Goal: Task Accomplishment & Management: Manage account settings

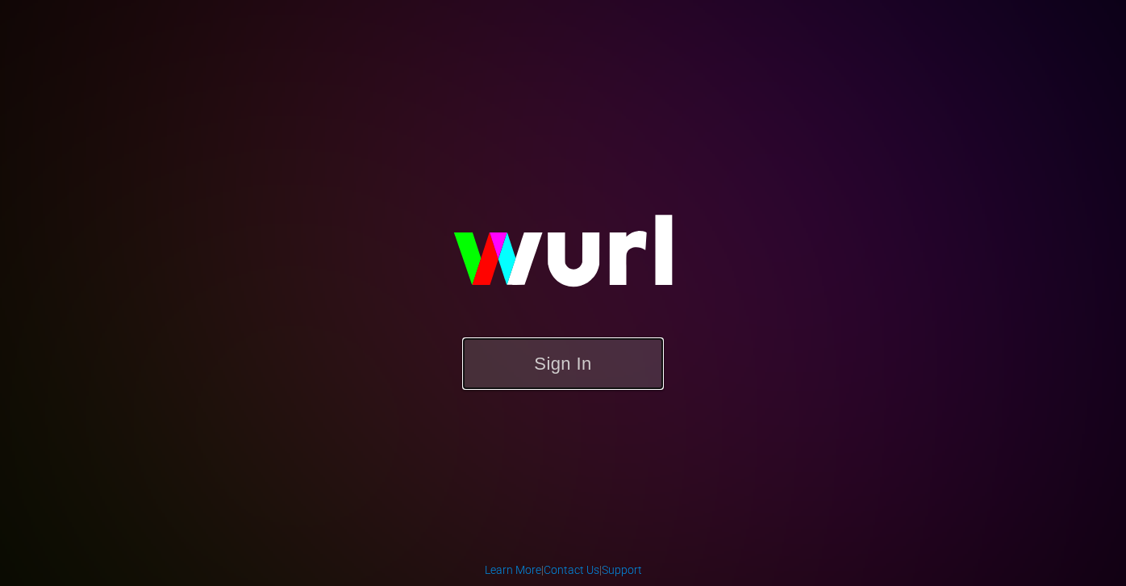
click at [535, 345] on button "Sign In" at bounding box center [563, 363] width 202 height 52
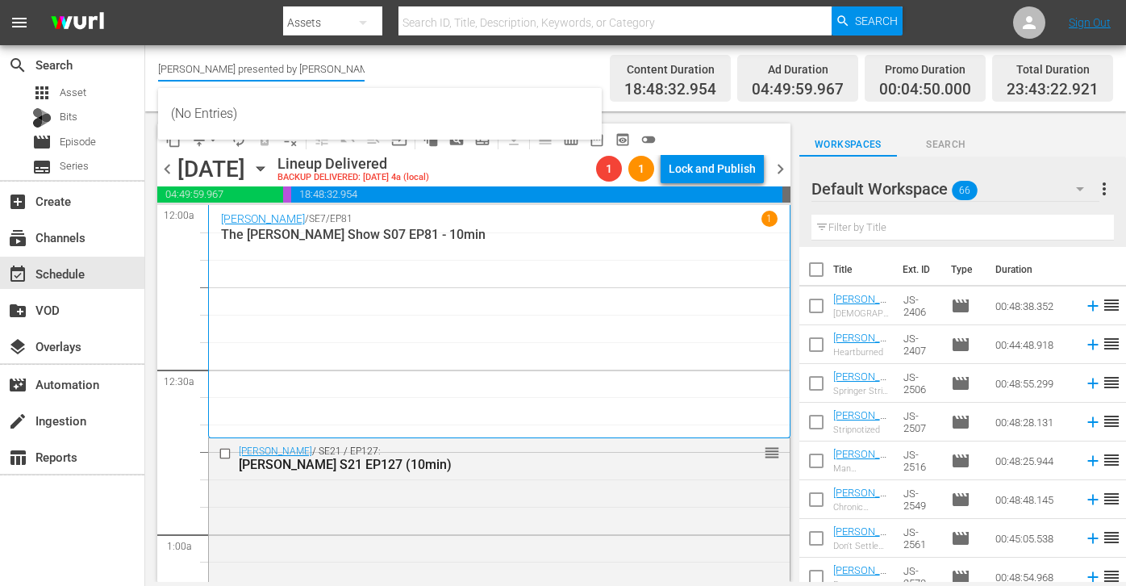
drag, startPoint x: 356, startPoint y: 72, endPoint x: 146, endPoint y: 64, distance: 209.9
click at [146, 64] on div "Channel Title [PERSON_NAME] presented by [PERSON_NAME] (1887) Bulk Remove Gaps …" at bounding box center [635, 78] width 981 height 66
type input "s"
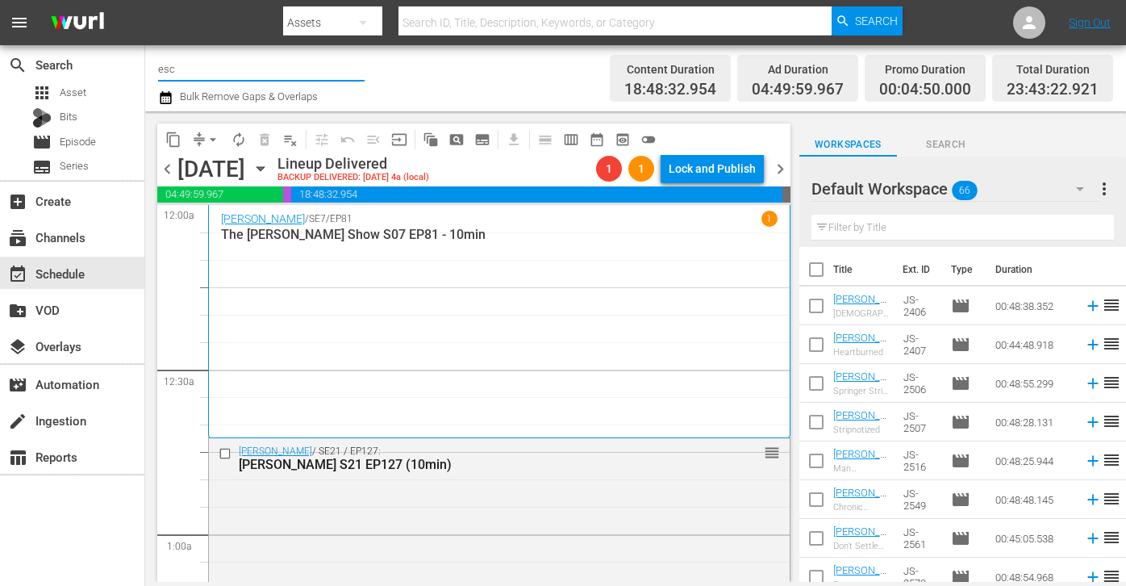
click at [214, 67] on input "esc" at bounding box center [261, 68] width 207 height 39
type input "e"
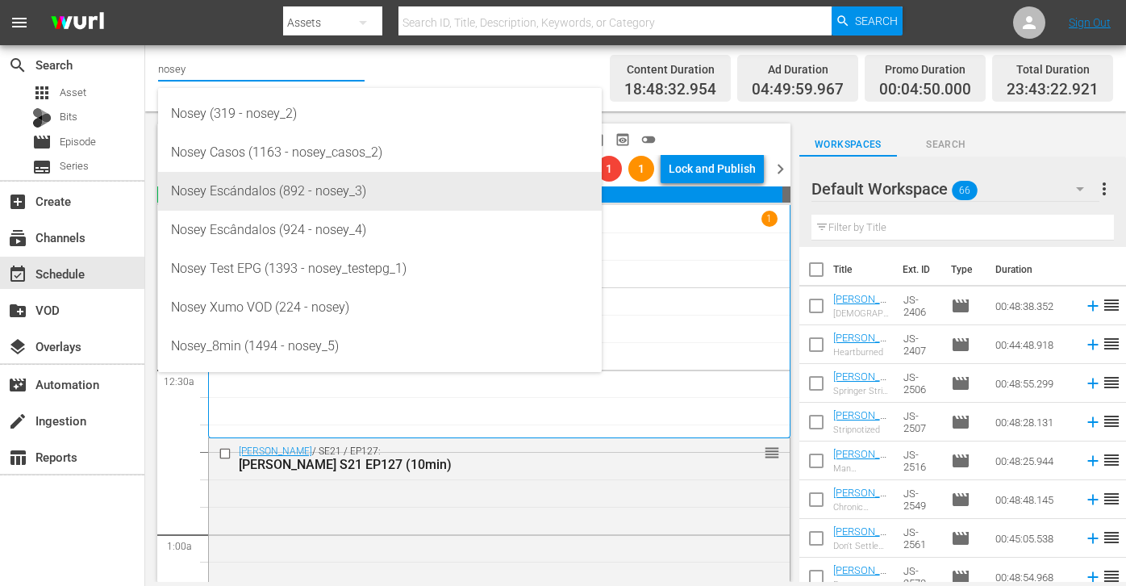
click at [263, 188] on div "Nosey Escándalos (892 - nosey_3)" at bounding box center [380, 191] width 418 height 39
type input "Nosey Escándalos (892 - nosey_3)"
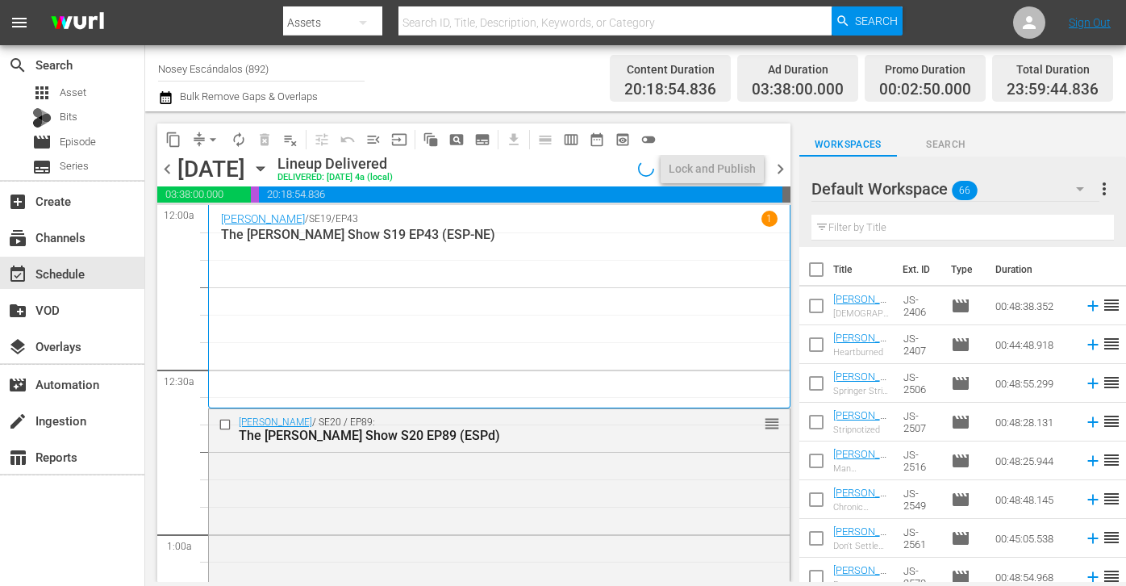
click at [269, 169] on icon "button" at bounding box center [261, 169] width 18 height 18
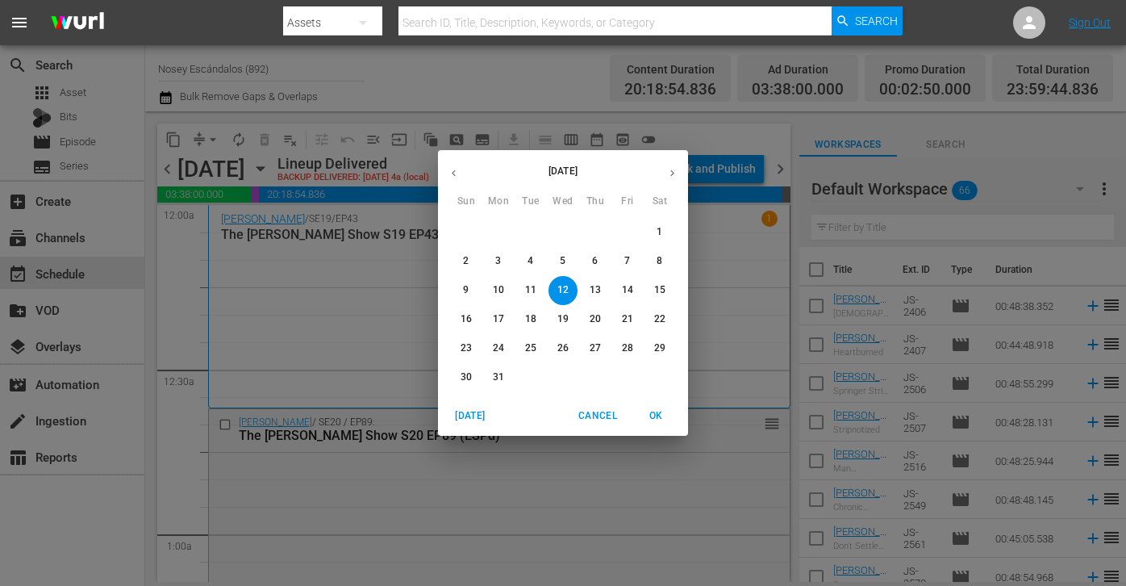
click at [671, 172] on icon "button" at bounding box center [672, 173] width 12 height 12
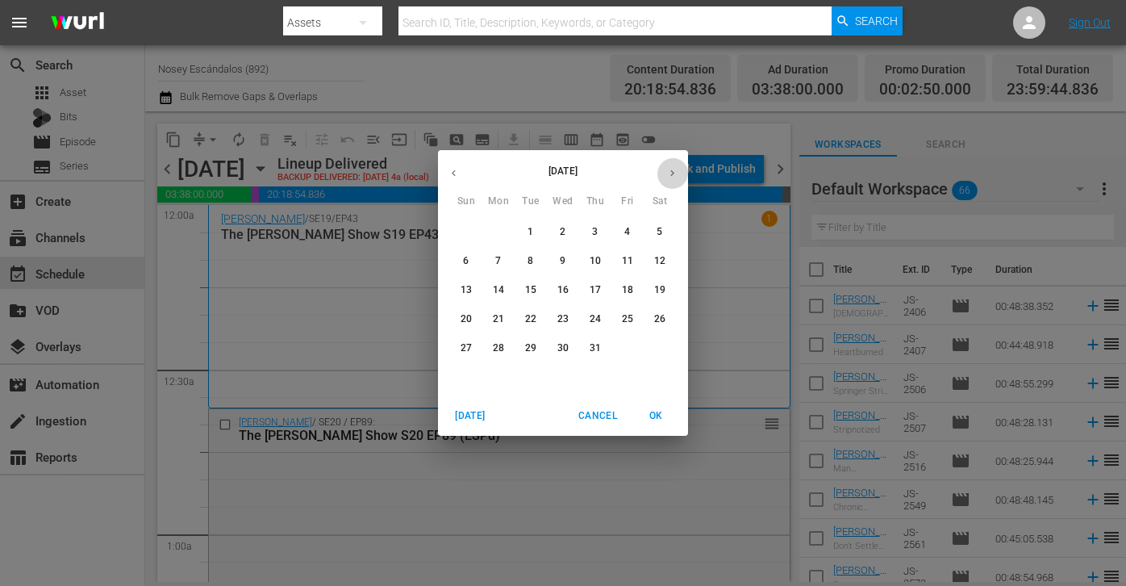
click at [671, 172] on icon "button" at bounding box center [672, 173] width 12 height 12
click at [487, 214] on div "[DATE] Sun Mon Tue Wed Thu Fri Sat 31 1 2 3 4 5 6 7 8 9 10 11 12 13 14 15 16 17…" at bounding box center [563, 273] width 250 height 246
click at [494, 230] on span "1" at bounding box center [498, 232] width 29 height 14
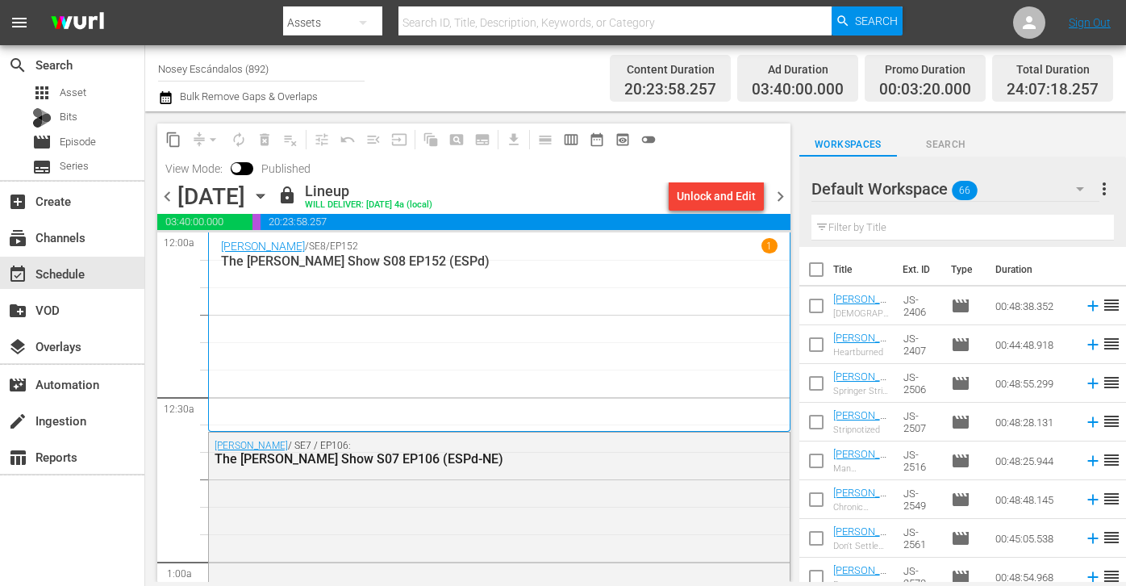
click at [269, 194] on icon "button" at bounding box center [261, 196] width 18 height 18
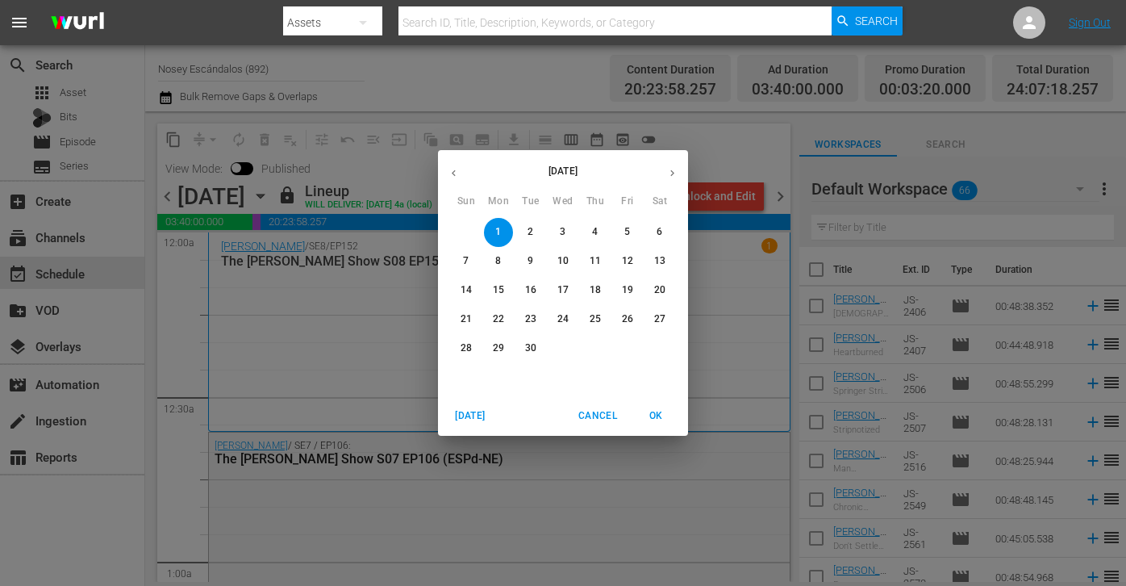
click at [582, 299] on div "18" at bounding box center [595, 290] width 32 height 29
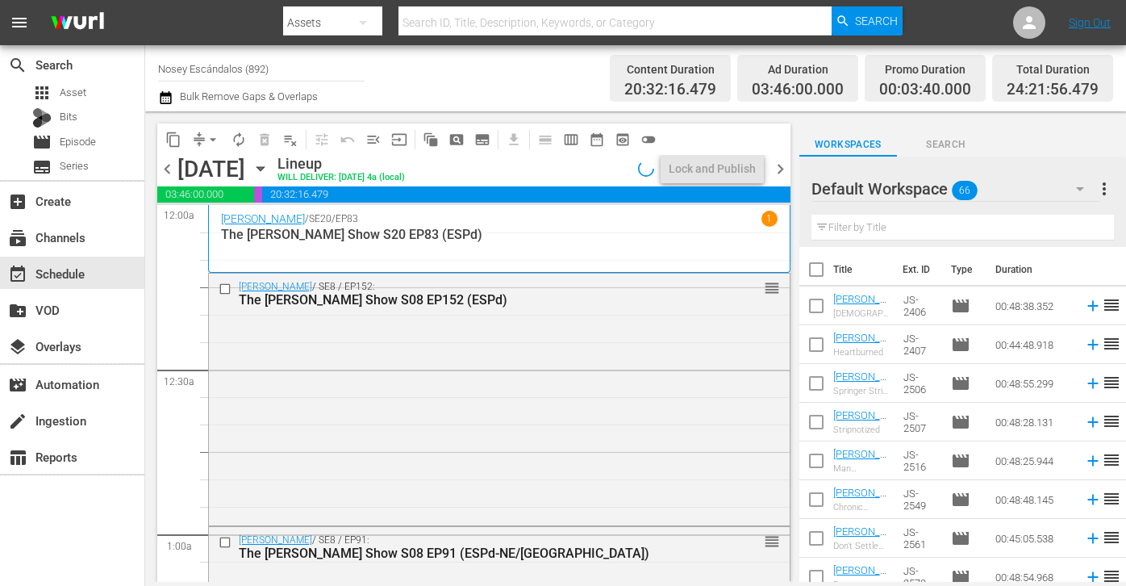
click at [264, 169] on icon "button" at bounding box center [260, 169] width 7 height 4
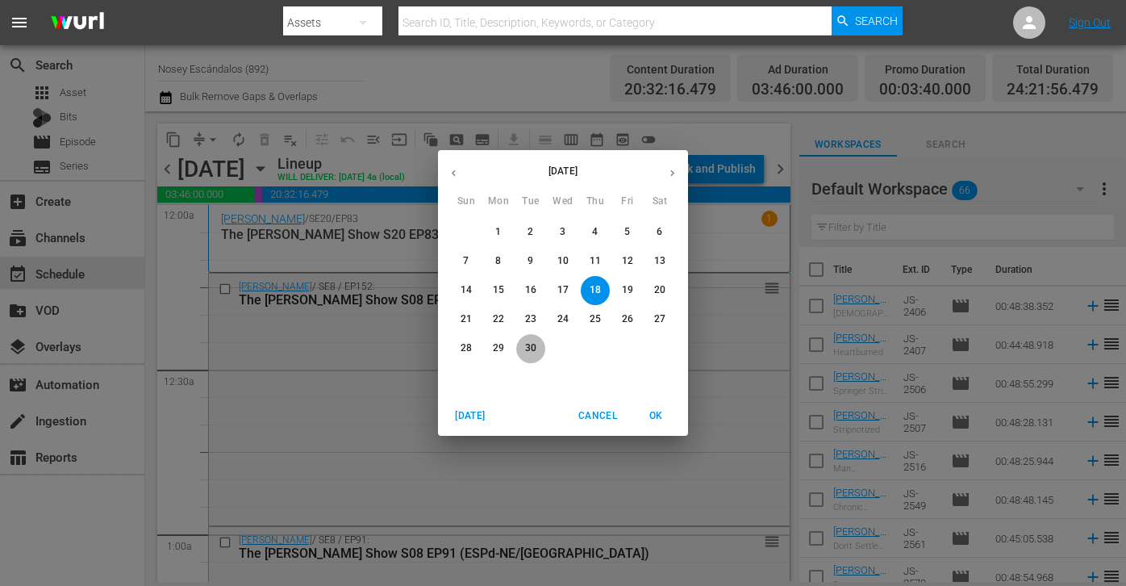
click at [520, 341] on span "30" at bounding box center [530, 348] width 29 height 14
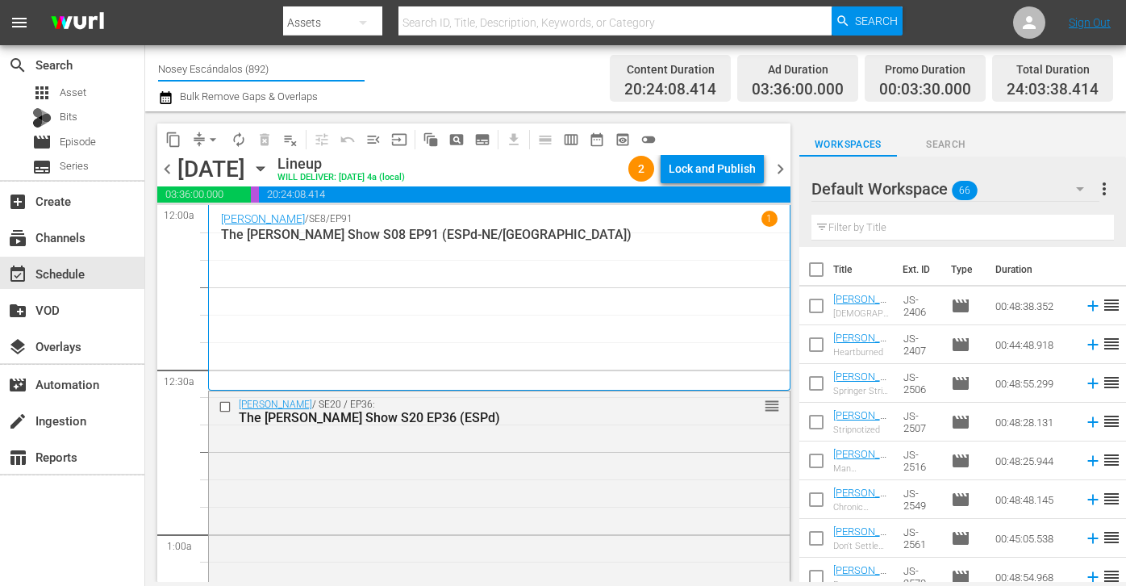
drag, startPoint x: 207, startPoint y: 65, endPoint x: 398, endPoint y: 72, distance: 191.3
click at [398, 72] on div "Channel Title Nosey Escándalos (892) Bulk Remove Gaps & Overlaps" at bounding box center [397, 78] width 478 height 58
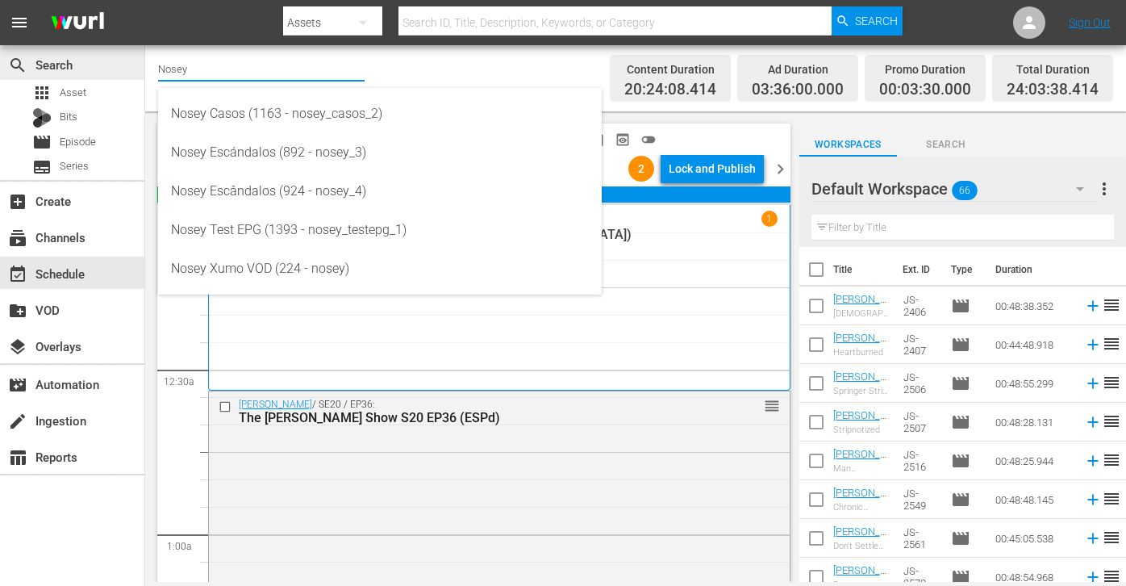
drag, startPoint x: 204, startPoint y: 76, endPoint x: 119, endPoint y: 72, distance: 84.8
click at [145, 0] on div "search Search apps Asset Bits movie Episode subtitles Series add_box Create sub…" at bounding box center [635, 0] width 981 height 0
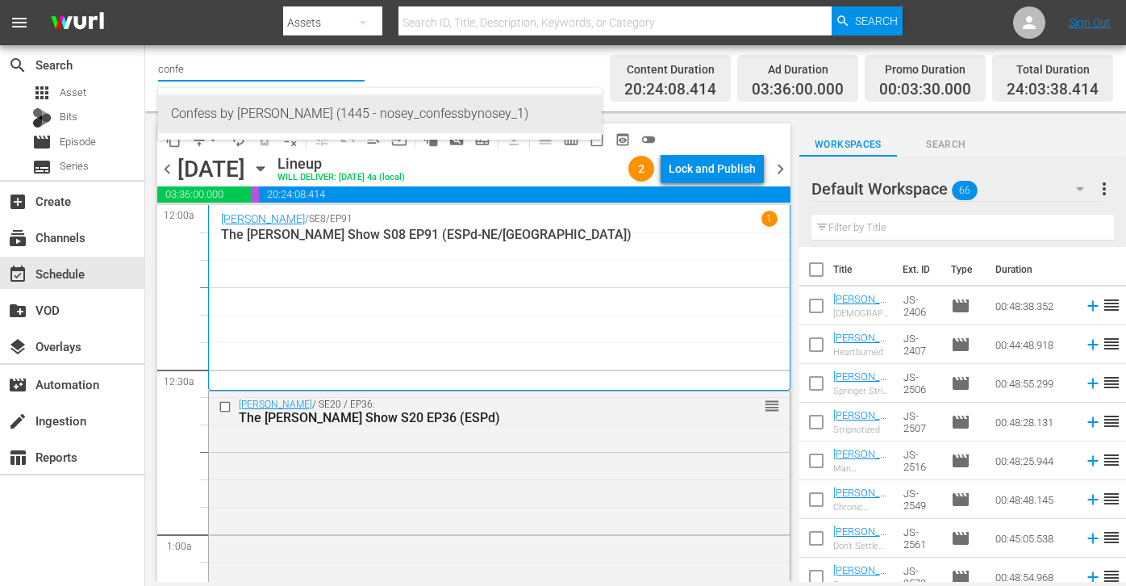
click at [212, 113] on div "Confess by [PERSON_NAME] (1445 - nosey_confessbynosey_1)" at bounding box center [380, 113] width 418 height 39
type input "Confess by [PERSON_NAME] (1445 - nosey_confessbynosey_1)"
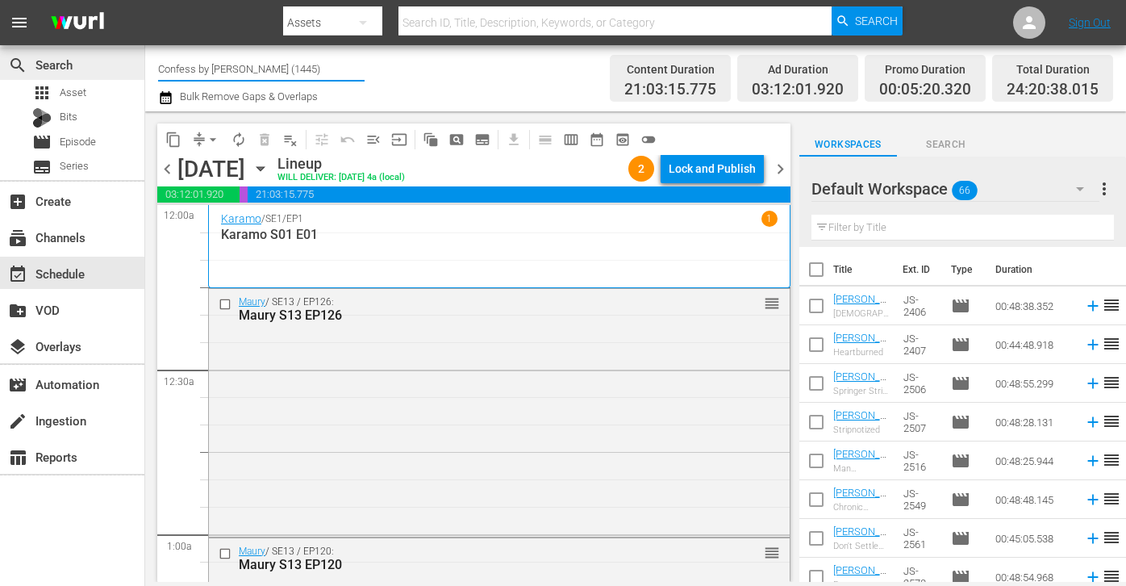
drag, startPoint x: 215, startPoint y: 61, endPoint x: 131, endPoint y: 60, distance: 84.7
click at [145, 0] on div "search Search apps Asset Bits movie Episode subtitles Series add_box Create sub…" at bounding box center [635, 0] width 981 height 0
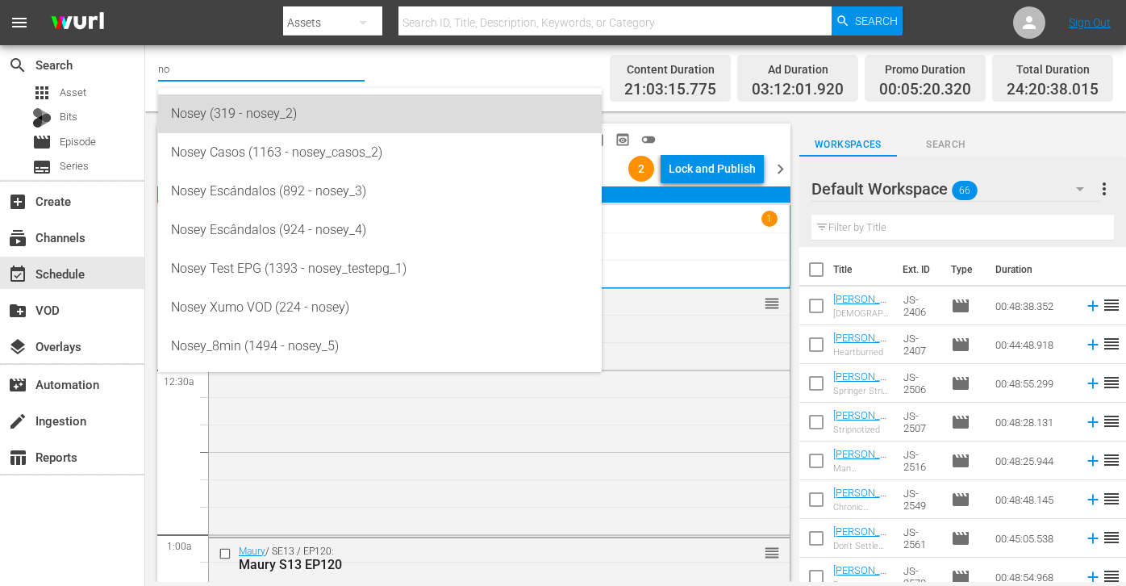
click at [218, 122] on div "Nosey (319 - nosey_2)" at bounding box center [380, 113] width 418 height 39
type input "Nosey (319 - nosey_2)"
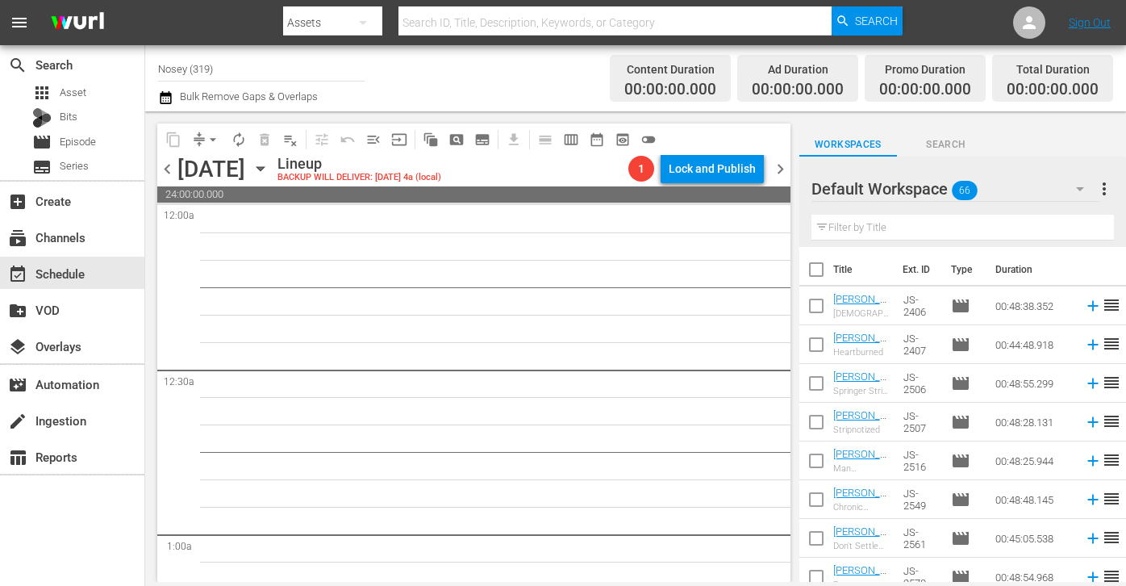
drag, startPoint x: 247, startPoint y: 71, endPoint x: 159, endPoint y: 71, distance: 87.9
click at [159, 71] on input "Nosey (319)" at bounding box center [261, 68] width 207 height 39
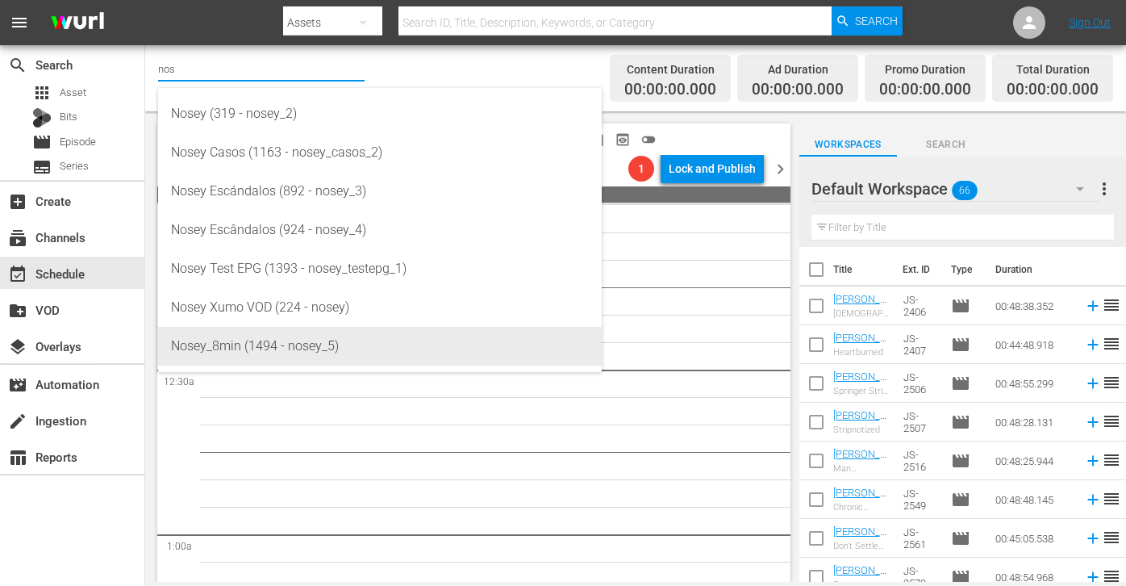
click at [247, 357] on div "Nosey_8min (1494 - nosey_5)" at bounding box center [380, 346] width 418 height 39
type input "Nosey_8min (1494 - nosey_5)"
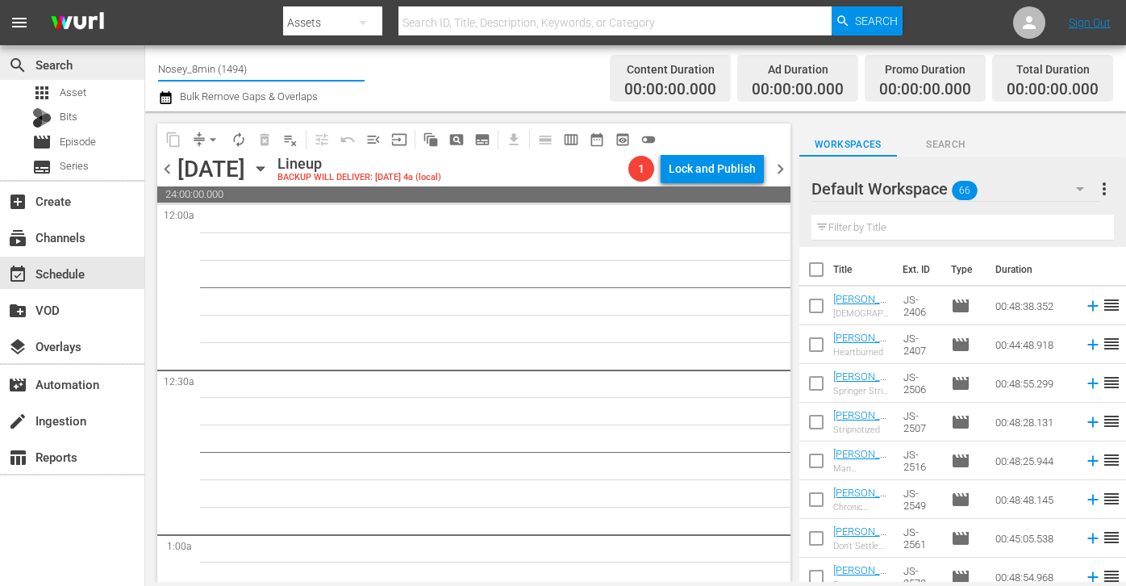
drag, startPoint x: 221, startPoint y: 70, endPoint x: 103, endPoint y: 70, distance: 117.8
click at [145, 0] on div "search Search apps Asset Bits movie Episode subtitles Series add_box Create sub…" at bounding box center [635, 0] width 981 height 0
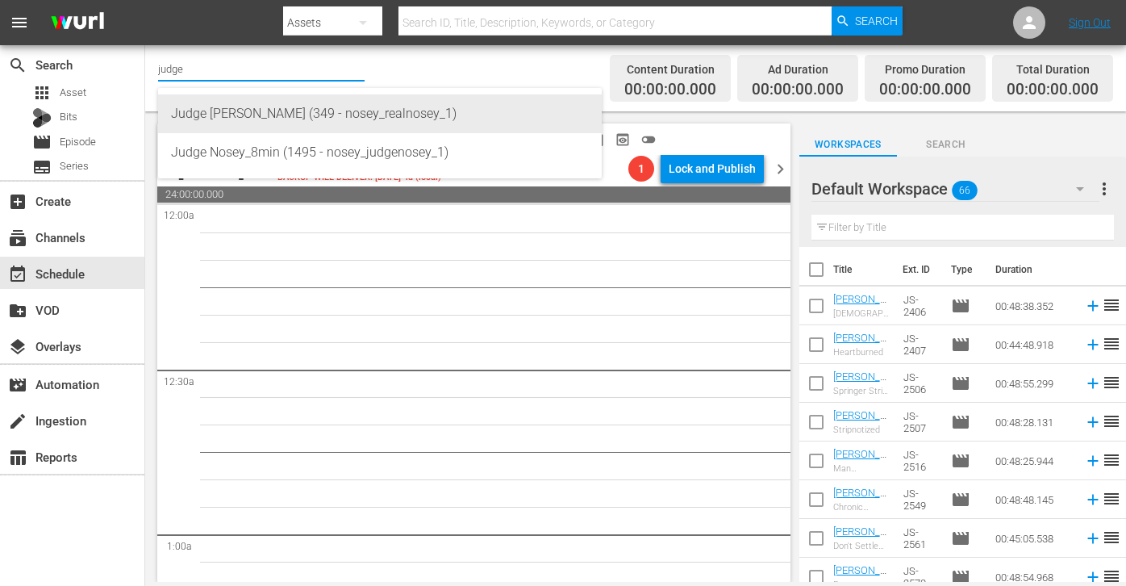
click at [204, 118] on div "Judge [PERSON_NAME] (349 - nosey_realnosey_1)" at bounding box center [380, 113] width 418 height 39
type input "Judge [PERSON_NAME] (349 - nosey_realnosey_1)"
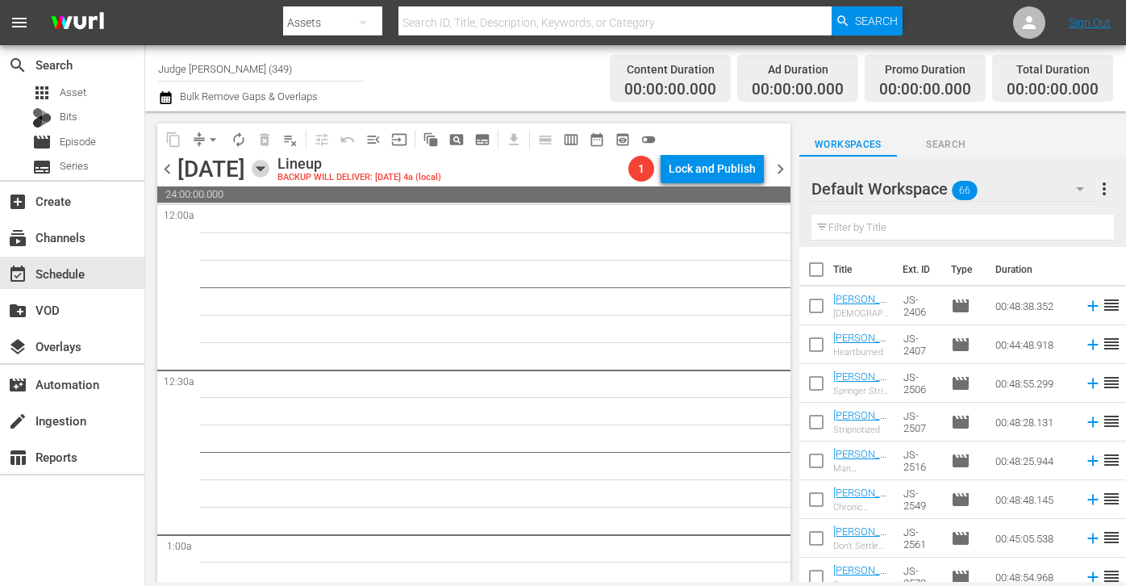
click at [269, 170] on icon "button" at bounding box center [261, 169] width 18 height 18
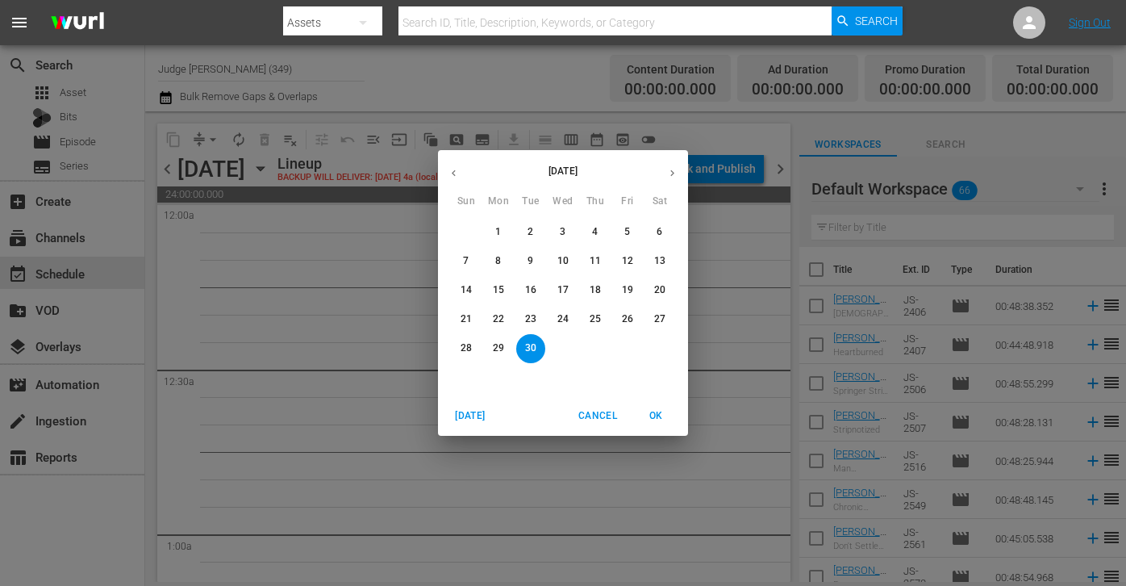
click at [457, 173] on icon "button" at bounding box center [454, 173] width 12 height 12
click at [496, 315] on p "18" at bounding box center [498, 319] width 11 height 14
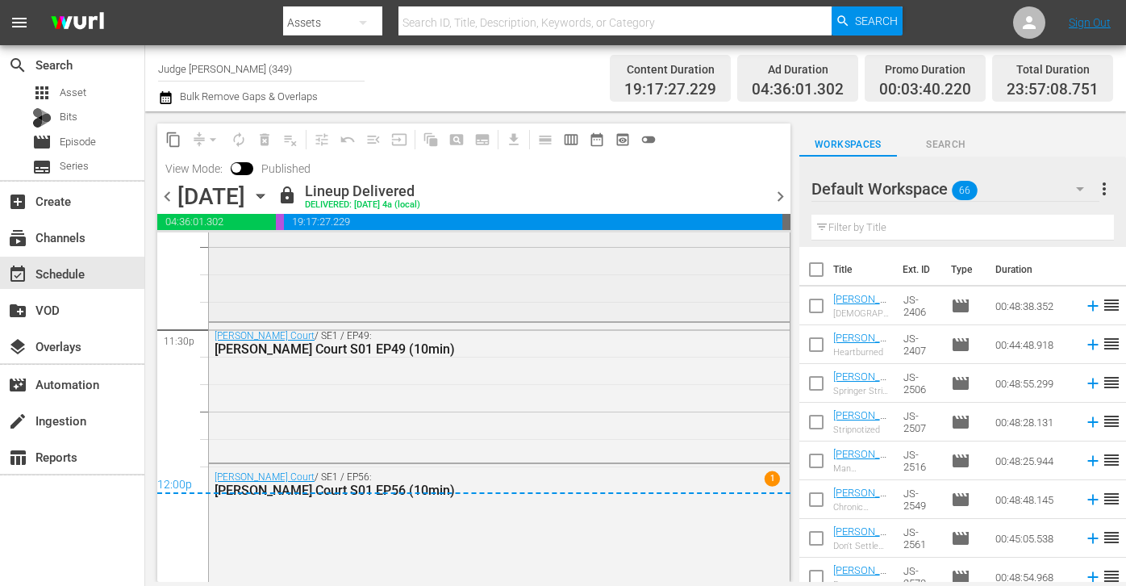
scroll to position [7651, 0]
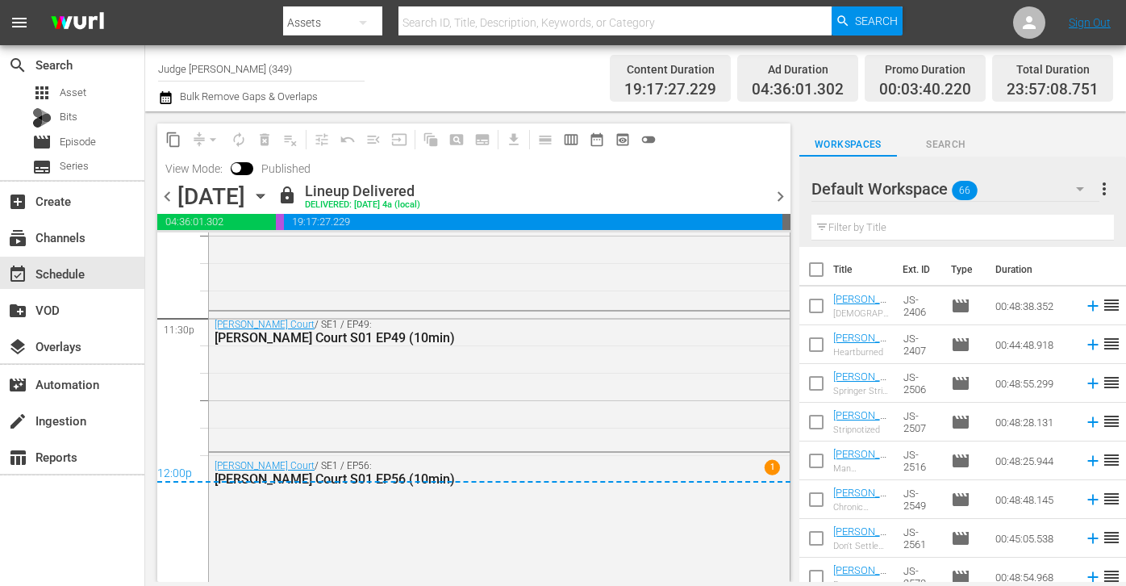
click at [777, 196] on span "chevron_right" at bounding box center [781, 196] width 20 height 20
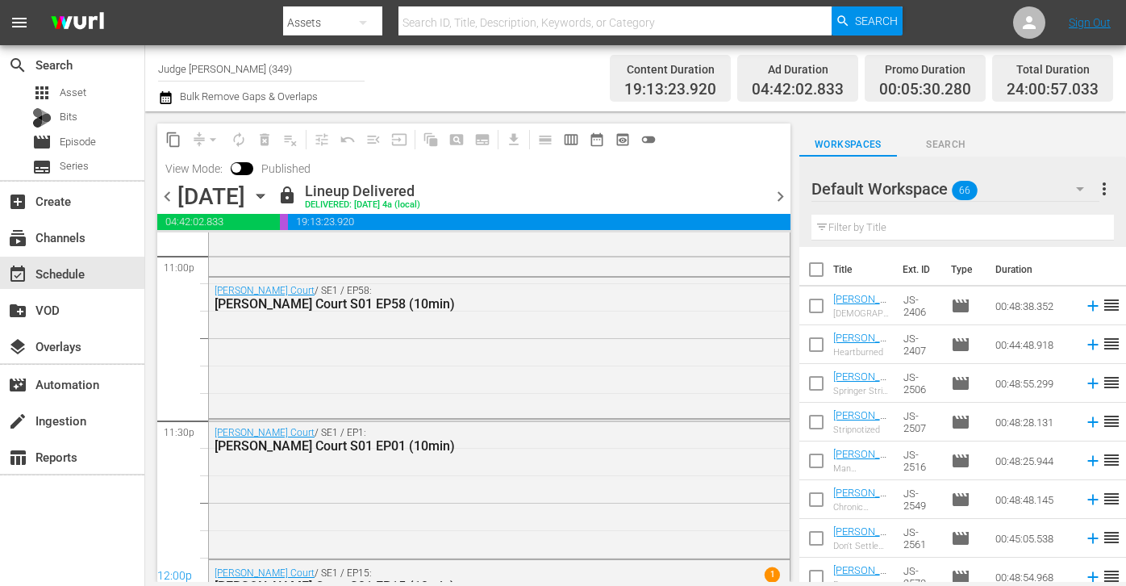
scroll to position [7651, 0]
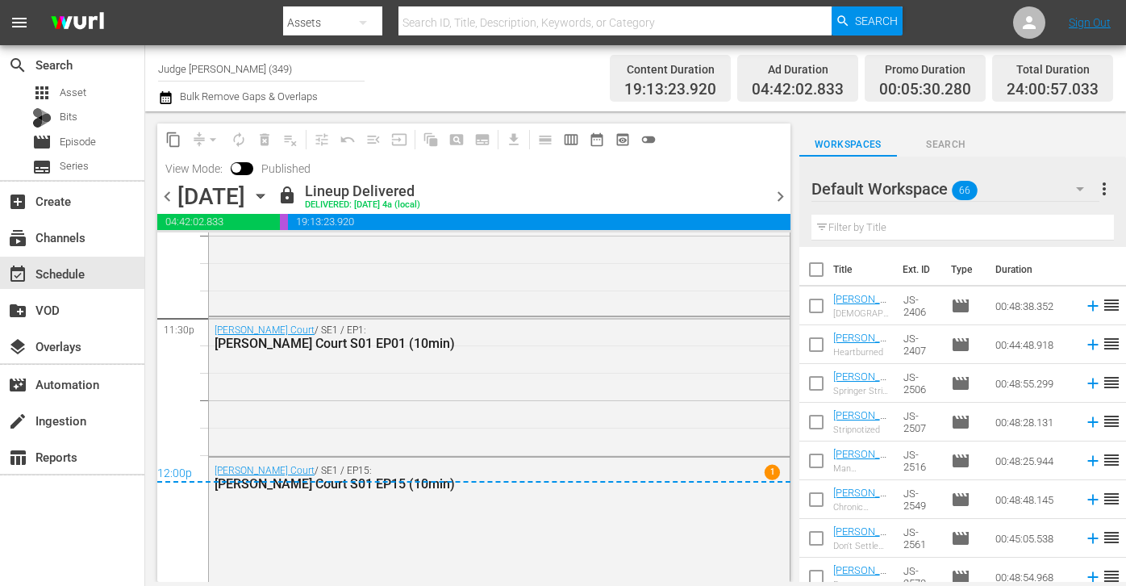
click at [775, 191] on span "chevron_right" at bounding box center [781, 196] width 20 height 20
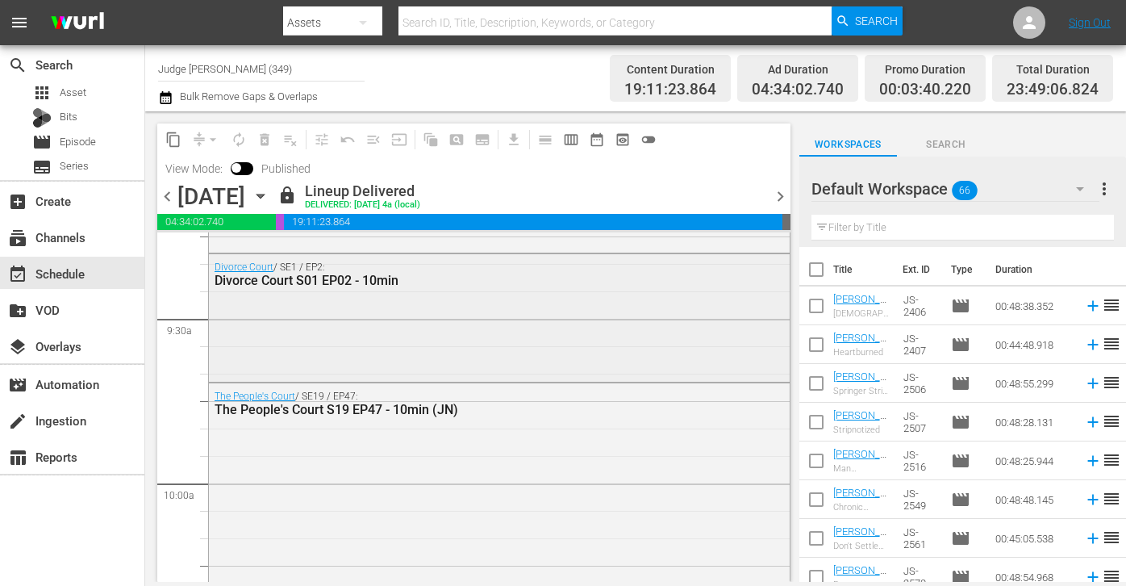
scroll to position [3457, 0]
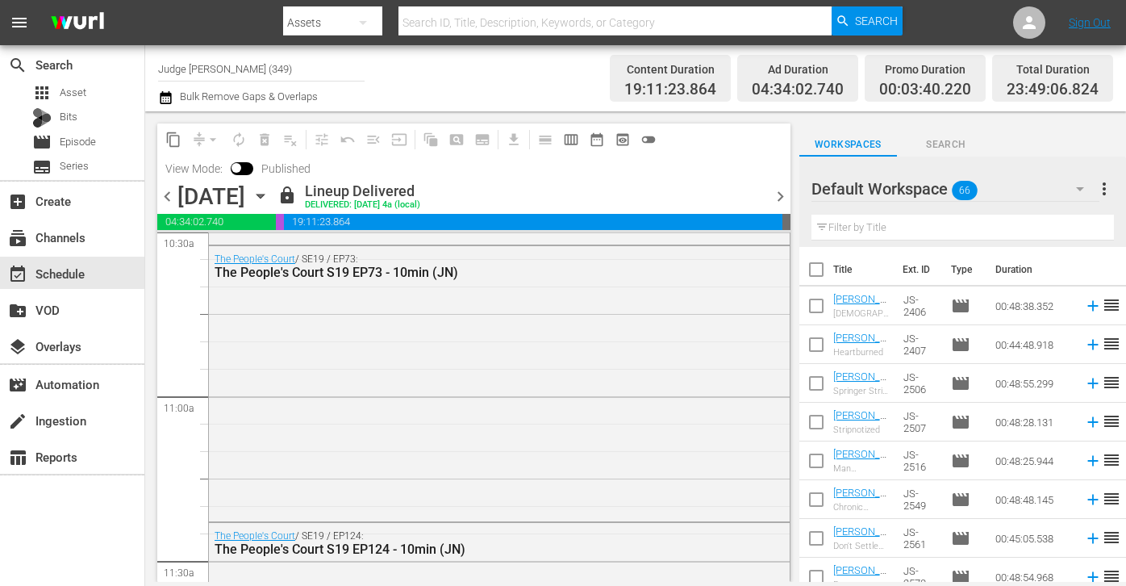
click at [781, 197] on span "chevron_right" at bounding box center [781, 196] width 20 height 20
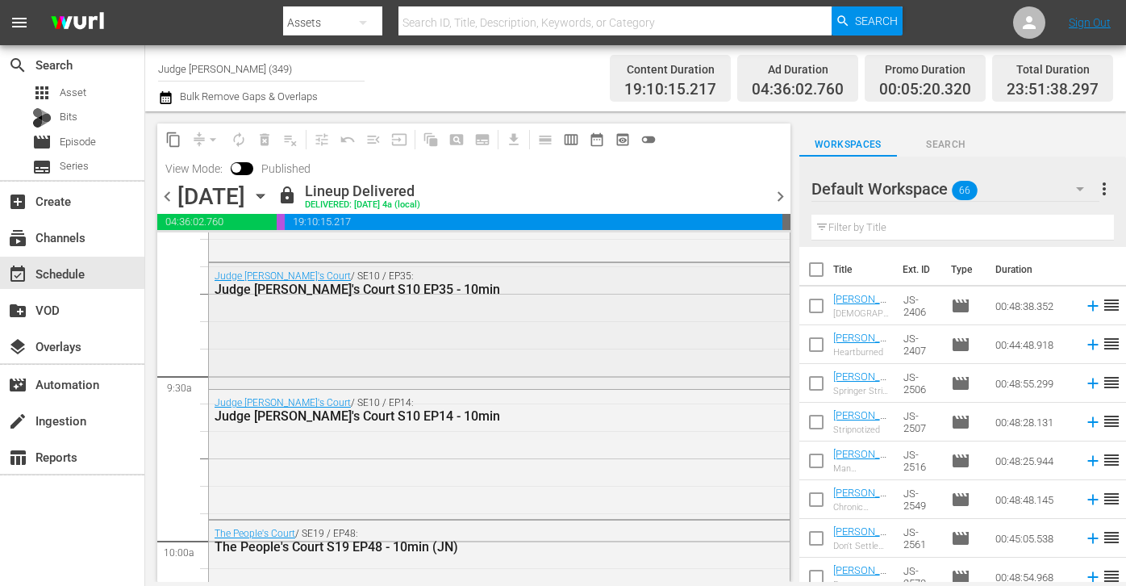
scroll to position [2969, 0]
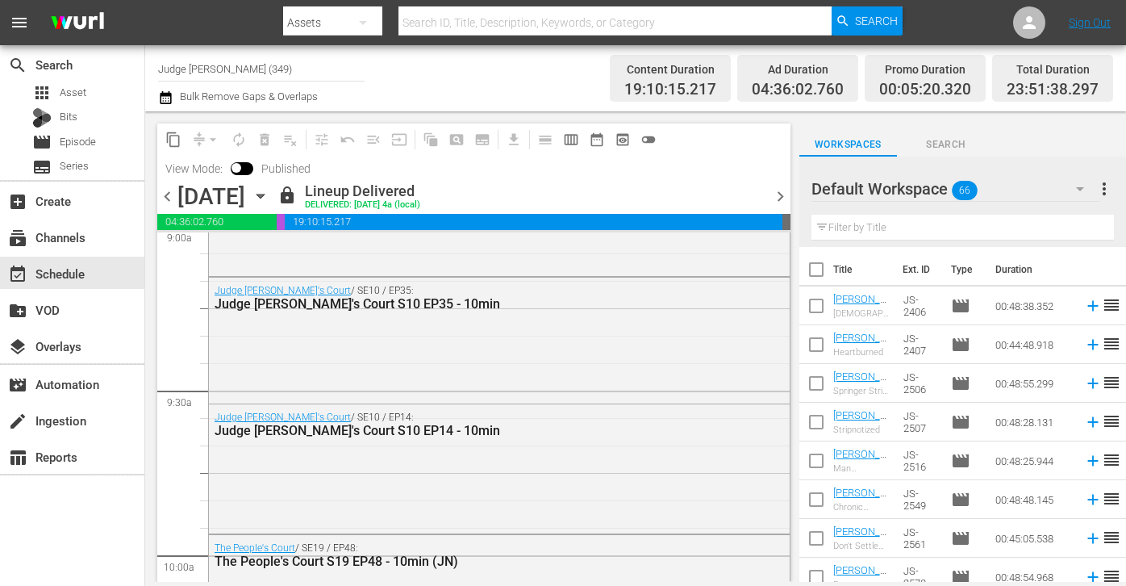
click at [774, 196] on span "chevron_right" at bounding box center [781, 196] width 20 height 20
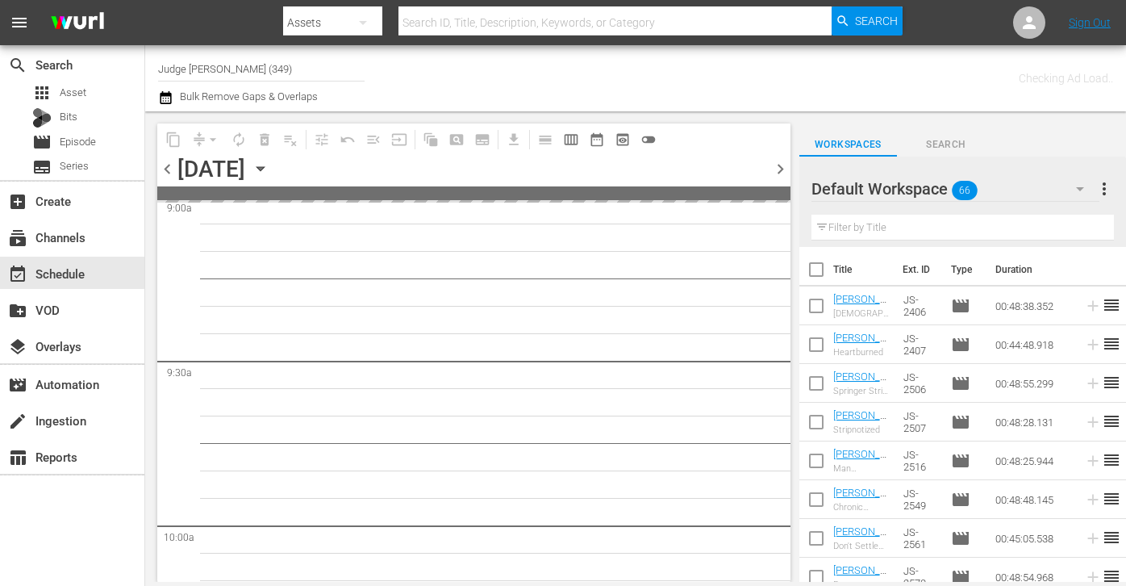
scroll to position [3353, 0]
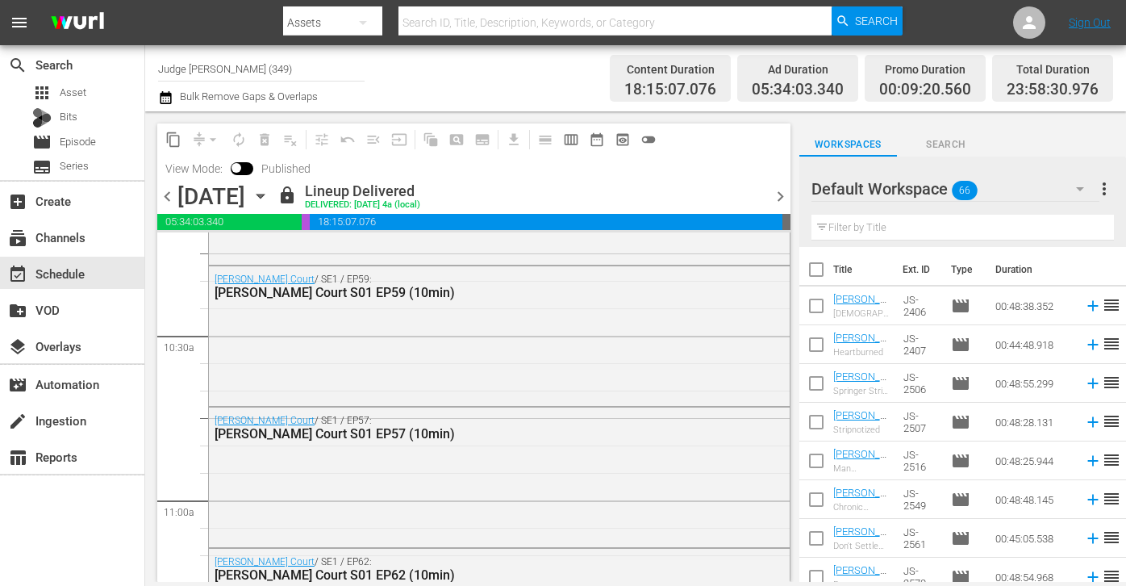
click at [778, 202] on span "chevron_right" at bounding box center [781, 196] width 20 height 20
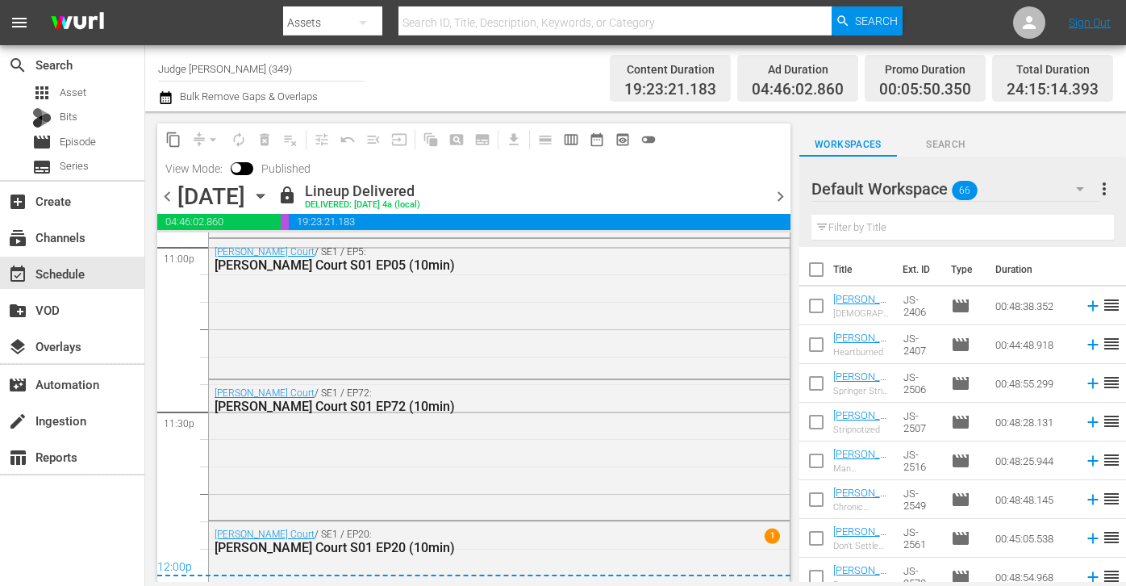
scroll to position [7637, 0]
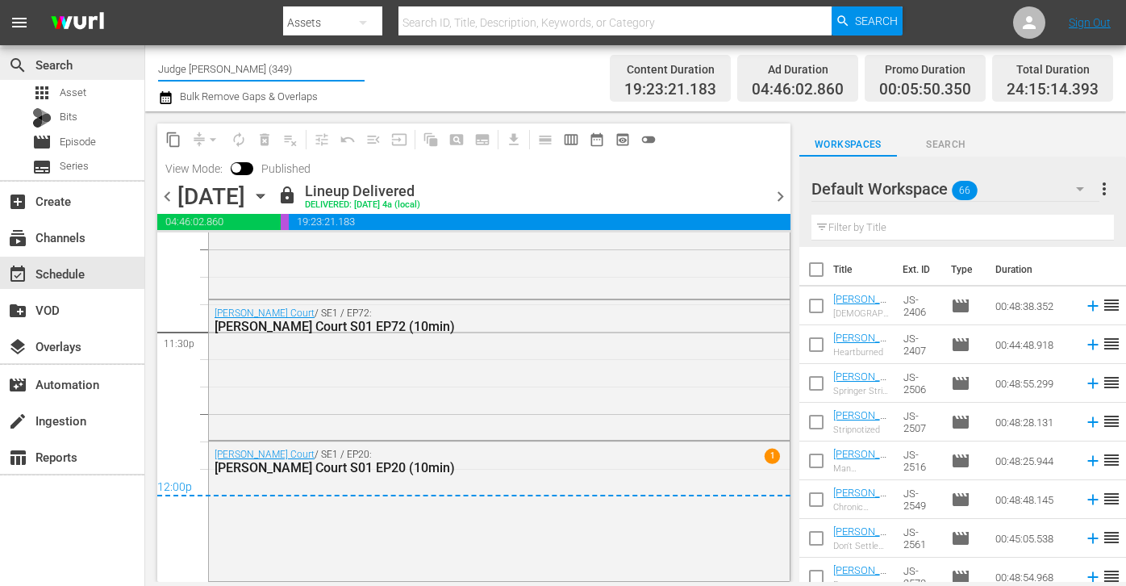
drag, startPoint x: 289, startPoint y: 62, endPoint x: 119, endPoint y: 75, distance: 170.7
click at [145, 0] on div "search Search apps Asset Bits movie Episode subtitles Series add_box Create sub…" at bounding box center [635, 0] width 981 height 0
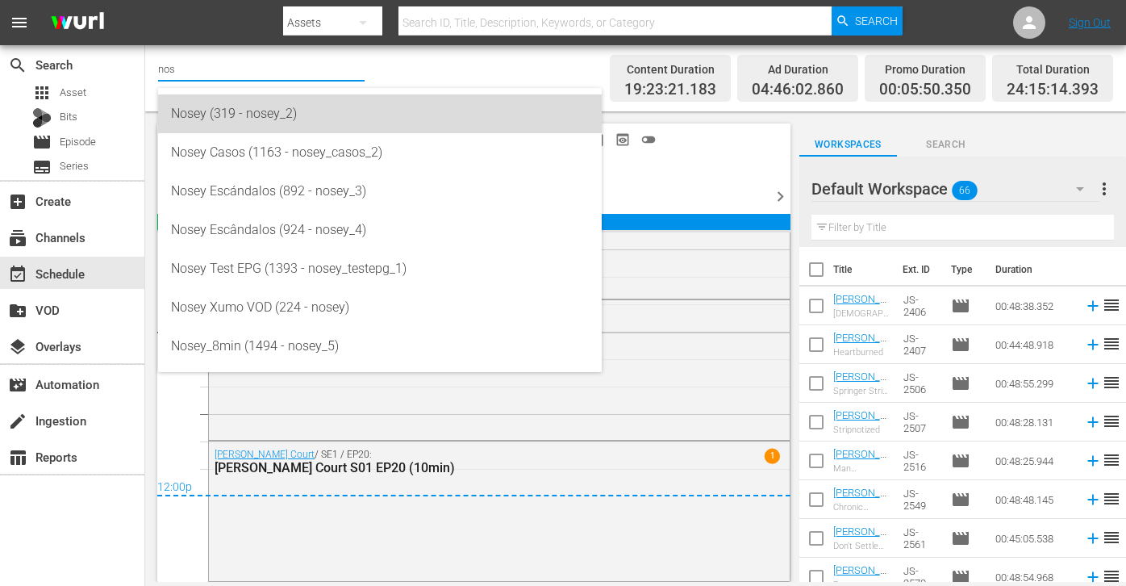
click at [218, 117] on div "Nosey (319 - nosey_2)" at bounding box center [380, 113] width 418 height 39
type input "Nosey (319 - nosey_2)"
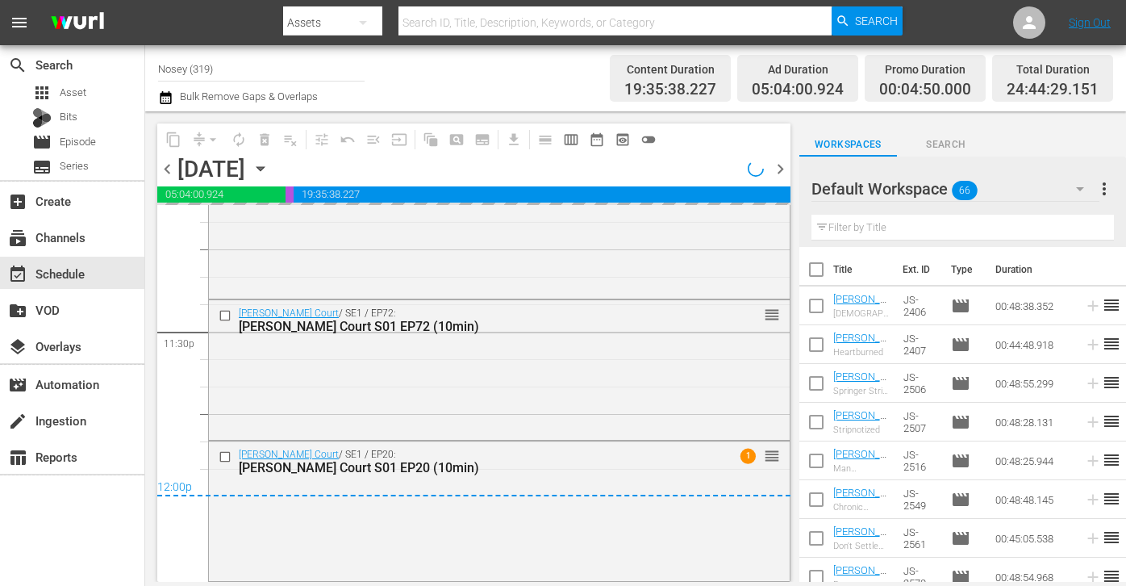
scroll to position [7637, 0]
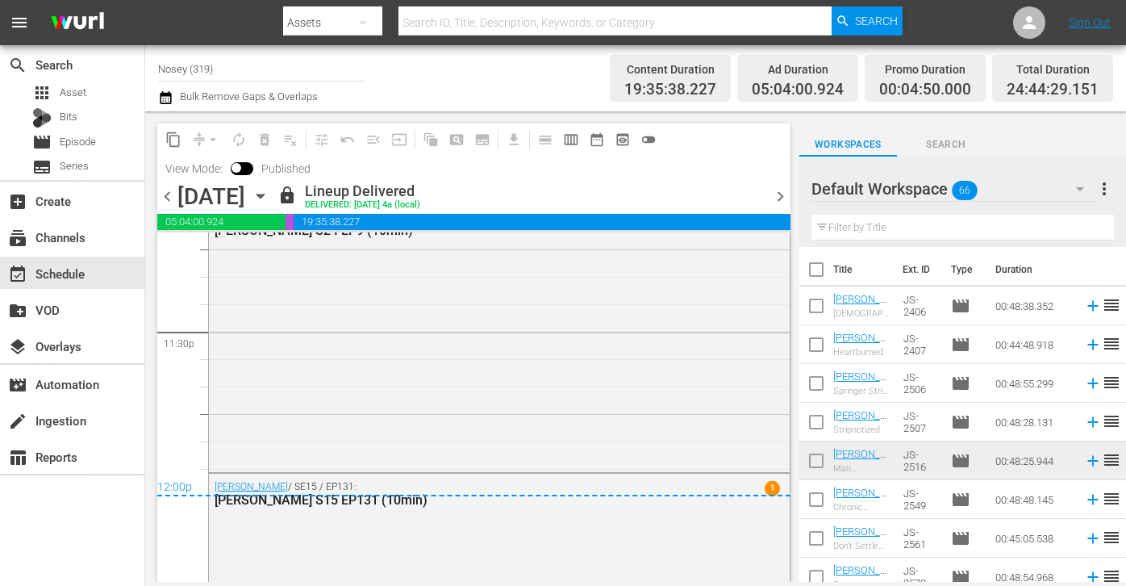
click at [274, 205] on div "[DATE] [DATE]" at bounding box center [226, 196] width 96 height 27
click at [269, 201] on icon "button" at bounding box center [261, 196] width 18 height 18
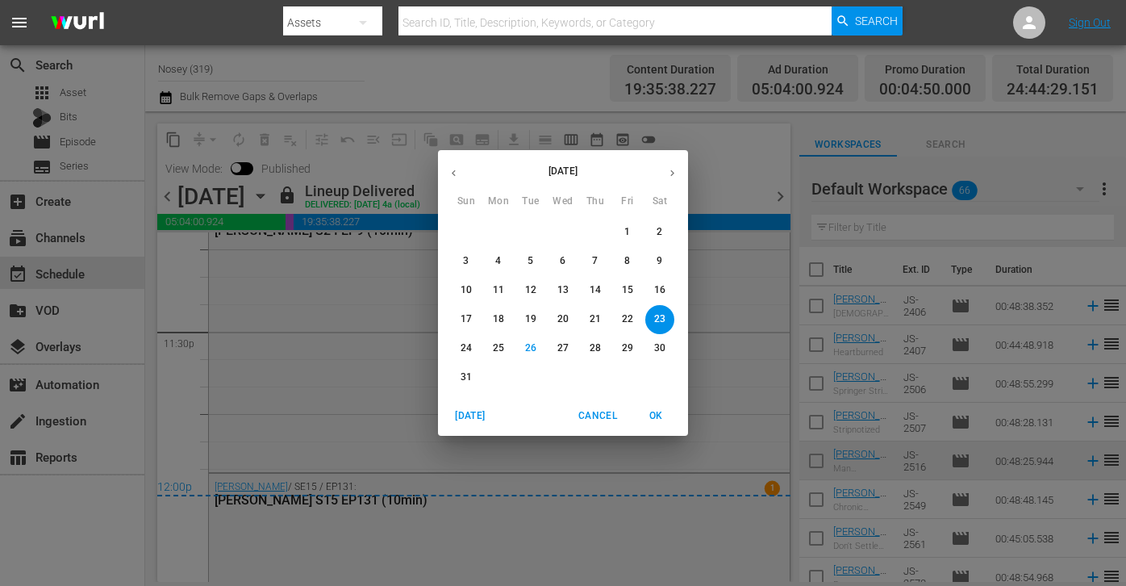
click at [491, 296] on span "11" at bounding box center [498, 290] width 29 height 14
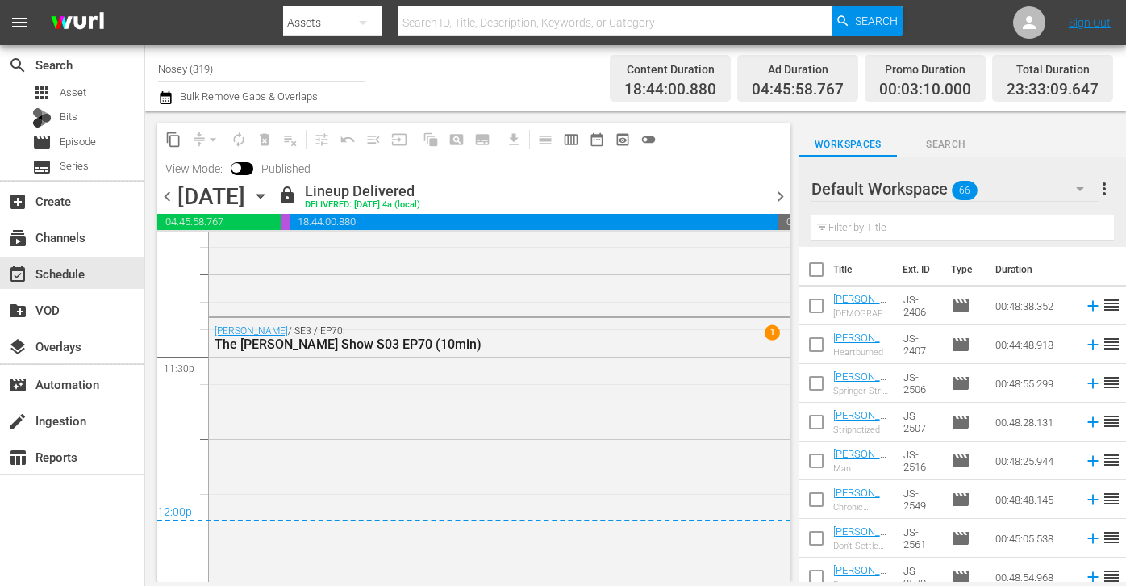
scroll to position [7622, 0]
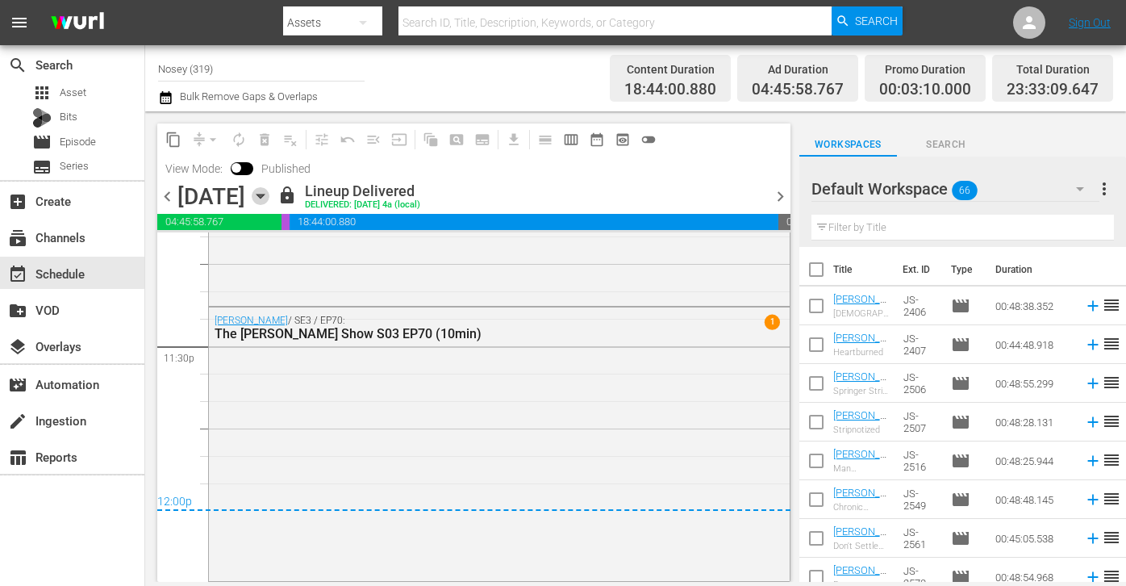
click at [269, 197] on icon "button" at bounding box center [261, 196] width 18 height 18
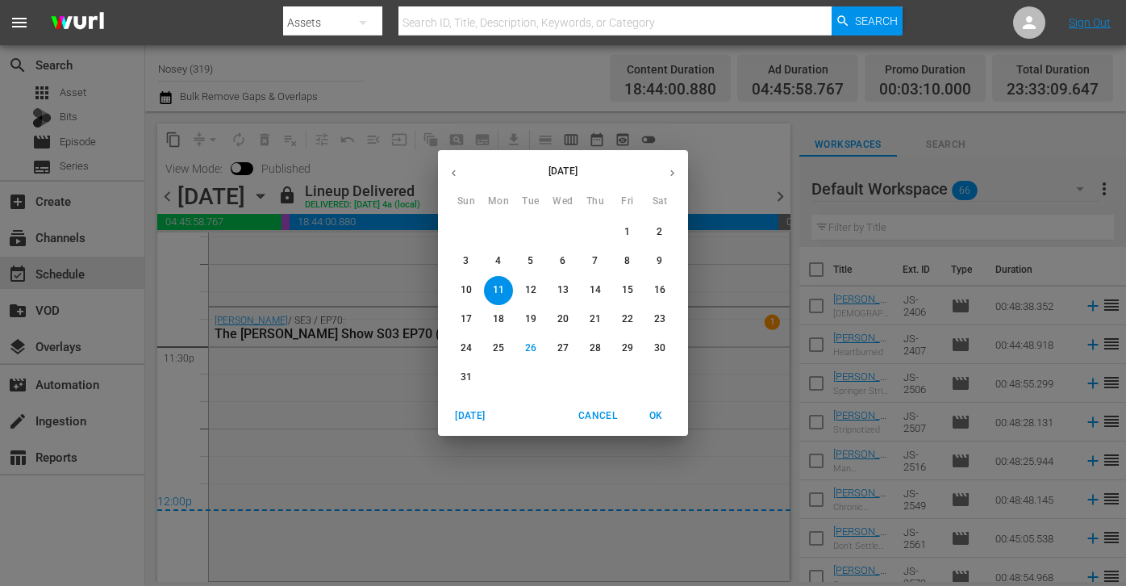
click at [591, 290] on p "14" at bounding box center [595, 290] width 11 height 14
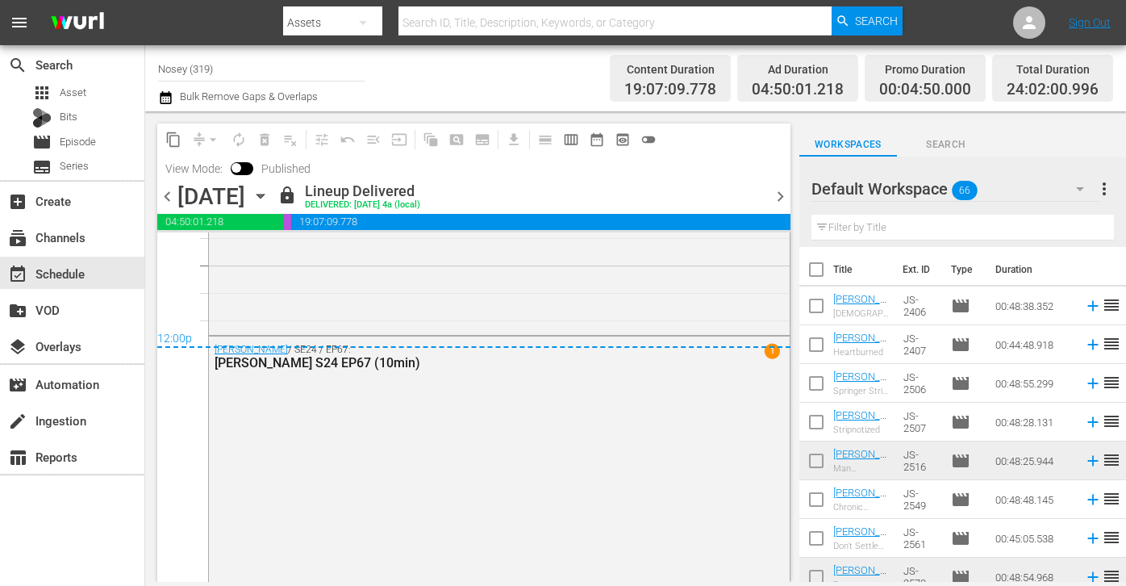
scroll to position [7808, 0]
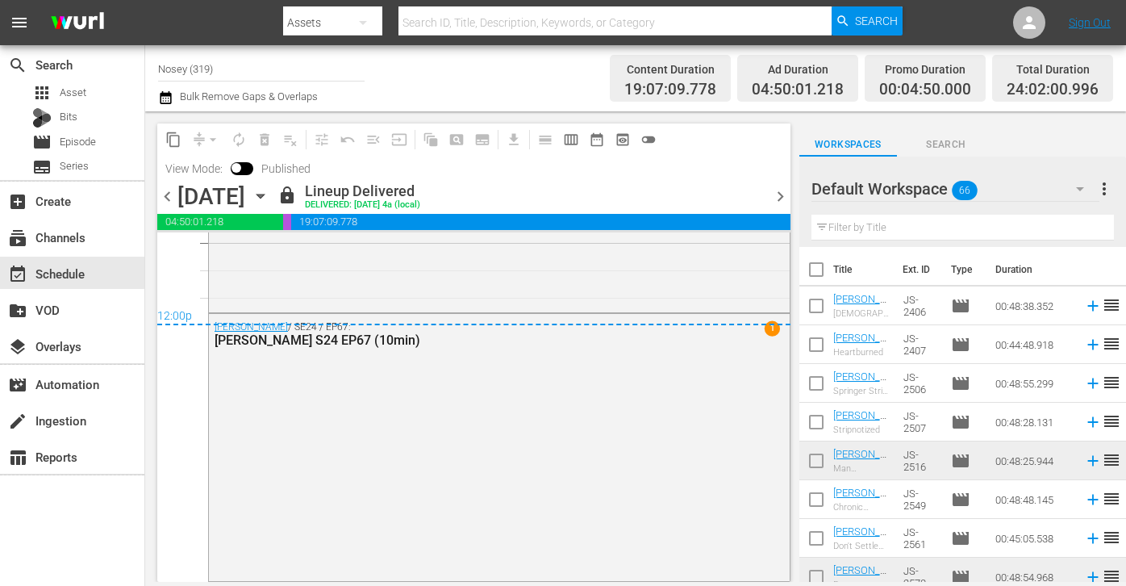
click at [269, 193] on icon "button" at bounding box center [261, 196] width 18 height 18
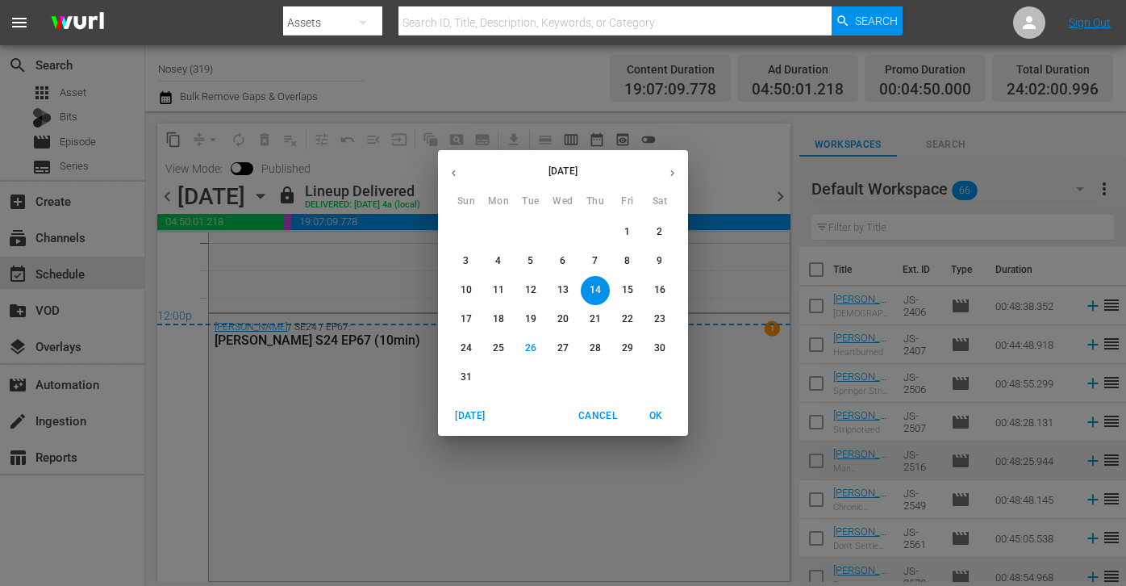
click at [464, 324] on p "17" at bounding box center [466, 319] width 11 height 14
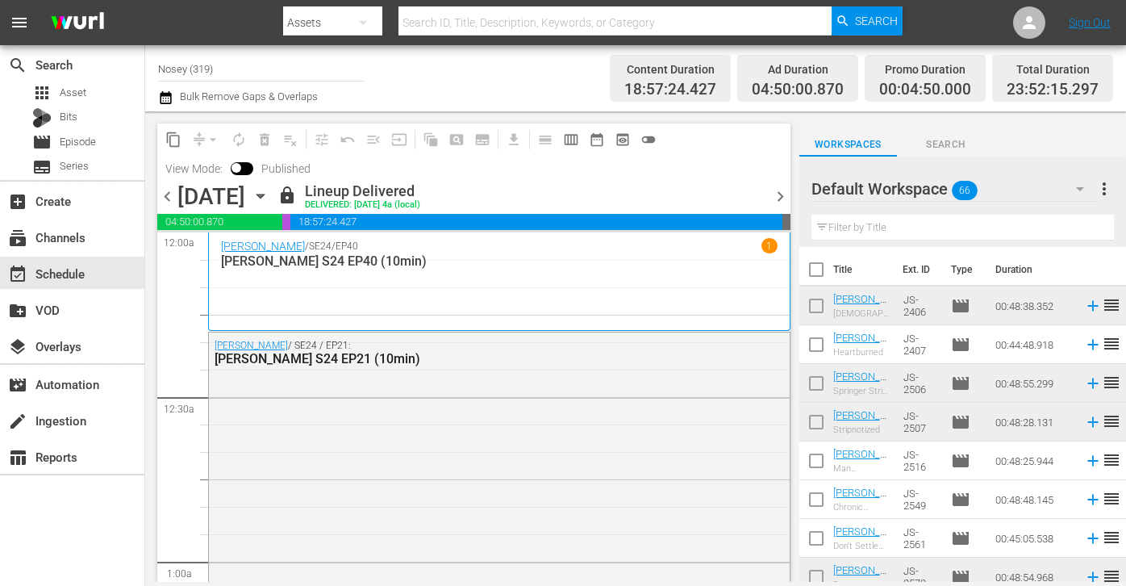
click at [269, 192] on icon "button" at bounding box center [261, 196] width 18 height 18
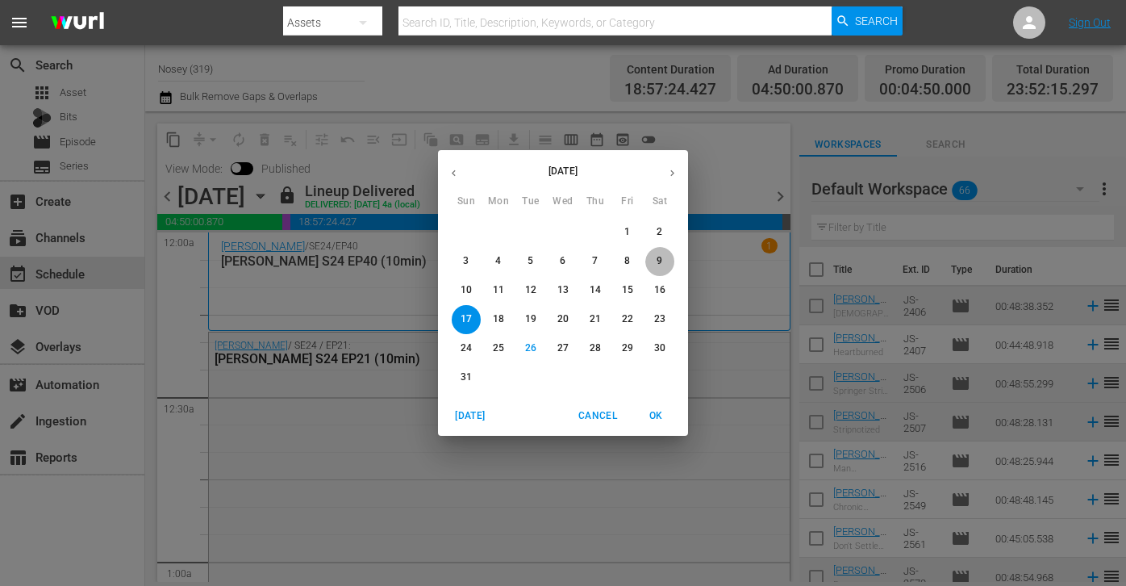
click at [664, 258] on span "9" at bounding box center [659, 261] width 29 height 14
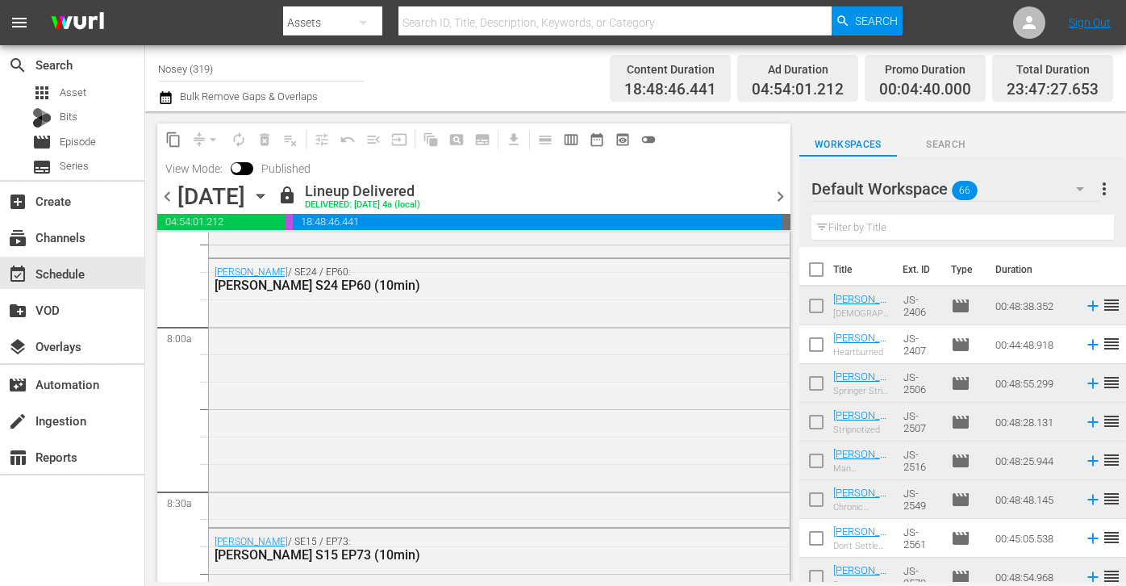
scroll to position [2604, 0]
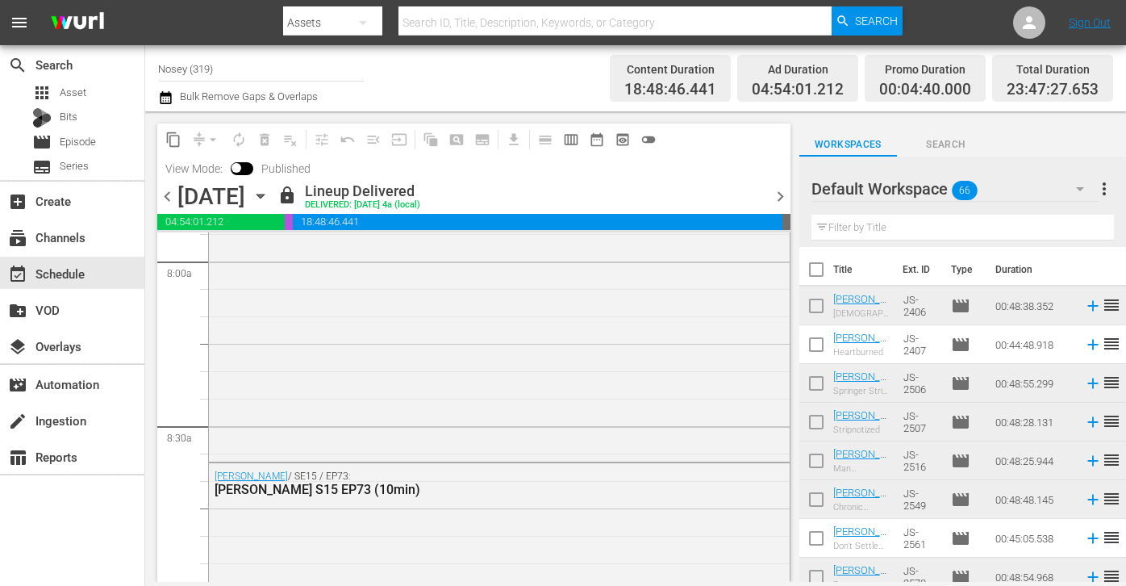
click at [791, 196] on div "content_copy compress arrow_drop_down autorenew_outlined delete_forever_outline…" at bounding box center [470, 346] width 650 height 470
click at [785, 196] on span "chevron_right" at bounding box center [781, 196] width 20 height 20
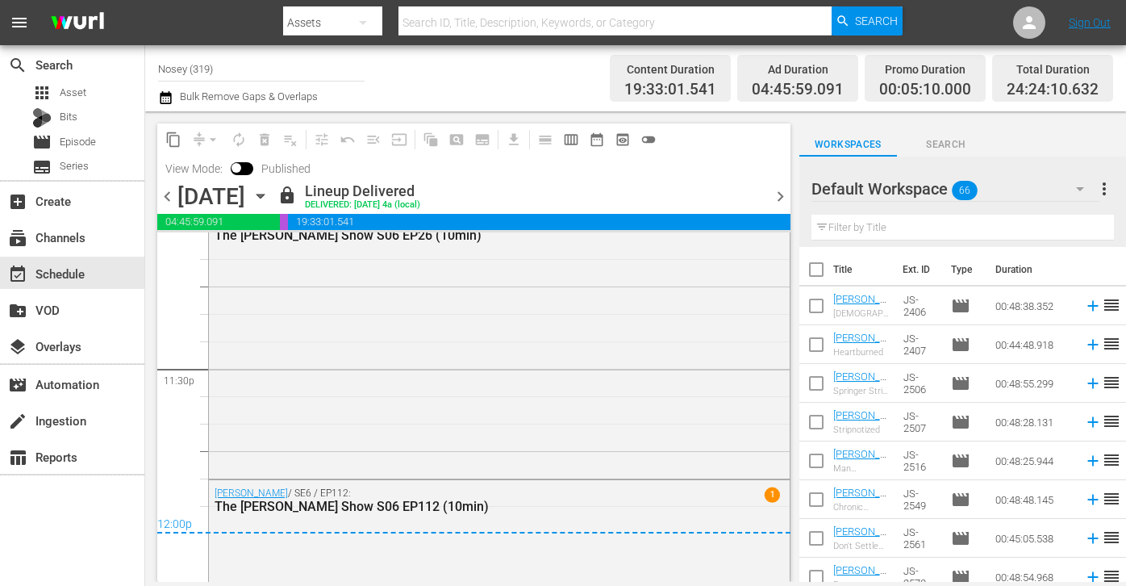
scroll to position [7770, 0]
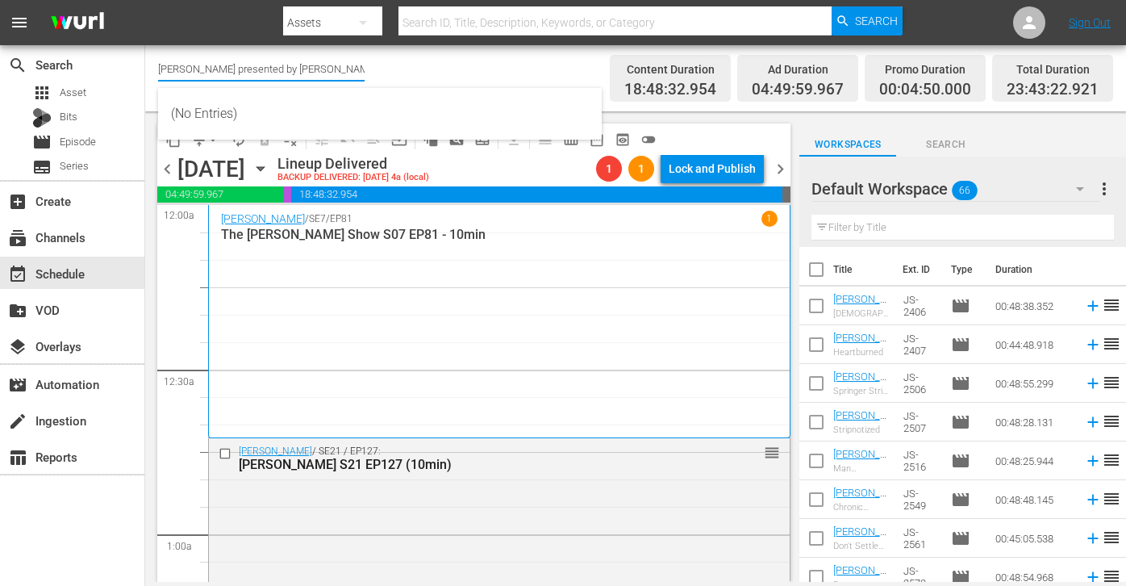
drag, startPoint x: 354, startPoint y: 68, endPoint x: 186, endPoint y: 71, distance: 167.9
click at [186, 71] on input "[PERSON_NAME] presented by [PERSON_NAME] (1887)" at bounding box center [261, 68] width 207 height 39
type input "J"
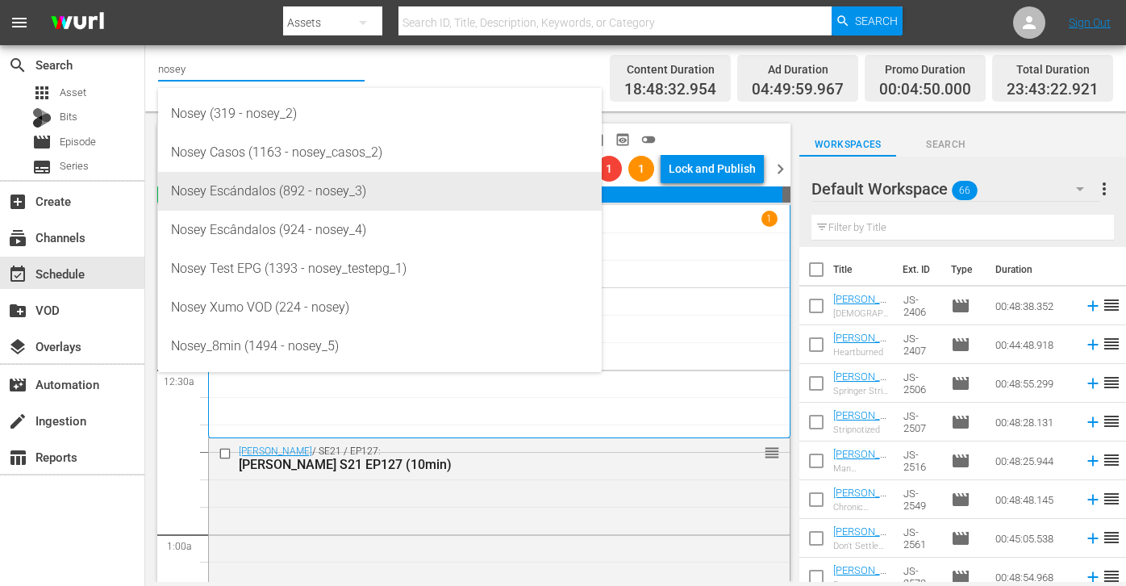
click at [215, 200] on div "Nosey Escándalos (892 - nosey_3)" at bounding box center [380, 191] width 418 height 39
type input "Nosey Escándalos (892 - nosey_3)"
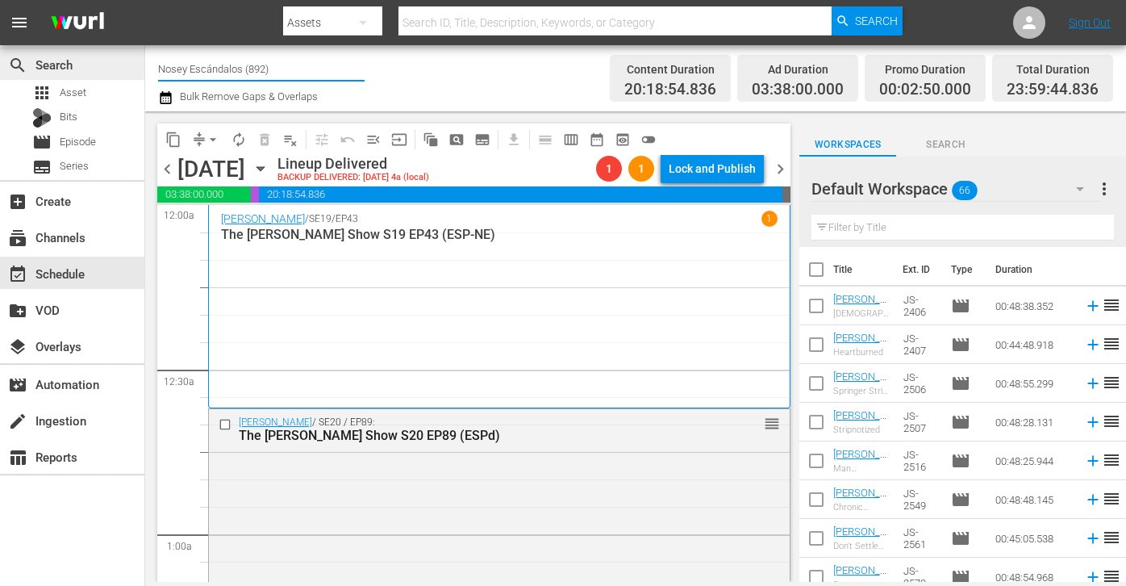
drag, startPoint x: 282, startPoint y: 67, endPoint x: 124, endPoint y: 67, distance: 158.1
click at [145, 0] on div "search Search apps Asset Bits movie Episode subtitles Series add_box Create sub…" at bounding box center [635, 0] width 981 height 0
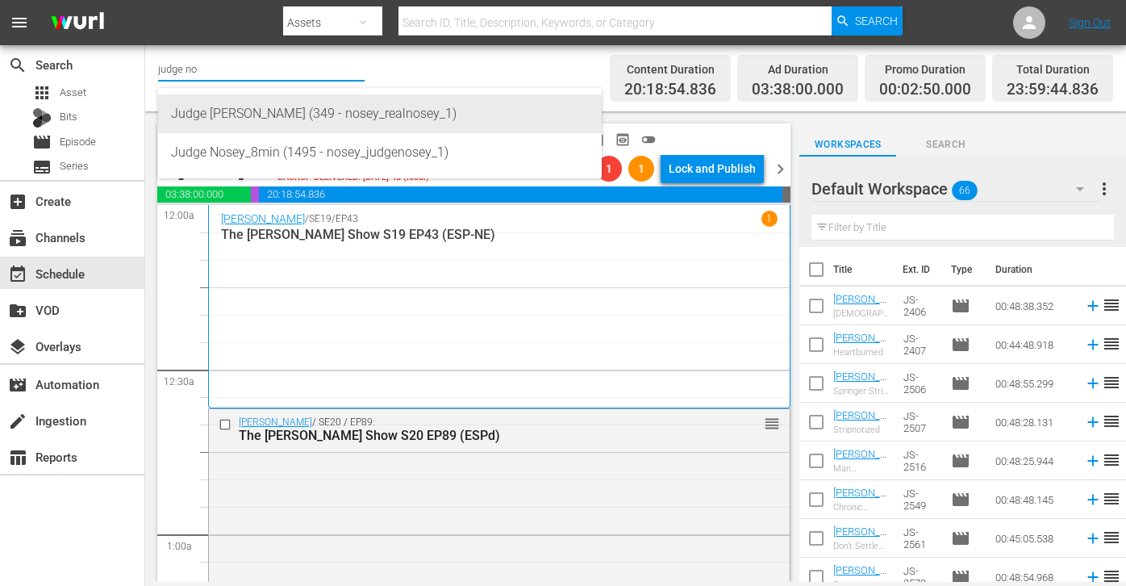
click at [183, 103] on div "Judge [PERSON_NAME] (349 - nosey_realnosey_1)" at bounding box center [380, 113] width 418 height 39
type input "Judge [PERSON_NAME] (349 - nosey_realnosey_1)"
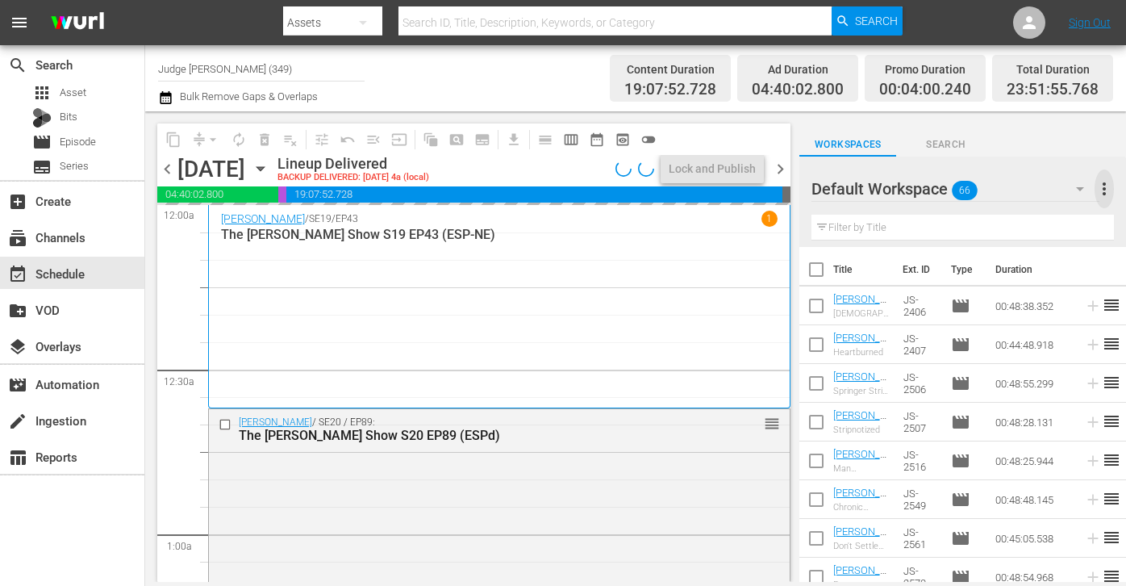
click at [820, 190] on span "more_vert" at bounding box center [1104, 188] width 19 height 19
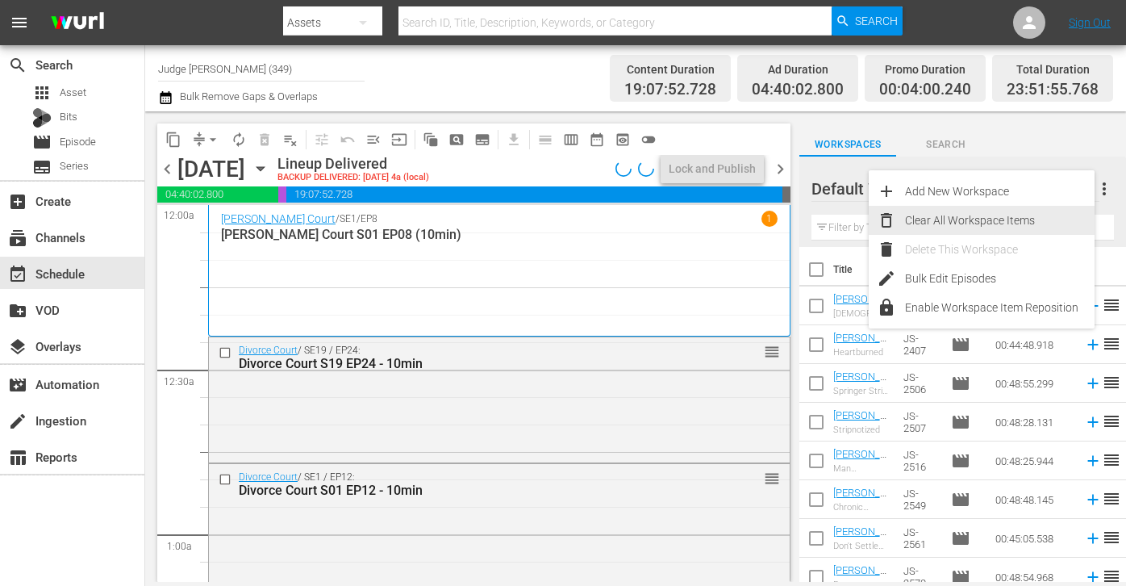
click at [820, 222] on div "Clear All Workspace Items" at bounding box center [1000, 220] width 190 height 29
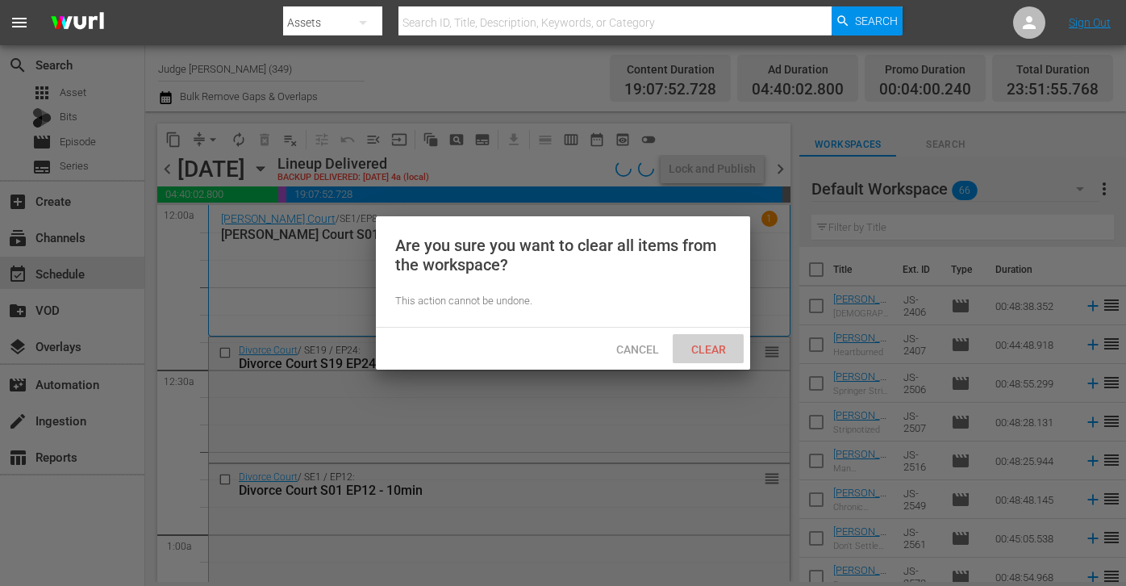
click at [740, 339] on div "Clear" at bounding box center [708, 349] width 71 height 30
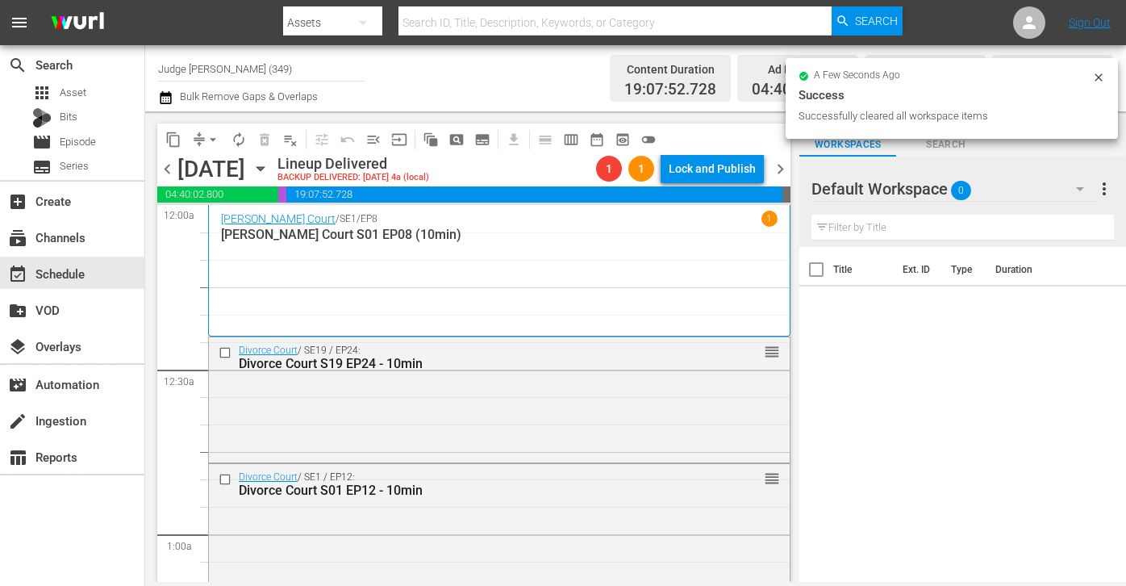
click at [269, 169] on icon "button" at bounding box center [261, 169] width 18 height 18
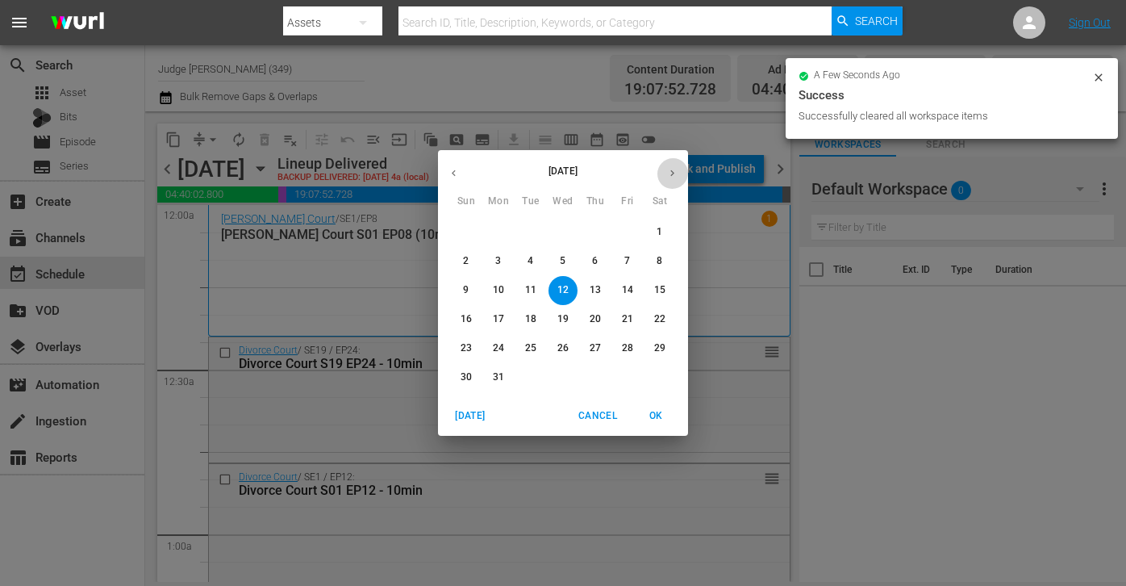
click at [675, 170] on icon "button" at bounding box center [672, 173] width 12 height 12
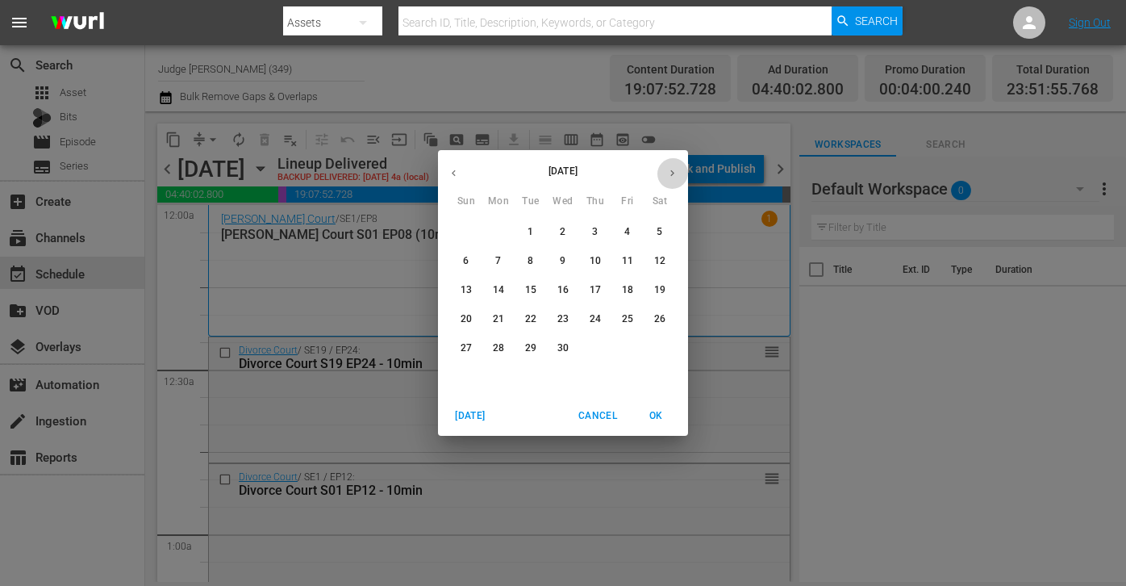
click at [675, 170] on icon "button" at bounding box center [672, 173] width 12 height 12
click at [675, 171] on icon "button" at bounding box center [672, 173] width 12 height 12
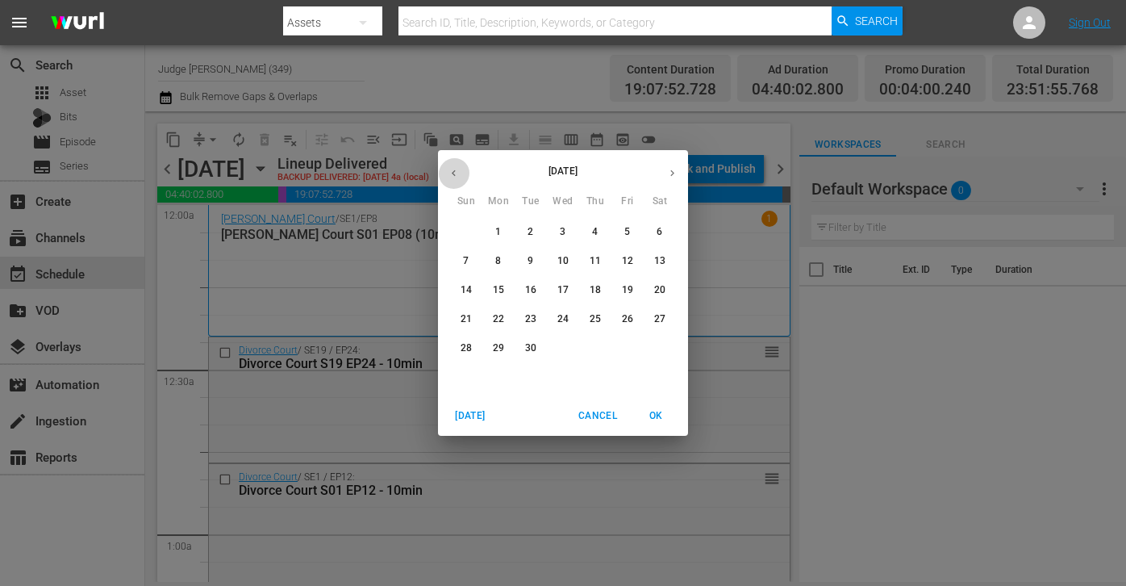
click at [445, 173] on button "button" at bounding box center [453, 172] width 31 height 31
click at [620, 233] on span "1" at bounding box center [627, 232] width 29 height 14
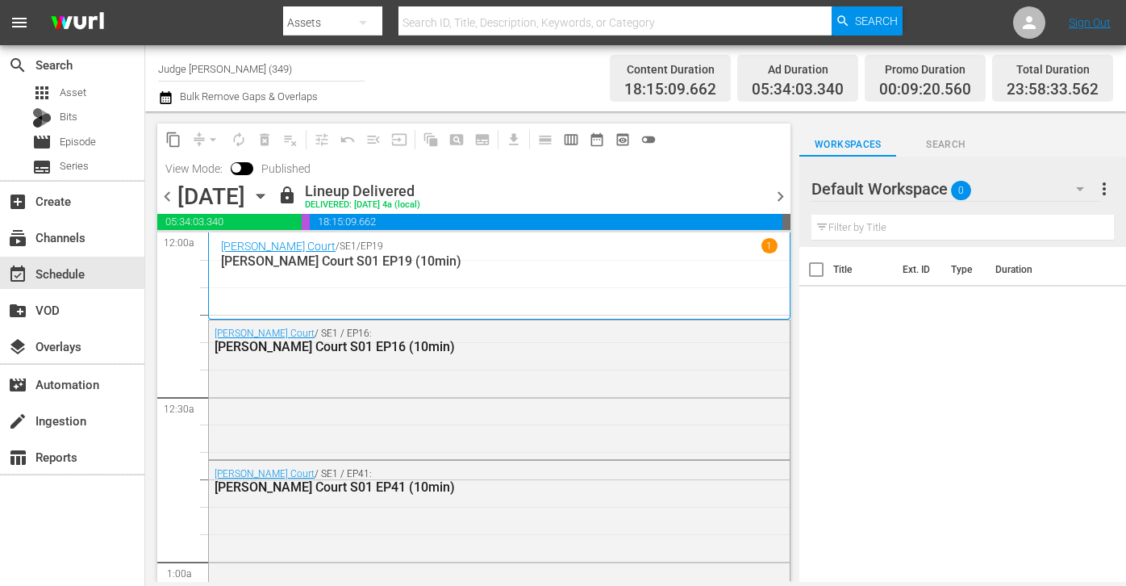
click at [269, 197] on icon "button" at bounding box center [261, 196] width 18 height 18
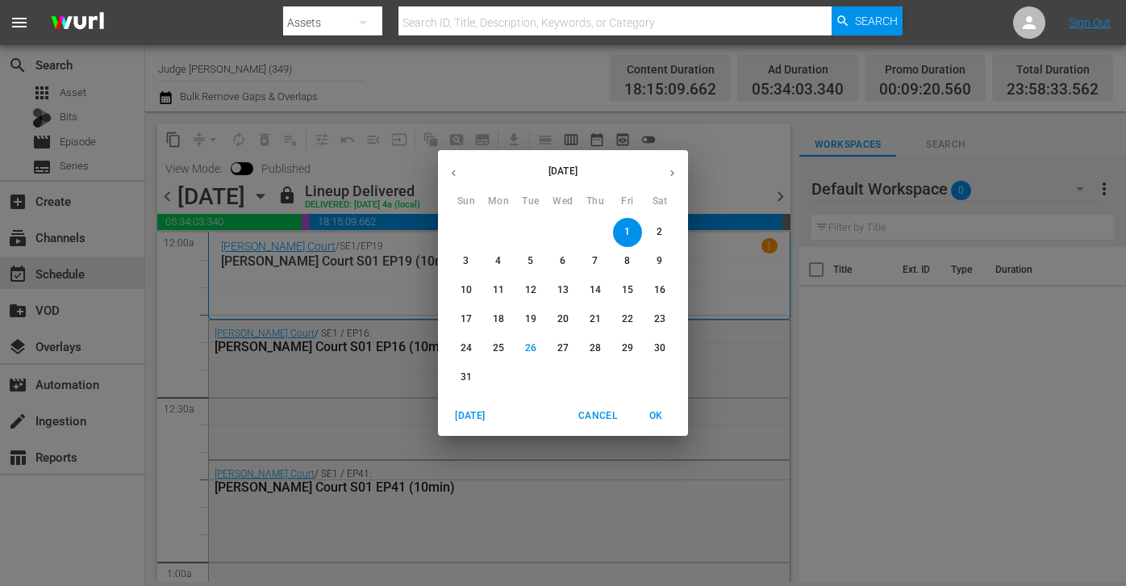
click at [673, 167] on icon "button" at bounding box center [672, 173] width 12 height 12
click at [498, 236] on p "1" at bounding box center [498, 232] width 6 height 14
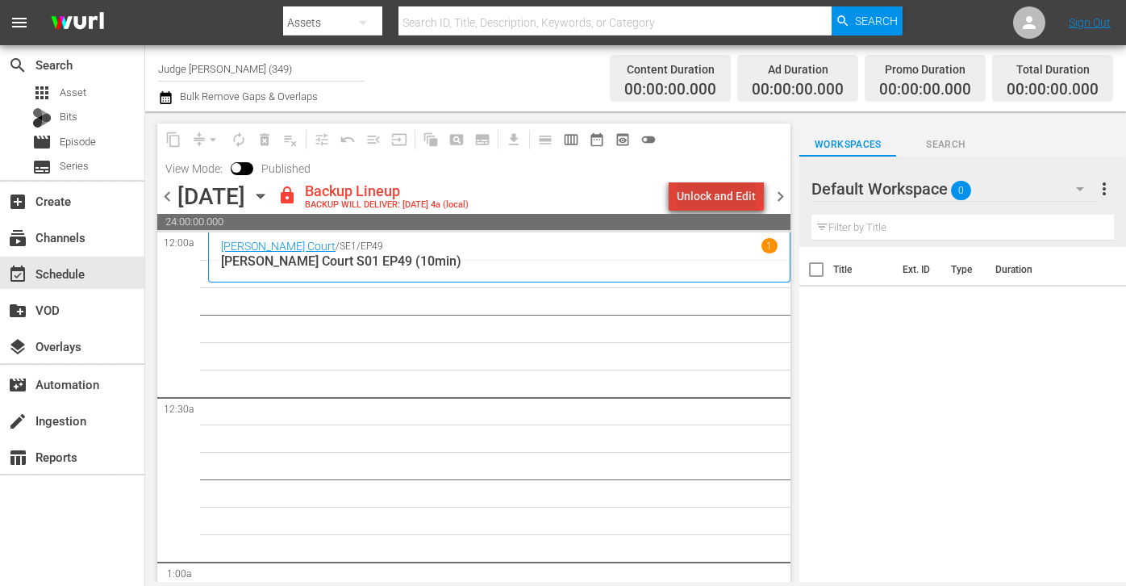
click at [723, 189] on div "Unlock and Edit" at bounding box center [716, 196] width 79 height 29
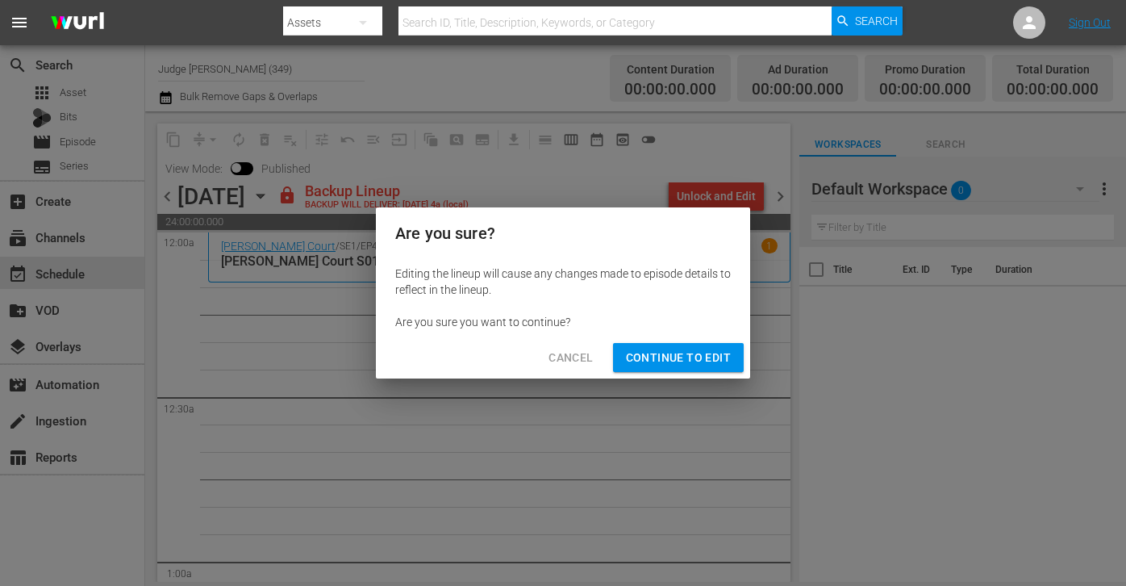
click at [685, 378] on div "Cancel Continue to Edit" at bounding box center [563, 357] width 374 height 43
click at [684, 356] on span "Continue to Edit" at bounding box center [678, 358] width 105 height 20
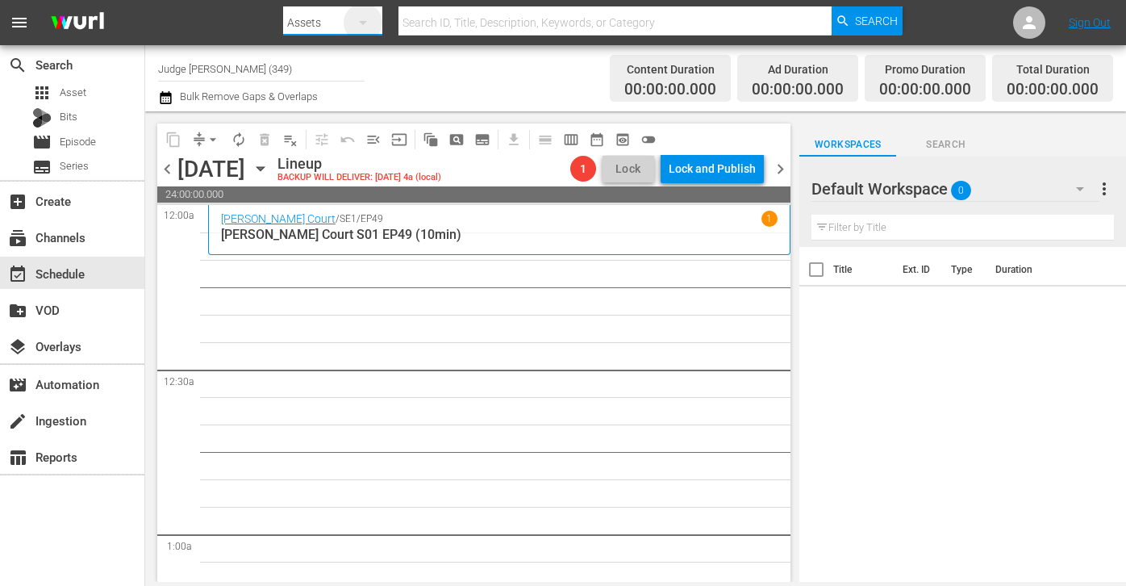
click at [366, 15] on icon "button" at bounding box center [362, 22] width 19 height 19
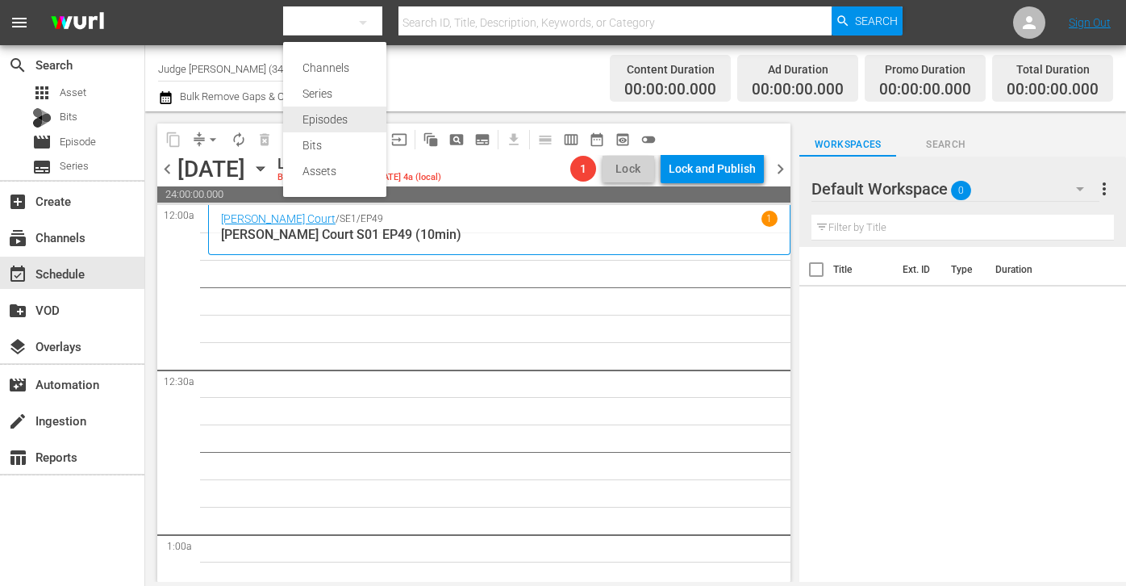
click at [350, 121] on div "Episodes" at bounding box center [335, 120] width 65 height 26
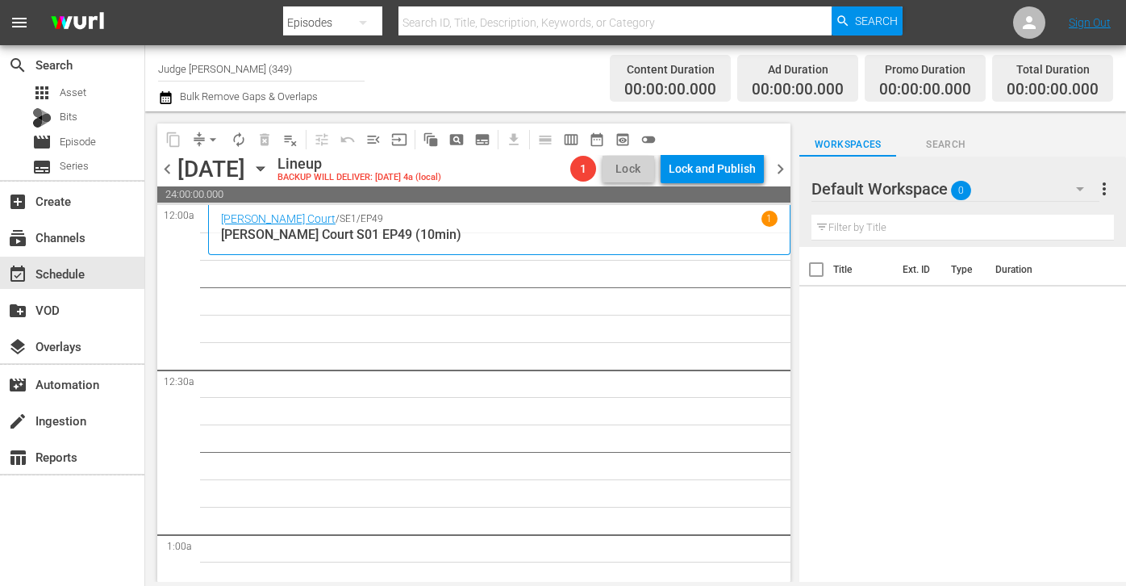
click at [439, 23] on div "Channels Series Episodes Bits Assets" at bounding box center [563, 293] width 1126 height 586
click at [432, 23] on input "text" at bounding box center [615, 22] width 433 height 39
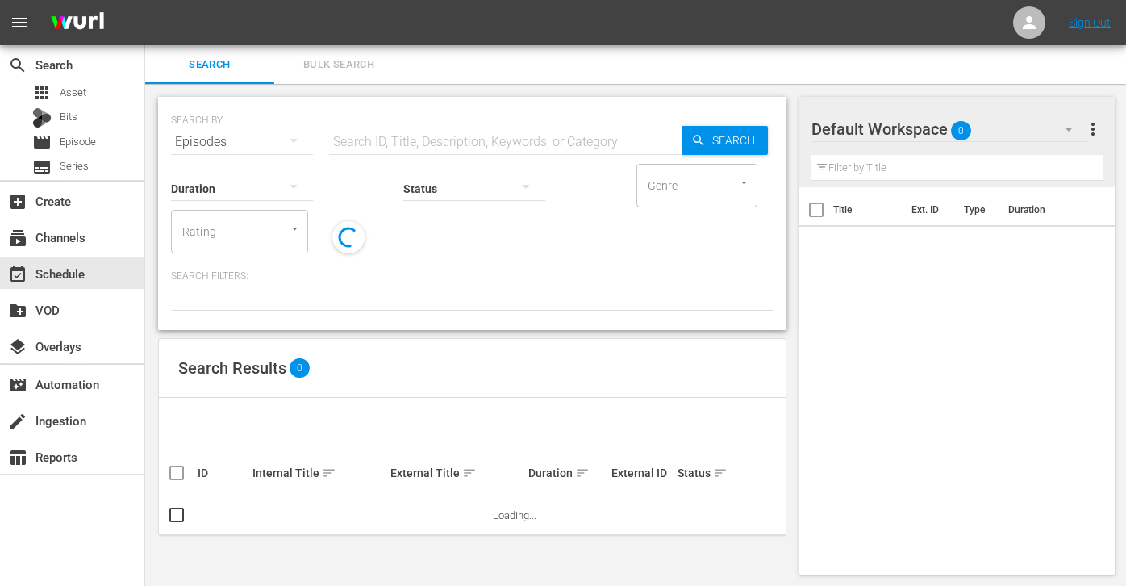
click at [327, 62] on span "Bulk Search" at bounding box center [339, 65] width 110 height 19
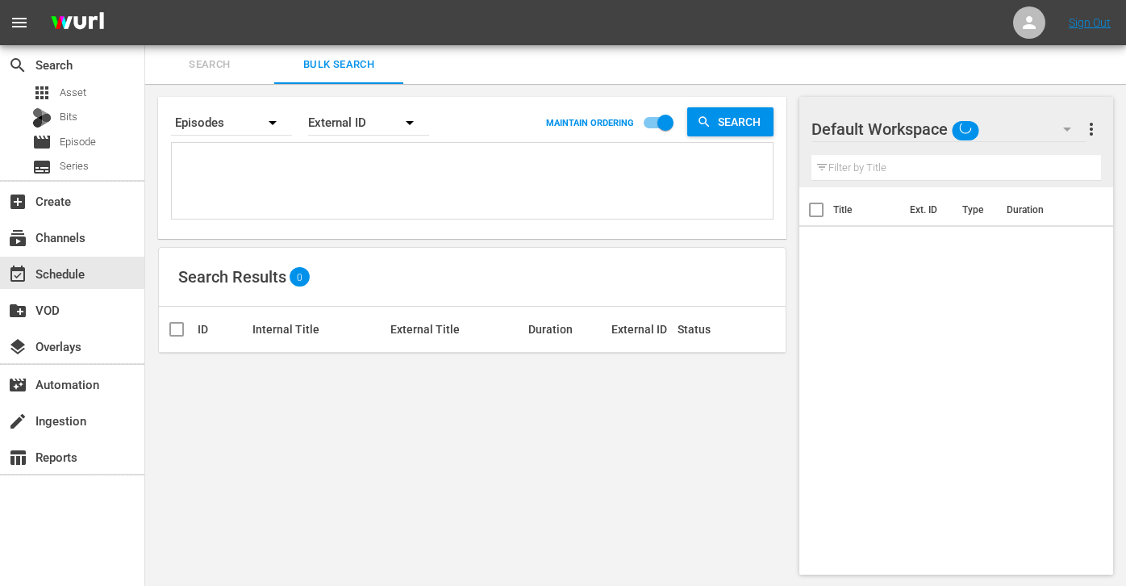
click at [335, 181] on textarea at bounding box center [474, 183] width 597 height 73
type textarea "v"
paste textarea "DC-1923 DC-2095 DC-1941 DC-0139 DC-1905 DC-0101 DC-1959 DC-2075 DC-20106 DC-012…"
type textarea "DC-1923 DC-2095 DC-1941 DC-0139 DC-1905 DC-0101 DC-1959 DC-2075 DC-20106 DC-012…"
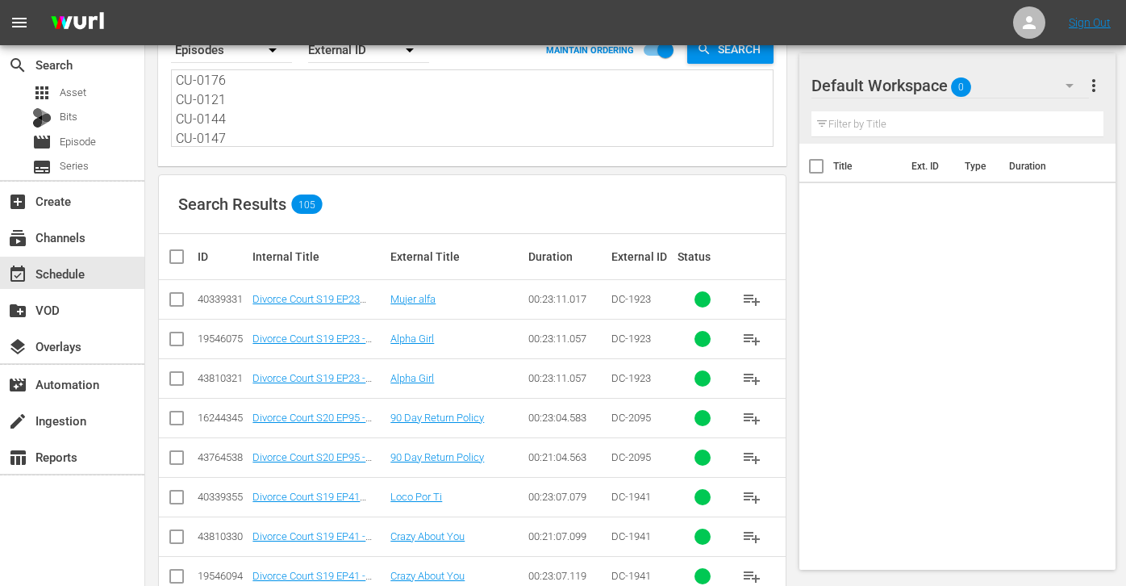
scroll to position [109, 0]
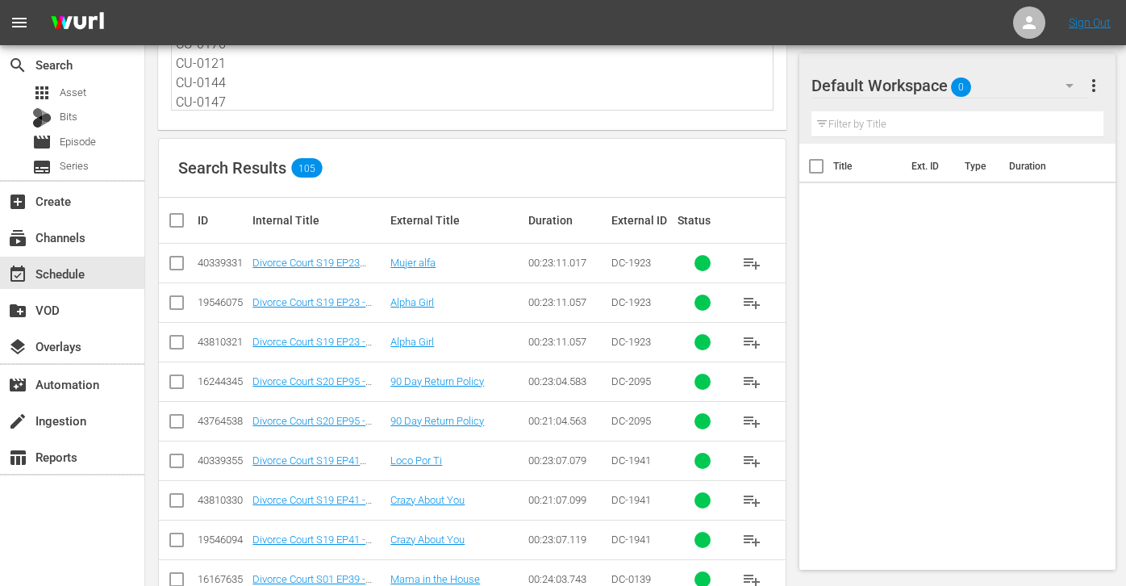
type textarea "DC-1923 DC-2095 DC-1941 DC-0139 DC-1905 DC-0101 DC-1959 DC-2075 DC-20106 DC-012…"
click at [173, 224] on input "checkbox" at bounding box center [183, 220] width 32 height 19
checkbox input "true"
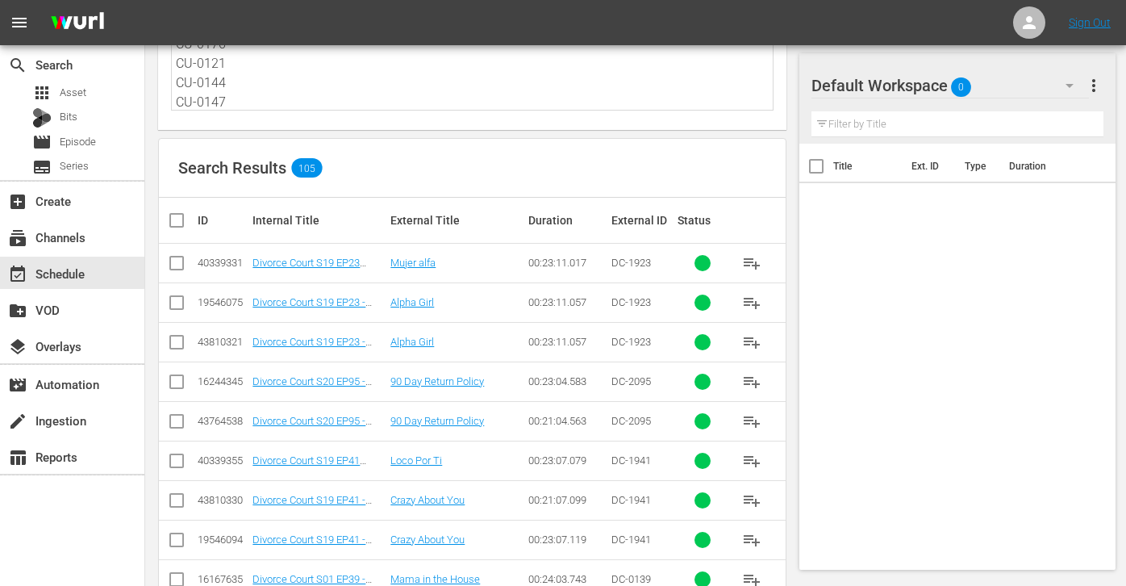
checkbox input "true"
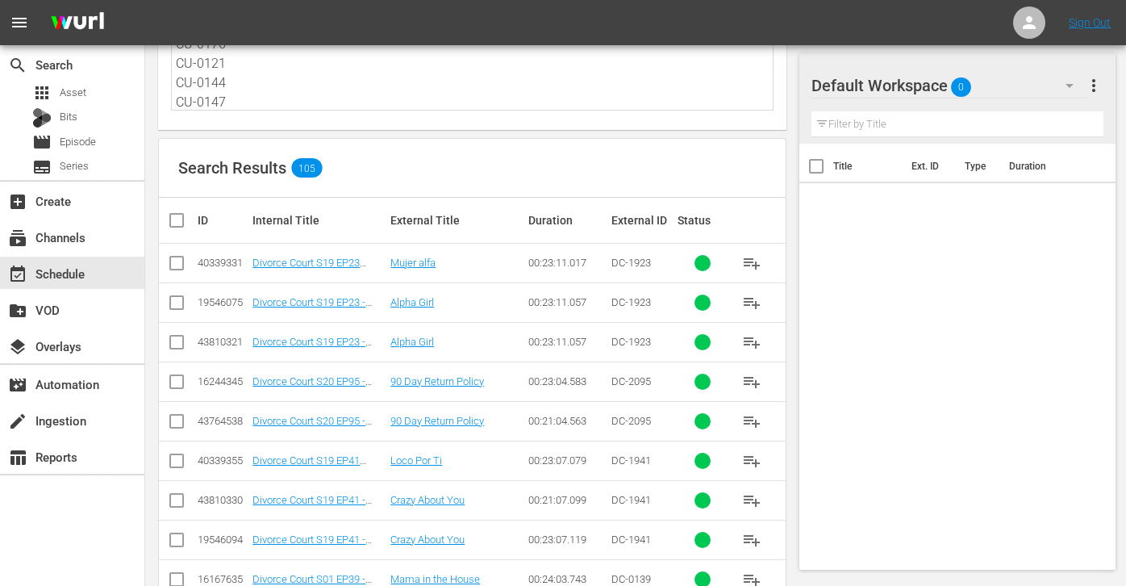
checkbox input "true"
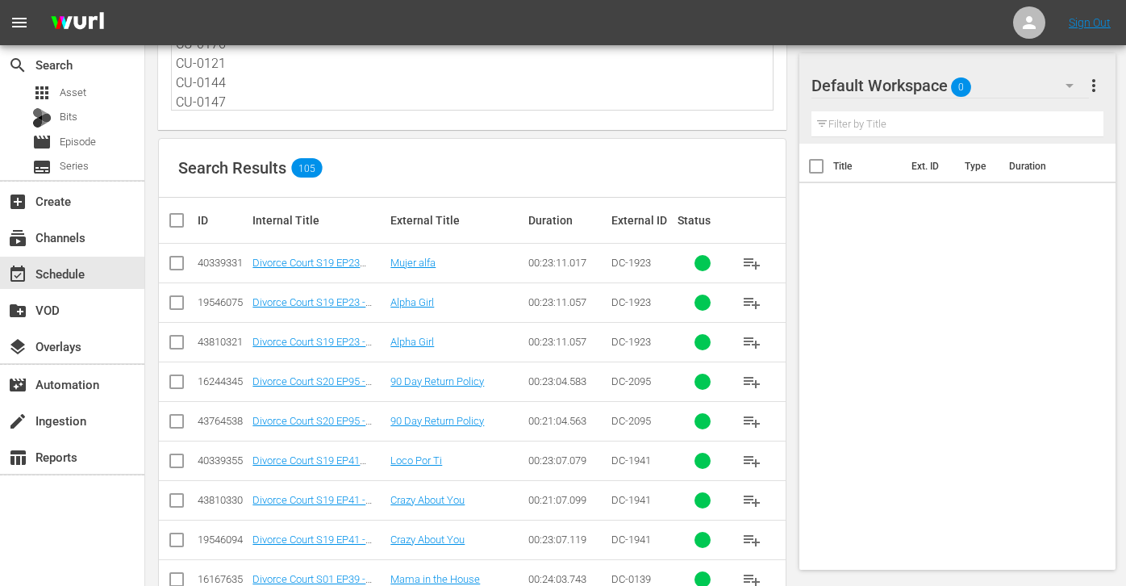
checkbox input "true"
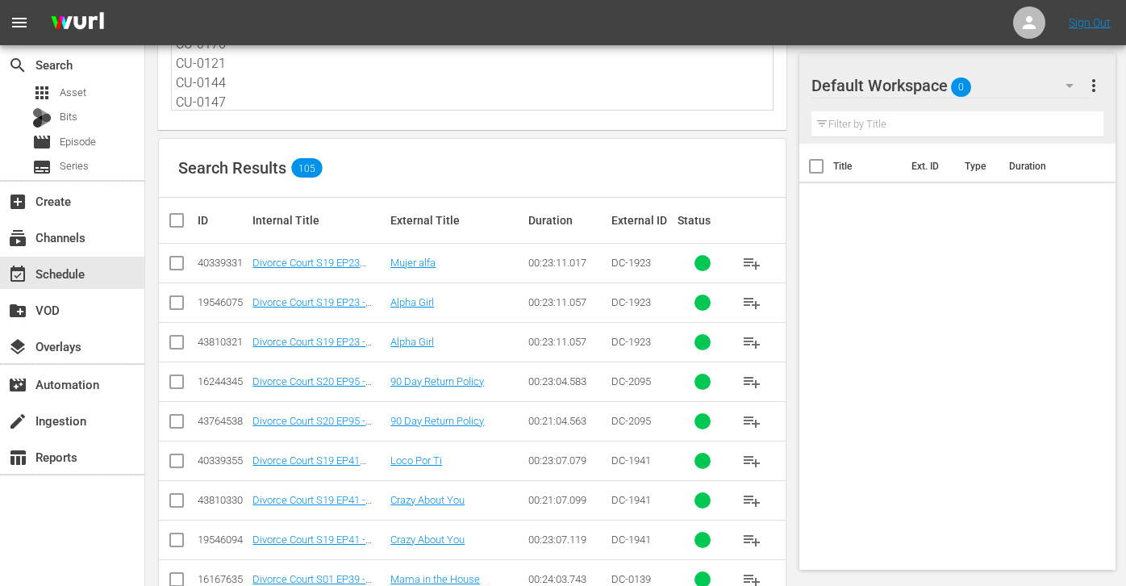
checkbox input "true"
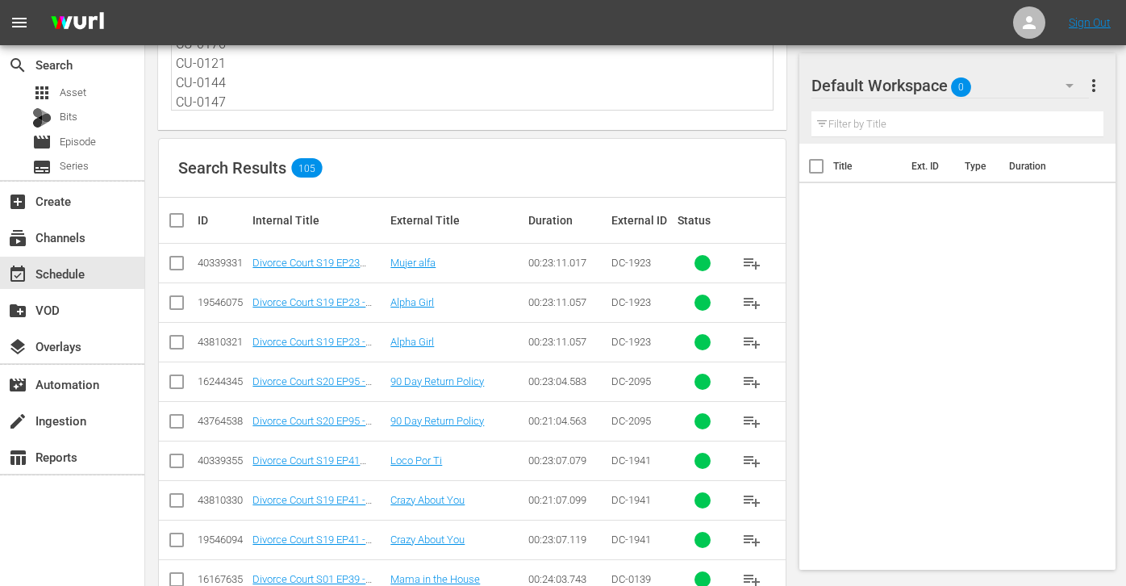
checkbox input "true"
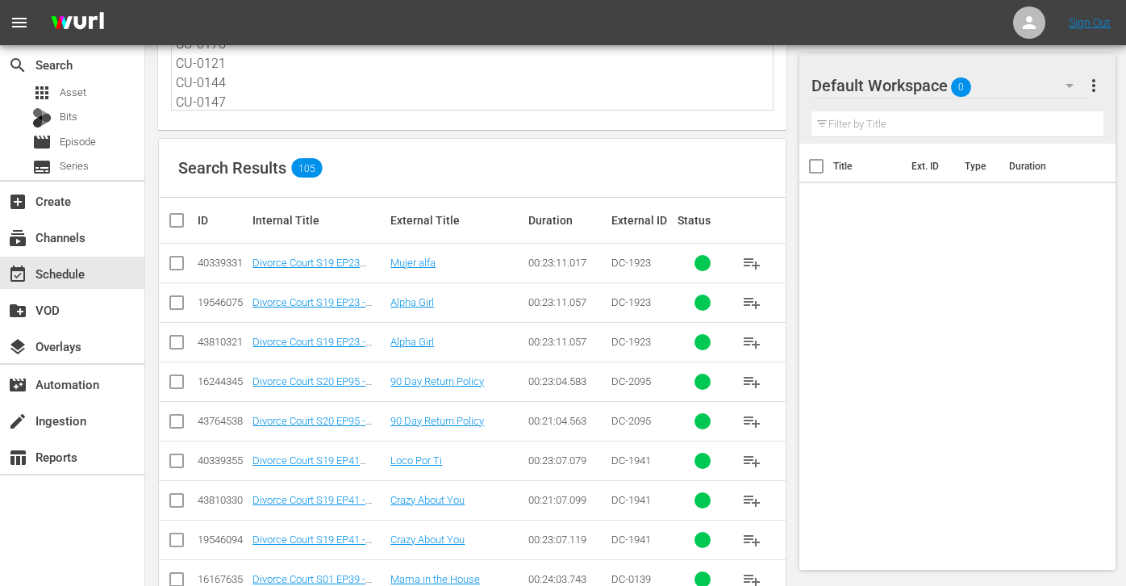
checkbox input "true"
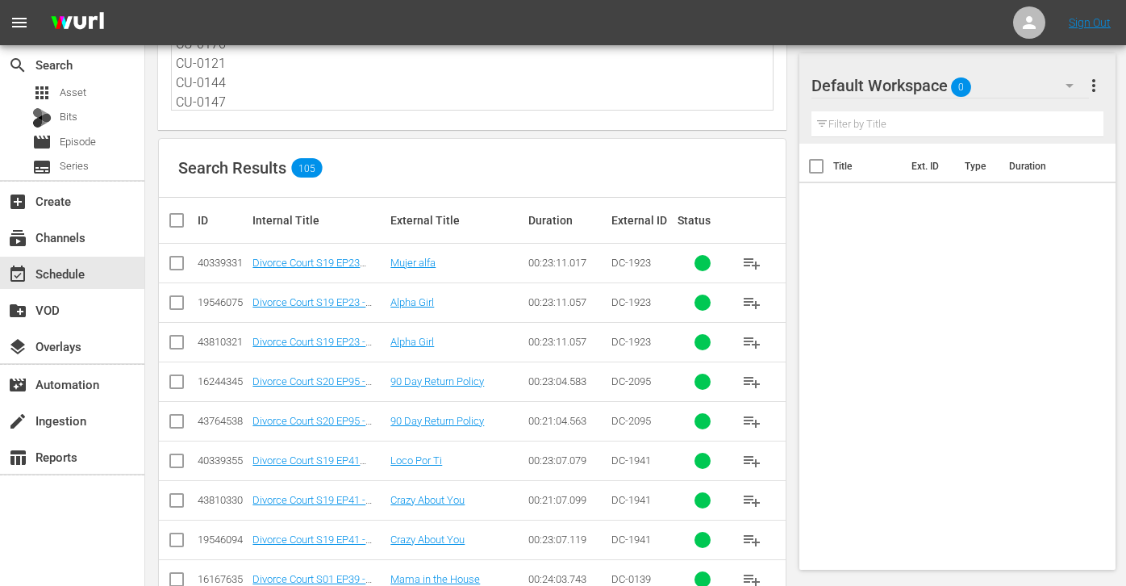
checkbox input "true"
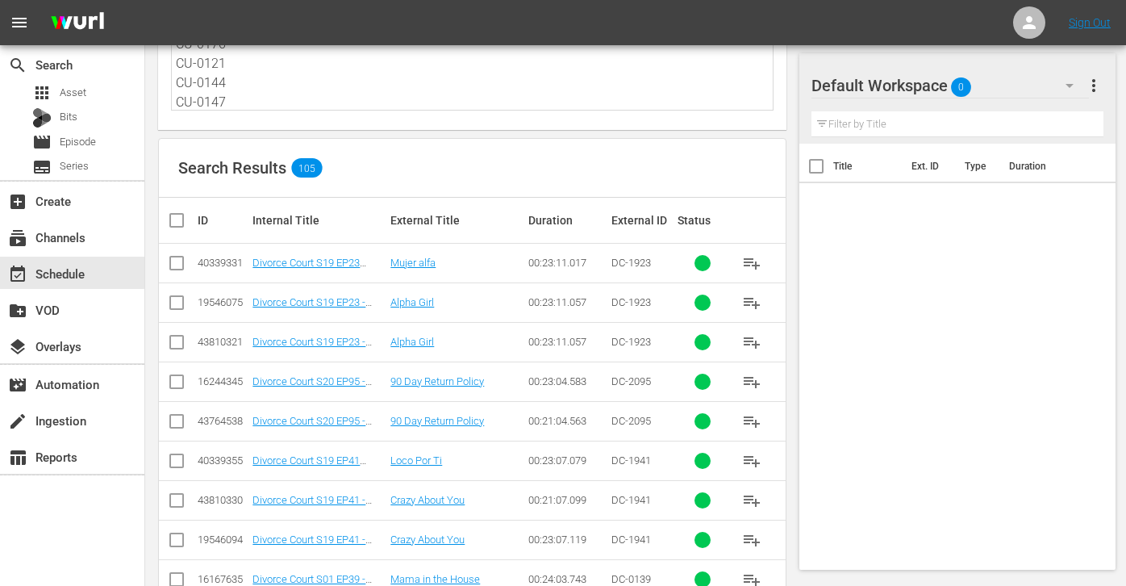
checkbox input "true"
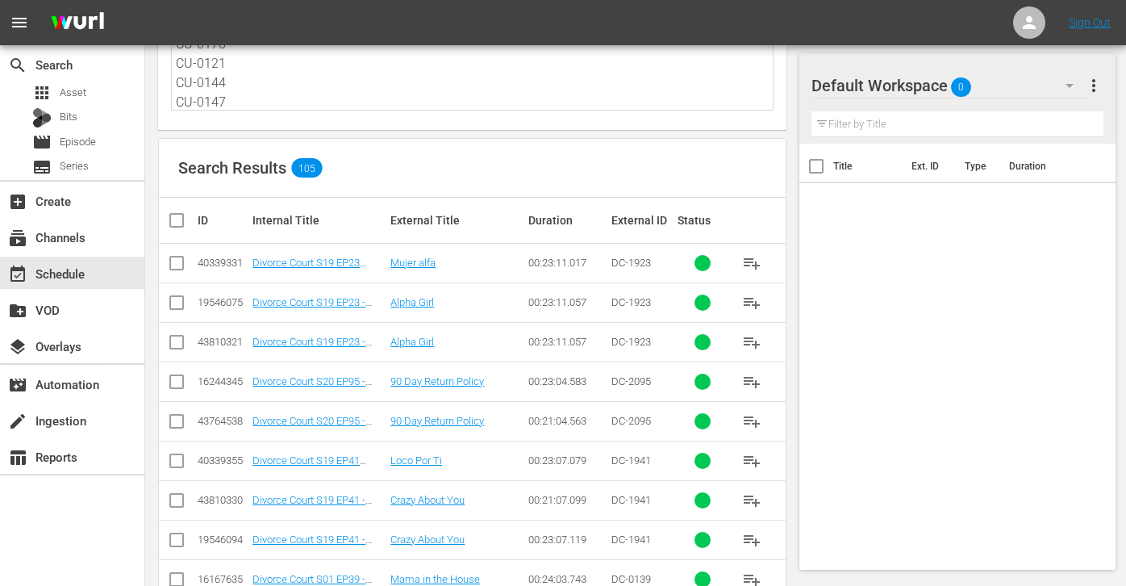
checkbox input "true"
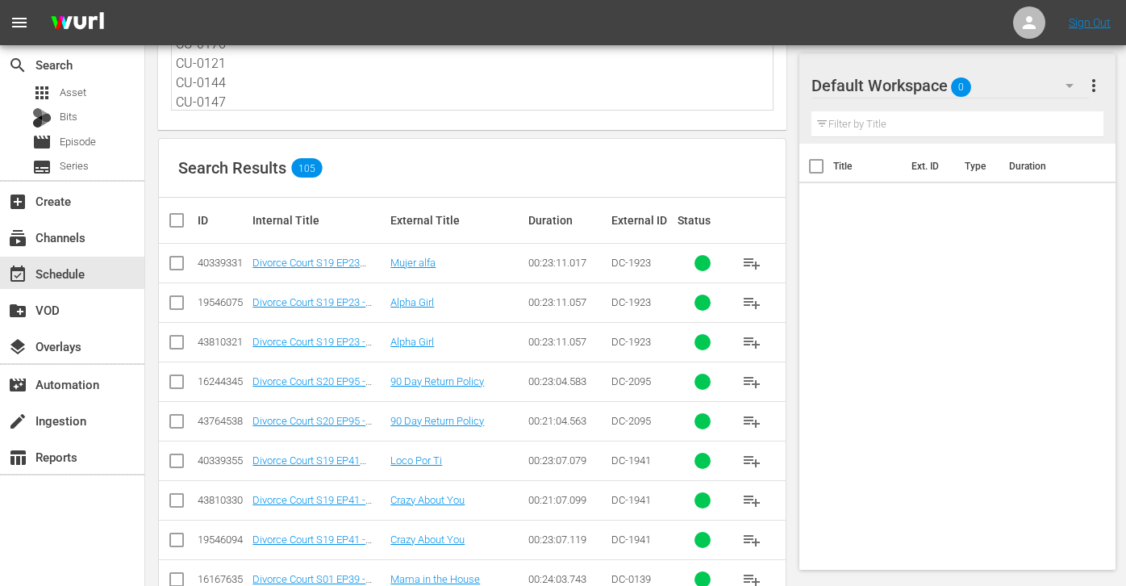
checkbox input "true"
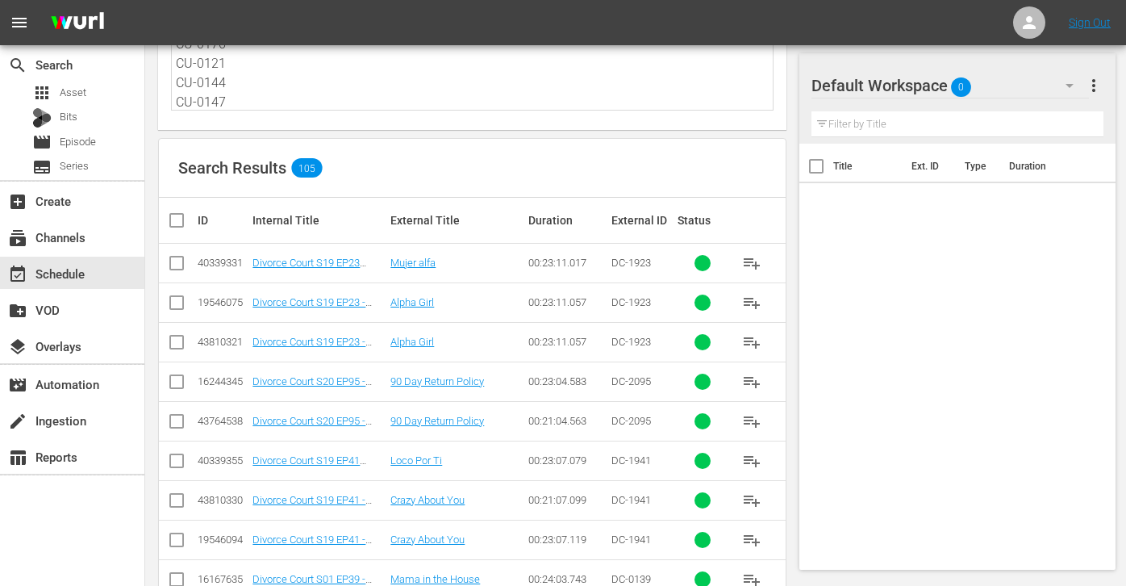
checkbox input "true"
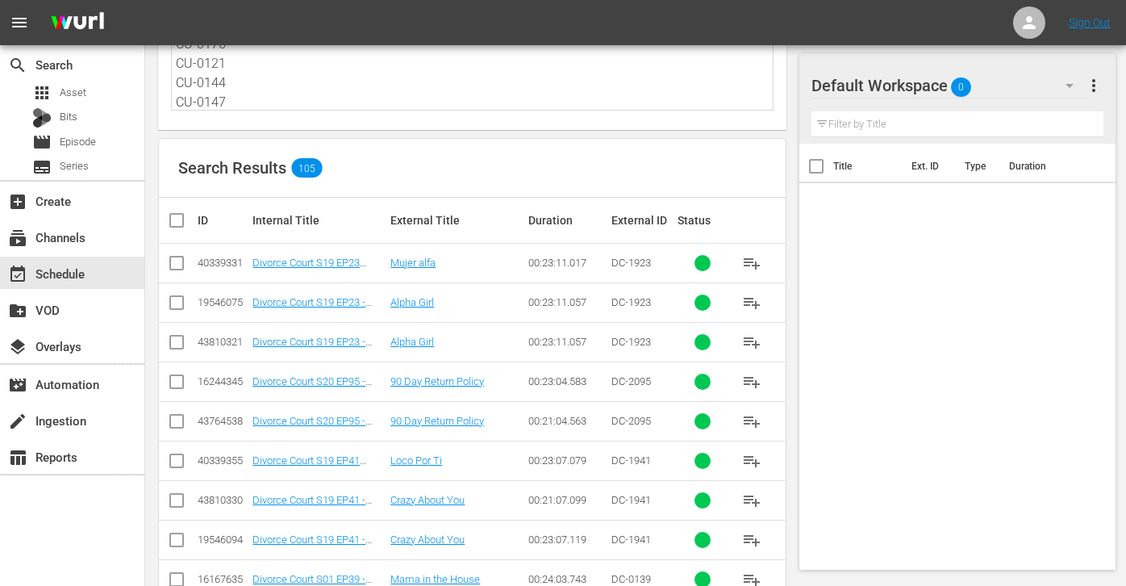
checkbox input "true"
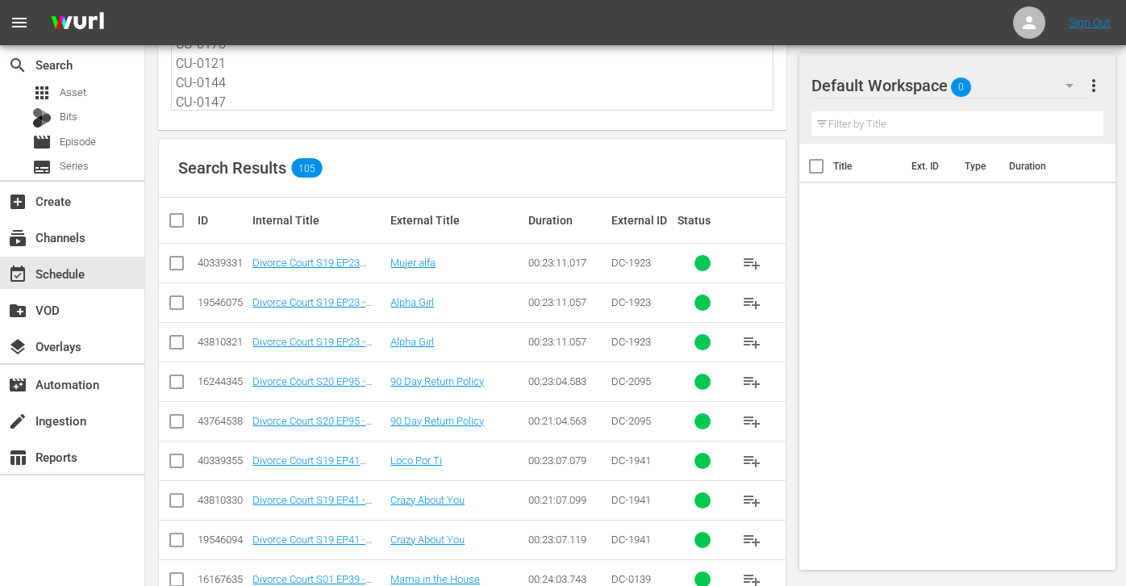
checkbox input "true"
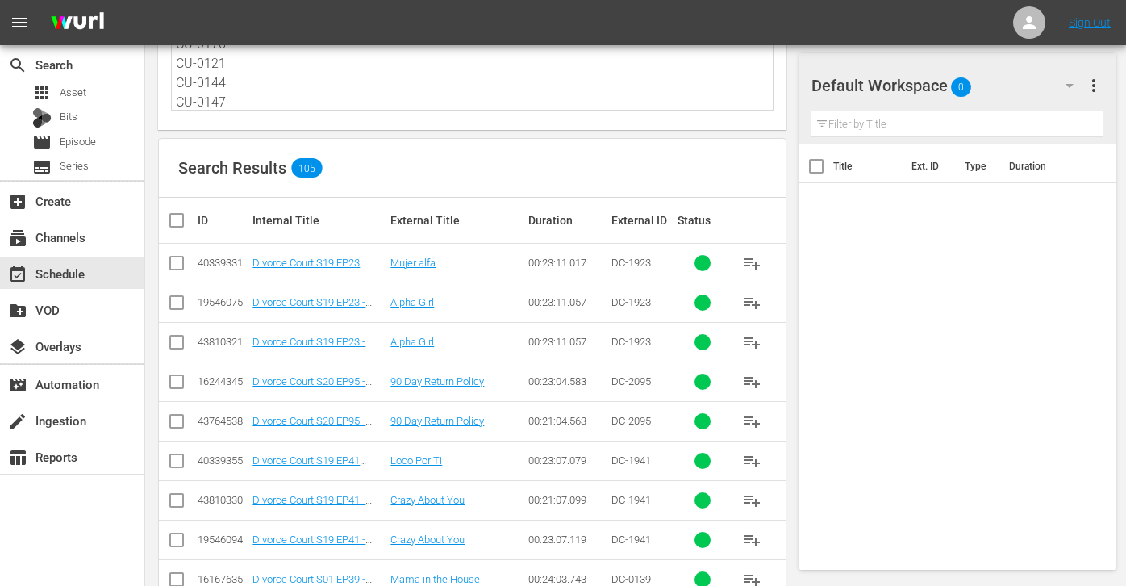
checkbox input "true"
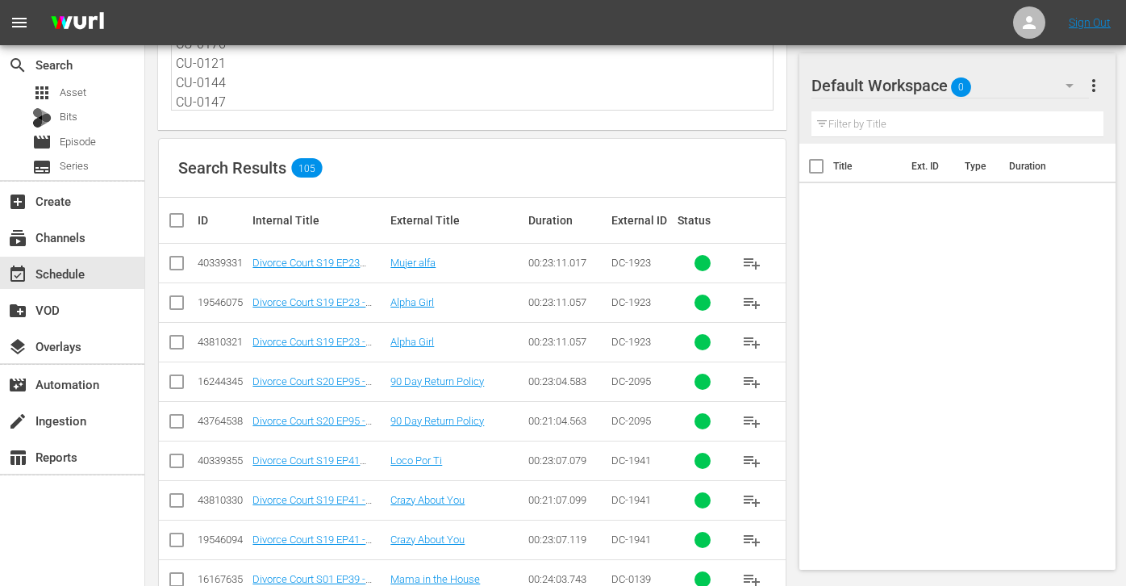
checkbox input "true"
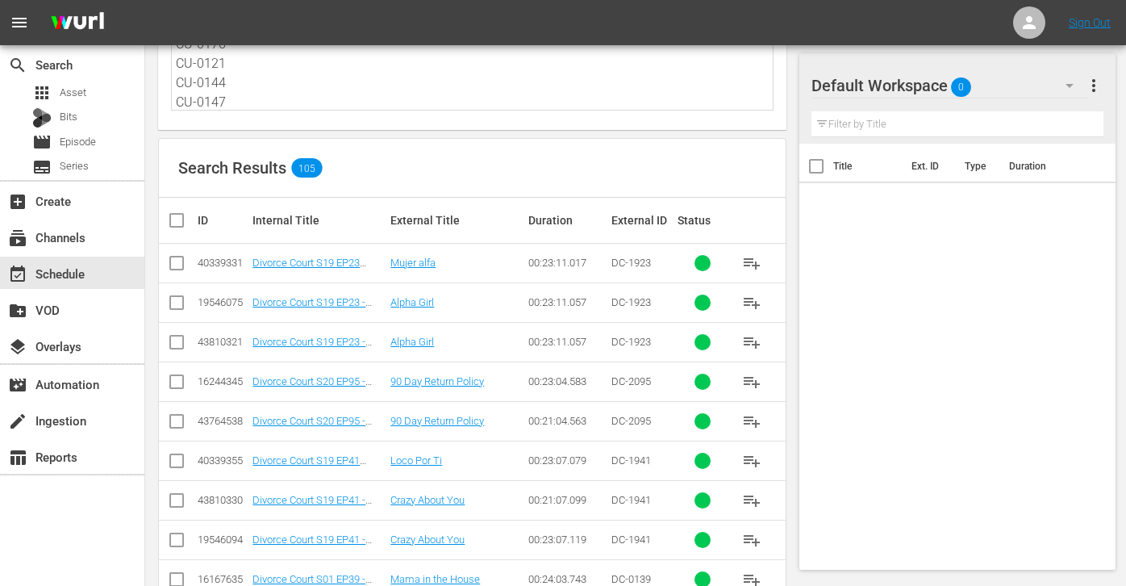
checkbox input "true"
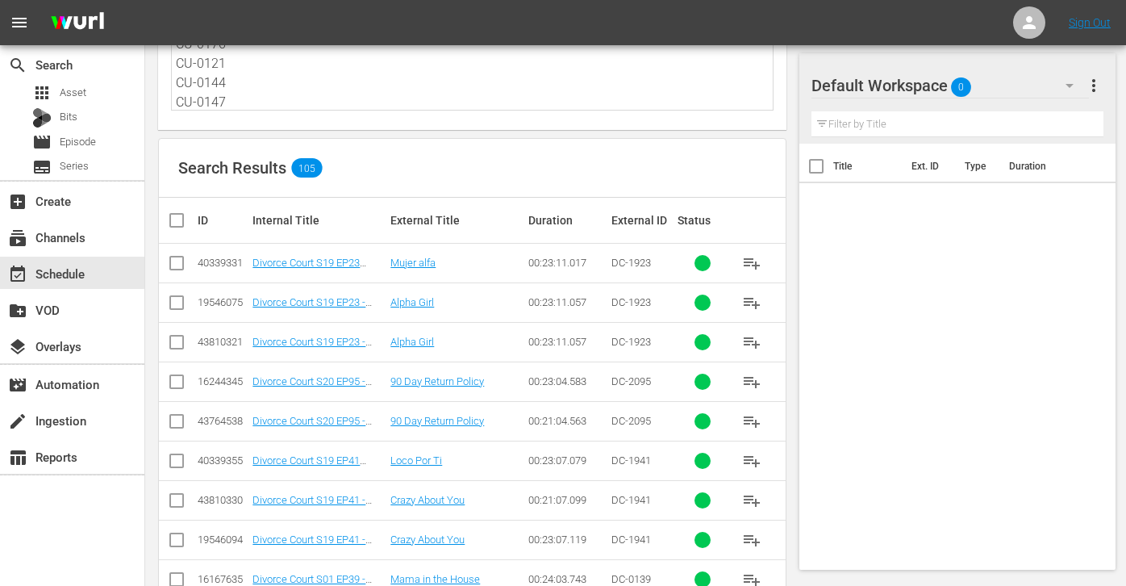
checkbox input "true"
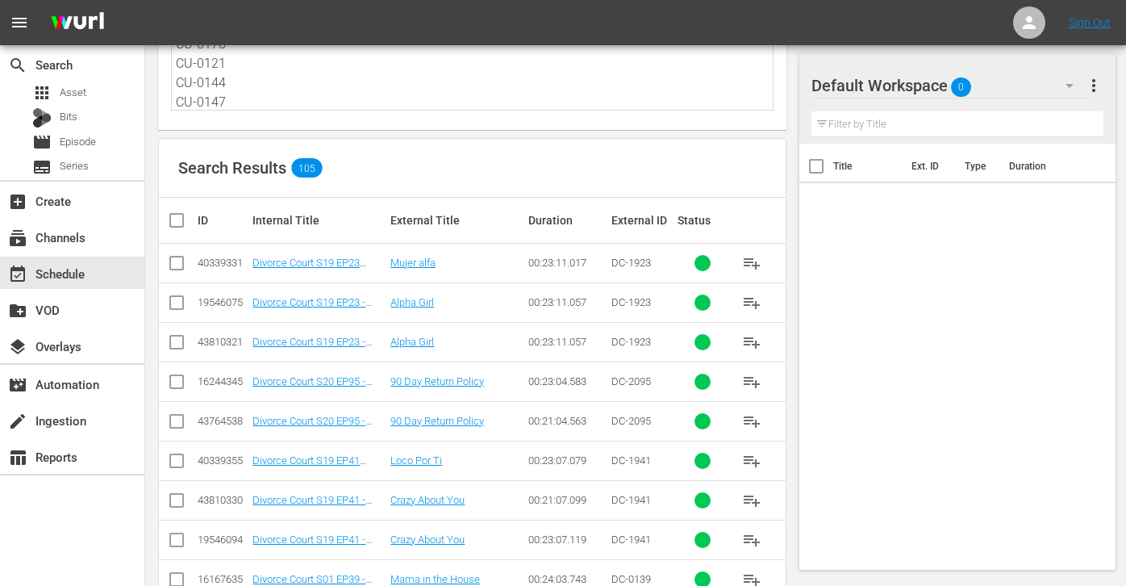
checkbox input "true"
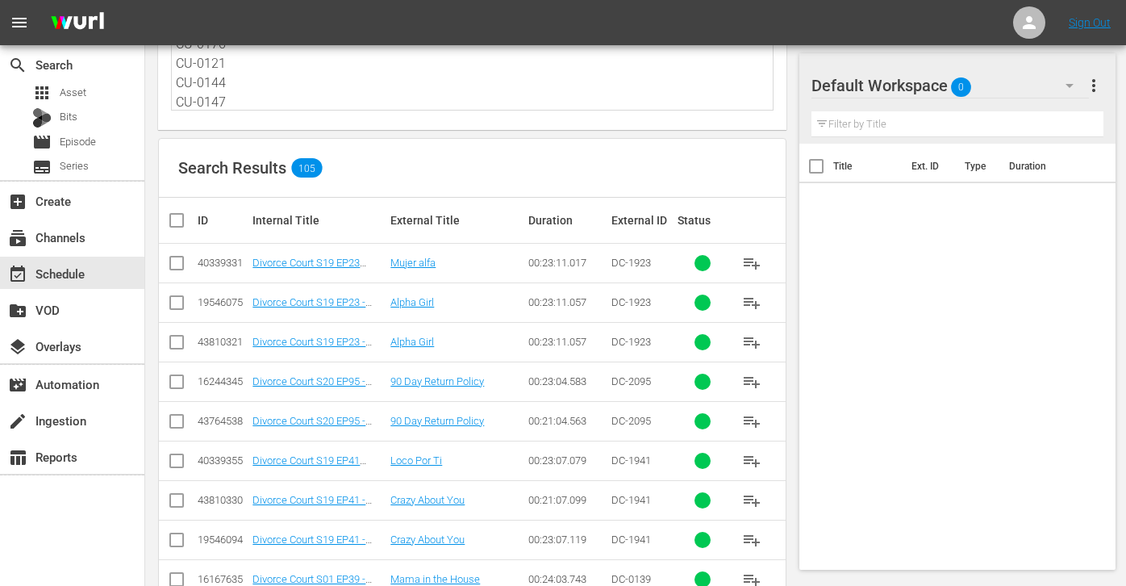
checkbox input "true"
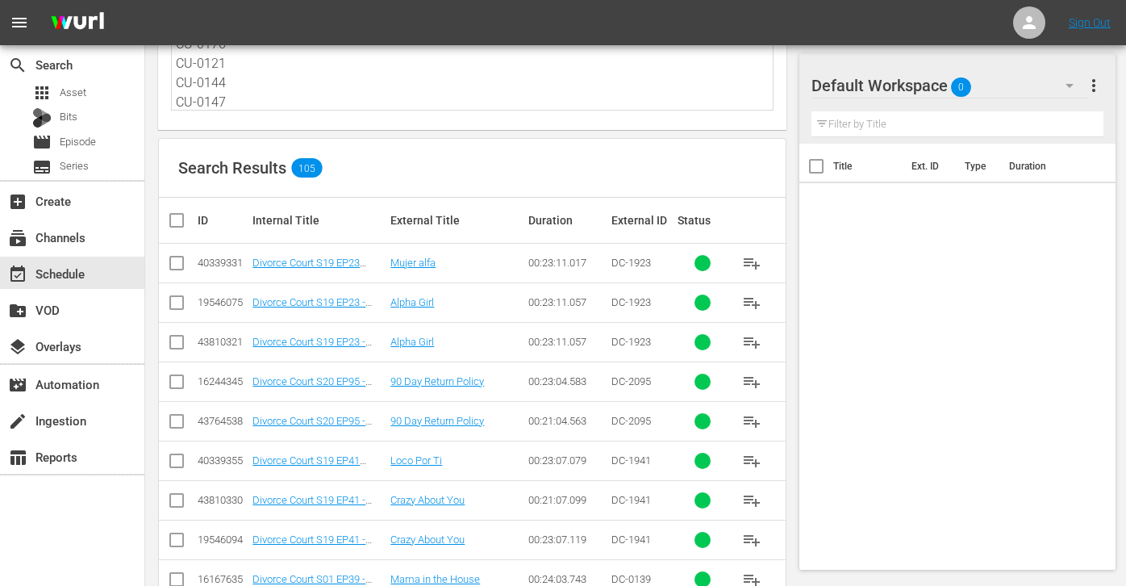
checkbox input "true"
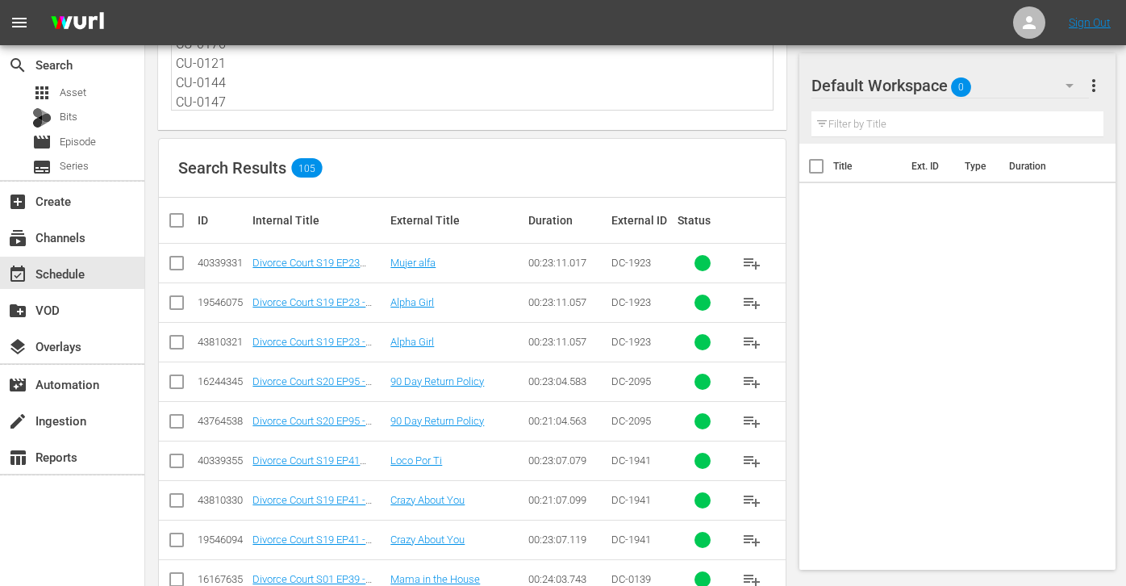
checkbox input "true"
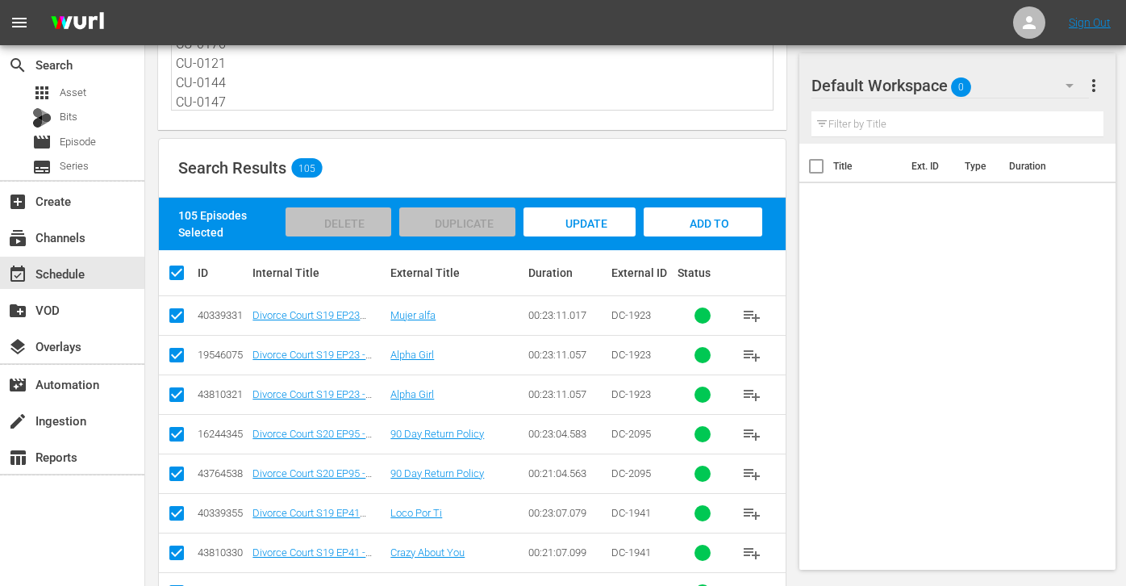
scroll to position [203, 0]
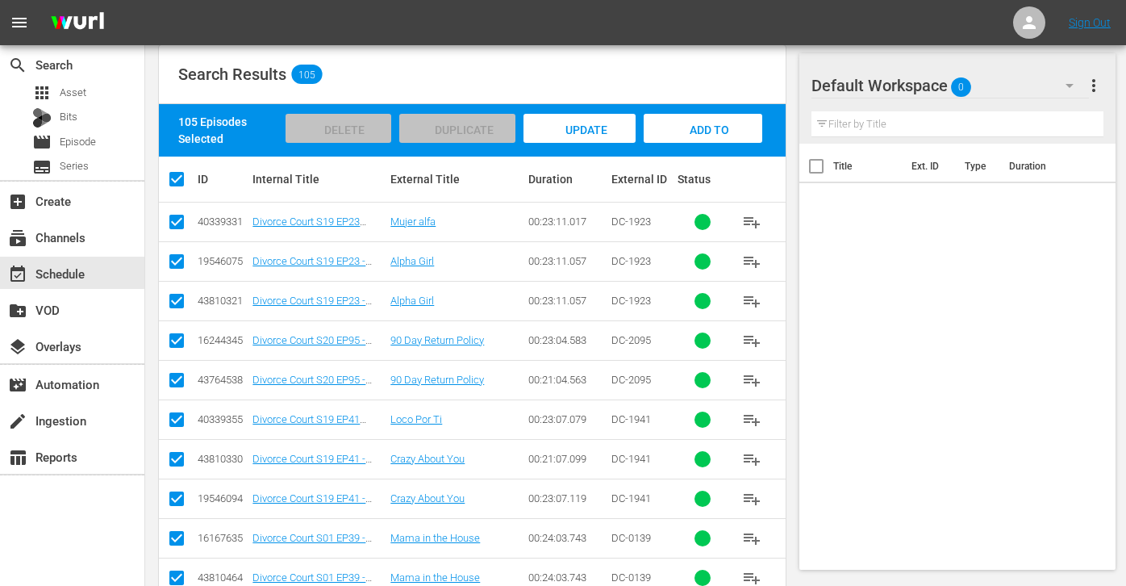
click at [176, 223] on input "checkbox" at bounding box center [176, 224] width 19 height 19
checkbox input "false"
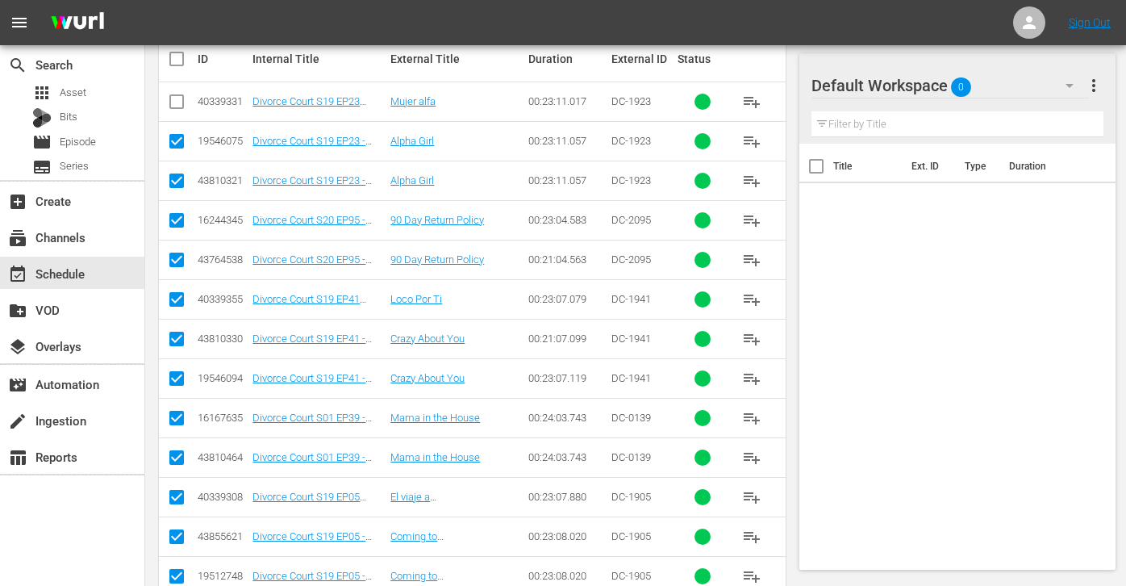
scroll to position [403, 0]
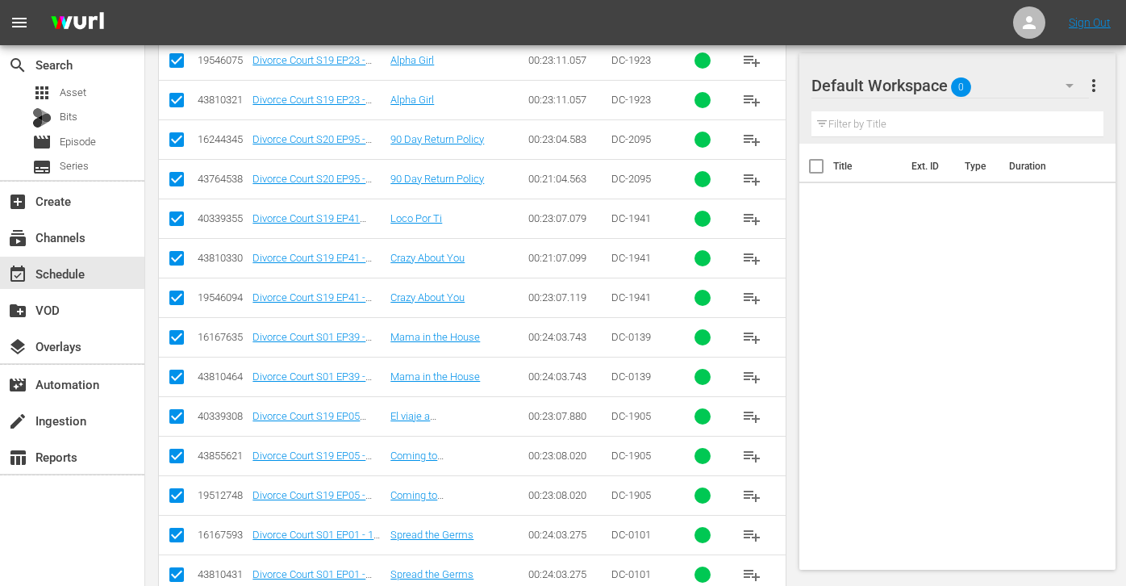
click at [183, 221] on input "checkbox" at bounding box center [176, 221] width 19 height 19
checkbox input "false"
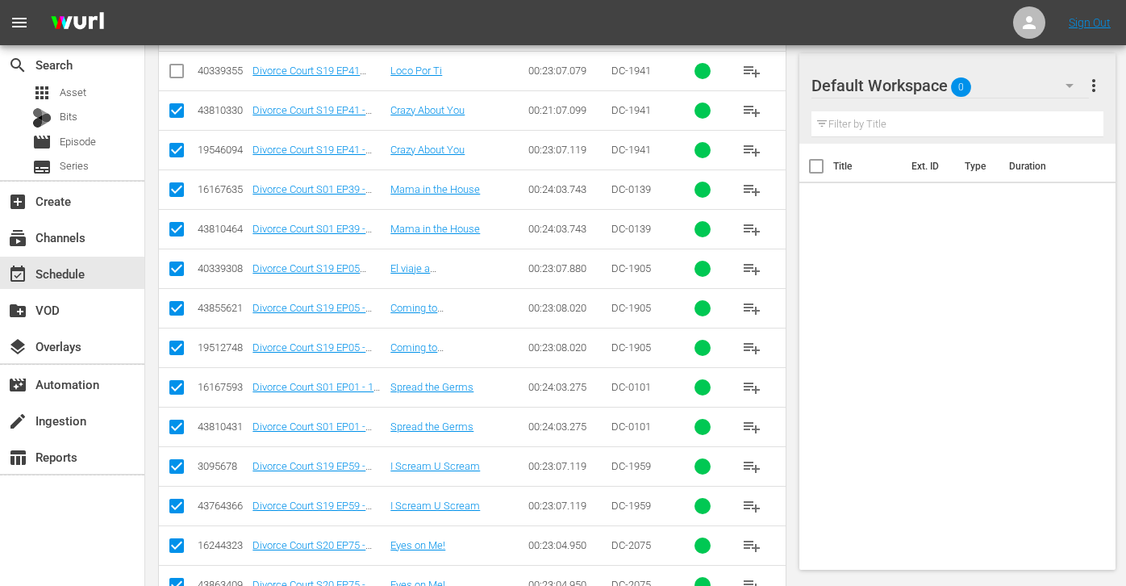
scroll to position [591, 0]
click at [180, 232] on input "checkbox" at bounding box center [176, 232] width 19 height 19
checkbox input "false"
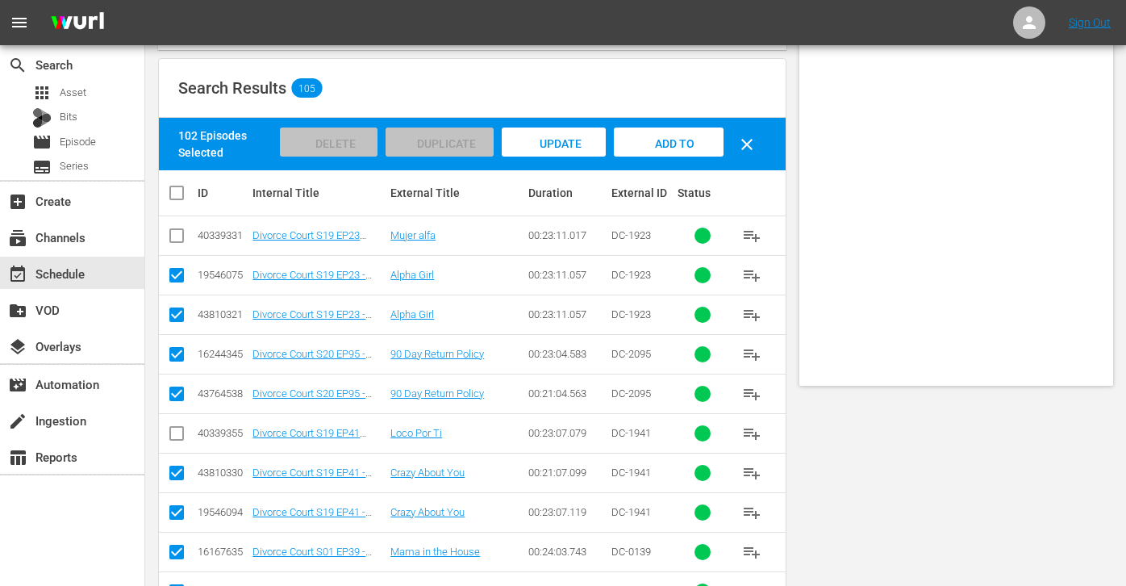
scroll to position [0, 0]
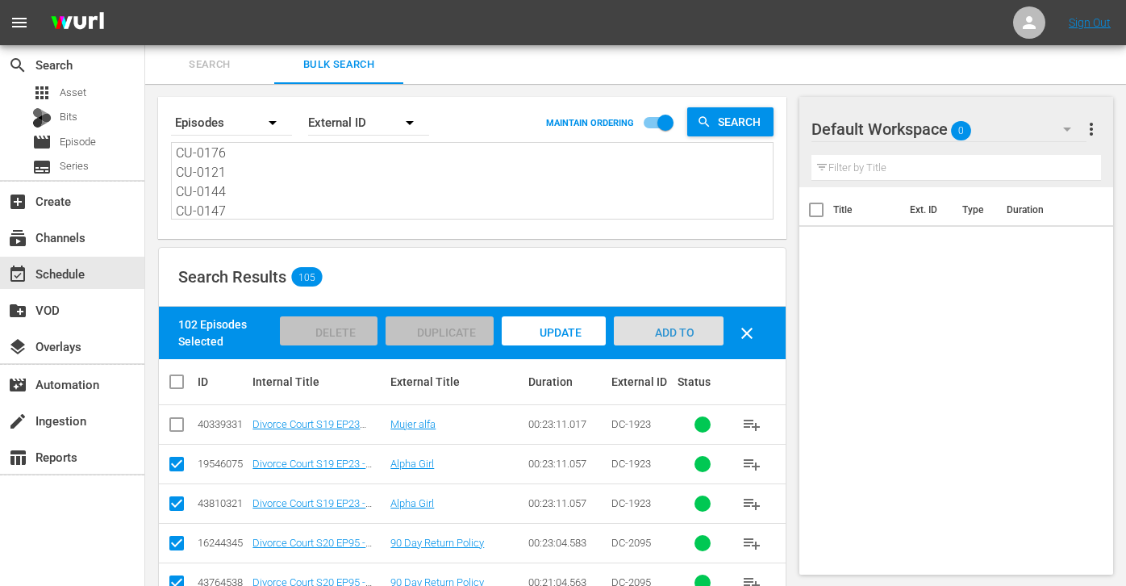
click at [698, 326] on div "Add to Workspace" at bounding box center [668, 346] width 109 height 61
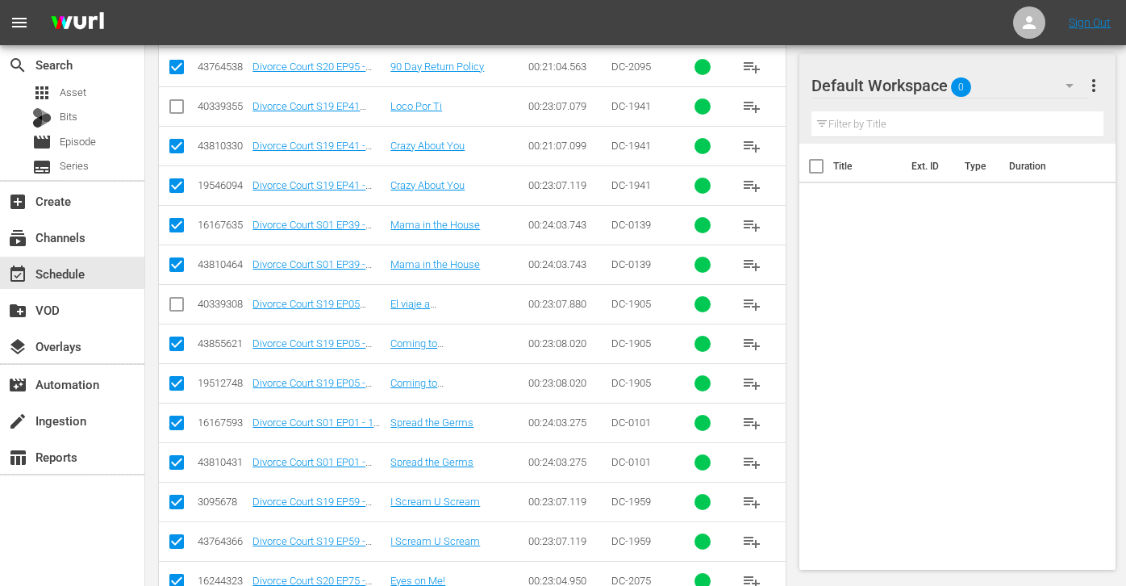
scroll to position [545, 0]
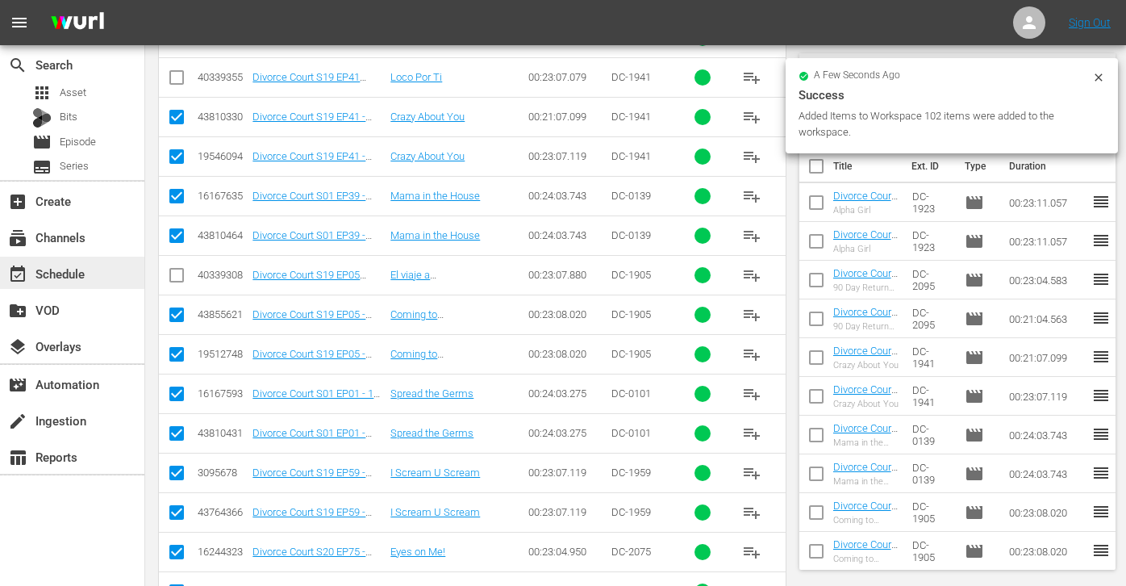
click at [75, 277] on div "event_available Schedule" at bounding box center [45, 271] width 90 height 15
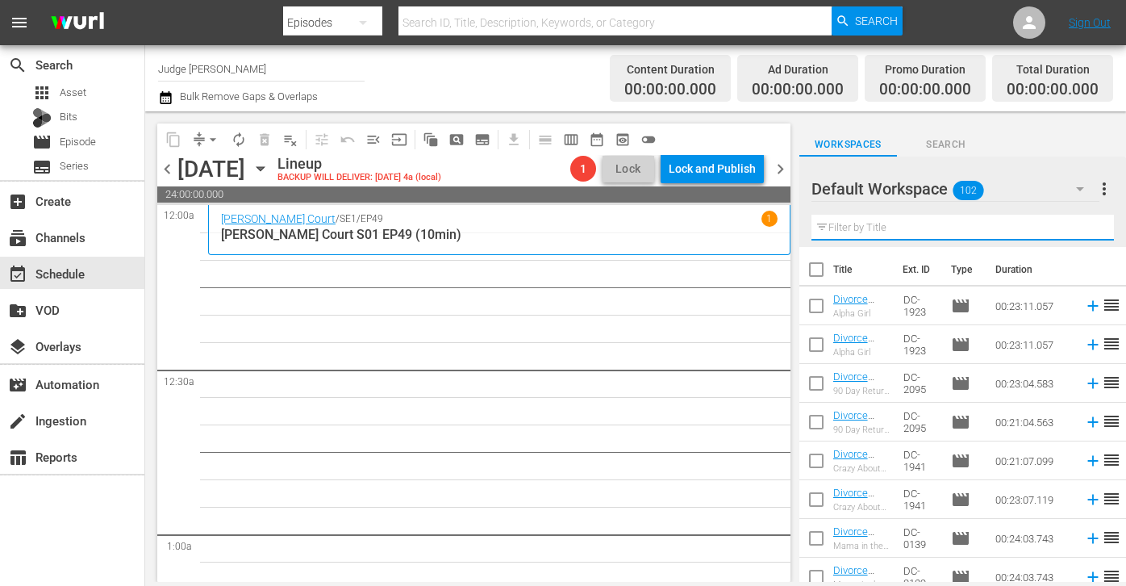
click at [820, 220] on input "text" at bounding box center [963, 228] width 303 height 26
click at [820, 220] on input "10min" at bounding box center [963, 228] width 303 height 26
type input "10min"
click at [813, 276] on input "checkbox" at bounding box center [817, 273] width 34 height 34
checkbox input "true"
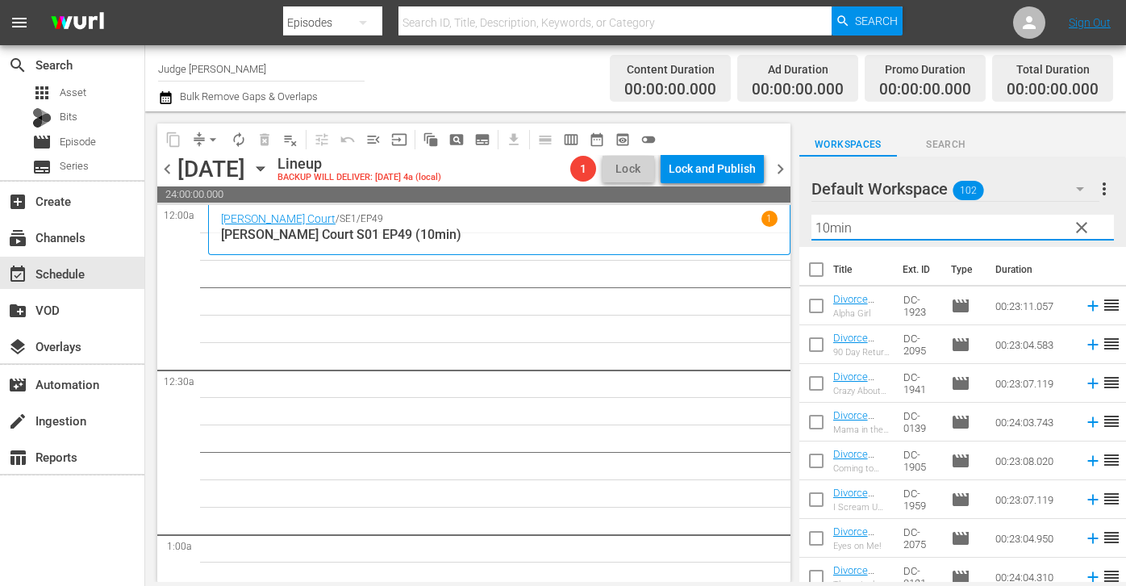
checkbox input "true"
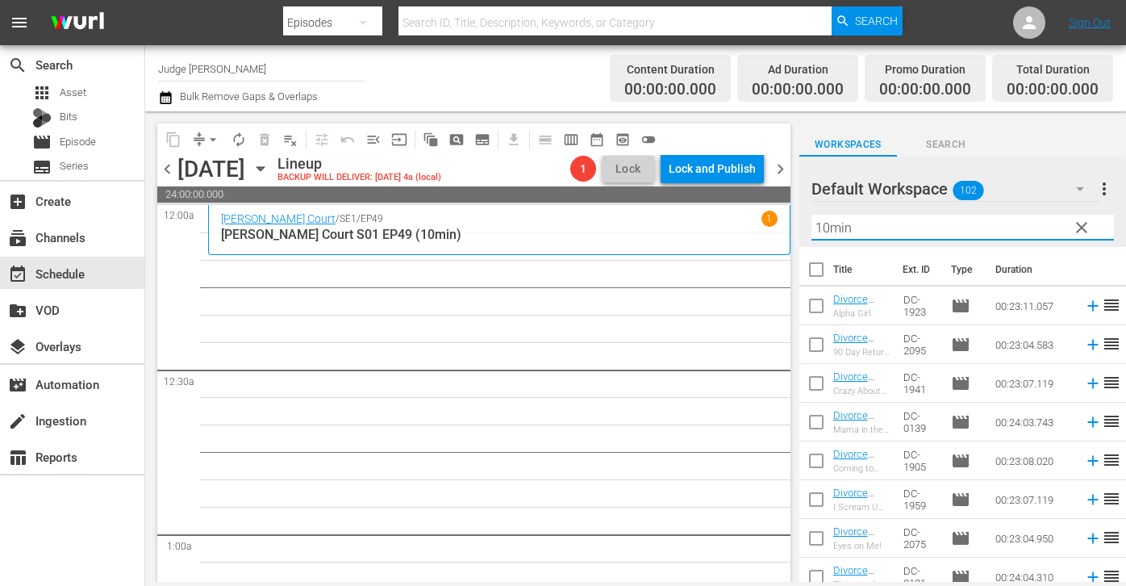
checkbox input "true"
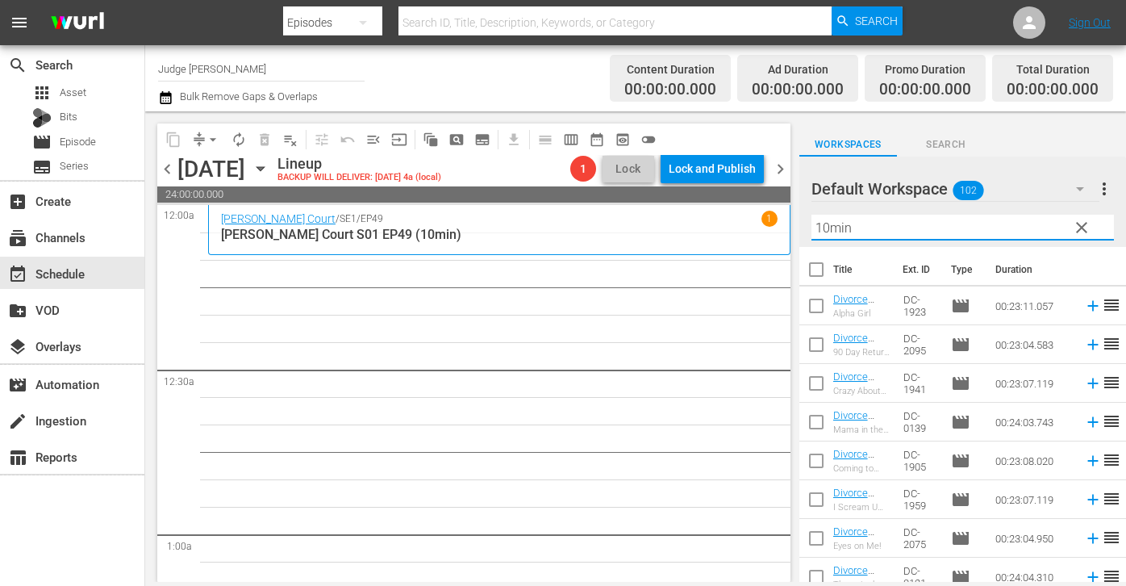
checkbox input "true"
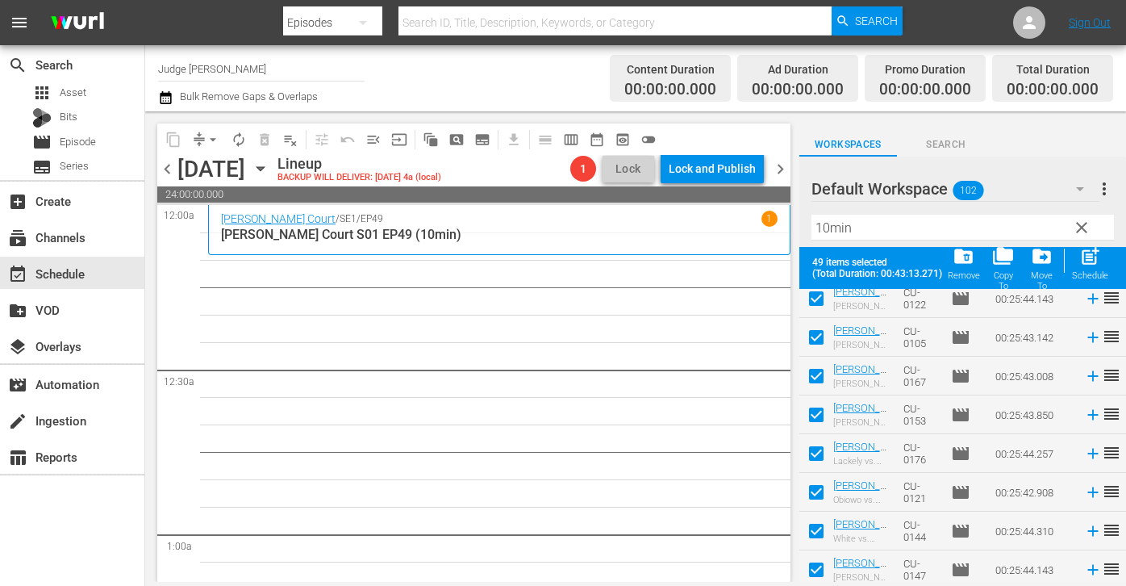
scroll to position [1642, 0]
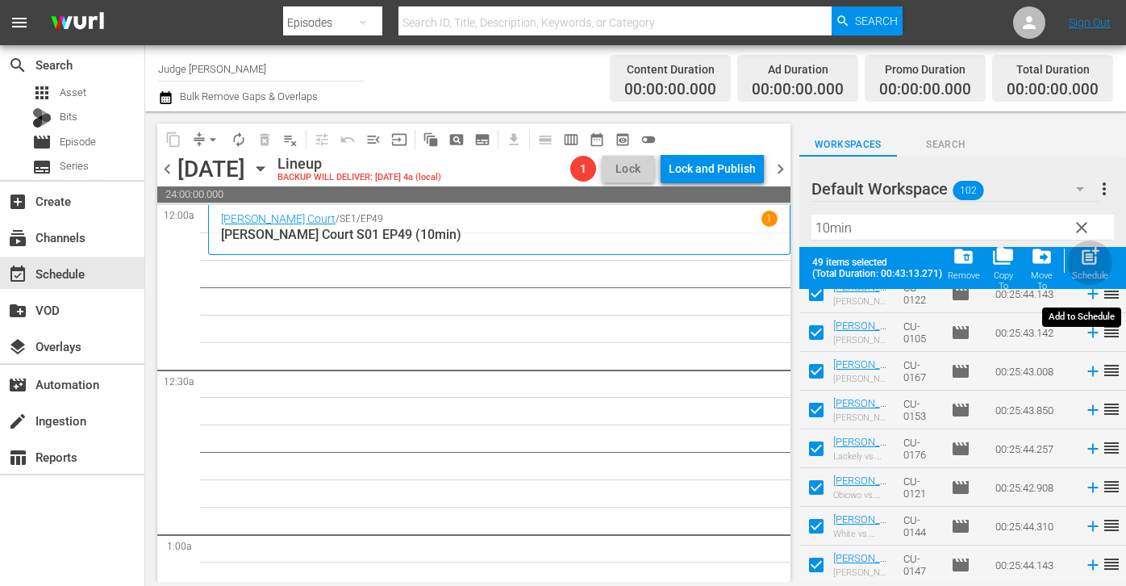
click at [820, 249] on span "post_add" at bounding box center [1091, 256] width 22 height 22
checkbox input "false"
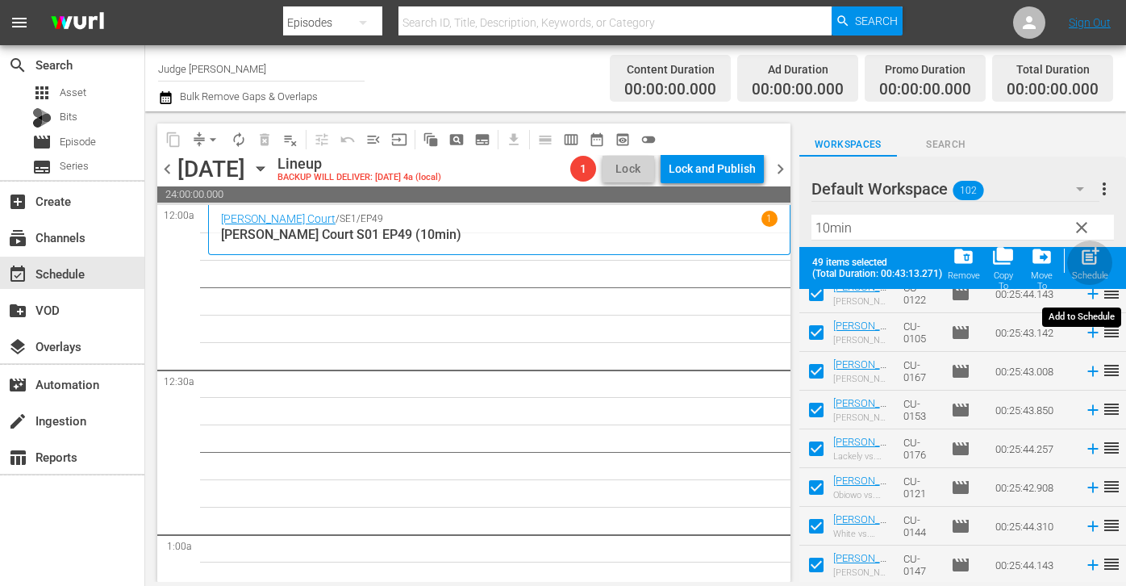
checkbox input "false"
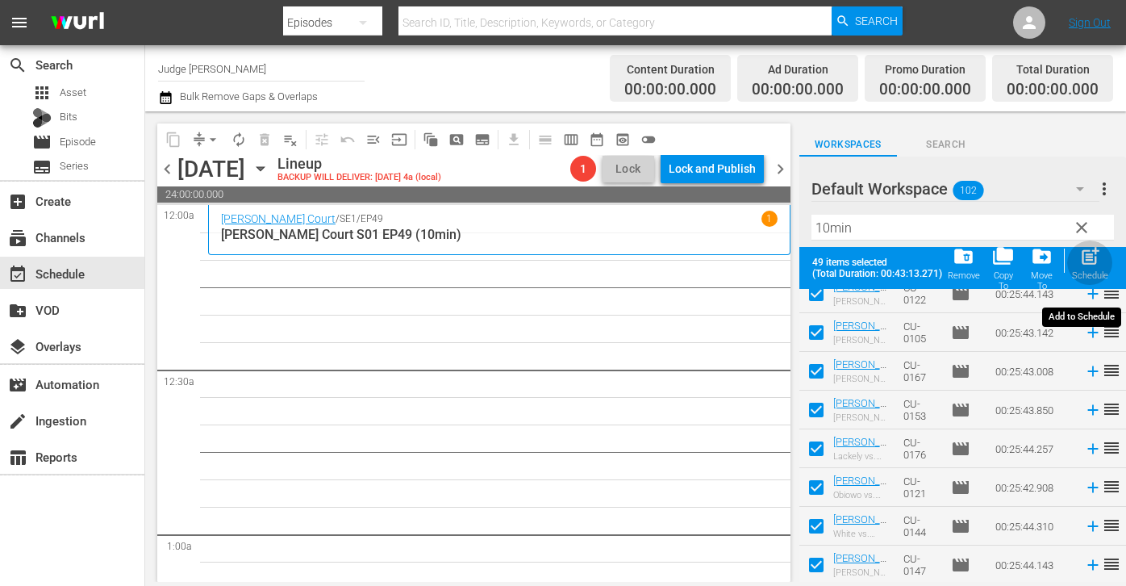
checkbox input "false"
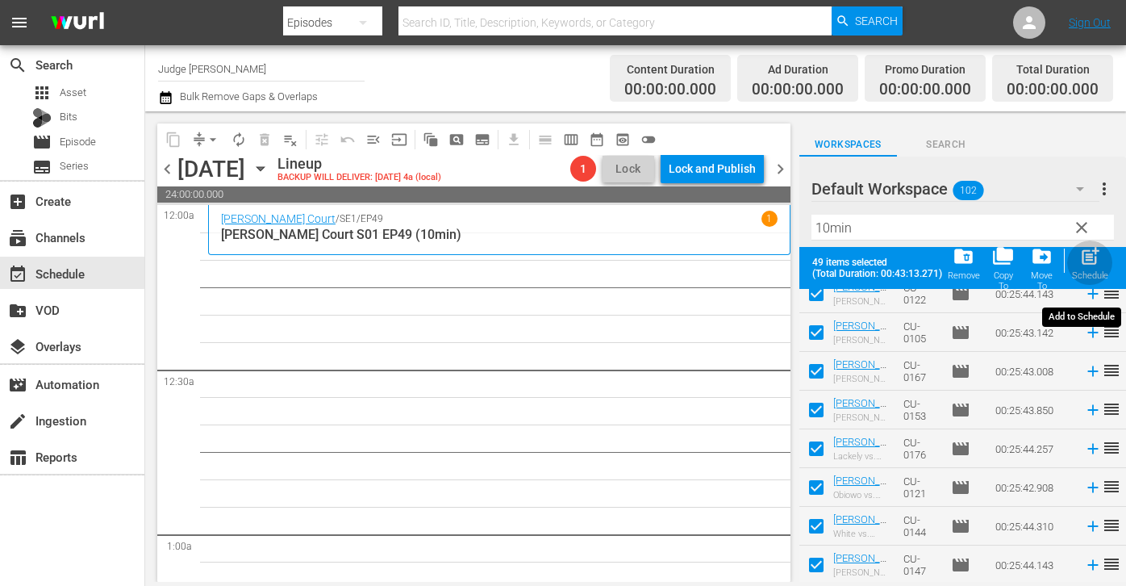
checkbox input "false"
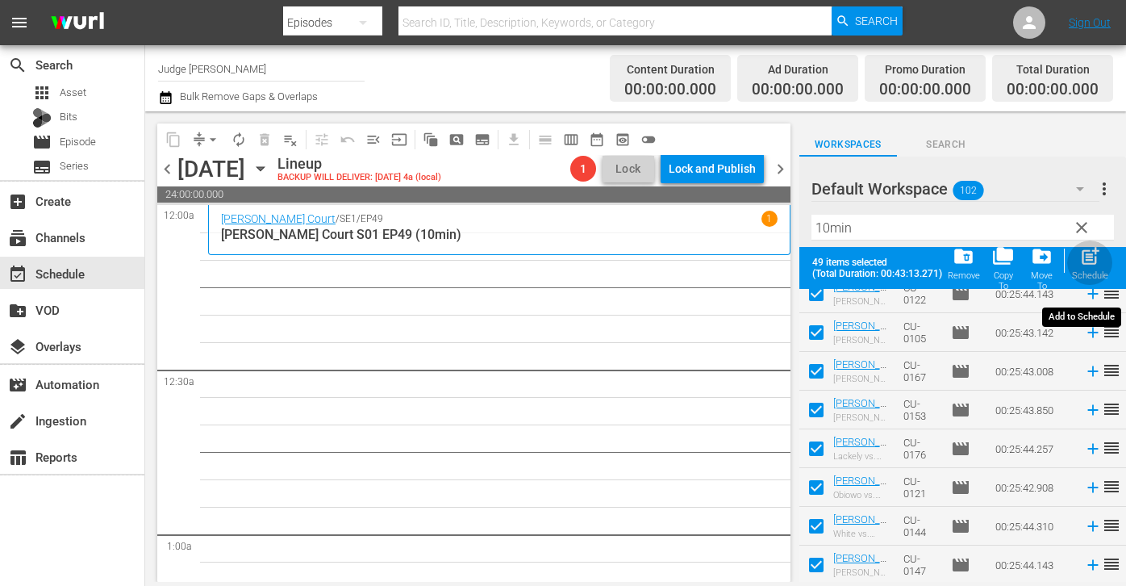
checkbox input "false"
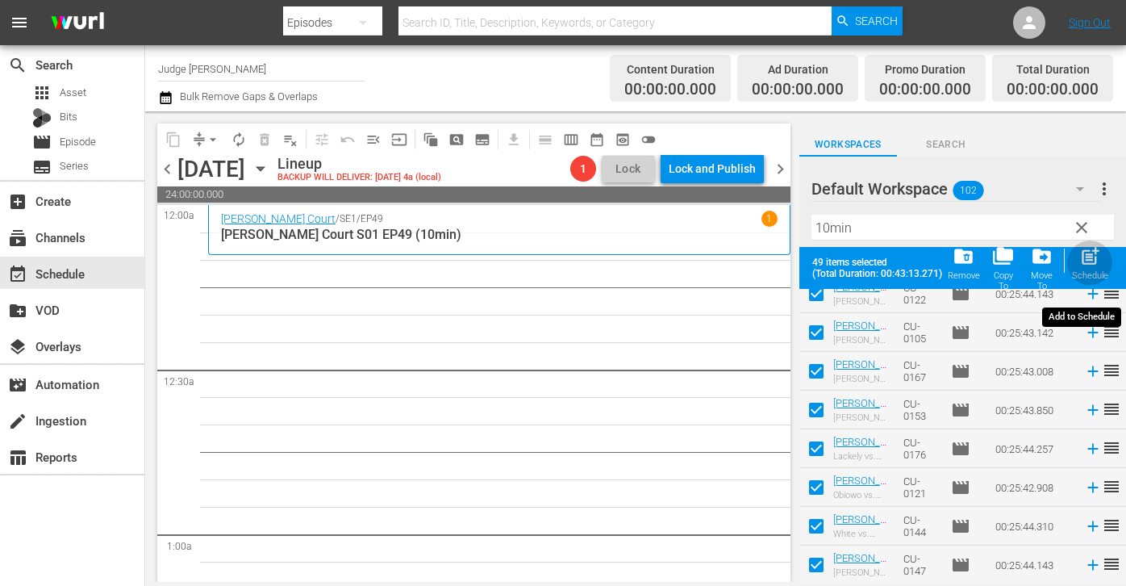
checkbox input "false"
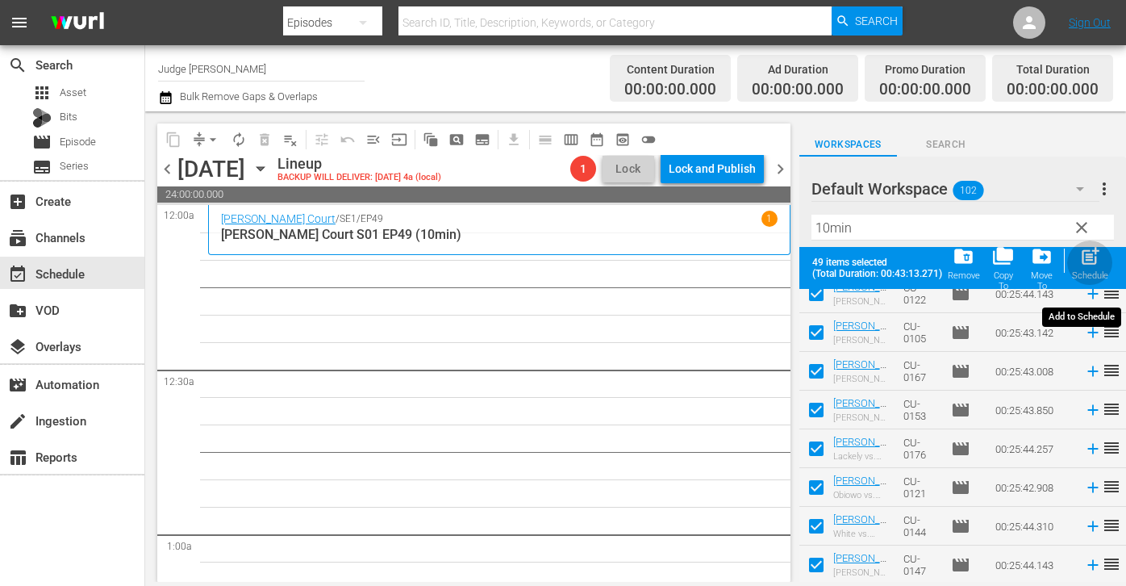
checkbox input "false"
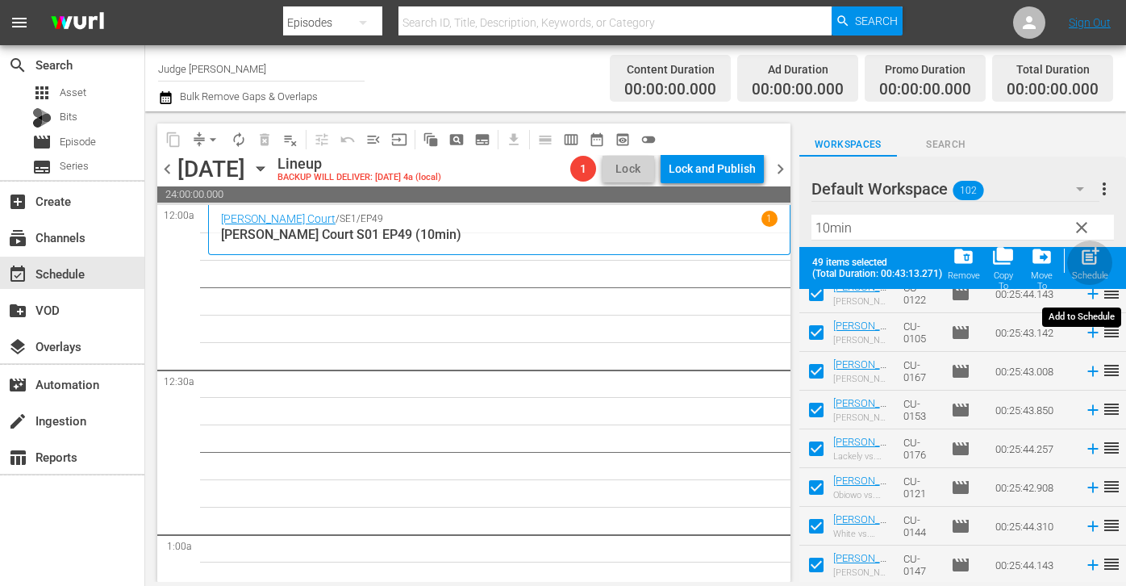
checkbox input "false"
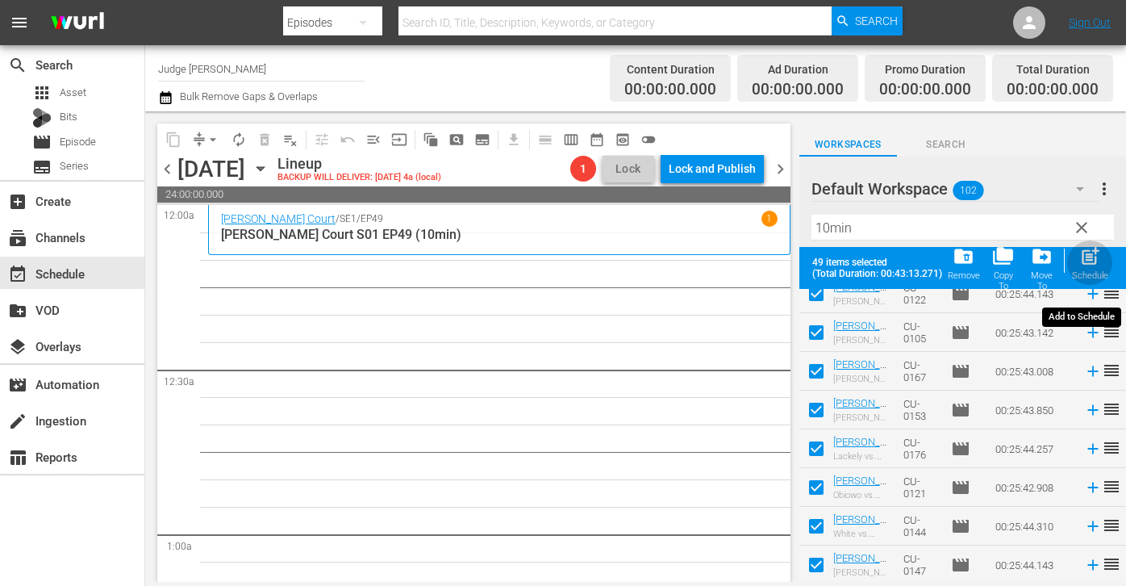
checkbox input "false"
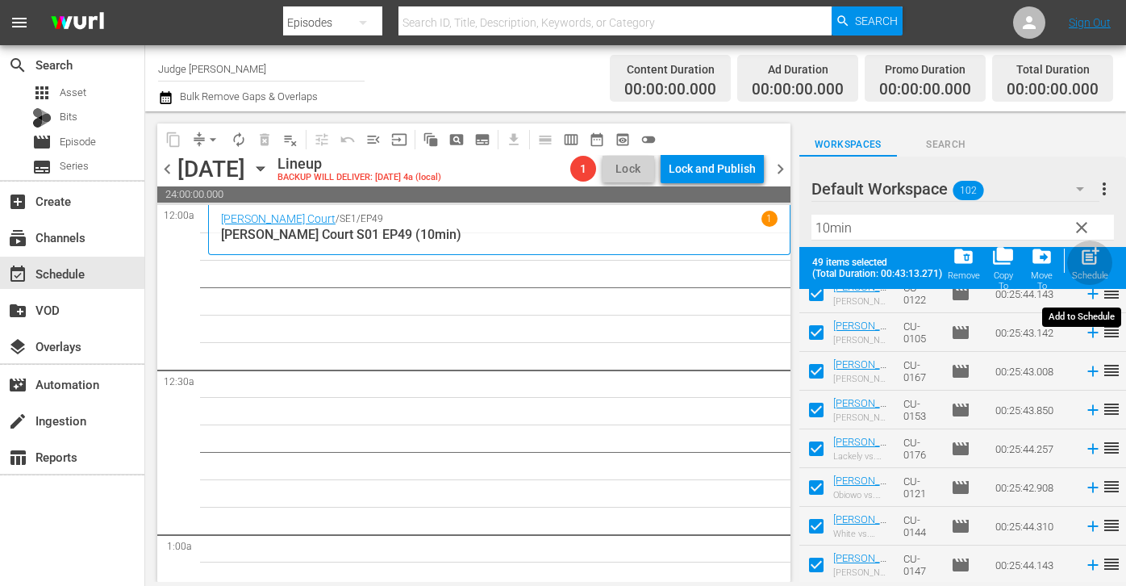
checkbox input "false"
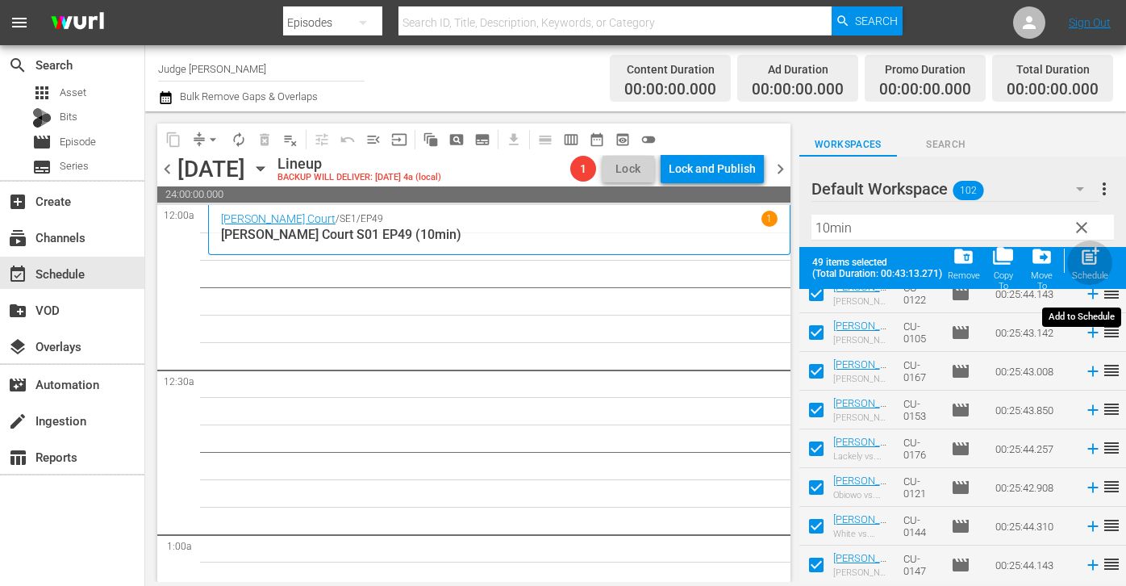
checkbox input "false"
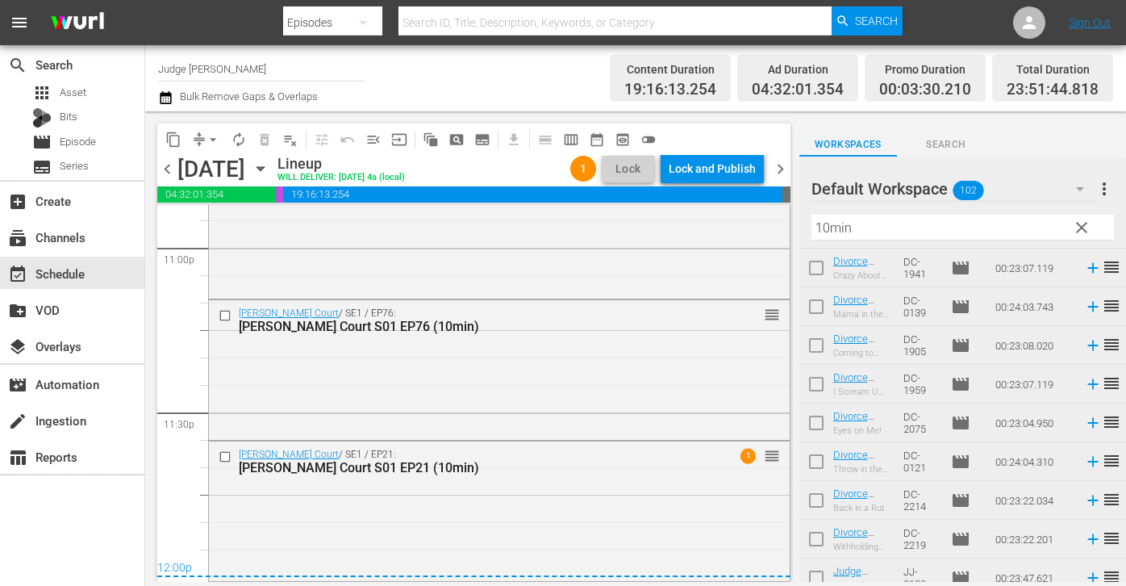
scroll to position [0, 0]
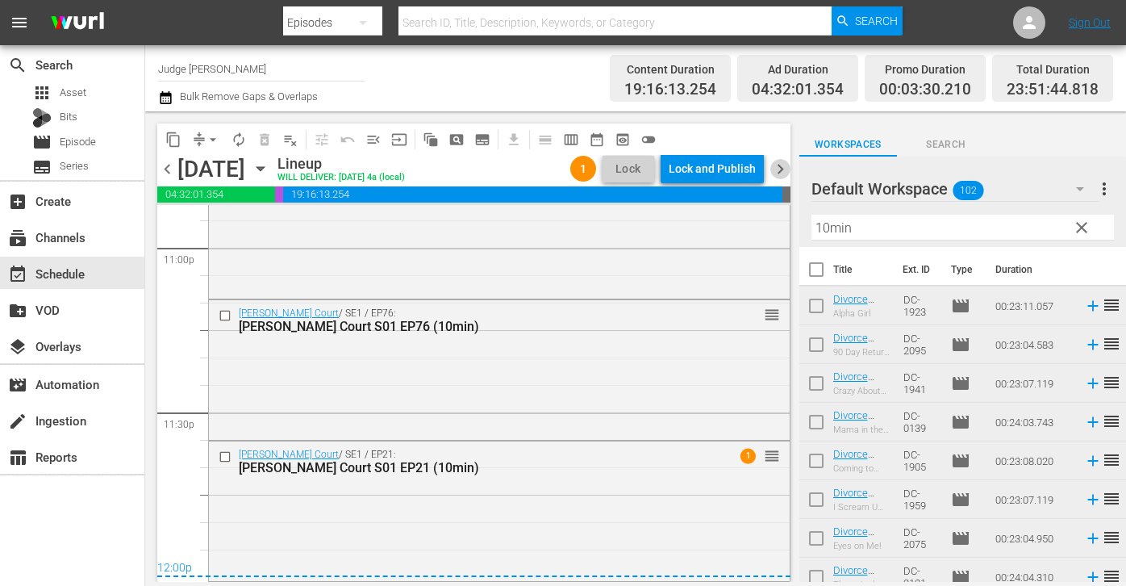
click at [784, 169] on span "chevron_right" at bounding box center [781, 169] width 20 height 20
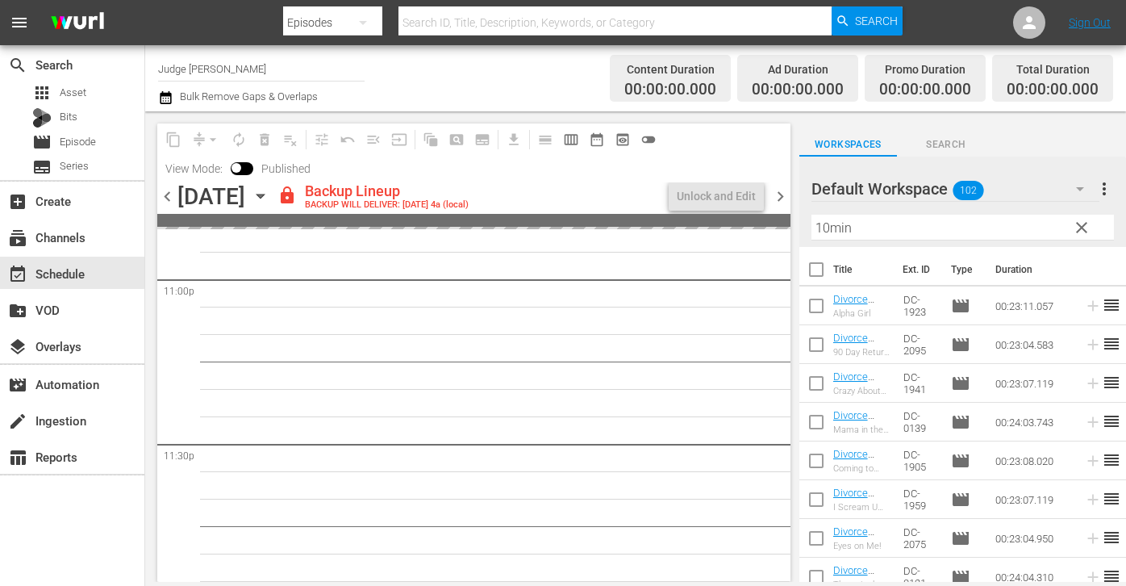
scroll to position [7529, 0]
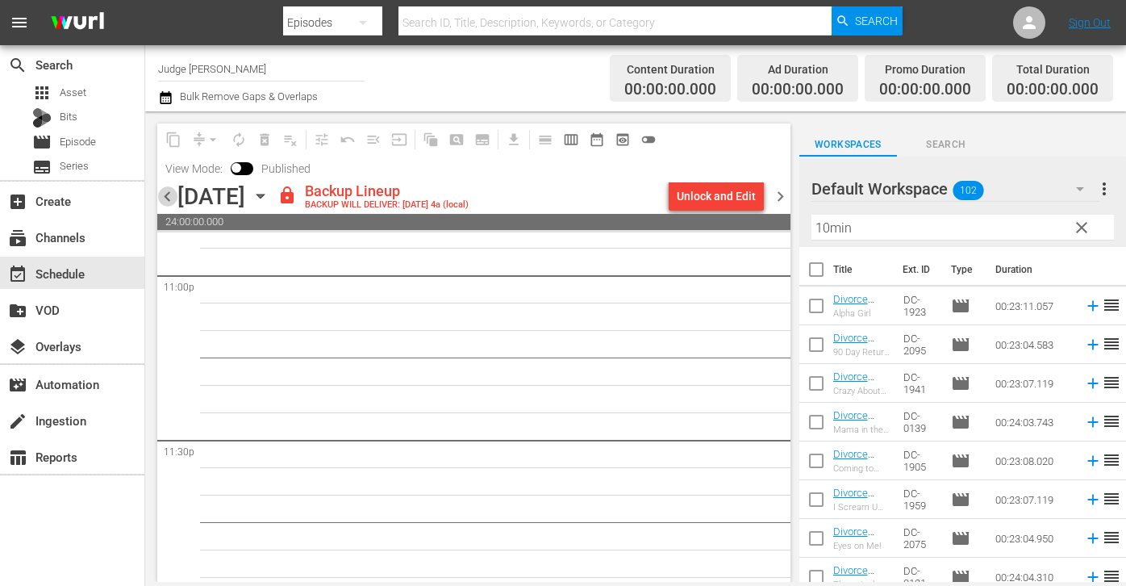
click at [170, 194] on span "chevron_left" at bounding box center [167, 196] width 20 height 20
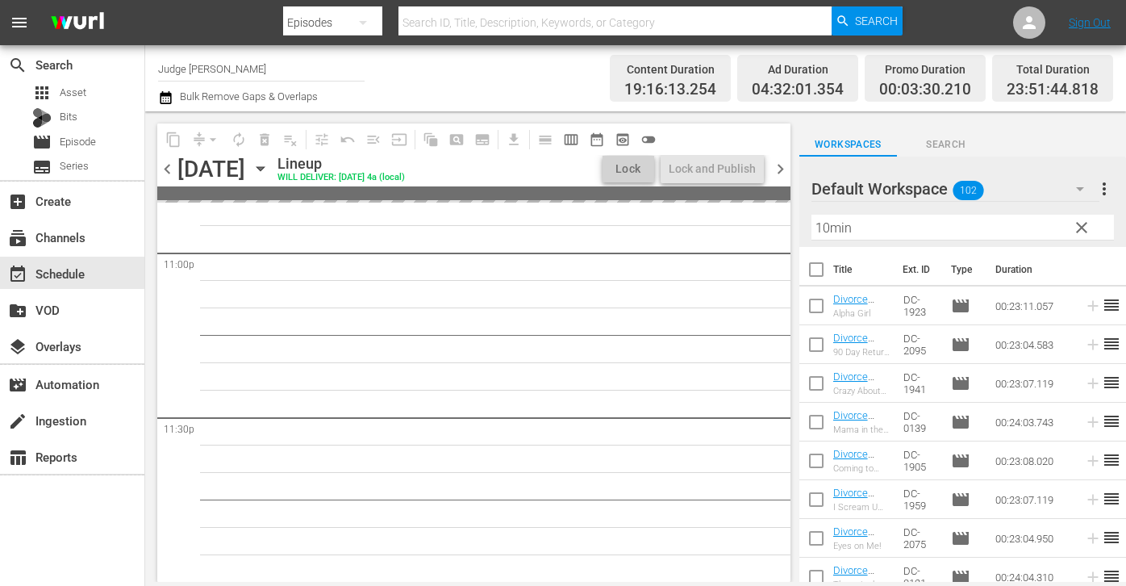
click at [258, 66] on input "Judge Nosey" at bounding box center [261, 68] width 207 height 39
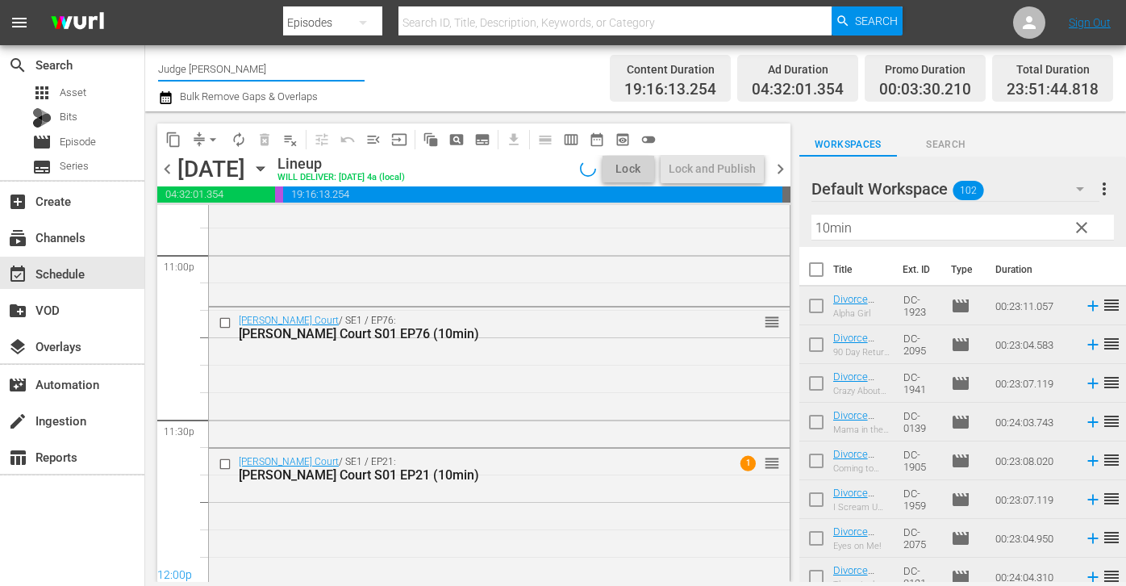
scroll to position [7529, 0]
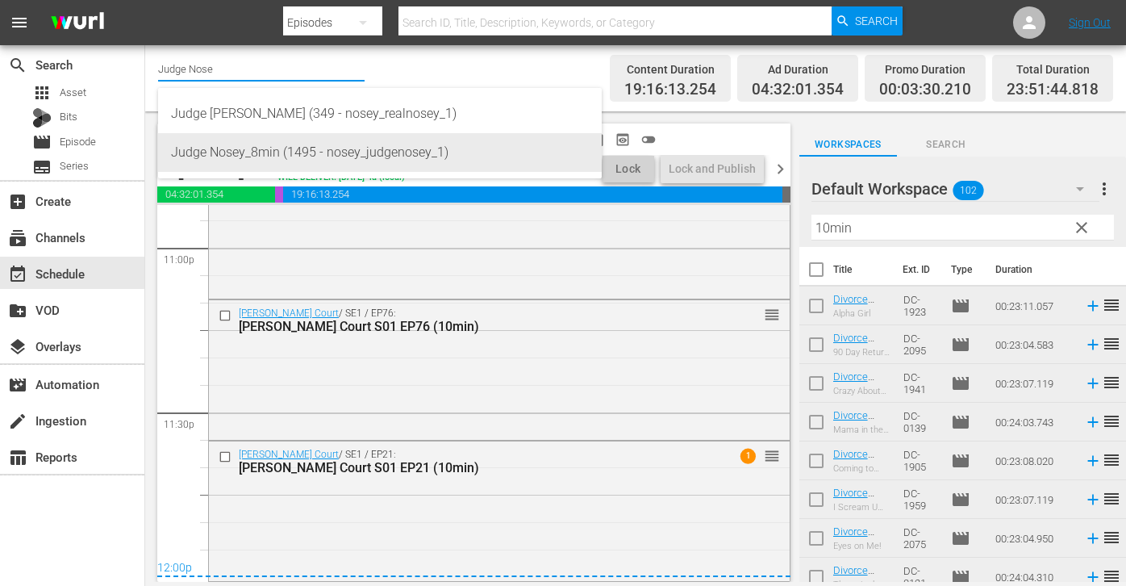
click at [283, 156] on div "Judge Nosey_8min (1495 - nosey_judgenosey_1)" at bounding box center [380, 152] width 418 height 39
type input "Judge Nosey_8min (1495 - nosey_judgenosey_1)"
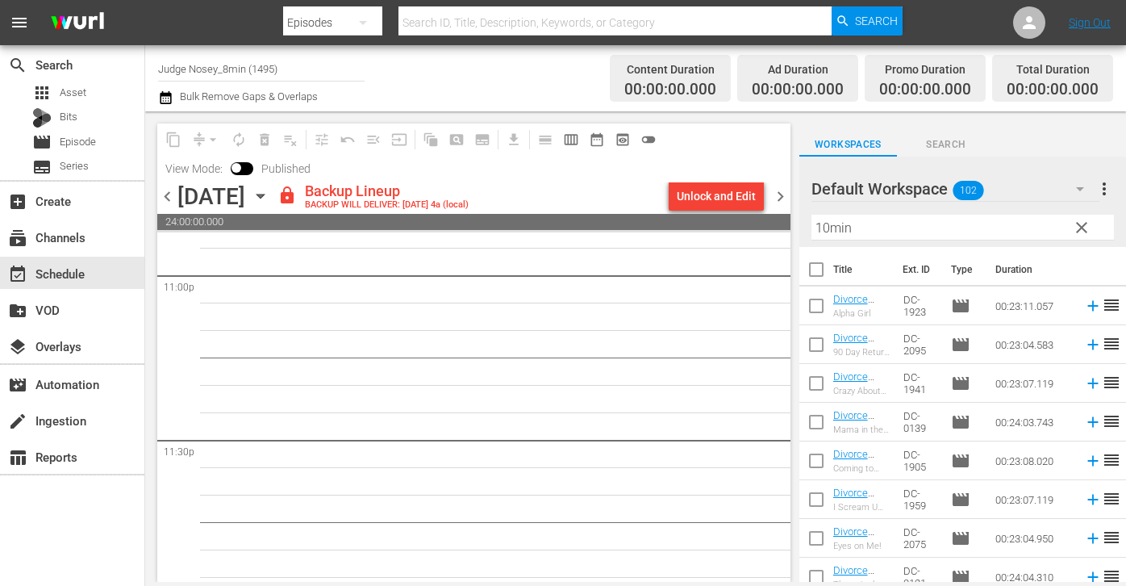
click at [733, 194] on div "Unlock and Edit" at bounding box center [716, 196] width 79 height 29
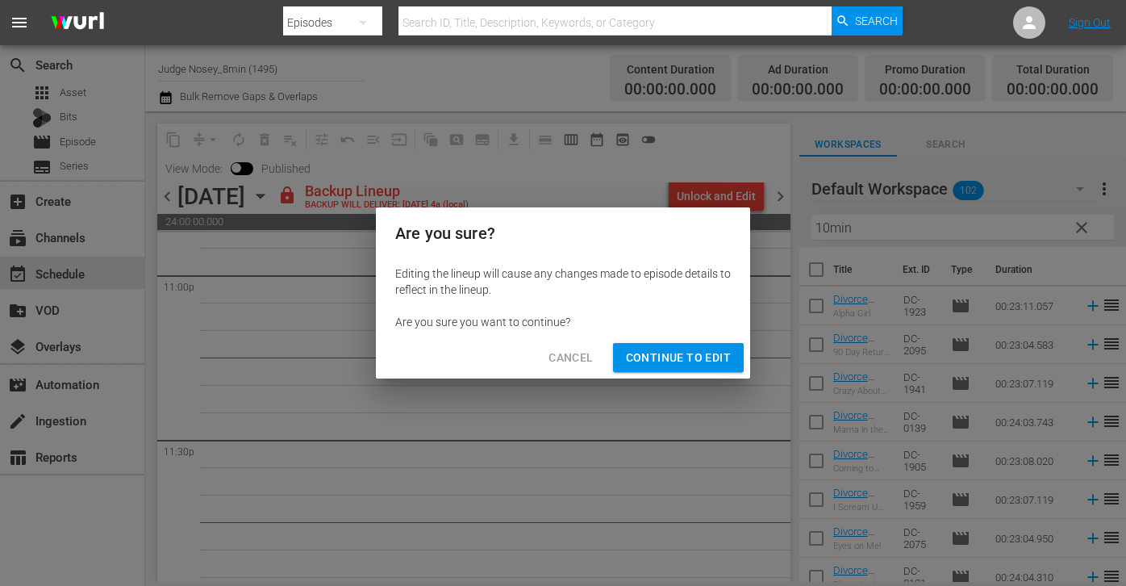
click at [679, 355] on span "Continue to Edit" at bounding box center [678, 358] width 105 height 20
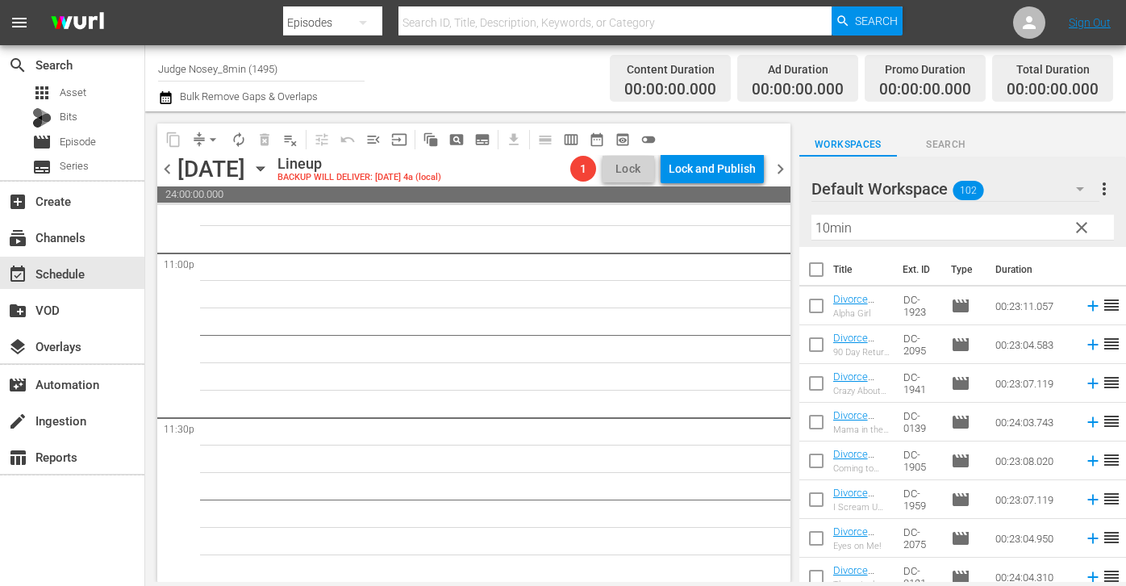
scroll to position [7524, 0]
drag, startPoint x: 843, startPoint y: 231, endPoint x: 750, endPoint y: 232, distance: 92.8
click at [750, 232] on div "content_copy compress arrow_drop_down autorenew_outlined delete_forever_outline…" at bounding box center [635, 346] width 981 height 470
type input "8min"
click at [814, 272] on input "checkbox" at bounding box center [817, 273] width 34 height 34
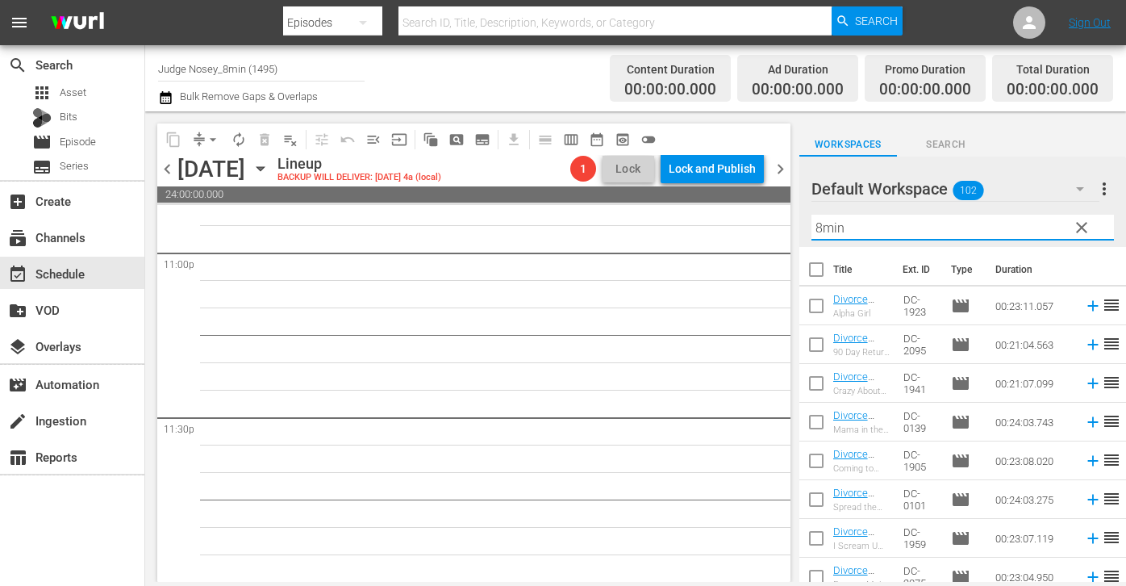
checkbox input "true"
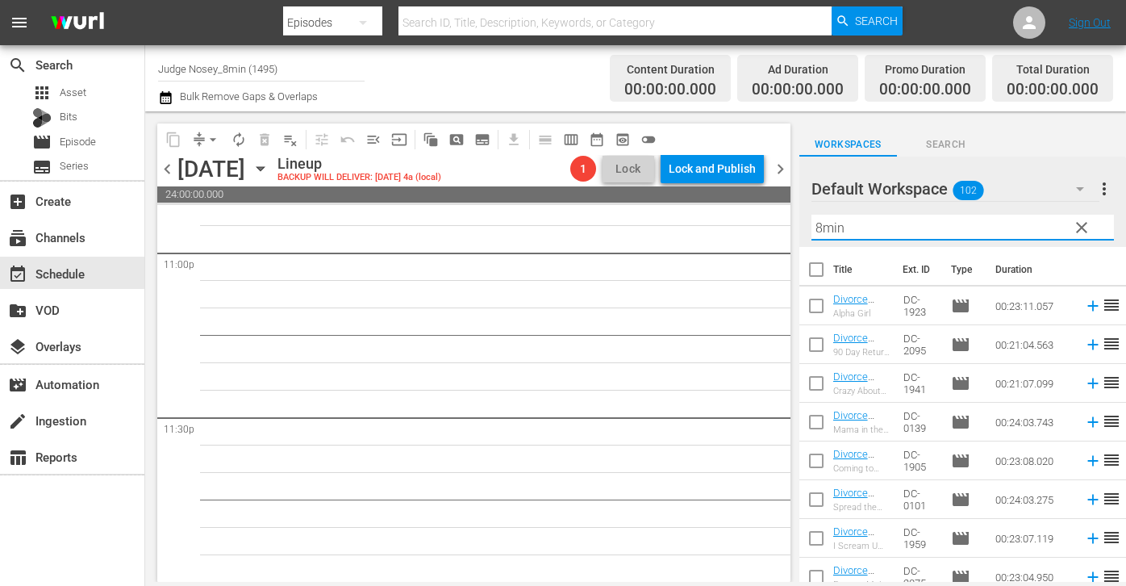
checkbox input "true"
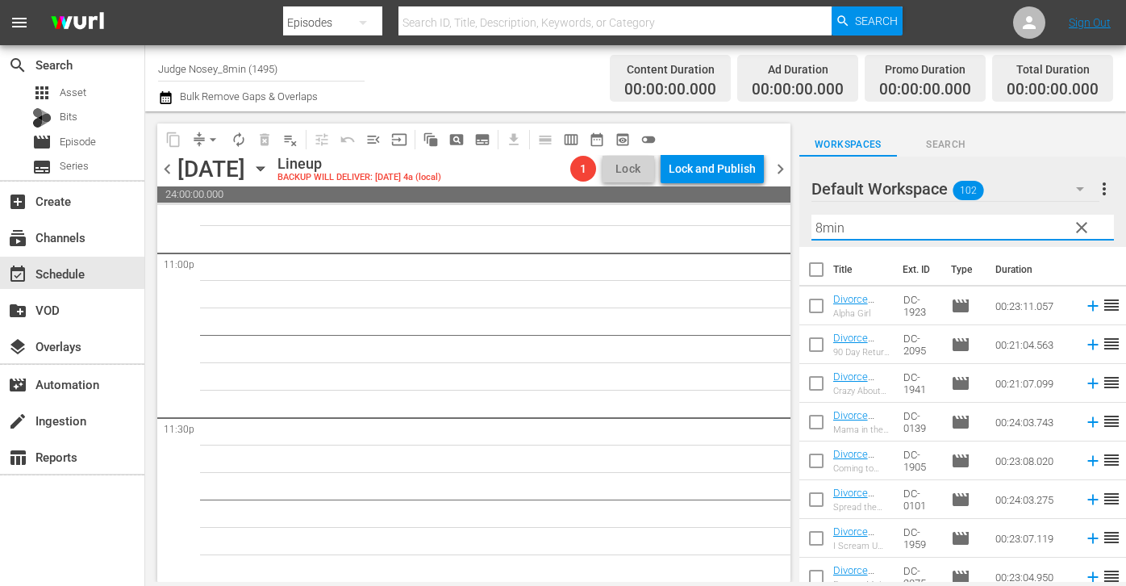
checkbox input "true"
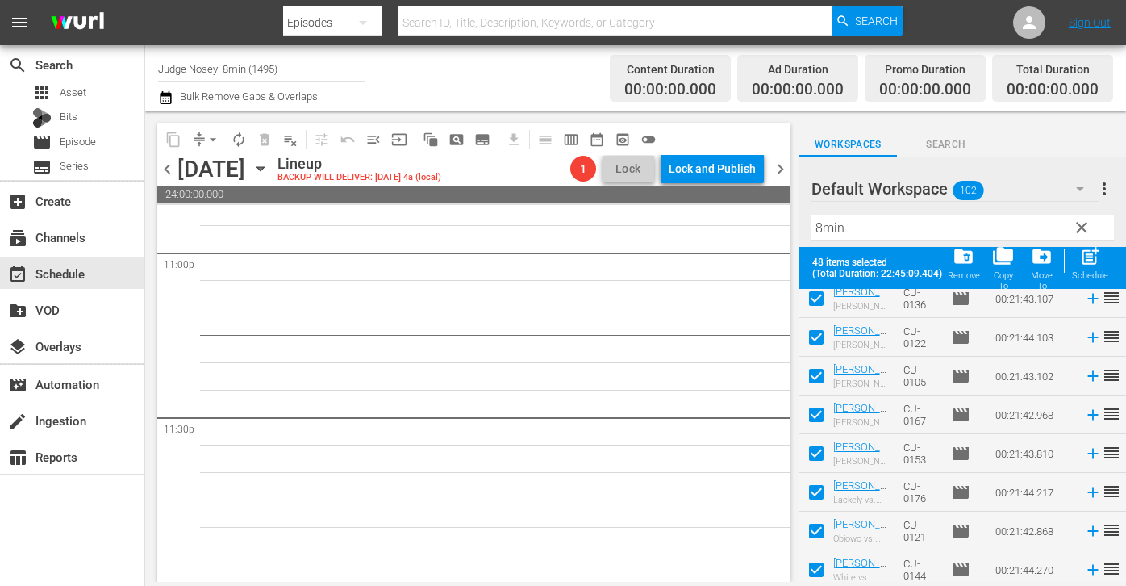
scroll to position [1603, 0]
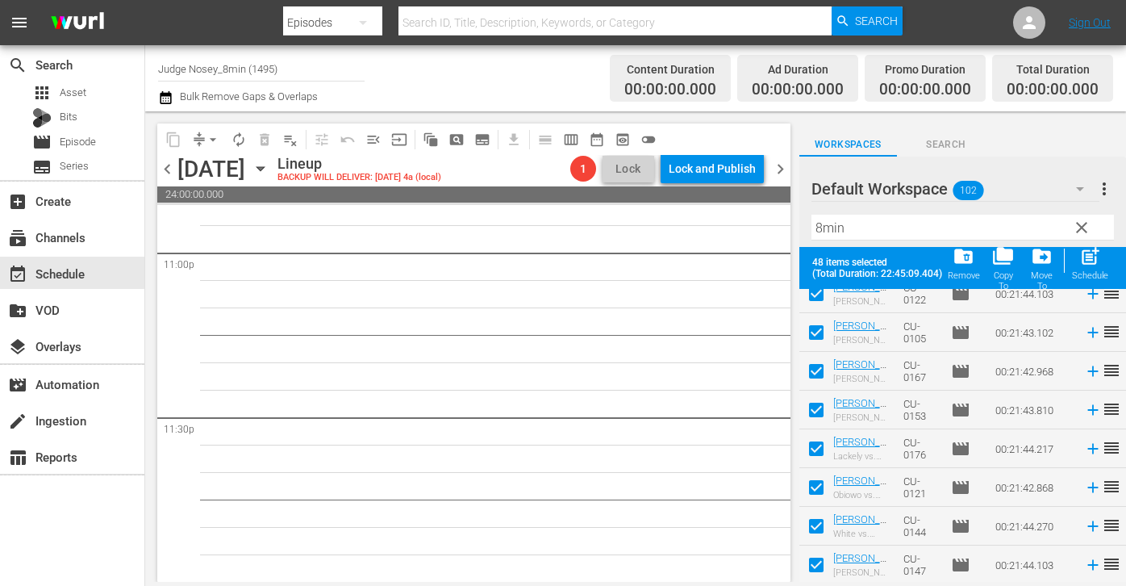
click at [820, 268] on div "post_add Schedule" at bounding box center [1090, 263] width 36 height 36
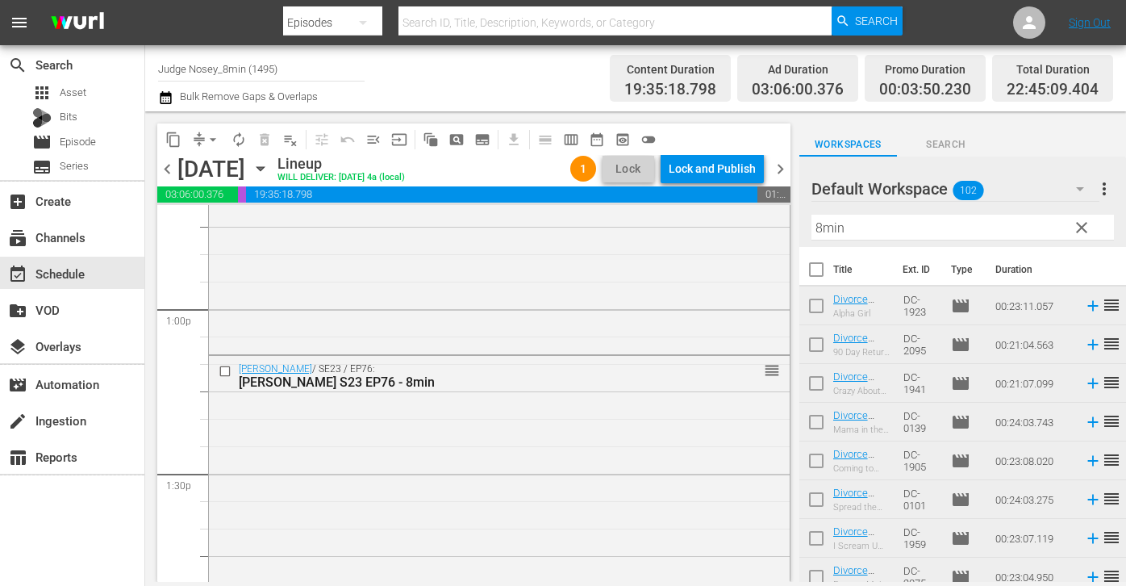
scroll to position [3931, 0]
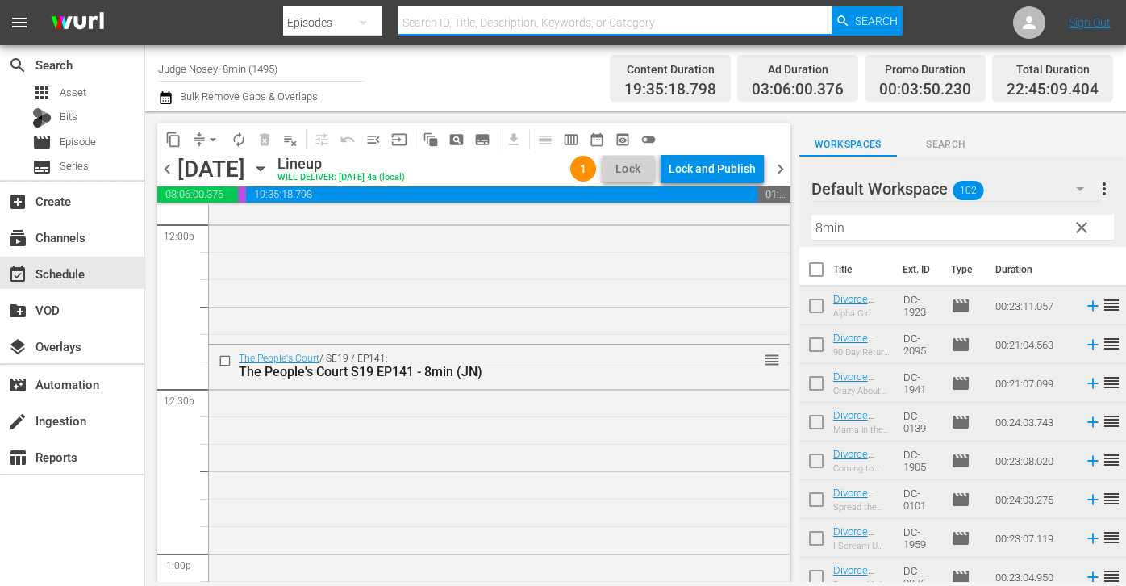
click at [524, 19] on input "text" at bounding box center [615, 22] width 433 height 39
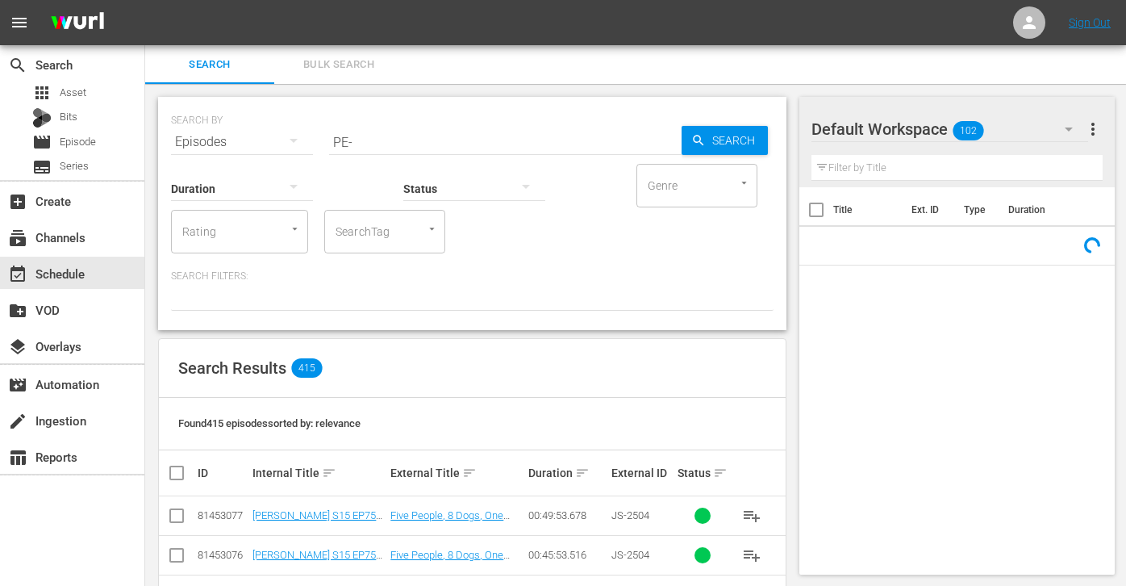
click at [395, 223] on div "SearchTag" at bounding box center [384, 232] width 121 height 44
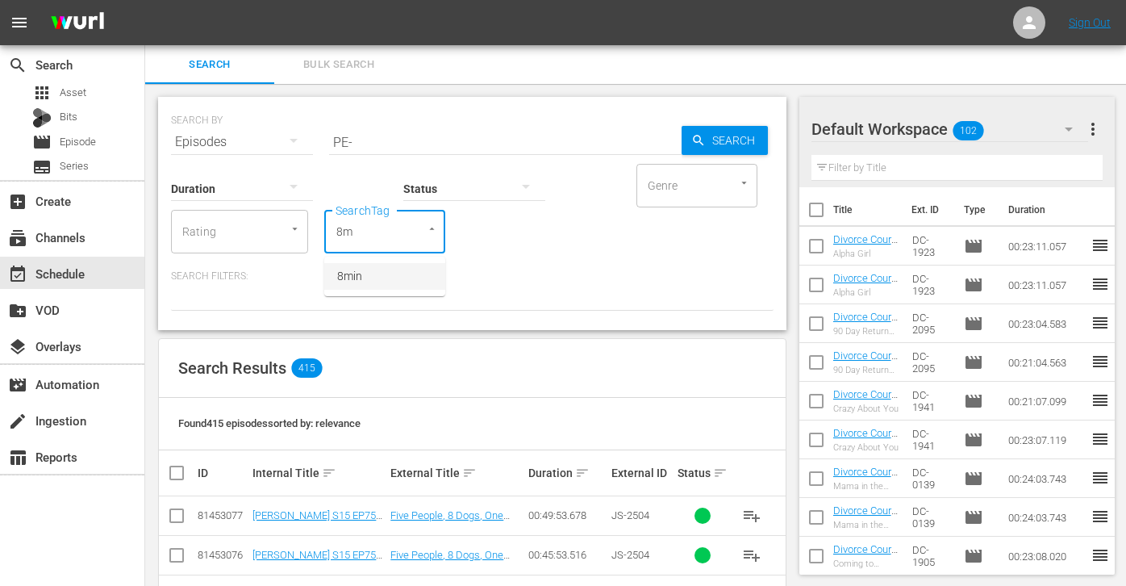
click at [376, 278] on li "8min" at bounding box center [384, 276] width 121 height 27
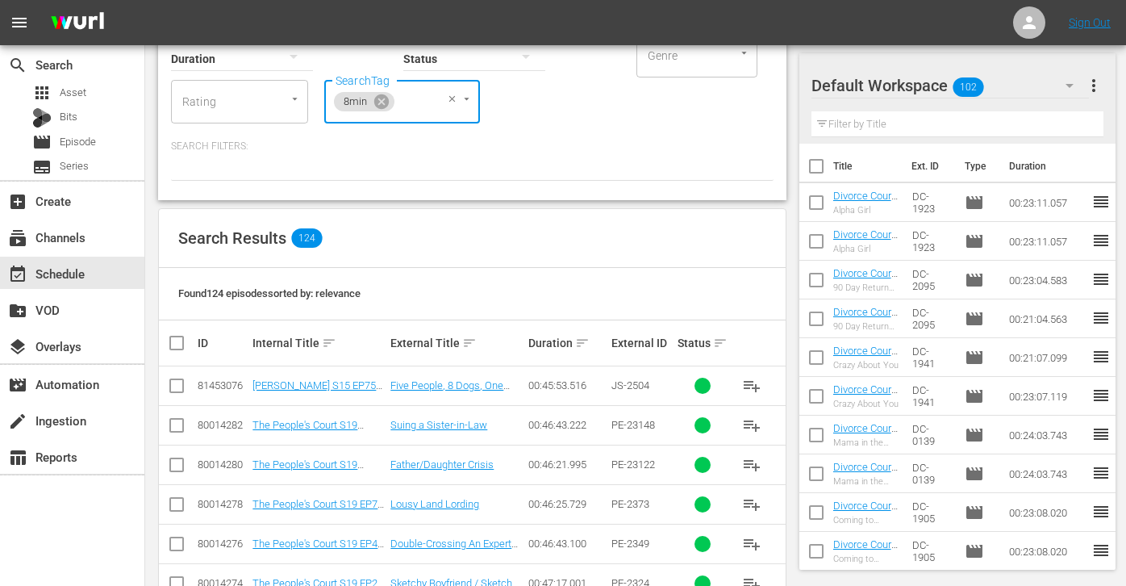
scroll to position [394, 0]
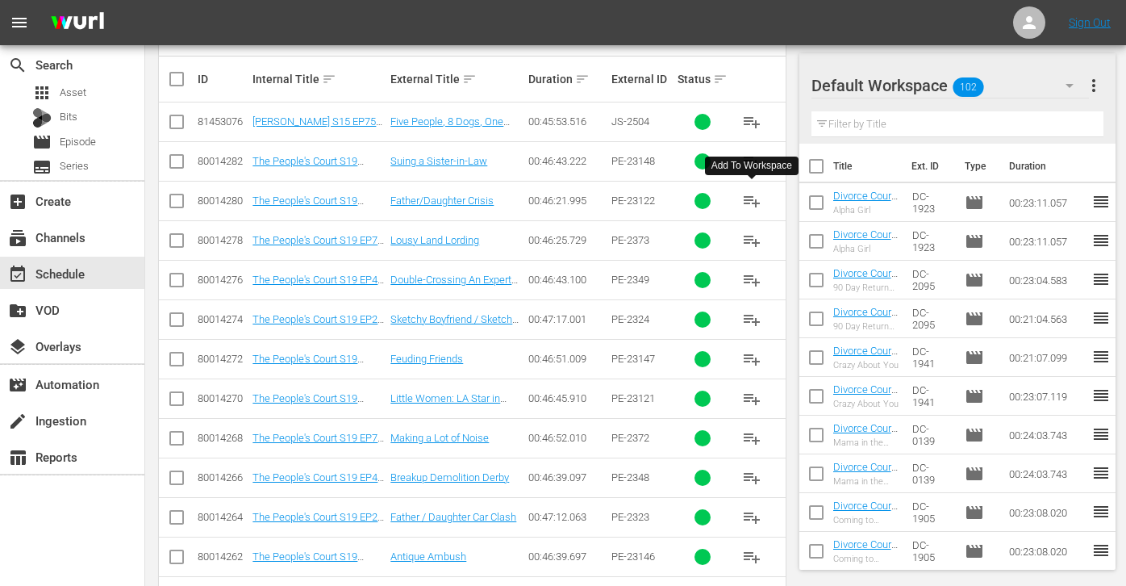
click at [752, 190] on button "playlist_add" at bounding box center [752, 201] width 39 height 39
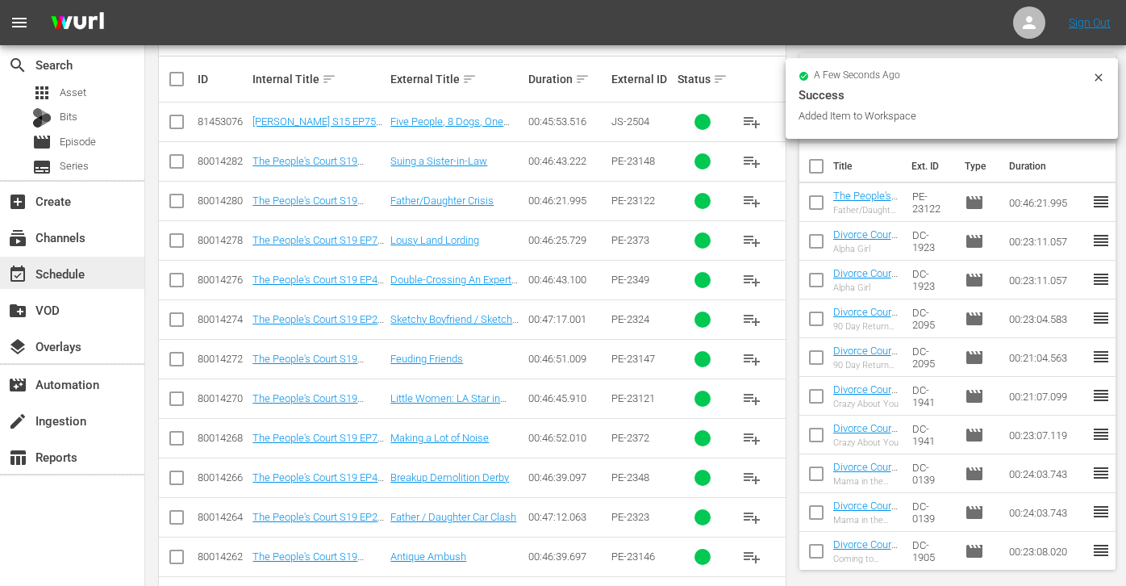
click at [101, 282] on div "event_available Schedule" at bounding box center [72, 273] width 144 height 32
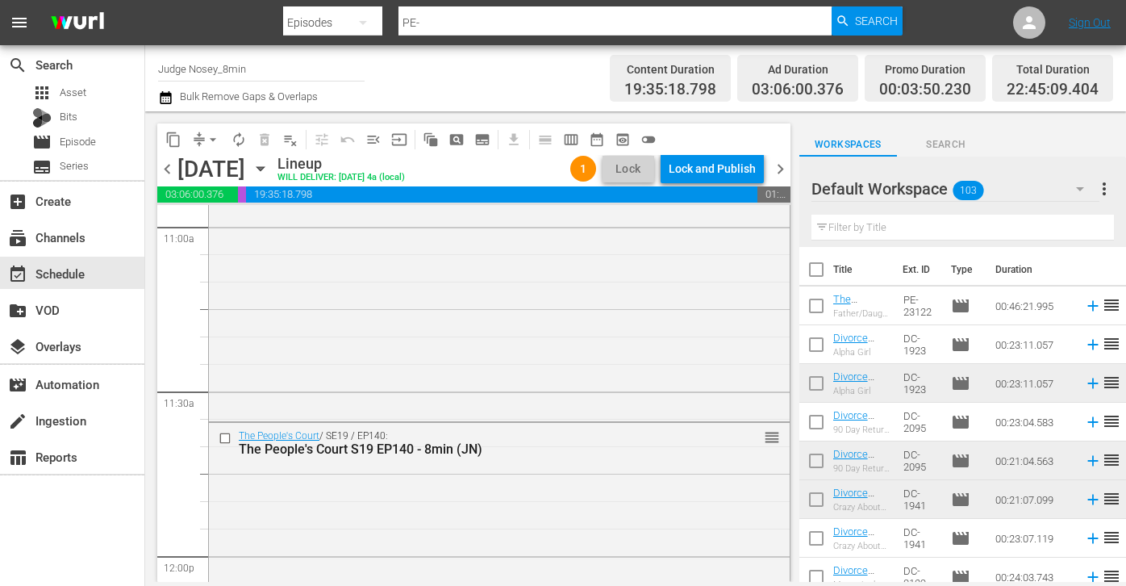
scroll to position [3775, 0]
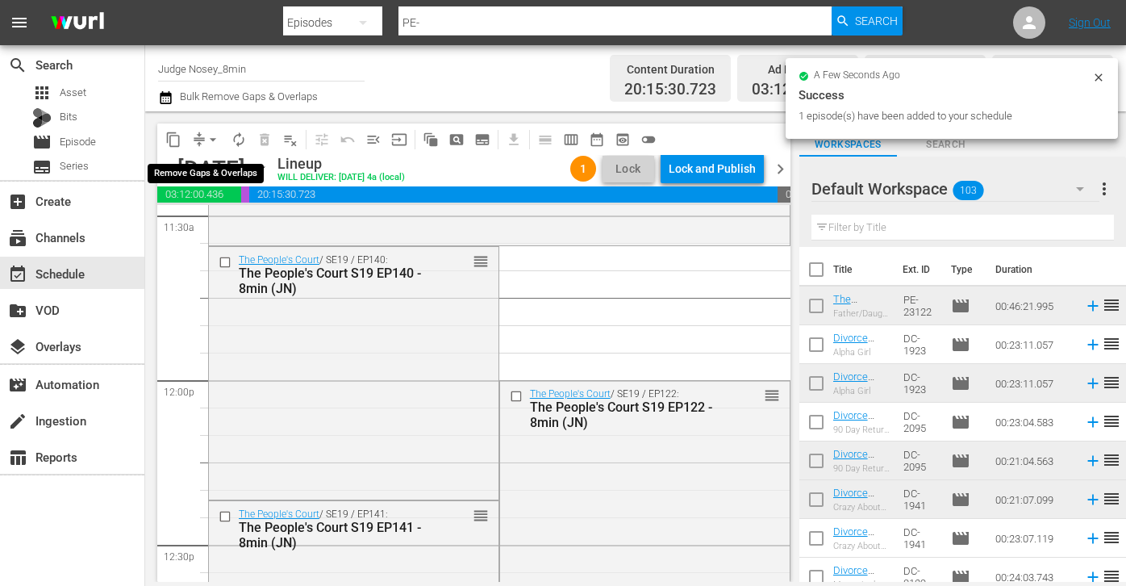
click at [205, 137] on span "arrow_drop_down" at bounding box center [213, 140] width 16 height 16
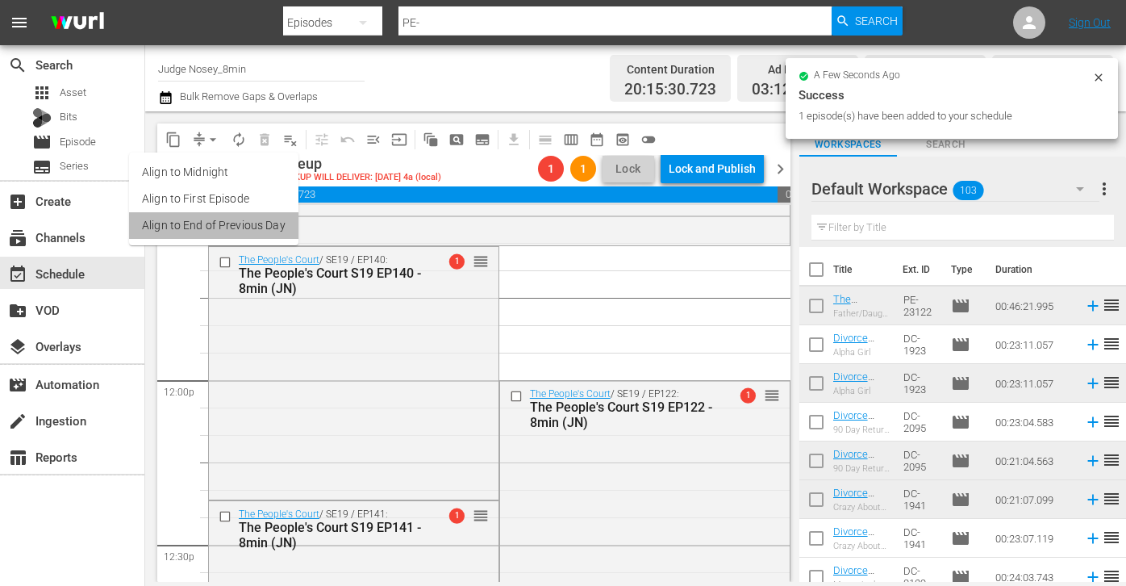
click at [266, 230] on li "Align to End of Previous Day" at bounding box center [213, 225] width 169 height 27
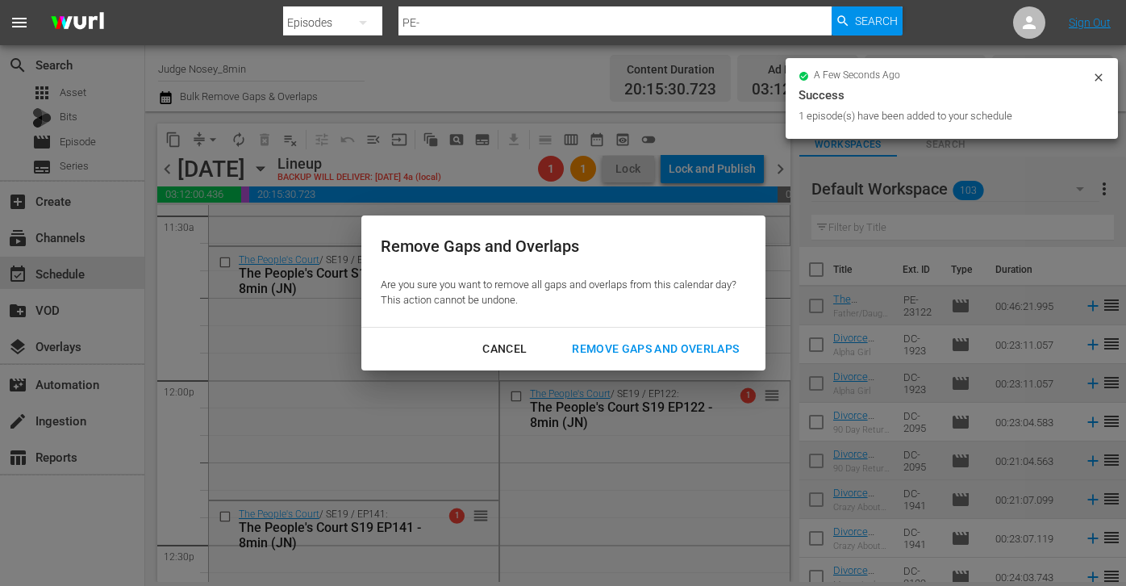
click at [724, 352] on div "Remove Gaps and Overlaps" at bounding box center [655, 349] width 193 height 20
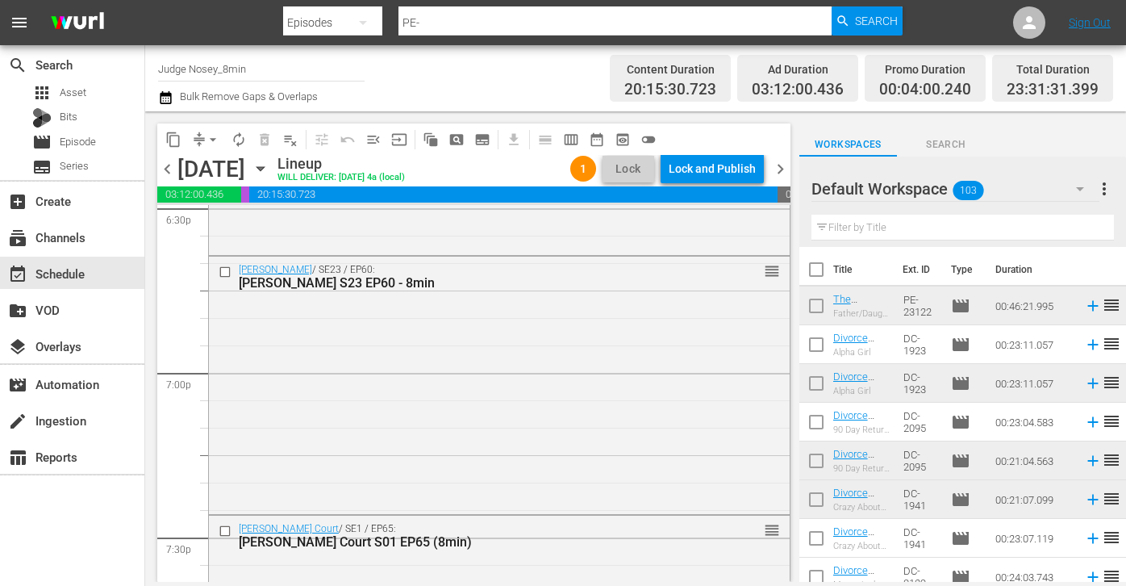
scroll to position [6076, 0]
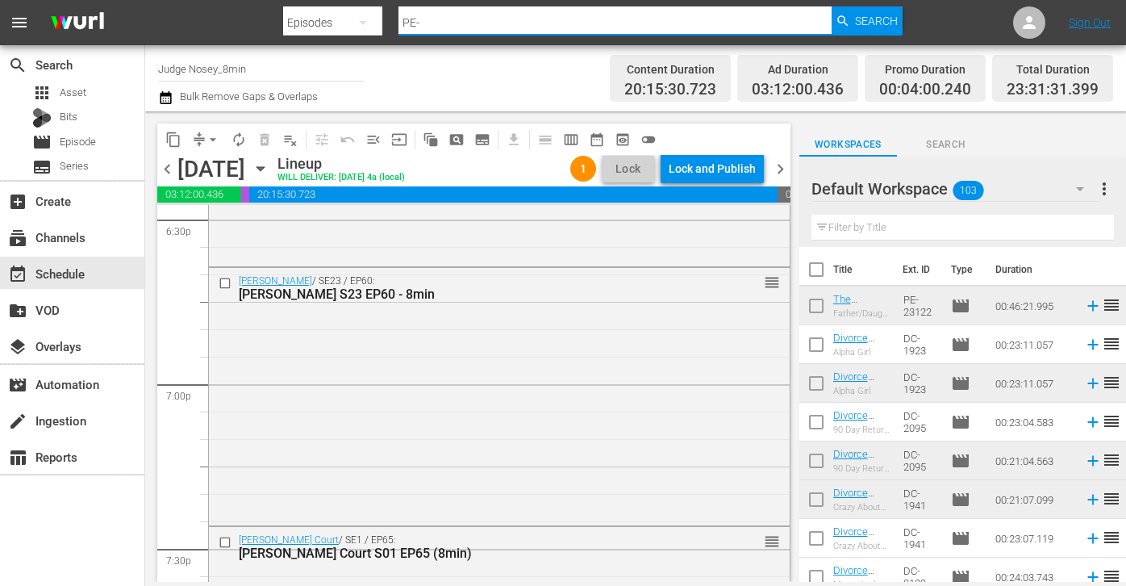
drag, startPoint x: 481, startPoint y: 22, endPoint x: 370, endPoint y: 26, distance: 110.6
click at [370, 26] on div "Search By Episodes Search ID, Title, Description, Keywords, or Category PE- Sea…" at bounding box center [593, 22] width 620 height 39
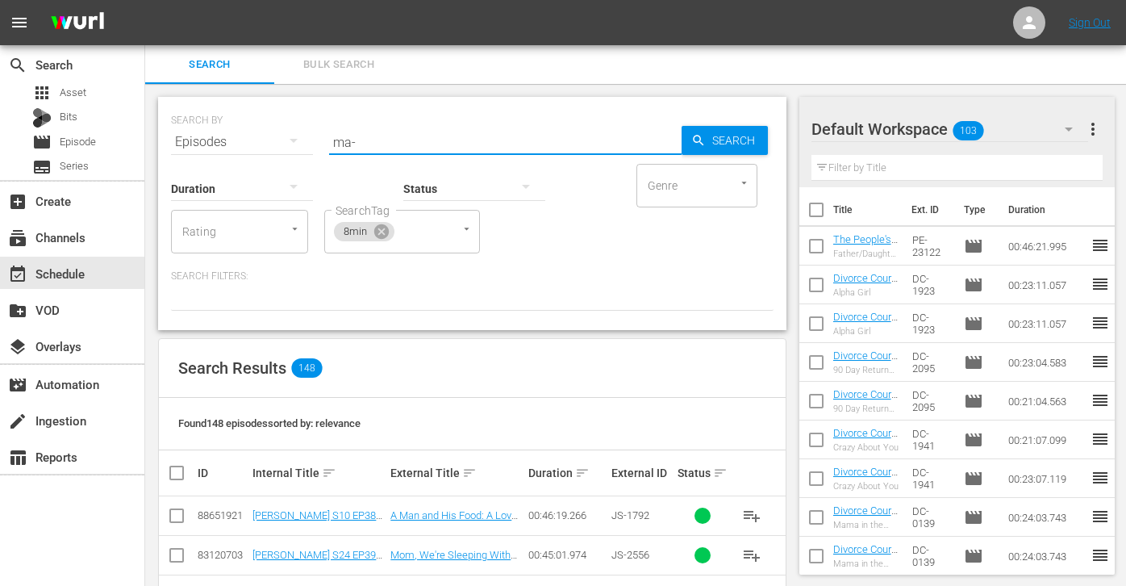
drag, startPoint x: 379, startPoint y: 144, endPoint x: 304, endPoint y: 133, distance: 75.8
click at [304, 133] on div "SEARCH BY Search By Episodes Search ID, Title, Description, Keywords, or Catego…" at bounding box center [472, 132] width 603 height 58
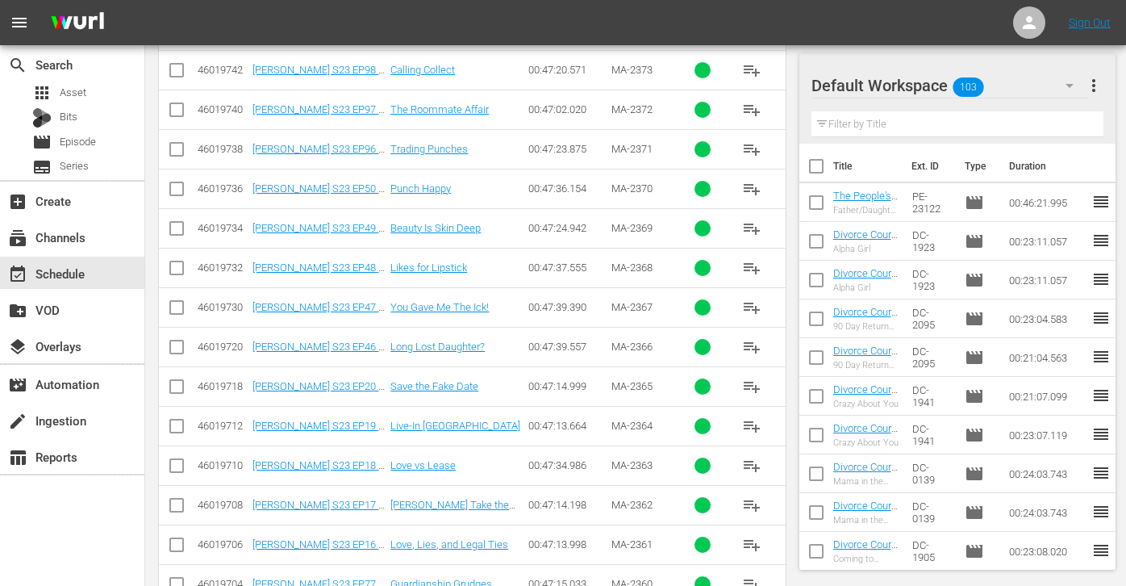
scroll to position [312, 0]
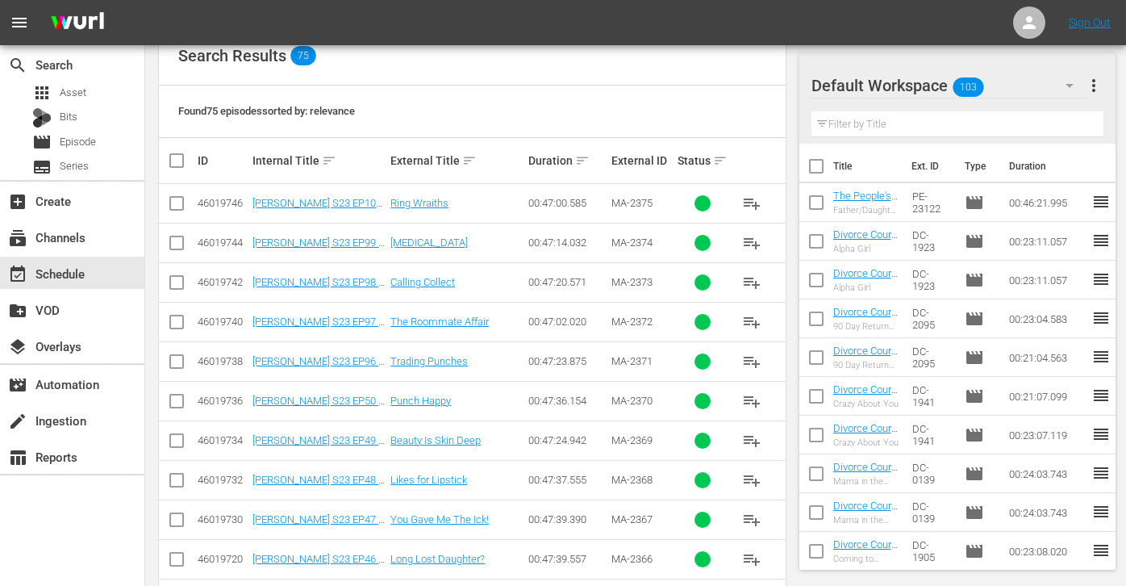
click at [742, 240] on span "playlist_add" at bounding box center [751, 242] width 19 height 19
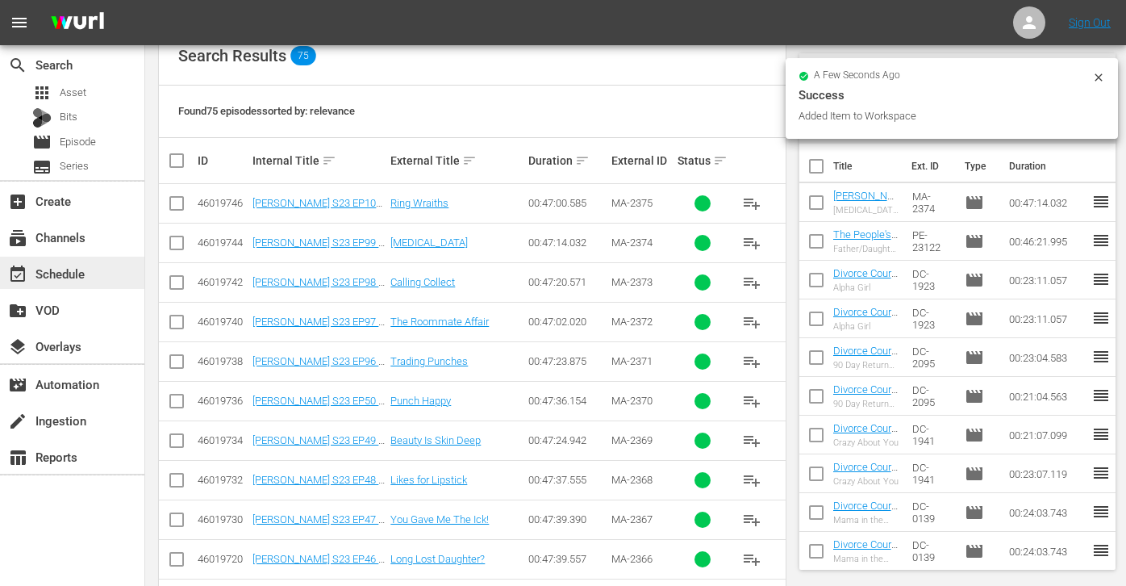
click at [74, 278] on div "event_available Schedule" at bounding box center [45, 271] width 90 height 15
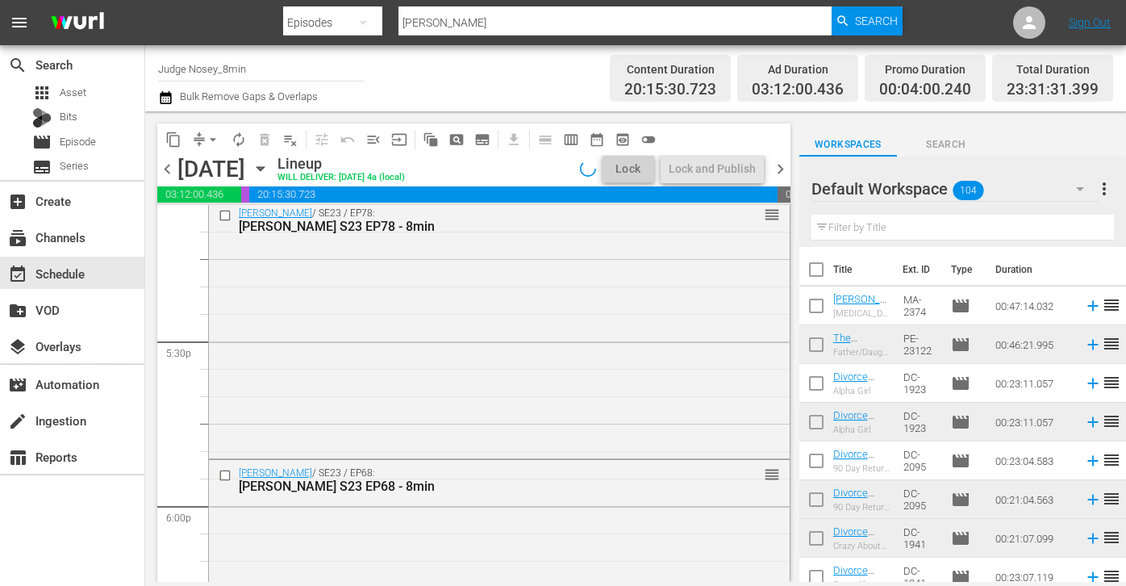
scroll to position [5832, 0]
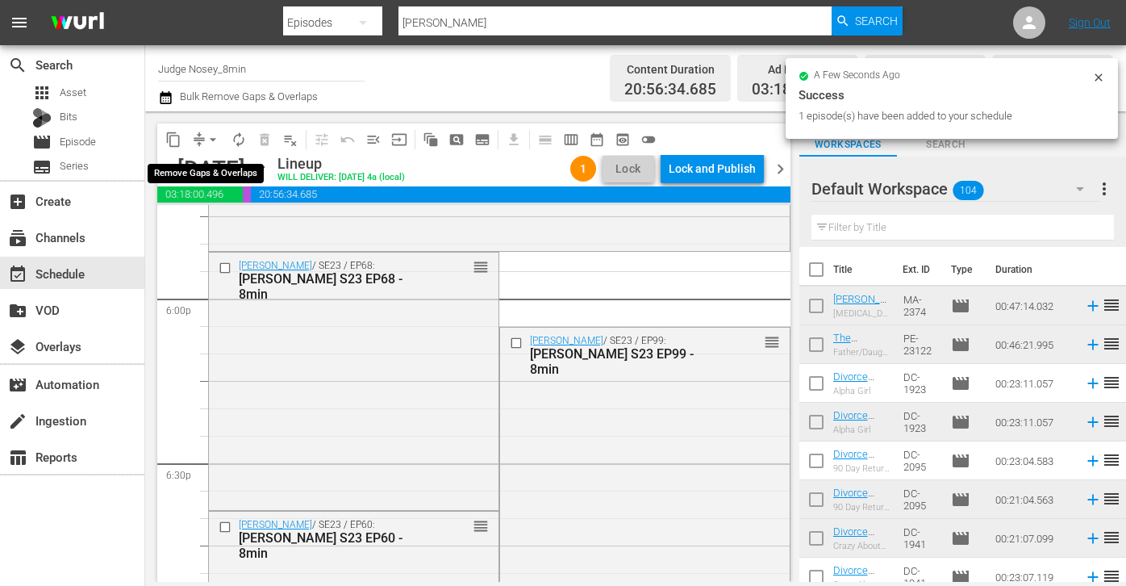
click at [203, 138] on button "arrow_drop_down" at bounding box center [213, 140] width 26 height 26
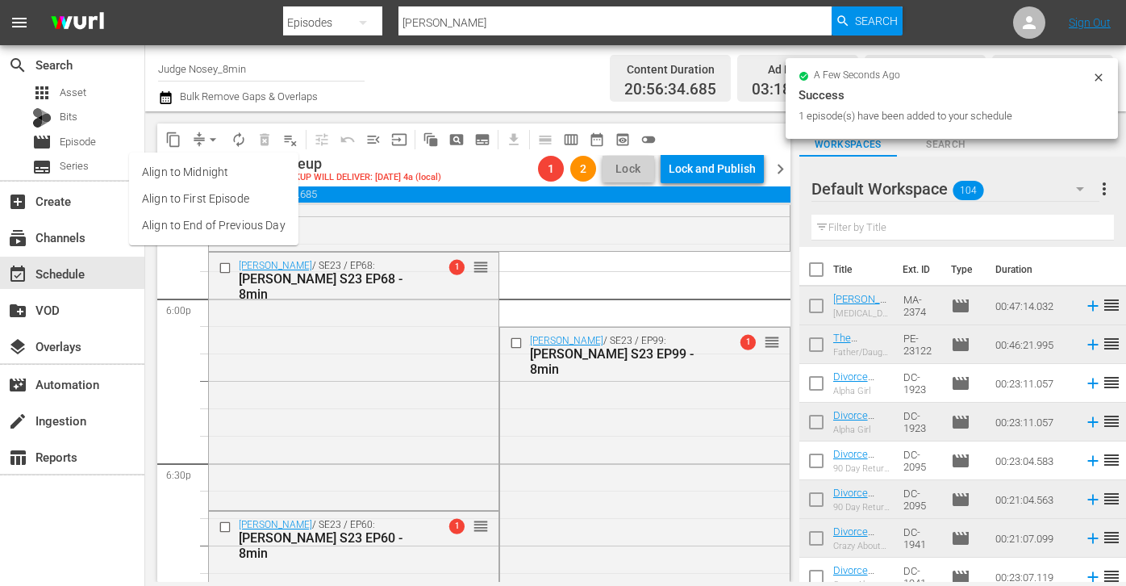
click at [257, 223] on li "Align to End of Previous Day" at bounding box center [213, 225] width 169 height 27
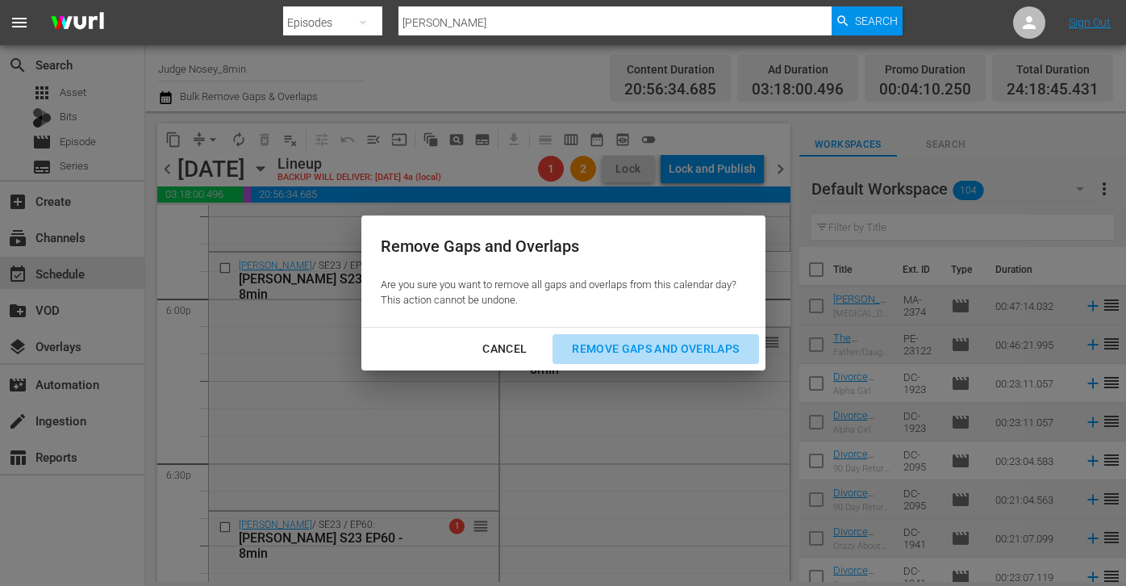
click at [631, 346] on div "Remove Gaps and Overlaps" at bounding box center [655, 349] width 193 height 20
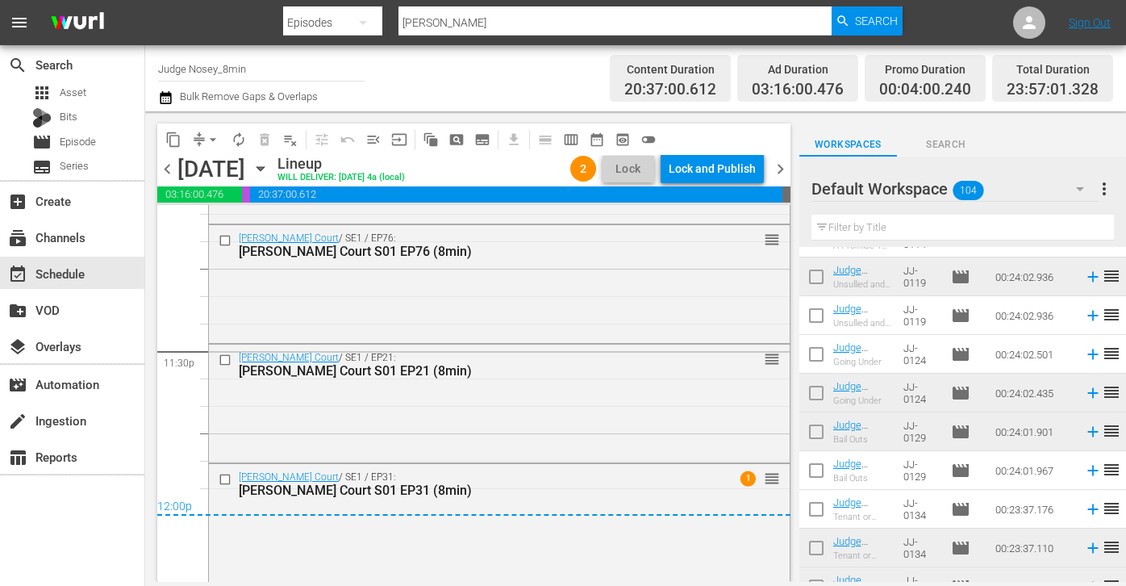
scroll to position [0, 0]
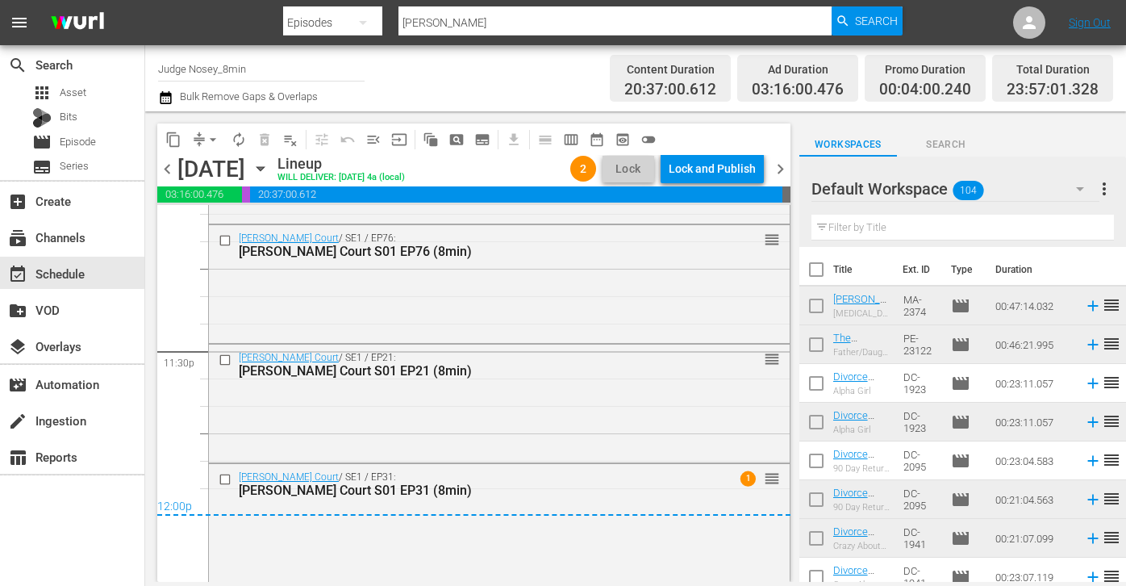
click at [820, 194] on span "more_vert" at bounding box center [1104, 188] width 19 height 19
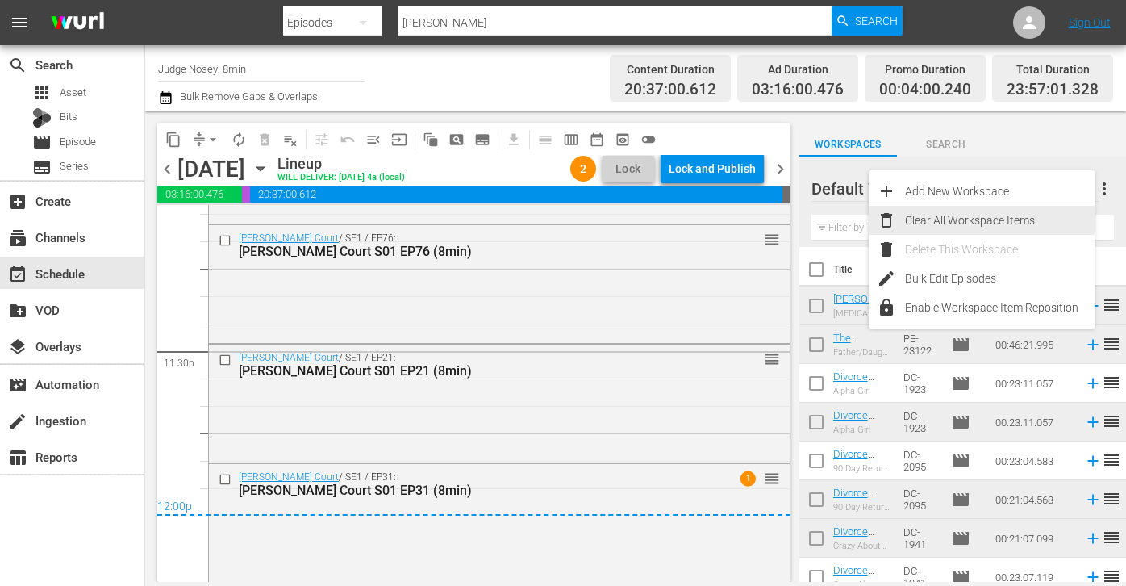
click at [820, 219] on div "Clear All Workspace Items" at bounding box center [1000, 220] width 190 height 29
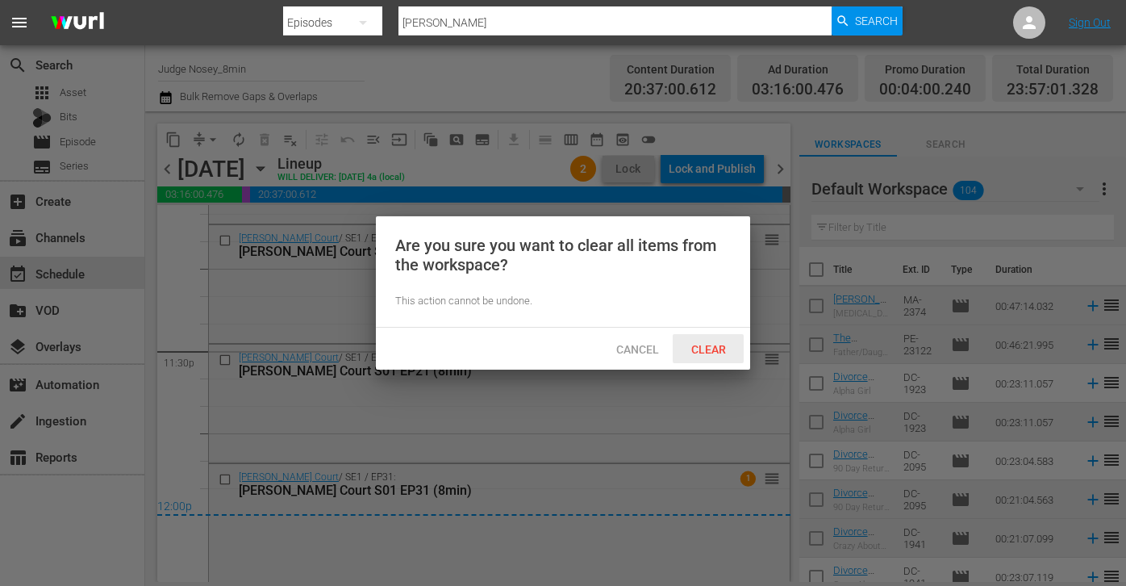
click at [717, 348] on span "Clear" at bounding box center [709, 349] width 61 height 13
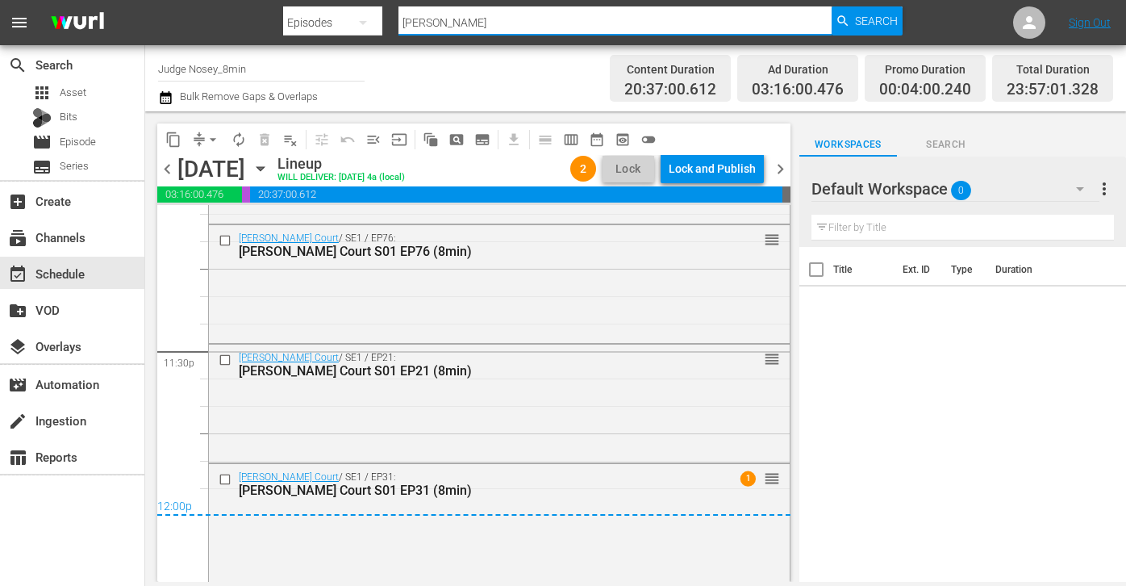
drag, startPoint x: 445, startPoint y: 26, endPoint x: 370, endPoint y: 21, distance: 74.4
click at [370, 21] on div "Search By Episodes Search ID, Title, Description, Keywords, or Category mathis …" at bounding box center [593, 22] width 620 height 39
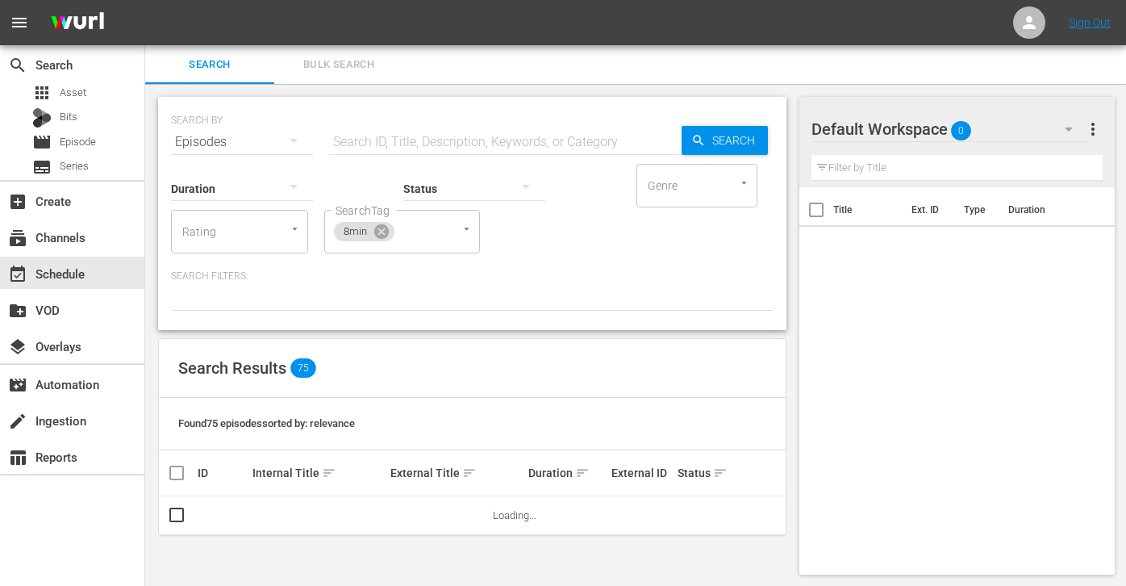
click at [373, 69] on span "Bulk Search" at bounding box center [339, 65] width 110 height 19
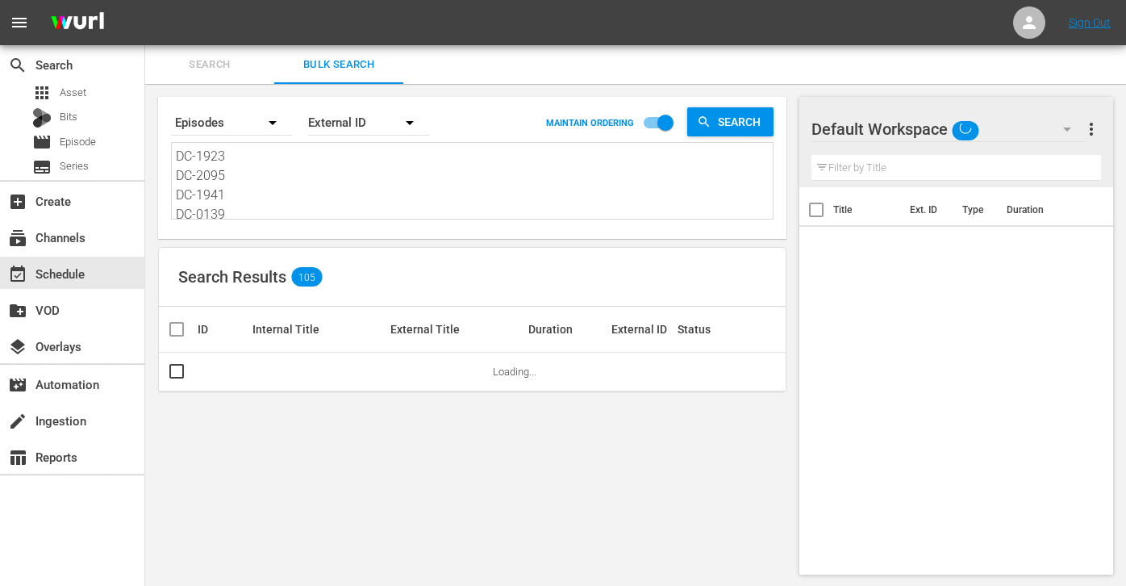
click at [304, 203] on textarea "DC-1923 DC-2095 DC-1941 DC-0139 DC-1905 DC-0101 DC-1959 DC-2075 DC-20106 DC-012…" at bounding box center [474, 183] width 597 height 73
paste textarea "DC-1924 DC-2096 DC-1942 DC-0140 DC-1906 DC-0102 DC-1960 DC-2077 DC-20107 DC-012…"
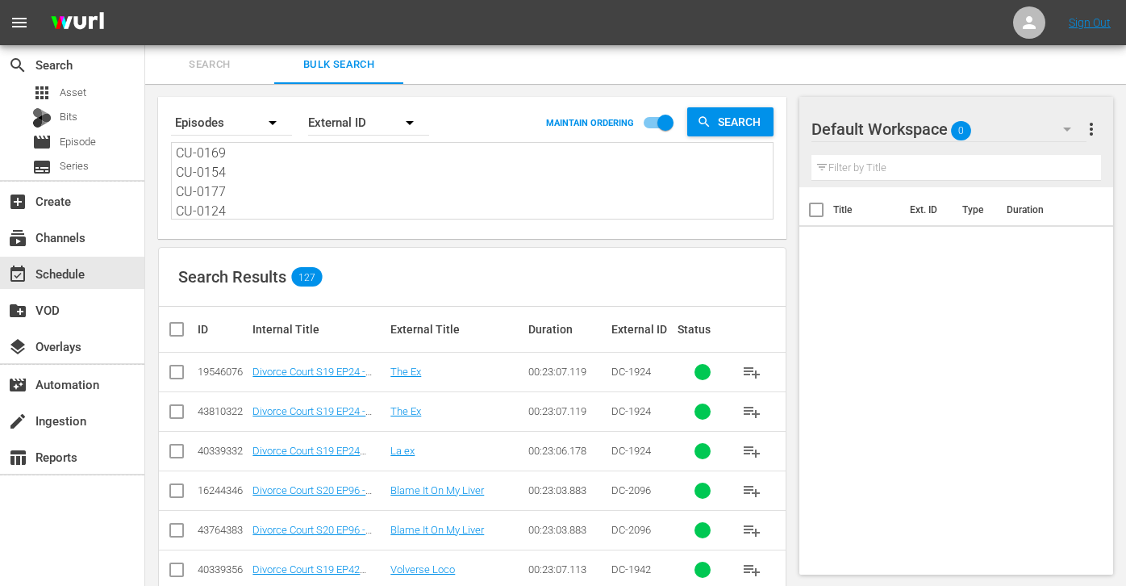
click at [179, 331] on input "checkbox" at bounding box center [183, 329] width 32 height 19
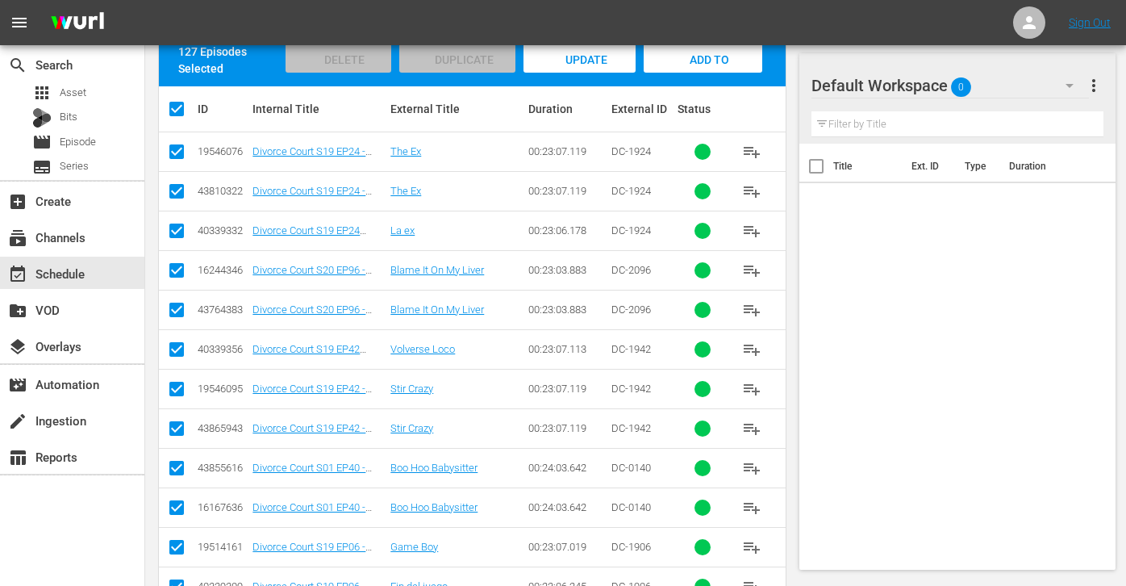
scroll to position [400, 0]
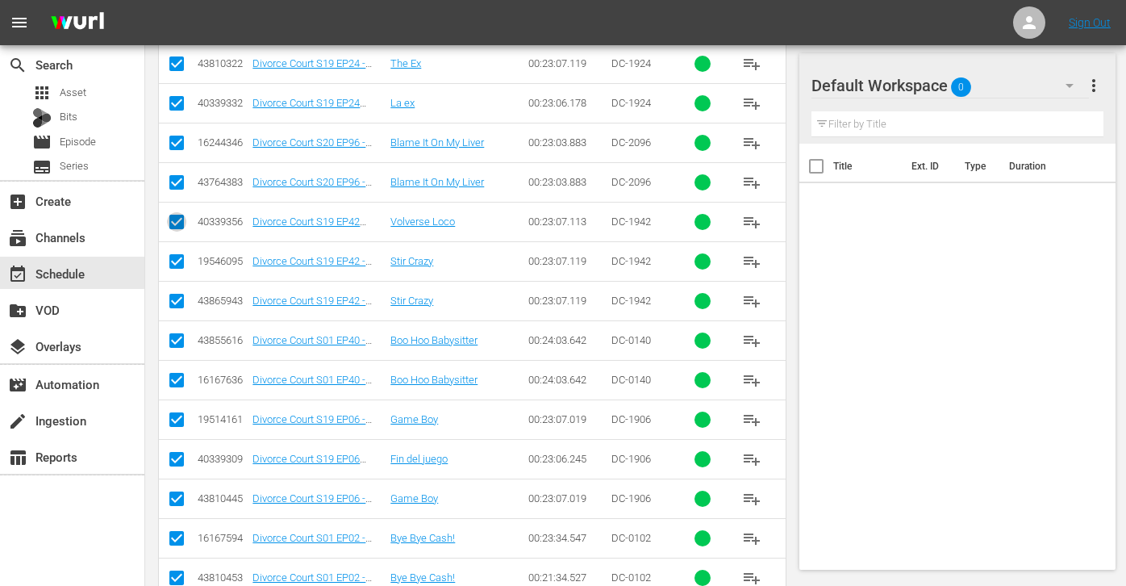
click at [177, 222] on input "checkbox" at bounding box center [176, 224] width 19 height 19
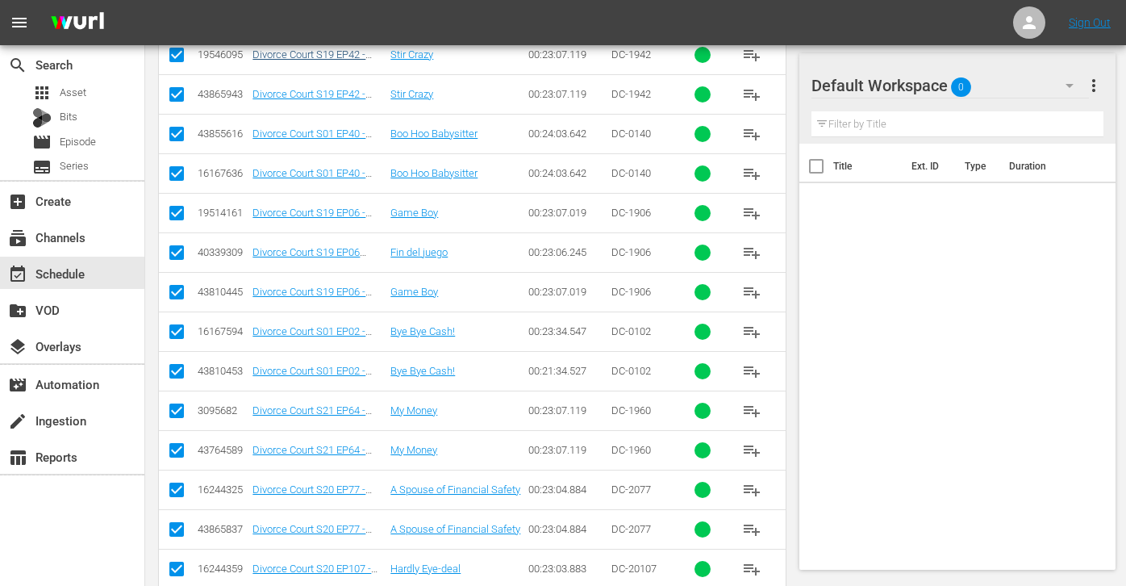
scroll to position [645, 0]
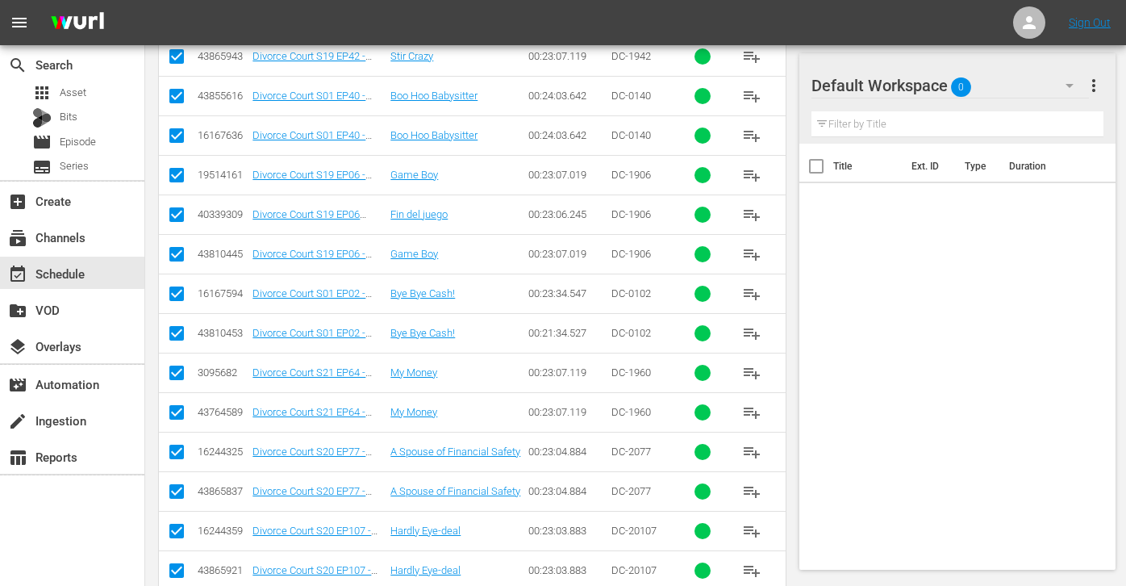
click at [174, 217] on input "checkbox" at bounding box center [176, 217] width 19 height 19
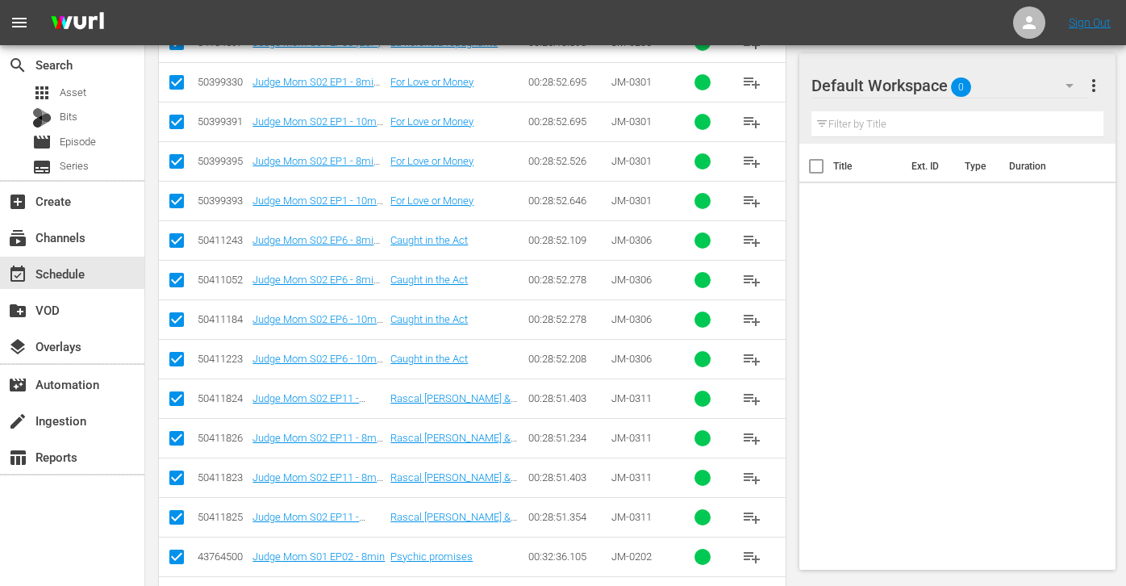
scroll to position [1117, 0]
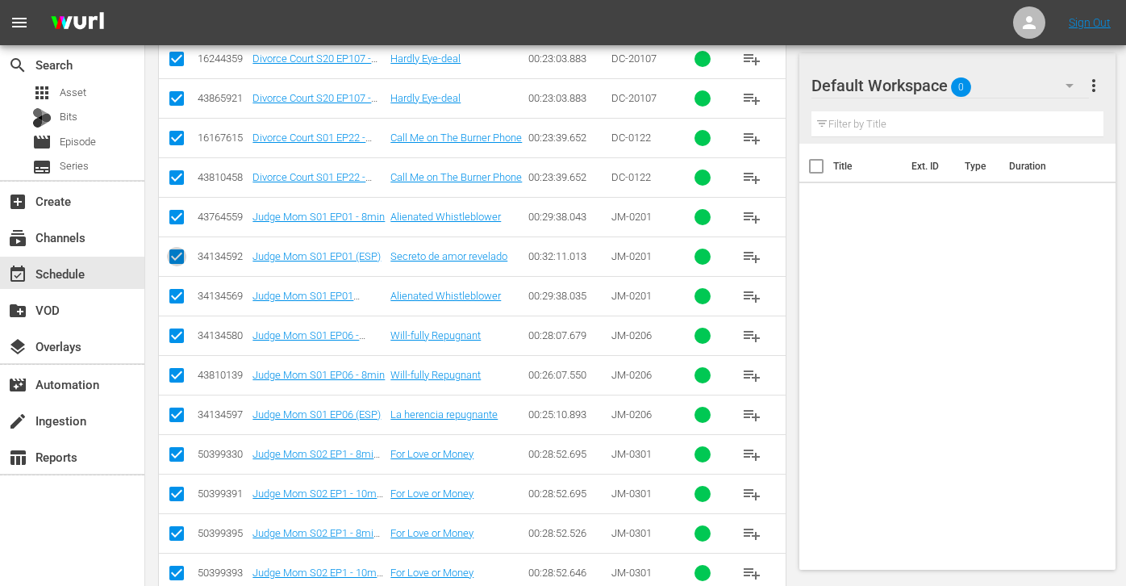
click at [180, 256] on input "checkbox" at bounding box center [176, 259] width 19 height 19
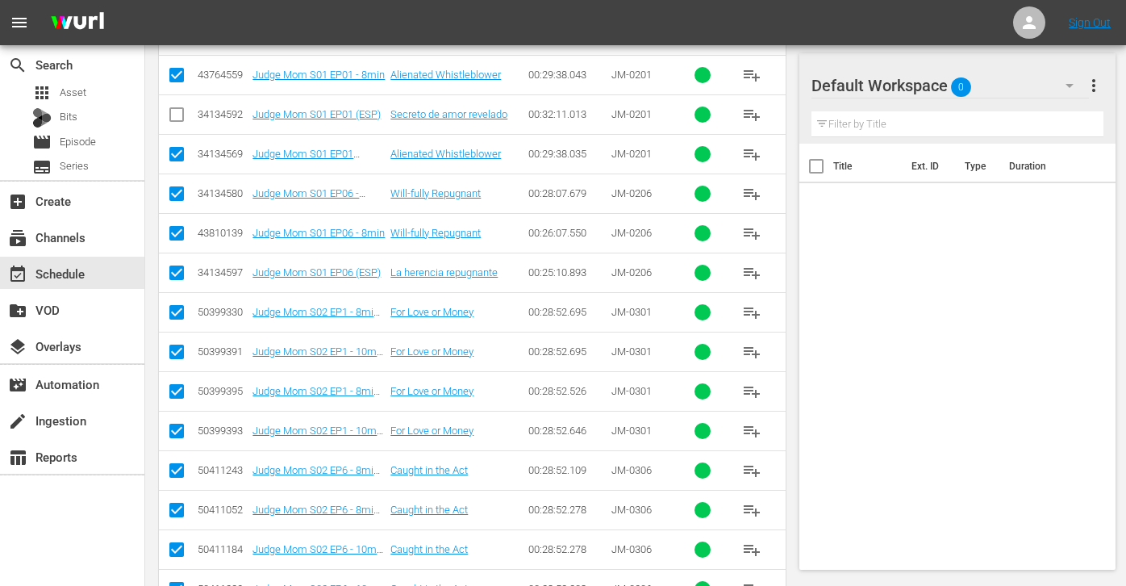
click at [173, 277] on input "checkbox" at bounding box center [176, 275] width 19 height 19
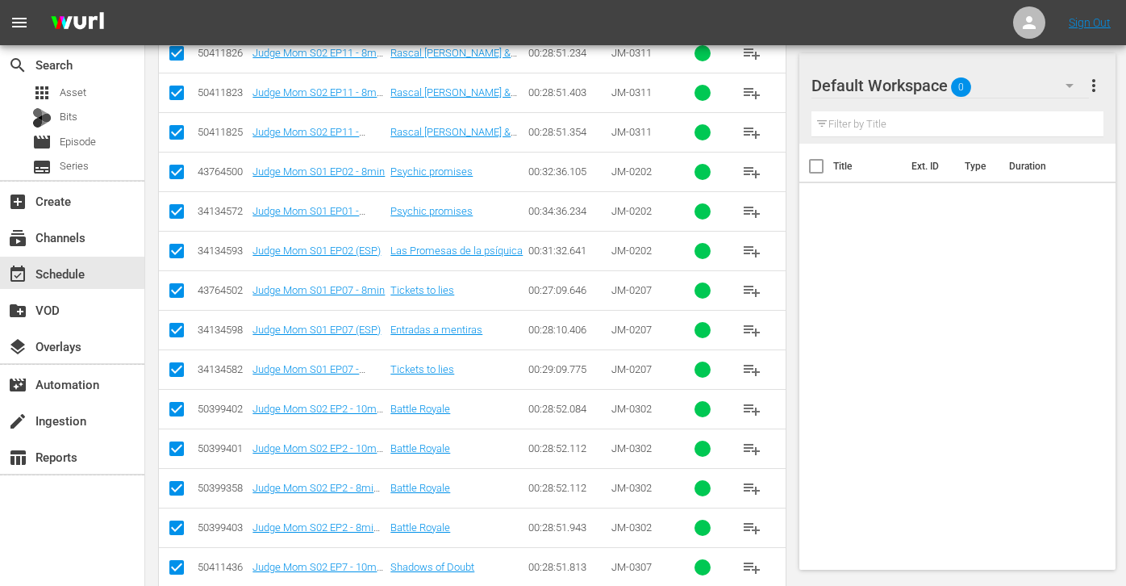
scroll to position [1883, 0]
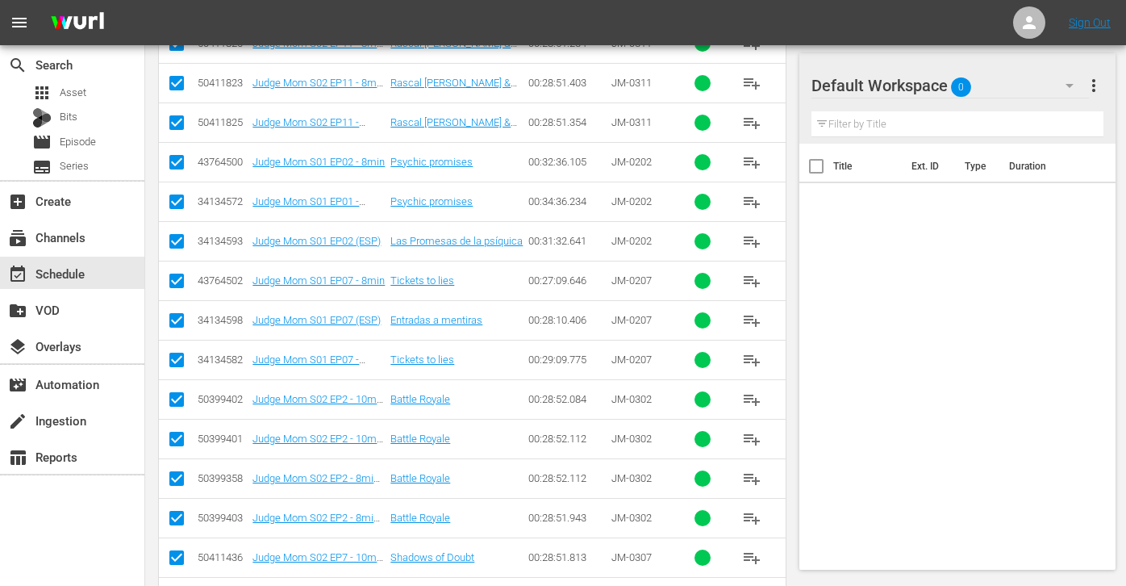
click at [178, 240] on input "checkbox" at bounding box center [176, 244] width 19 height 19
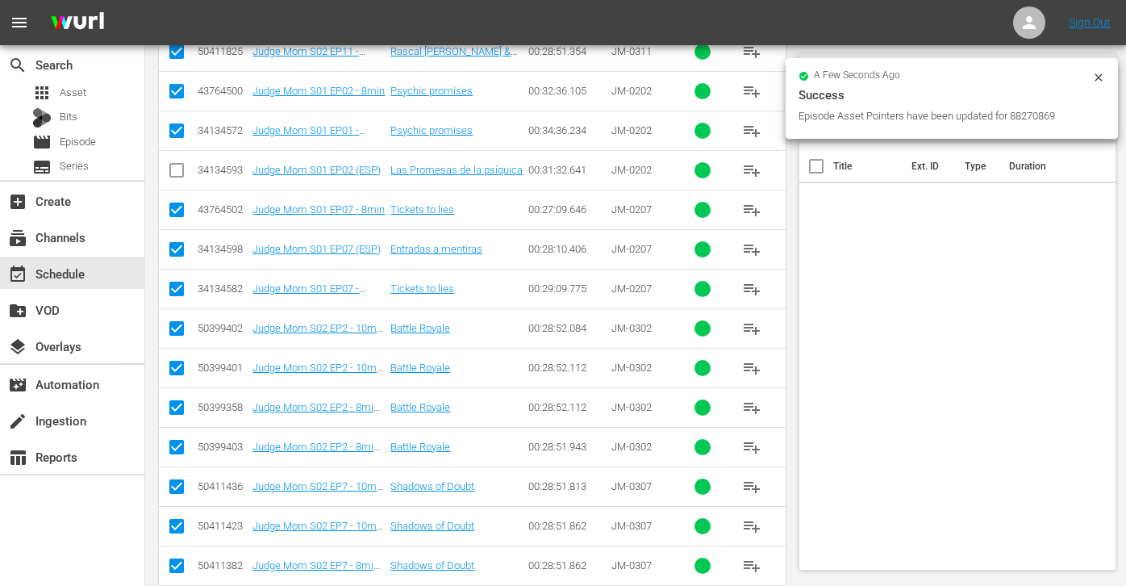
scroll to position [1956, 0]
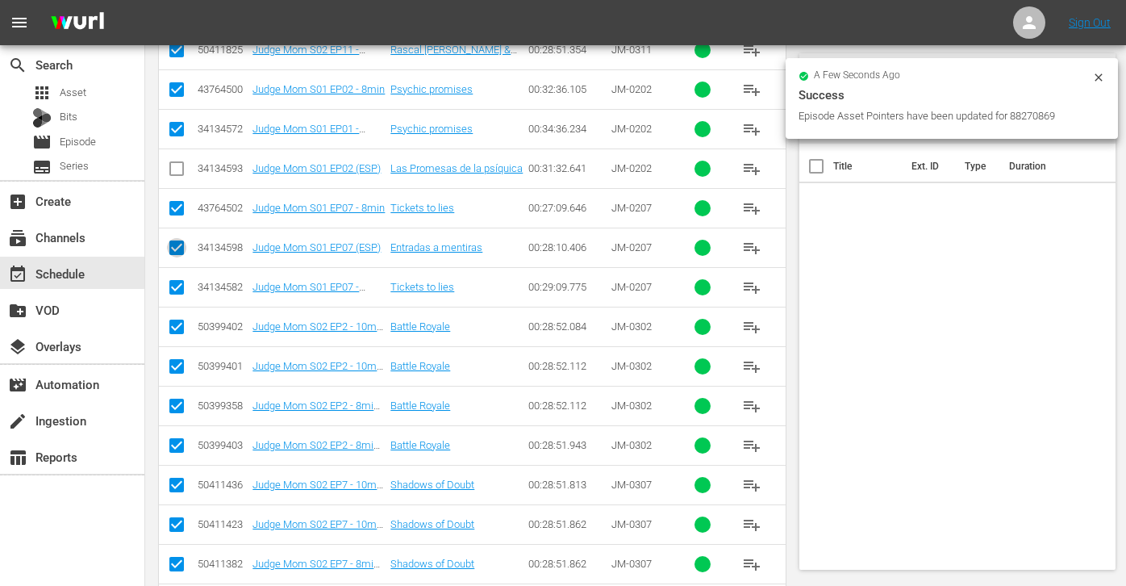
click at [167, 253] on input "checkbox" at bounding box center [176, 250] width 19 height 19
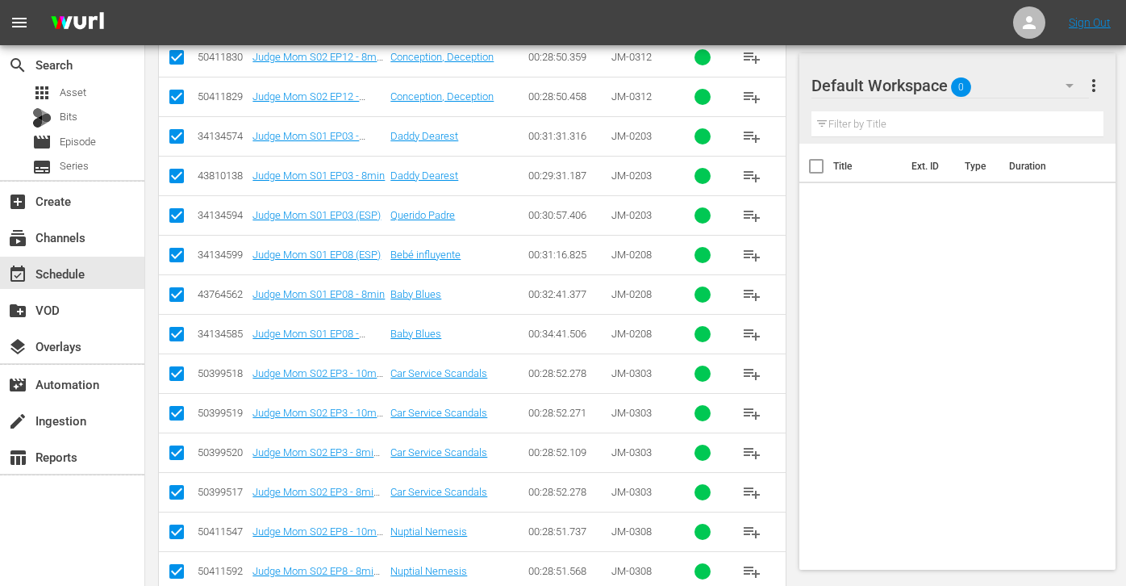
scroll to position [2624, 0]
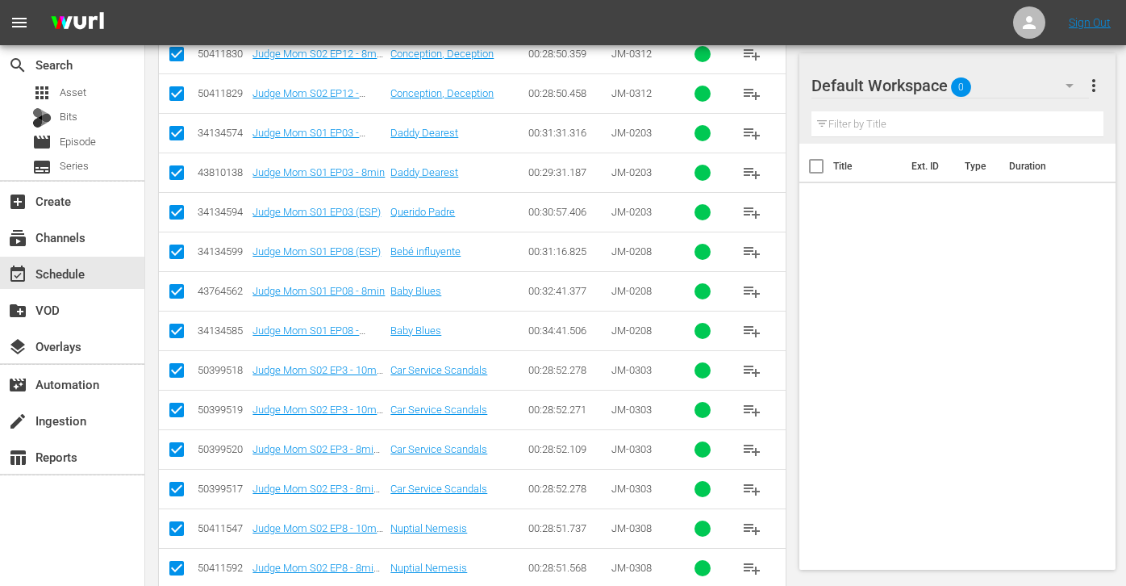
click at [179, 209] on input "checkbox" at bounding box center [176, 215] width 19 height 19
click at [178, 253] on input "checkbox" at bounding box center [176, 254] width 19 height 19
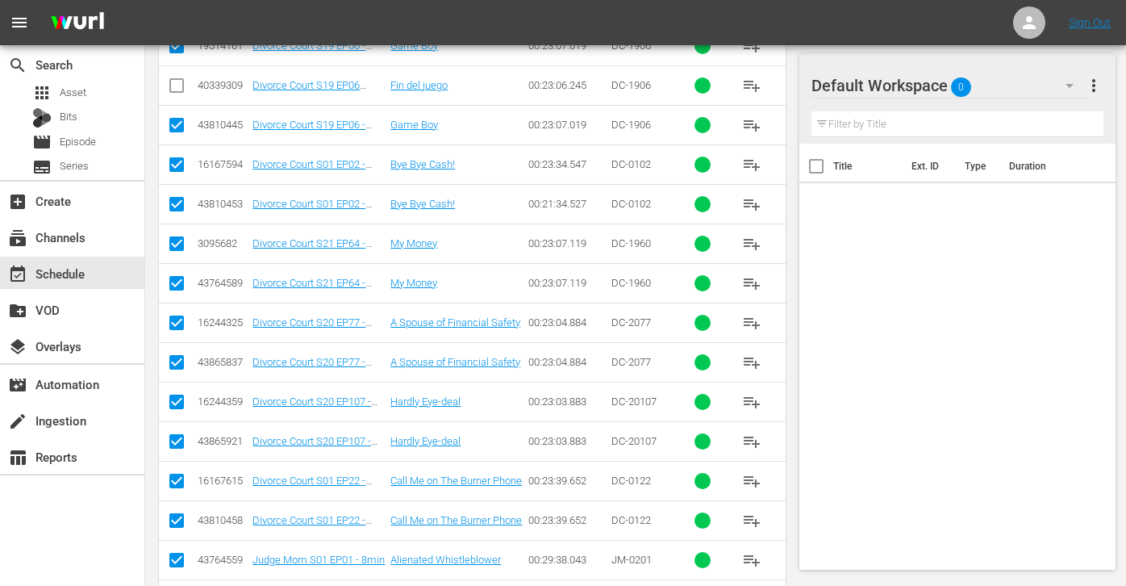
scroll to position [0, 0]
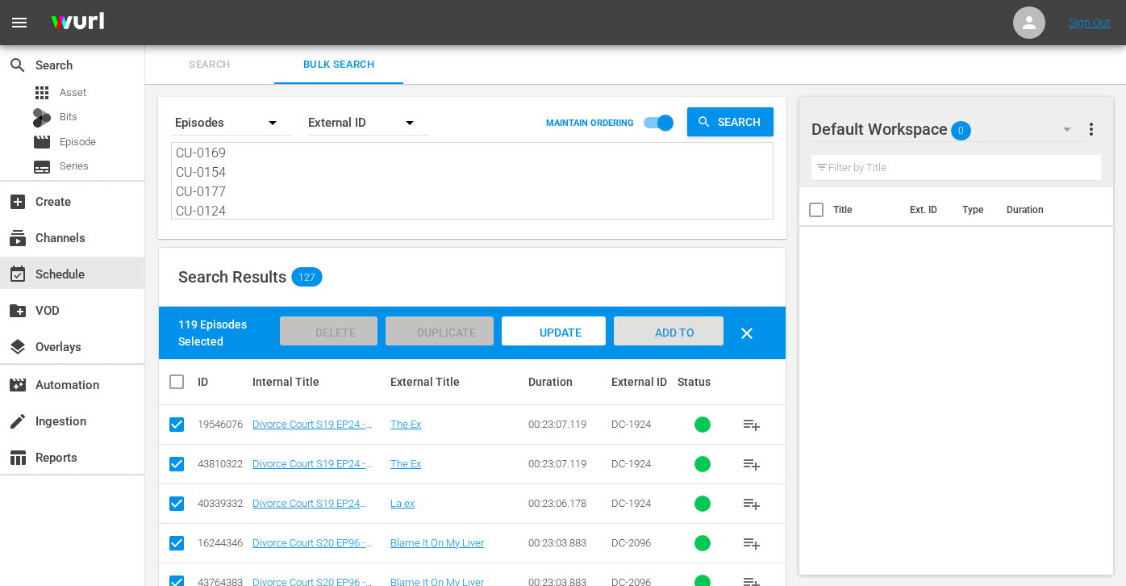
click at [663, 323] on div "Add to Workspace" at bounding box center [668, 346] width 109 height 61
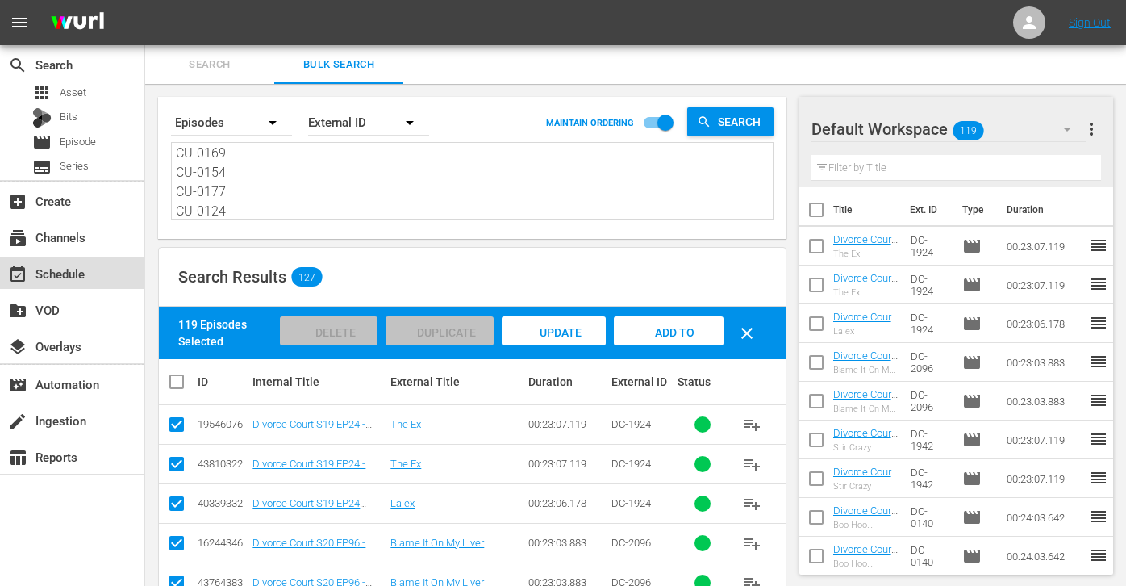
click at [117, 278] on div "event_available Schedule" at bounding box center [72, 273] width 144 height 32
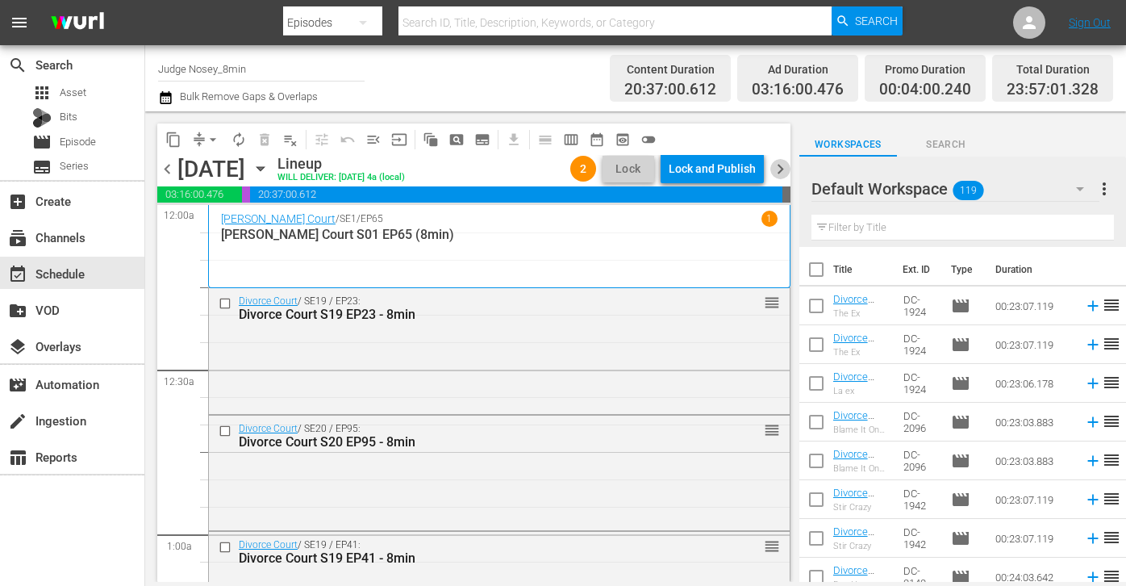
click at [786, 173] on span "chevron_right" at bounding box center [781, 169] width 20 height 20
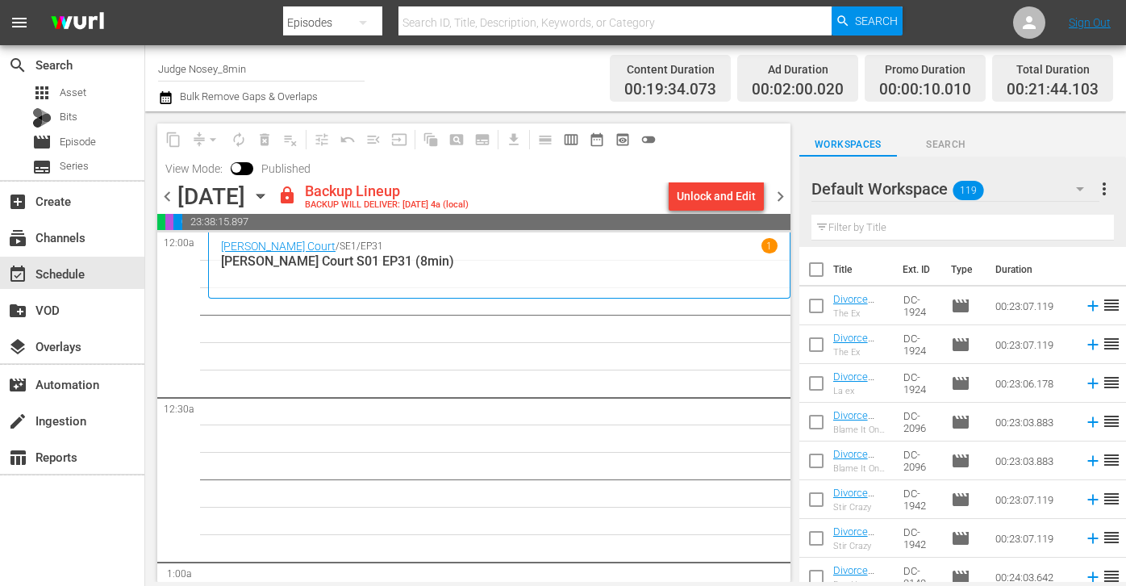
click at [712, 193] on div "Unlock and Edit" at bounding box center [716, 196] width 79 height 29
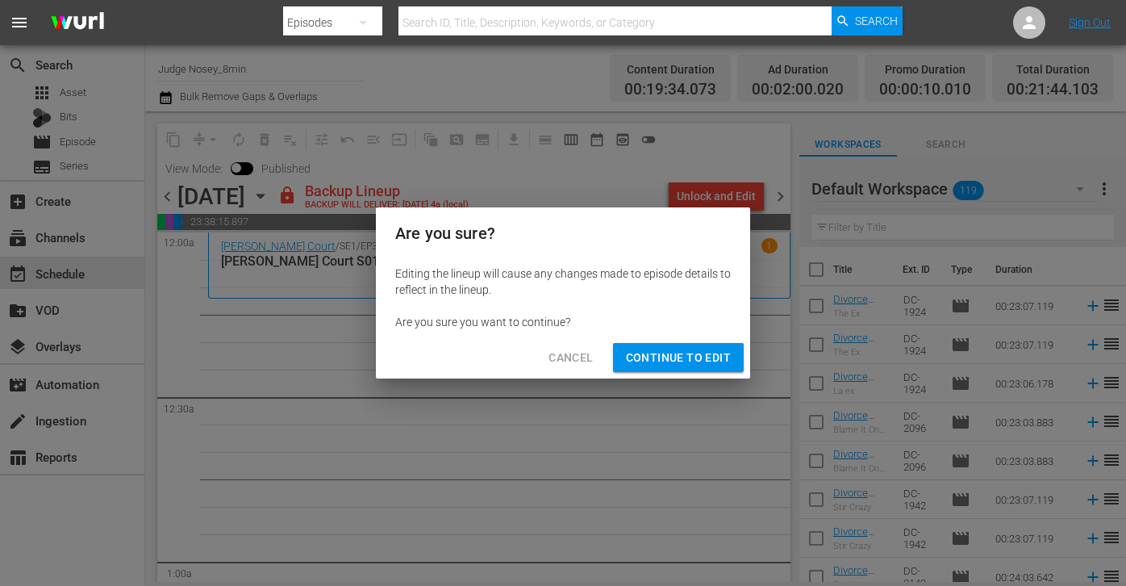
click at [662, 361] on span "Continue to Edit" at bounding box center [678, 358] width 105 height 20
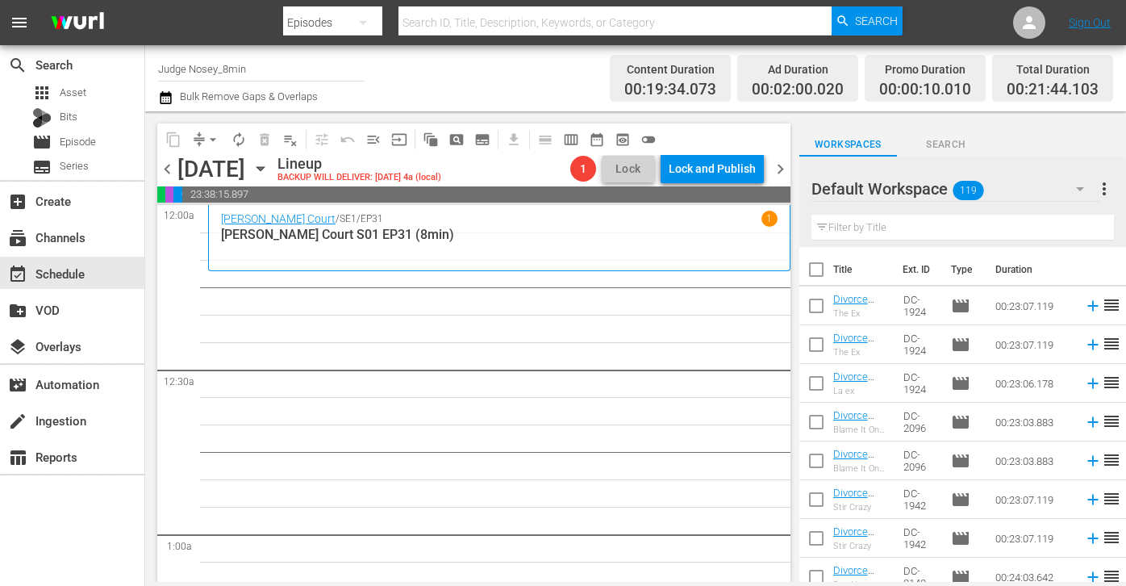
click at [820, 225] on input "text" at bounding box center [963, 228] width 303 height 26
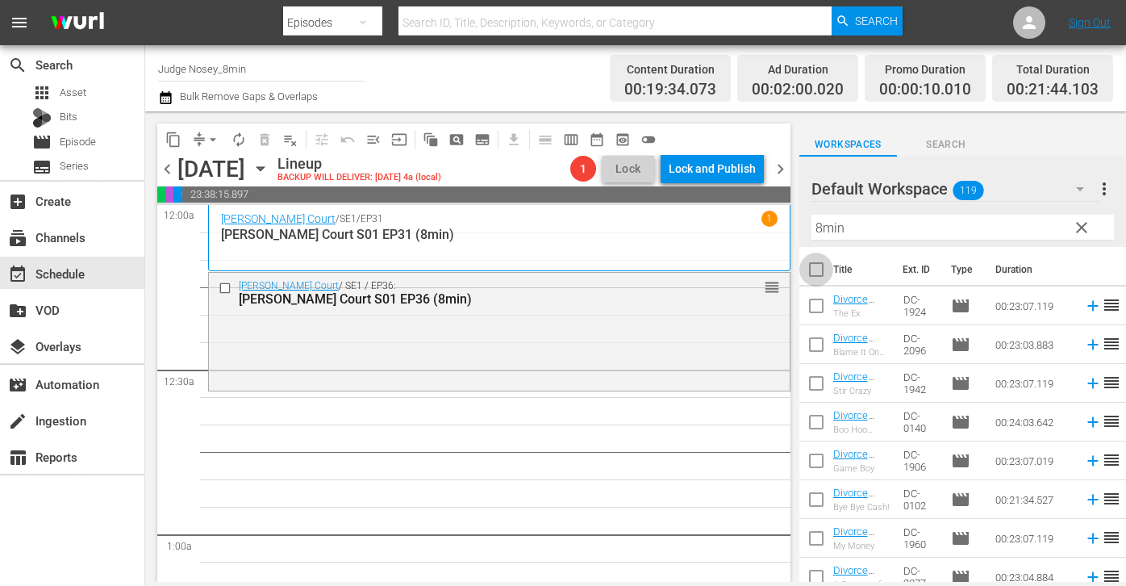
click at [820, 273] on input "checkbox" at bounding box center [817, 273] width 34 height 34
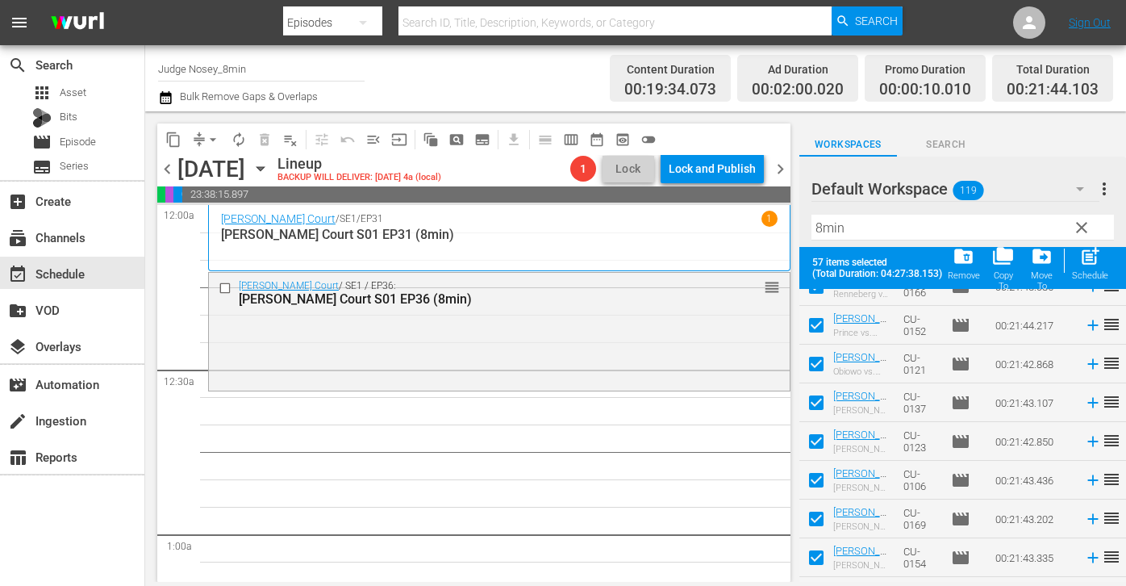
scroll to position [1952, 0]
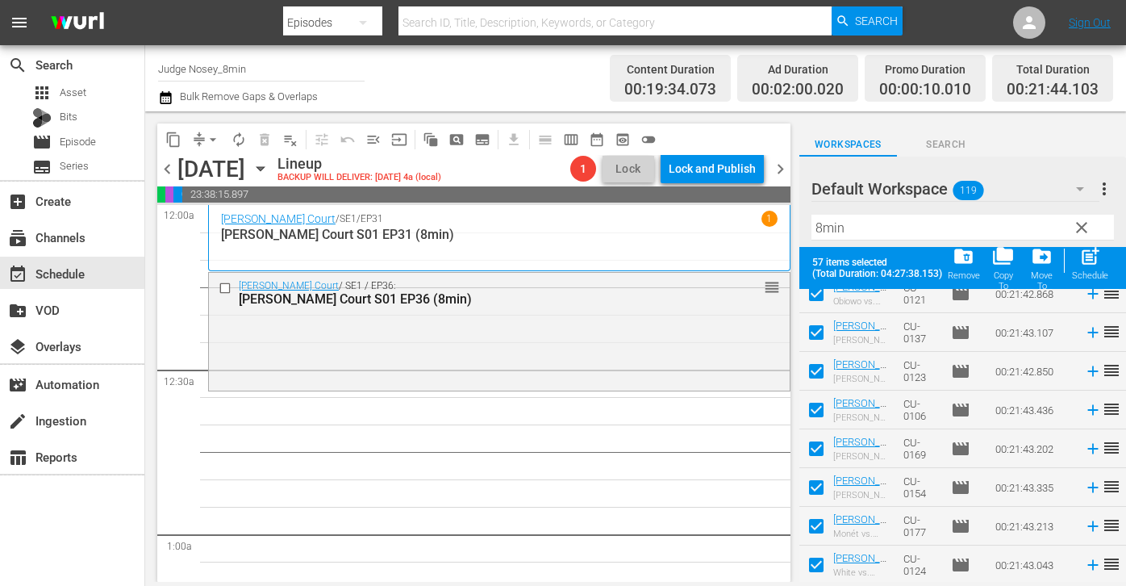
click at [820, 261] on span "post_add" at bounding box center [1091, 256] width 22 height 22
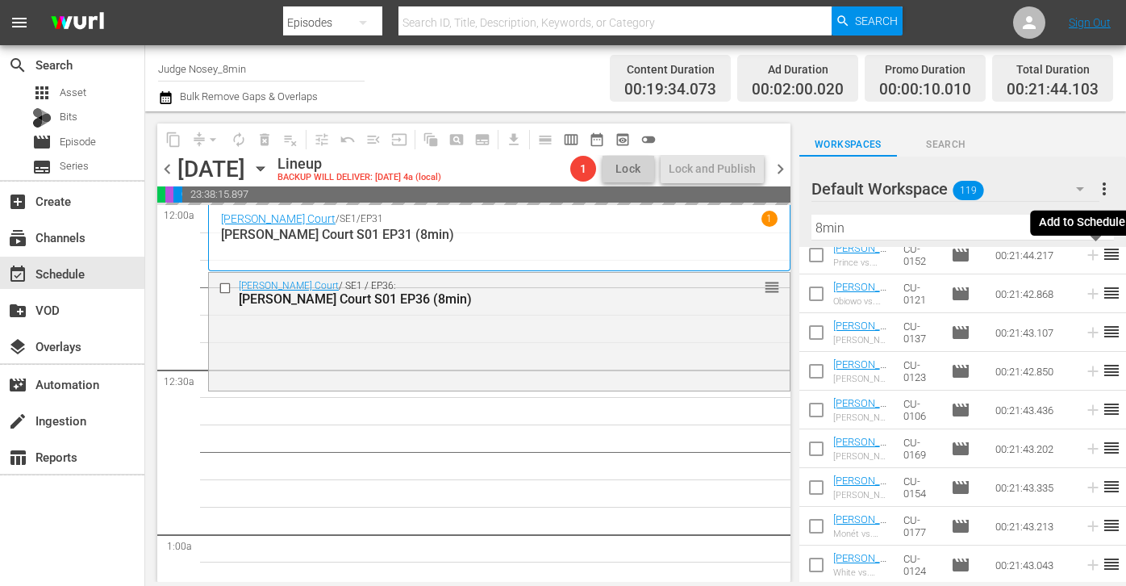
scroll to position [1910, 0]
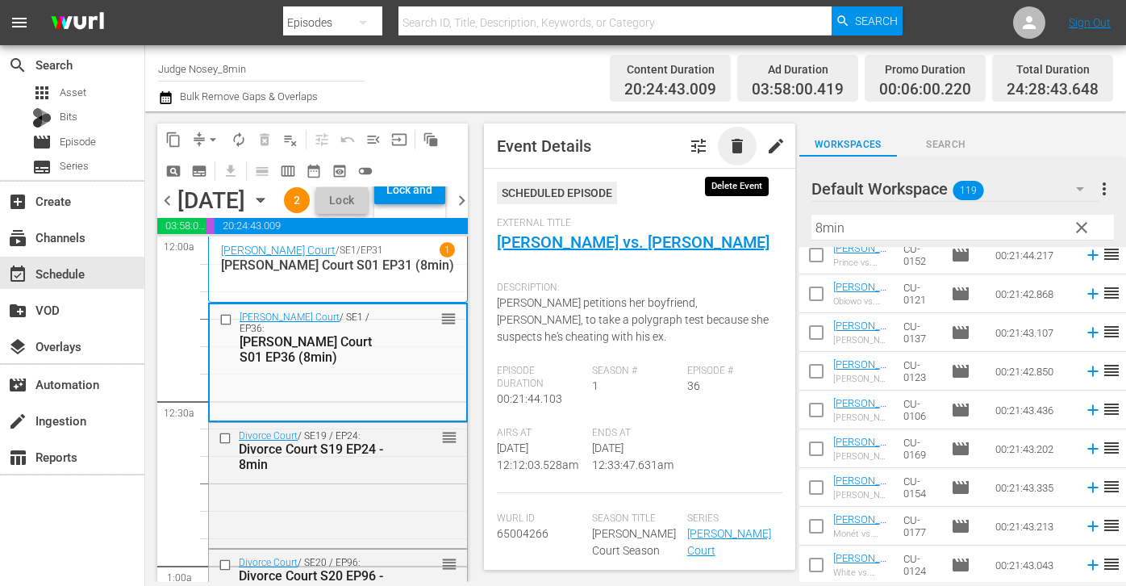
click at [733, 151] on span "delete" at bounding box center [737, 145] width 19 height 19
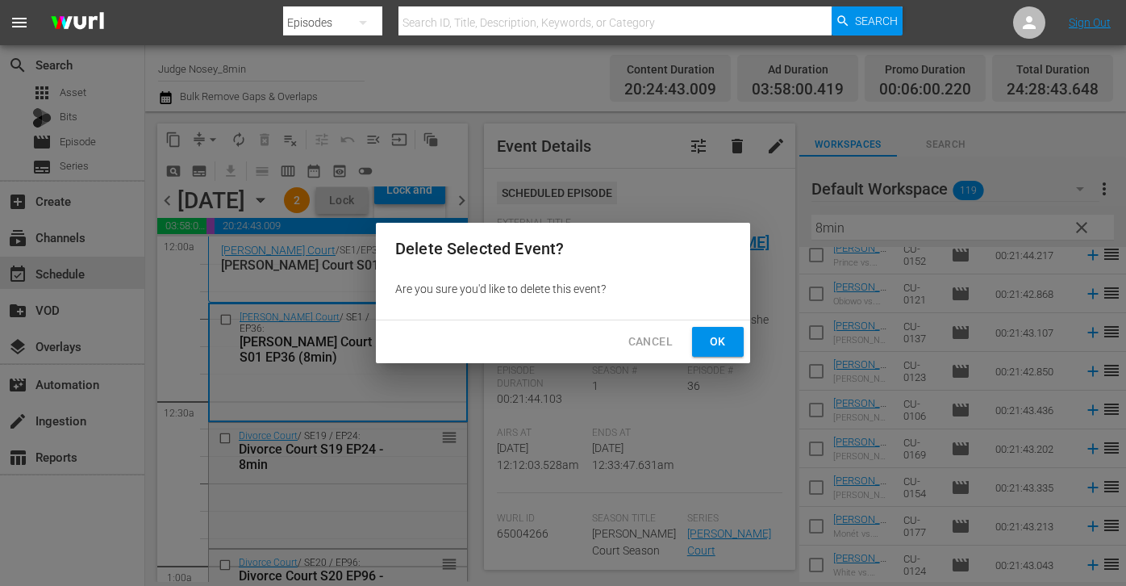
click at [718, 328] on button "Ok" at bounding box center [718, 342] width 52 height 30
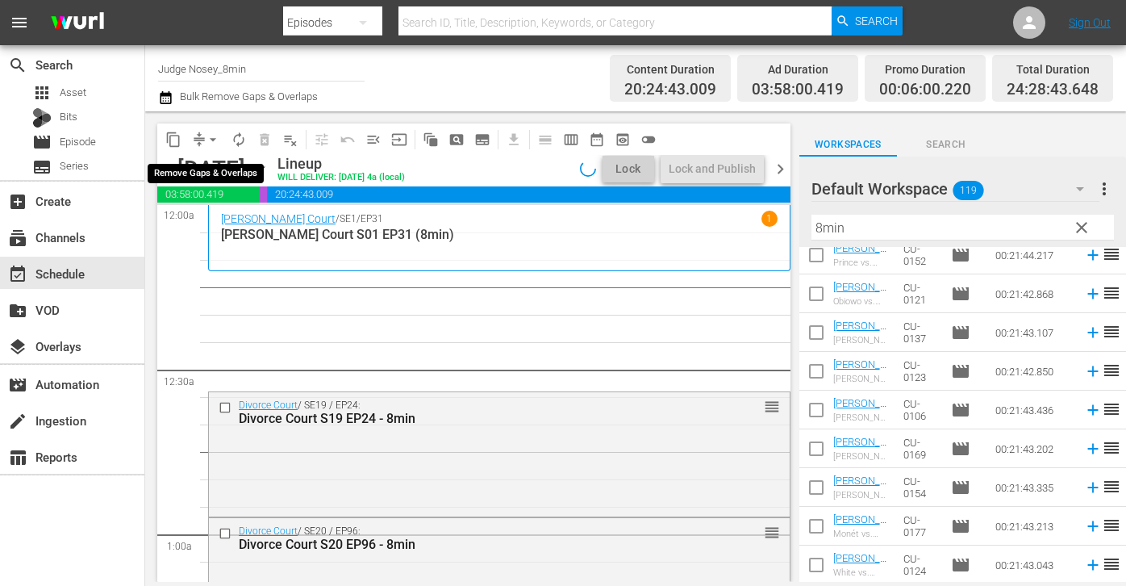
click at [204, 135] on button "arrow_drop_down" at bounding box center [213, 140] width 26 height 26
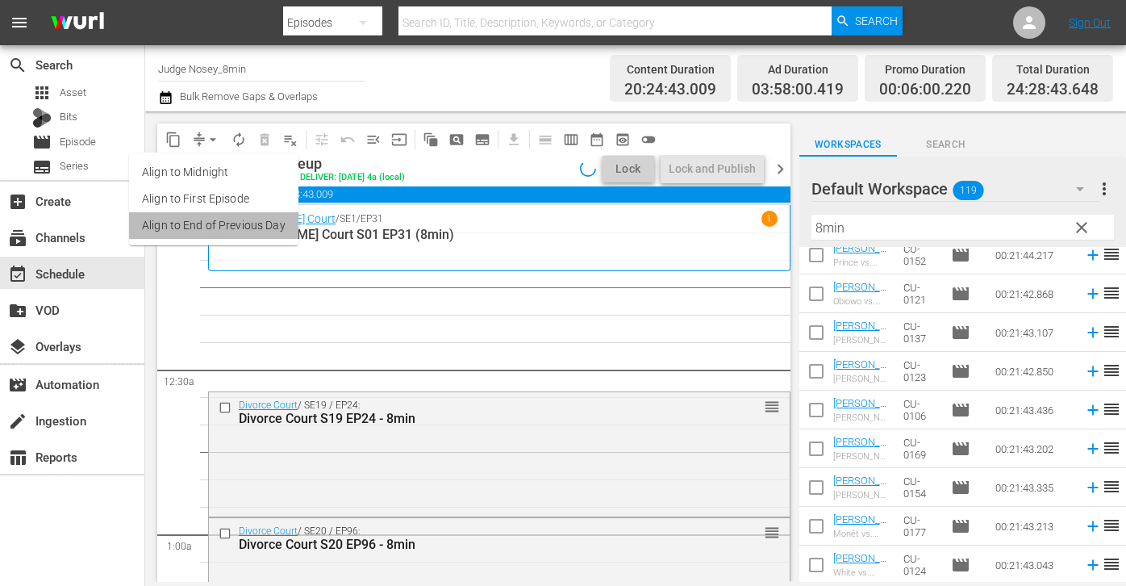
click at [263, 227] on li "Align to End of Previous Day" at bounding box center [213, 225] width 169 height 27
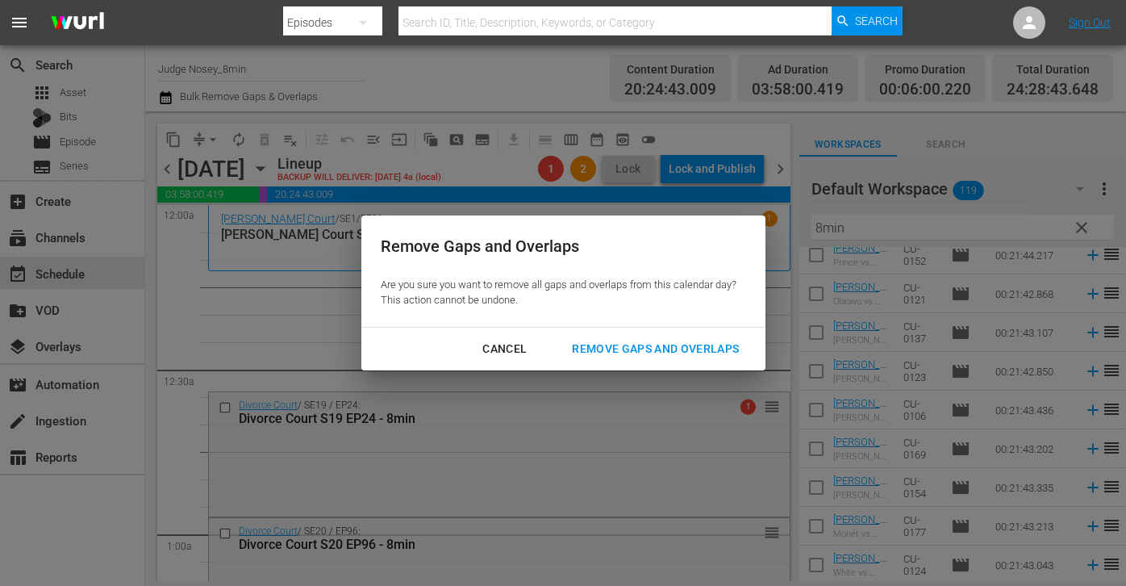
click at [607, 346] on div "Remove Gaps and Overlaps" at bounding box center [655, 349] width 193 height 20
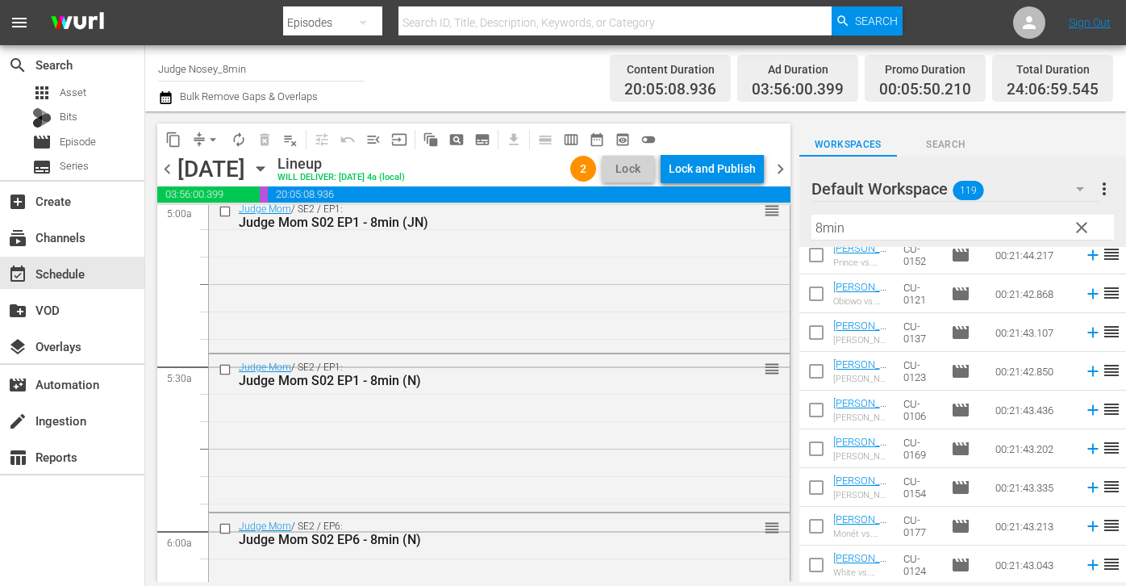
scroll to position [1648, 0]
click at [227, 370] on input "checkbox" at bounding box center [227, 372] width 17 height 14
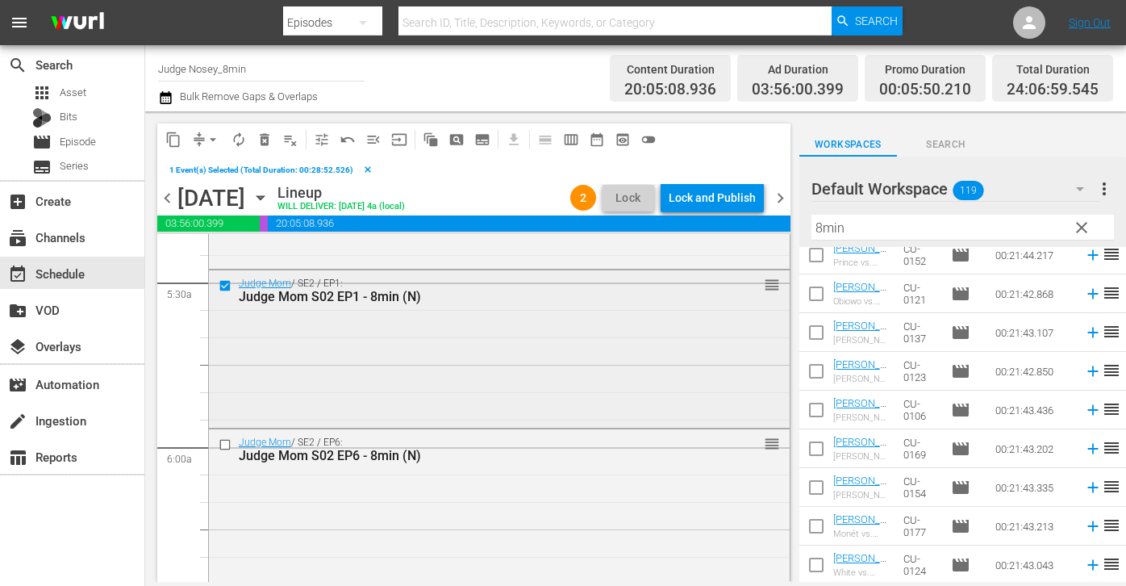
scroll to position [1782, 0]
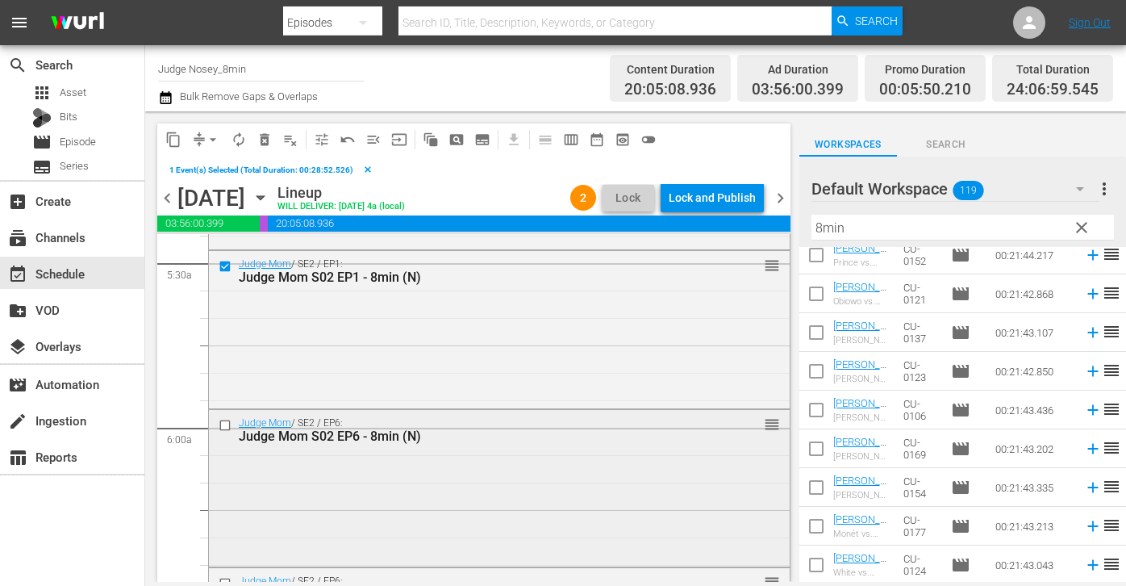
click at [225, 426] on input "checkbox" at bounding box center [227, 425] width 17 height 14
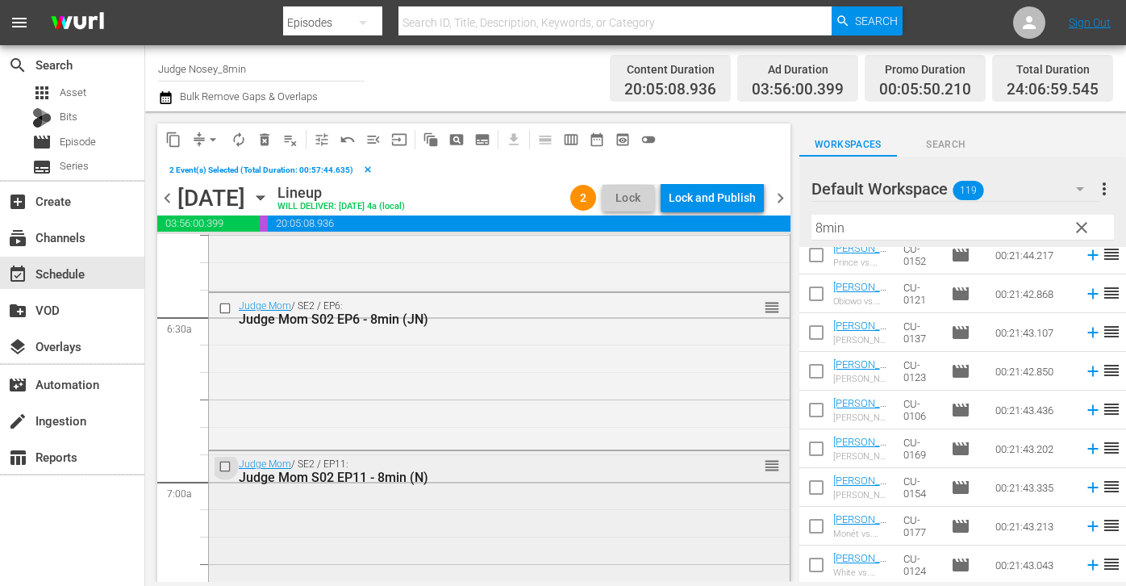
click at [226, 470] on input "checkbox" at bounding box center [227, 467] width 17 height 14
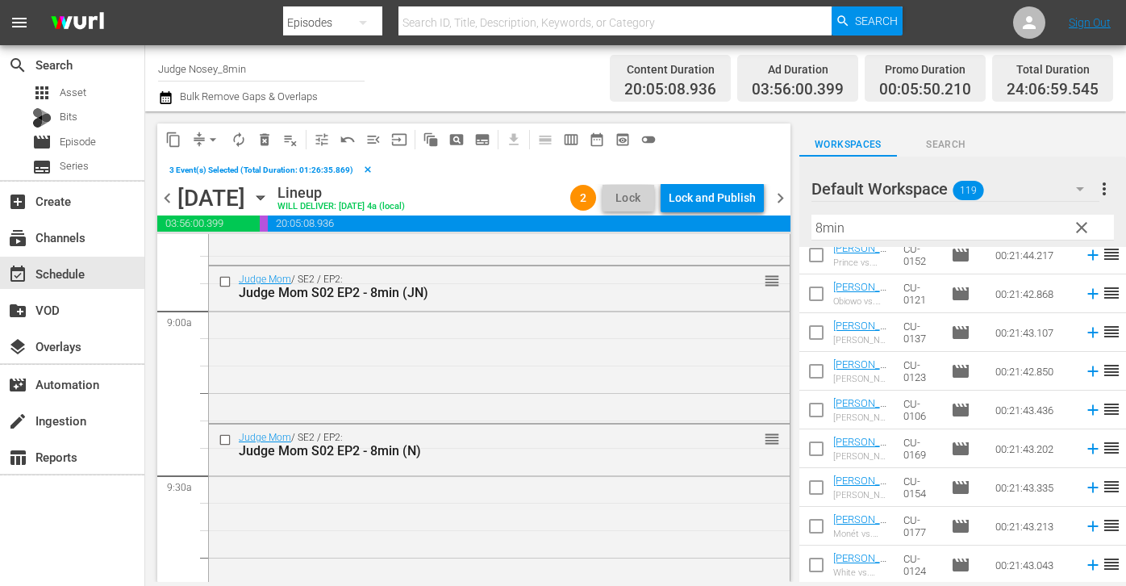
scroll to position [2927, 0]
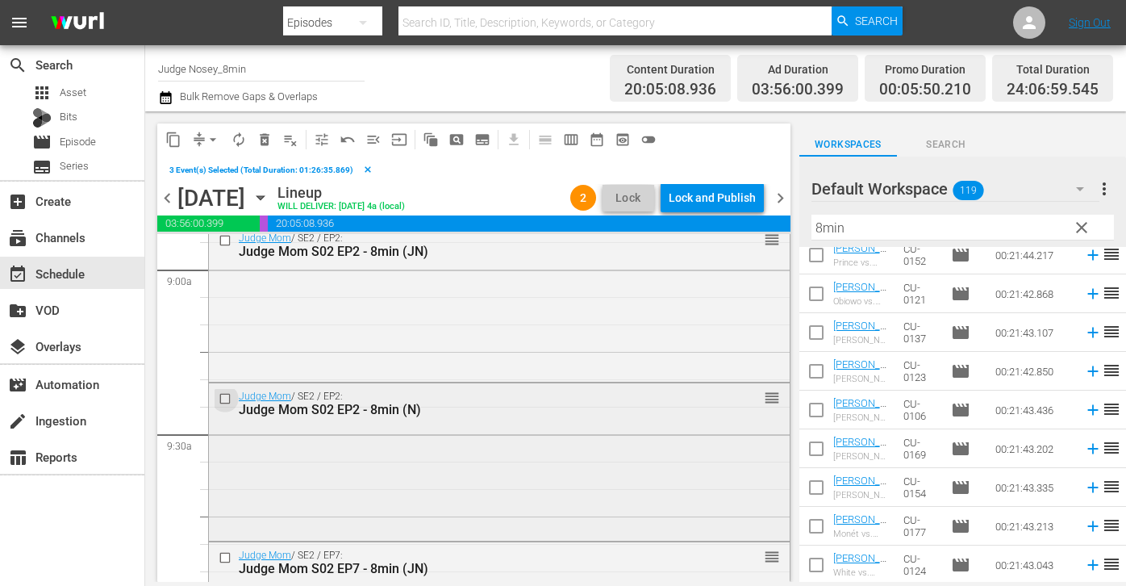
click at [223, 395] on input "checkbox" at bounding box center [227, 399] width 17 height 14
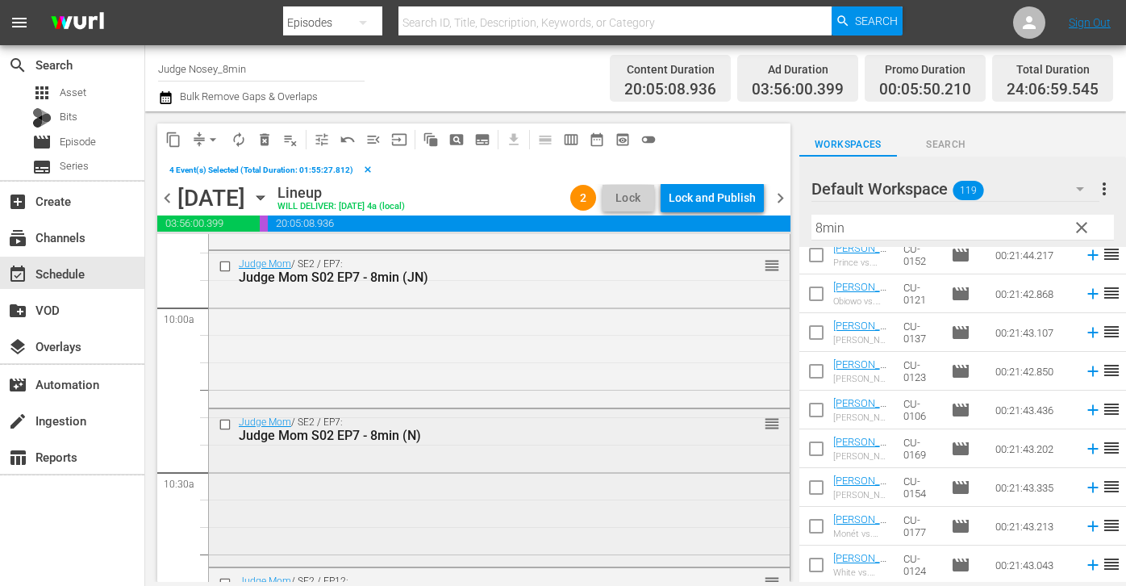
click at [225, 420] on input "checkbox" at bounding box center [227, 424] width 17 height 14
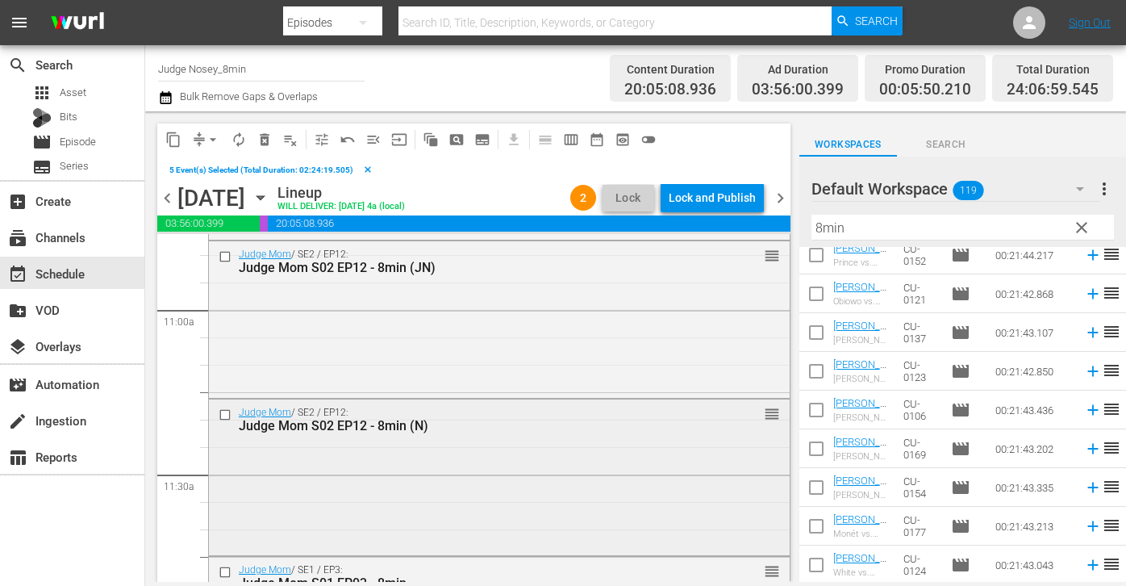
click at [224, 418] on input "checkbox" at bounding box center [227, 414] width 17 height 14
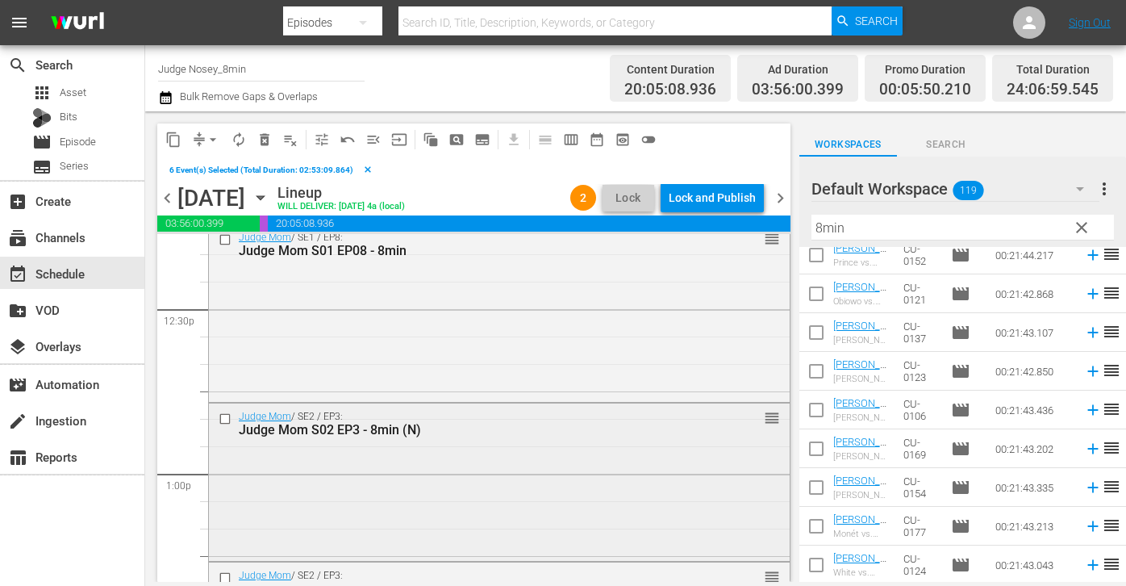
click at [225, 419] on input "checkbox" at bounding box center [227, 419] width 17 height 14
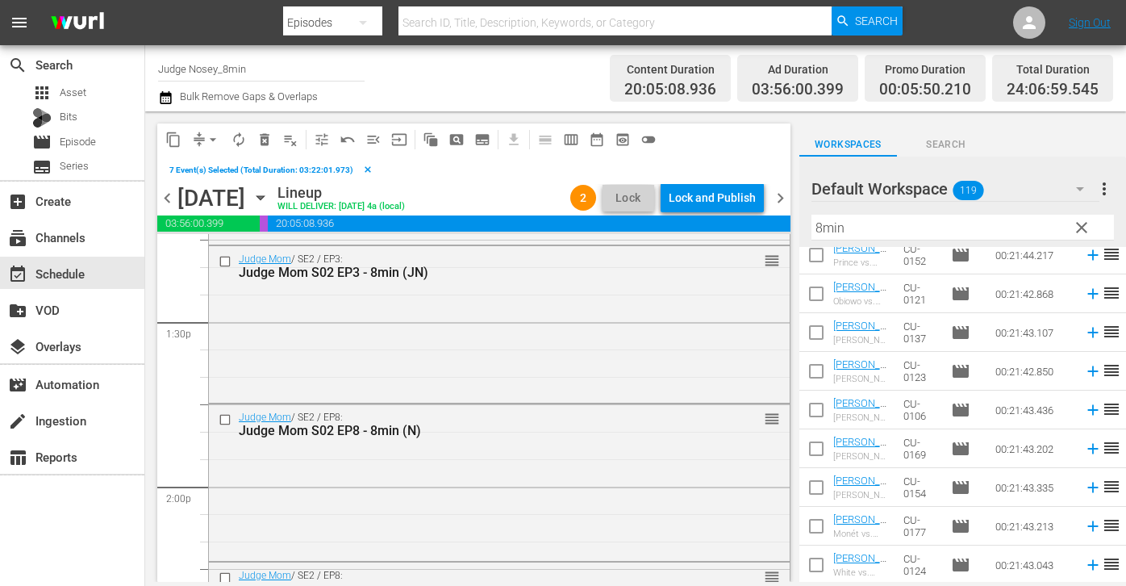
scroll to position [4355, 0]
click at [224, 418] on input "checkbox" at bounding box center [227, 422] width 17 height 14
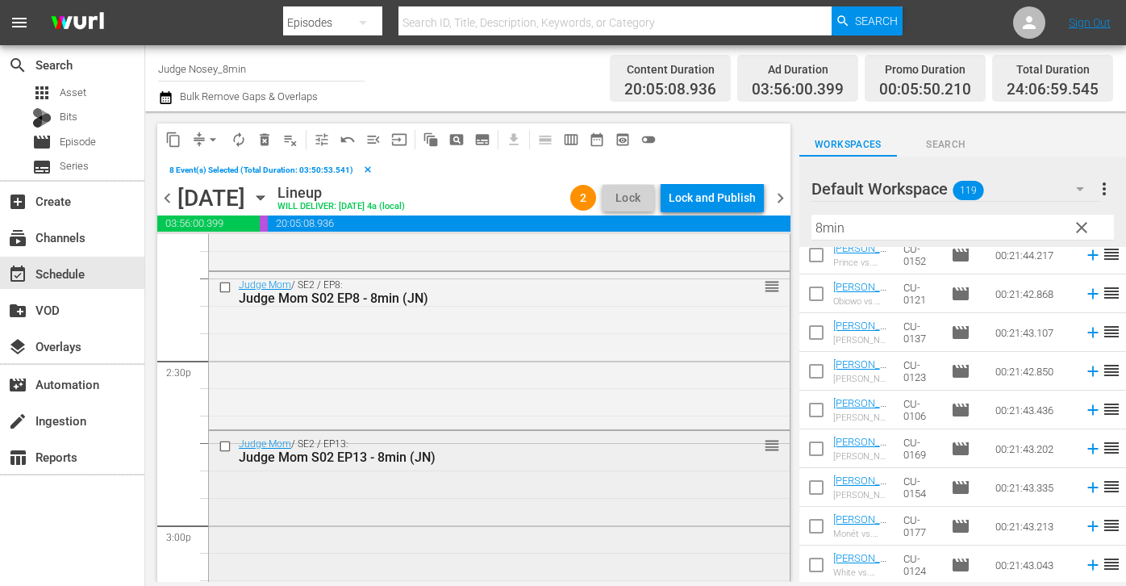
click at [223, 444] on input "checkbox" at bounding box center [227, 446] width 17 height 14
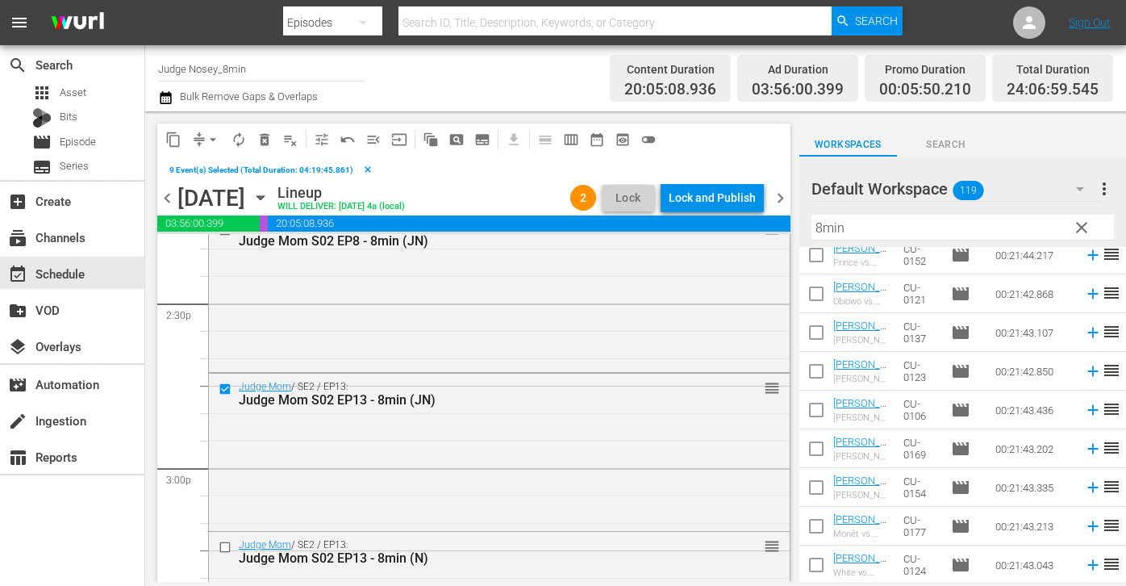
scroll to position [4664, 0]
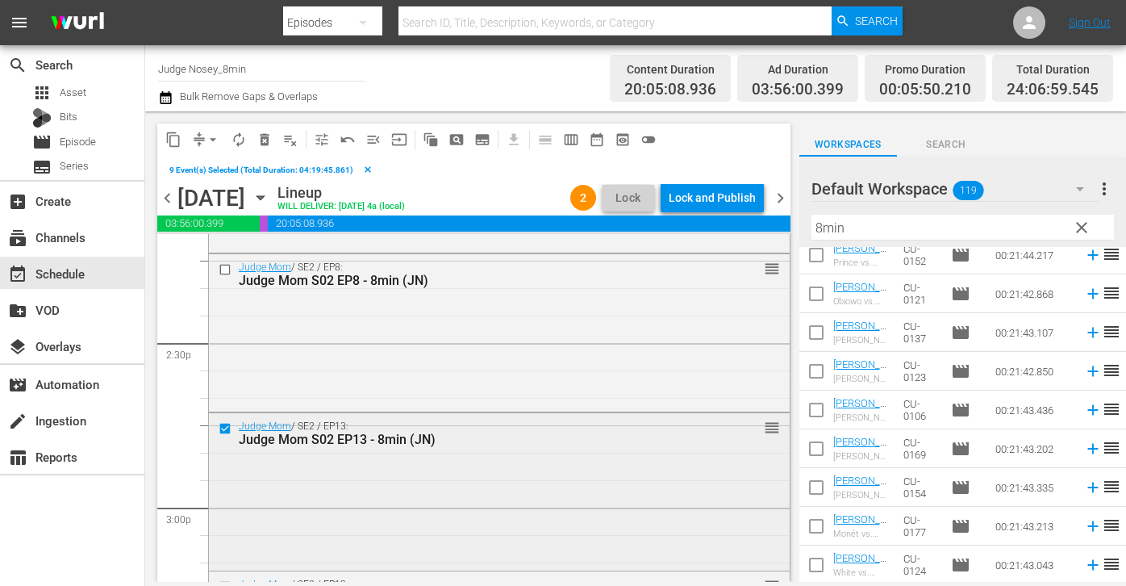
click at [224, 431] on input "checkbox" at bounding box center [227, 428] width 17 height 14
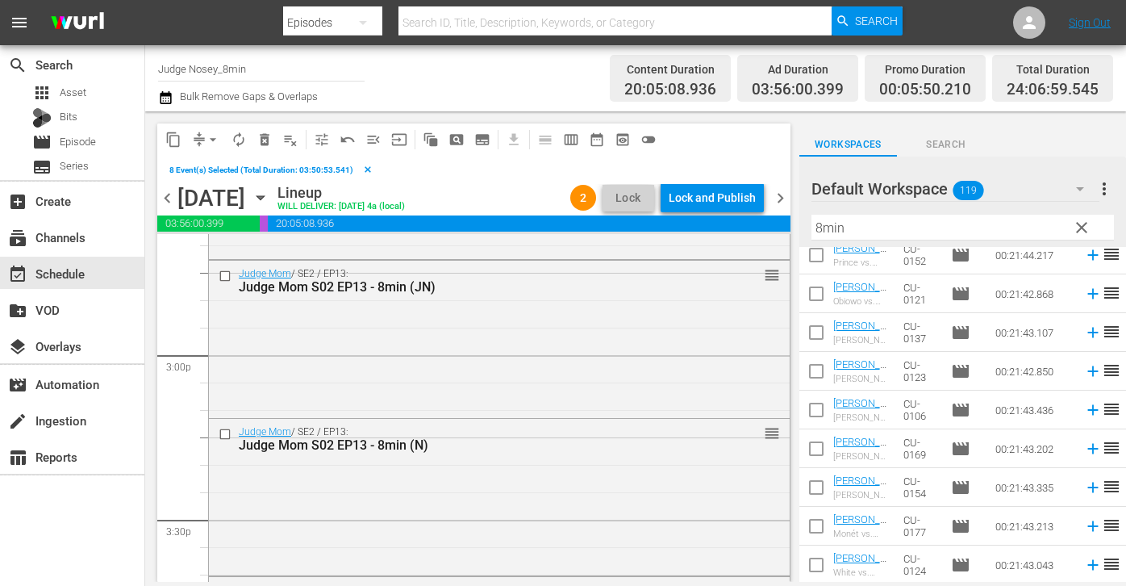
scroll to position [4826, 0]
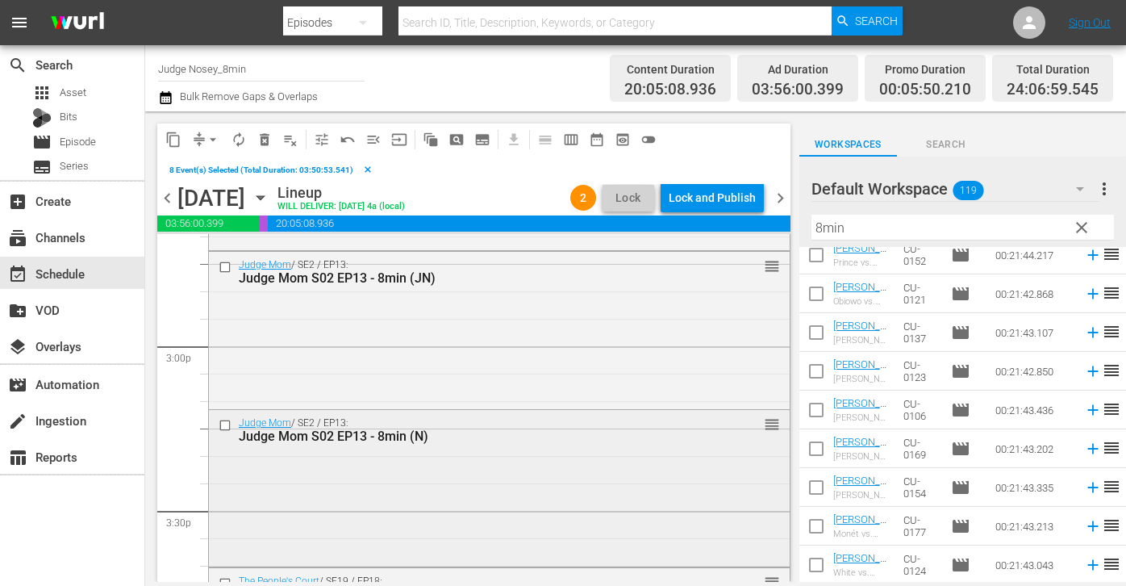
click at [226, 425] on input "checkbox" at bounding box center [227, 426] width 17 height 14
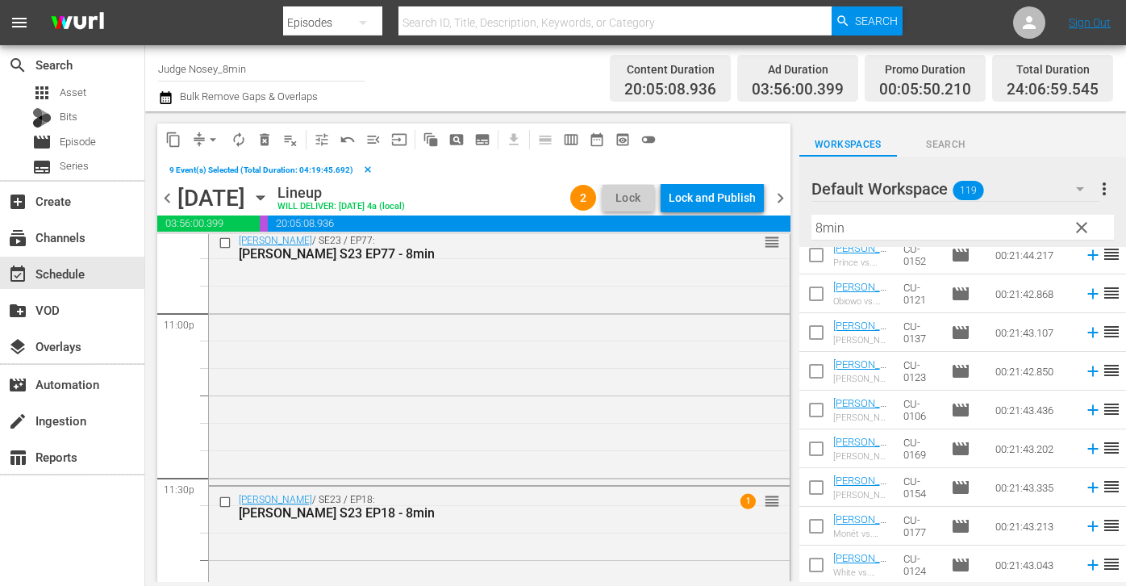
scroll to position [7657, 0]
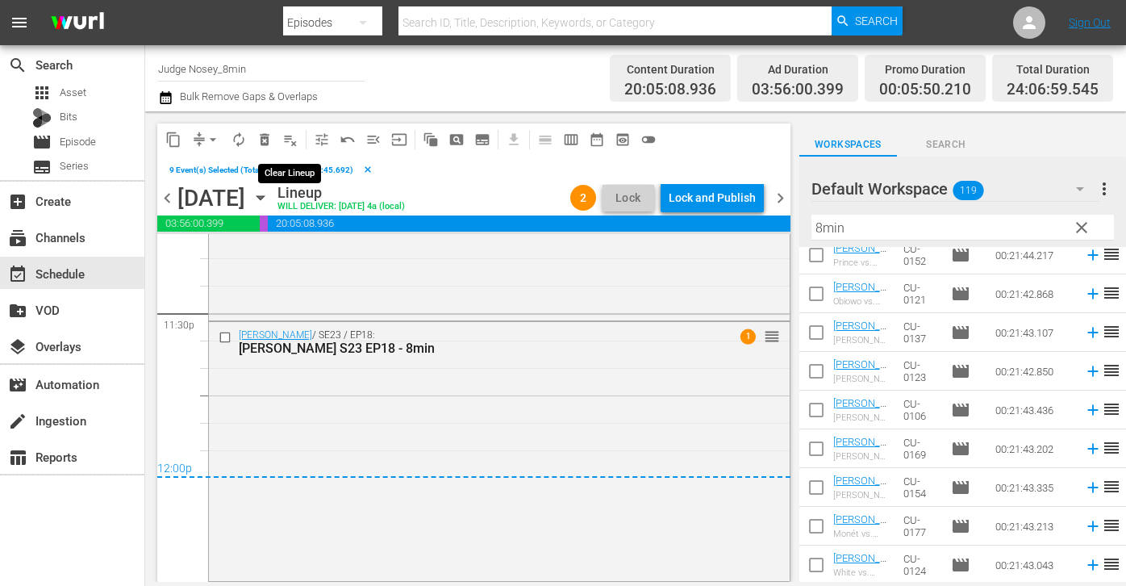
click at [291, 143] on span "playlist_remove_outlined" at bounding box center [290, 140] width 16 height 16
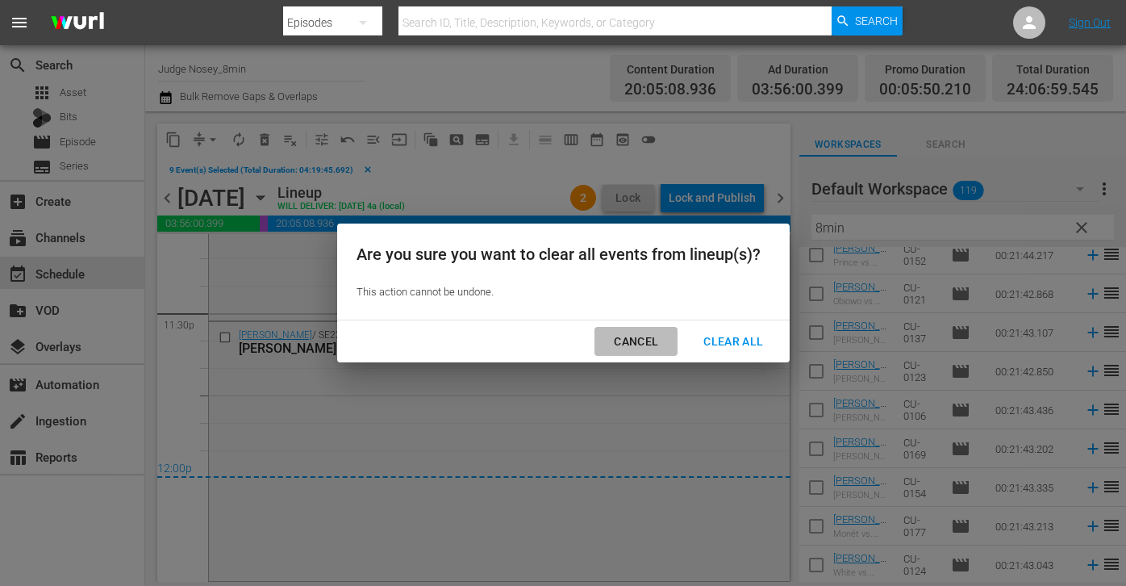
click at [624, 338] on div "Cancel" at bounding box center [636, 342] width 70 height 20
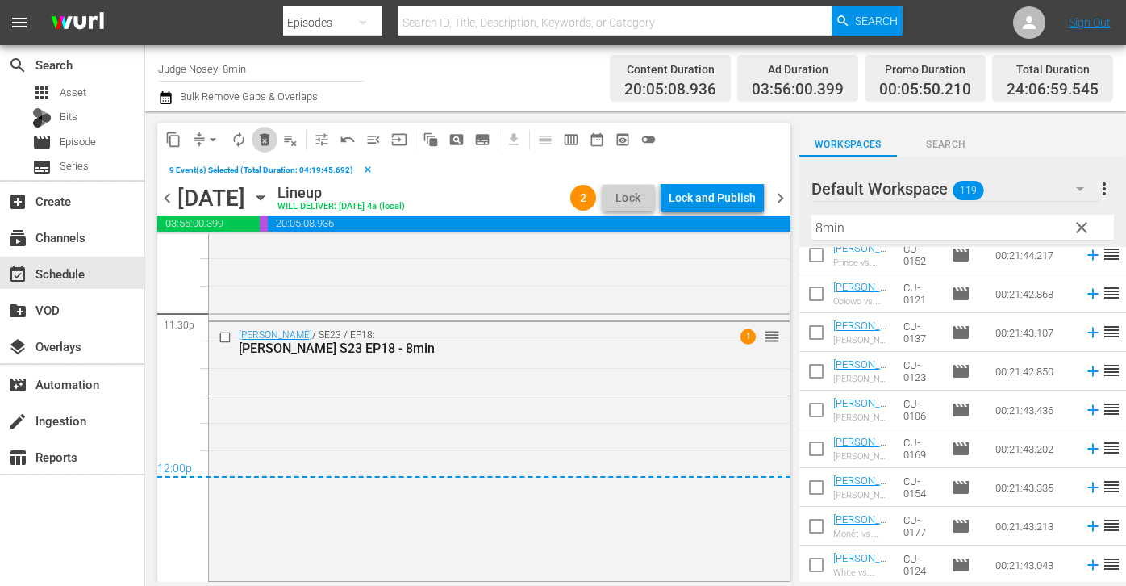
click at [271, 137] on span "delete_forever_outlined" at bounding box center [265, 140] width 16 height 16
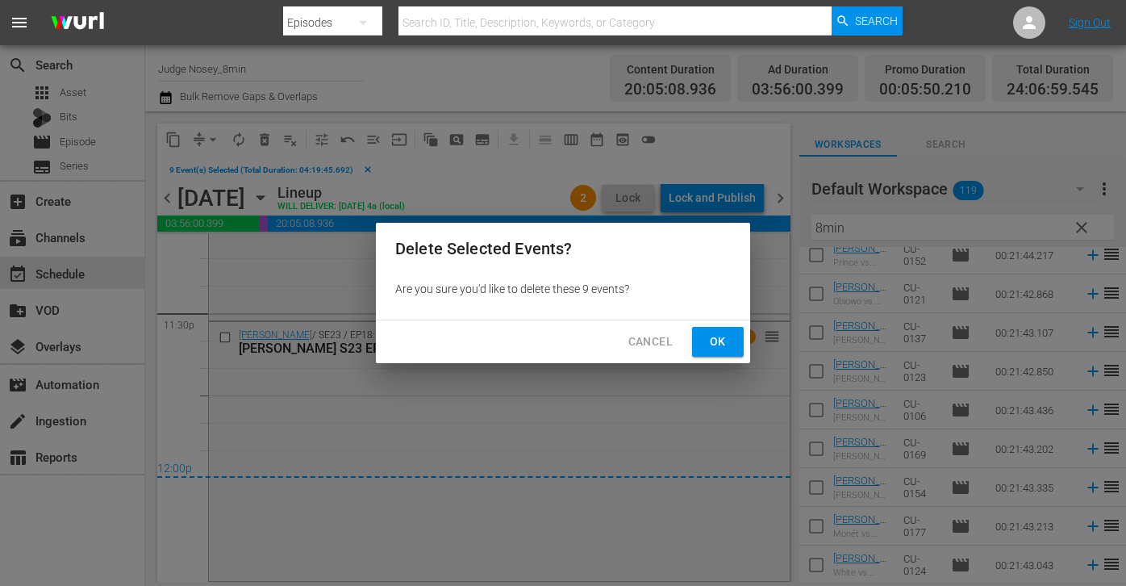
click at [715, 341] on span "Ok" at bounding box center [718, 342] width 26 height 20
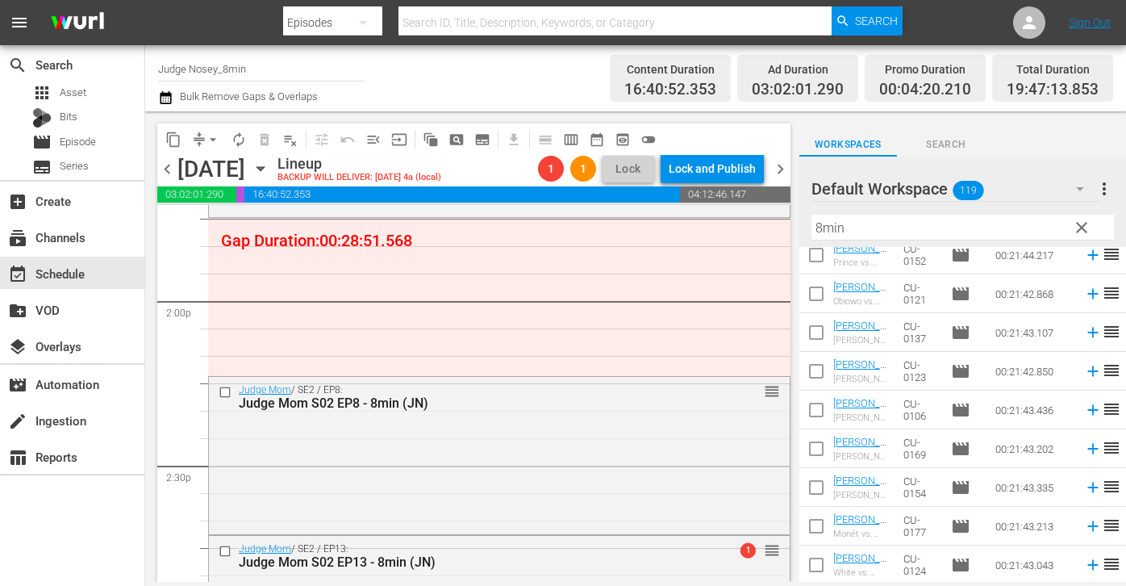
scroll to position [3893, 0]
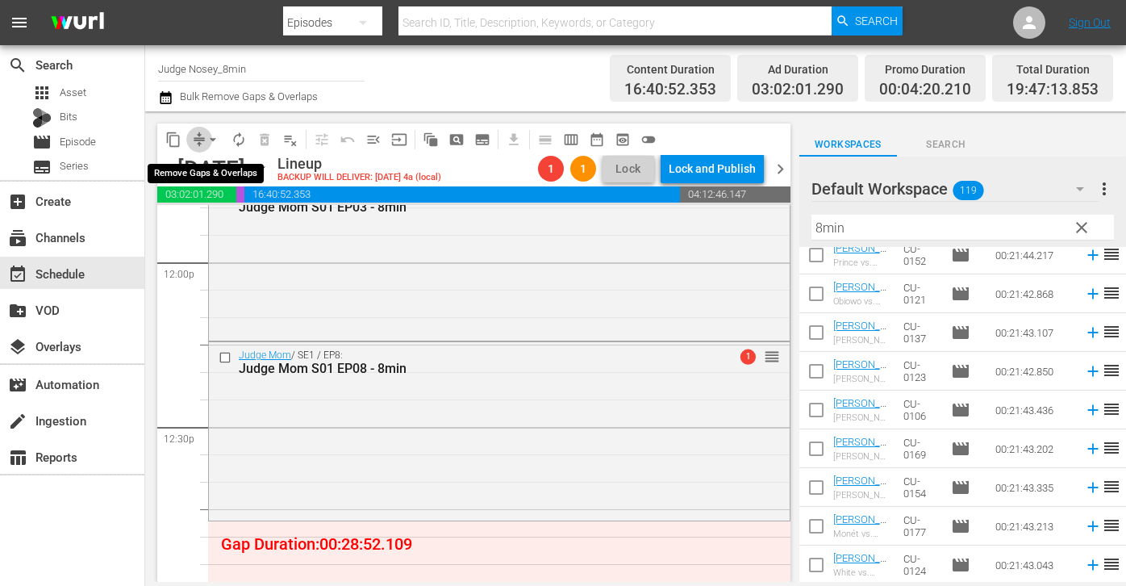
click at [198, 132] on span "compress" at bounding box center [199, 140] width 16 height 16
click at [213, 152] on button "arrow_drop_down" at bounding box center [213, 140] width 26 height 26
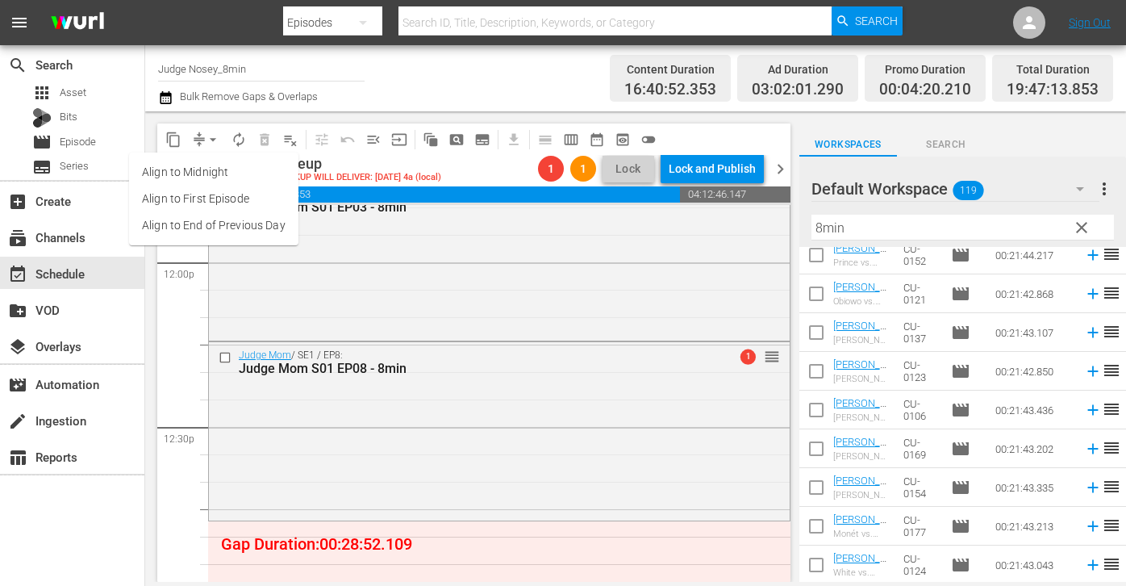
click at [213, 147] on button "arrow_drop_down" at bounding box center [213, 140] width 26 height 26
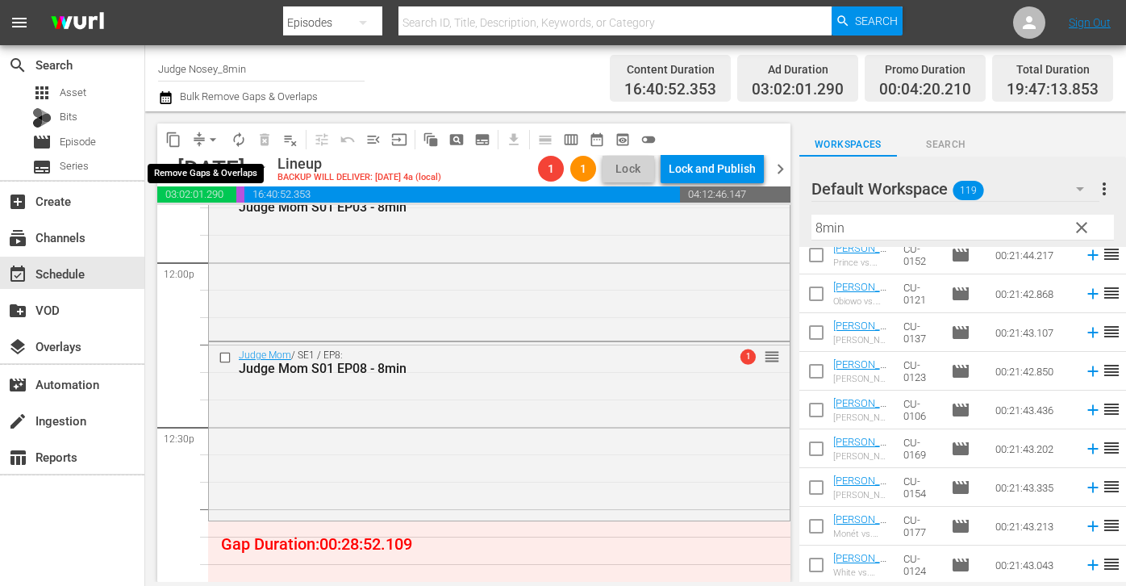
click at [205, 145] on span "arrow_drop_down" at bounding box center [213, 140] width 16 height 16
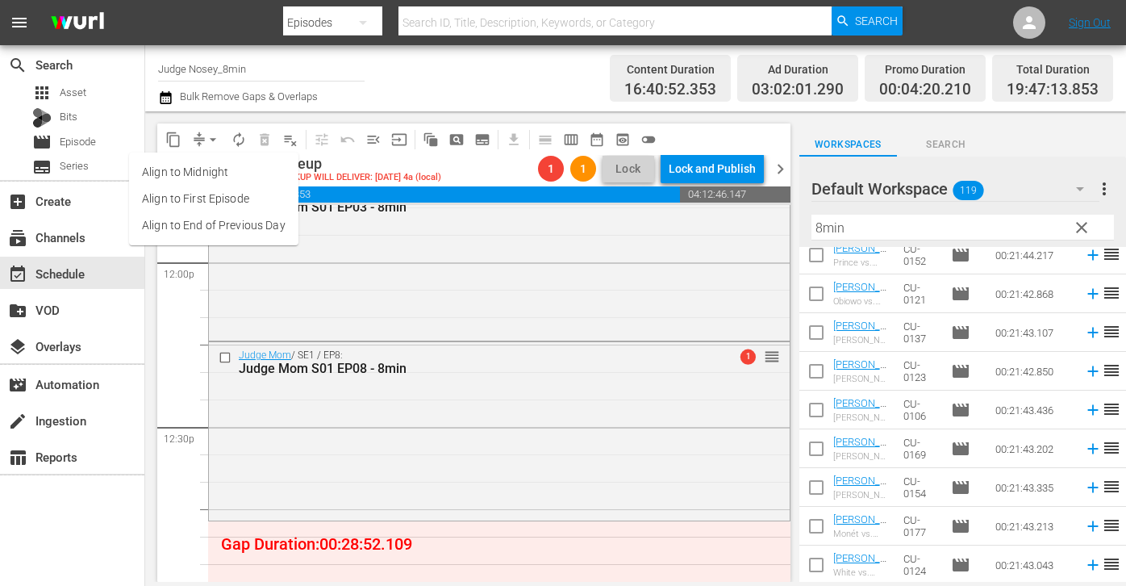
click at [210, 240] on ul "Align to Midnight Align to First Episode Align to End of Previous Day" at bounding box center [213, 198] width 169 height 93
click at [210, 234] on li "Align to End of Previous Day" at bounding box center [213, 225] width 169 height 27
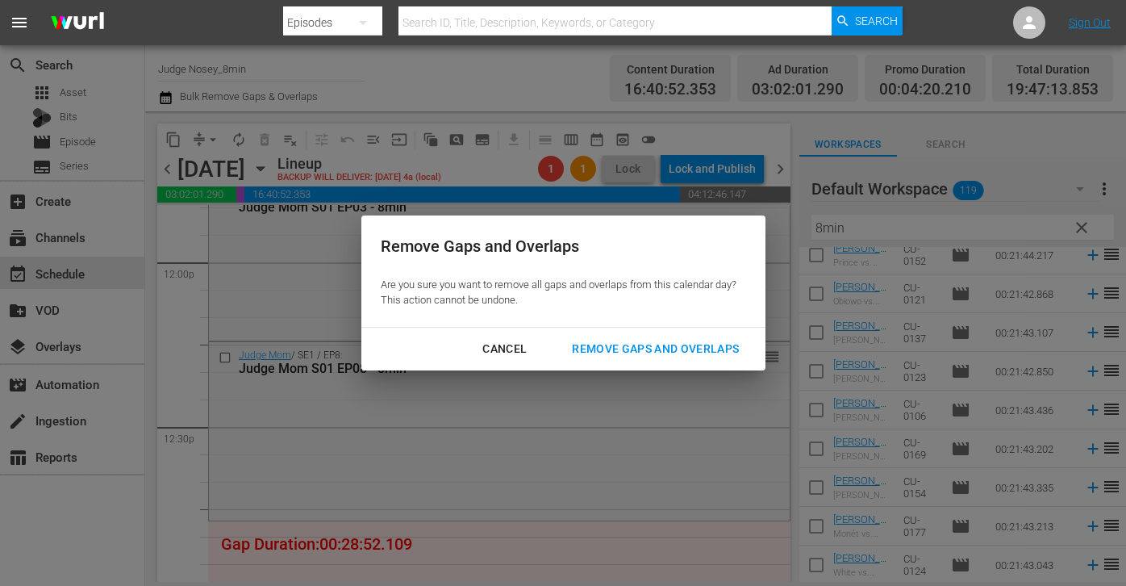
click at [672, 344] on div "Remove Gaps and Overlaps" at bounding box center [655, 349] width 193 height 20
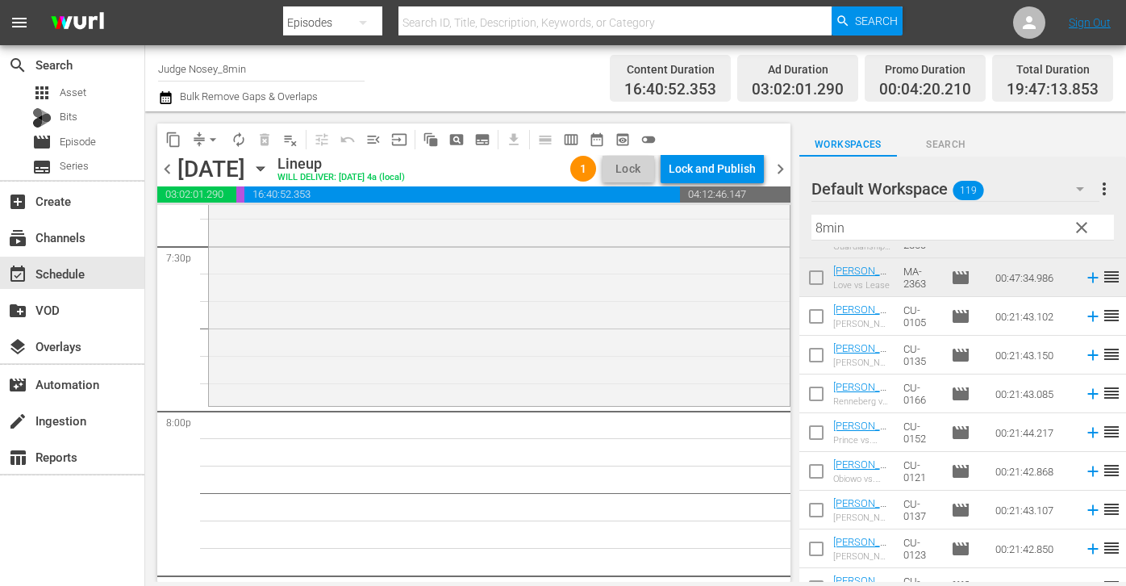
scroll to position [1734, 0]
click at [820, 320] on input "checkbox" at bounding box center [817, 318] width 34 height 34
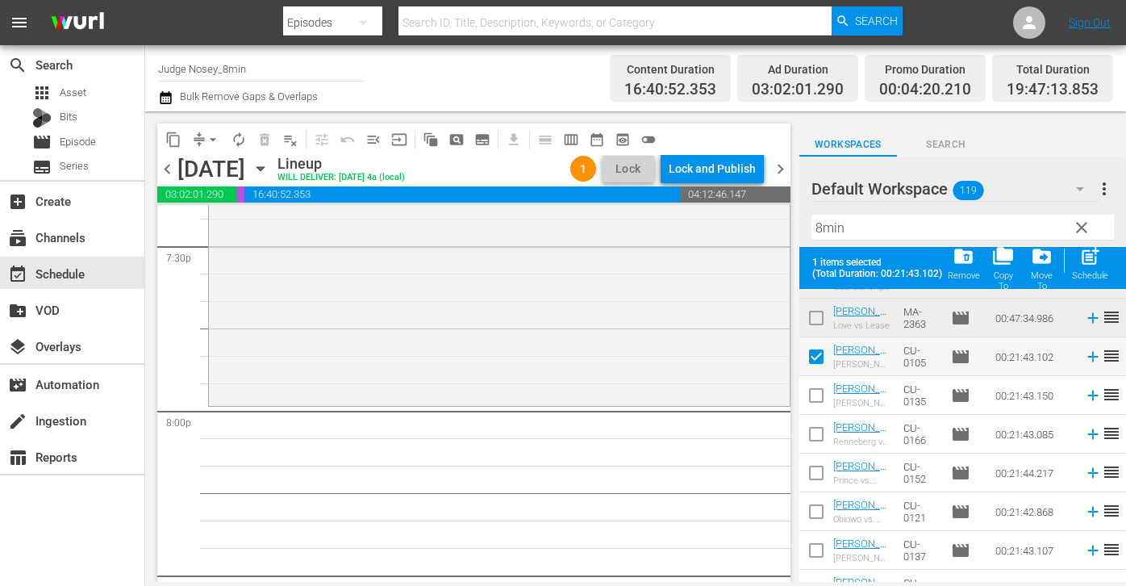
click at [819, 403] on input "checkbox" at bounding box center [817, 399] width 34 height 34
click at [819, 438] on input "checkbox" at bounding box center [817, 437] width 34 height 34
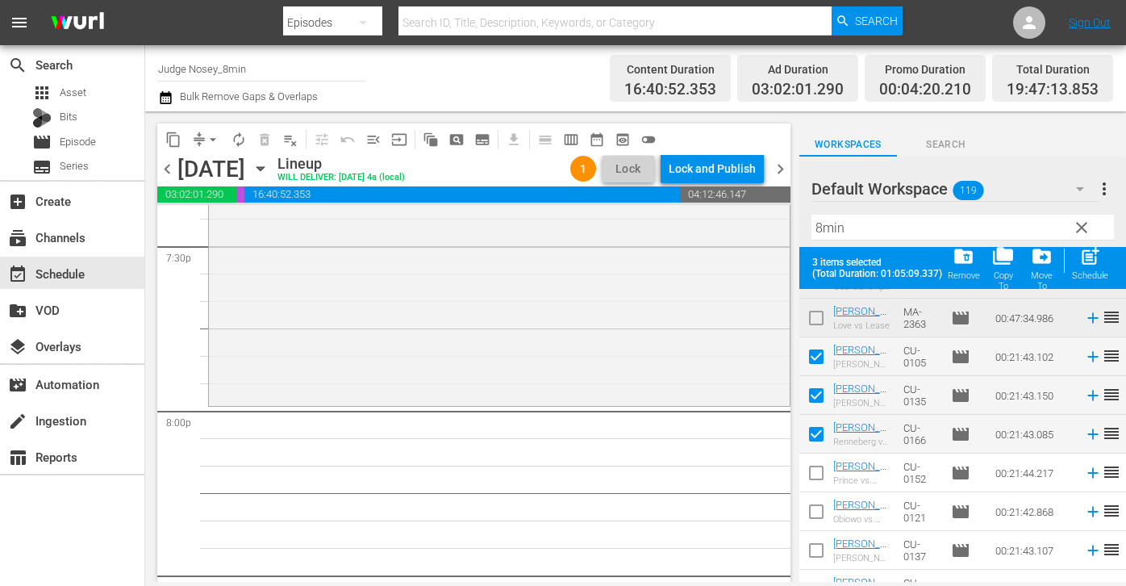
click at [814, 474] on input "checkbox" at bounding box center [817, 476] width 34 height 34
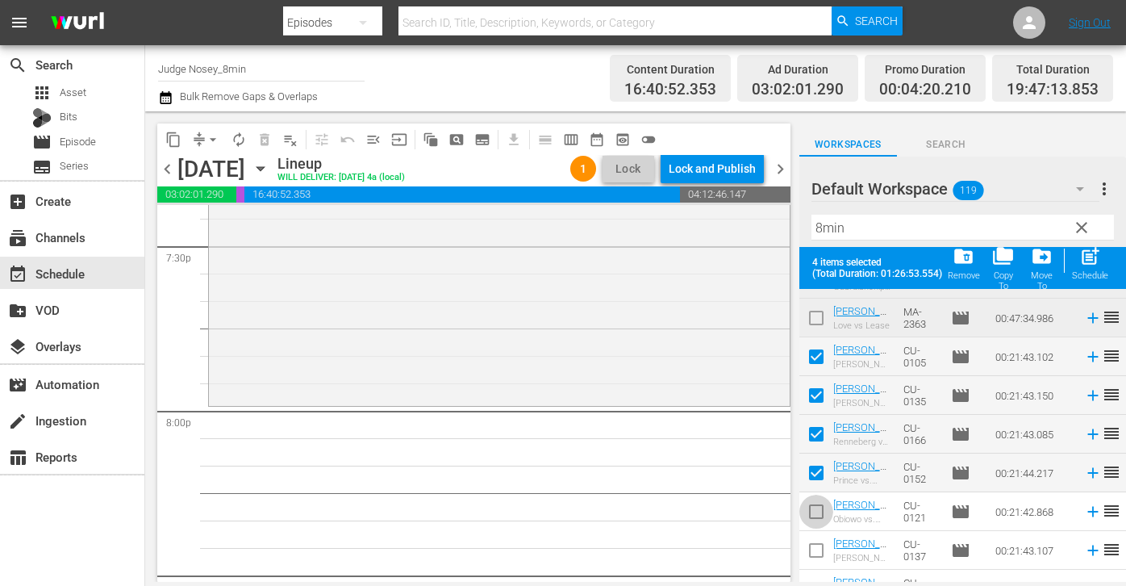
click at [814, 512] on input "checkbox" at bounding box center [817, 515] width 34 height 34
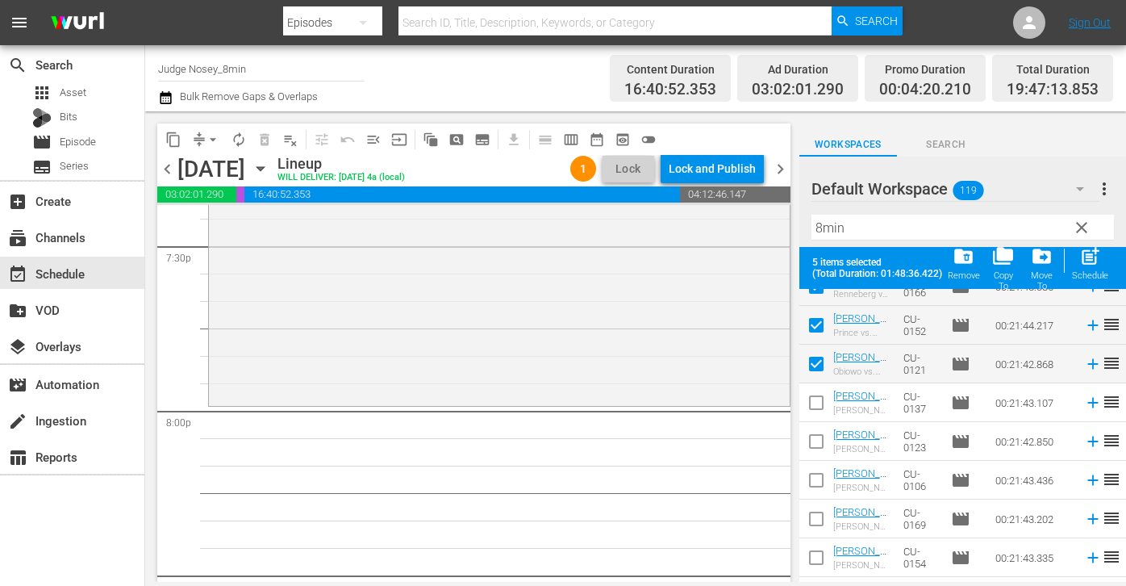
scroll to position [1883, 0]
click at [820, 410] on input "checkbox" at bounding box center [817, 404] width 34 height 34
click at [820, 438] on input "checkbox" at bounding box center [817, 443] width 34 height 34
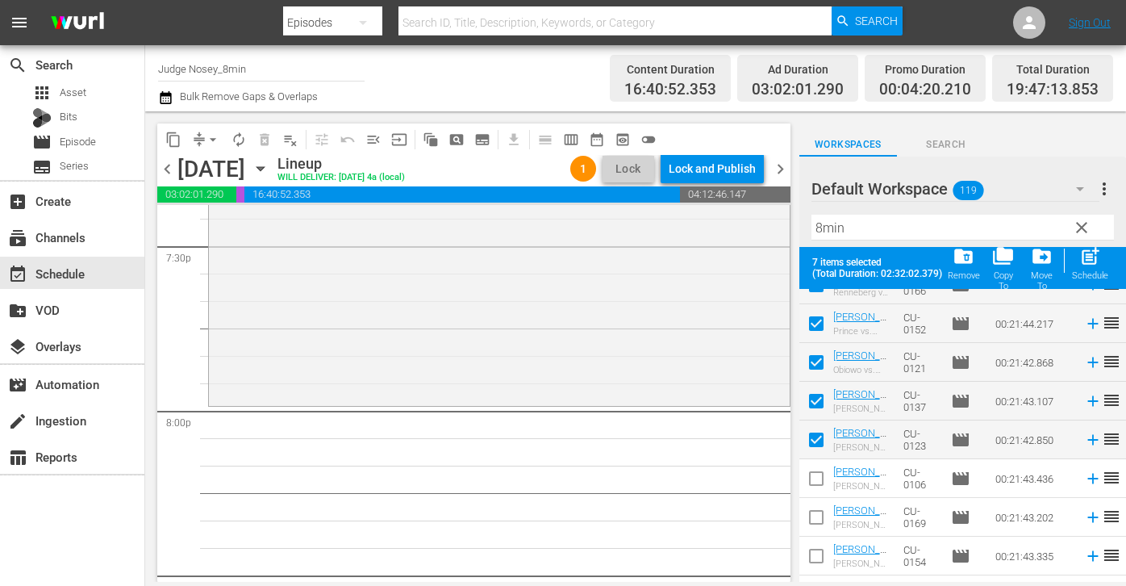
click at [820, 479] on input "checkbox" at bounding box center [817, 482] width 34 height 34
click at [820, 253] on span "post_add" at bounding box center [1091, 256] width 22 height 22
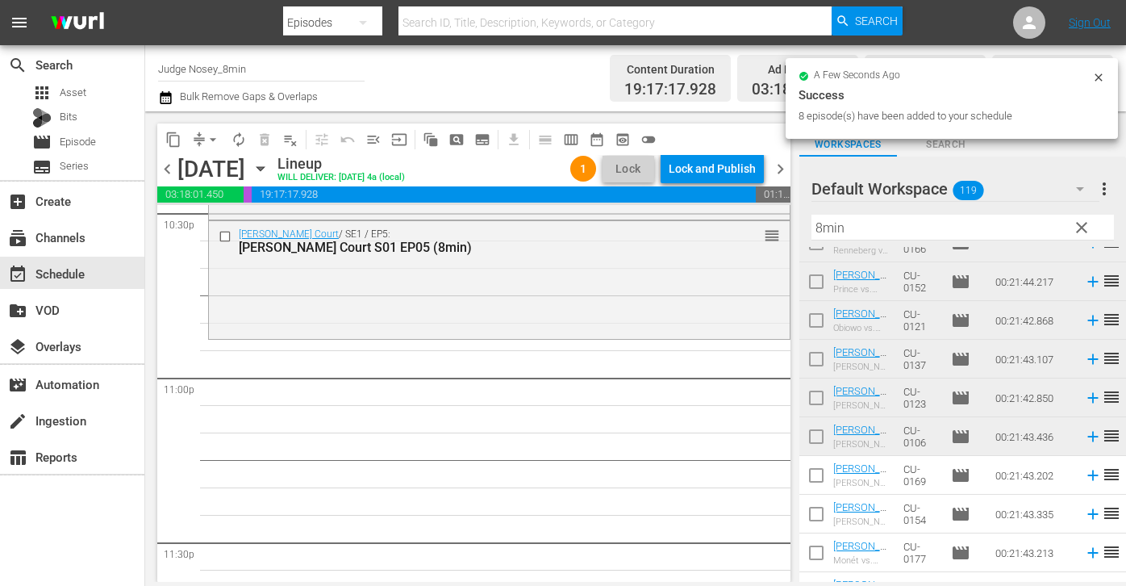
scroll to position [7524, 0]
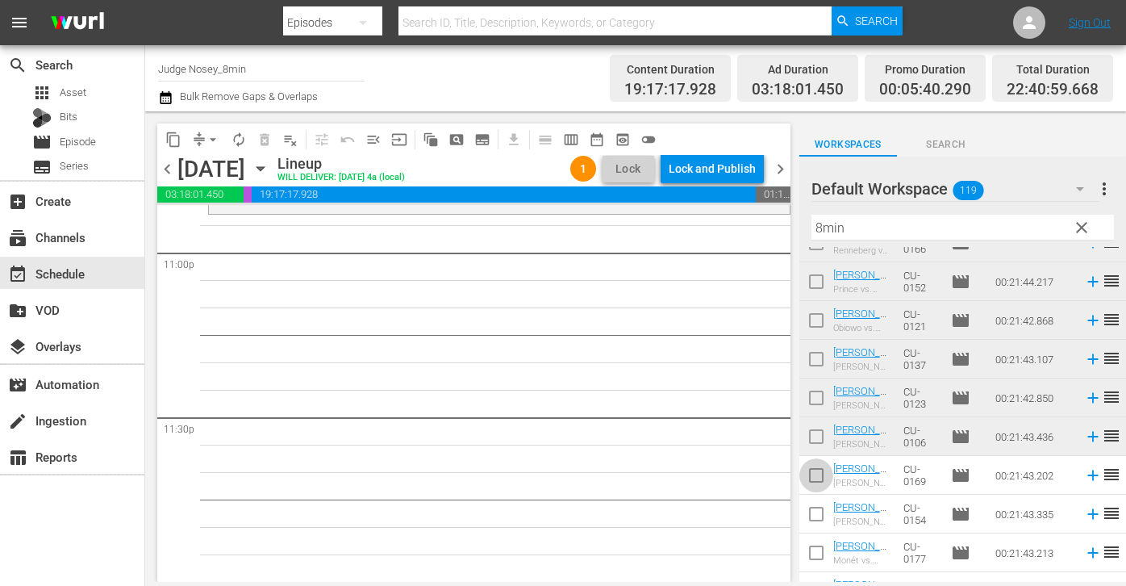
click at [811, 470] on input "checkbox" at bounding box center [817, 479] width 34 height 34
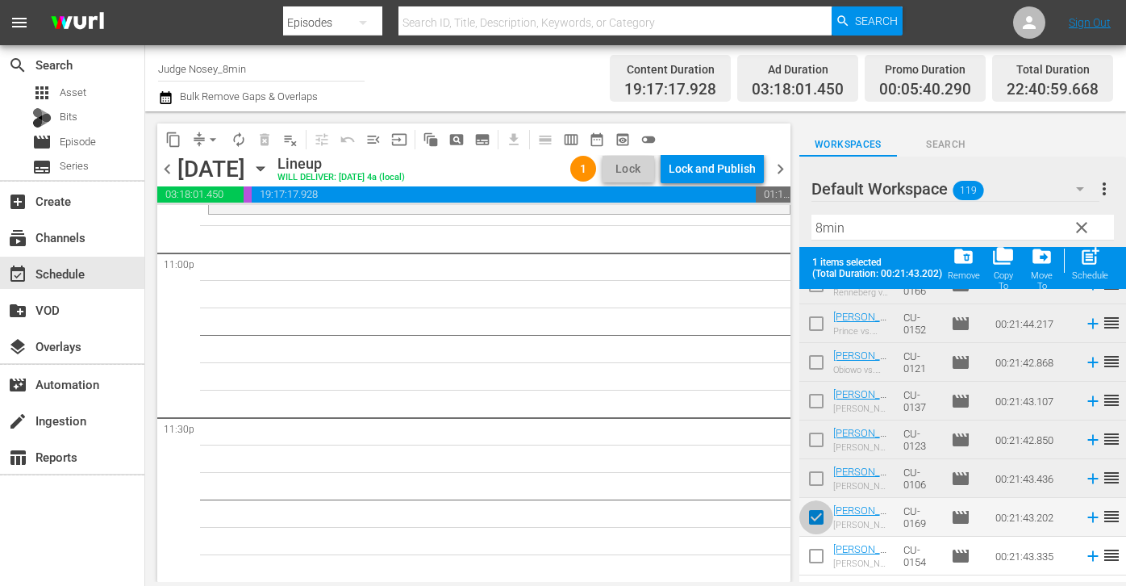
click at [812, 519] on input "checkbox" at bounding box center [817, 520] width 34 height 34
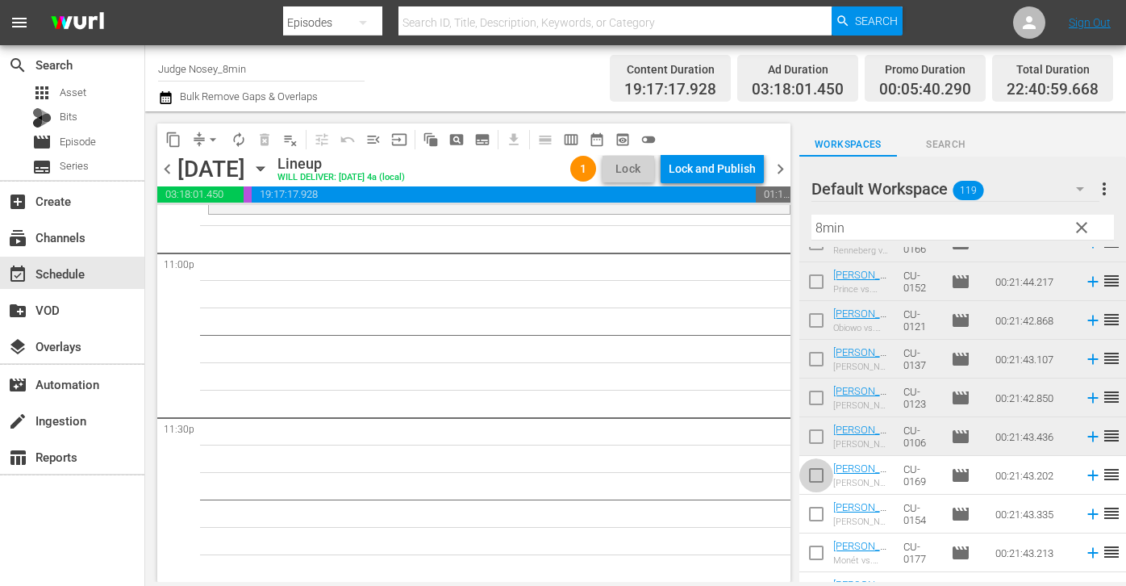
click at [817, 484] on input "checkbox" at bounding box center [817, 479] width 34 height 34
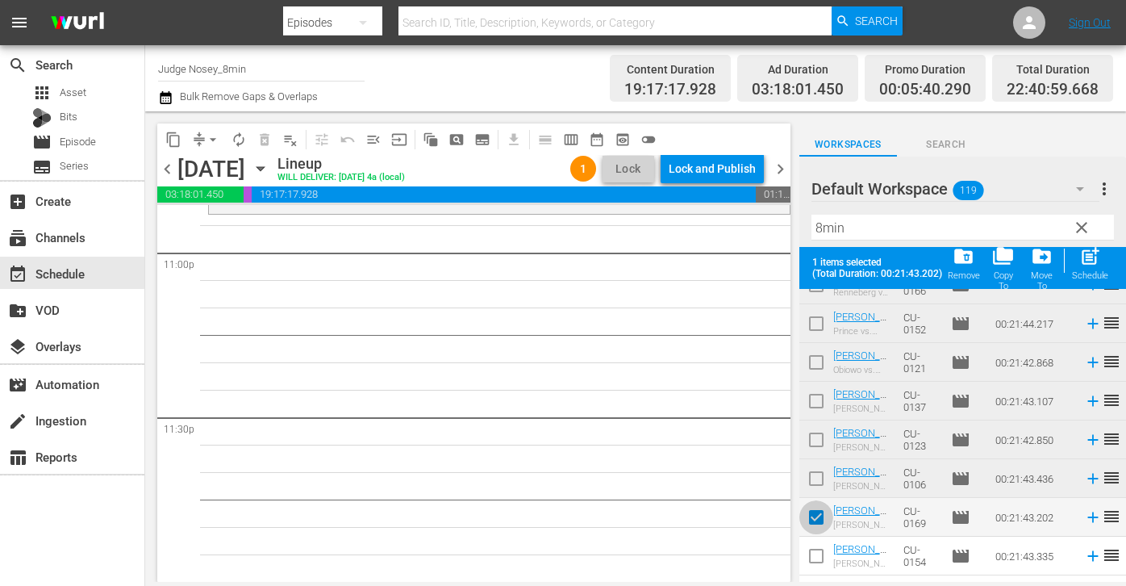
click at [817, 523] on input "checkbox" at bounding box center [817, 520] width 34 height 34
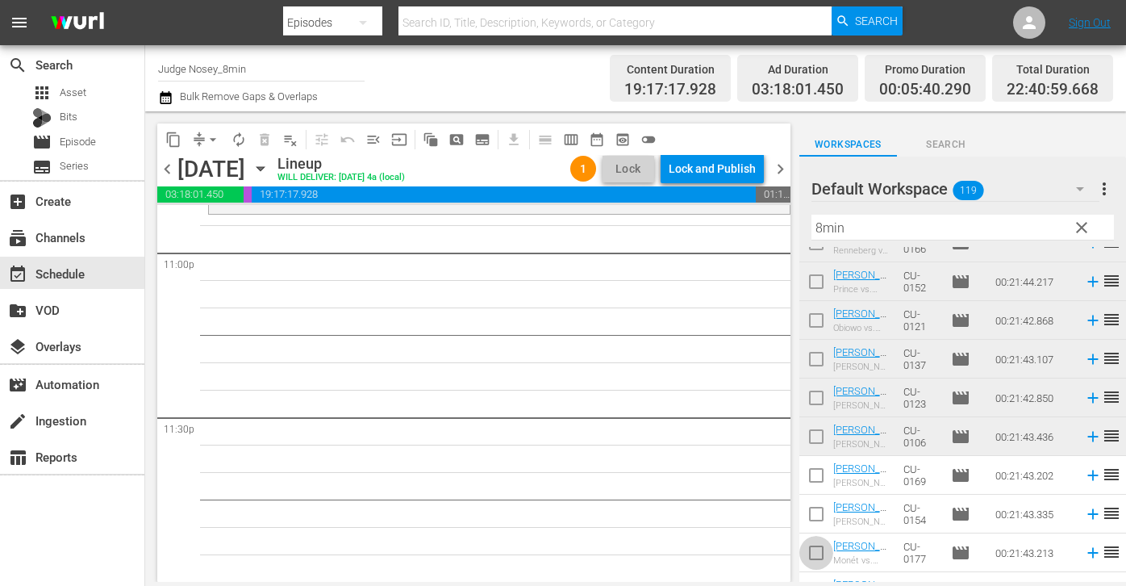
click at [815, 549] on input "checkbox" at bounding box center [817, 556] width 34 height 34
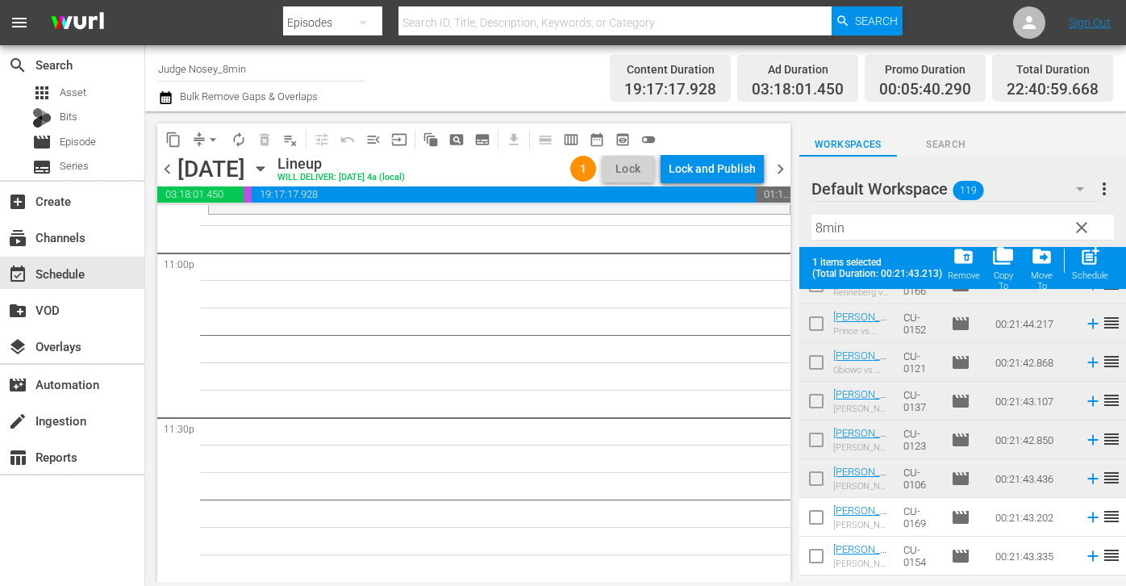
click at [815, 527] on input "checkbox" at bounding box center [817, 520] width 34 height 34
click at [819, 549] on input "checkbox" at bounding box center [817, 559] width 34 height 34
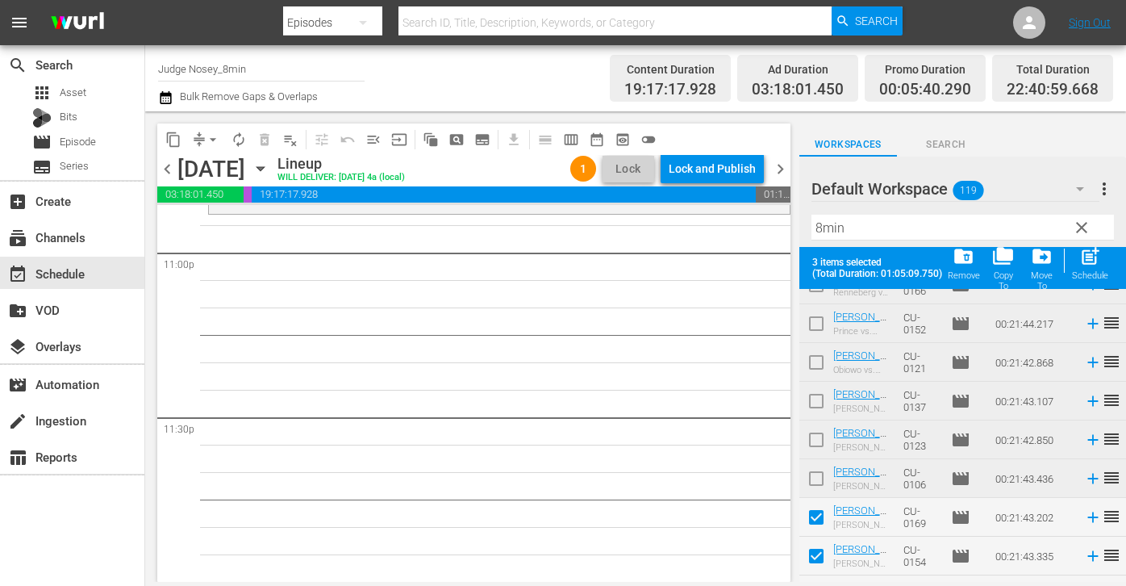
scroll to position [1952, 0]
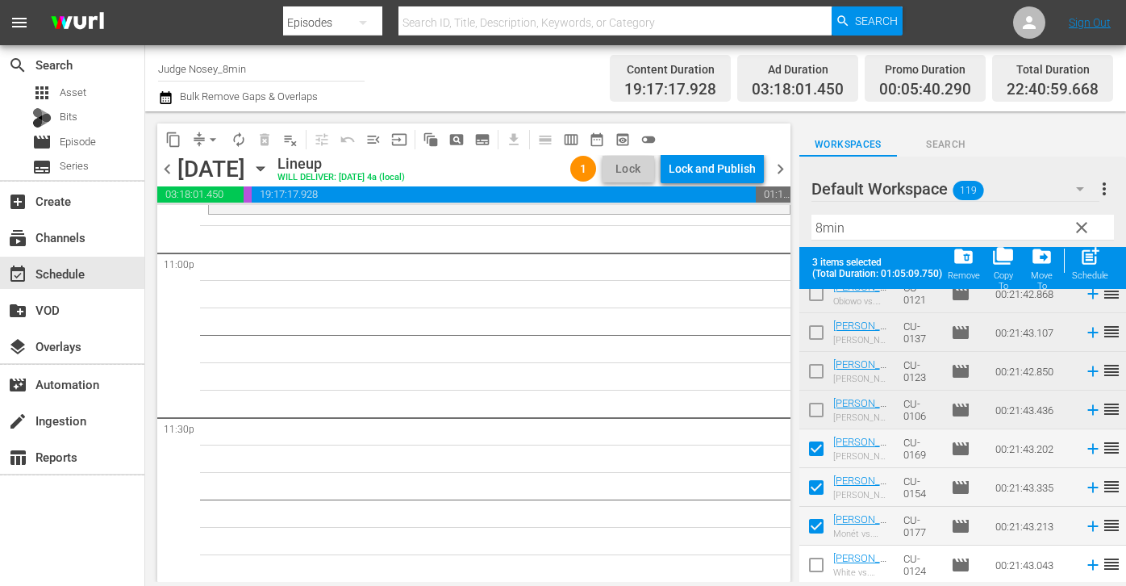
click at [817, 570] on input "checkbox" at bounding box center [817, 568] width 34 height 34
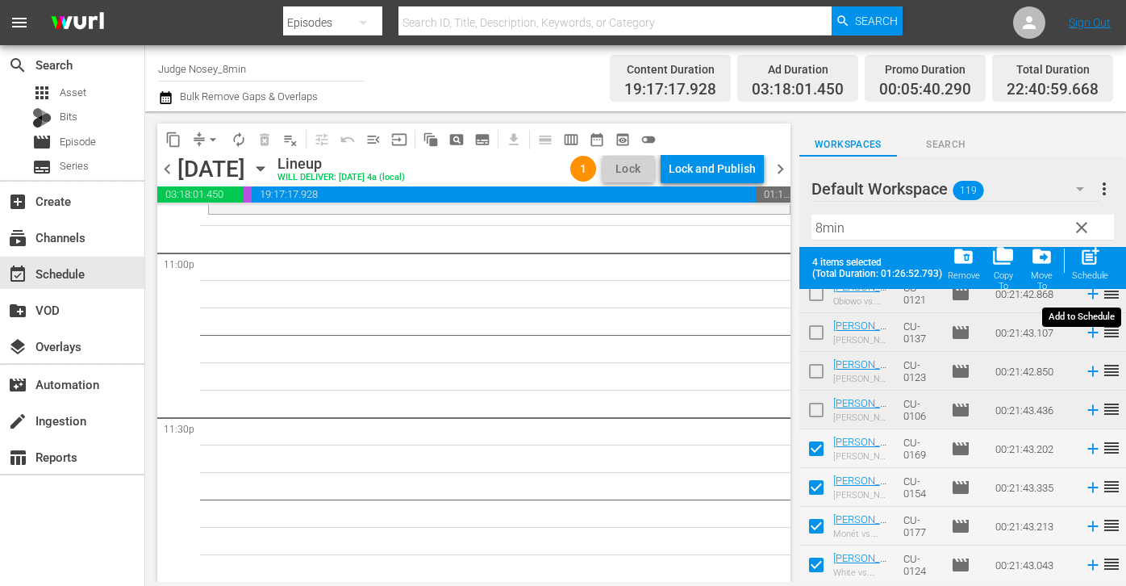
click at [820, 257] on span "post_add" at bounding box center [1091, 256] width 22 height 22
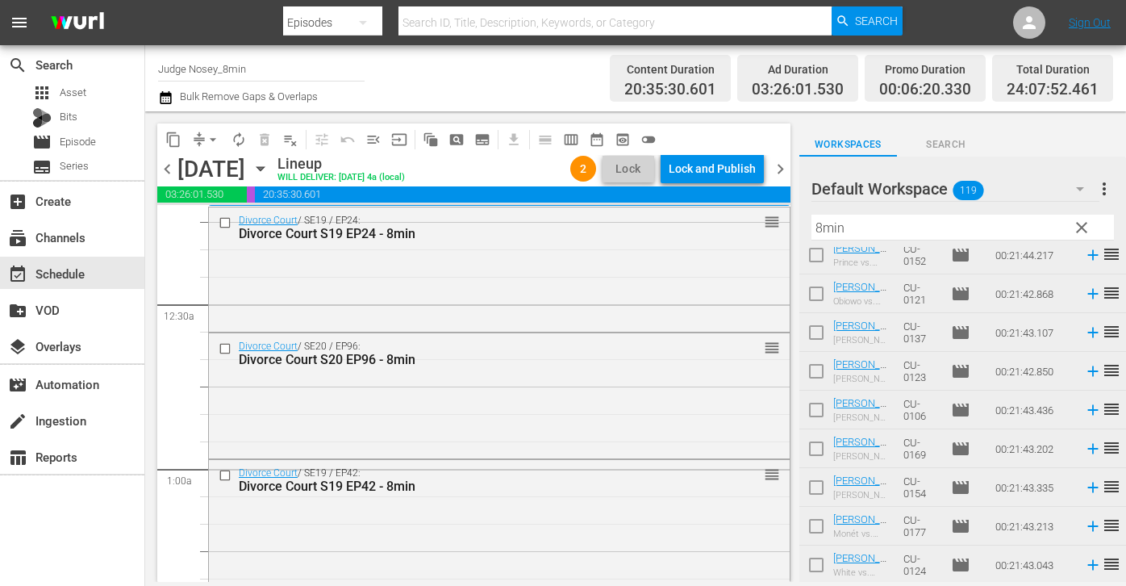
scroll to position [0, 0]
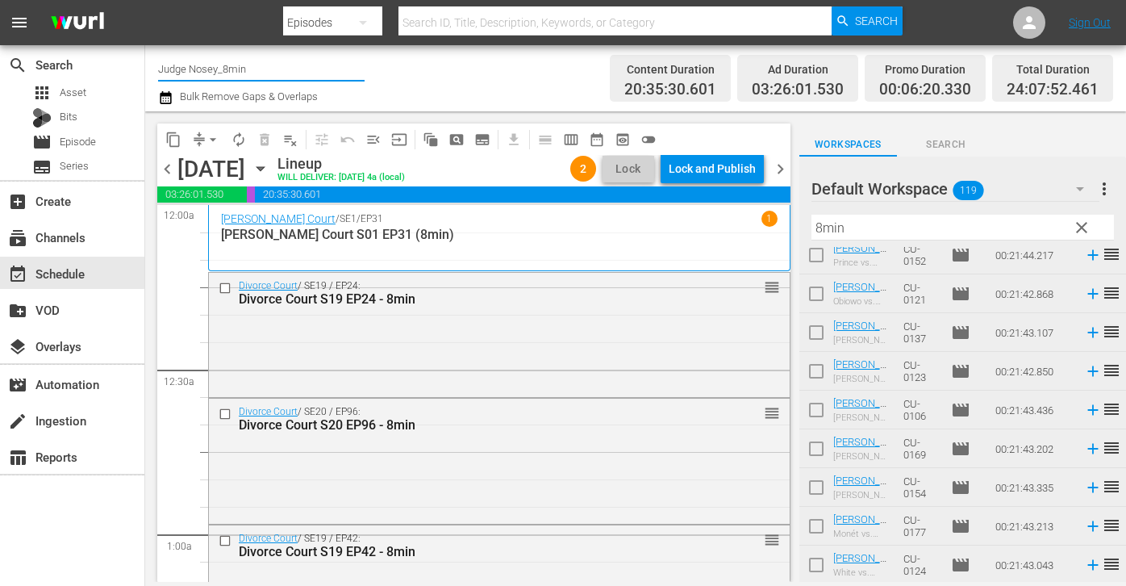
drag, startPoint x: 221, startPoint y: 69, endPoint x: 281, endPoint y: 69, distance: 59.7
click at [281, 69] on input "Judge Nosey_8min" at bounding box center [261, 68] width 207 height 39
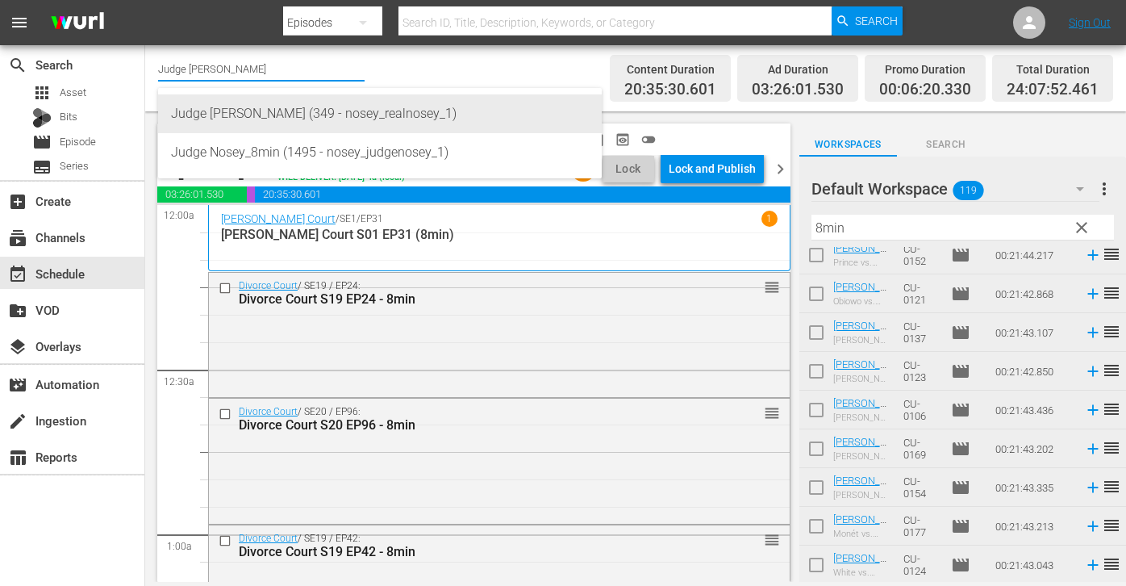
click at [278, 107] on div "Judge [PERSON_NAME] (349 - nosey_realnosey_1)" at bounding box center [380, 113] width 418 height 39
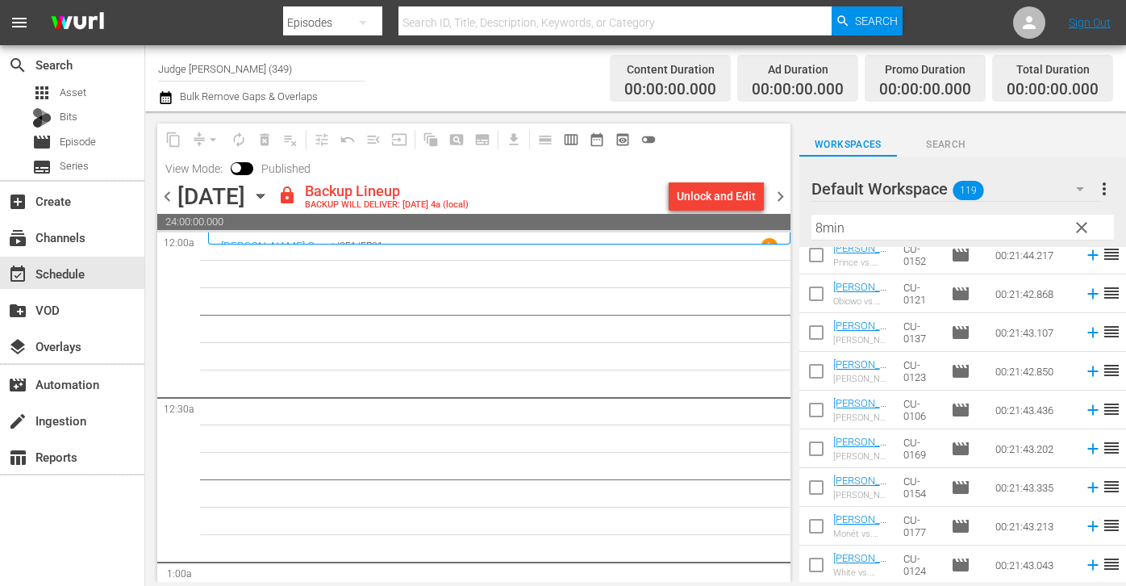
click at [749, 194] on div "Unlock and Edit" at bounding box center [716, 196] width 79 height 29
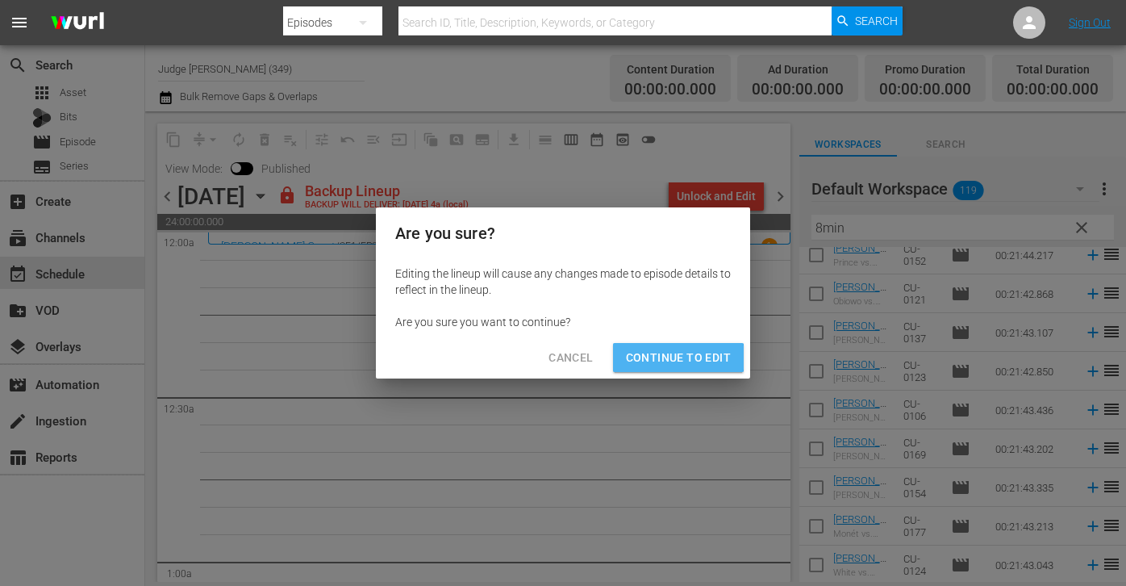
click at [666, 357] on span "Continue to Edit" at bounding box center [678, 358] width 105 height 20
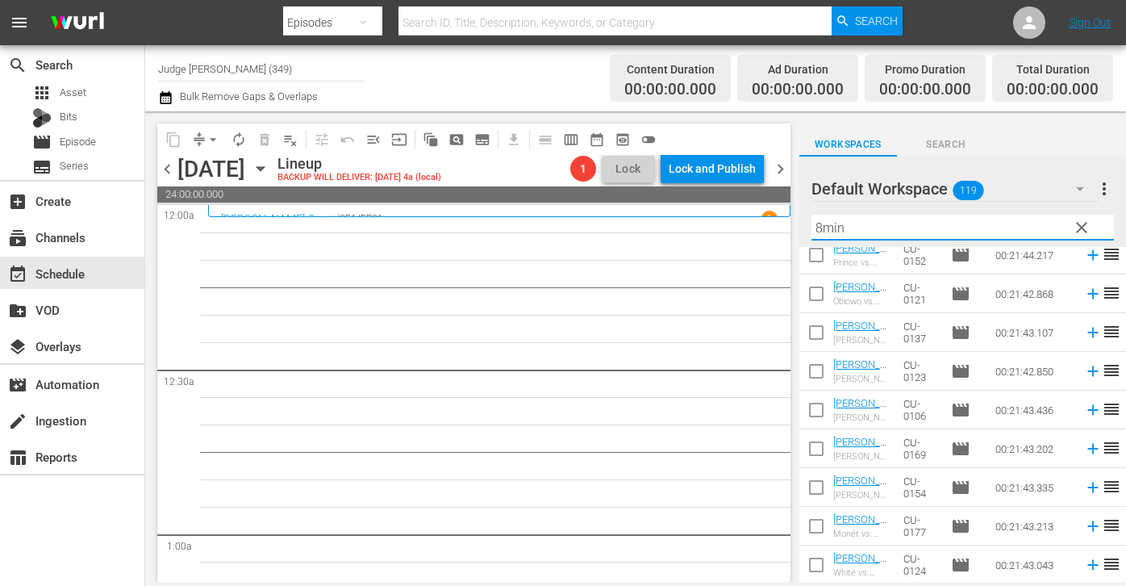
drag, startPoint x: 861, startPoint y: 229, endPoint x: 779, endPoint y: 229, distance: 82.3
click at [779, 229] on div "content_copy compress arrow_drop_down autorenew_outlined delete_forever_outline…" at bounding box center [635, 346] width 981 height 470
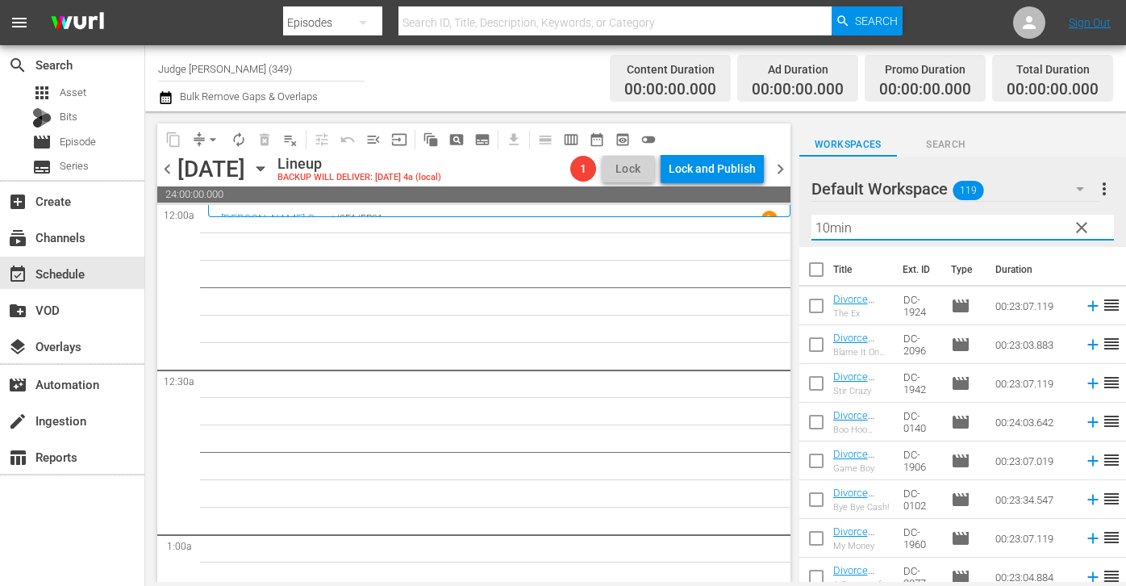
click at [816, 263] on input "checkbox" at bounding box center [817, 273] width 34 height 34
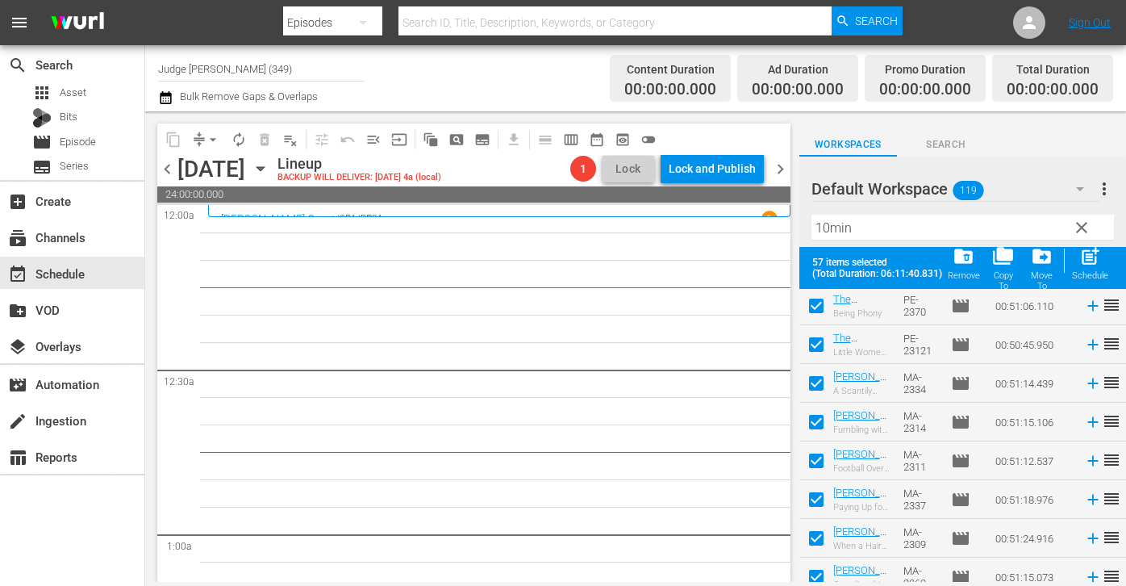
scroll to position [1952, 0]
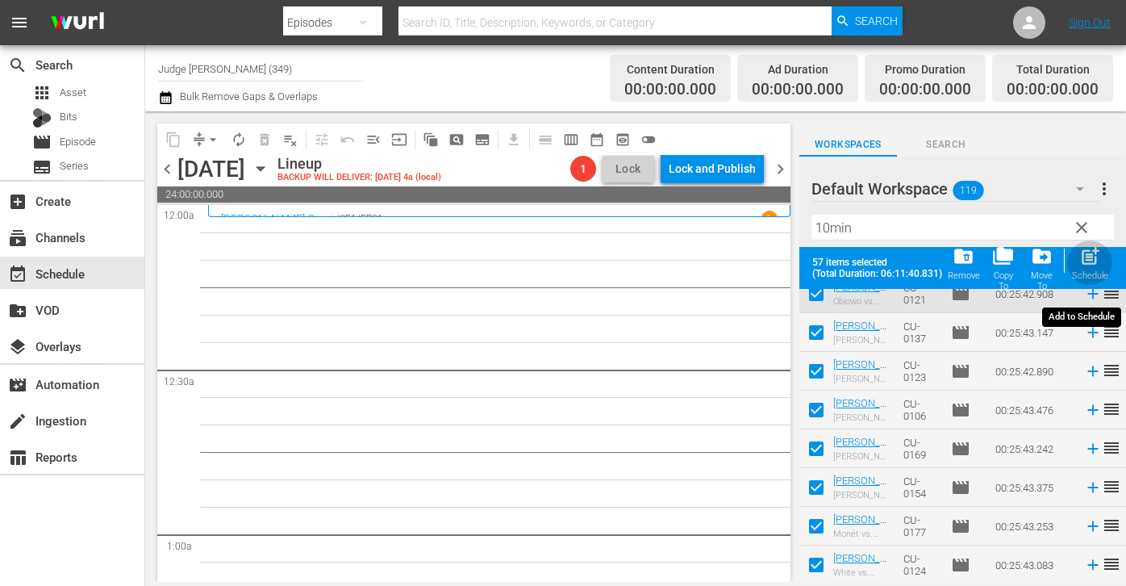
click at [820, 262] on span "post_add" at bounding box center [1091, 256] width 22 height 22
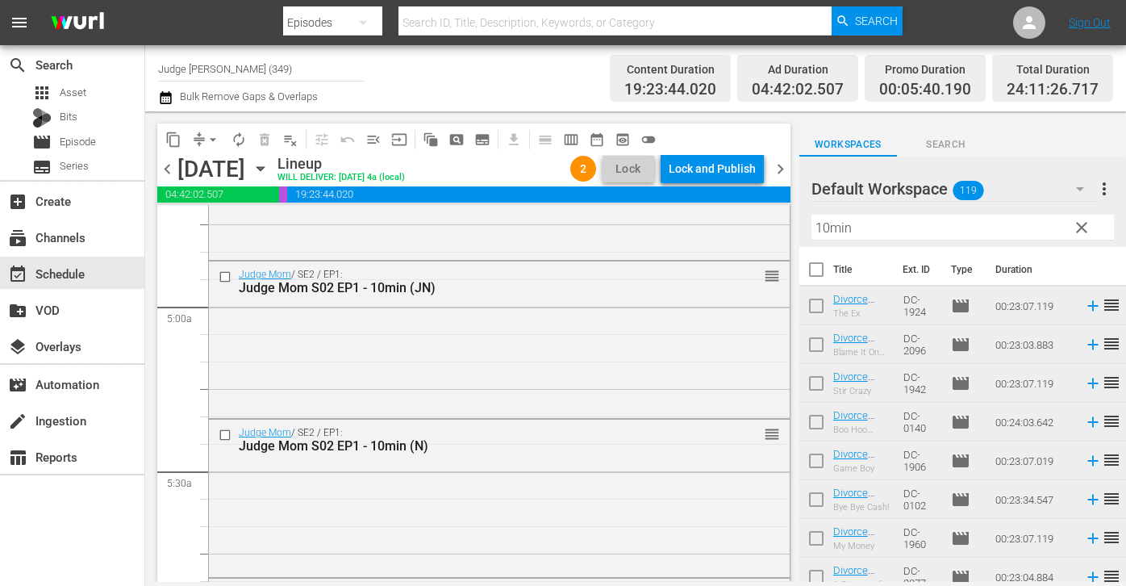
scroll to position [1534, 0]
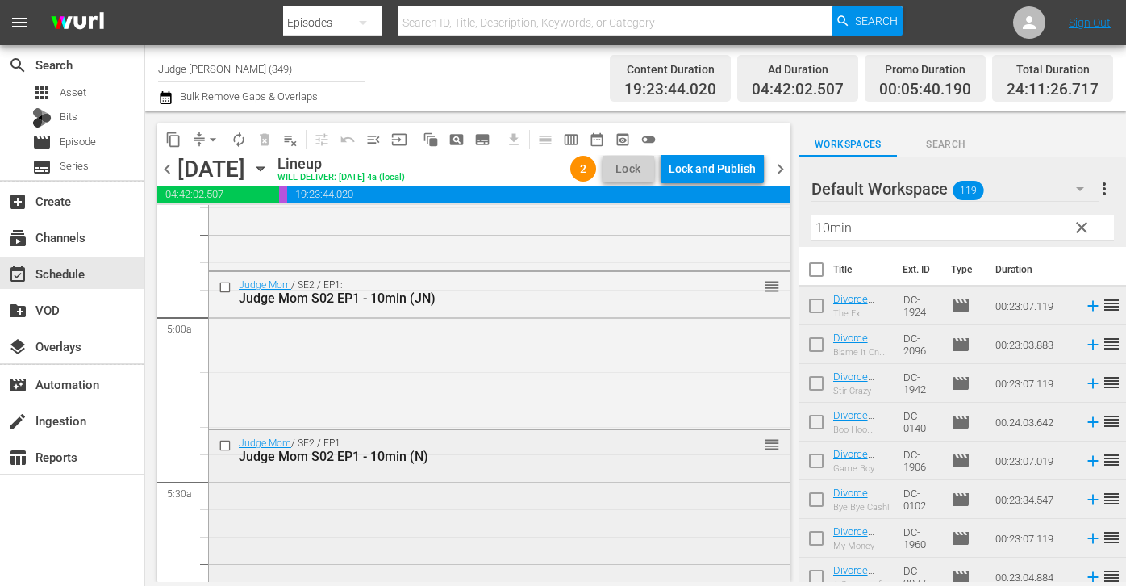
click at [224, 449] on input "checkbox" at bounding box center [227, 446] width 17 height 14
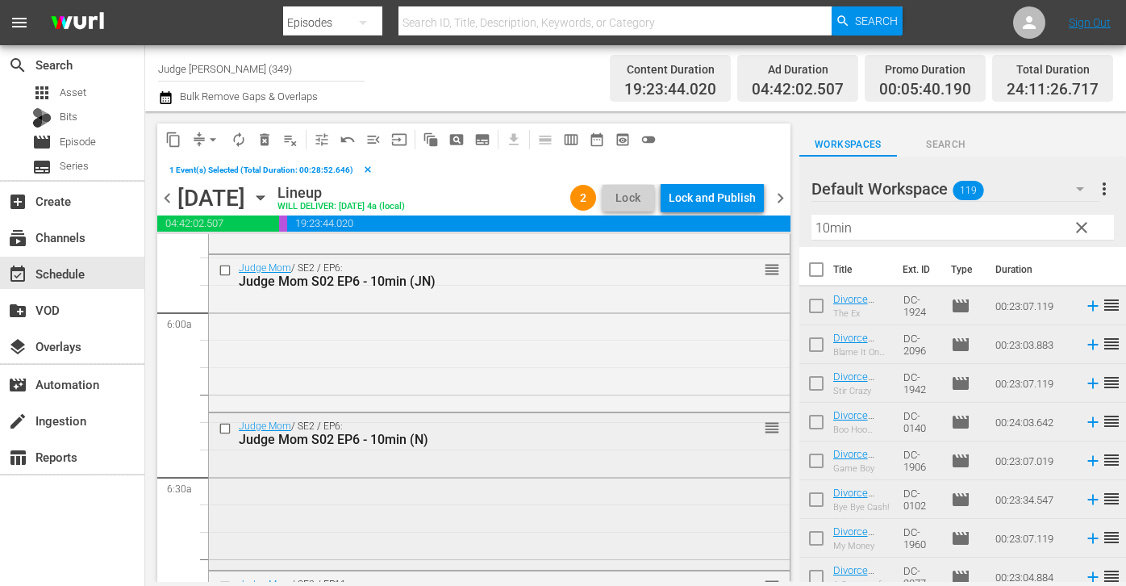
click at [230, 428] on input "checkbox" at bounding box center [227, 428] width 17 height 14
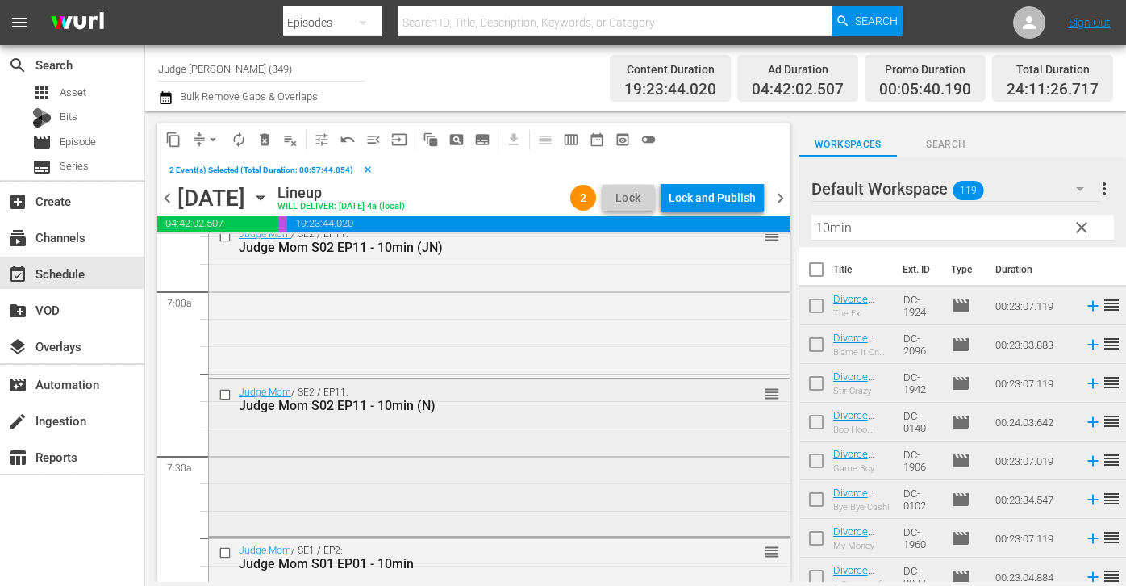
click at [222, 398] on input "checkbox" at bounding box center [227, 395] width 17 height 14
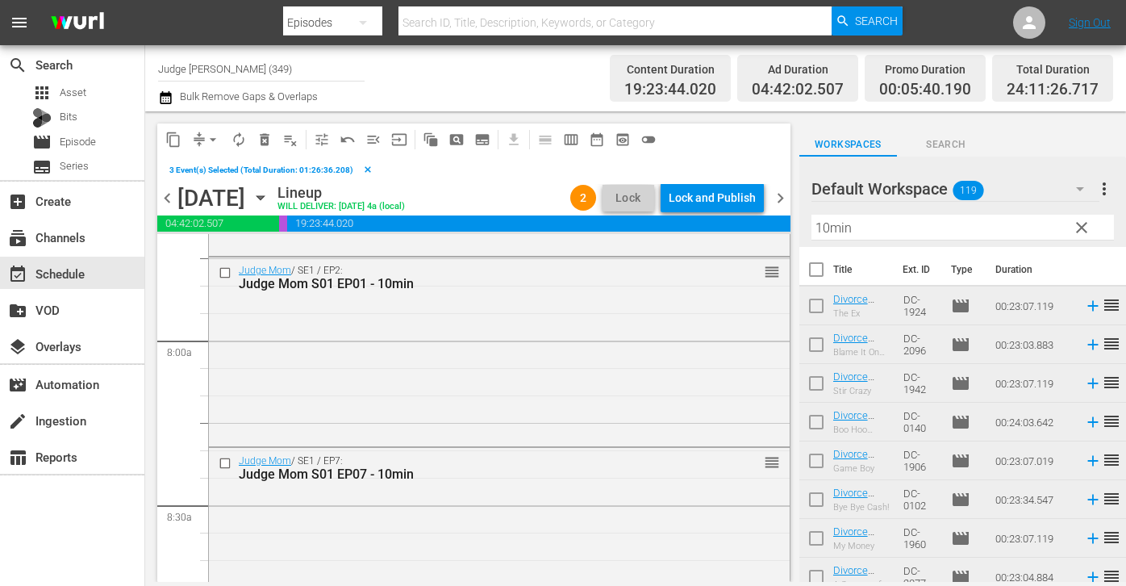
scroll to position [2712, 0]
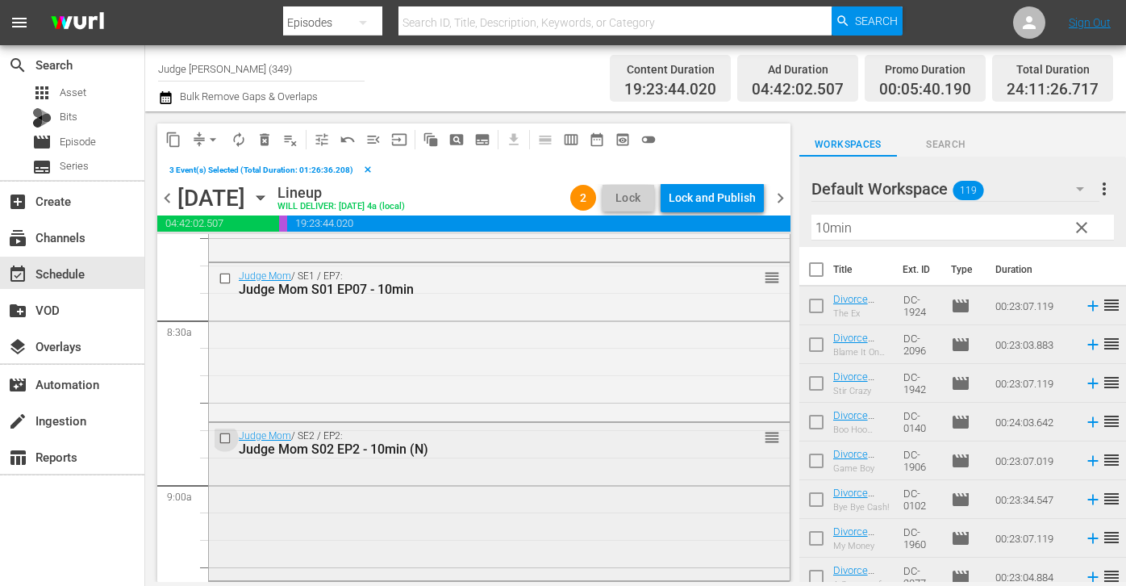
click at [226, 440] on input "checkbox" at bounding box center [227, 438] width 17 height 14
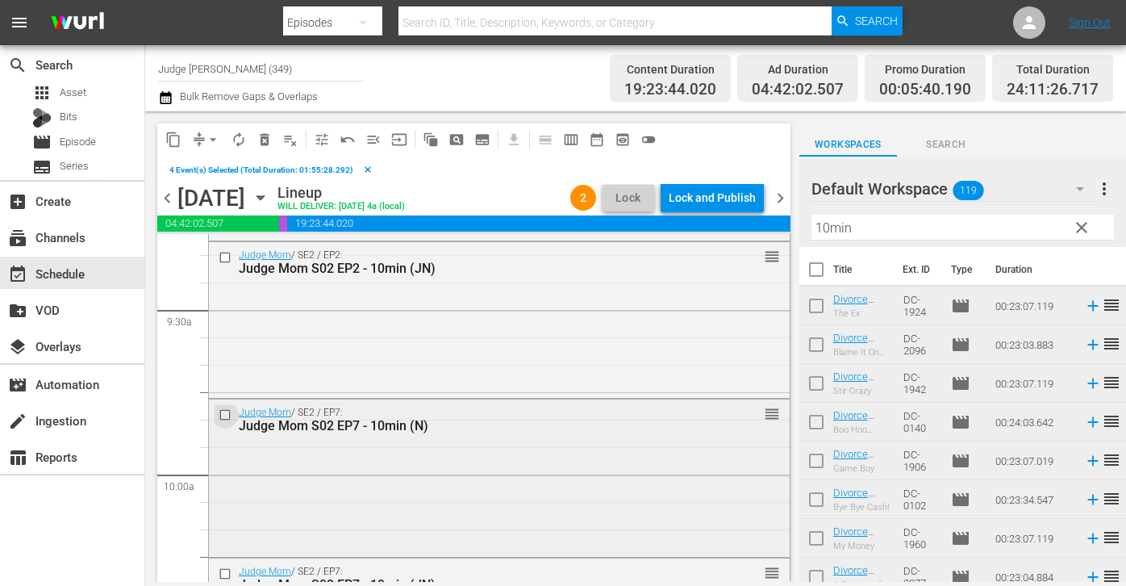
click at [228, 417] on input "checkbox" at bounding box center [227, 415] width 17 height 14
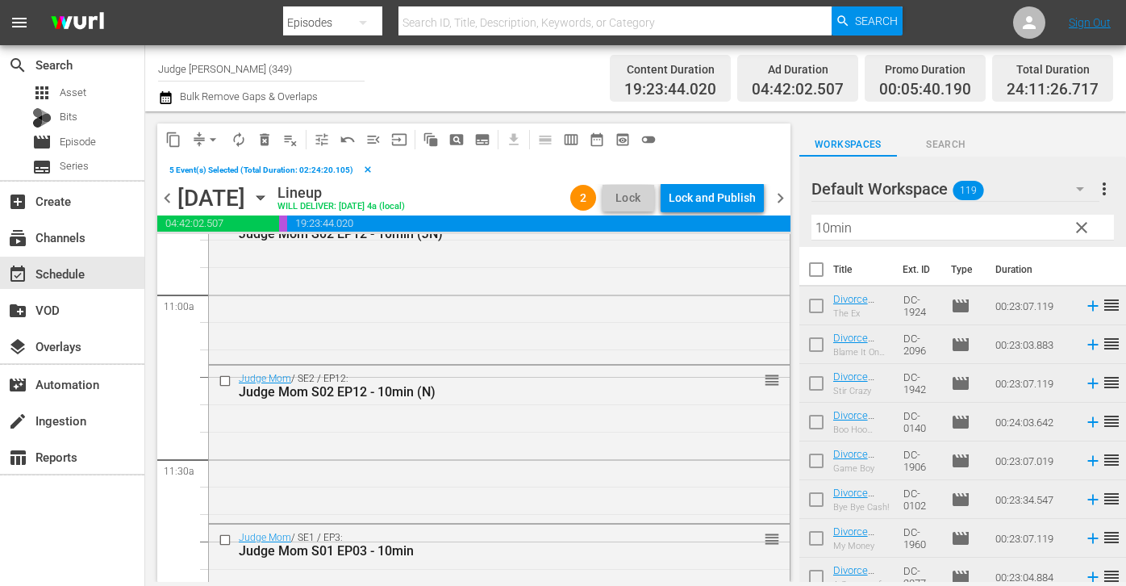
scroll to position [3607, 0]
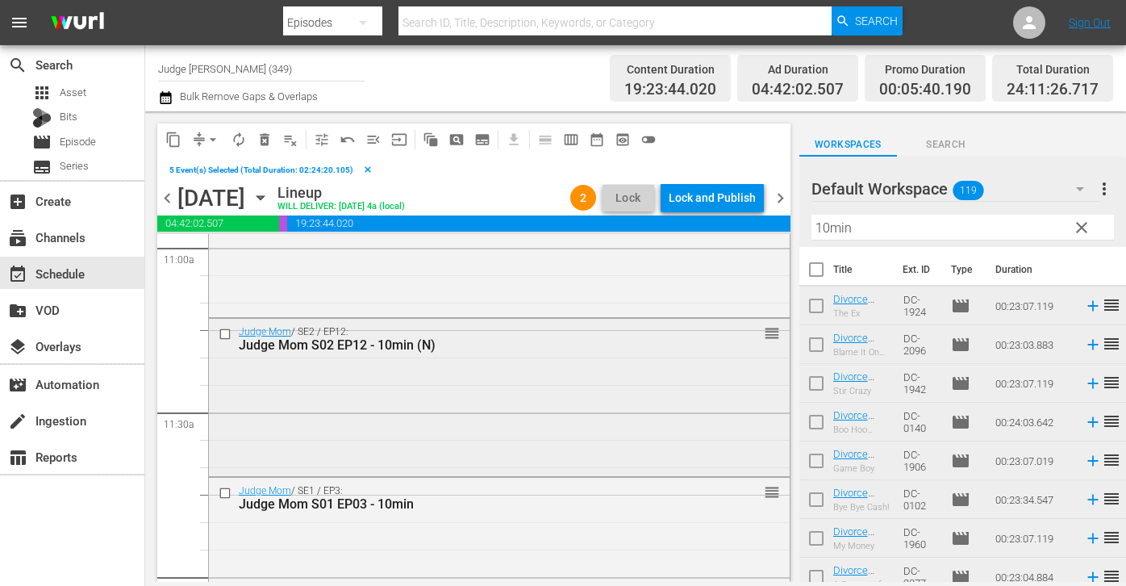
click at [227, 332] on input "checkbox" at bounding box center [227, 335] width 17 height 14
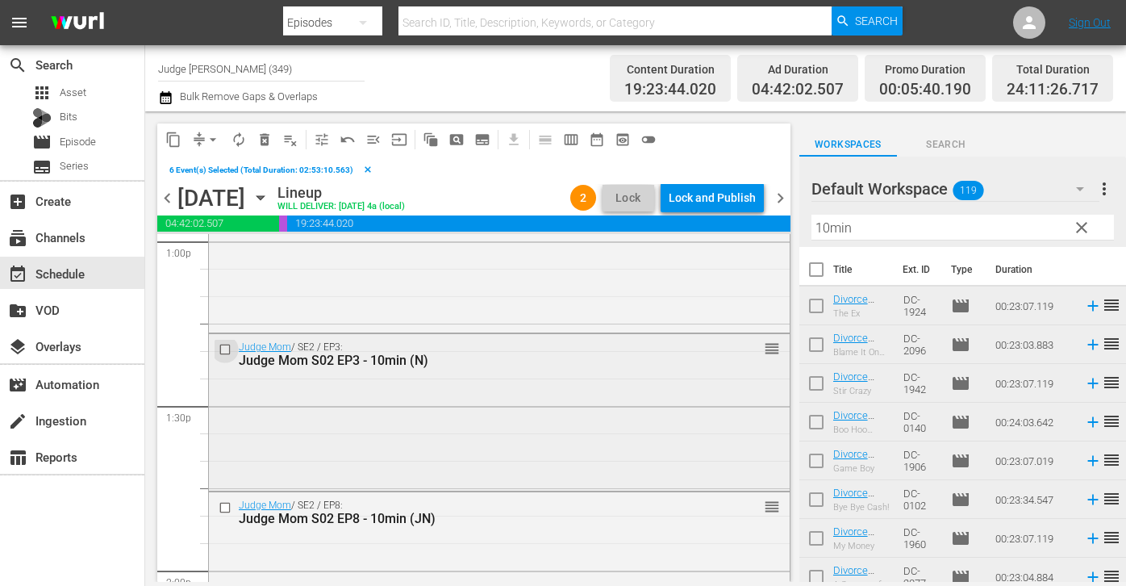
click at [223, 348] on input "checkbox" at bounding box center [227, 350] width 17 height 14
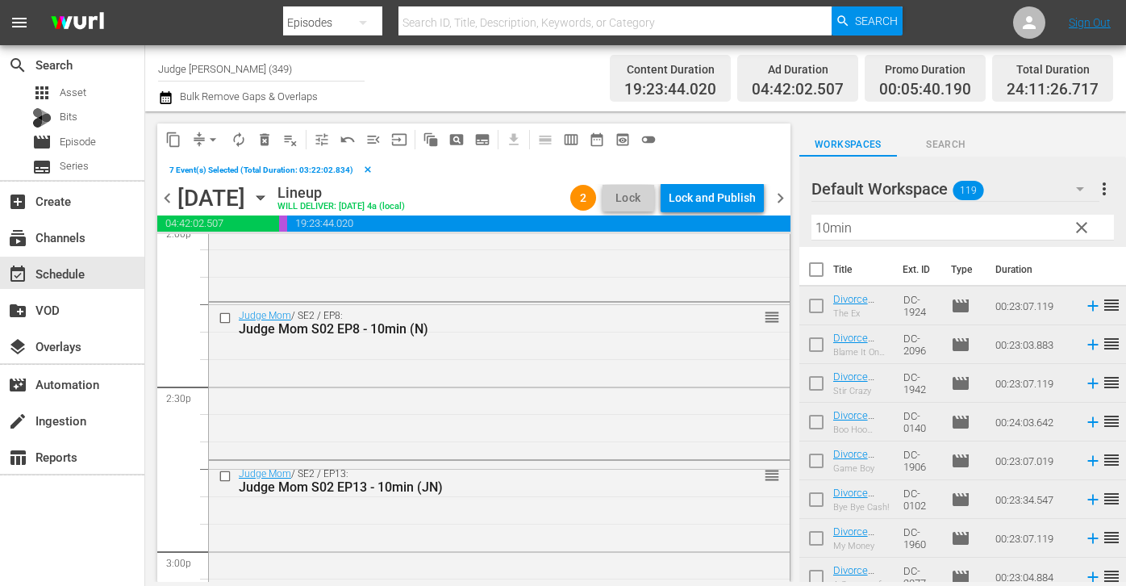
scroll to position [4631, 0]
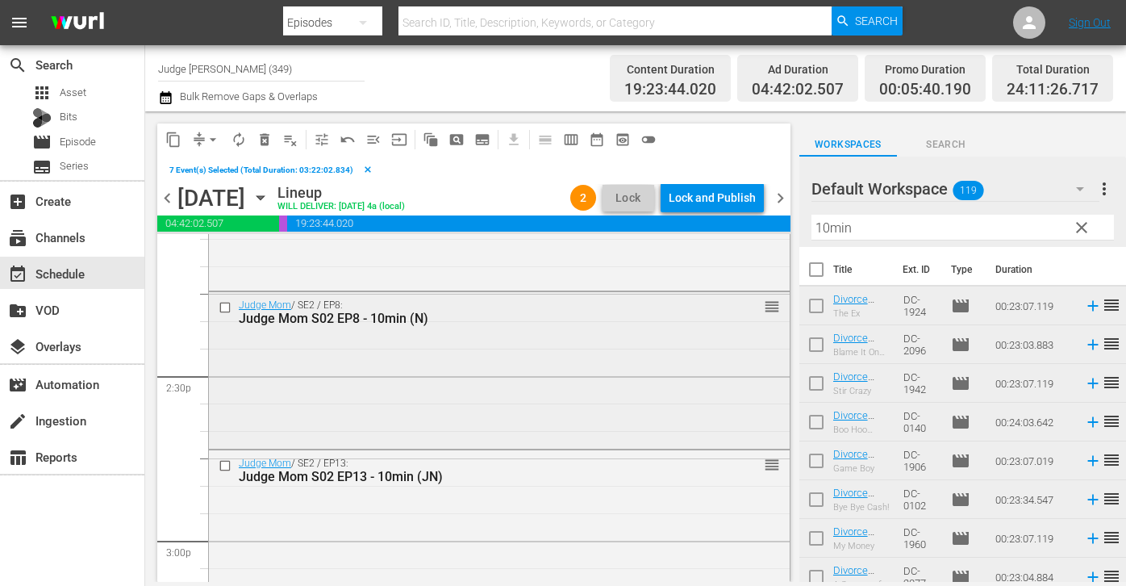
click at [228, 308] on input "checkbox" at bounding box center [227, 307] width 17 height 14
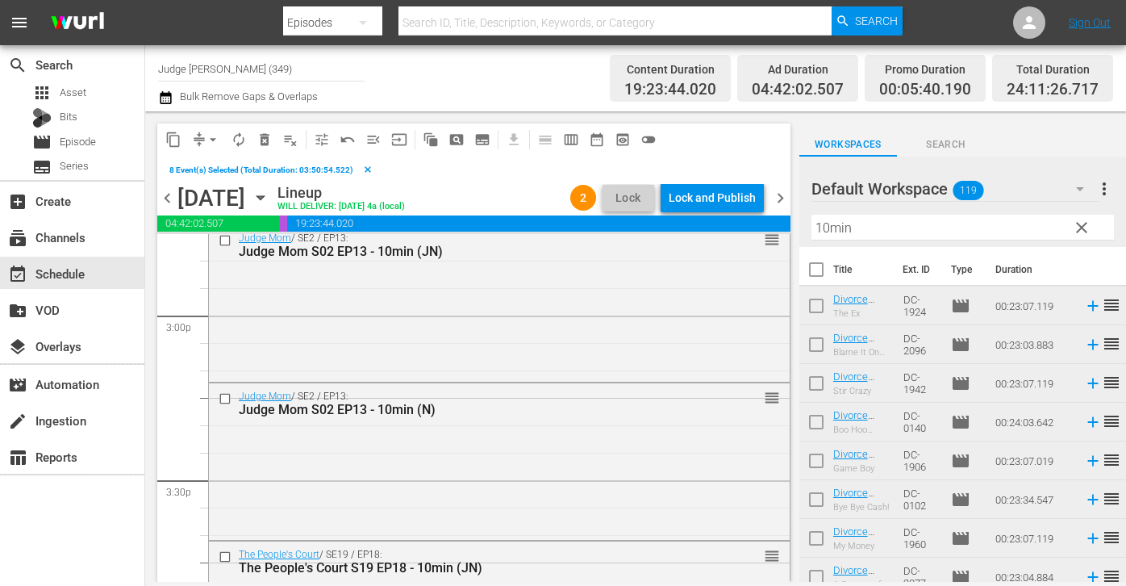
scroll to position [4857, 0]
click at [223, 398] on input "checkbox" at bounding box center [227, 398] width 17 height 14
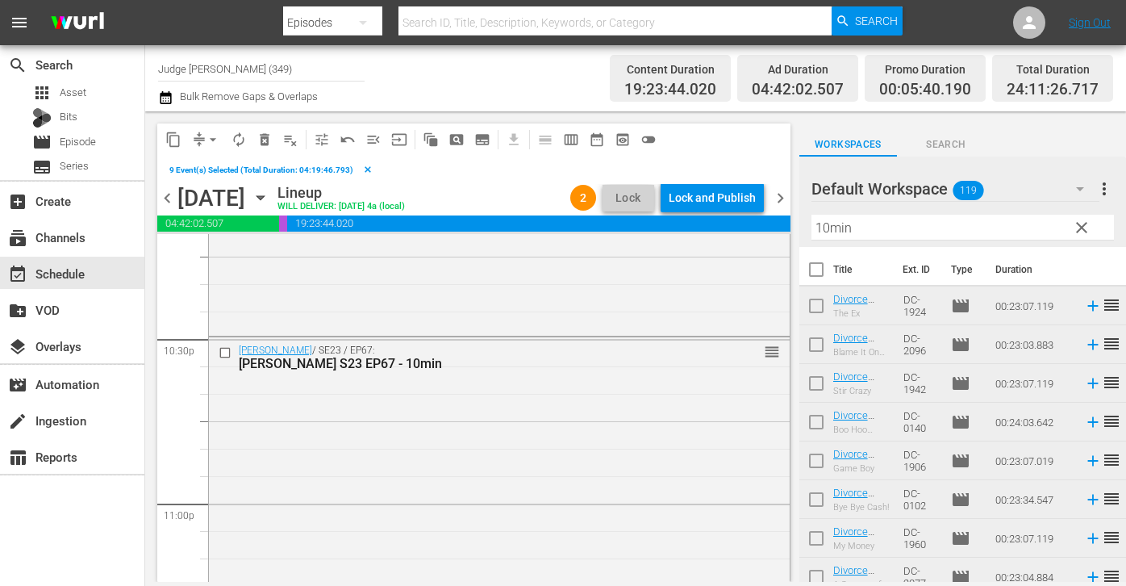
scroll to position [7620, 0]
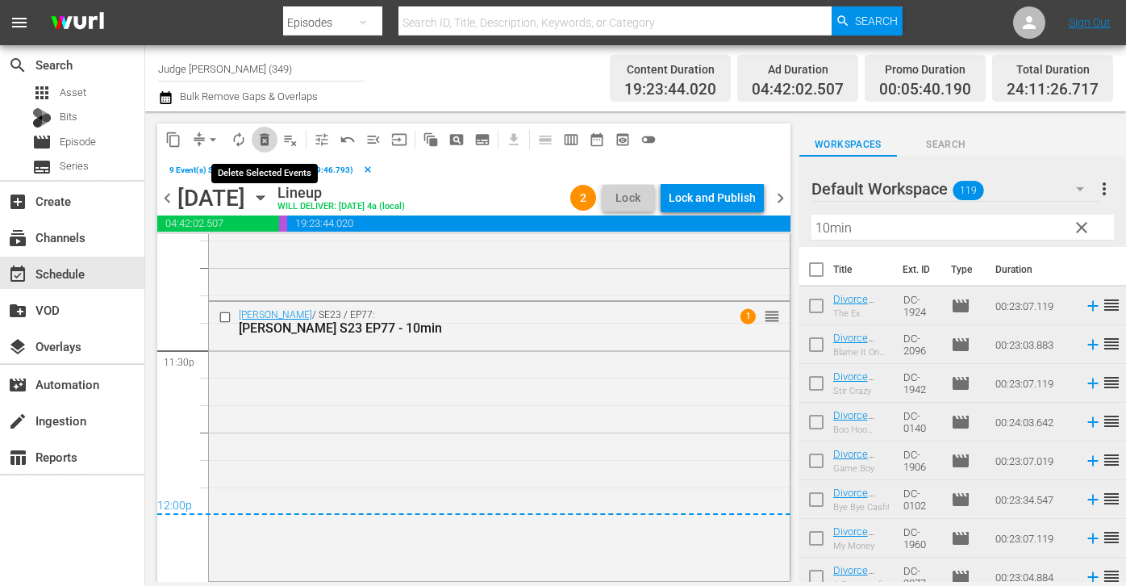
click at [265, 147] on button "delete_forever_outlined" at bounding box center [265, 140] width 26 height 26
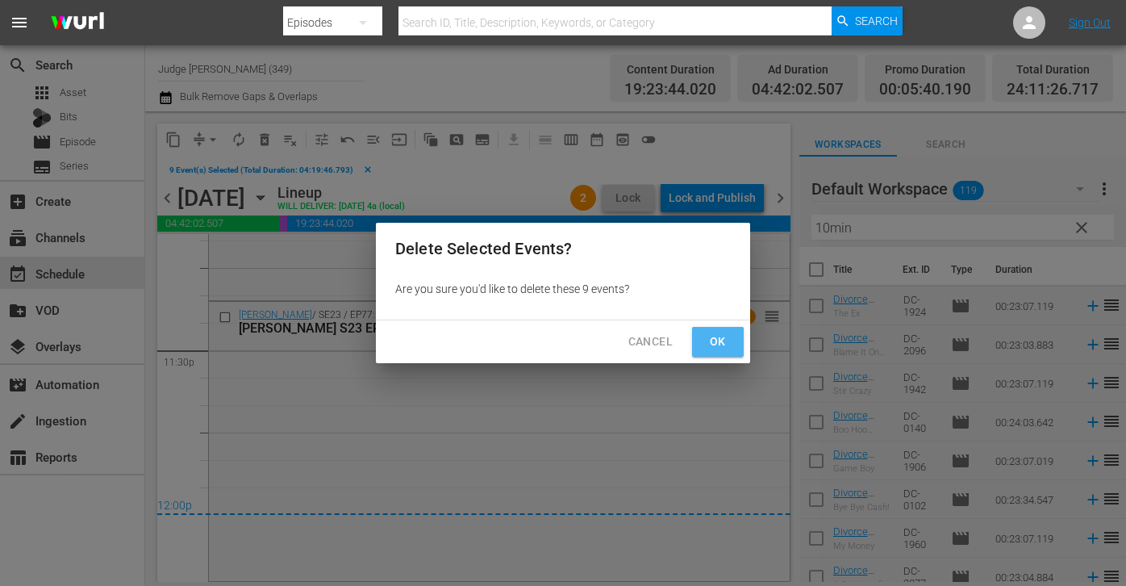
click at [725, 336] on span "Ok" at bounding box center [718, 342] width 26 height 20
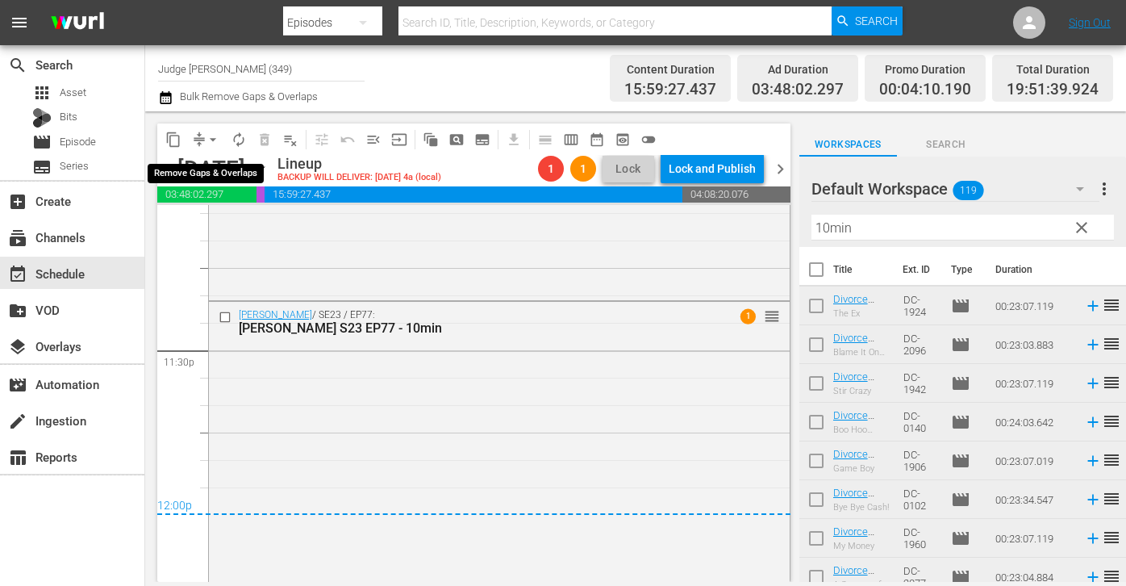
click at [209, 138] on span "arrow_drop_down" at bounding box center [213, 140] width 16 height 16
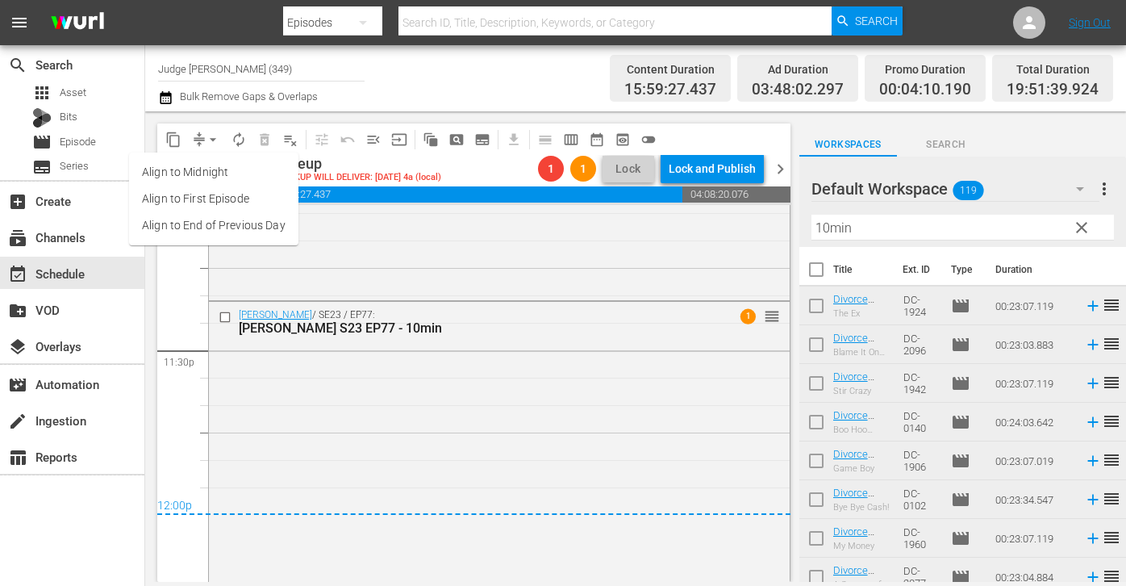
click at [249, 219] on li "Align to End of Previous Day" at bounding box center [213, 225] width 169 height 27
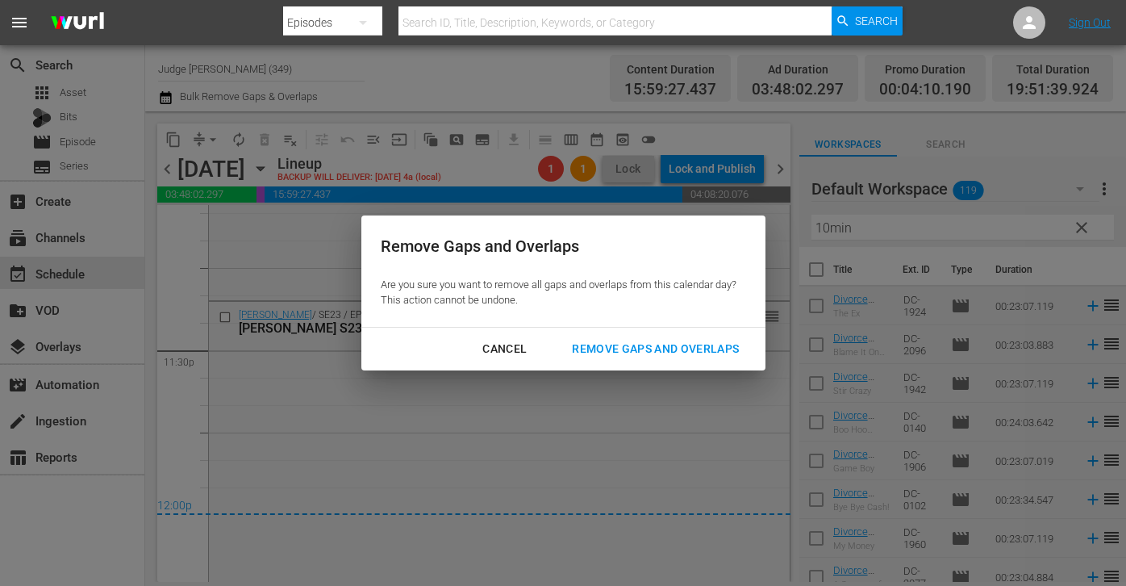
click at [613, 351] on div "Remove Gaps and Overlaps" at bounding box center [655, 349] width 193 height 20
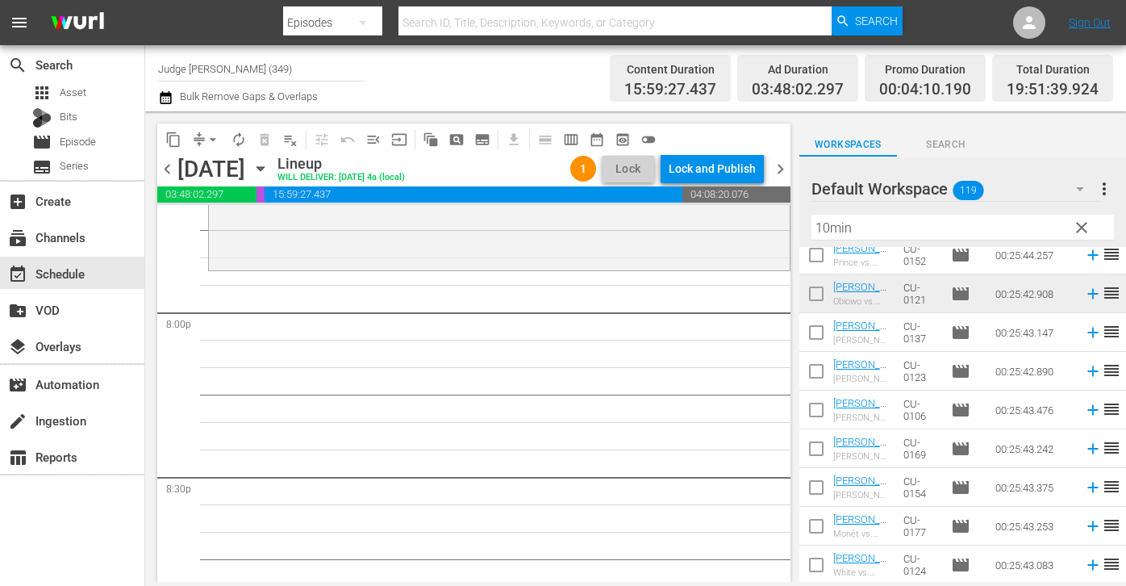
scroll to position [7524, 0]
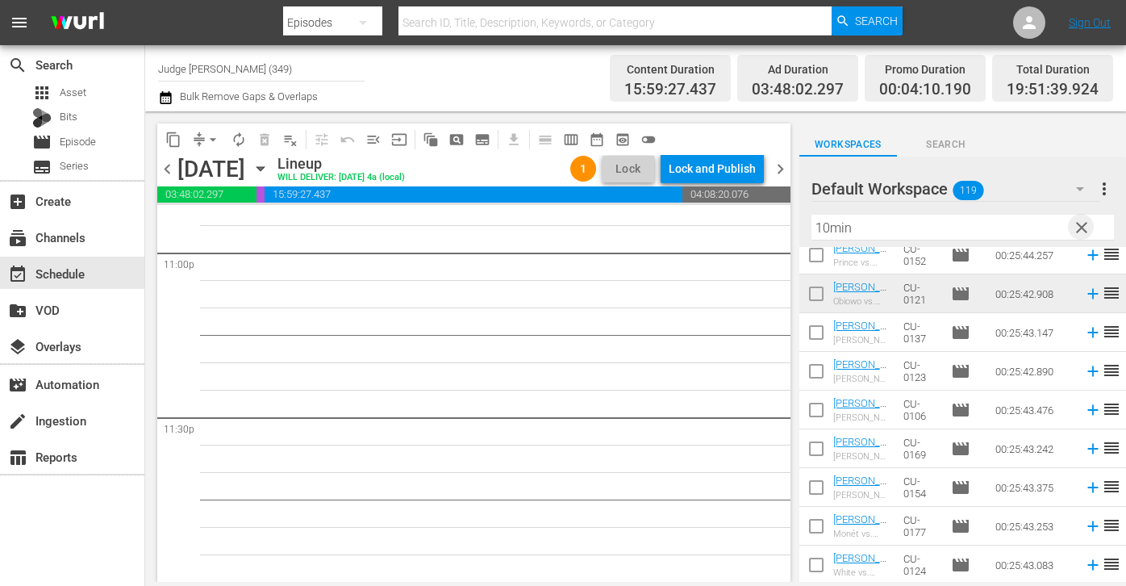
click at [820, 233] on span "clear" at bounding box center [1081, 227] width 19 height 19
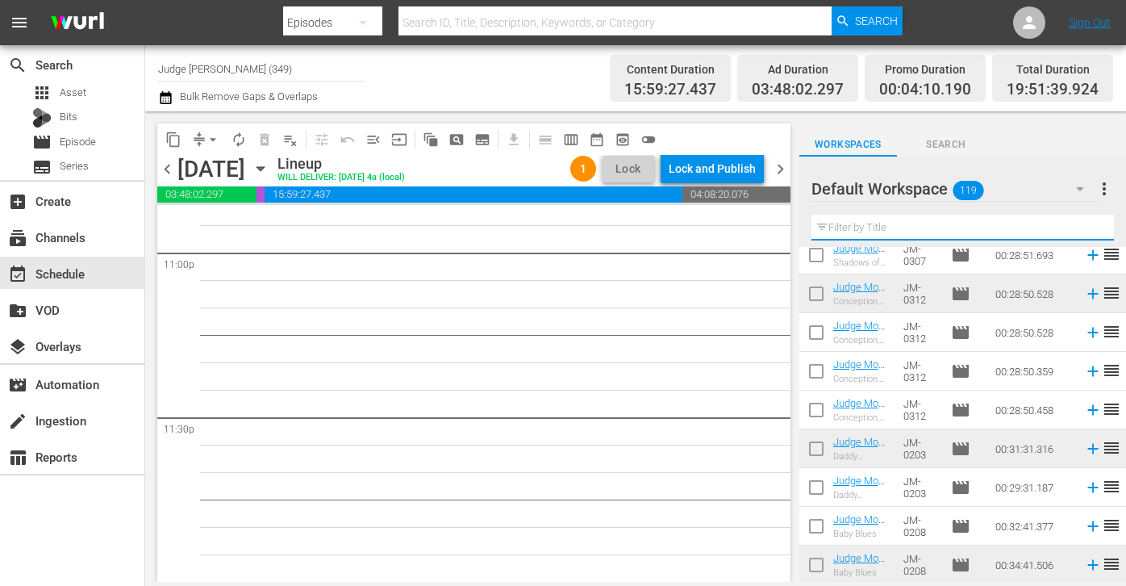
click at [820, 232] on input "text" at bounding box center [963, 228] width 303 height 26
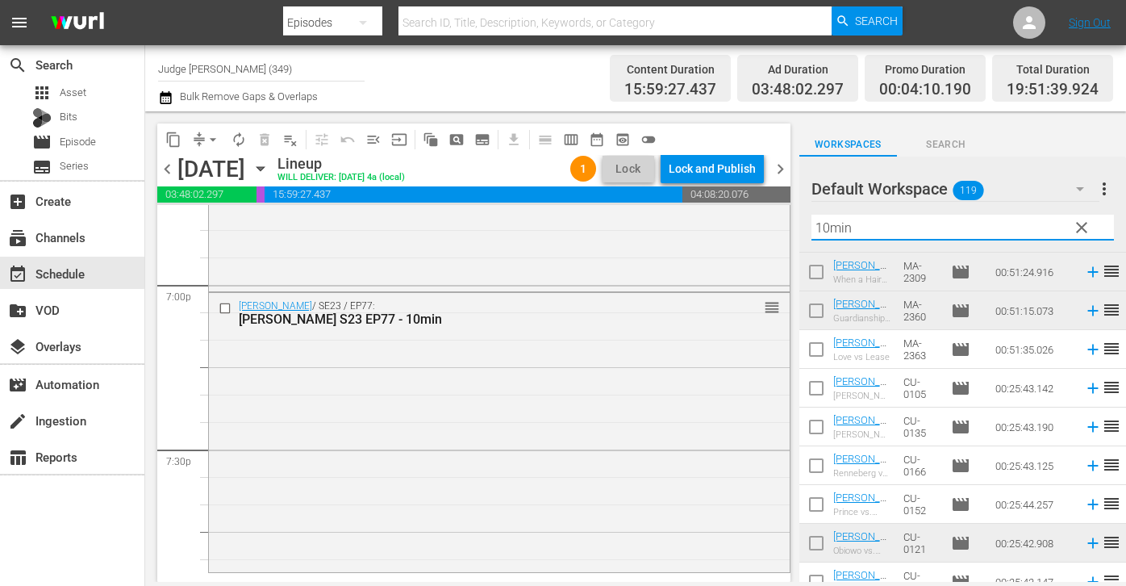
scroll to position [6188, 0]
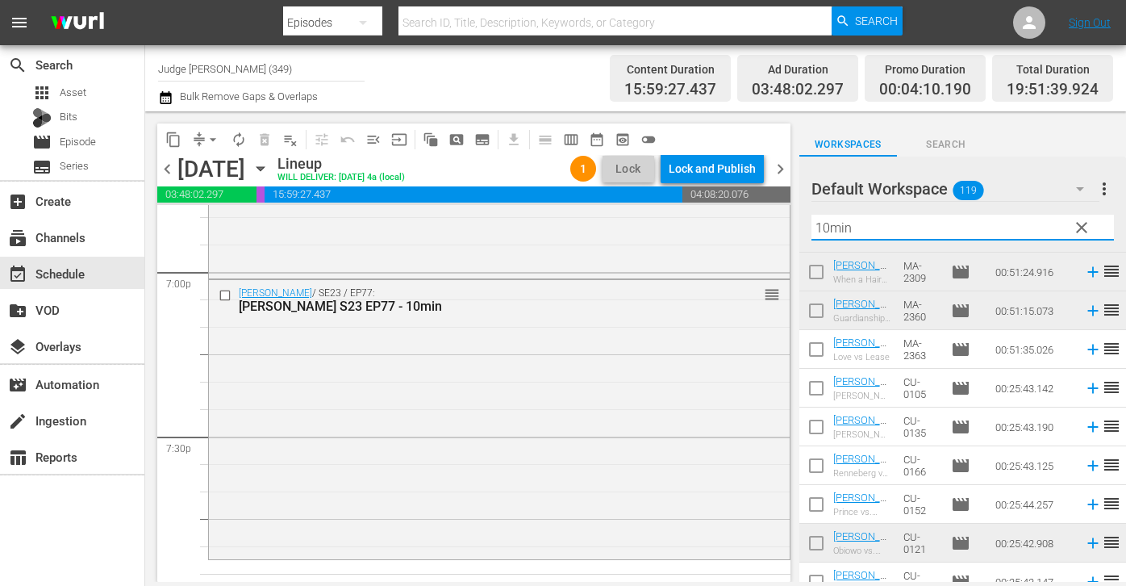
click at [728, 352] on div "Judge Mathis / SE23 / EP77: Judge Mathis S23 EP77 - 10min reorder" at bounding box center [499, 418] width 581 height 277
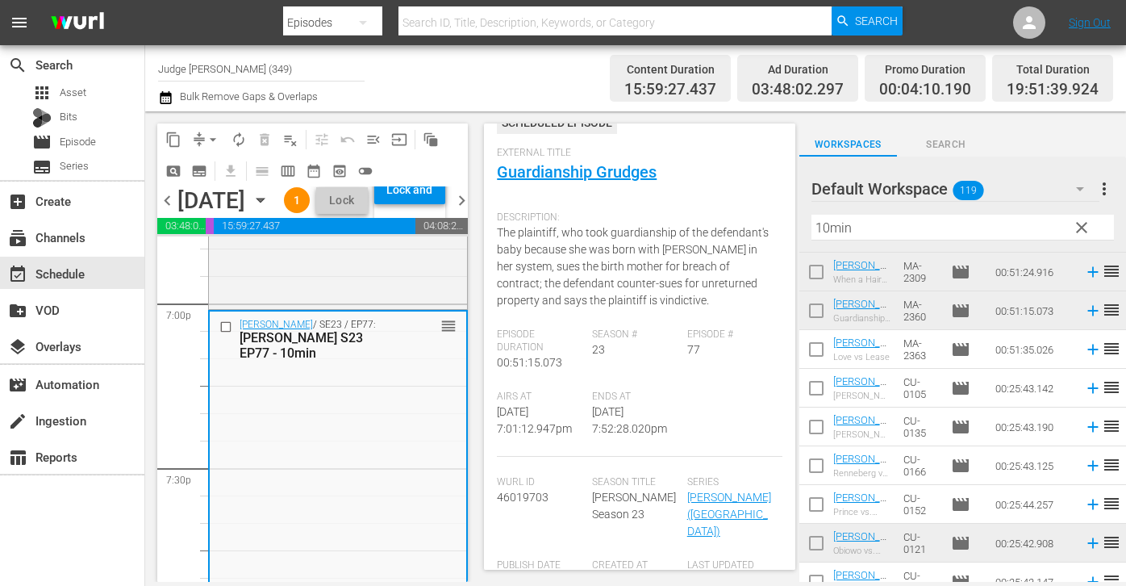
scroll to position [38, 0]
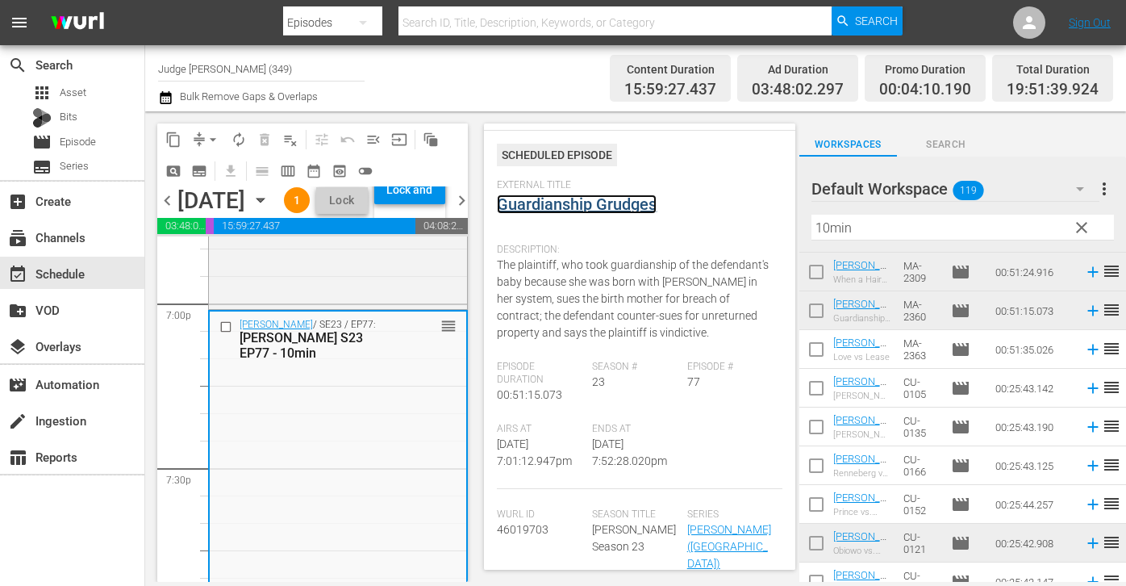
click at [604, 199] on link "Guardianship Grudges" at bounding box center [577, 203] width 160 height 19
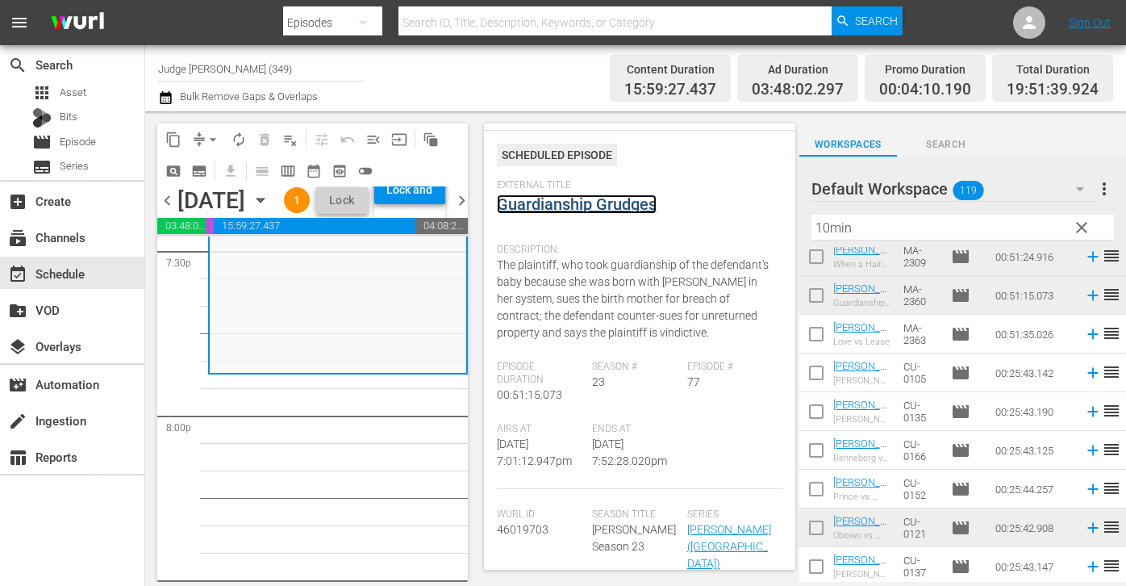
scroll to position [1677, 0]
click at [810, 332] on input "checkbox" at bounding box center [817, 337] width 34 height 34
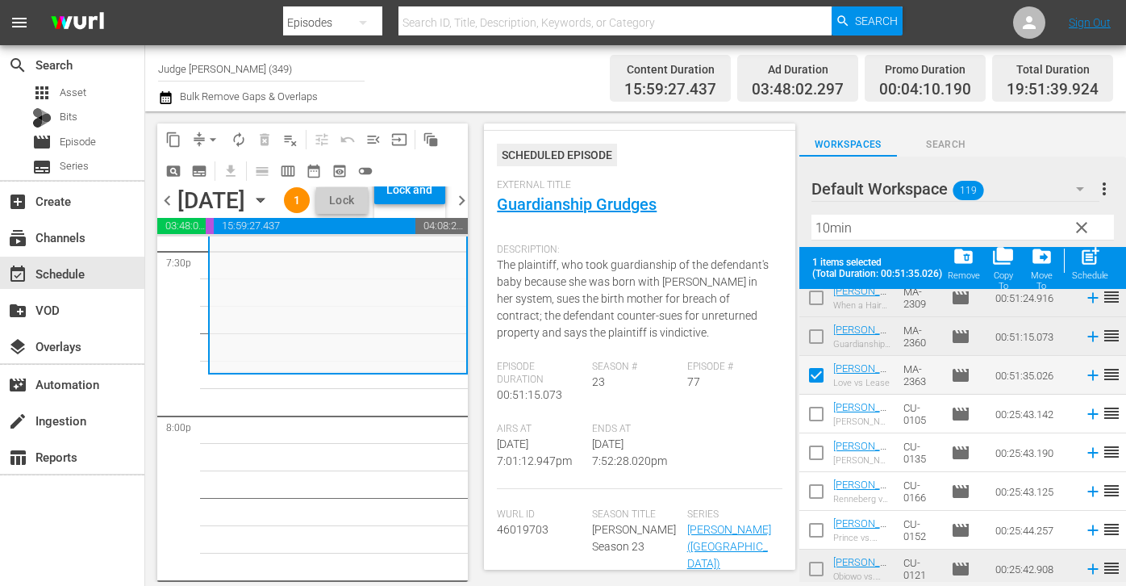
click at [817, 419] on input "checkbox" at bounding box center [817, 417] width 34 height 34
click at [817, 470] on input "checkbox" at bounding box center [817, 456] width 34 height 34
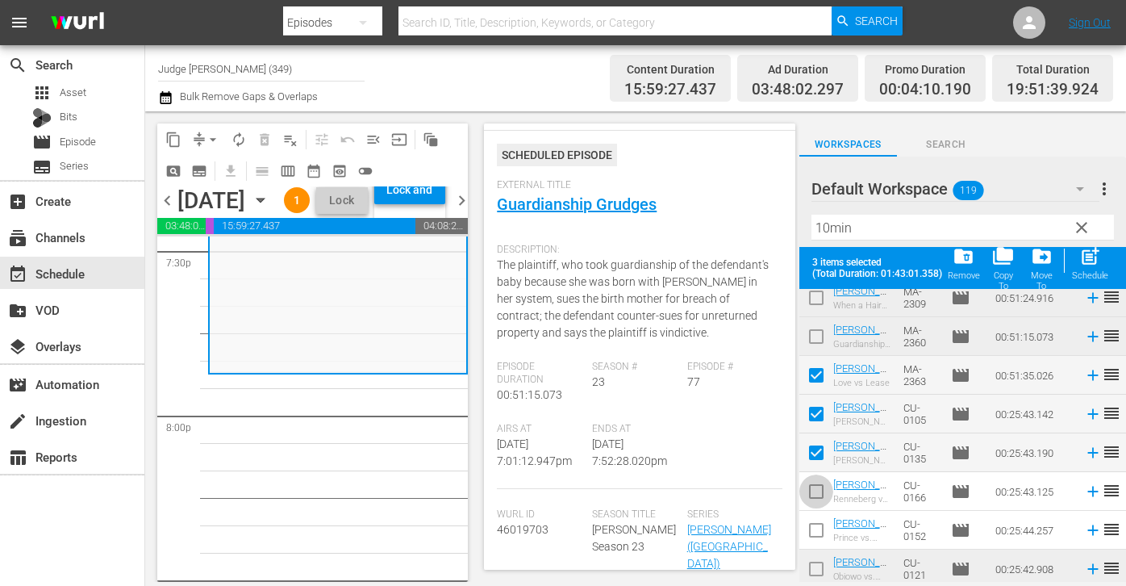
click at [817, 497] on input "checkbox" at bounding box center [817, 495] width 34 height 34
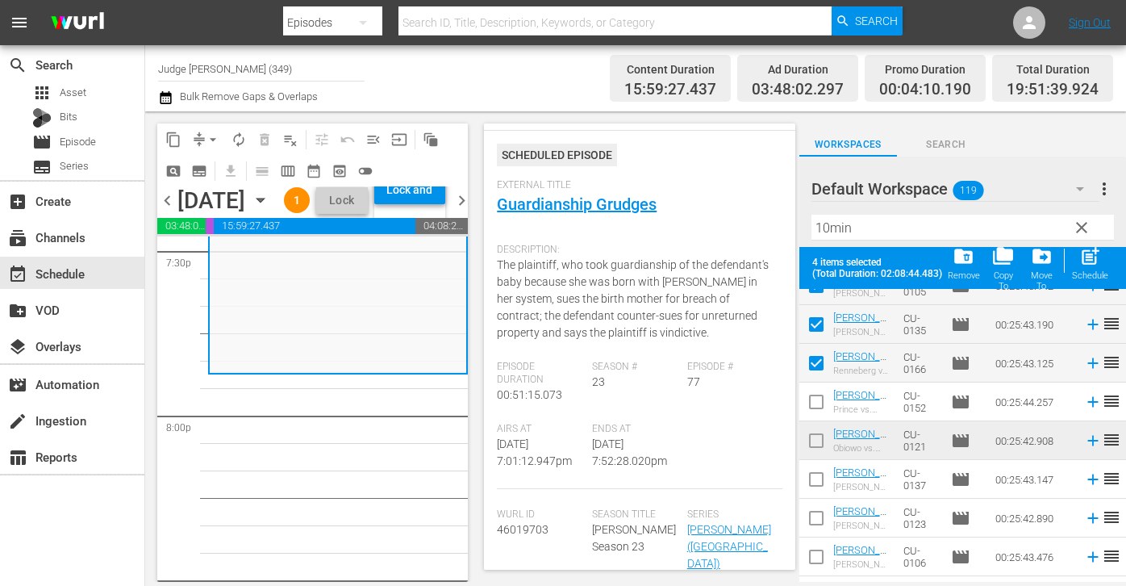
scroll to position [1813, 0]
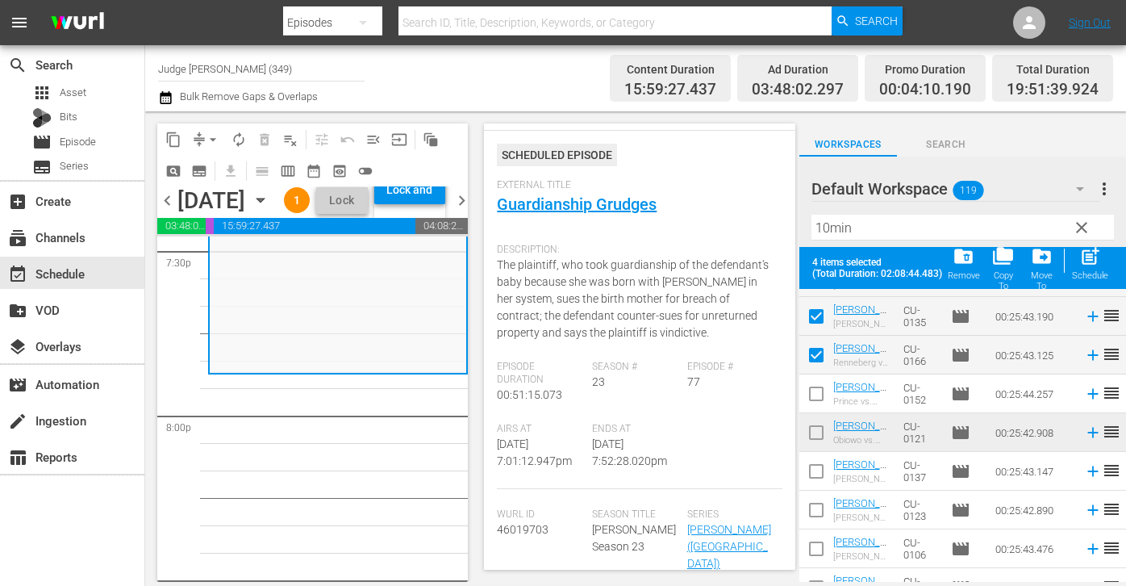
click at [820, 402] on input "checkbox" at bounding box center [817, 397] width 34 height 34
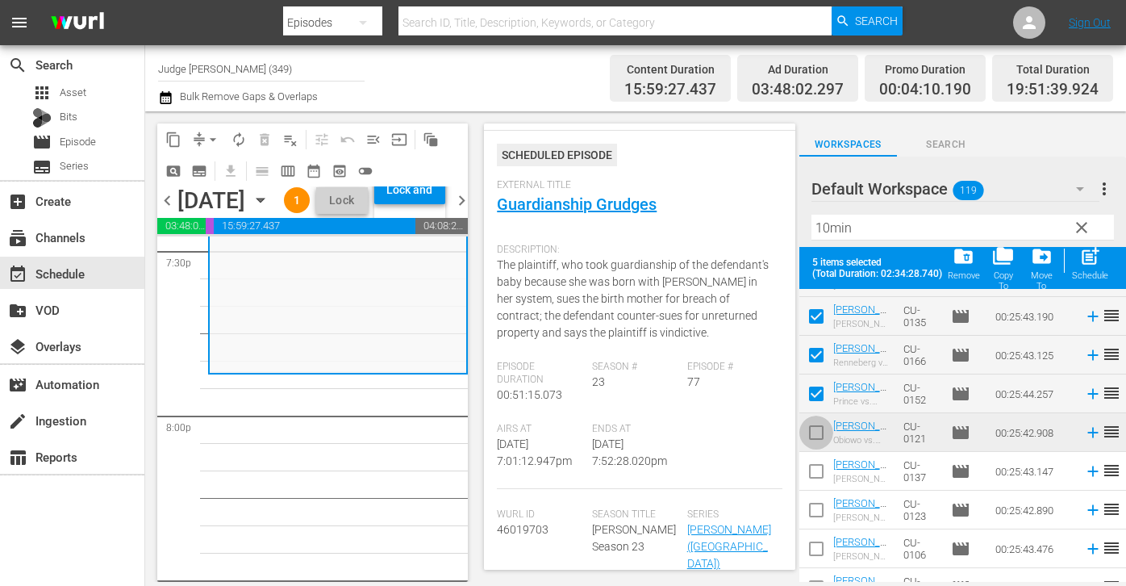
click at [820, 438] on input "checkbox" at bounding box center [817, 436] width 34 height 34
click at [820, 480] on input "checkbox" at bounding box center [817, 474] width 34 height 34
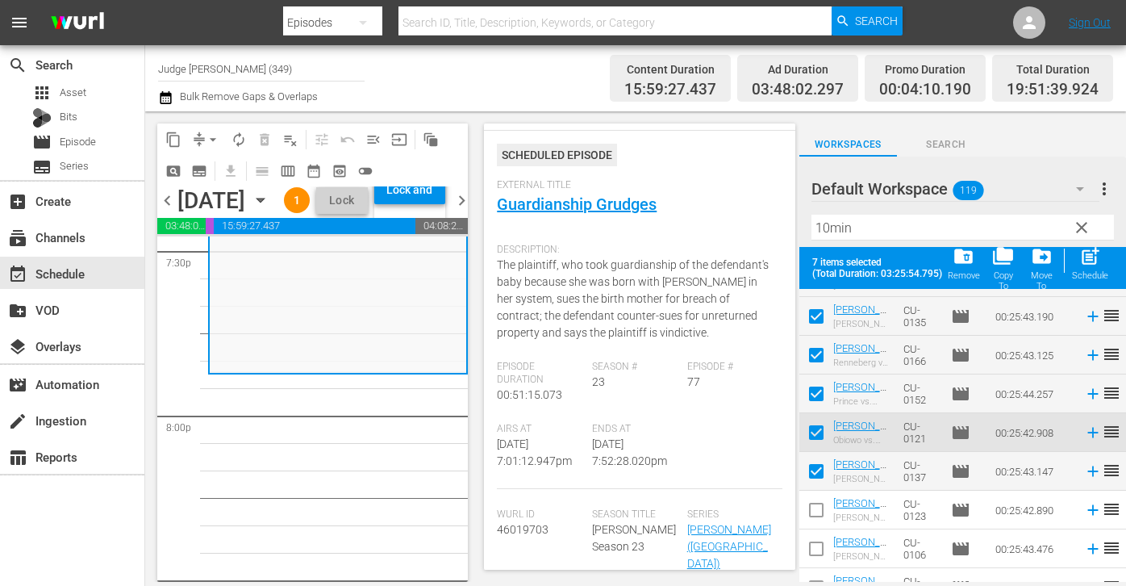
click at [820, 526] on input "checkbox" at bounding box center [817, 513] width 34 height 34
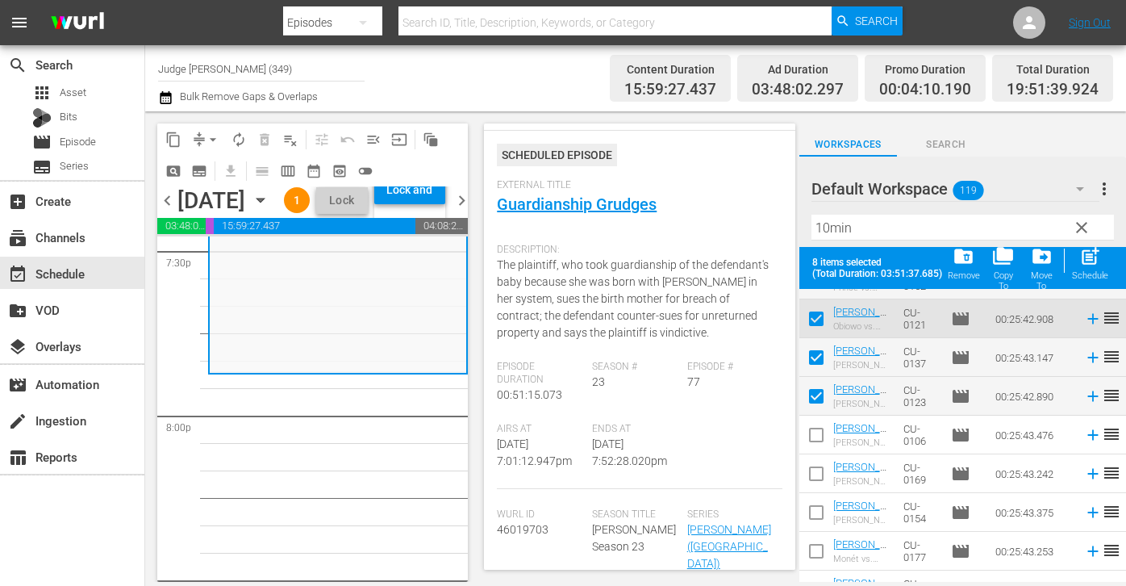
scroll to position [1952, 0]
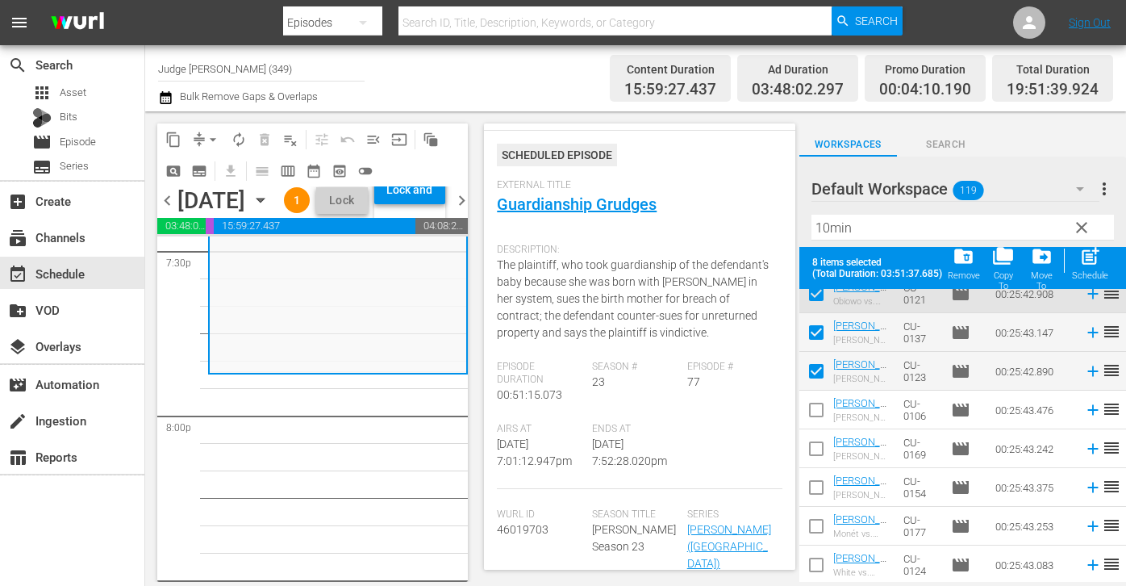
click at [820, 410] on input "checkbox" at bounding box center [817, 413] width 34 height 34
click at [820, 454] on input "checkbox" at bounding box center [817, 452] width 34 height 34
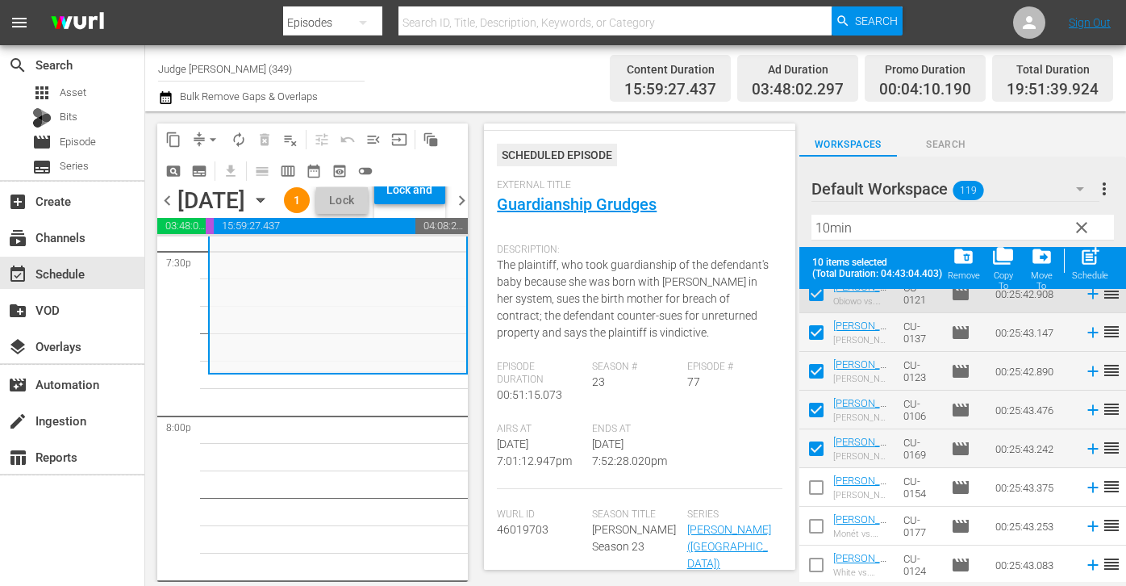
click at [820, 490] on input "checkbox" at bounding box center [817, 491] width 34 height 34
click at [820, 512] on span at bounding box center [817, 526] width 34 height 34
click at [811, 568] on input "checkbox" at bounding box center [817, 568] width 34 height 34
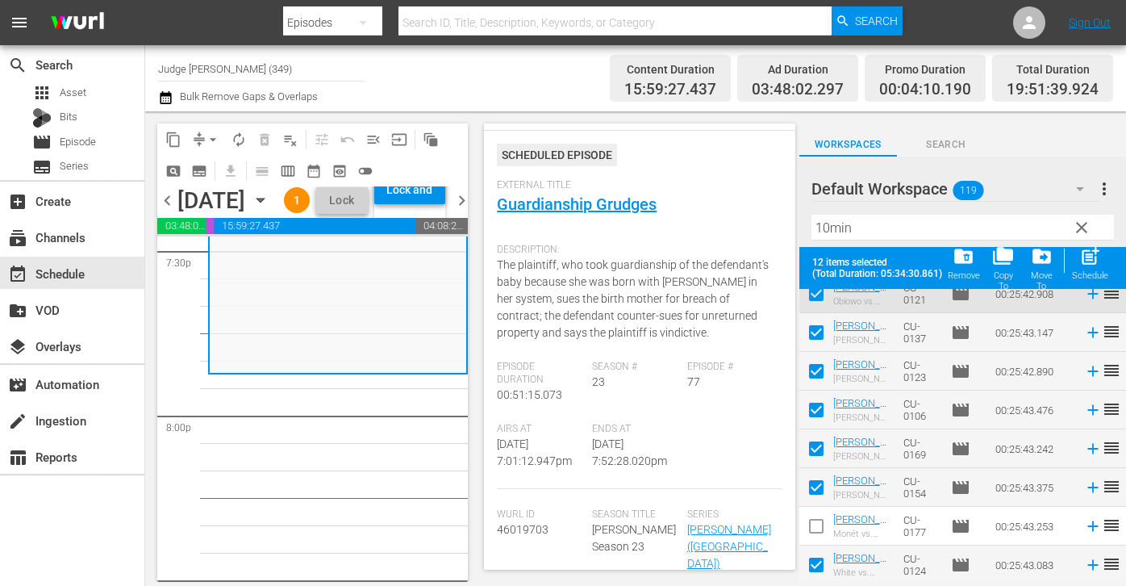
click at [811, 528] on input "checkbox" at bounding box center [817, 529] width 34 height 34
click at [820, 258] on span "post_add" at bounding box center [1091, 256] width 22 height 22
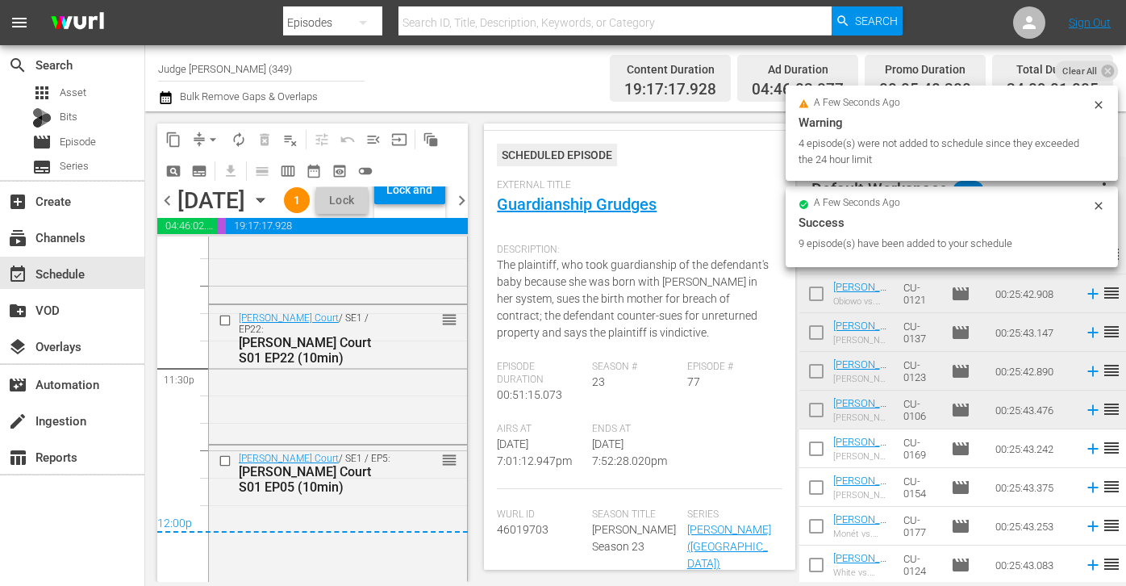
scroll to position [7661, 0]
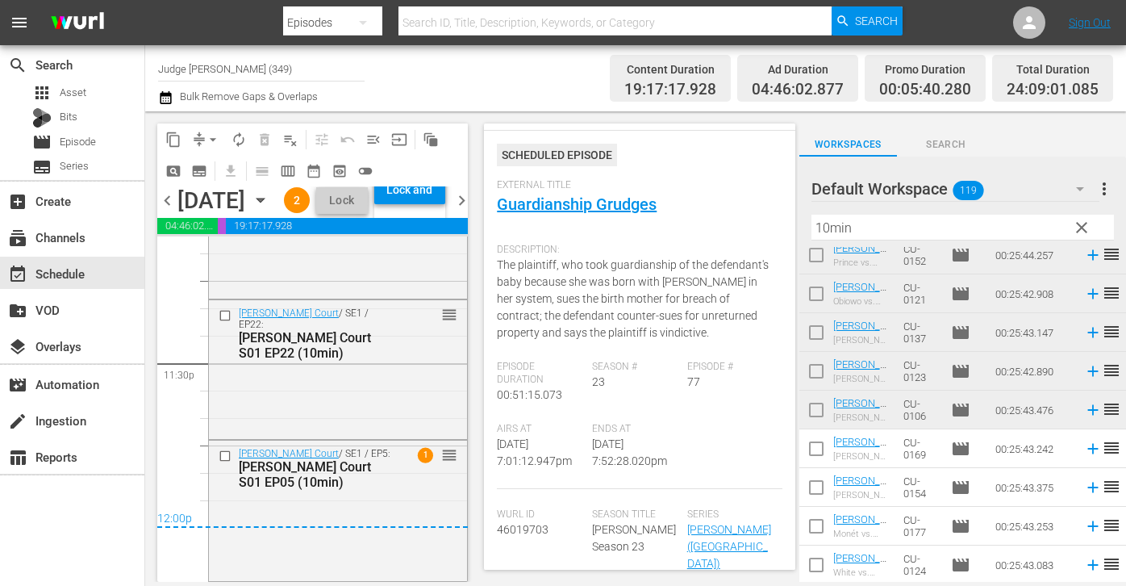
click at [820, 215] on button "clear" at bounding box center [1081, 227] width 26 height 26
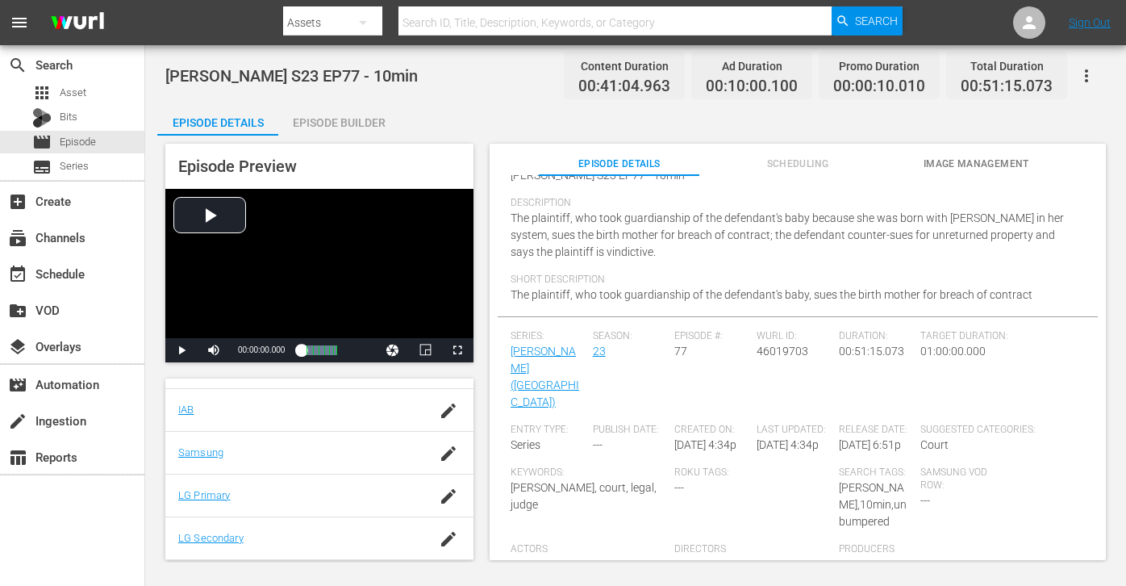
scroll to position [150, 0]
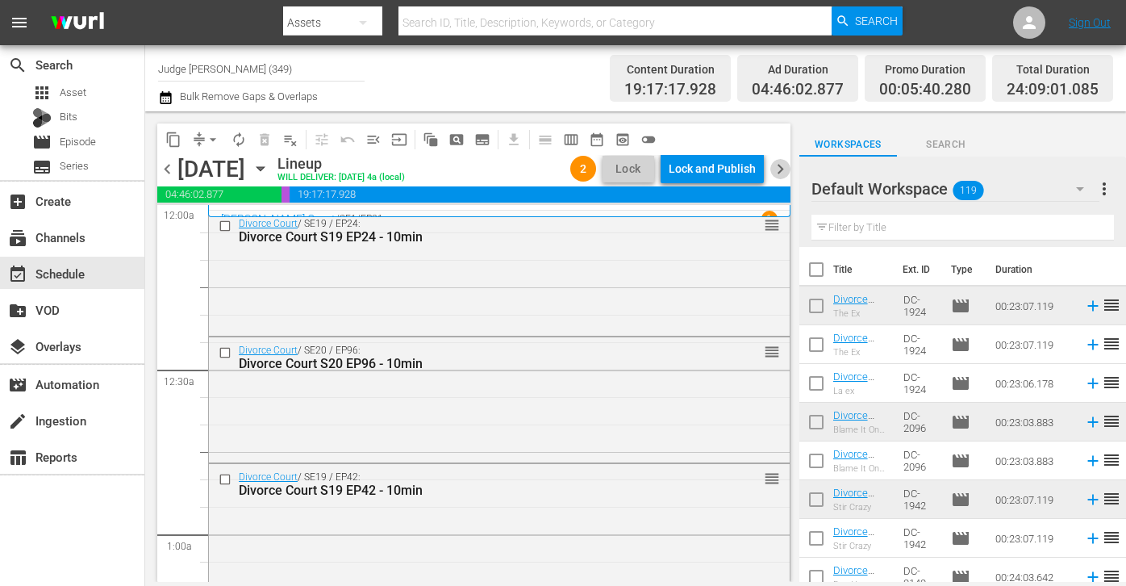
click at [787, 171] on span "chevron_right" at bounding box center [781, 169] width 20 height 20
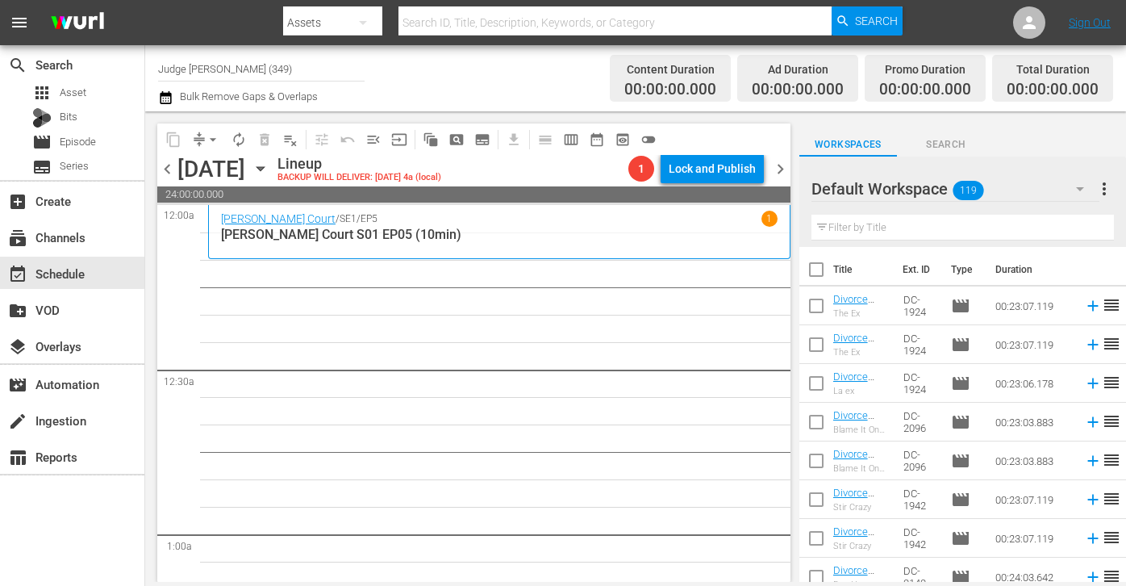
click at [164, 162] on span "chevron_left" at bounding box center [167, 169] width 20 height 20
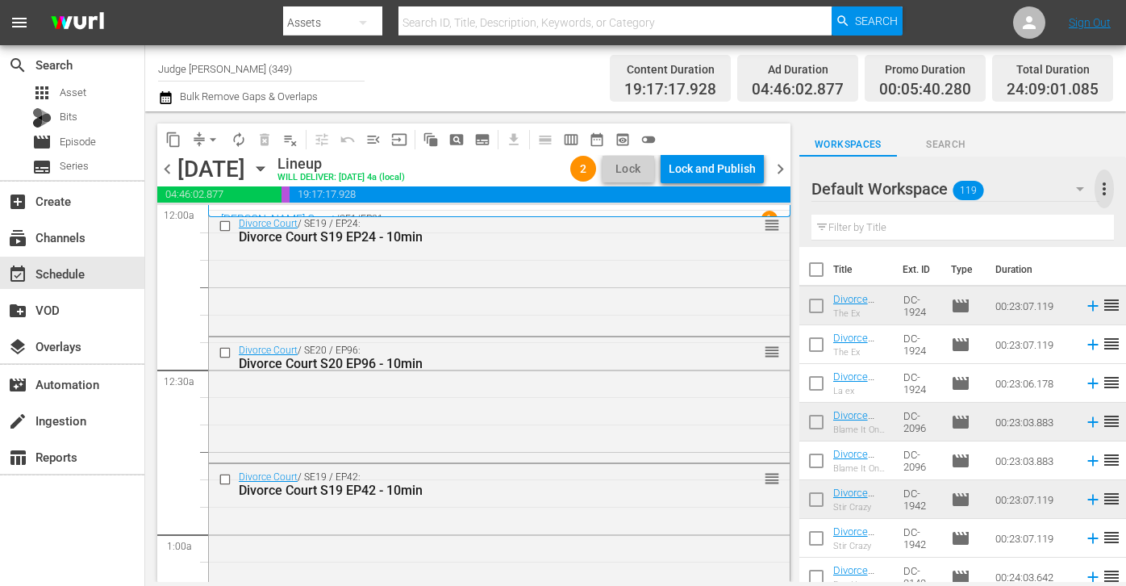
click at [1105, 190] on span "more_vert" at bounding box center [1104, 188] width 19 height 19
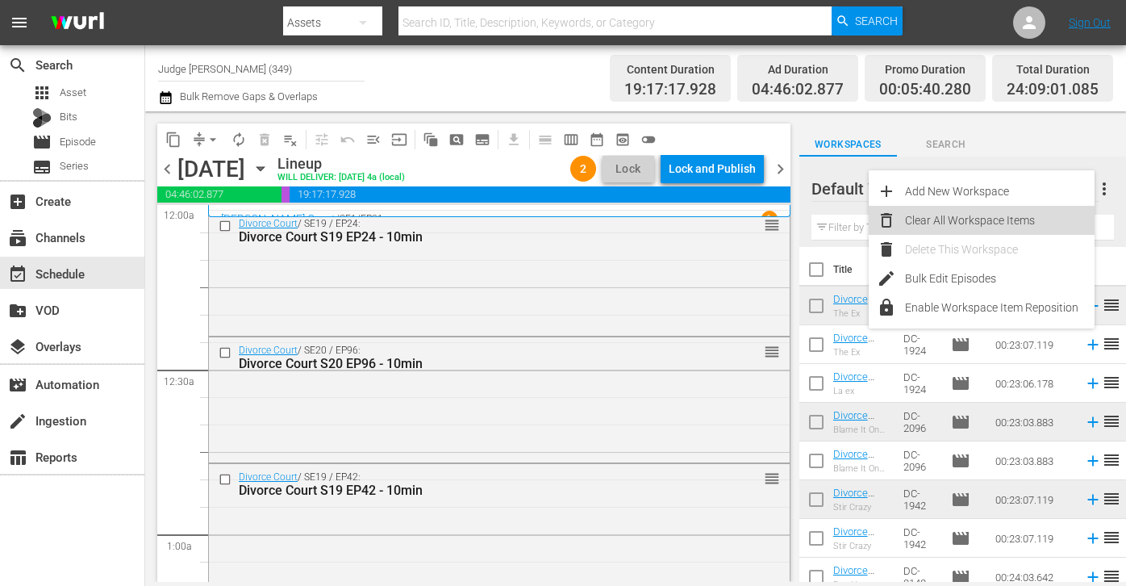
click at [983, 228] on div "Clear All Workspace Items" at bounding box center [1000, 220] width 190 height 29
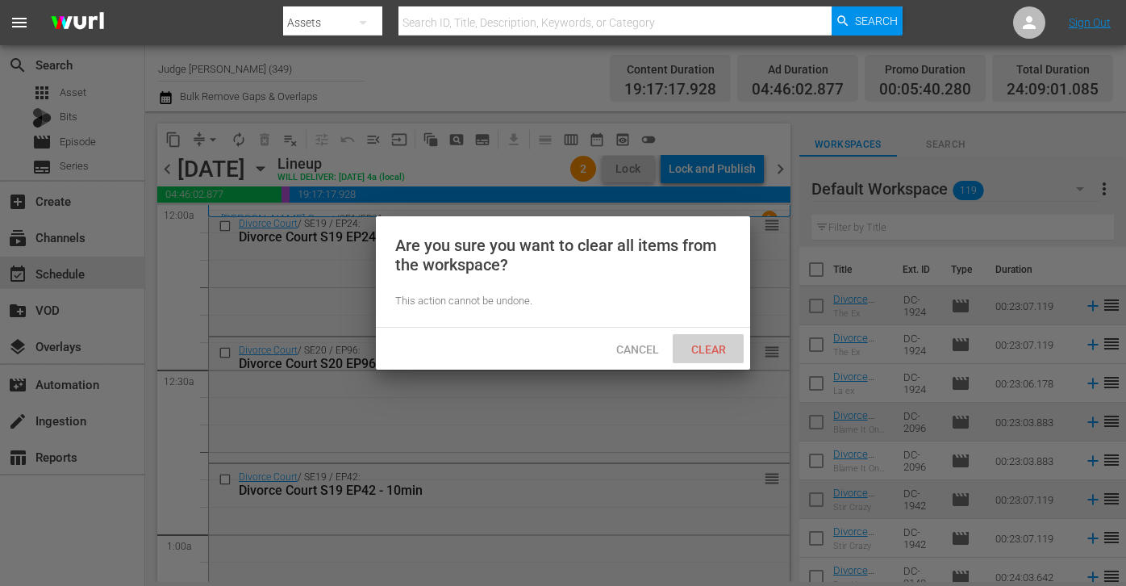
click at [715, 340] on div "Clear" at bounding box center [708, 349] width 71 height 30
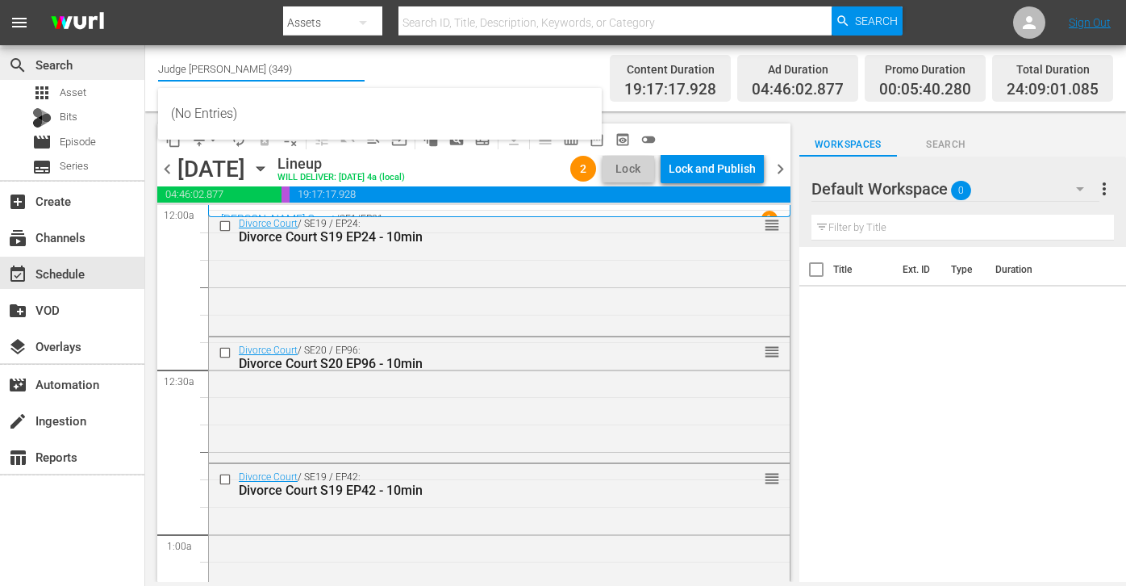
drag, startPoint x: 282, startPoint y: 69, endPoint x: 132, endPoint y: 65, distance: 150.9
click at [145, 0] on div "search Search apps Asset Bits movie Episode subtitles Series add_box Create sub…" at bounding box center [635, 0] width 981 height 0
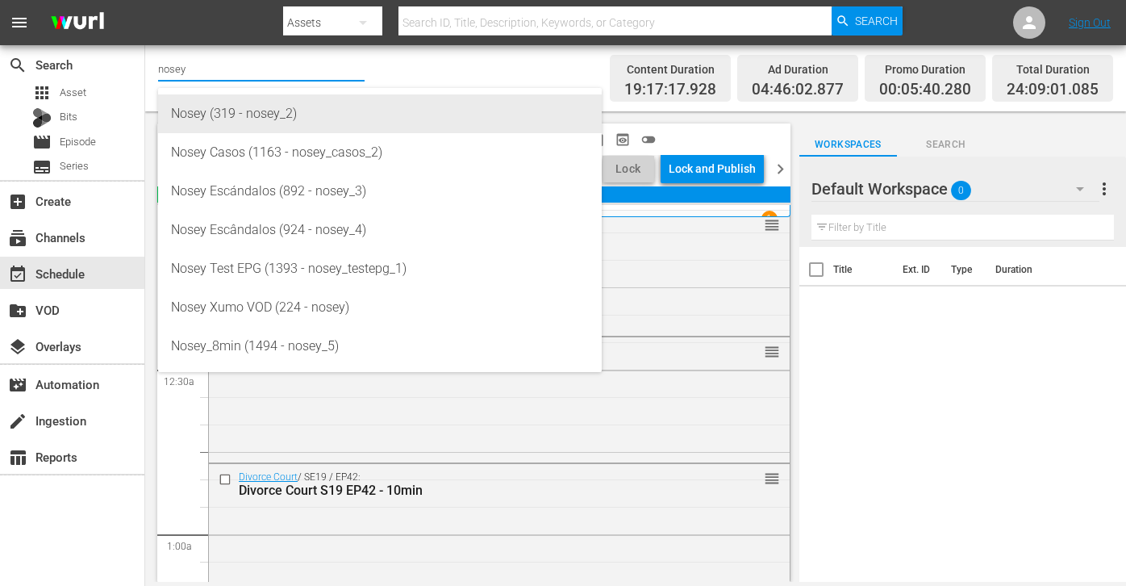
click at [236, 115] on div "Nosey (319 - nosey_2)" at bounding box center [380, 113] width 418 height 39
type input "Nosey (319 - nosey_2)"
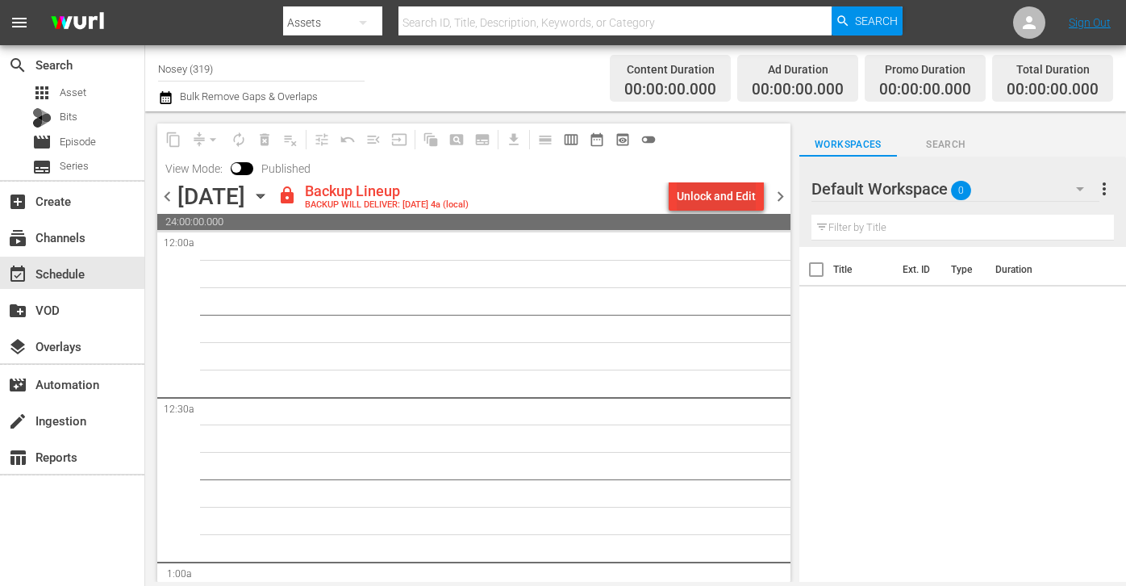
click at [736, 195] on div "Unlock and Edit" at bounding box center [716, 196] width 79 height 29
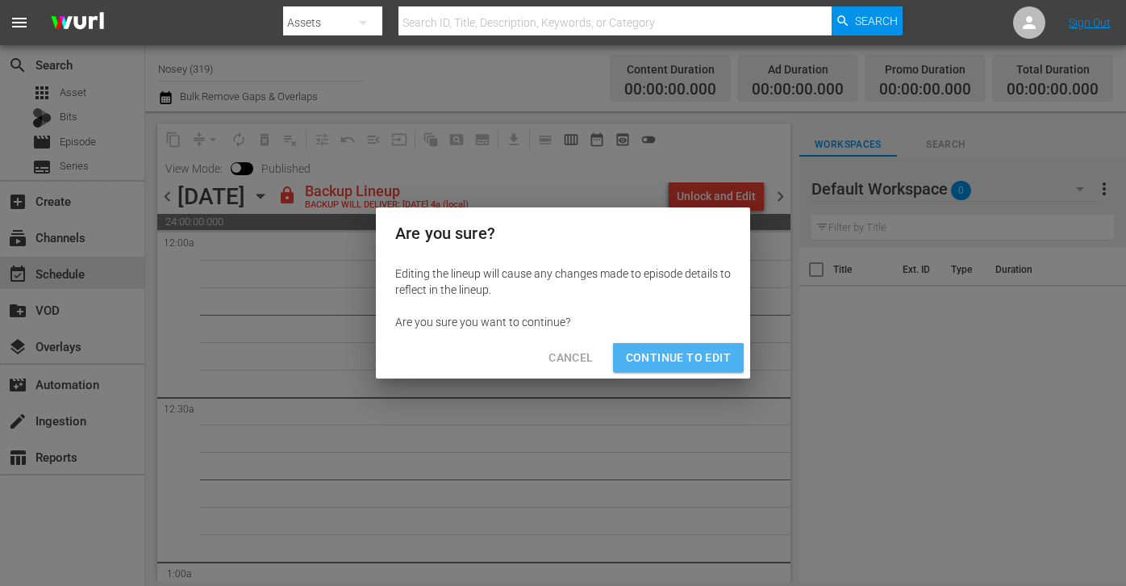
click at [657, 359] on span "Continue to Edit" at bounding box center [678, 358] width 105 height 20
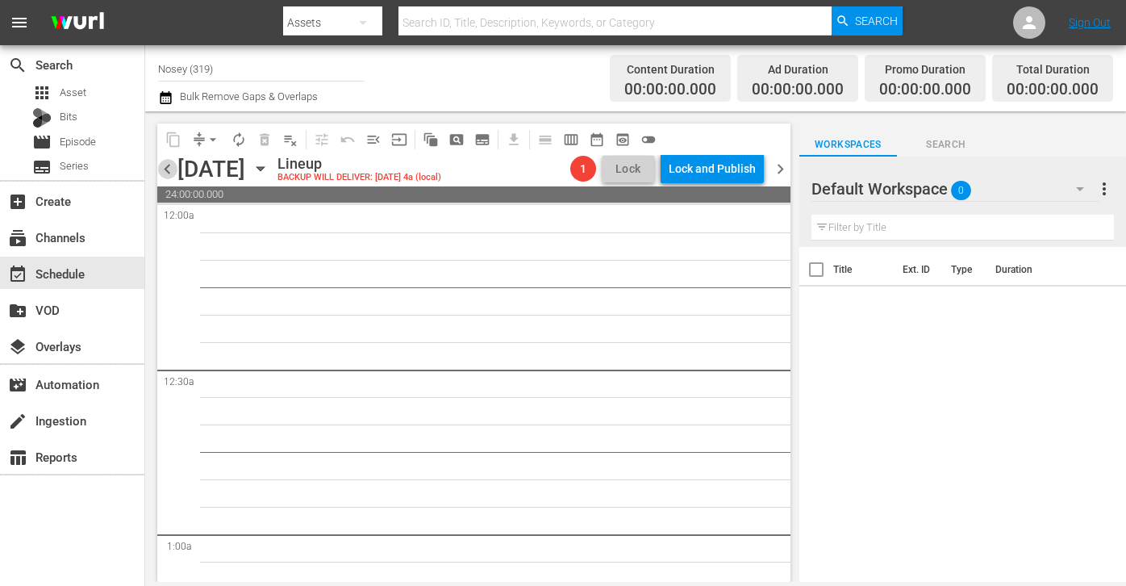
click at [168, 169] on span "chevron_left" at bounding box center [167, 169] width 20 height 20
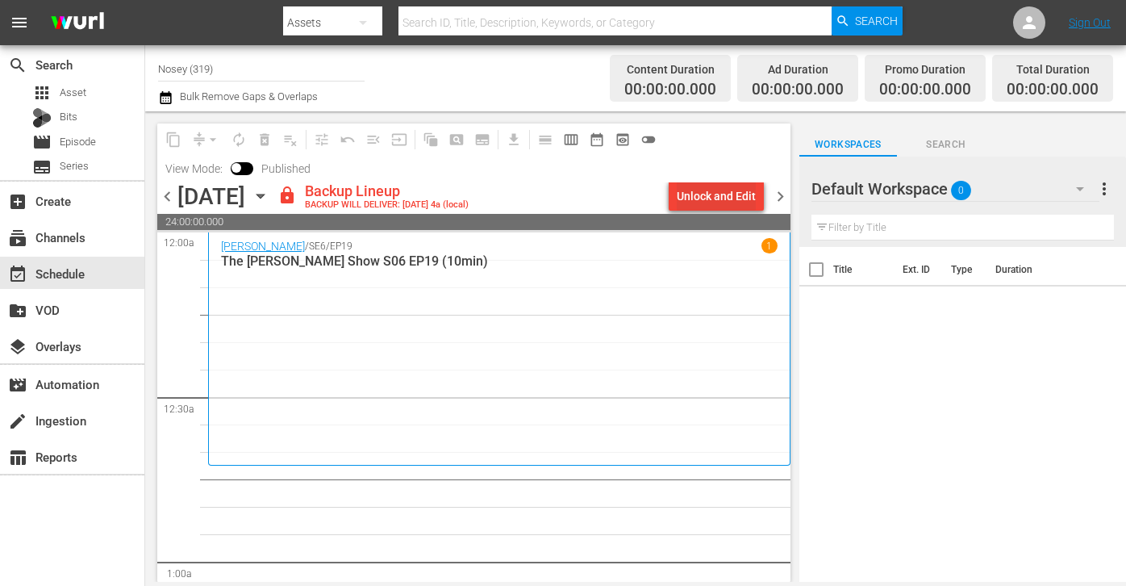
click at [741, 186] on div "Unlock and Edit" at bounding box center [716, 196] width 79 height 29
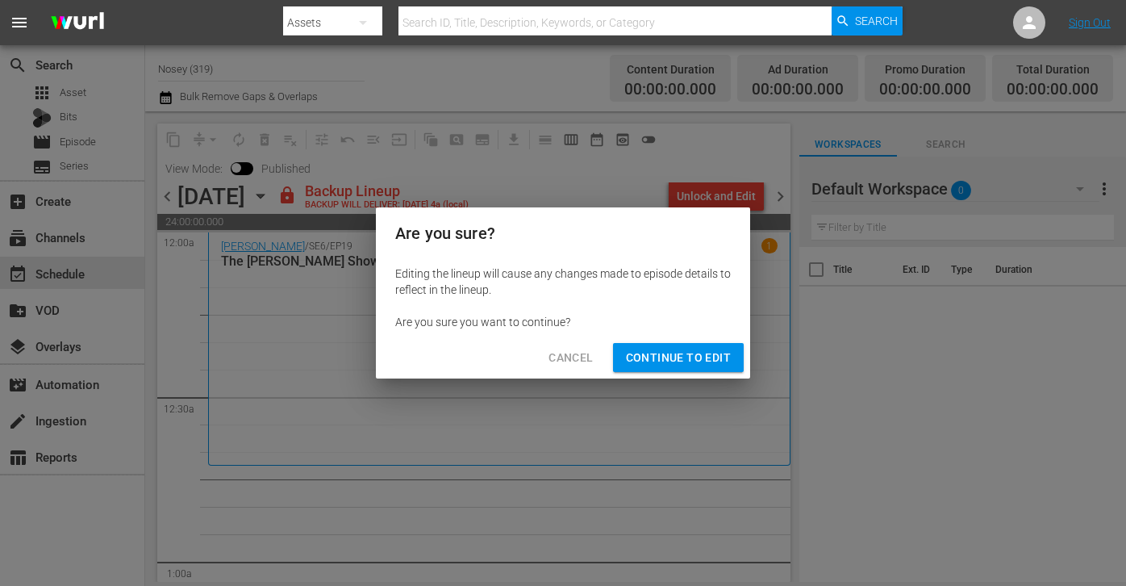
click at [659, 358] on span "Continue to Edit" at bounding box center [678, 358] width 105 height 20
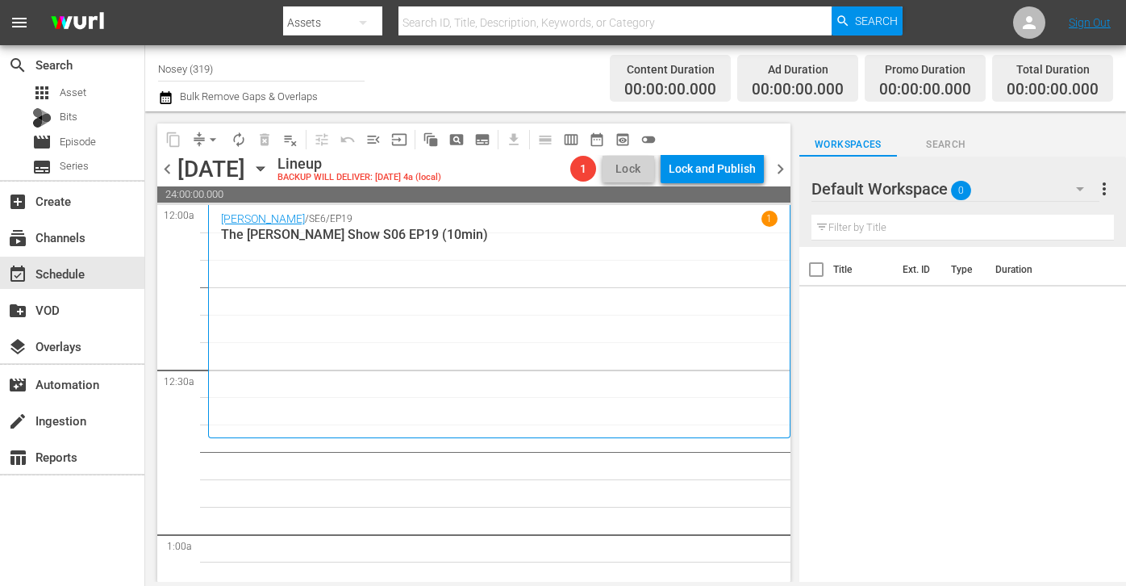
click at [371, 33] on div "button" at bounding box center [362, 27] width 19 height 29
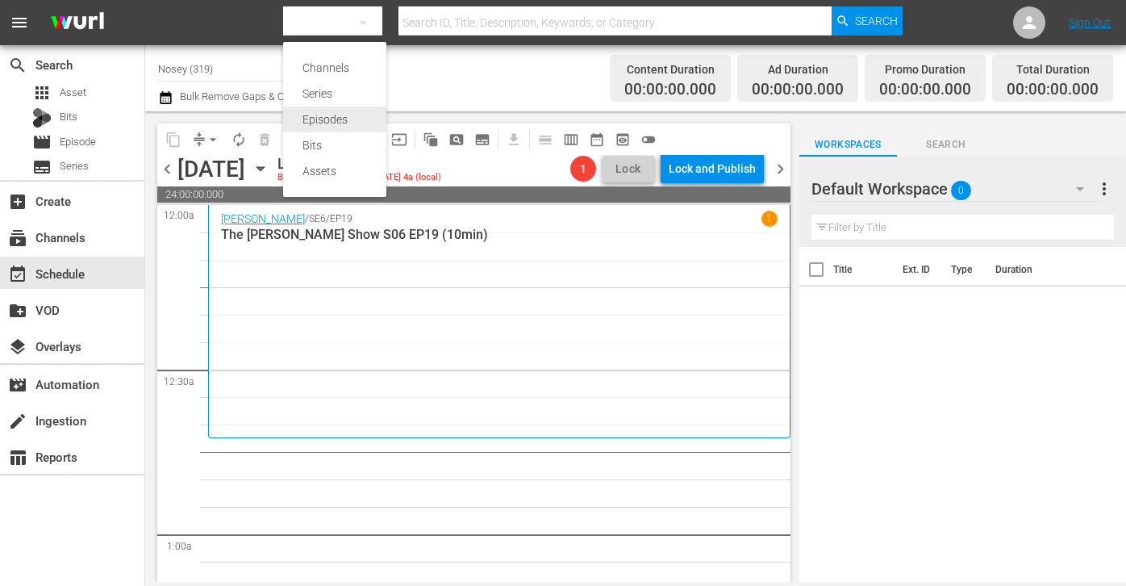
click at [345, 108] on div "Episodes" at bounding box center [335, 120] width 65 height 26
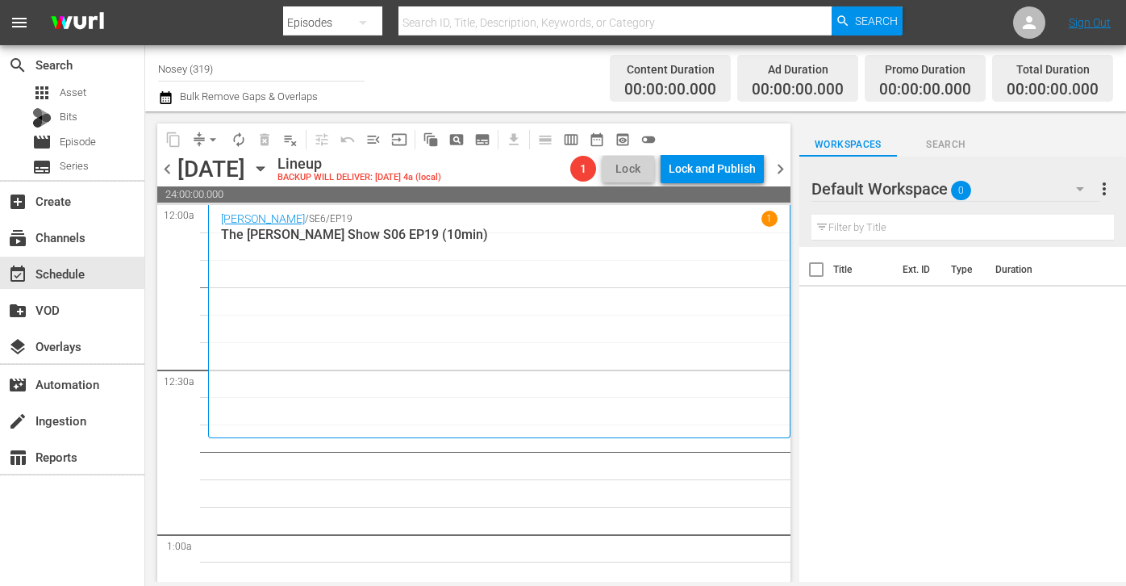
click at [438, 25] on input "text" at bounding box center [615, 22] width 433 height 39
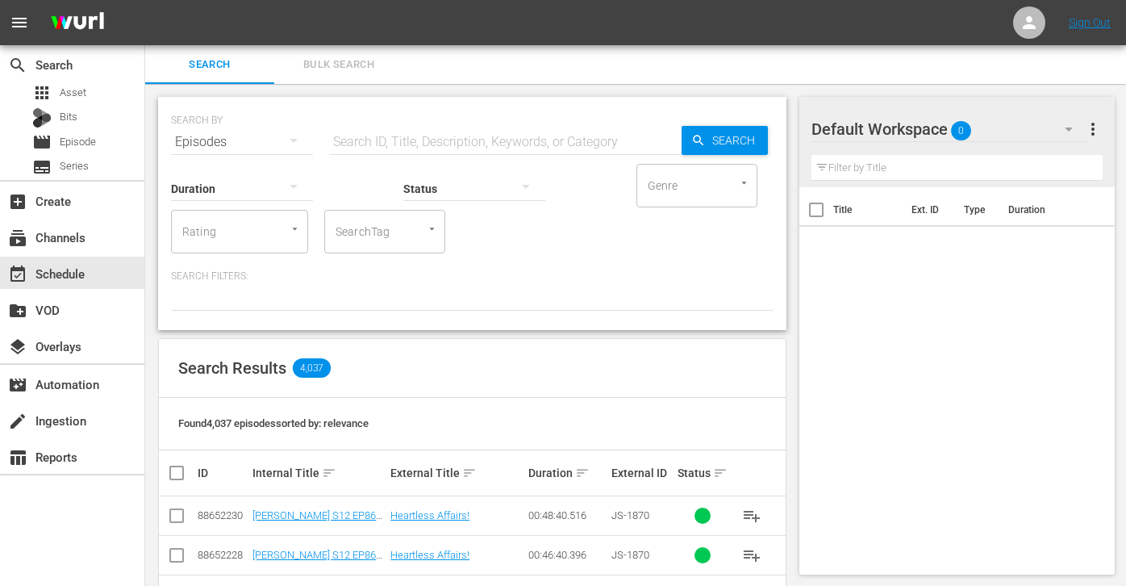
click at [343, 64] on span "Bulk Search" at bounding box center [339, 65] width 110 height 19
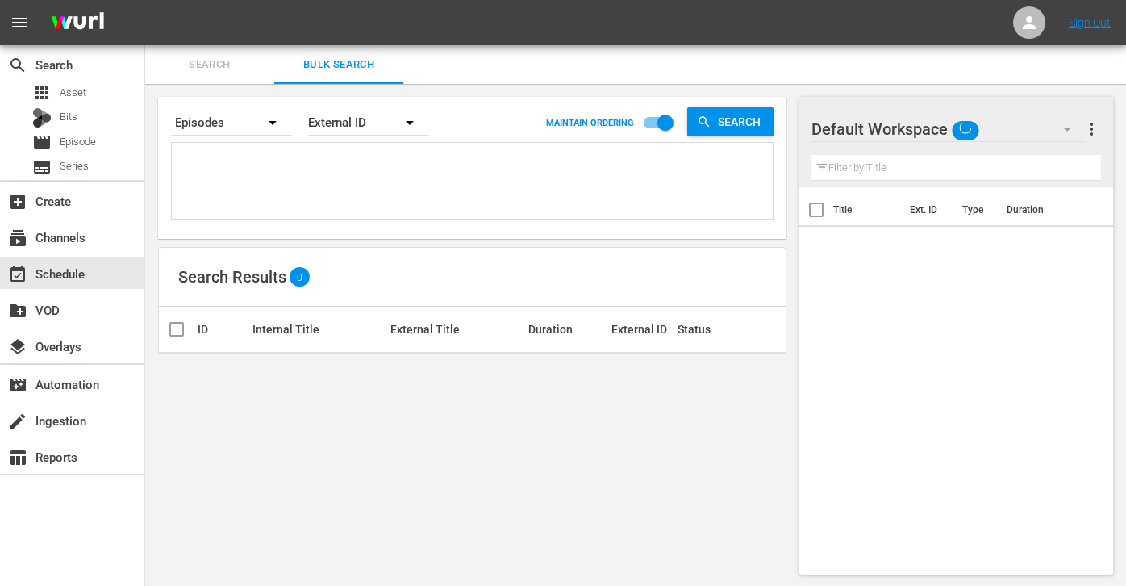
click at [340, 172] on textarea at bounding box center [474, 183] width 597 height 73
paste textarea "OR-0101 OR-0204 OR-0303 OR-0312 TR-0117 TR-0130 TR-0144 TR-0181 TR-0240 TR-0252…"
type textarea "OR-0101 OR-0204 OR-0303 OR-0312 TR-0117 TR-0130 TR-0144 TR-0181 TR-0240 TR-0252…"
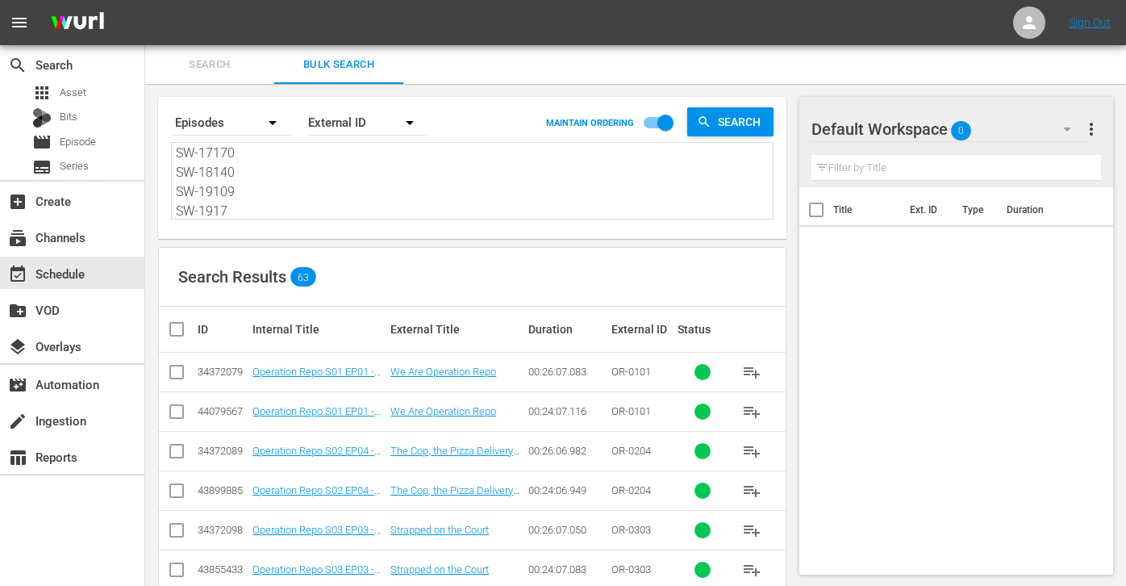
type textarea "OR-0101 OR-0204 OR-0303 OR-0312 TR-0117 TR-0130 TR-0144 TR-0181 TR-0240 TR-0252…"
click at [171, 336] on input "checkbox" at bounding box center [183, 329] width 32 height 19
checkbox input "true"
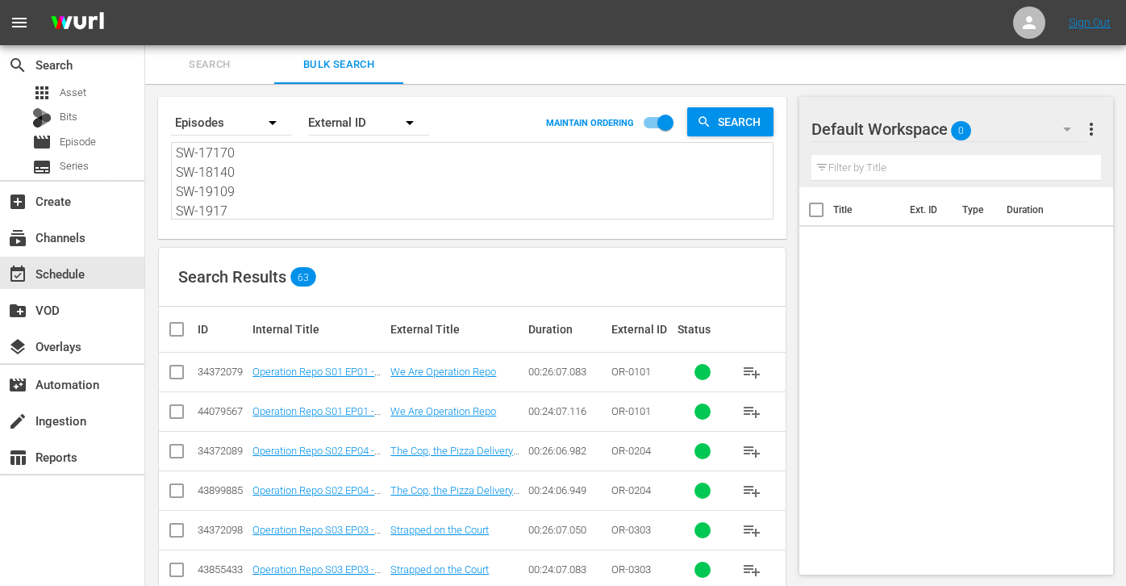
checkbox input "true"
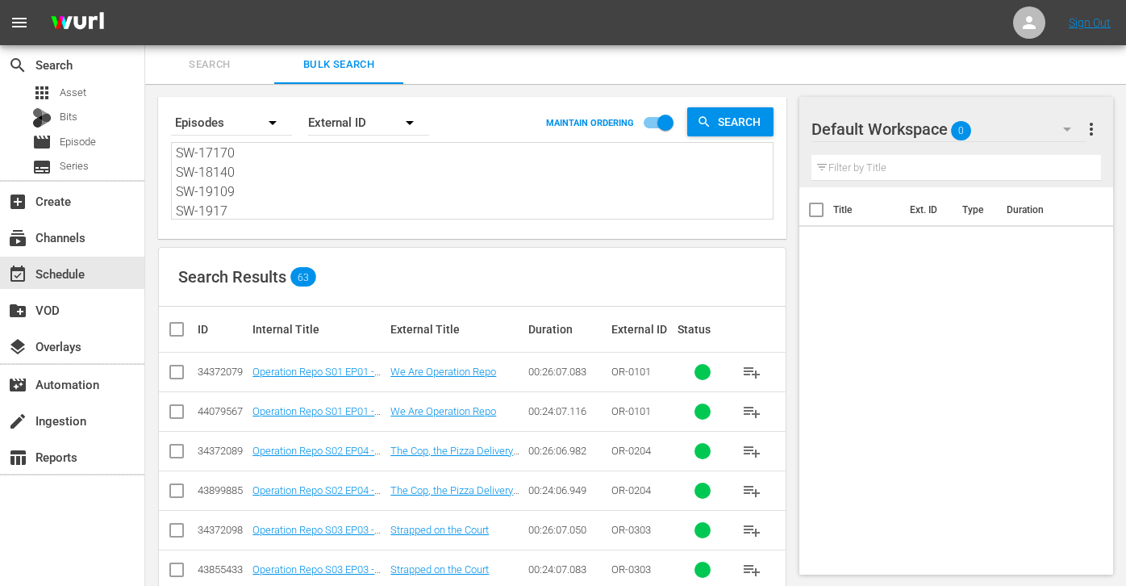
checkbox input "true"
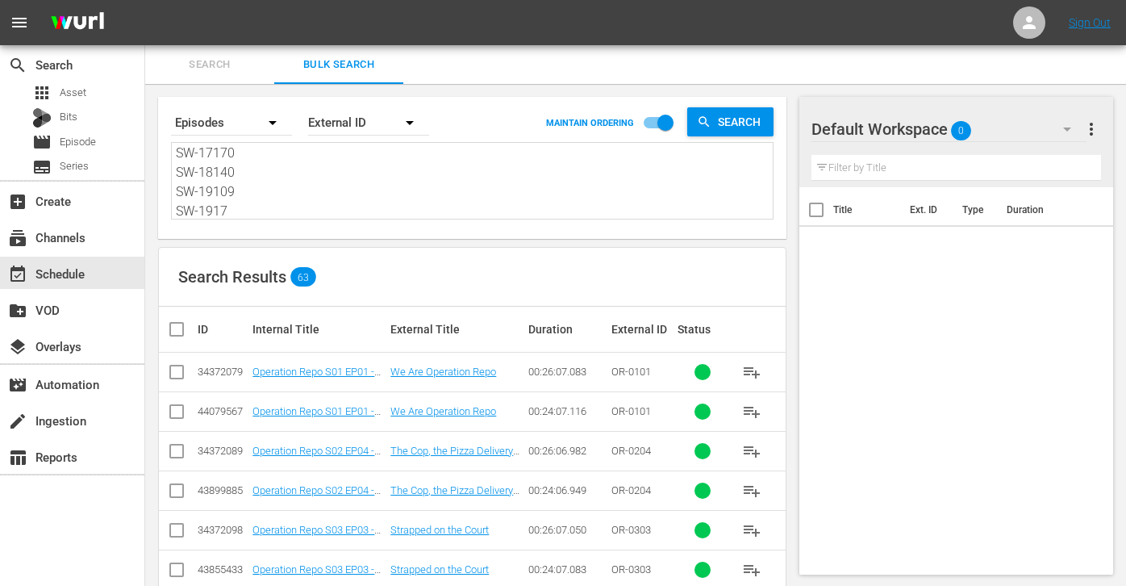
checkbox input "true"
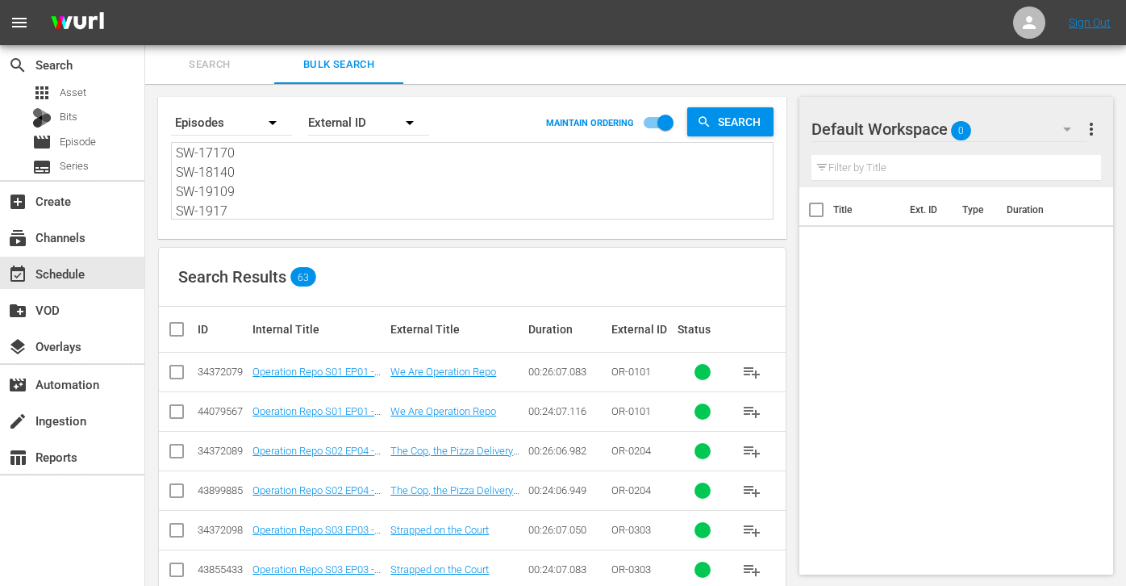
checkbox input "true"
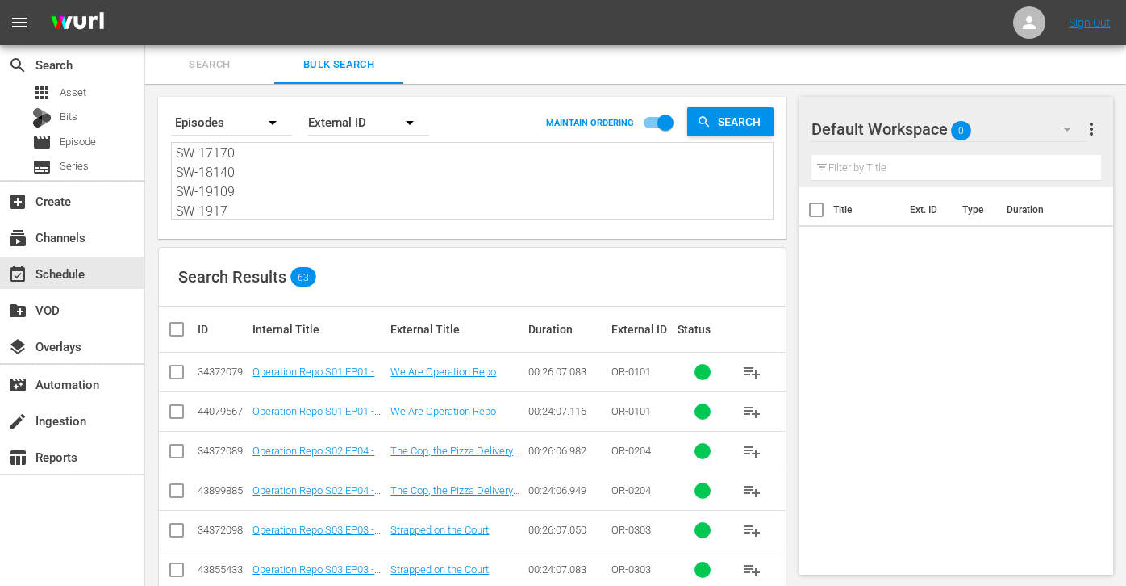
checkbox input "true"
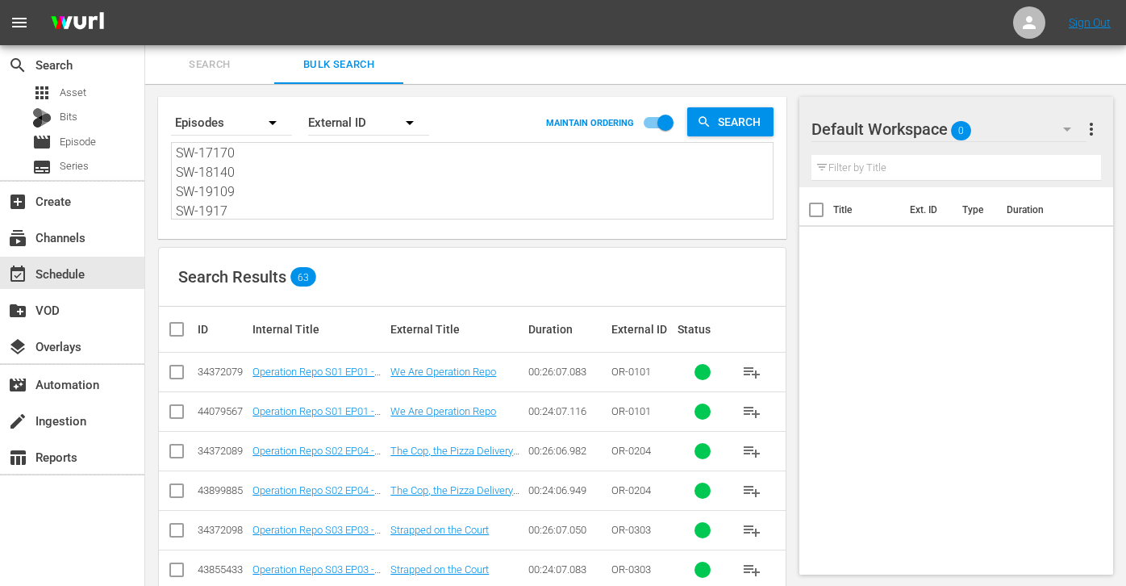
checkbox input "true"
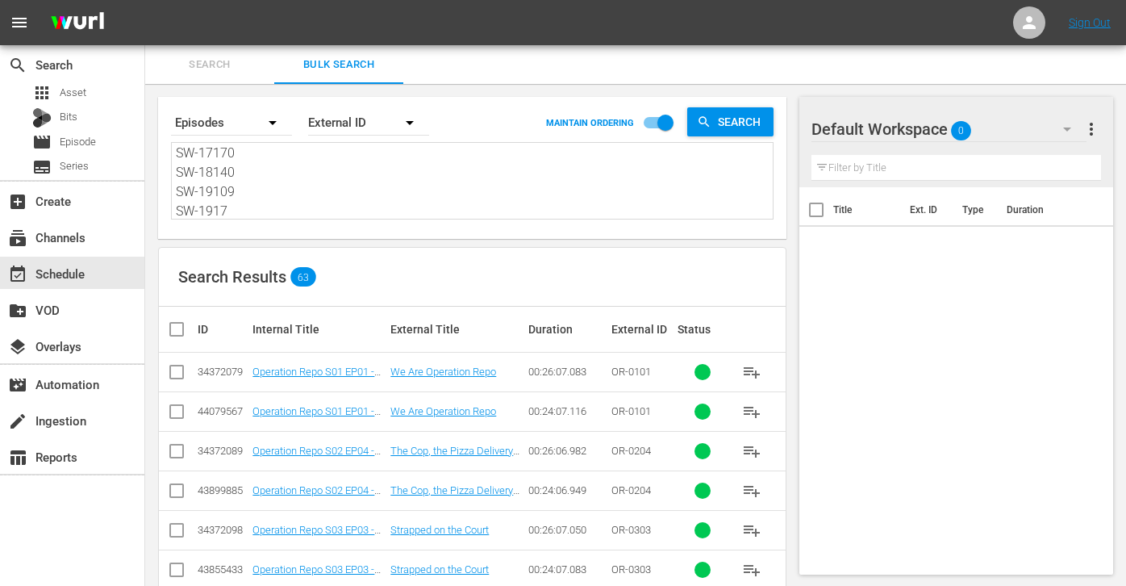
checkbox input "true"
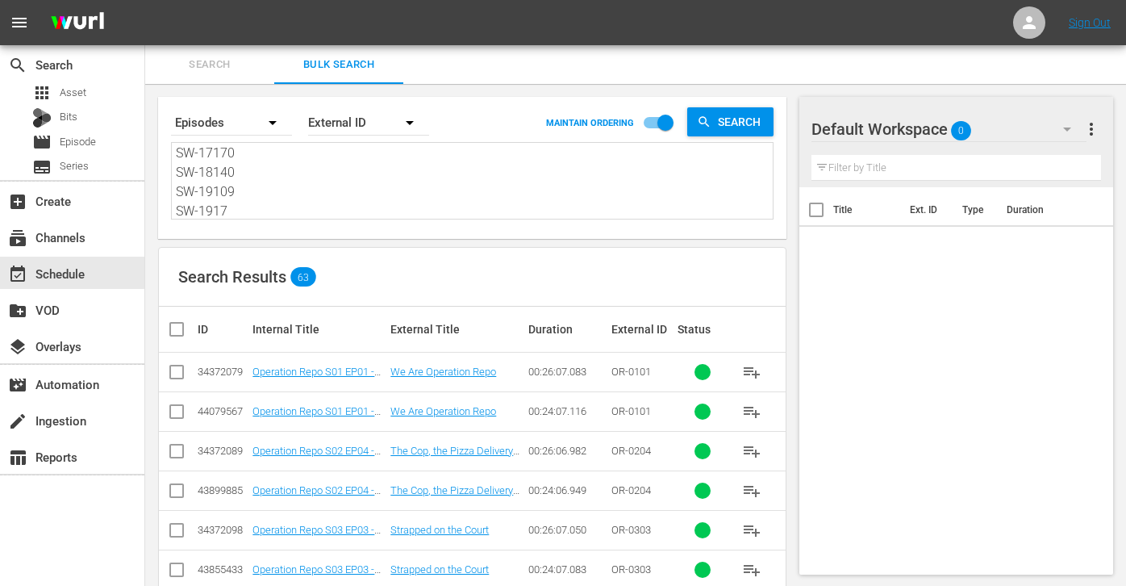
checkbox input "true"
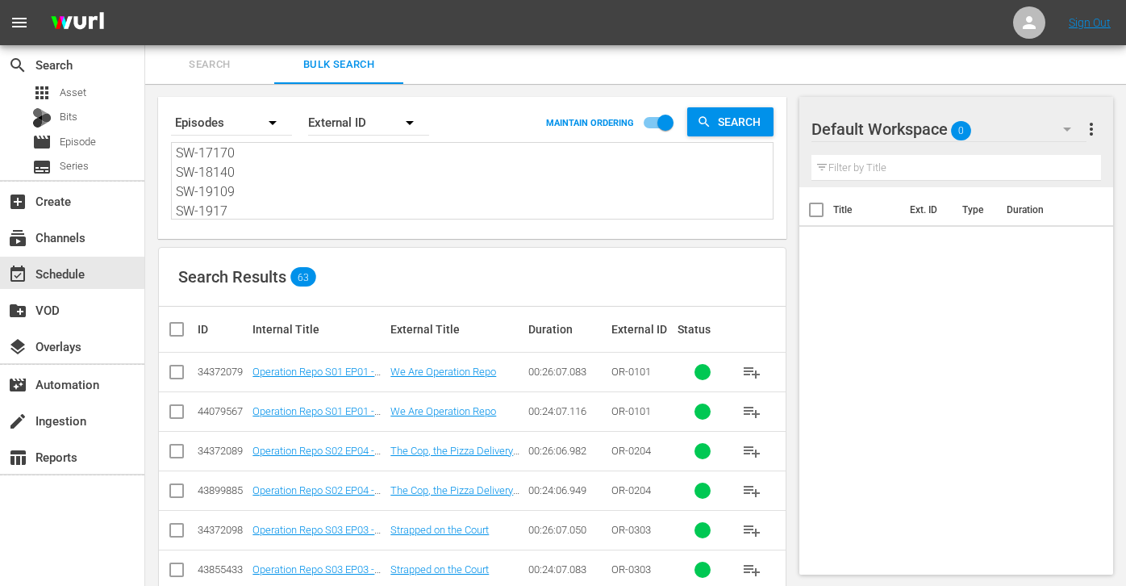
checkbox input "true"
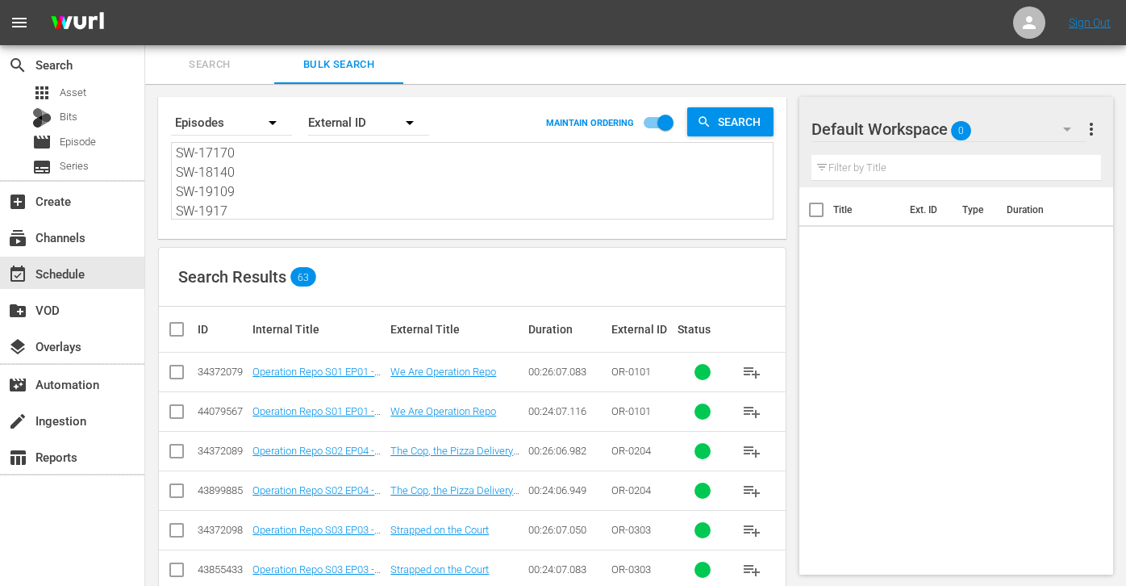
checkbox input "true"
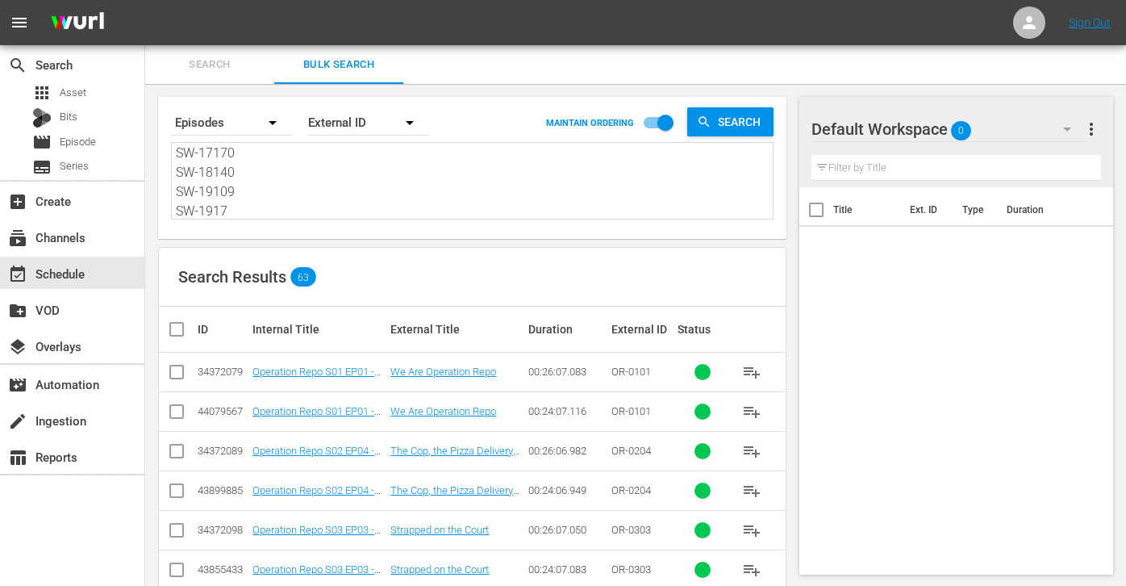
checkbox input "true"
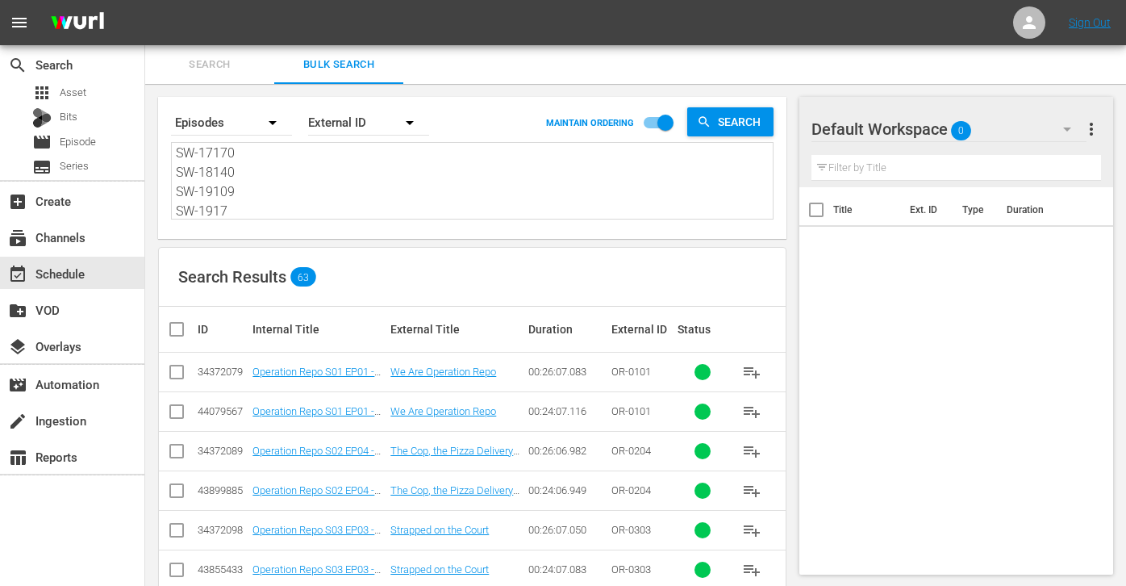
checkbox input "true"
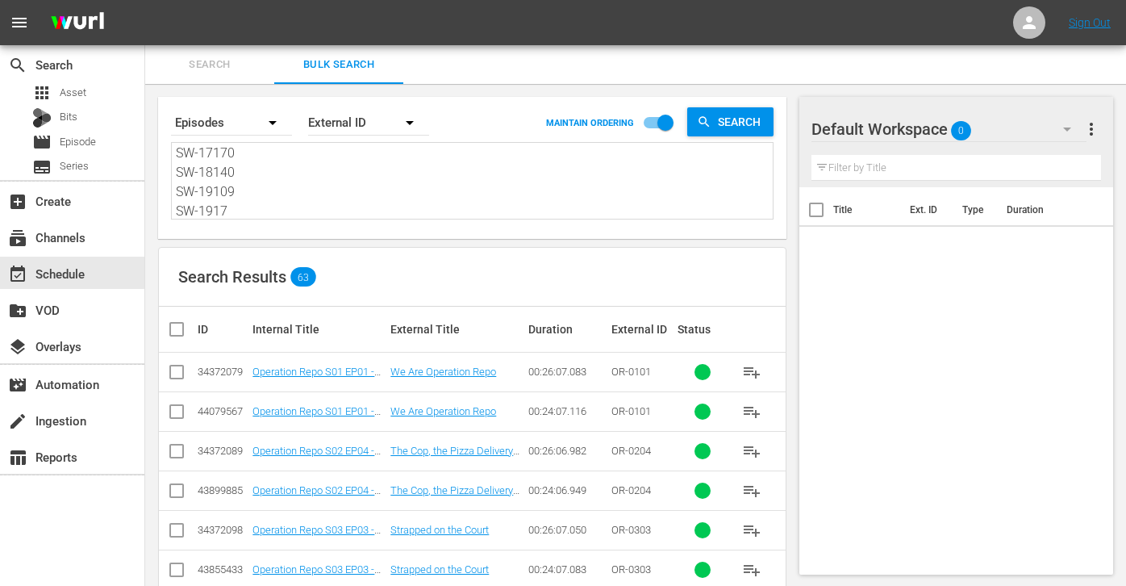
checkbox input "true"
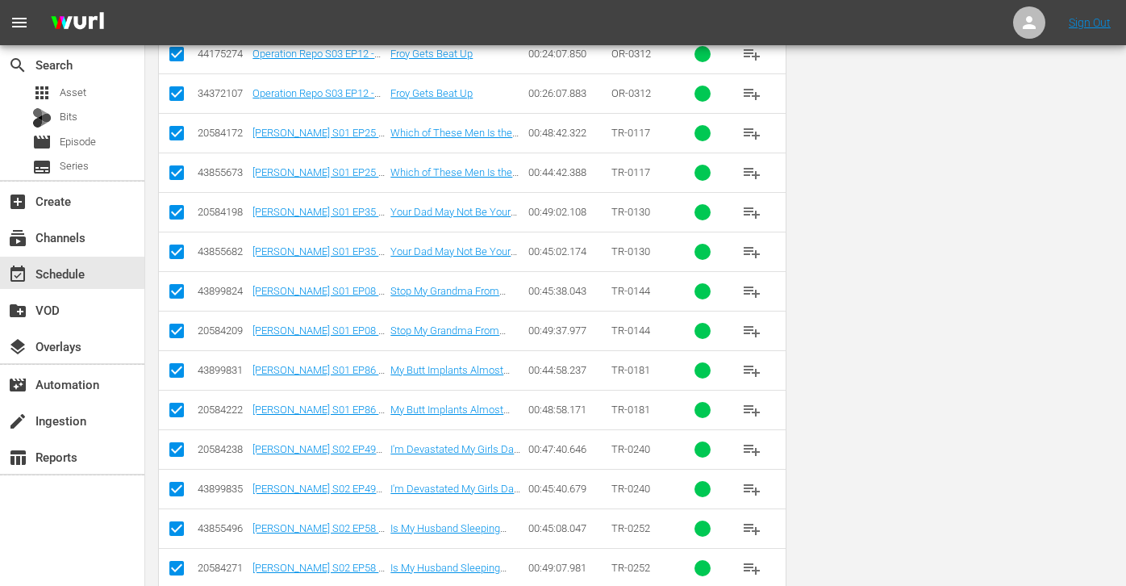
scroll to position [0, 0]
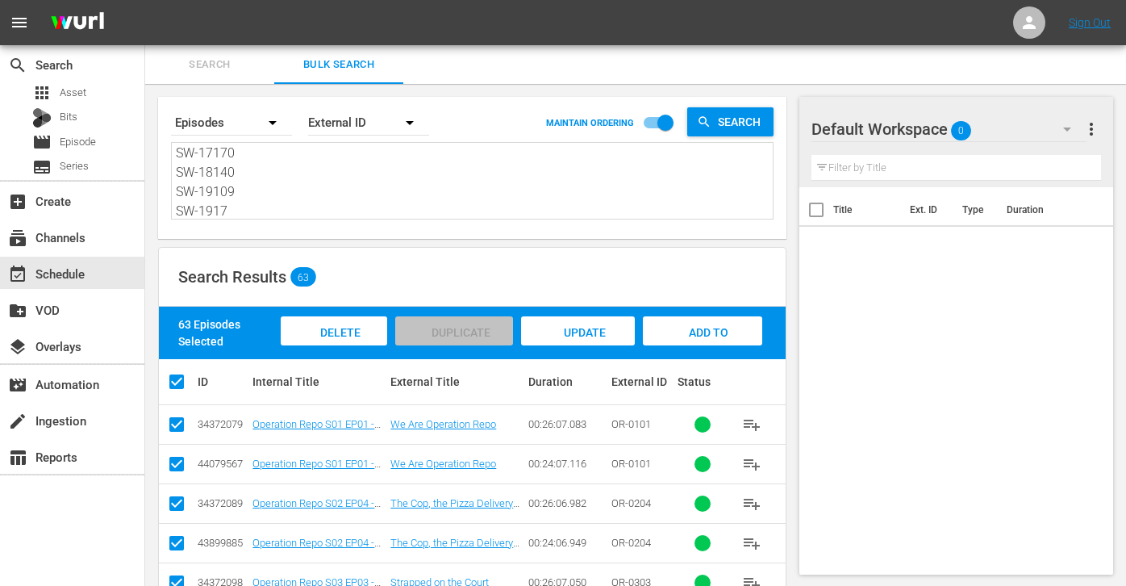
click at [730, 333] on div "Add to Workspace" at bounding box center [702, 346] width 119 height 61
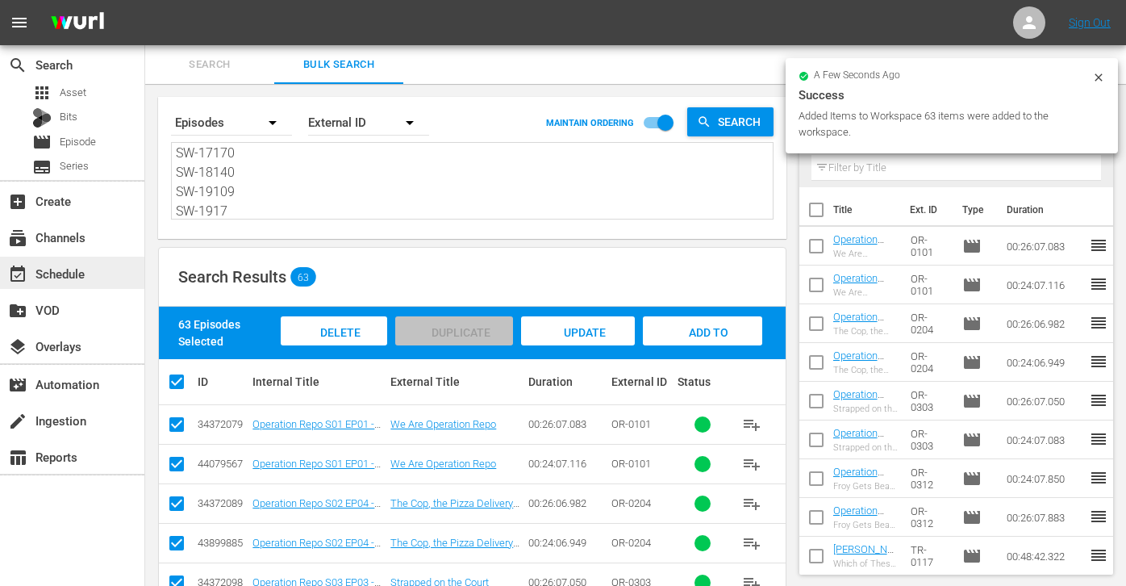
click at [104, 282] on div "event_available Schedule" at bounding box center [72, 273] width 144 height 32
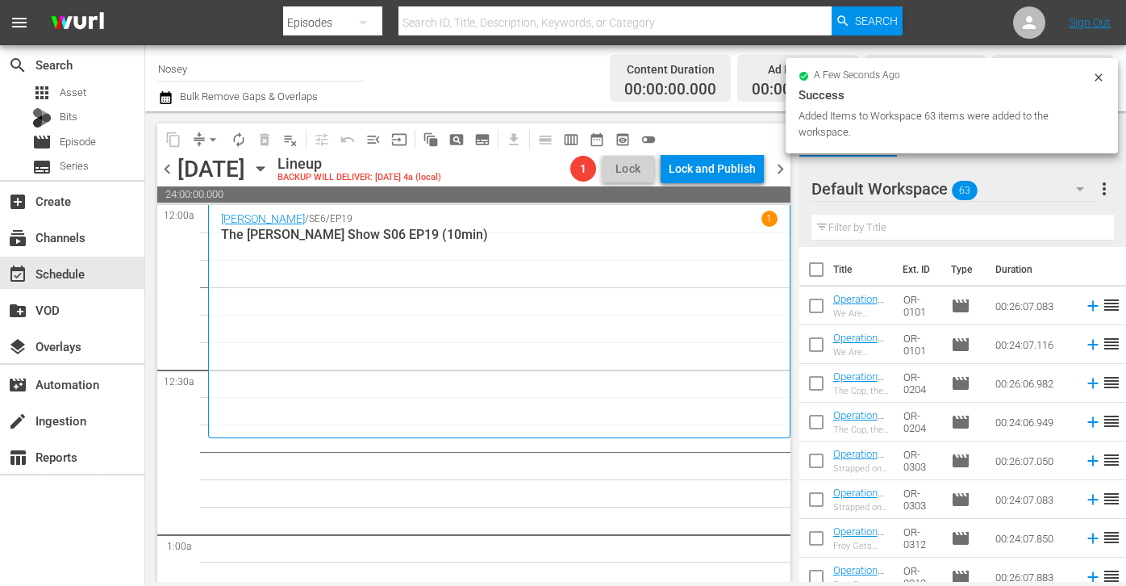
click at [928, 224] on input "text" at bounding box center [963, 228] width 303 height 26
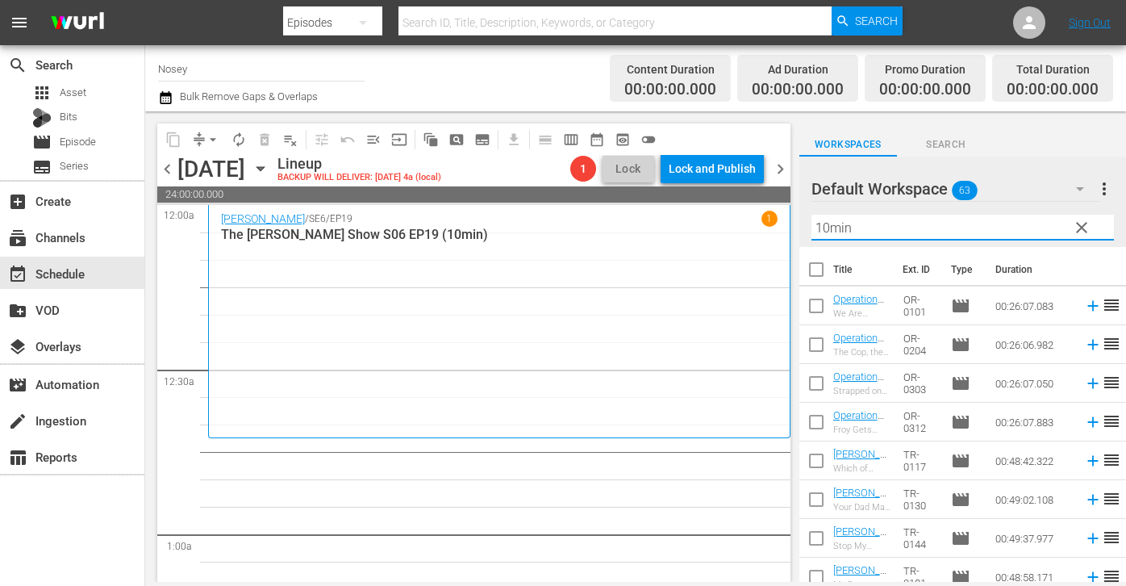
type input "10min"
click at [815, 266] on input "checkbox" at bounding box center [817, 273] width 34 height 34
checkbox input "true"
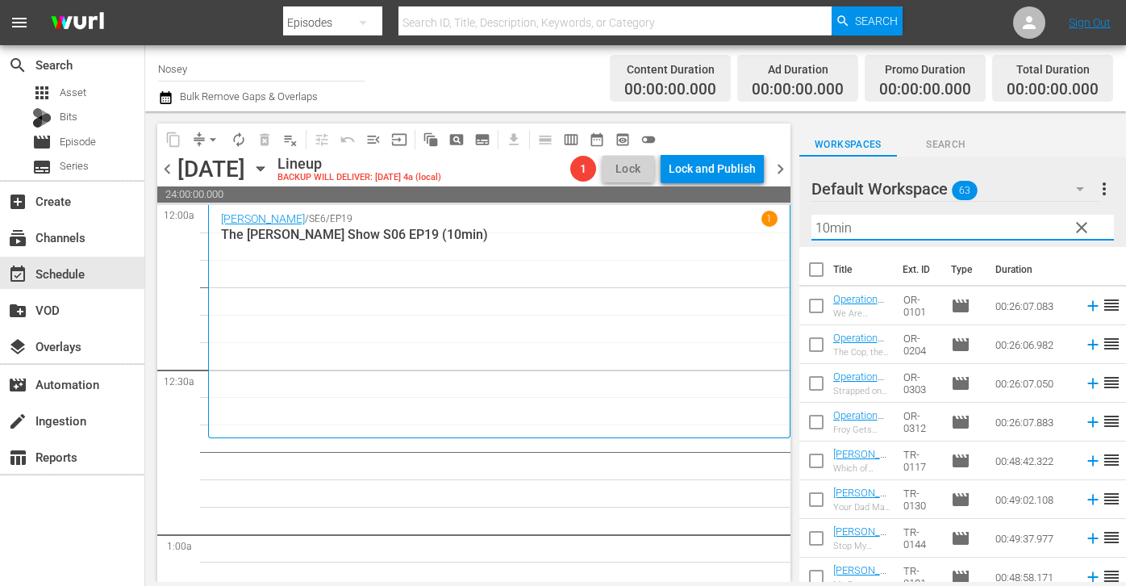
checkbox input "true"
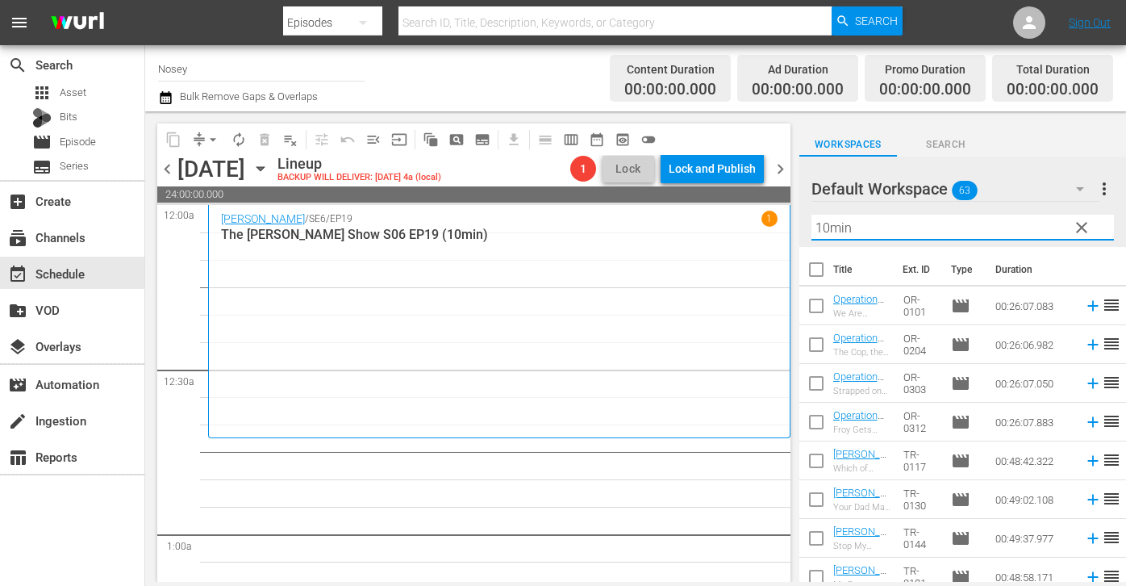
checkbox input "true"
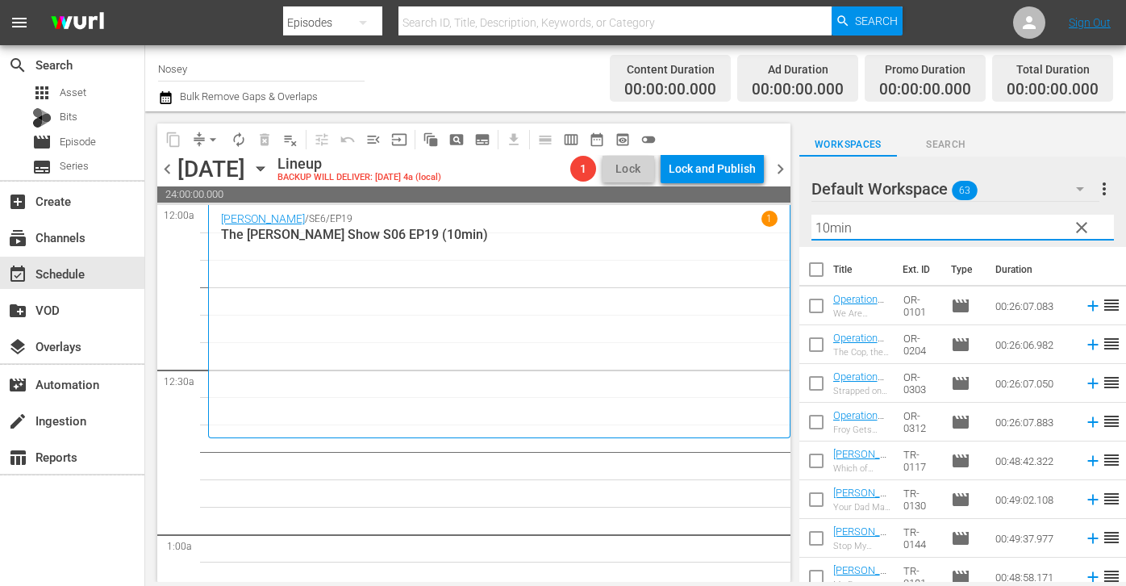
checkbox input "true"
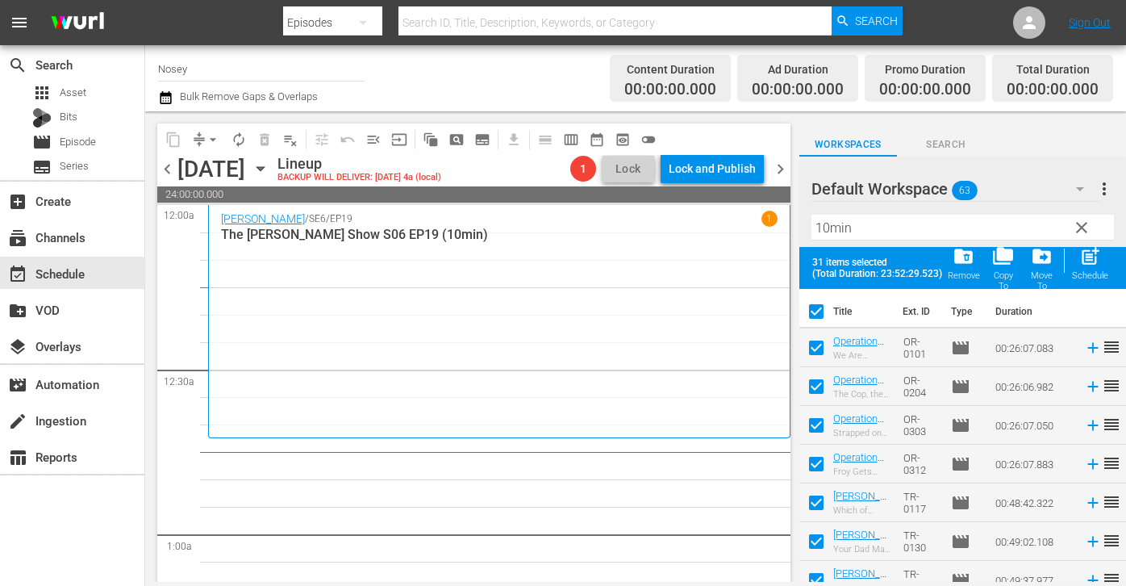
scroll to position [945, 0]
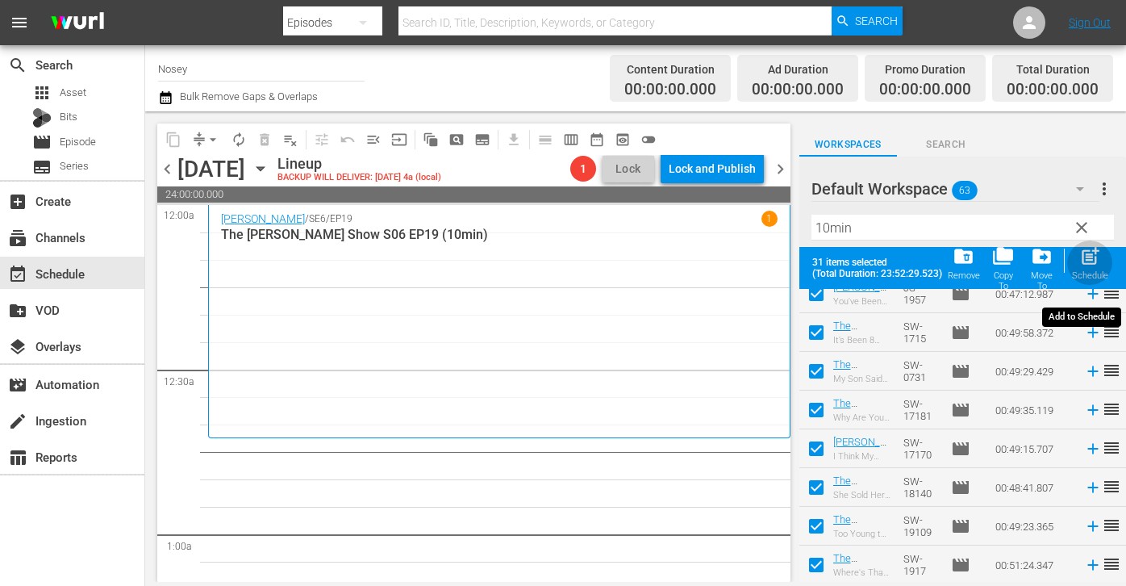
click at [1093, 255] on span "post_add" at bounding box center [1091, 256] width 22 height 22
checkbox input "false"
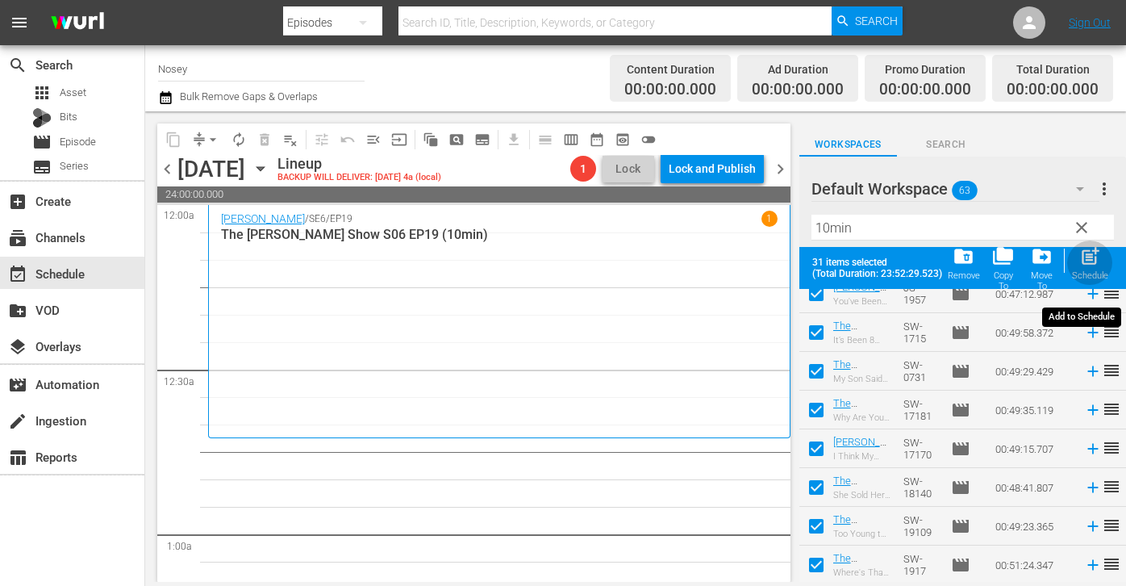
checkbox input "false"
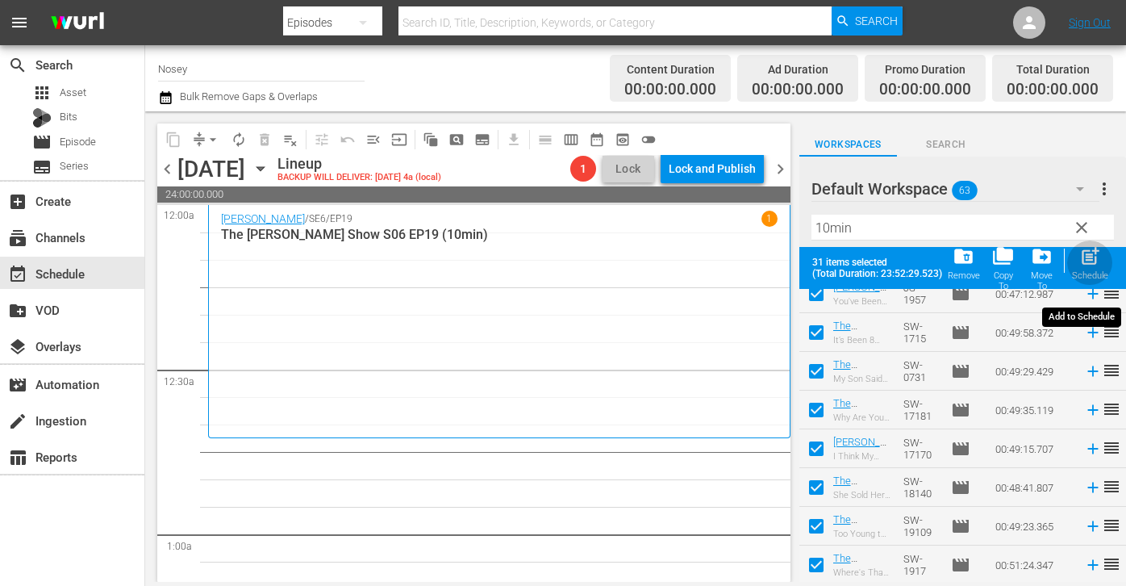
checkbox input "false"
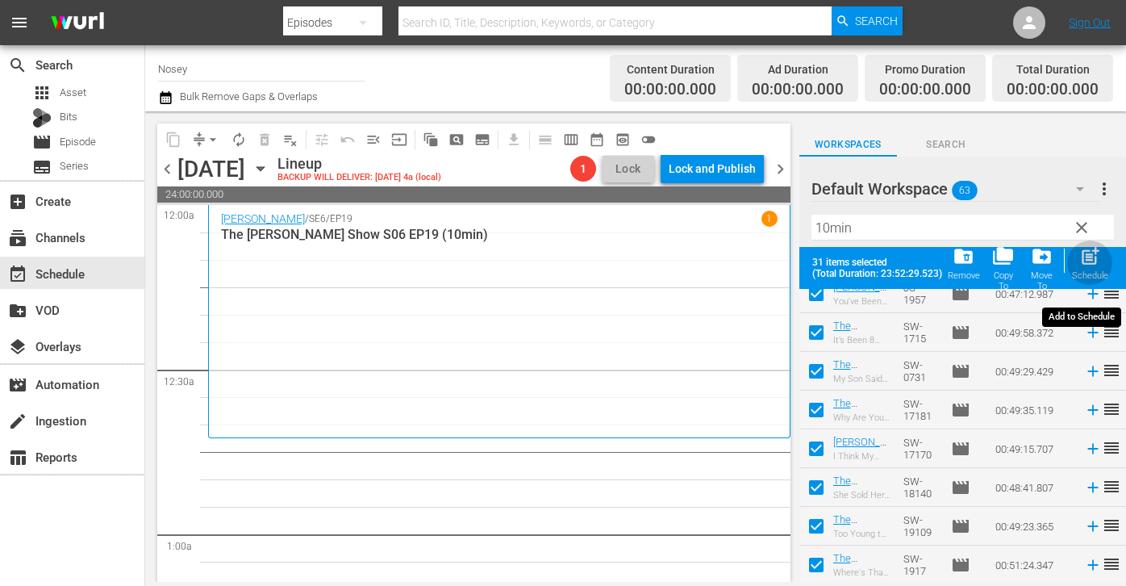
checkbox input "false"
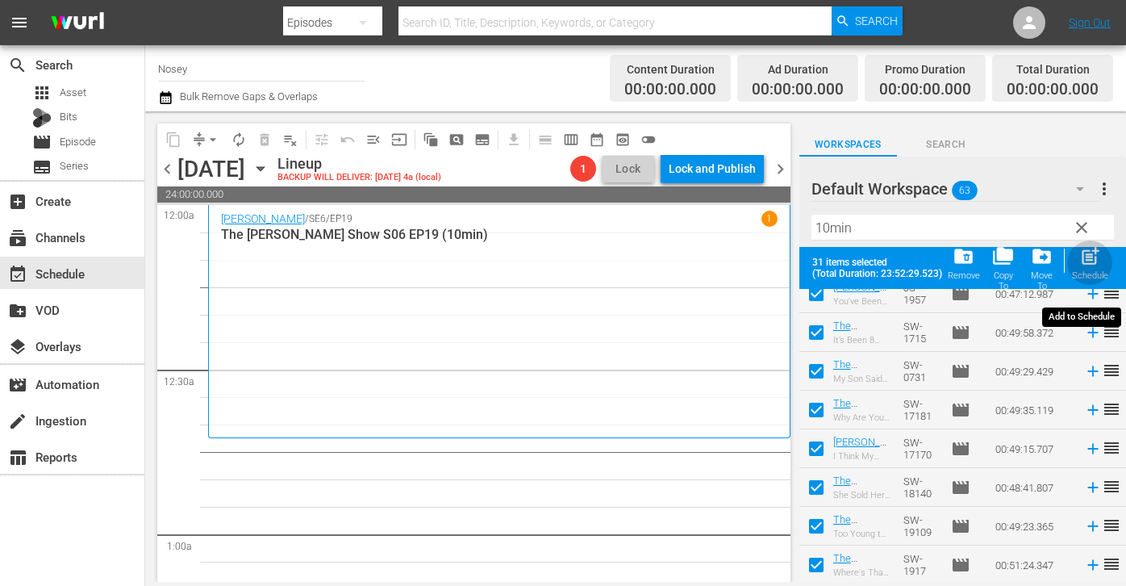
checkbox input "false"
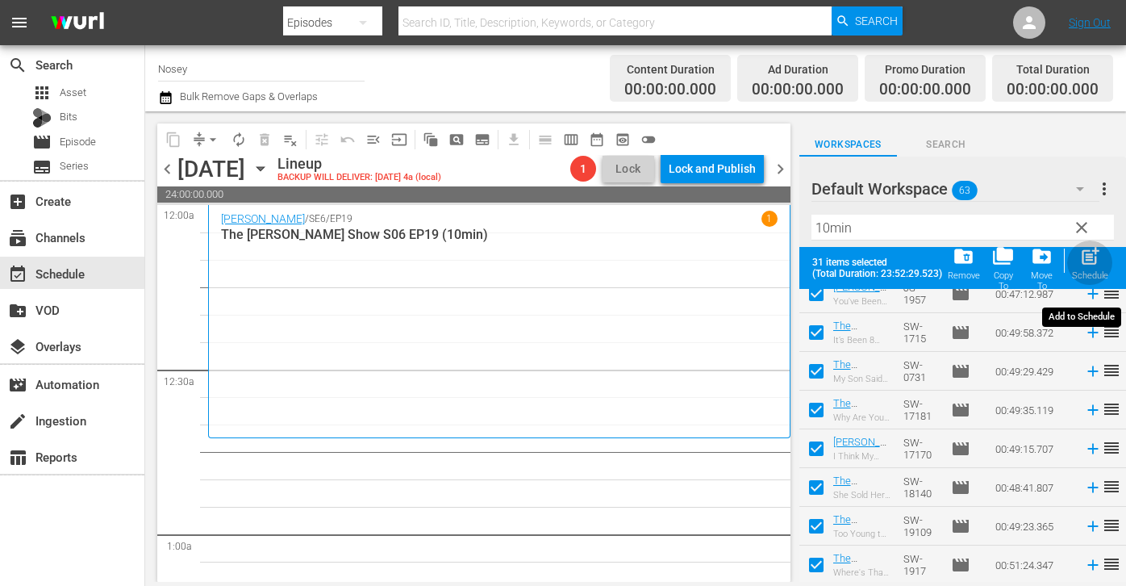
checkbox input "false"
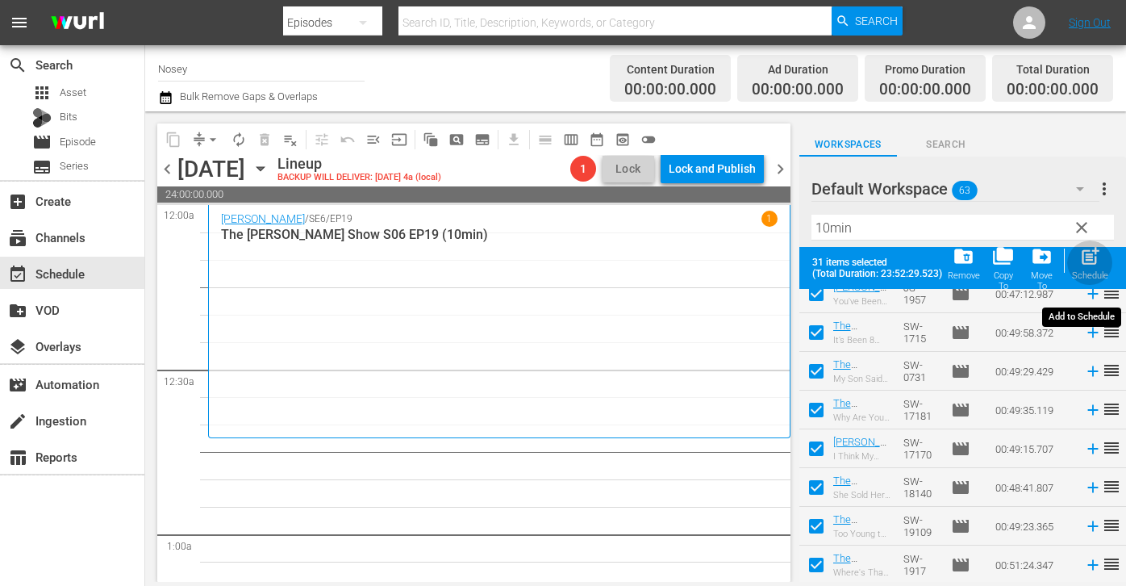
checkbox input "false"
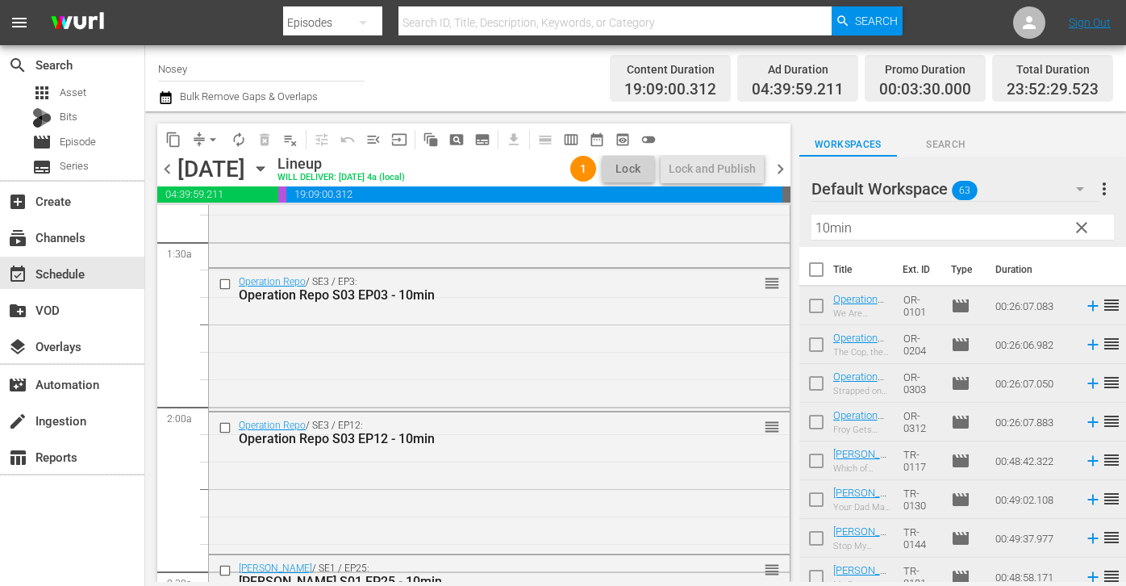
scroll to position [0, 0]
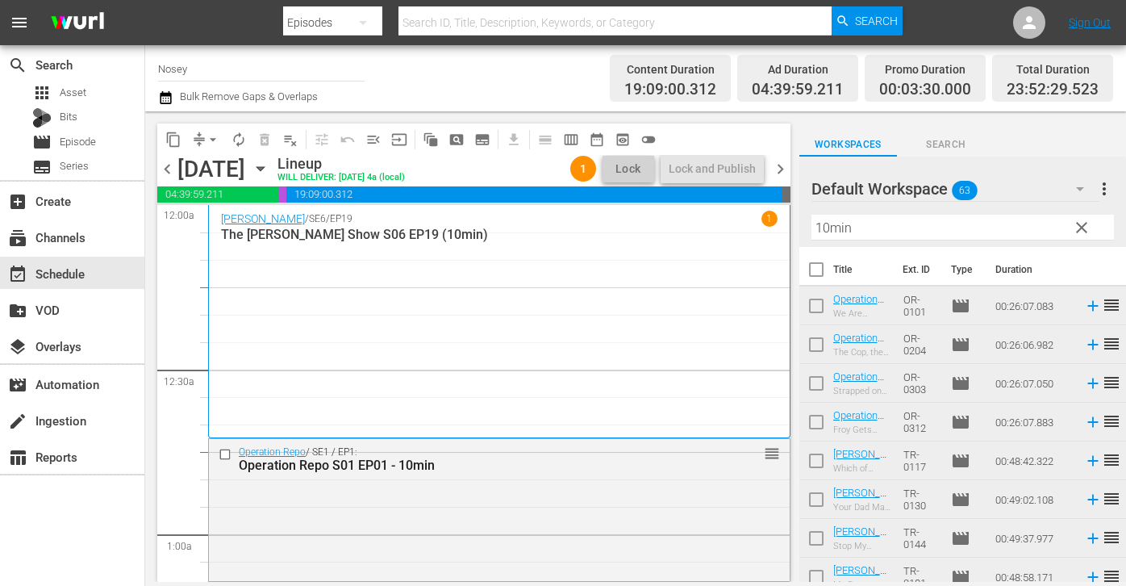
click at [212, 64] on input "Nosey" at bounding box center [261, 68] width 207 height 39
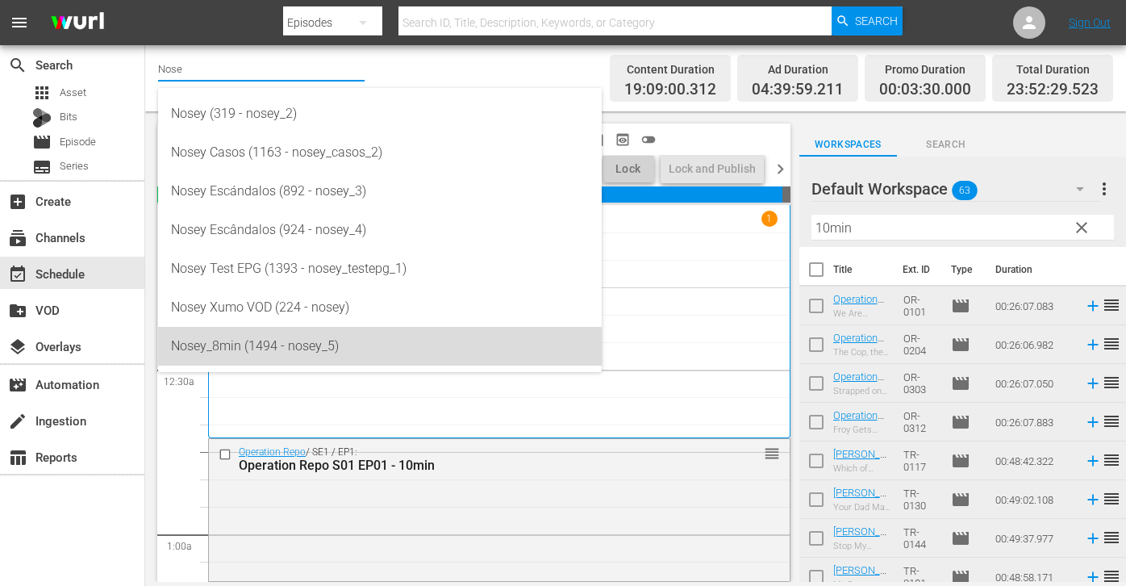
click at [249, 351] on div "Nosey_8min (1494 - nosey_5)" at bounding box center [380, 346] width 418 height 39
type input "Nosey_8min (1494 - nosey_5)"
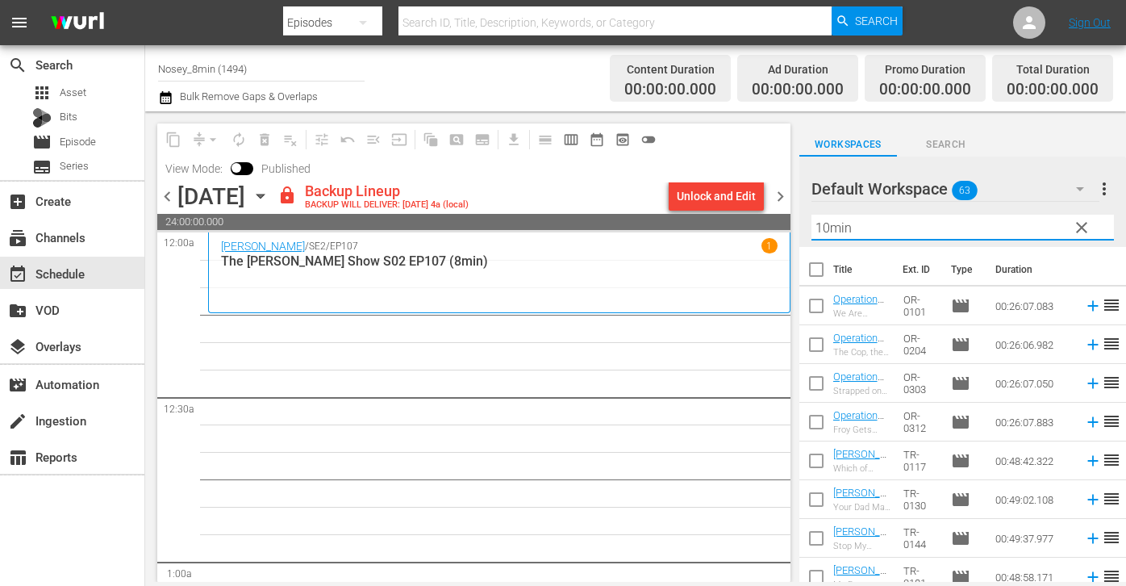
drag, startPoint x: 821, startPoint y: 223, endPoint x: 767, endPoint y: 223, distance: 53.3
click at [767, 223] on div "content_copy compress arrow_drop_down autorenew_outlined delete_forever_outline…" at bounding box center [635, 346] width 981 height 470
click at [714, 175] on div "content_copy compress arrow_drop_down autorenew_outlined delete_forever_outline…" at bounding box center [473, 152] width 633 height 59
click at [716, 189] on div "Unlock and Edit" at bounding box center [716, 196] width 79 height 29
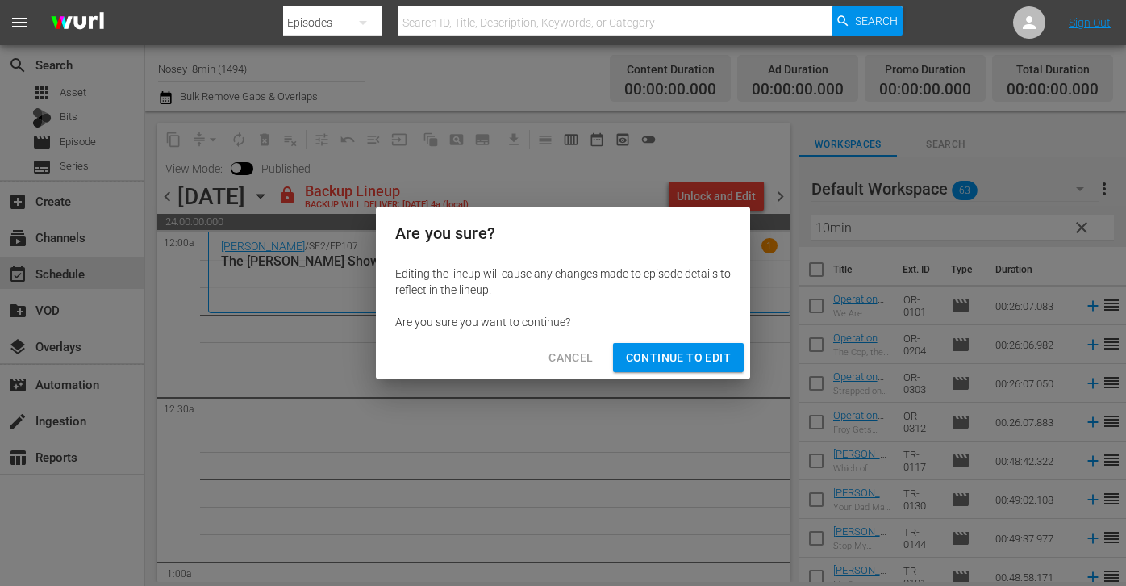
click at [675, 352] on span "Continue to Edit" at bounding box center [678, 358] width 105 height 20
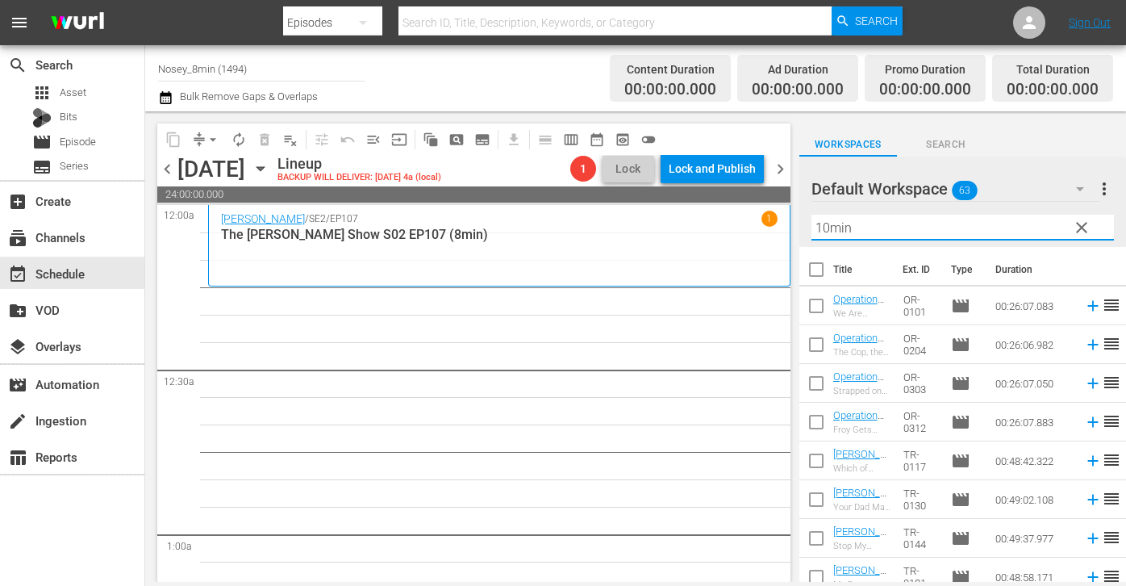
click at [860, 239] on div "Filter by Title 10min" at bounding box center [963, 227] width 303 height 39
type input "8min"
click at [817, 264] on input "checkbox" at bounding box center [817, 273] width 34 height 34
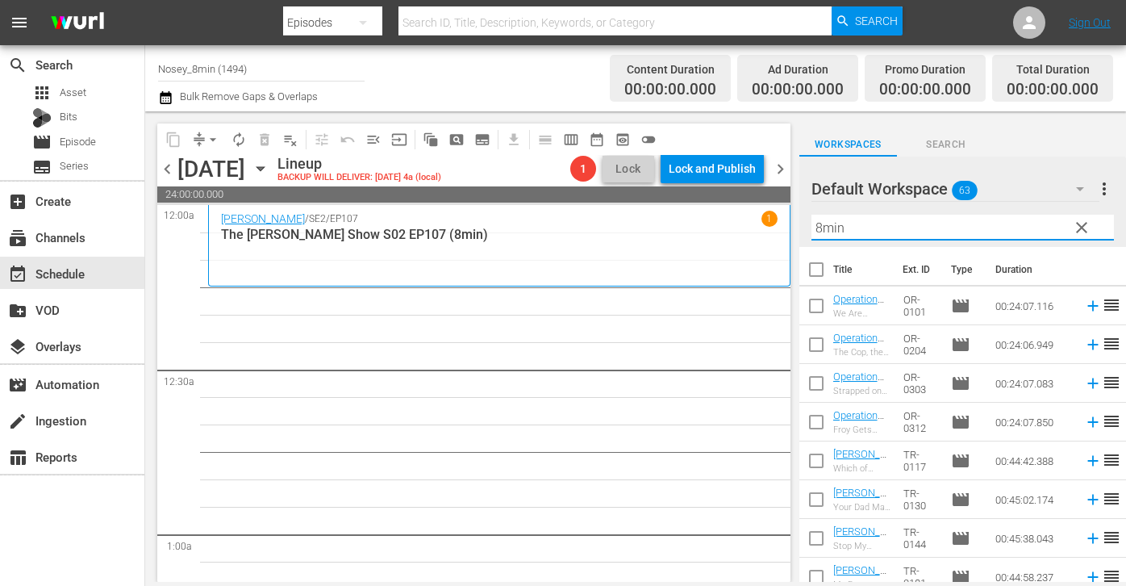
checkbox input "true"
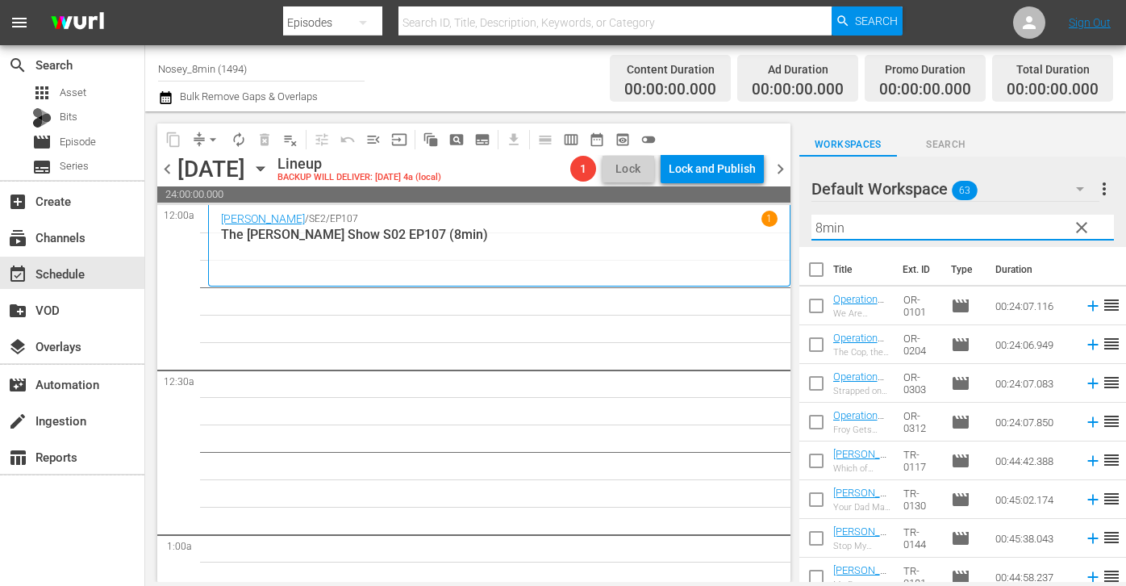
checkbox input "true"
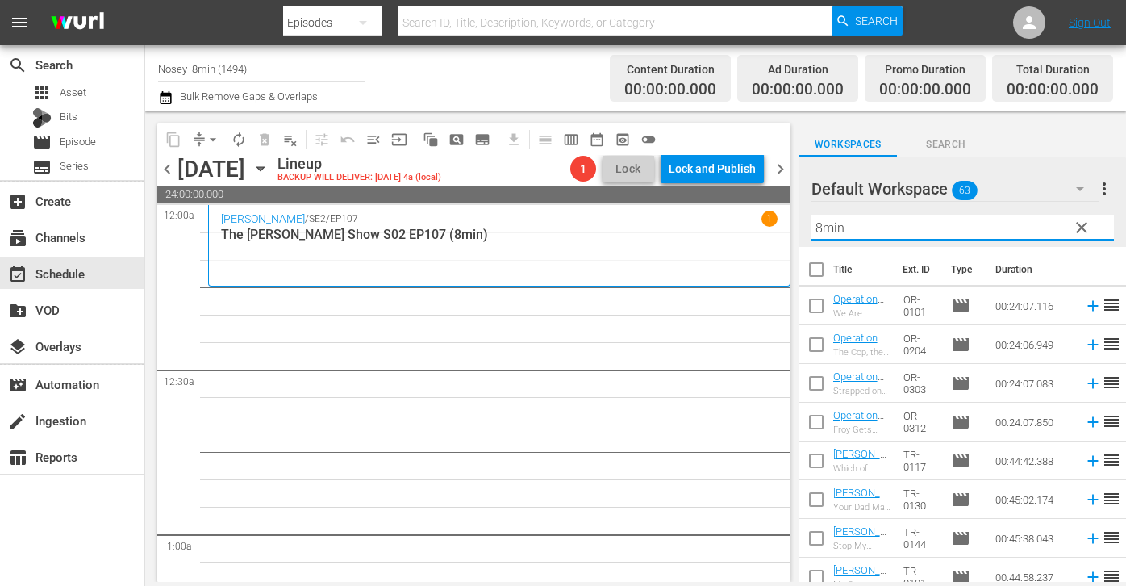
checkbox input "true"
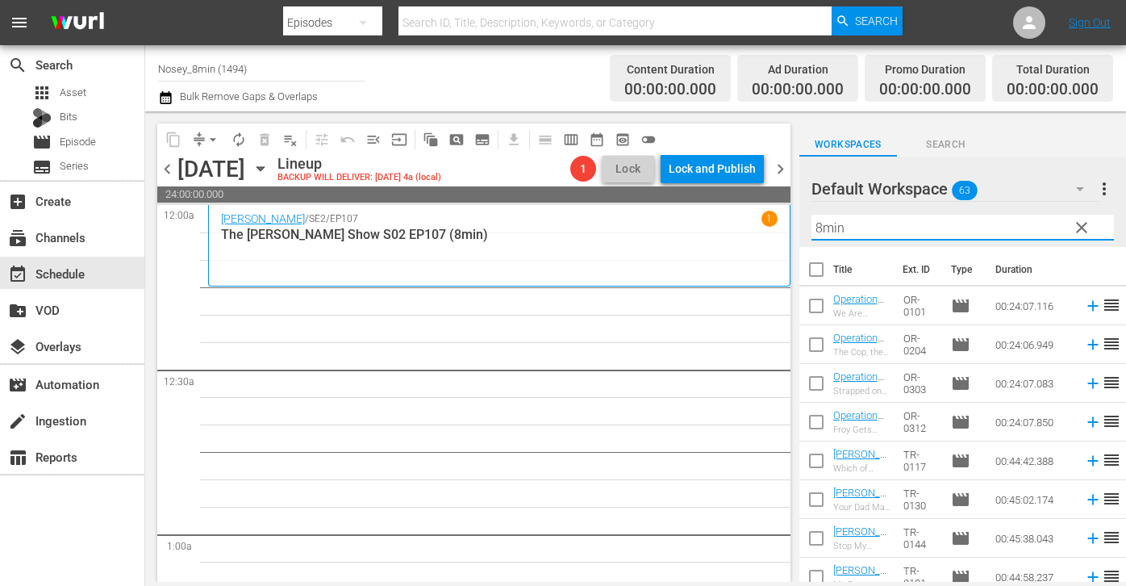
checkbox input "true"
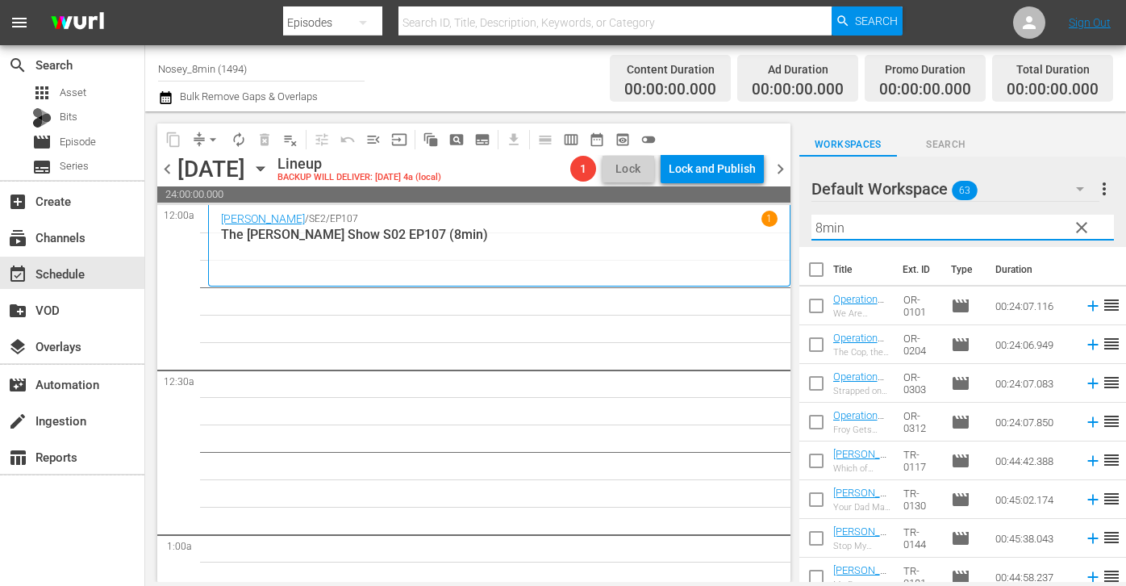
checkbox input "true"
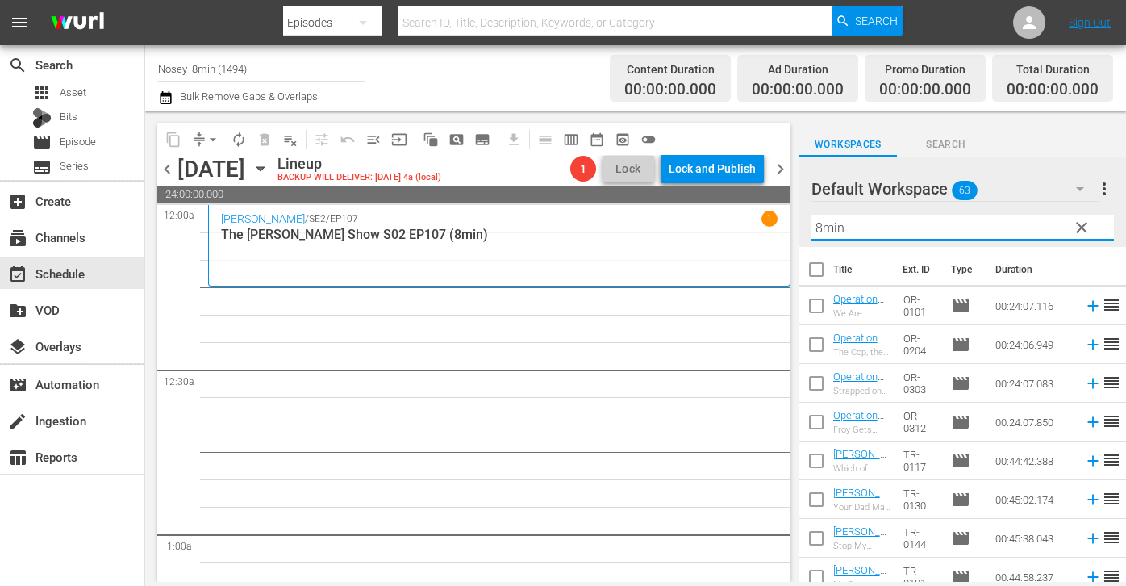
checkbox input "true"
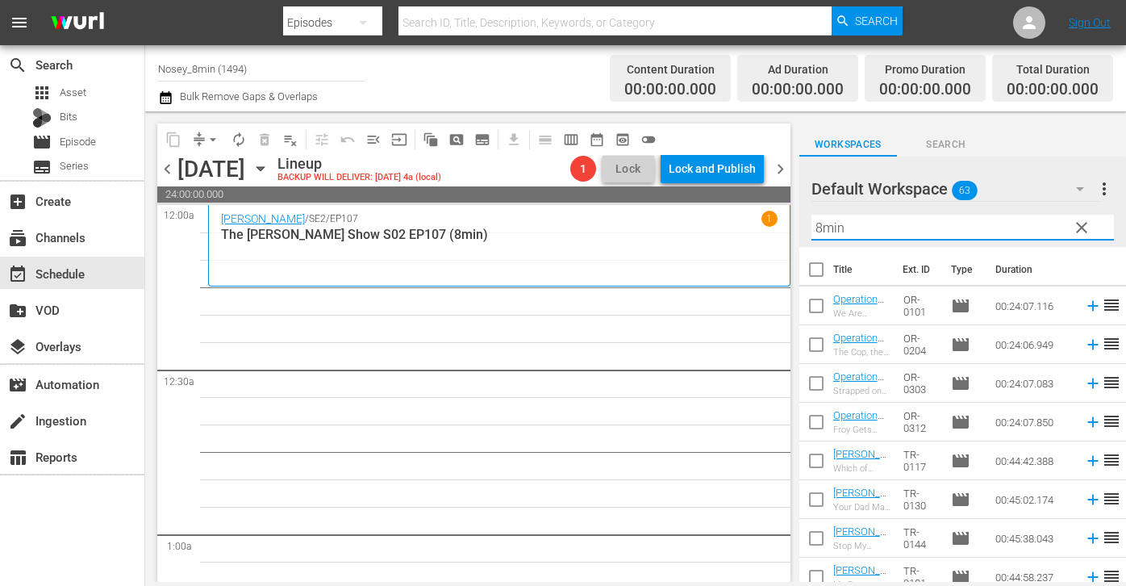
checkbox input "true"
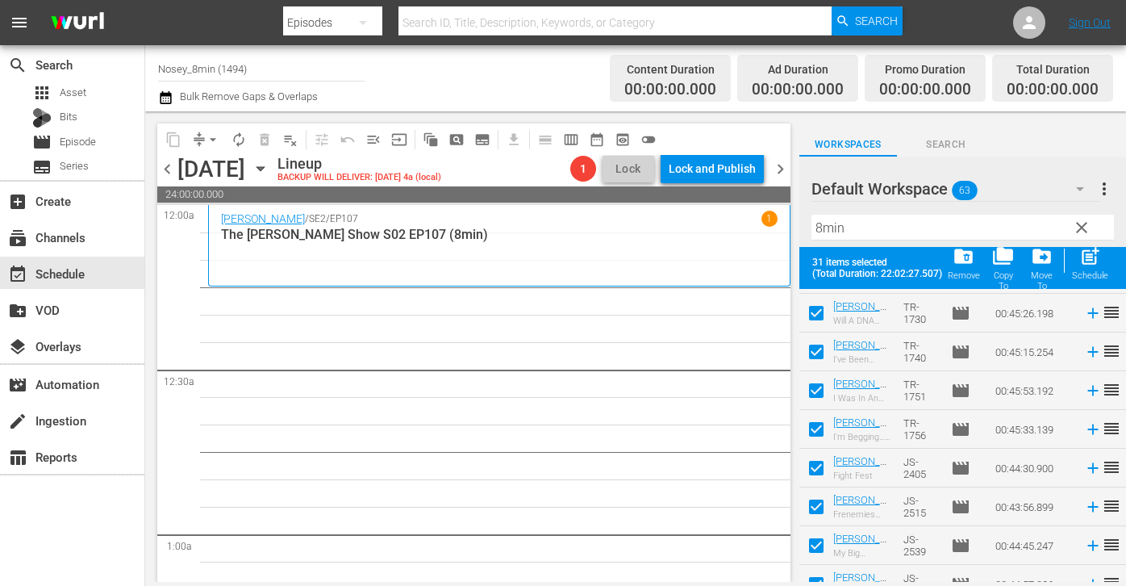
scroll to position [945, 0]
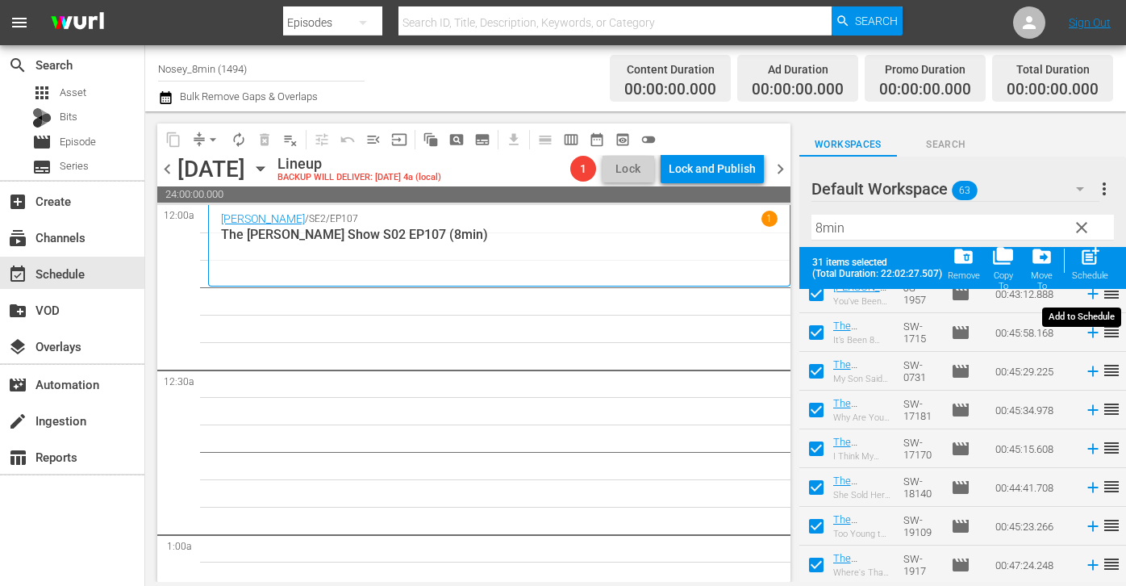
click at [1093, 263] on span "post_add" at bounding box center [1091, 256] width 22 height 22
checkbox input "false"
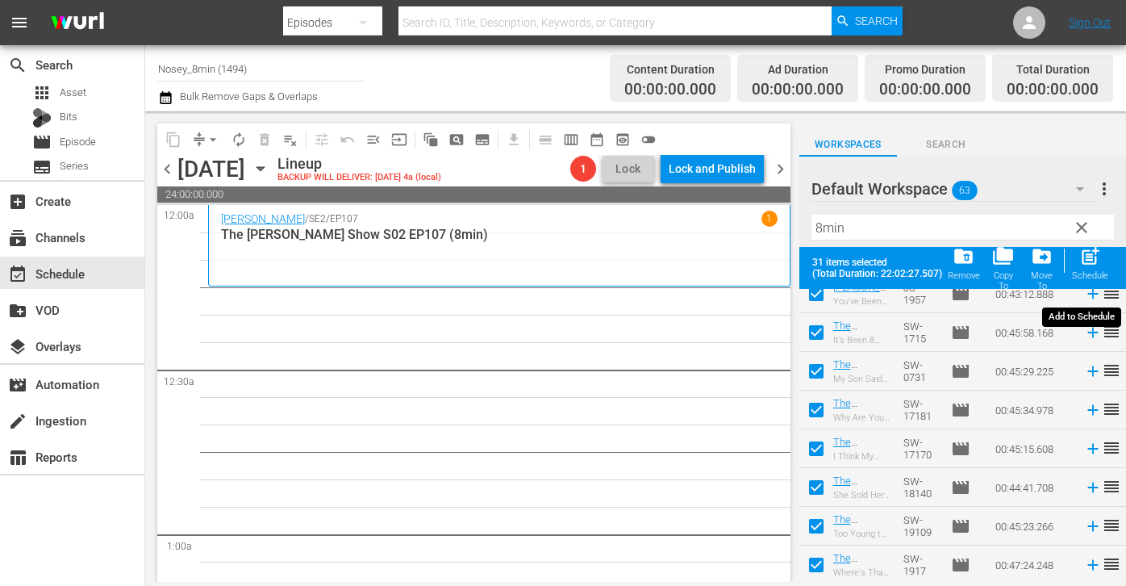
checkbox input "false"
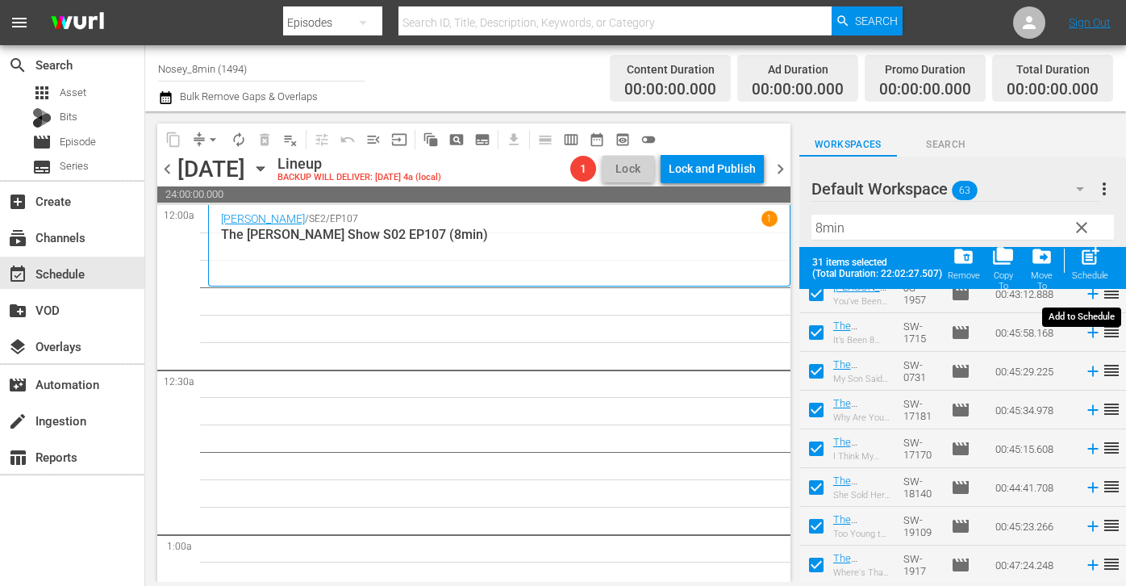
checkbox input "false"
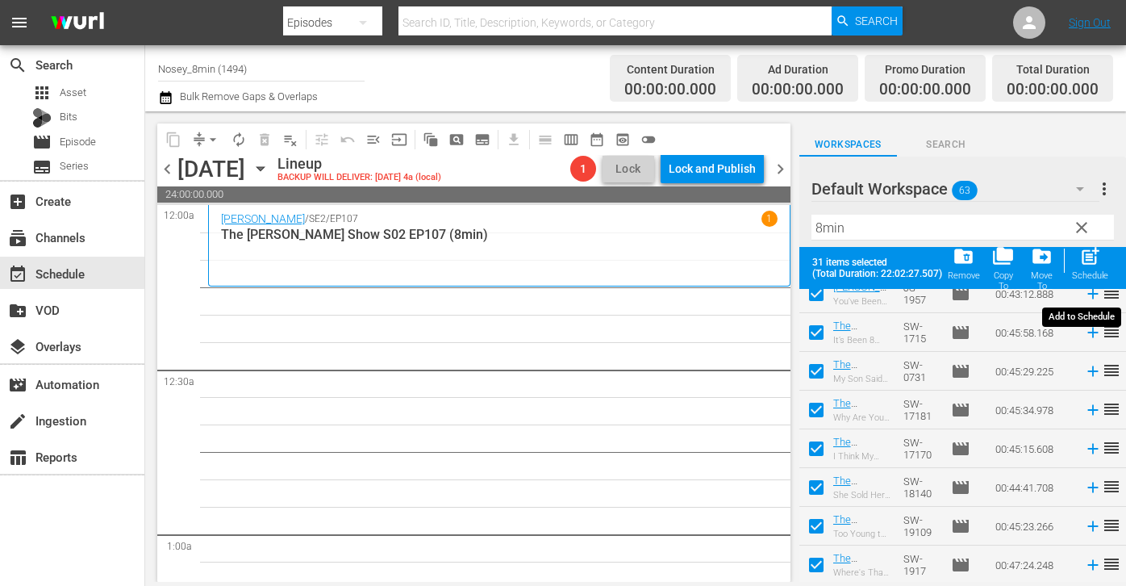
checkbox input "false"
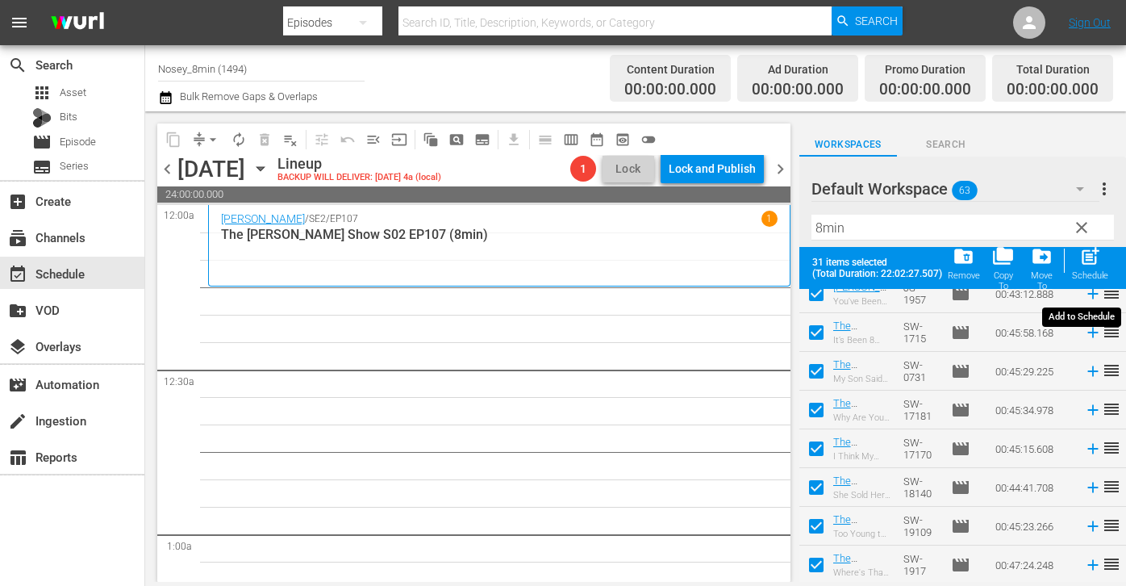
checkbox input "false"
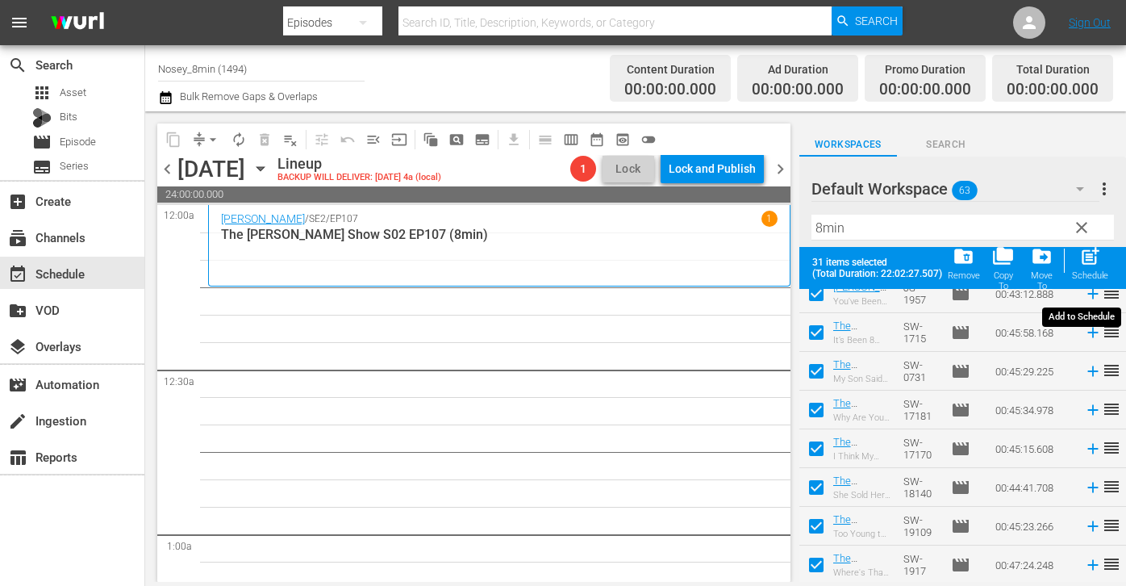
checkbox input "false"
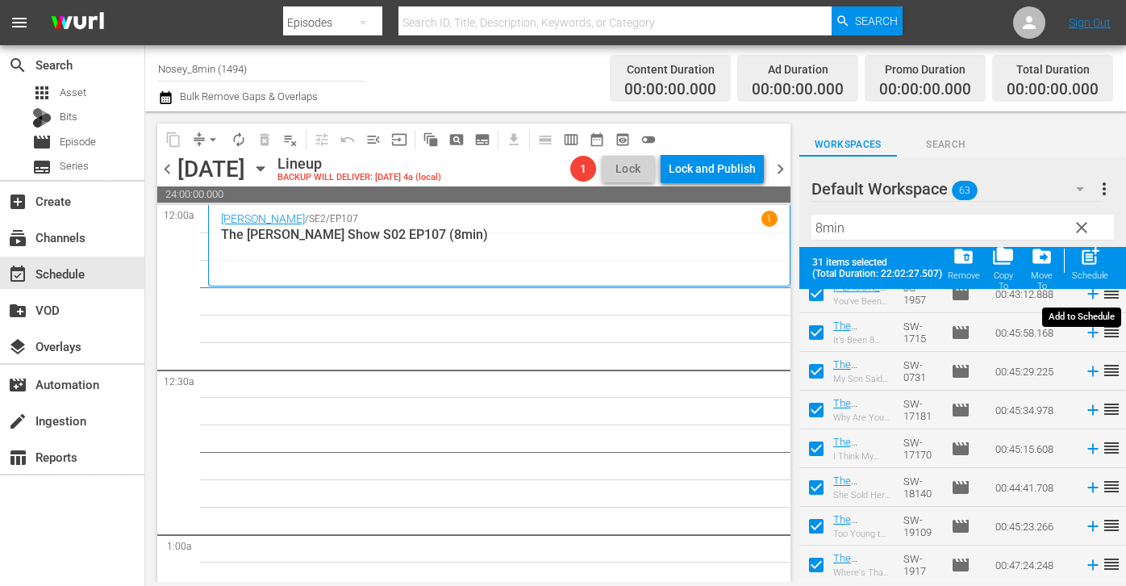
checkbox input "false"
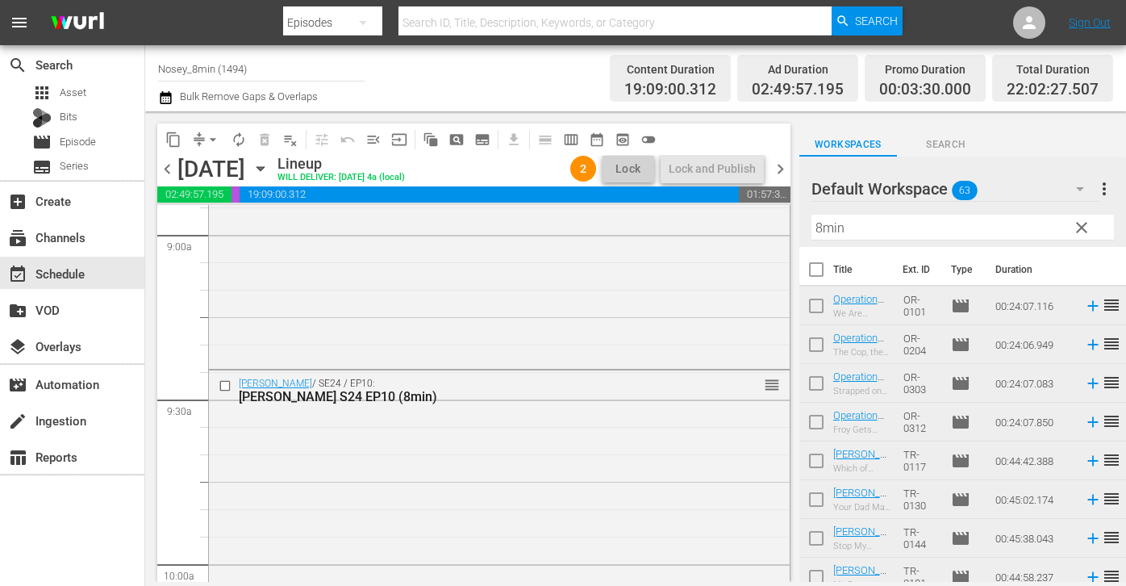
scroll to position [2857, 0]
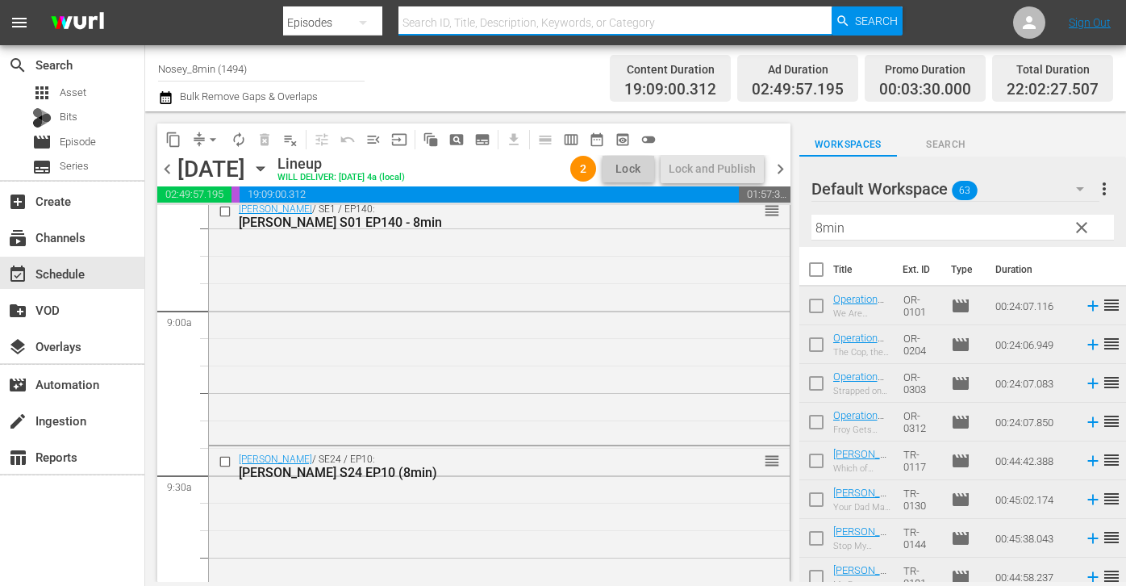
click at [483, 26] on input "text" at bounding box center [615, 22] width 433 height 39
type input "tr-"
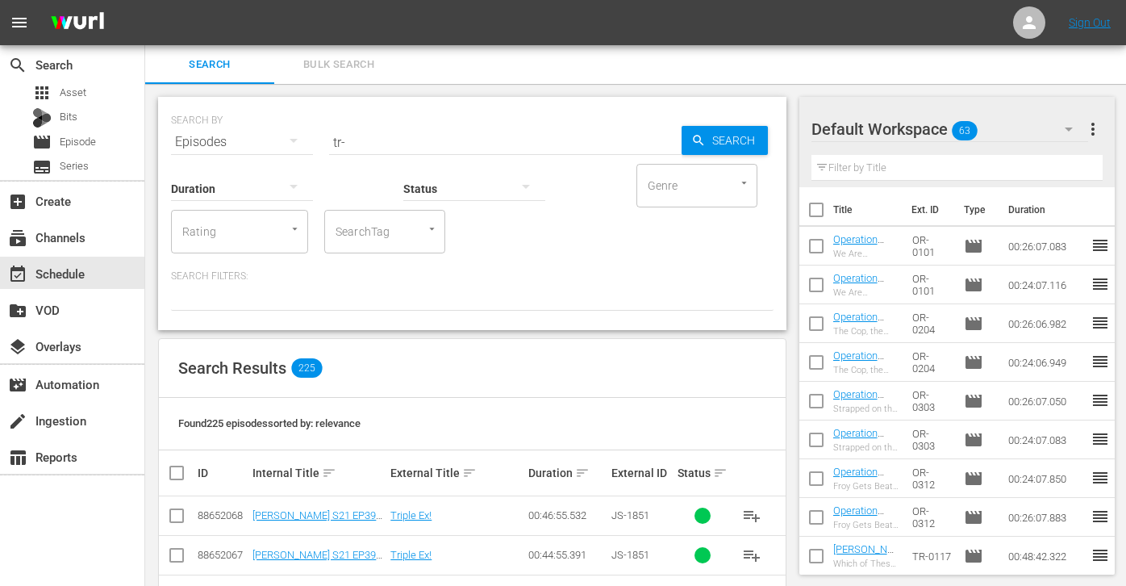
click at [394, 222] on div "SearchTag" at bounding box center [384, 232] width 121 height 44
type input "8"
click at [370, 271] on li "8min" at bounding box center [384, 276] width 121 height 27
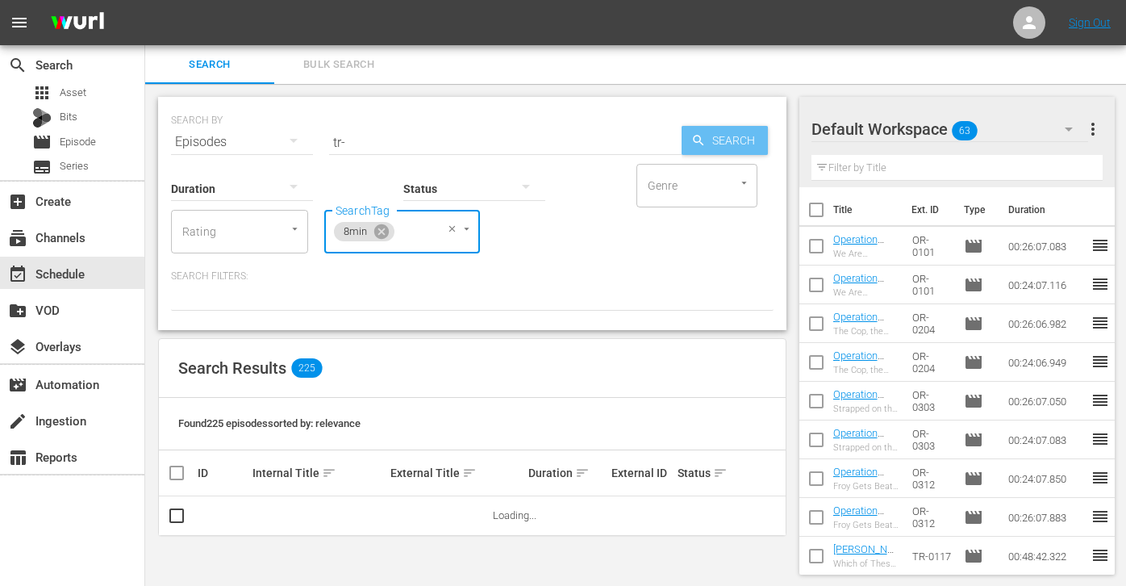
click at [683, 145] on div "Search" at bounding box center [725, 140] width 86 height 29
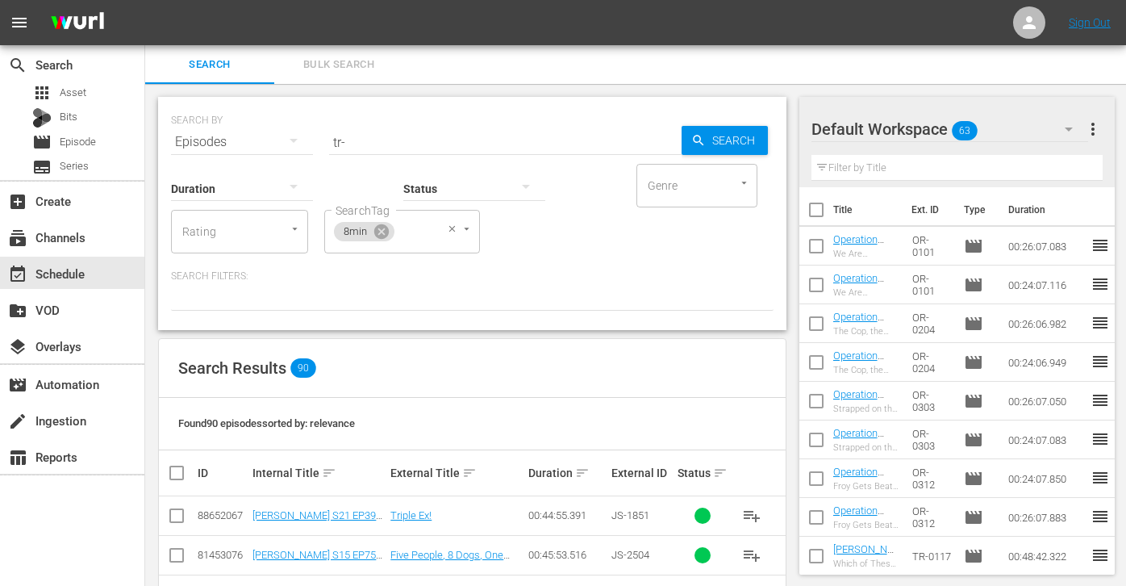
click at [441, 252] on div "8min SearchTag" at bounding box center [402, 232] width 156 height 44
click at [409, 144] on input "tr-" at bounding box center [505, 142] width 353 height 39
type input "trisha"
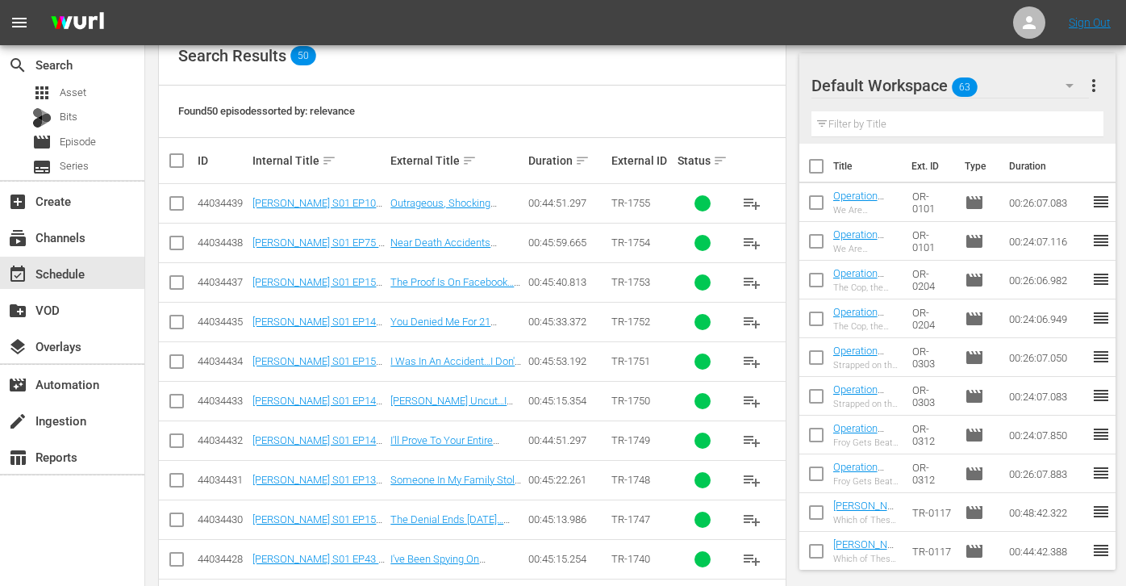
scroll to position [313, 0]
click at [750, 198] on span "playlist_add" at bounding box center [751, 202] width 19 height 19
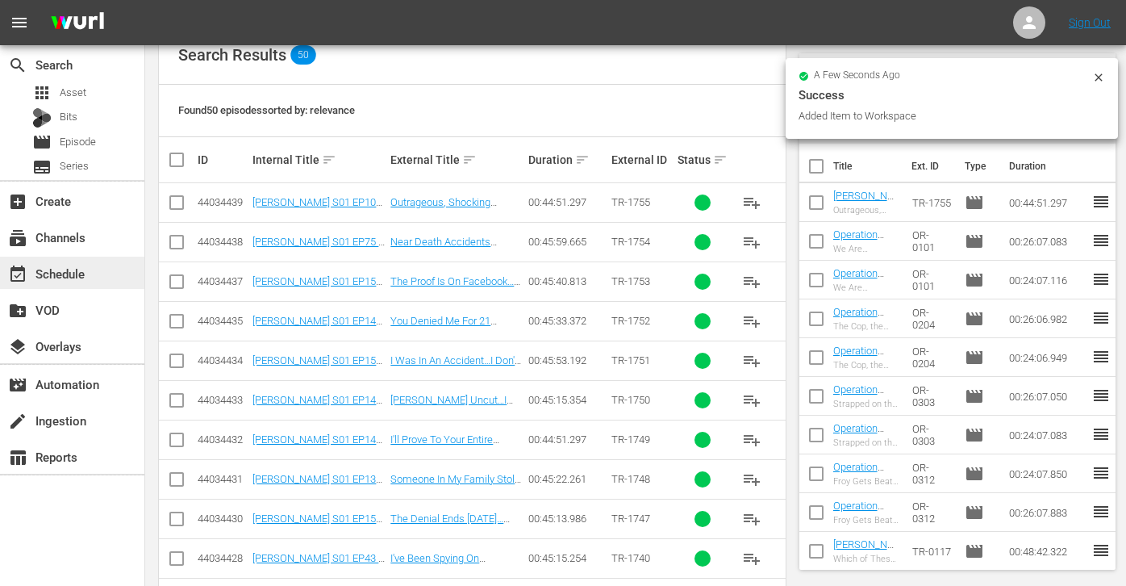
click at [76, 278] on div "event_available Schedule" at bounding box center [45, 271] width 90 height 15
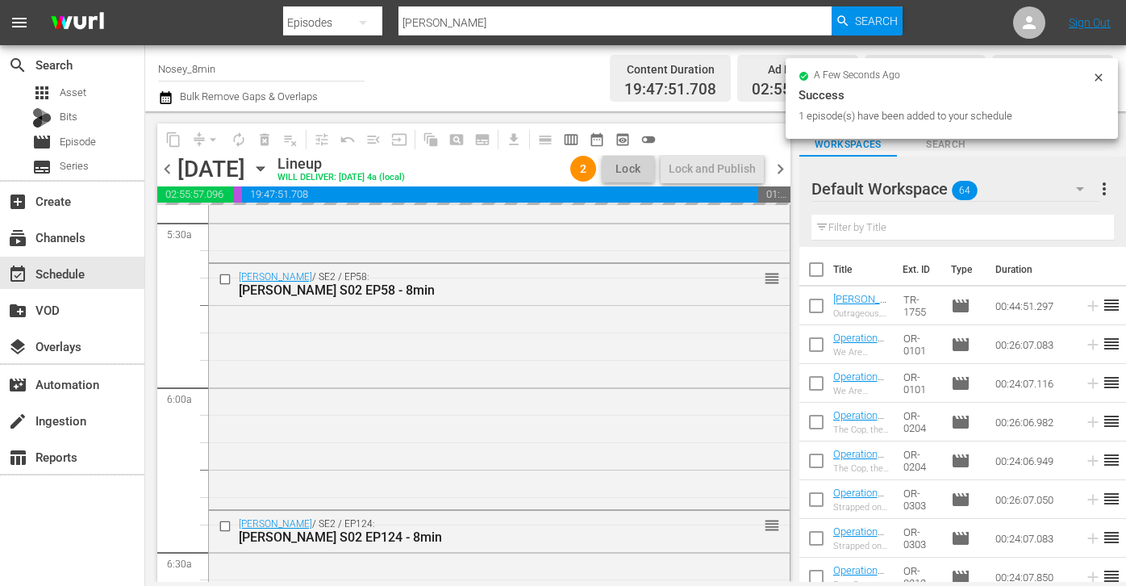
scroll to position [1790, 0]
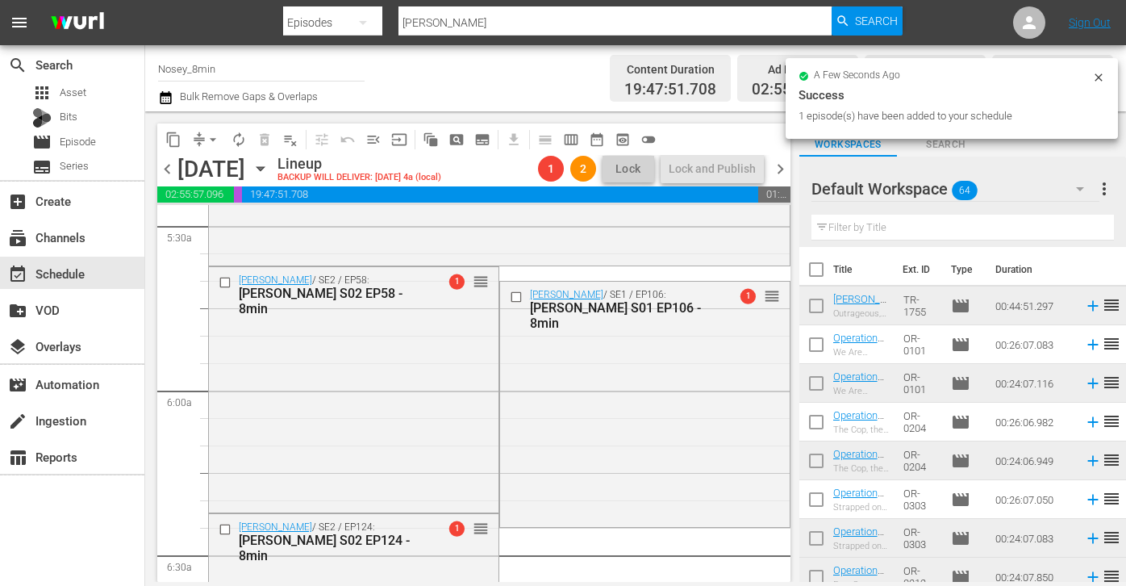
click at [206, 139] on span "arrow_drop_down" at bounding box center [213, 140] width 16 height 16
click at [256, 231] on li "Align to End of Previous Day" at bounding box center [213, 225] width 169 height 27
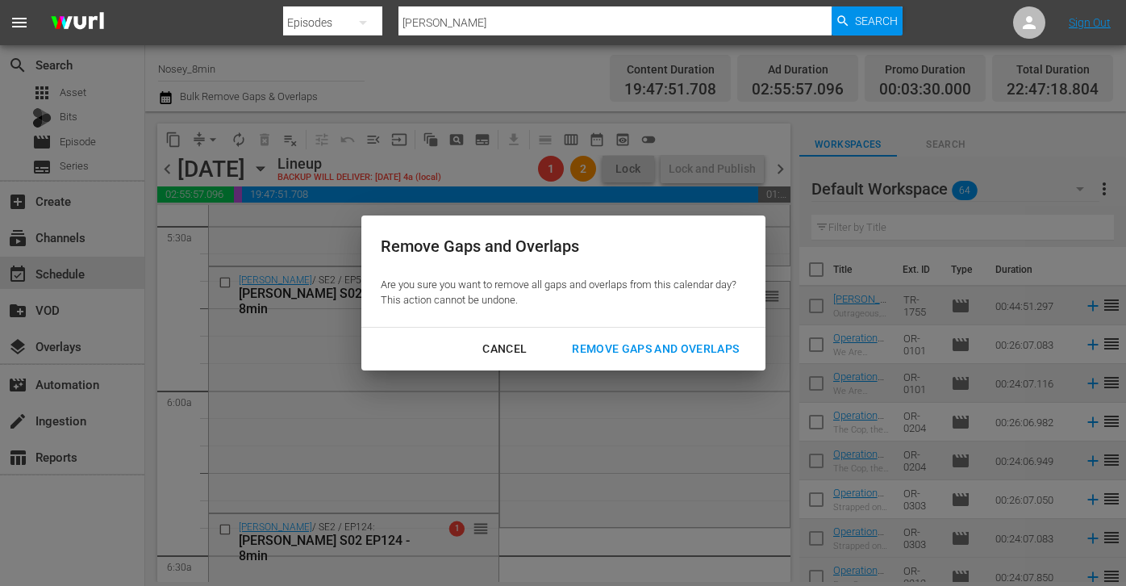
click at [710, 345] on div "Remove Gaps and Overlaps" at bounding box center [655, 349] width 193 height 20
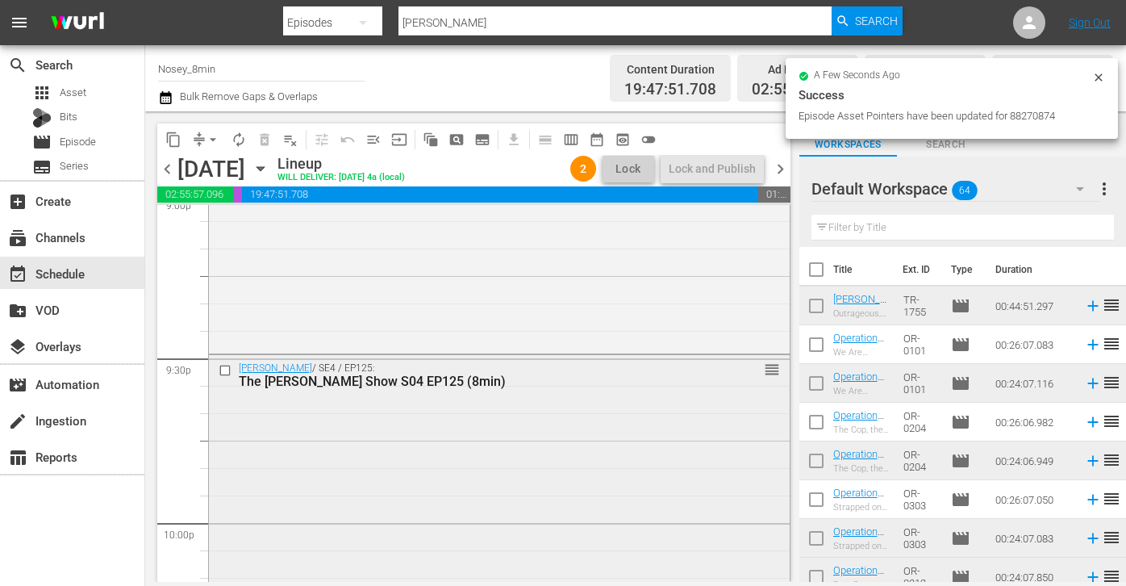
scroll to position [6725, 0]
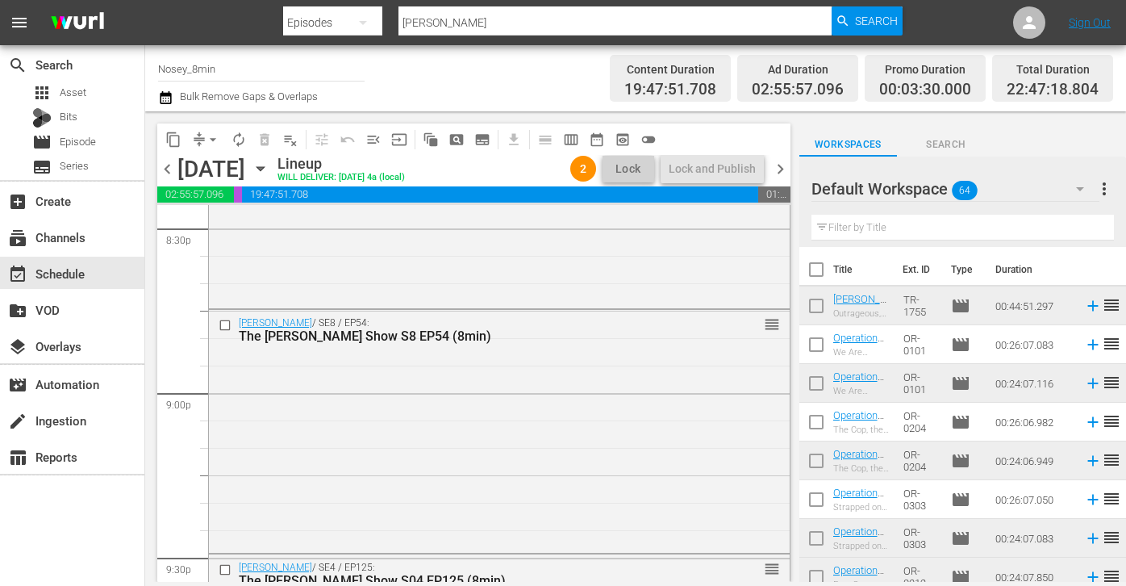
click at [516, 23] on input "trisha" at bounding box center [615, 22] width 433 height 39
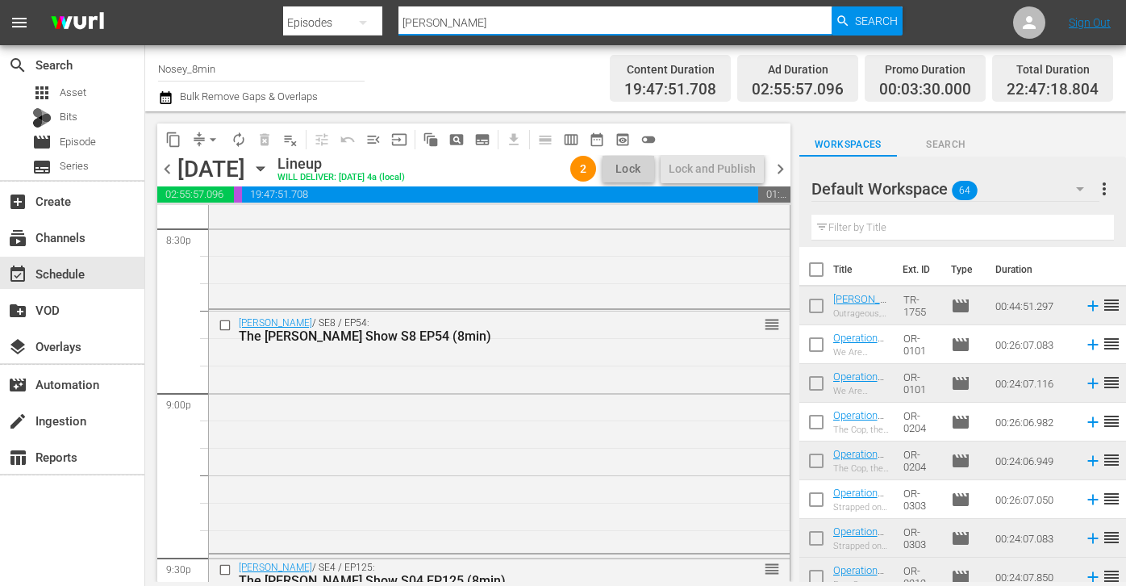
click at [516, 23] on input "trisha" at bounding box center [615, 22] width 433 height 39
type input "js-"
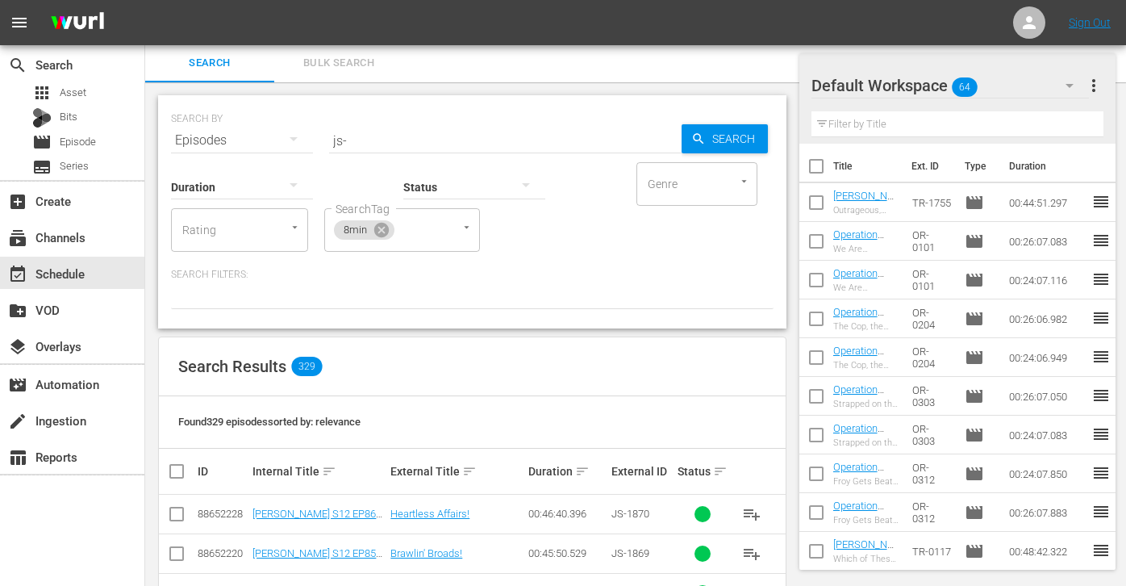
scroll to position [209, 0]
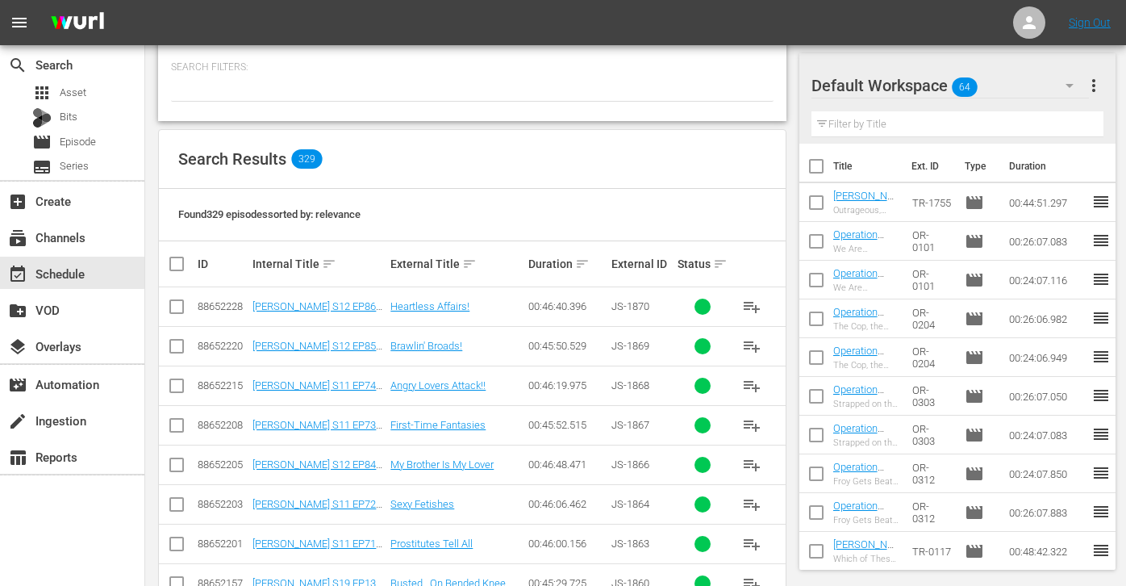
click at [753, 395] on button "playlist_add" at bounding box center [752, 385] width 39 height 39
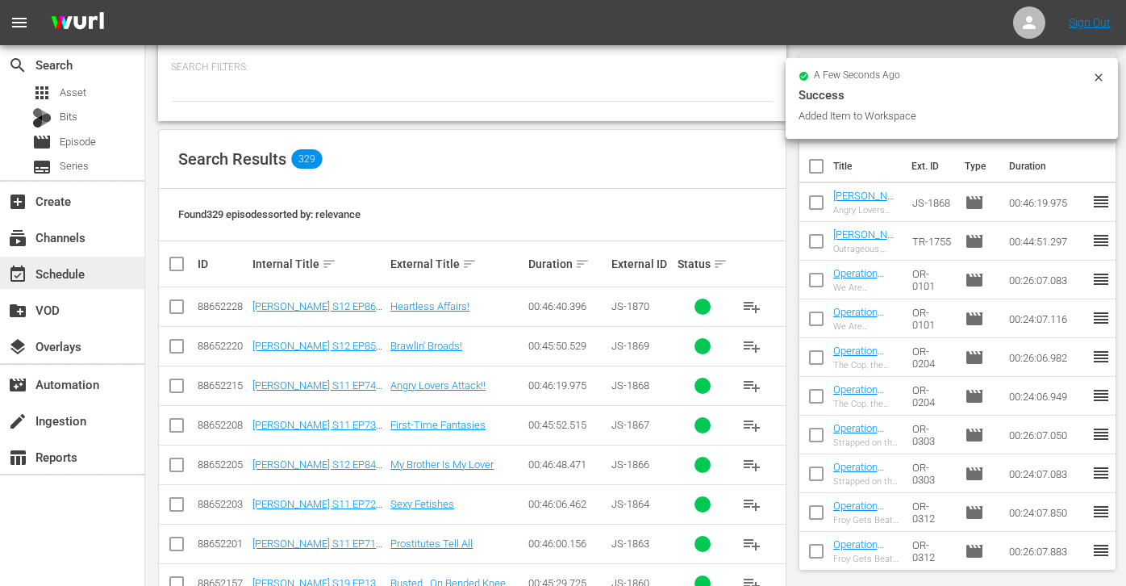
click at [106, 273] on div "event_available Schedule" at bounding box center [72, 273] width 144 height 32
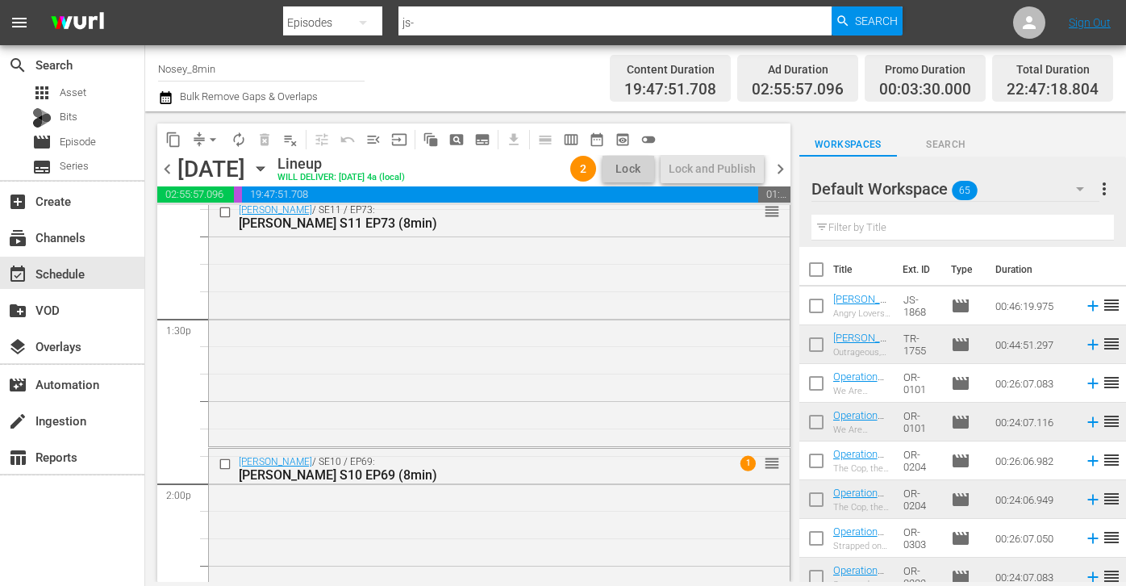
scroll to position [4325, 0]
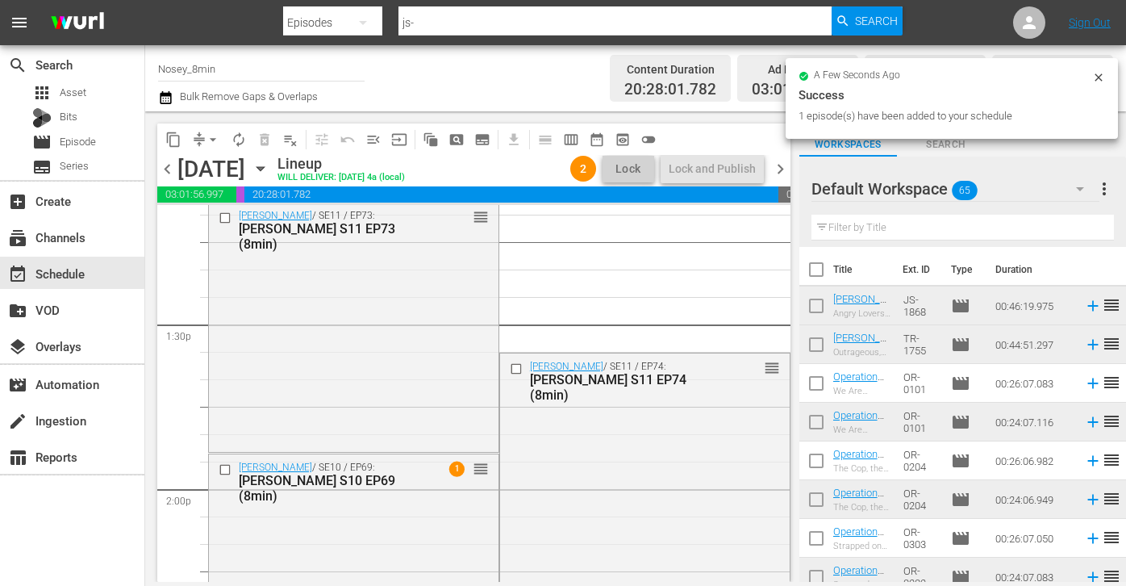
click at [202, 136] on button "arrow_drop_down" at bounding box center [213, 140] width 26 height 26
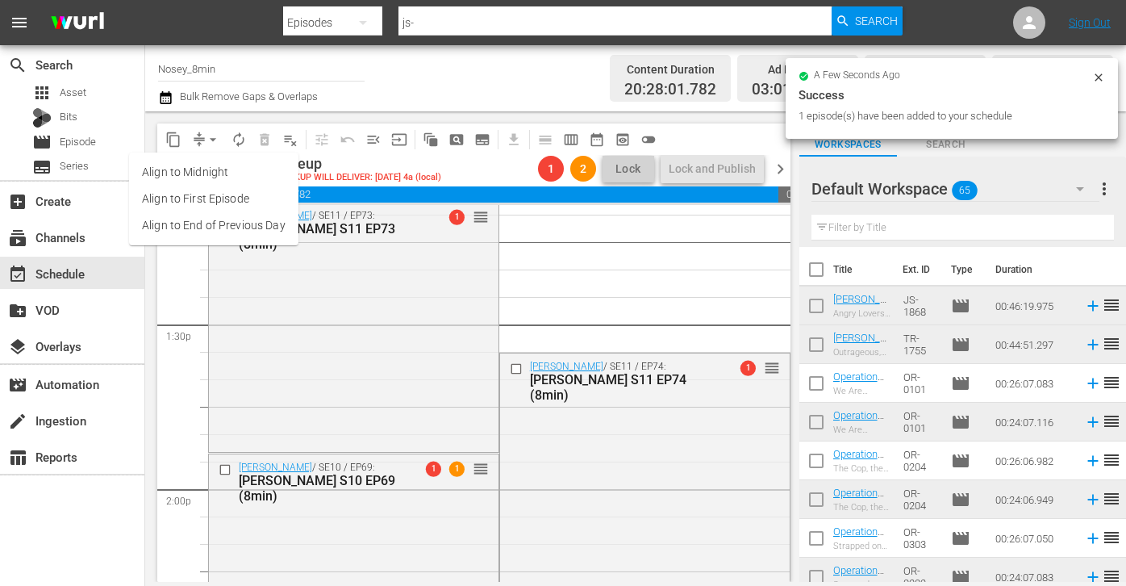
click at [237, 223] on li "Align to End of Previous Day" at bounding box center [213, 225] width 169 height 27
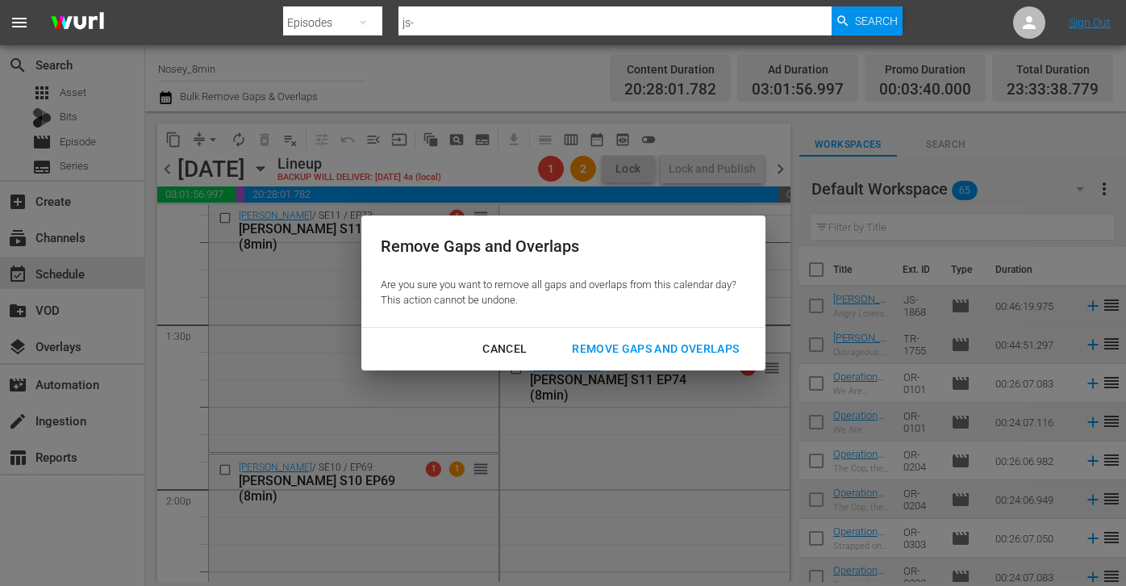
click at [650, 346] on div "Remove Gaps and Overlaps" at bounding box center [655, 349] width 193 height 20
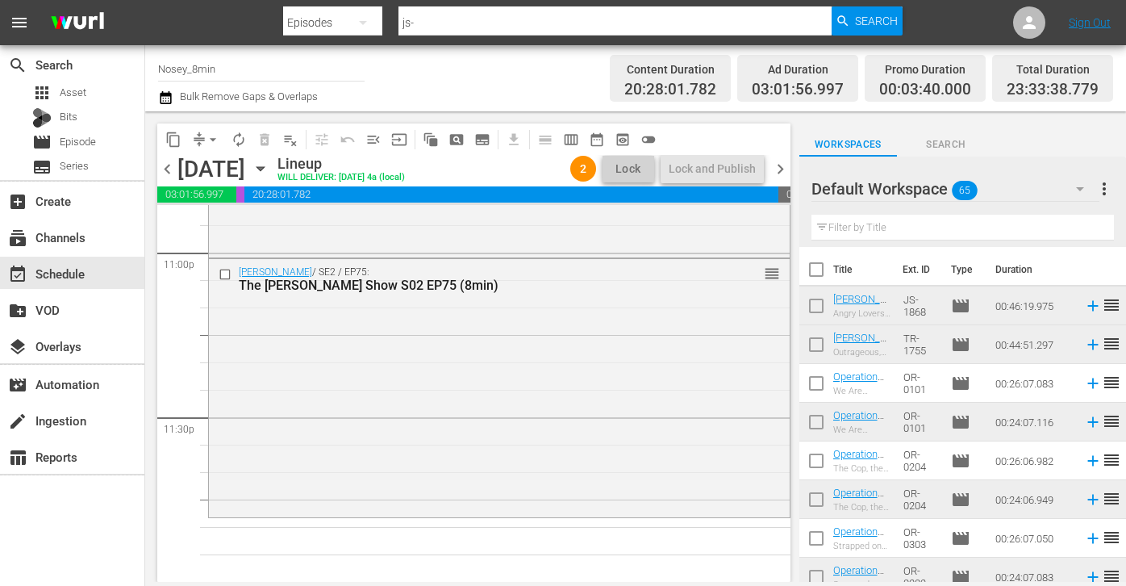
scroll to position [903, 0]
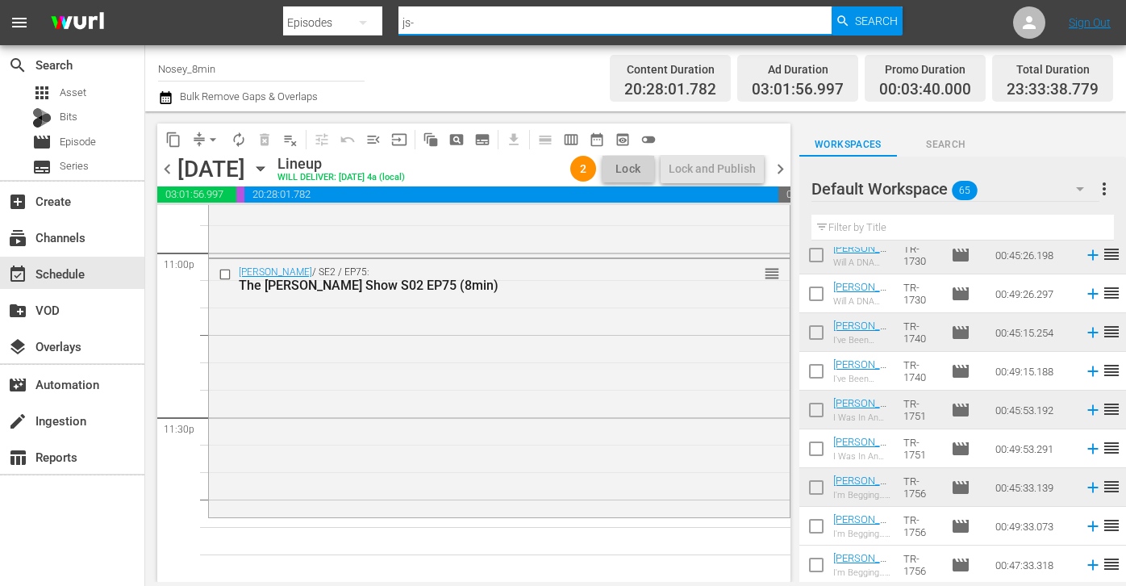
click at [454, 31] on input "js-" at bounding box center [615, 22] width 433 height 39
type input "sw-"
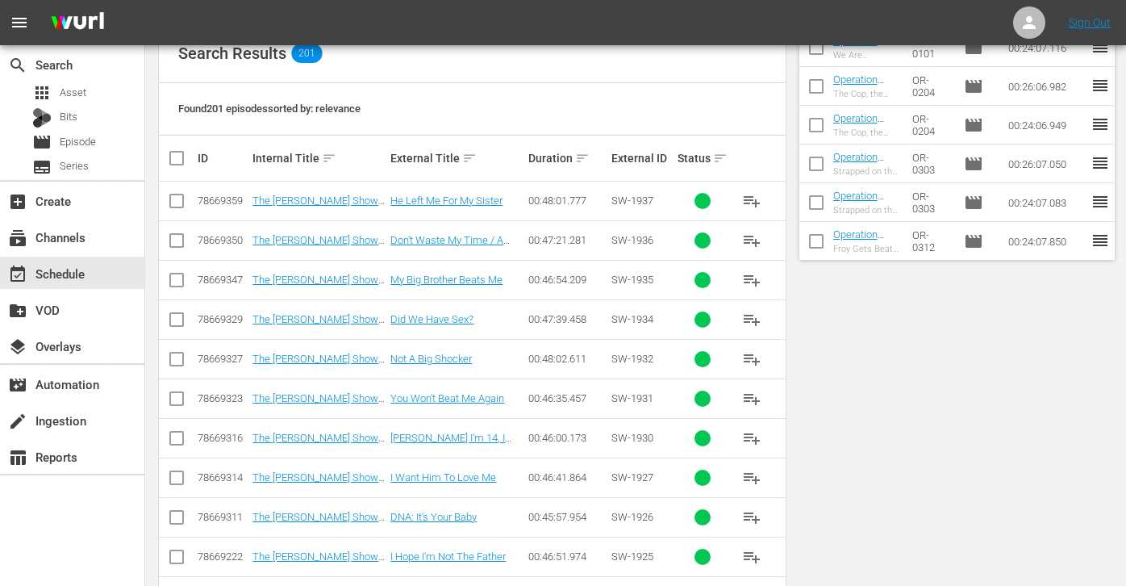
scroll to position [495, 0]
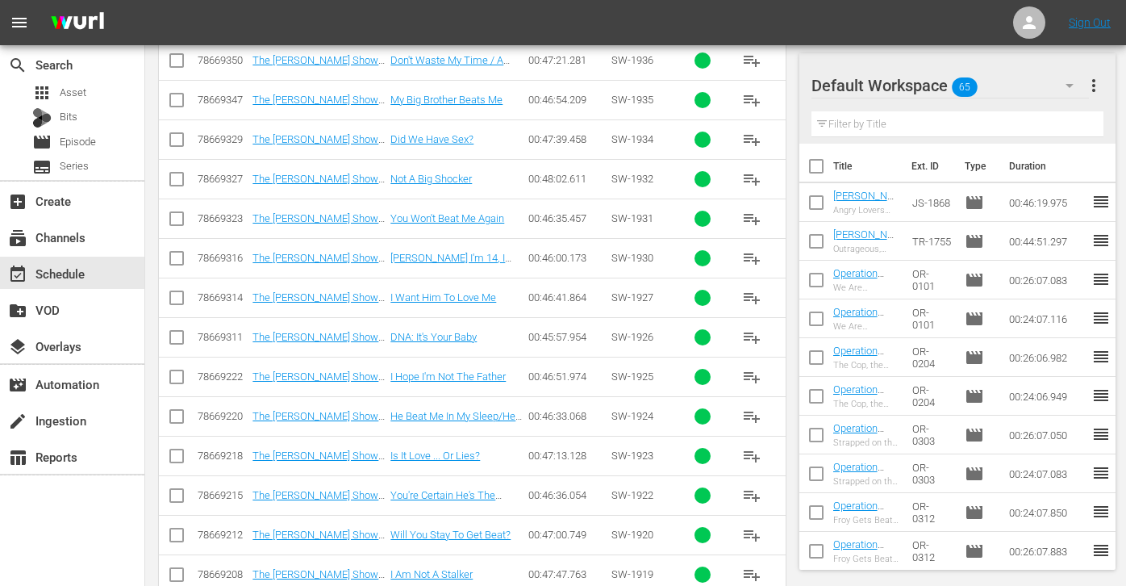
click at [750, 290] on span "playlist_add" at bounding box center [751, 297] width 19 height 19
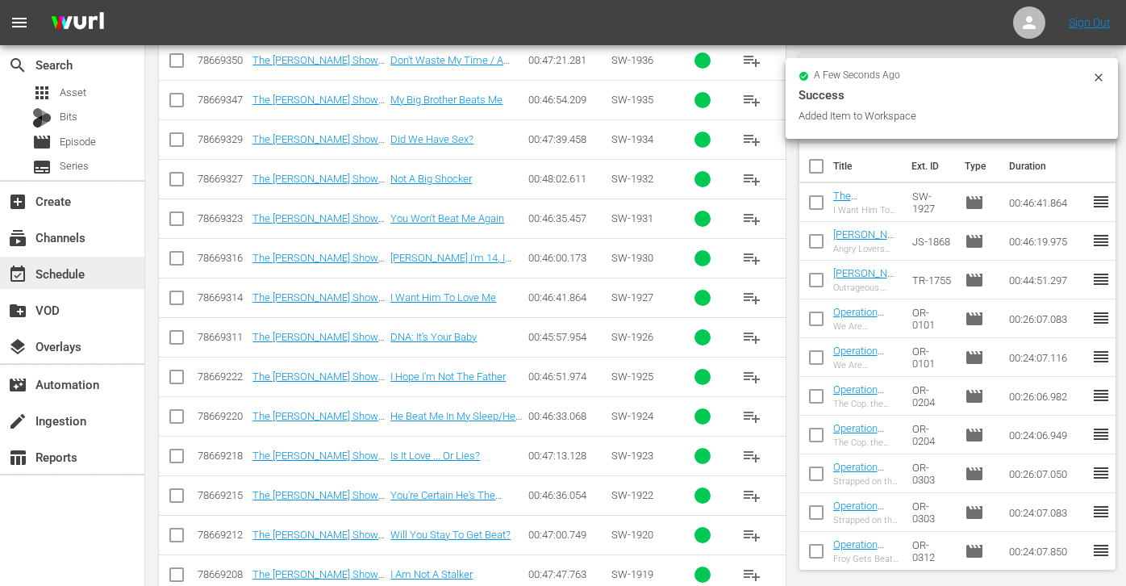
click at [102, 278] on div "event_available Schedule" at bounding box center [72, 273] width 144 height 32
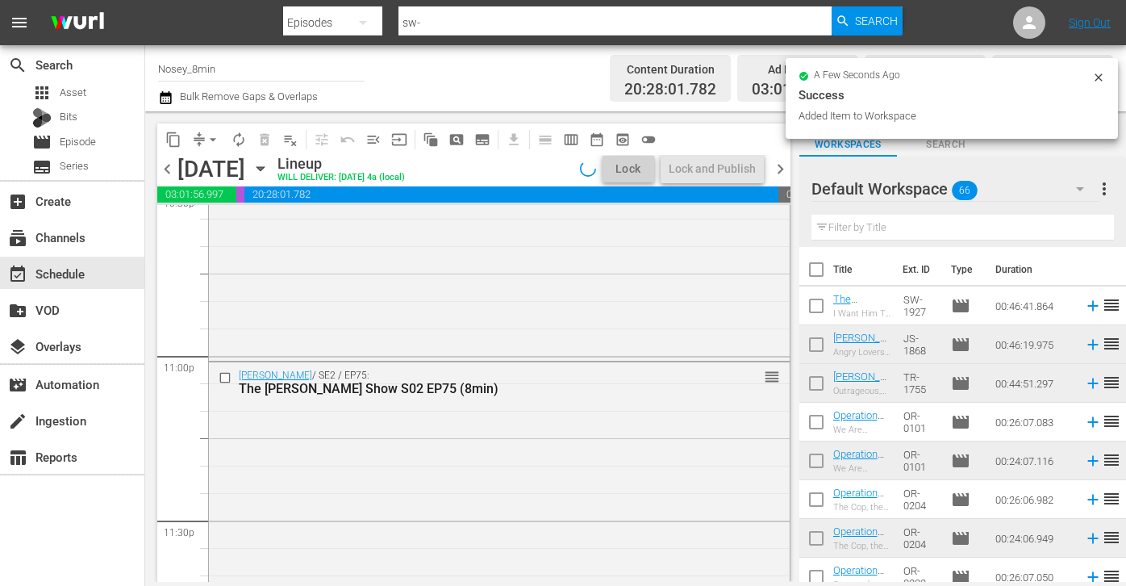
scroll to position [7524, 0]
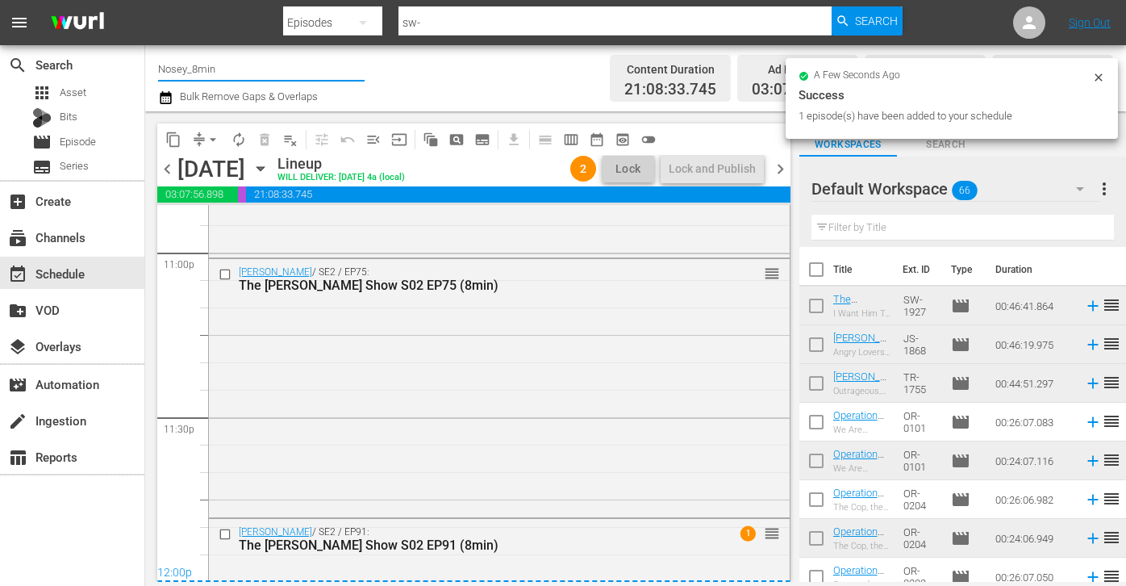
drag, startPoint x: 226, startPoint y: 73, endPoint x: 257, endPoint y: 73, distance: 31.5
click at [257, 73] on input "Nosey_8min" at bounding box center [261, 68] width 207 height 39
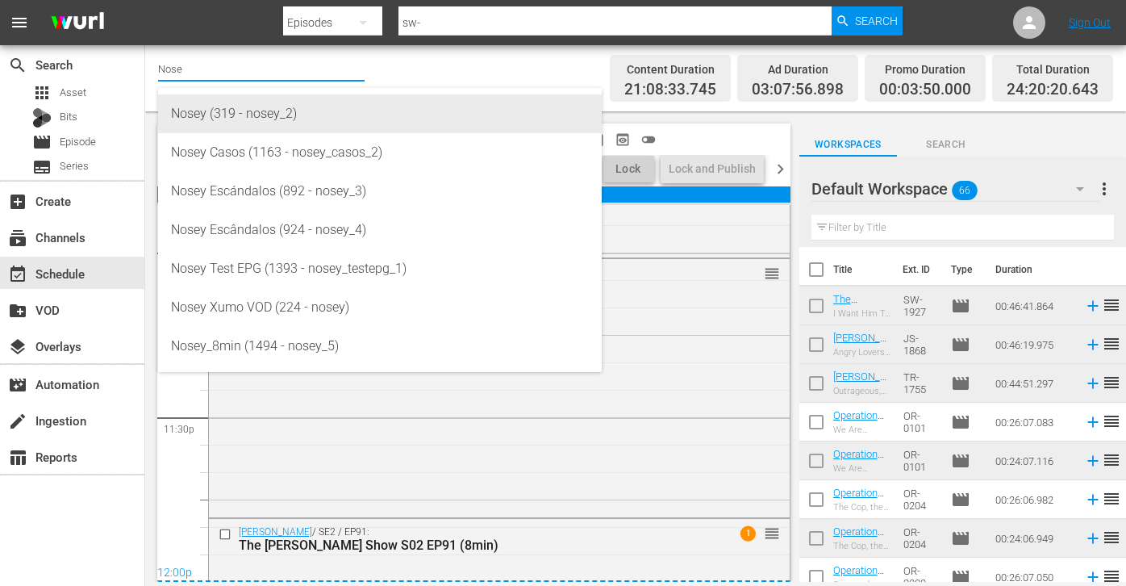
click at [269, 107] on div "Nosey (319 - nosey_2)" at bounding box center [380, 113] width 418 height 39
type input "Nosey (319 - nosey_2)"
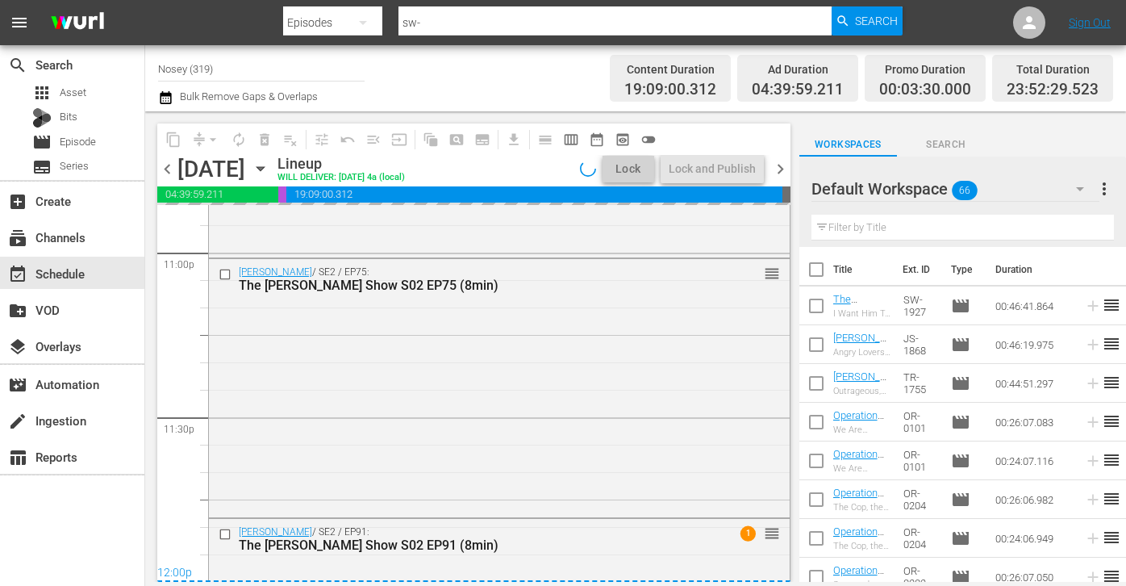
scroll to position [7661, 0]
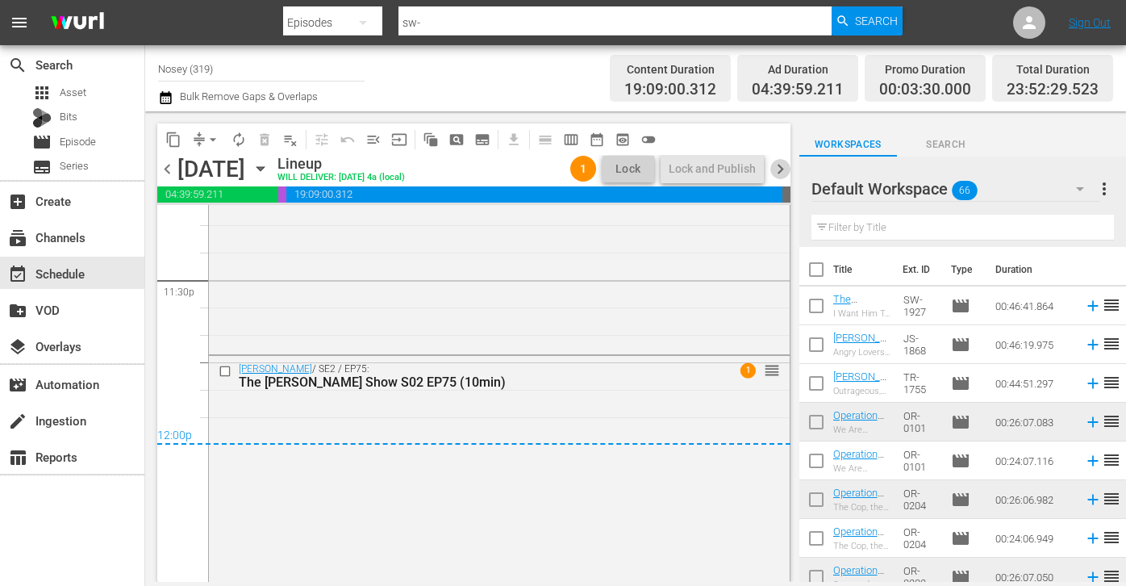
click at [787, 169] on span "chevron_right" at bounding box center [781, 169] width 20 height 20
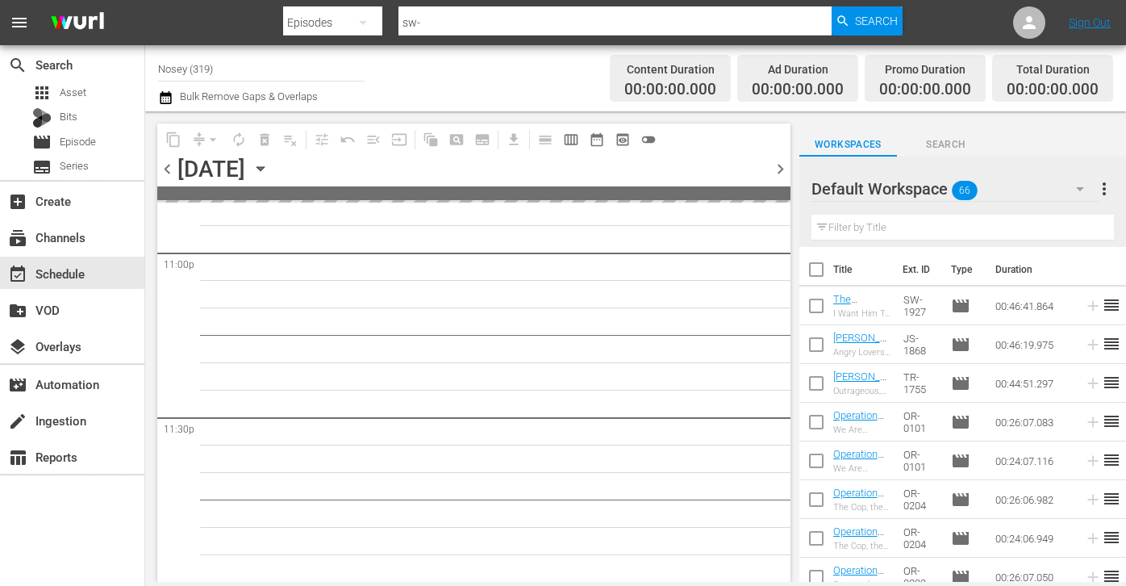
click at [1108, 195] on span "more_vert" at bounding box center [1104, 188] width 19 height 19
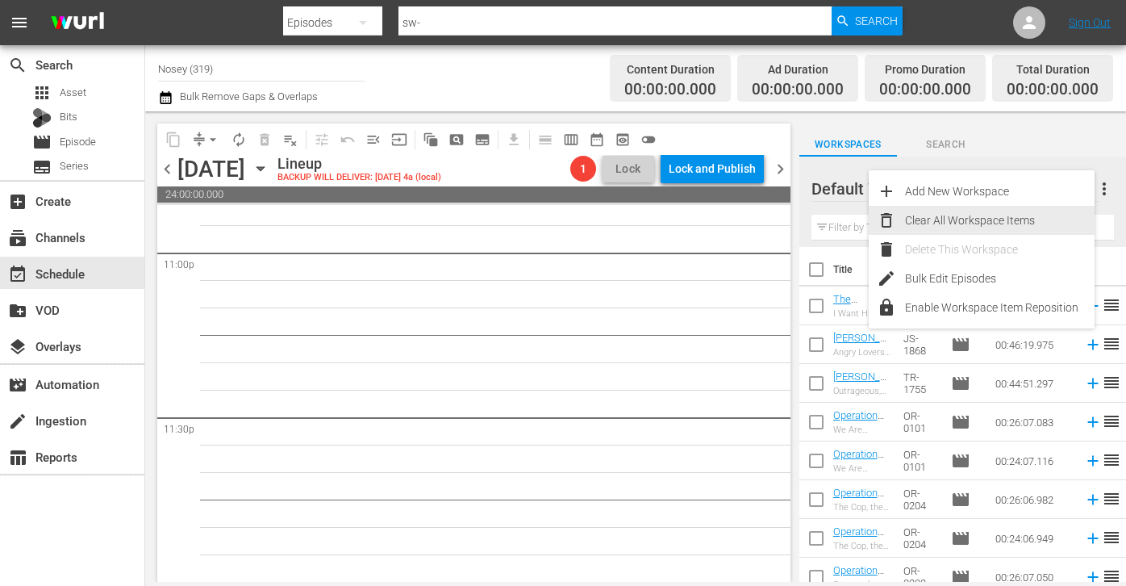
click at [997, 224] on div "Clear All Workspace Items" at bounding box center [1000, 220] width 190 height 29
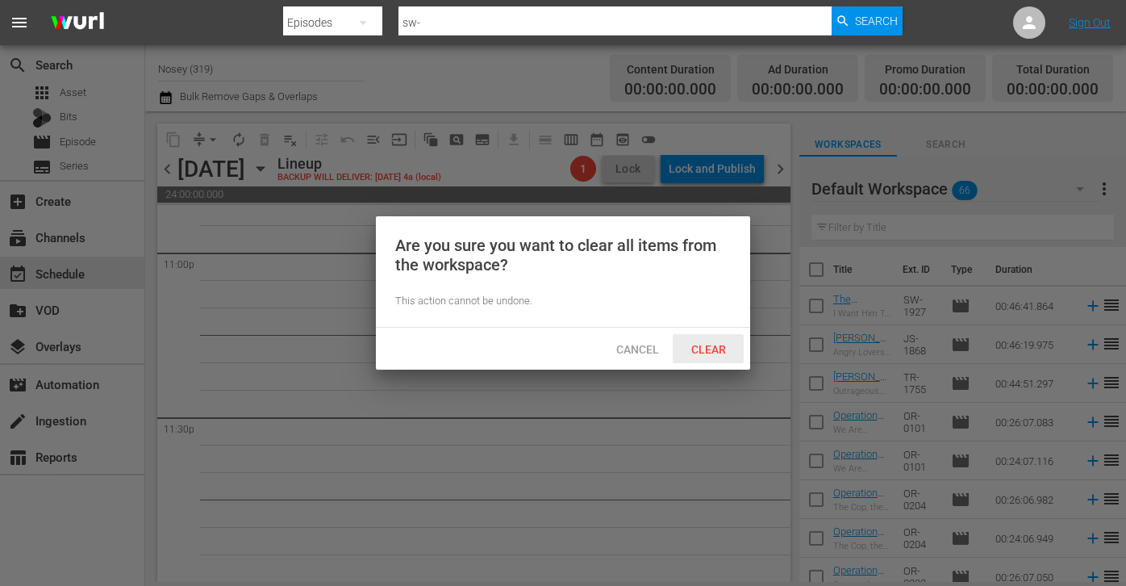
click at [707, 341] on div "Clear" at bounding box center [708, 349] width 71 height 30
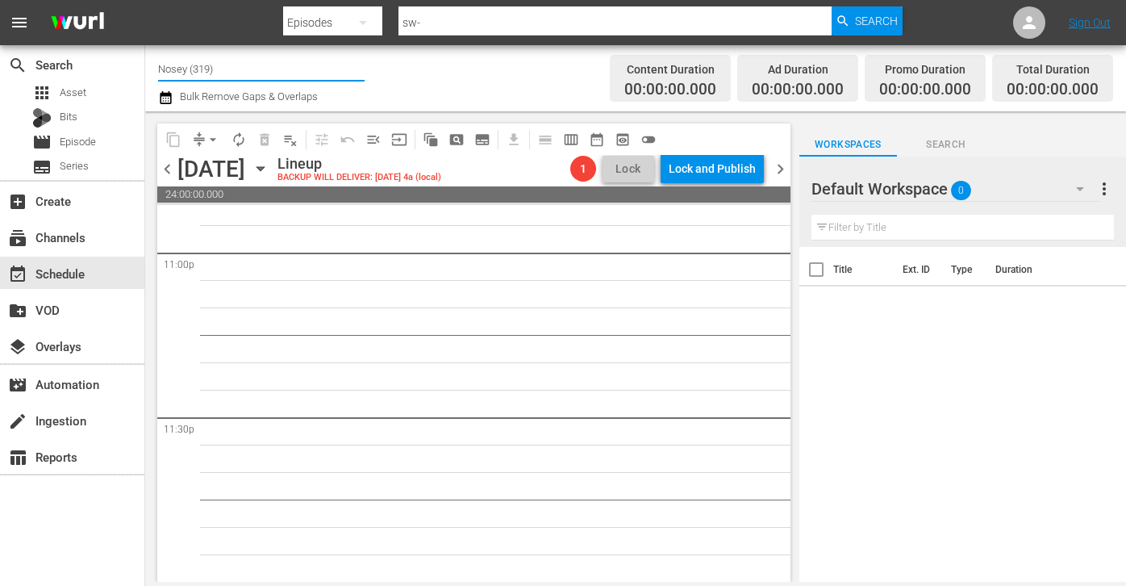
click at [269, 73] on input "Nosey (319)" at bounding box center [261, 68] width 207 height 39
click at [357, 22] on icon "button" at bounding box center [362, 22] width 19 height 19
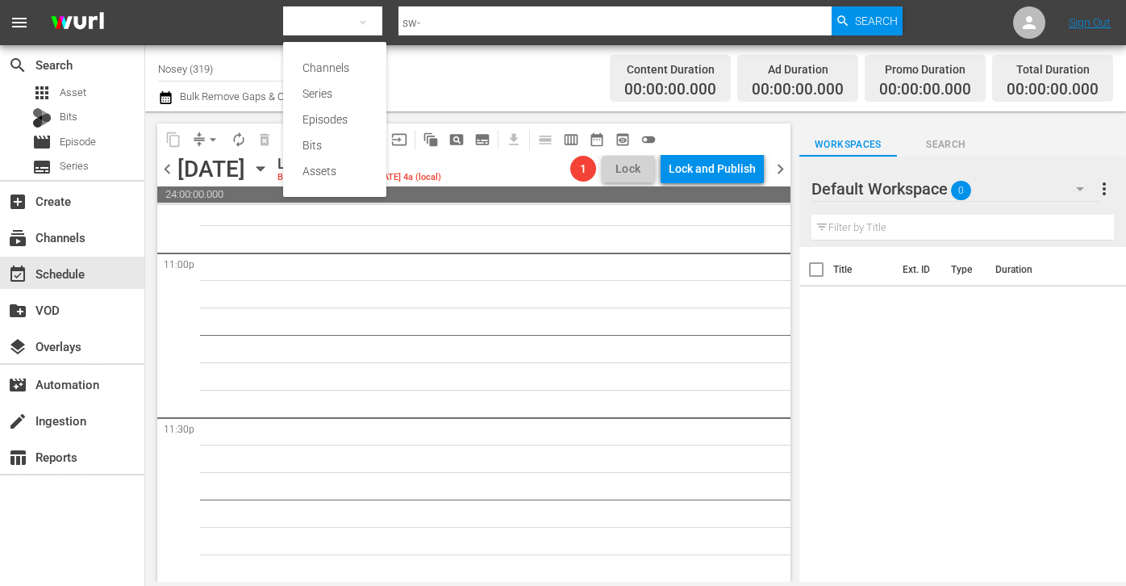
click at [348, 116] on div "Episodes" at bounding box center [335, 120] width 65 height 26
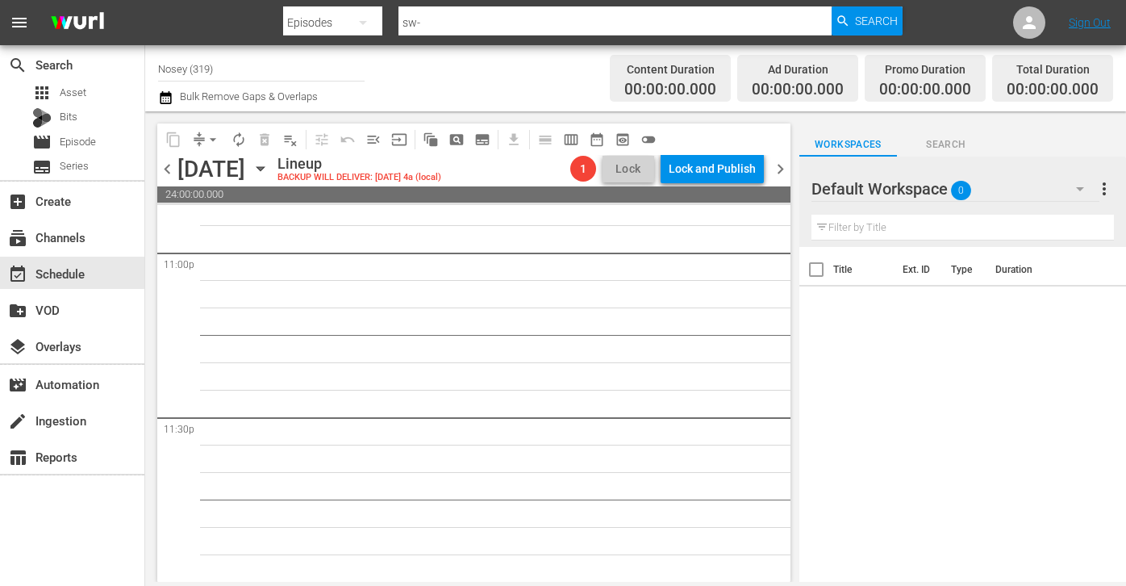
click at [445, 22] on div "Channels Series Episodes Bits Assets" at bounding box center [563, 293] width 1126 height 586
click at [445, 22] on input "sw-" at bounding box center [615, 22] width 433 height 39
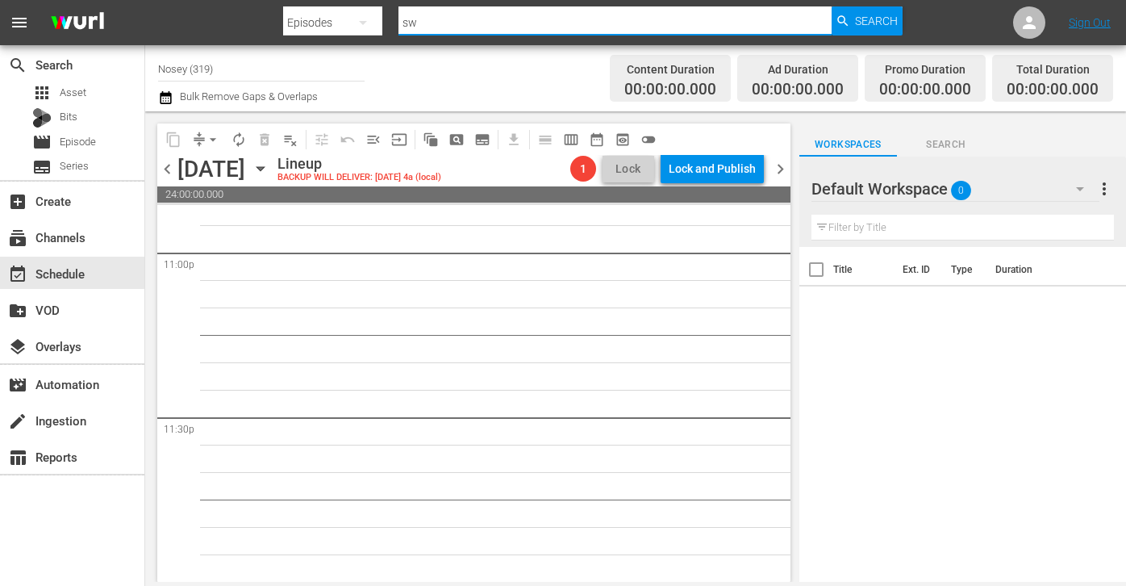
type input "s"
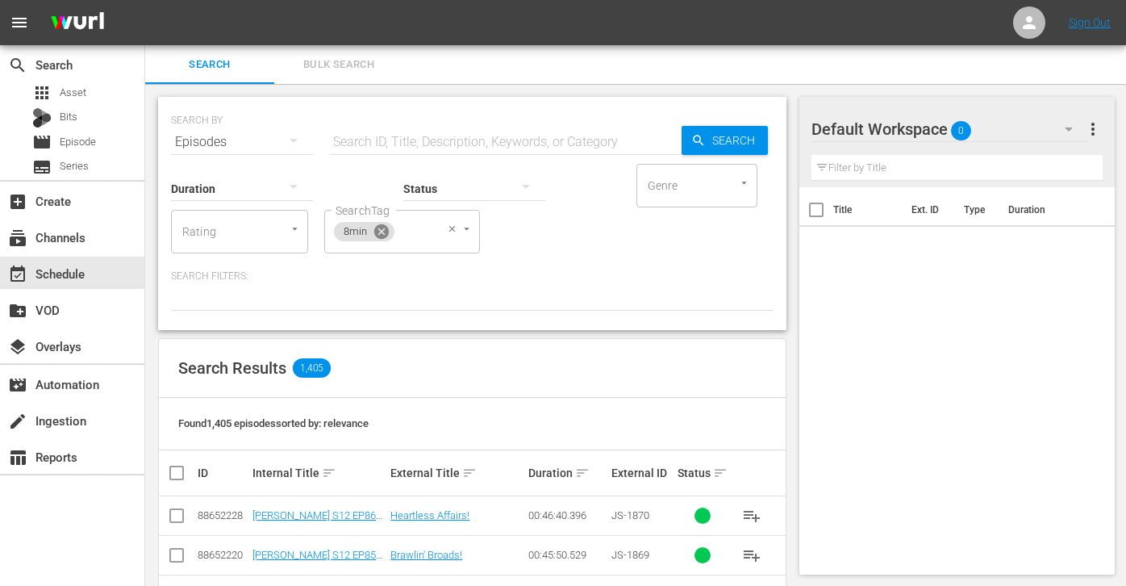
click at [380, 236] on icon at bounding box center [381, 231] width 15 height 15
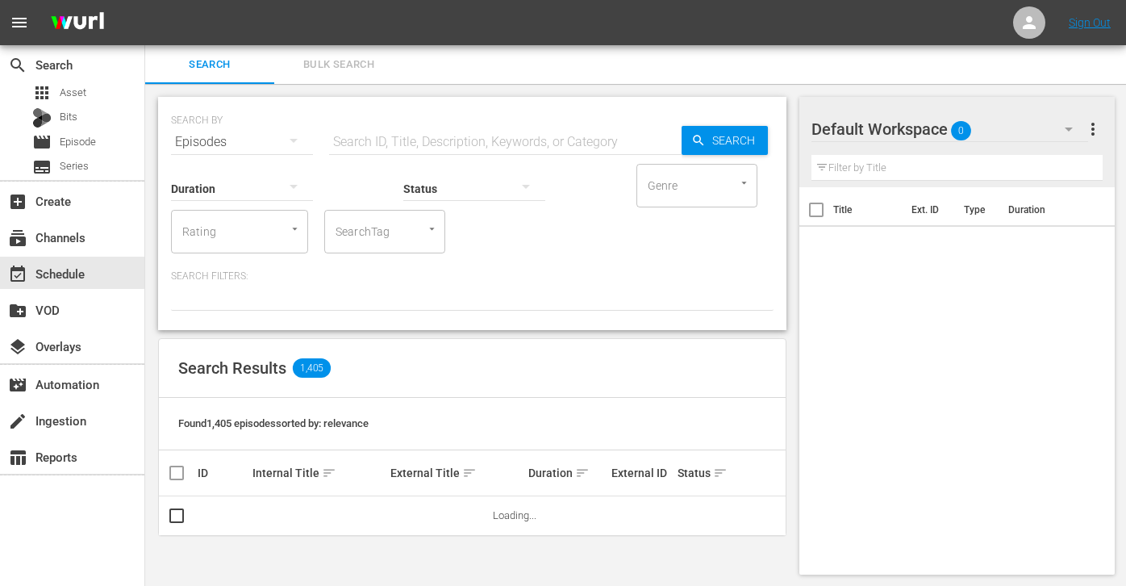
click at [337, 52] on button "Bulk Search" at bounding box center [338, 64] width 129 height 39
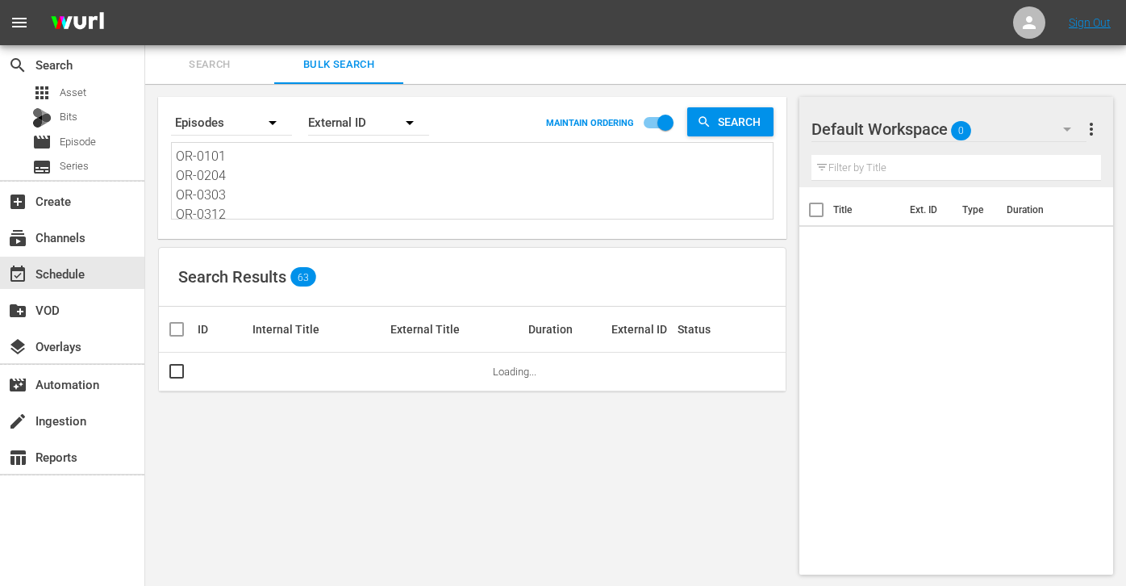
click at [312, 173] on textarea "OR-0101 OR-0204 OR-0303 OR-0312 TR-0117 TR-0130 TR-0144 TR-0181 TR-0240 TR-0252…" at bounding box center [474, 183] width 597 height 73
paste textarea "SW-0401 SW-0745 SW-17166 SW-0748 SW-1734 SW-18164 SW-1929 SW-1905 SW-19113 SW-1…"
type textarea "SW-0401 SW-0745 SW-17166 SW-0748 SW-1734 SW-18164 SW-1929 SW-1905 SW-19113 SW-1…"
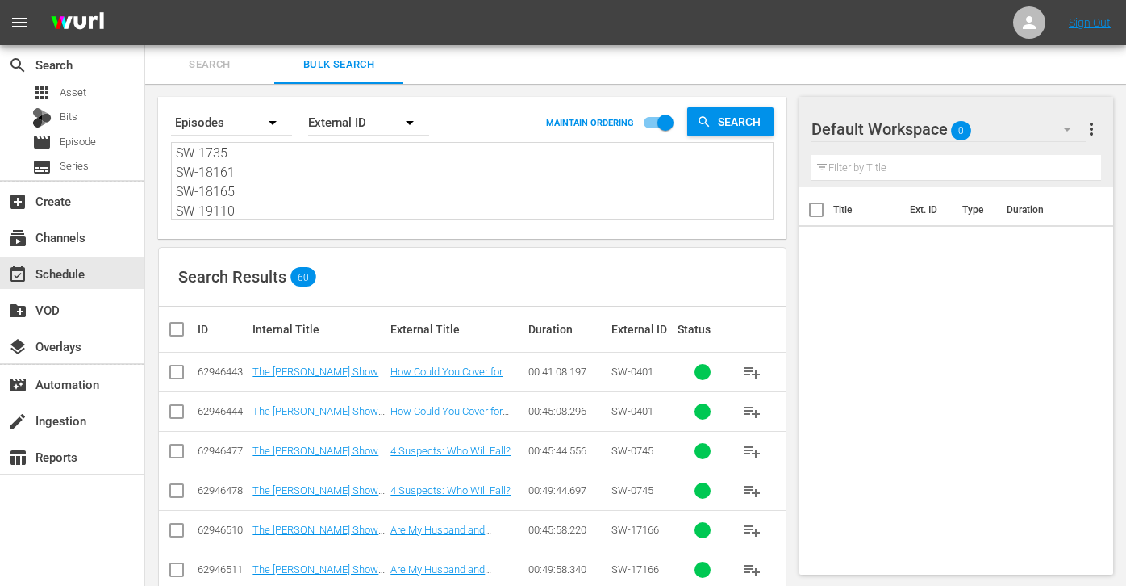
type textarea "SW-0401 SW-0745 SW-17166 SW-0748 SW-1734 SW-18164 SW-1929 SW-1905 SW-19113 SW-1…"
click at [173, 332] on input "checkbox" at bounding box center [183, 329] width 32 height 19
checkbox input "true"
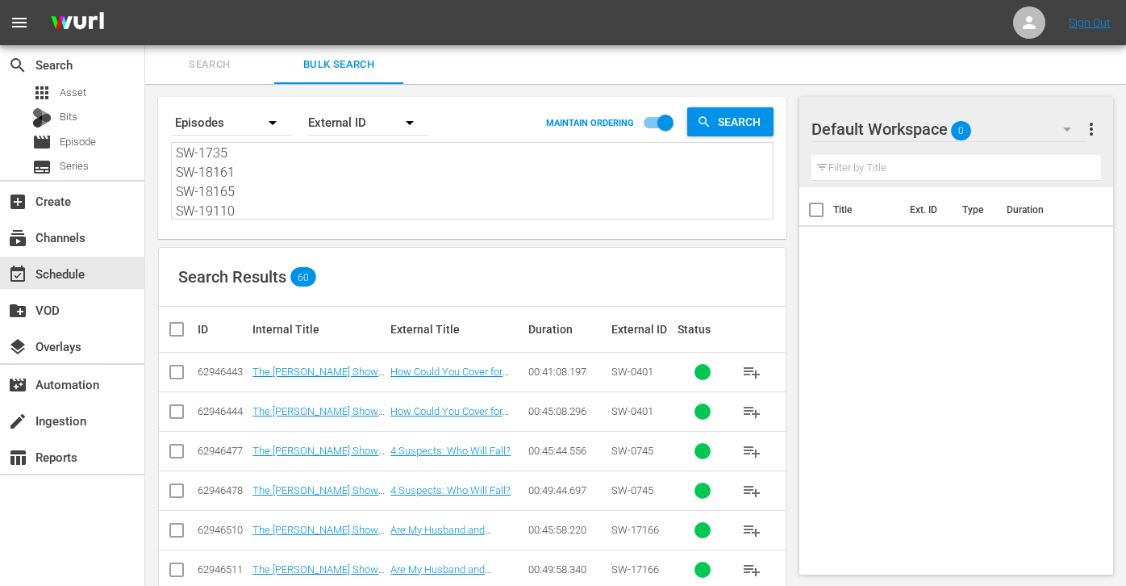
checkbox input "true"
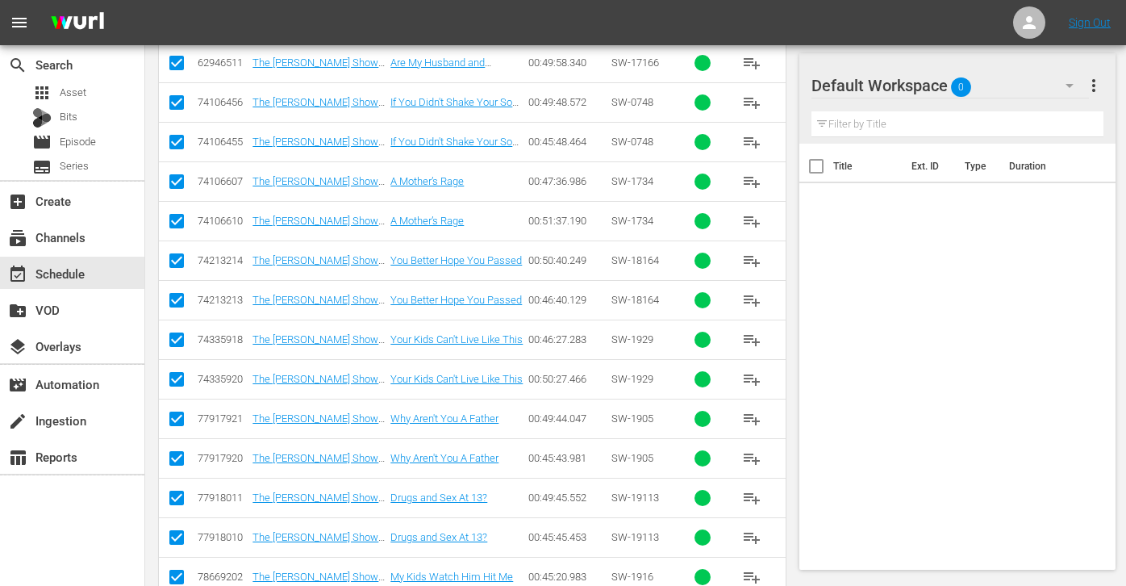
scroll to position [0, 0]
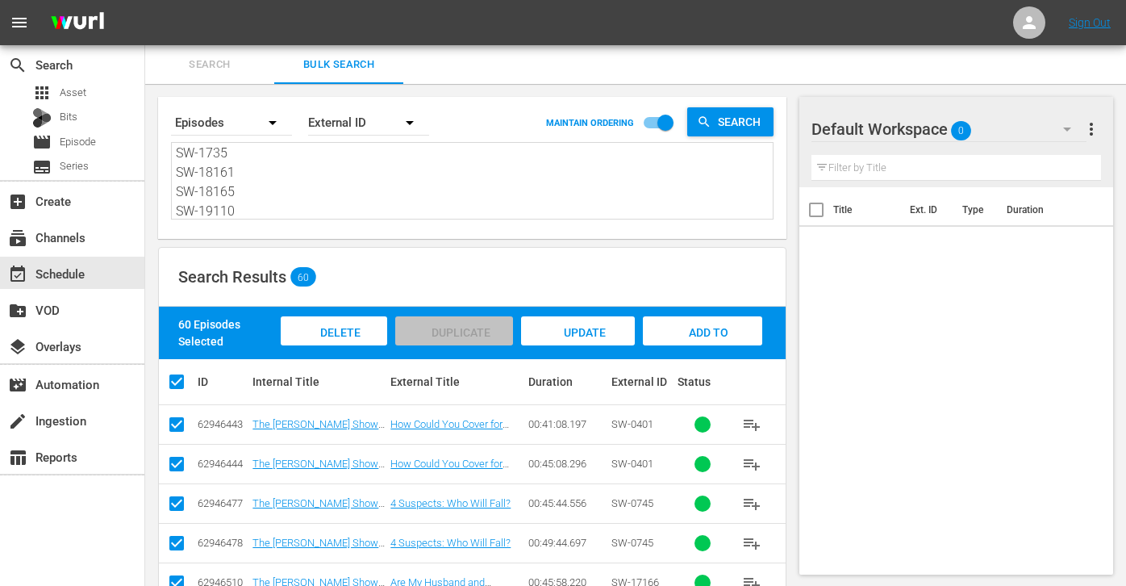
click at [680, 336] on span "Add to Workspace" at bounding box center [702, 348] width 79 height 44
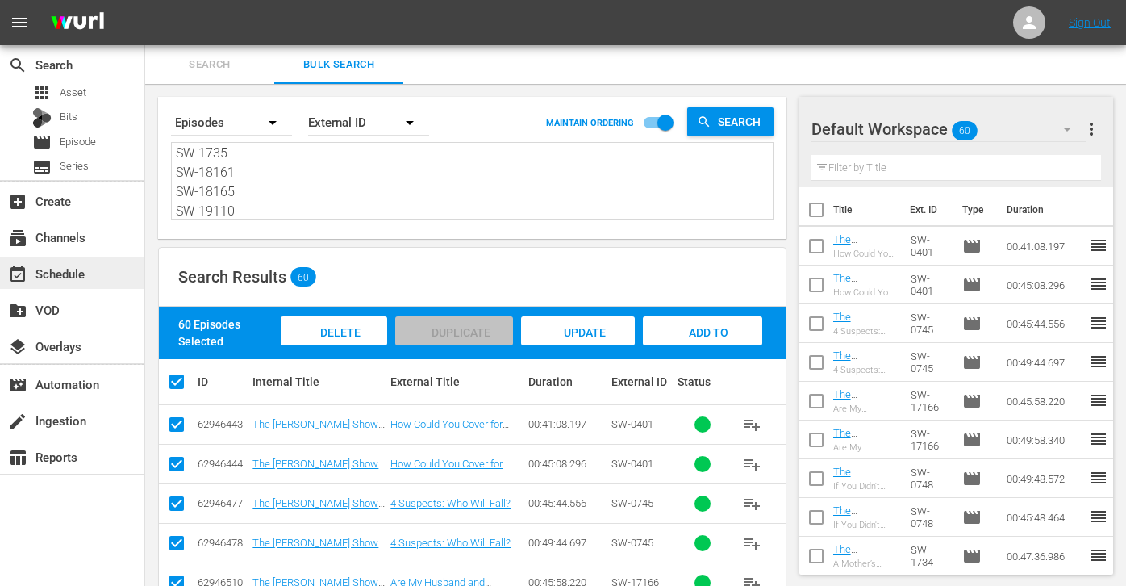
click at [52, 264] on div "event_available Schedule" at bounding box center [45, 271] width 90 height 15
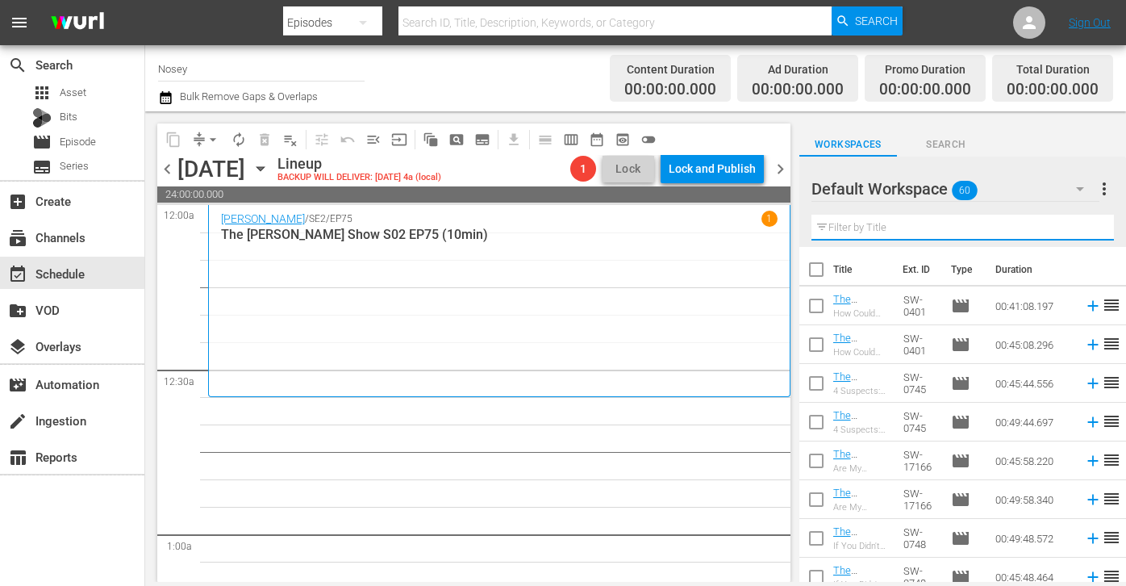
click at [899, 217] on input "text" at bounding box center [963, 228] width 303 height 26
click at [812, 266] on input "checkbox" at bounding box center [817, 273] width 34 height 34
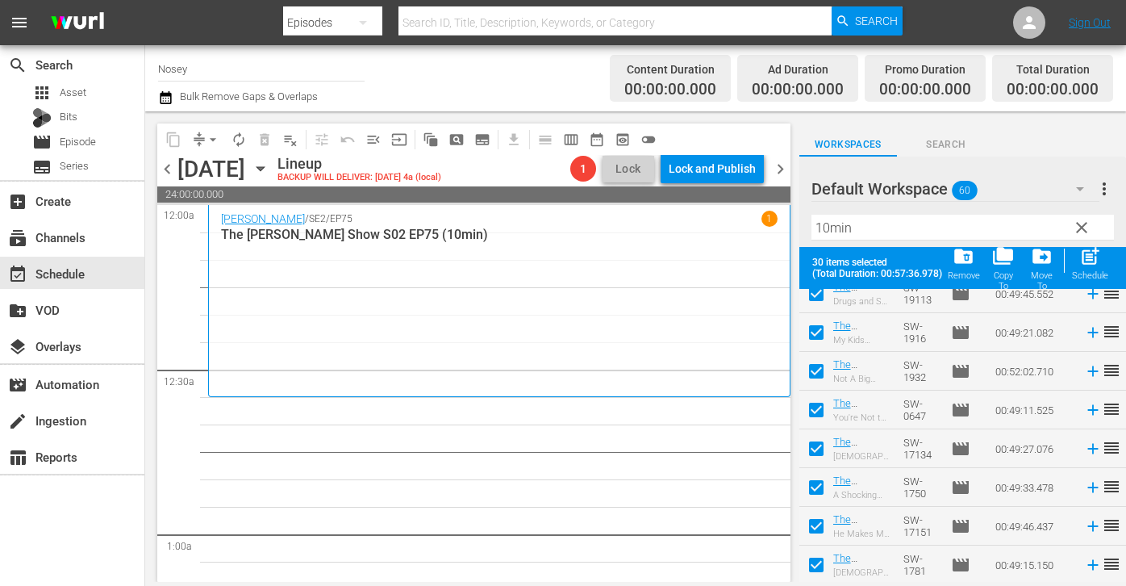
scroll to position [906, 0]
click at [1081, 271] on div "Schedule" at bounding box center [1090, 275] width 36 height 10
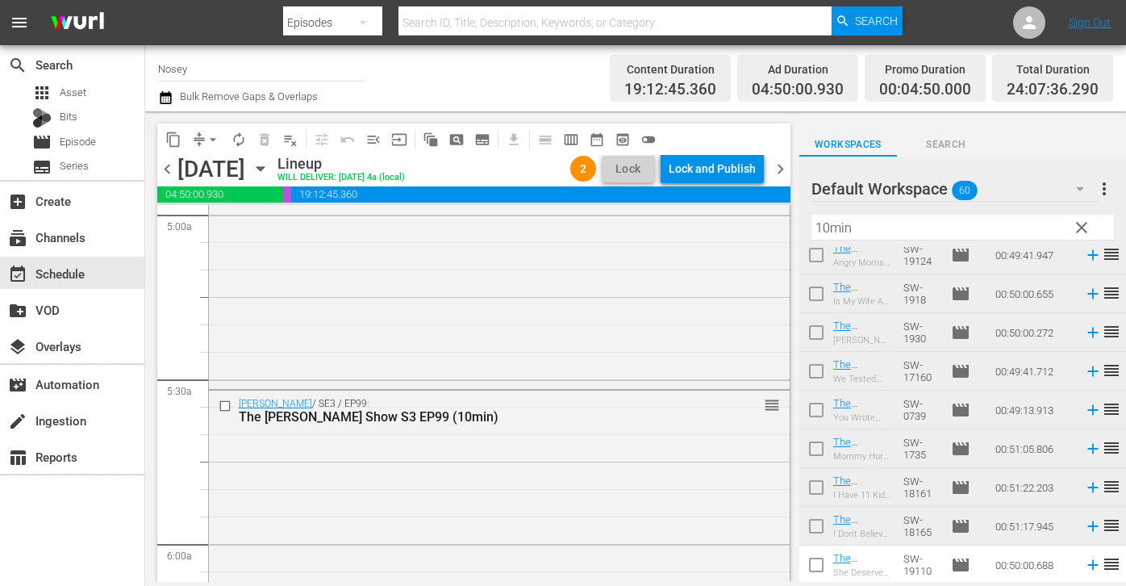
scroll to position [0, 0]
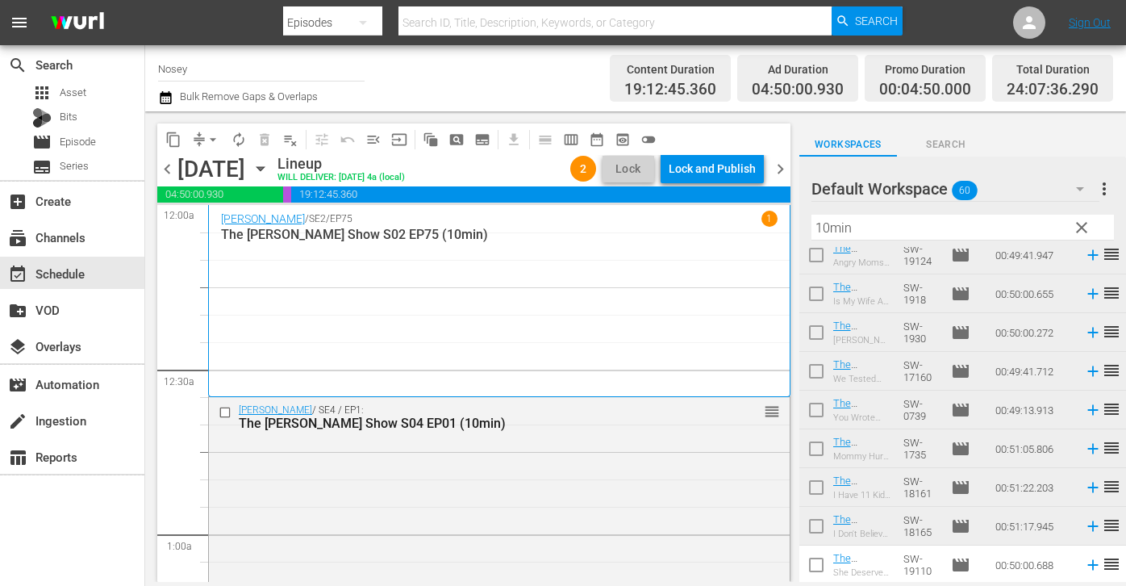
click at [213, 73] on input "Nosey" at bounding box center [261, 68] width 207 height 39
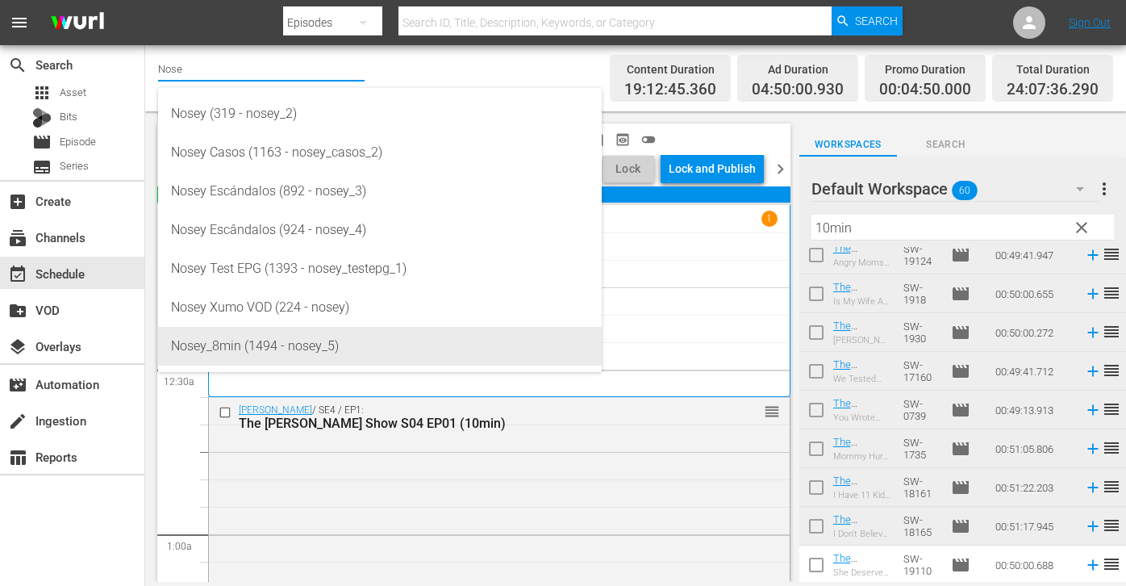
click at [254, 346] on div "Nosey_8min (1494 - nosey_5)" at bounding box center [380, 346] width 418 height 39
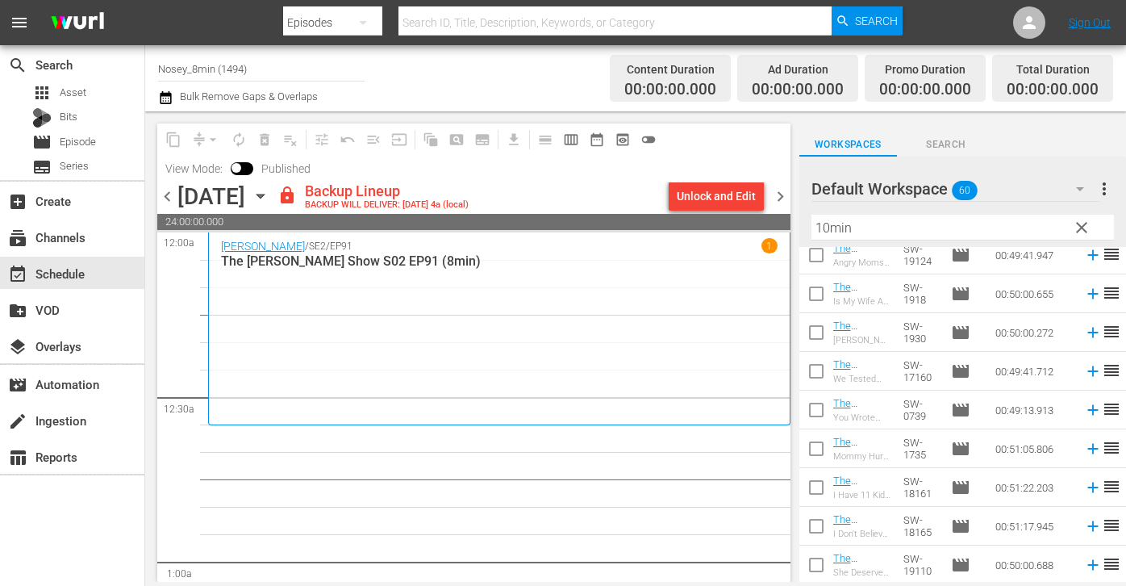
click at [733, 186] on div "Unlock and Edit" at bounding box center [716, 196] width 79 height 29
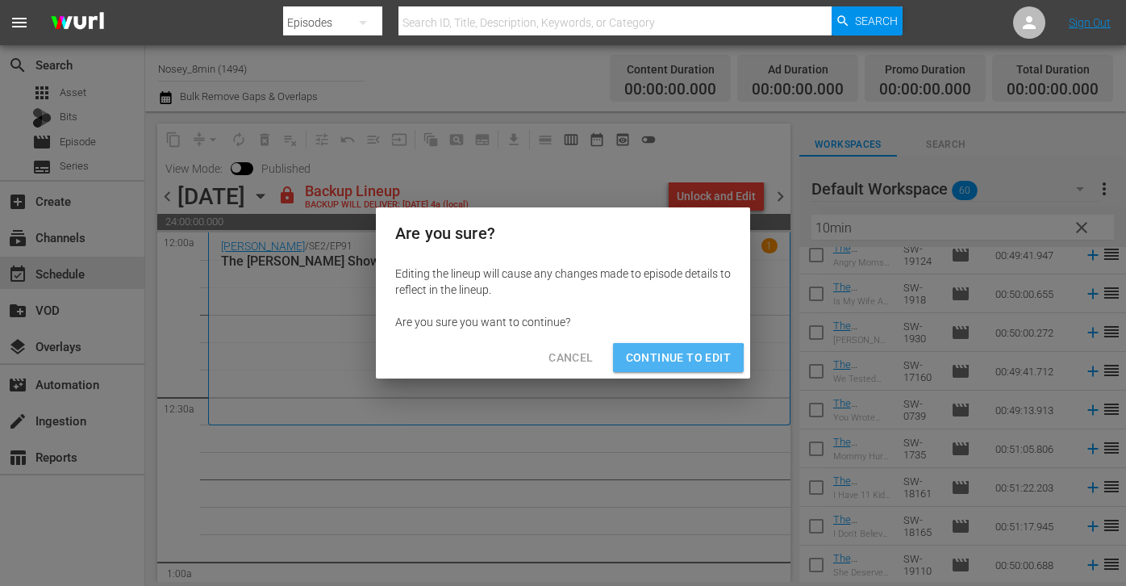
click at [646, 361] on span "Continue to Edit" at bounding box center [678, 358] width 105 height 20
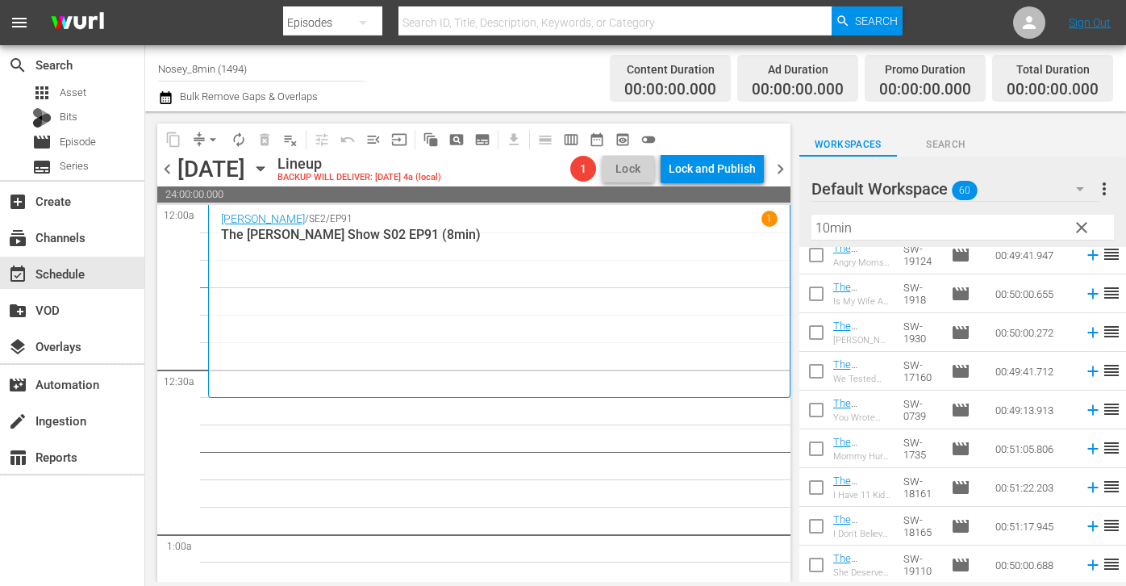
click at [775, 174] on span "chevron_right" at bounding box center [781, 169] width 20 height 20
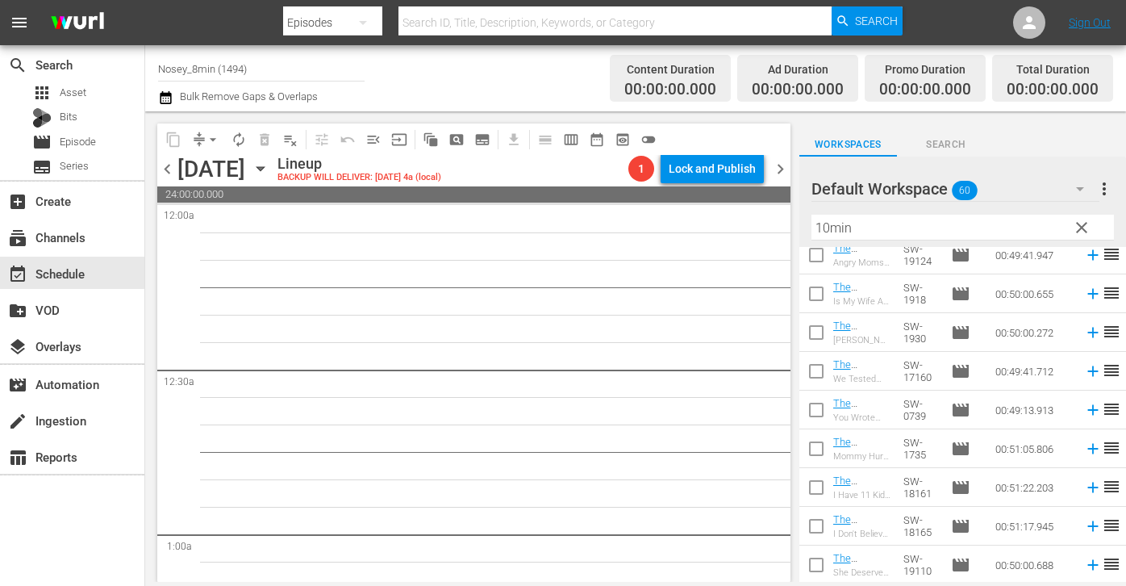
click at [175, 167] on span "chevron_left" at bounding box center [167, 169] width 20 height 20
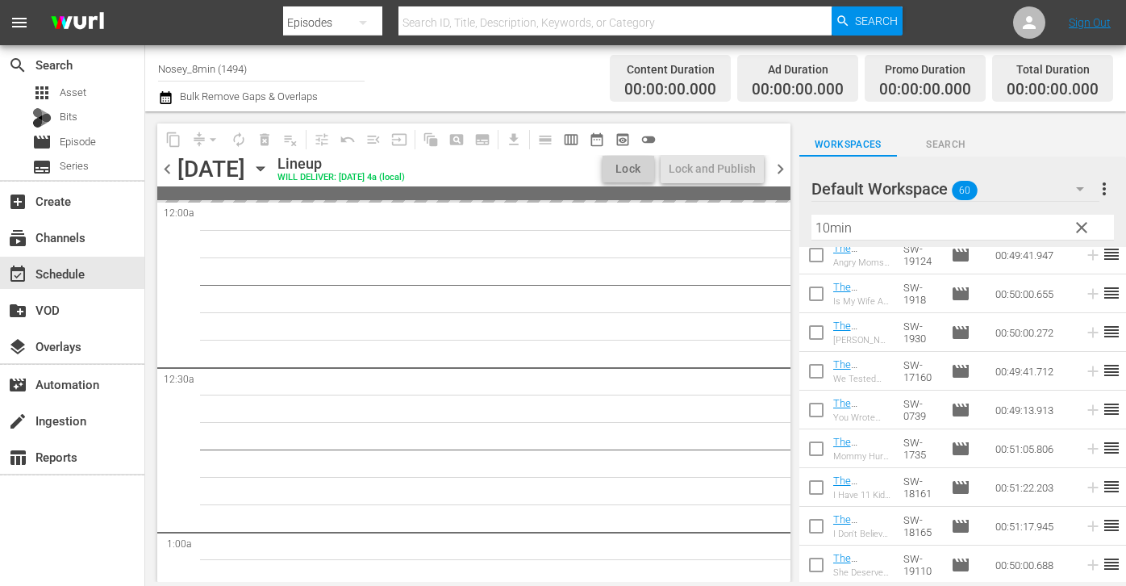
click at [902, 226] on input "10min" at bounding box center [963, 228] width 303 height 26
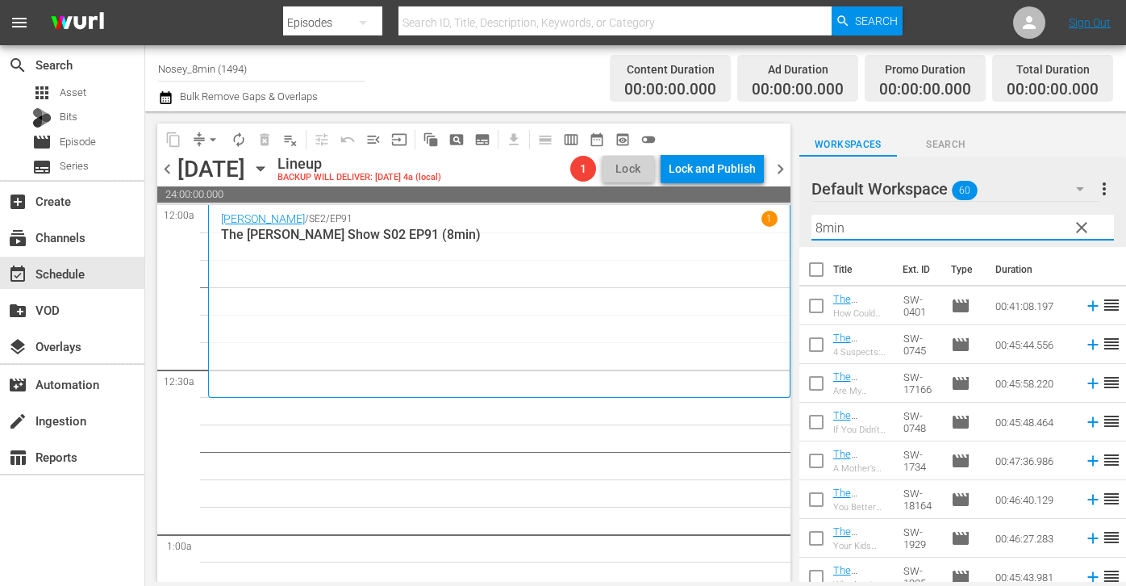
drag, startPoint x: 829, startPoint y: 266, endPoint x: 829, endPoint y: 292, distance: 25.8
click at [829, 266] on input "checkbox" at bounding box center [817, 273] width 34 height 34
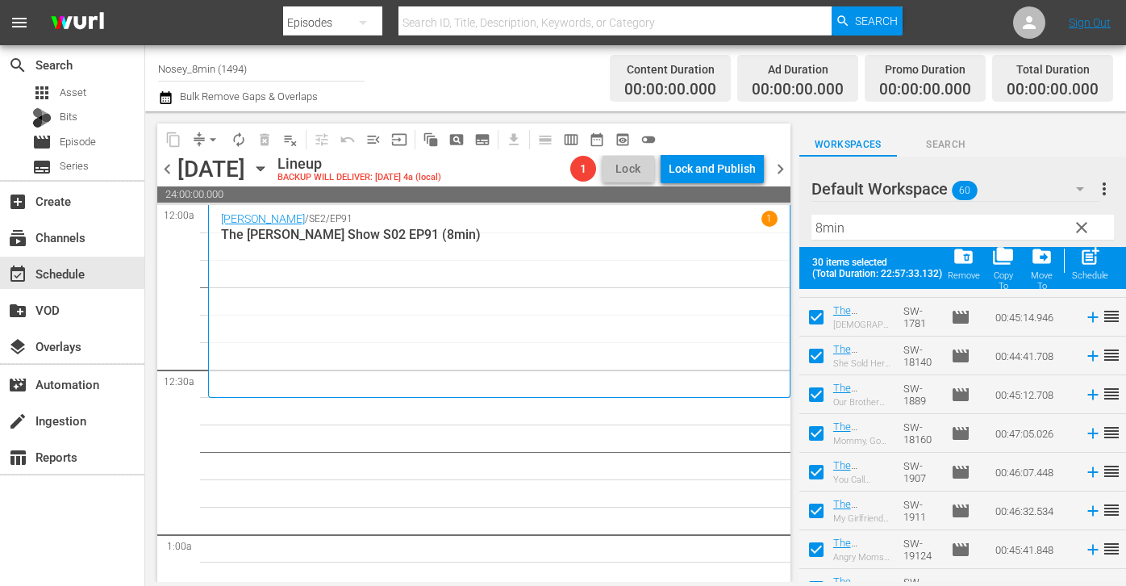
scroll to position [906, 0]
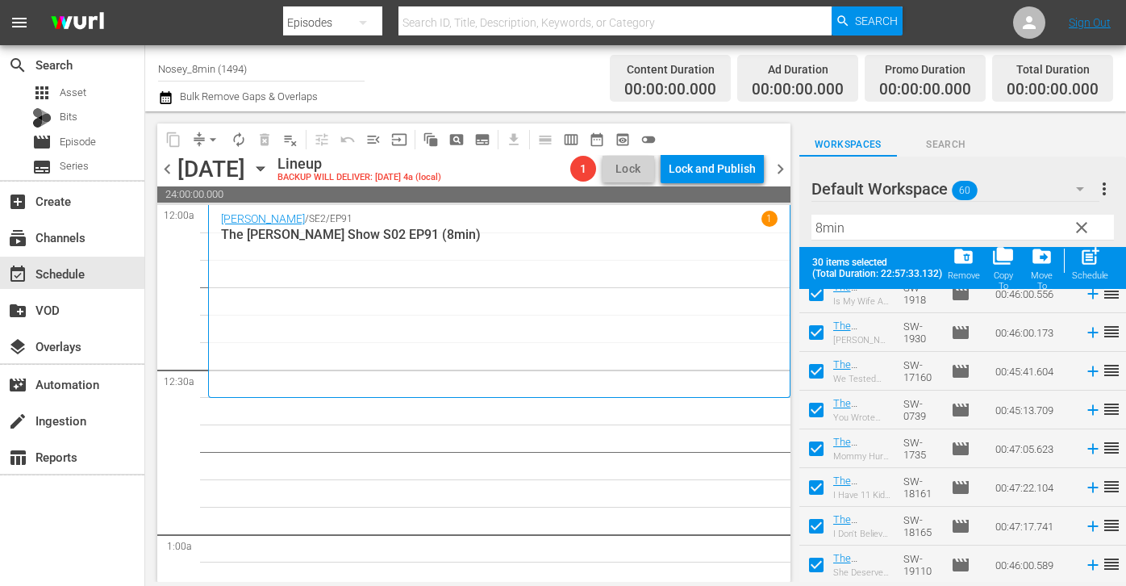
click at [1096, 262] on span "post_add" at bounding box center [1091, 256] width 22 height 22
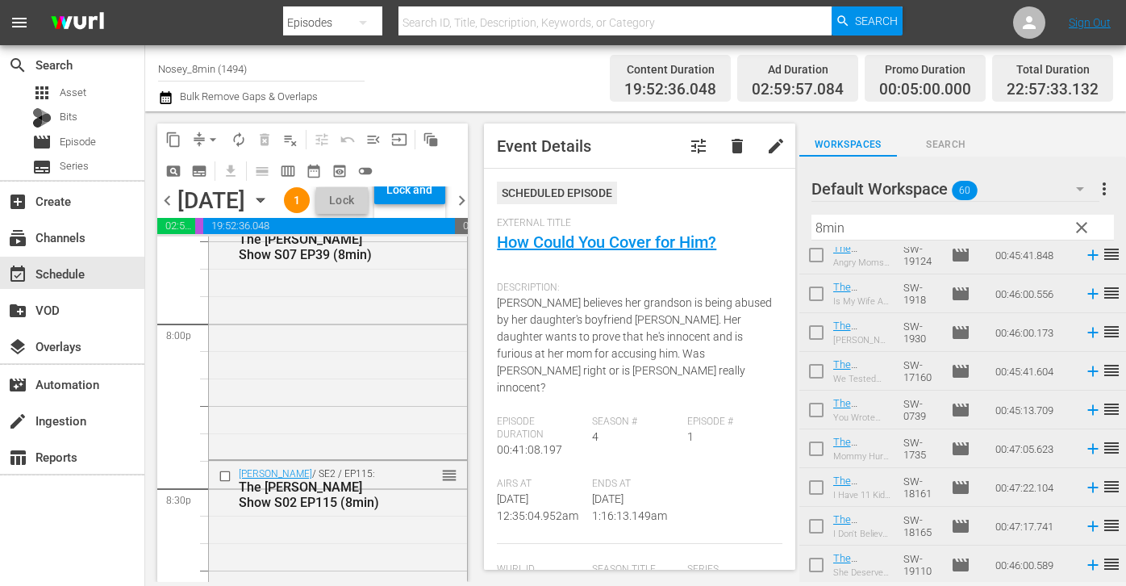
scroll to position [7607, 0]
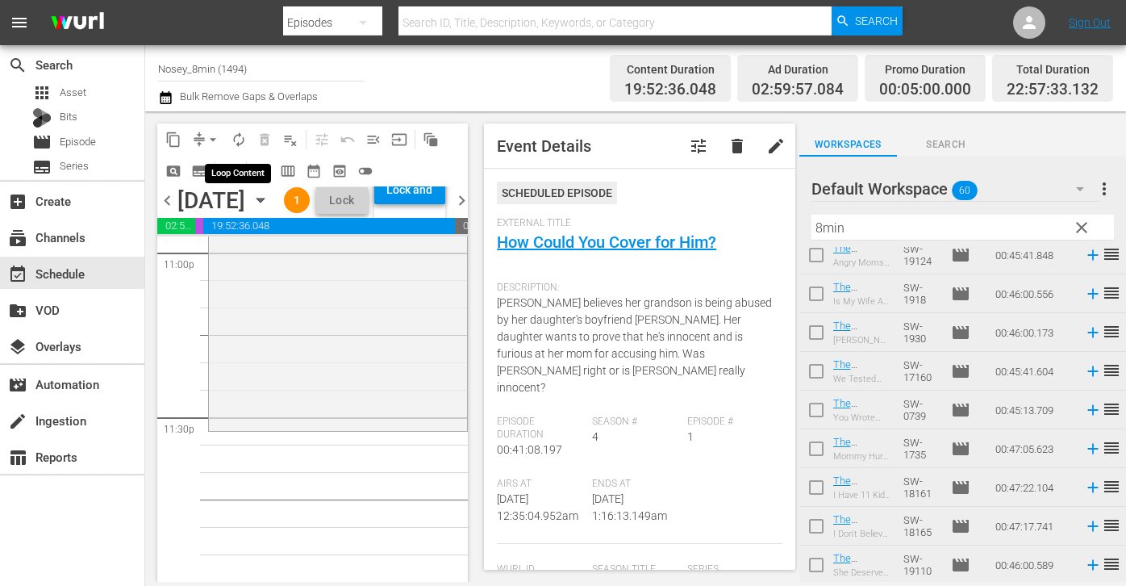
click at [233, 140] on span "autorenew_outlined" at bounding box center [239, 140] width 16 height 16
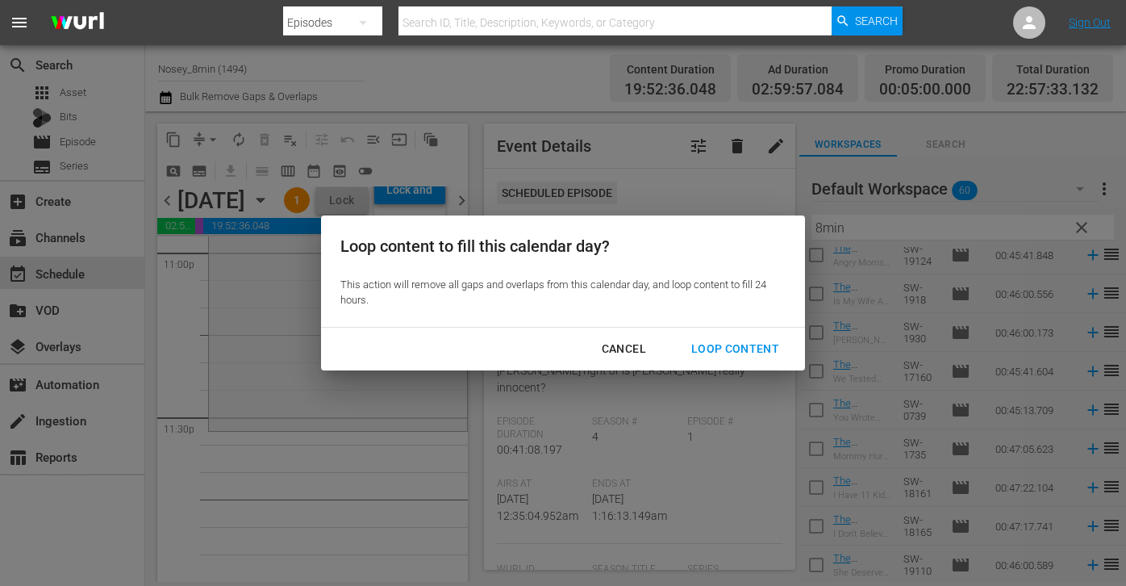
click at [711, 333] on div "Cancel Loop Content" at bounding box center [563, 349] width 484 height 43
click at [711, 341] on div "Loop Content" at bounding box center [736, 349] width 114 height 20
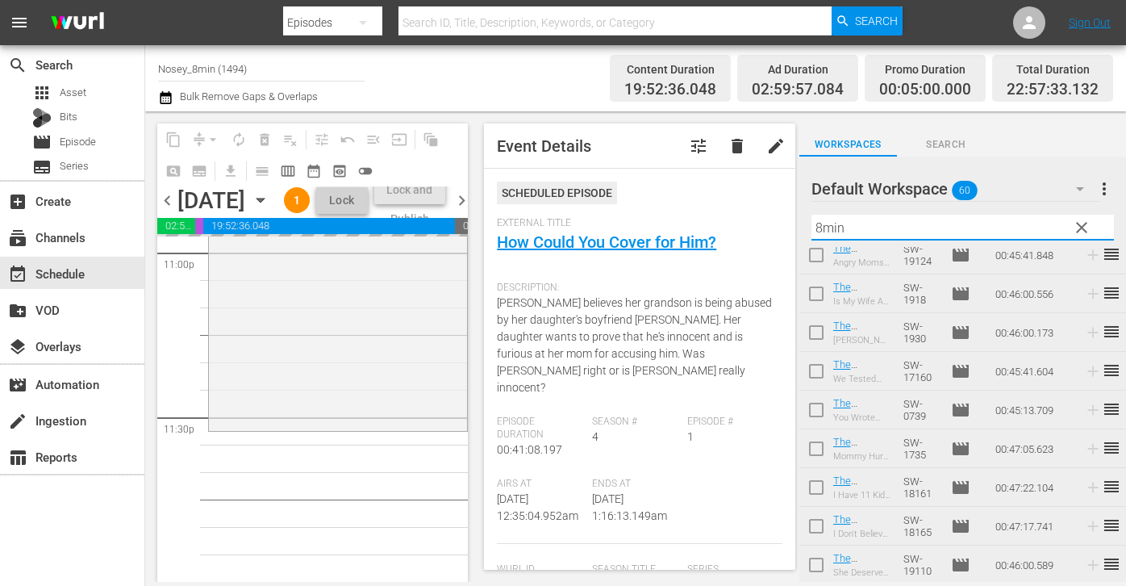
click at [1097, 237] on input "8min" at bounding box center [963, 228] width 303 height 26
click at [1084, 227] on span "clear" at bounding box center [1081, 227] width 19 height 19
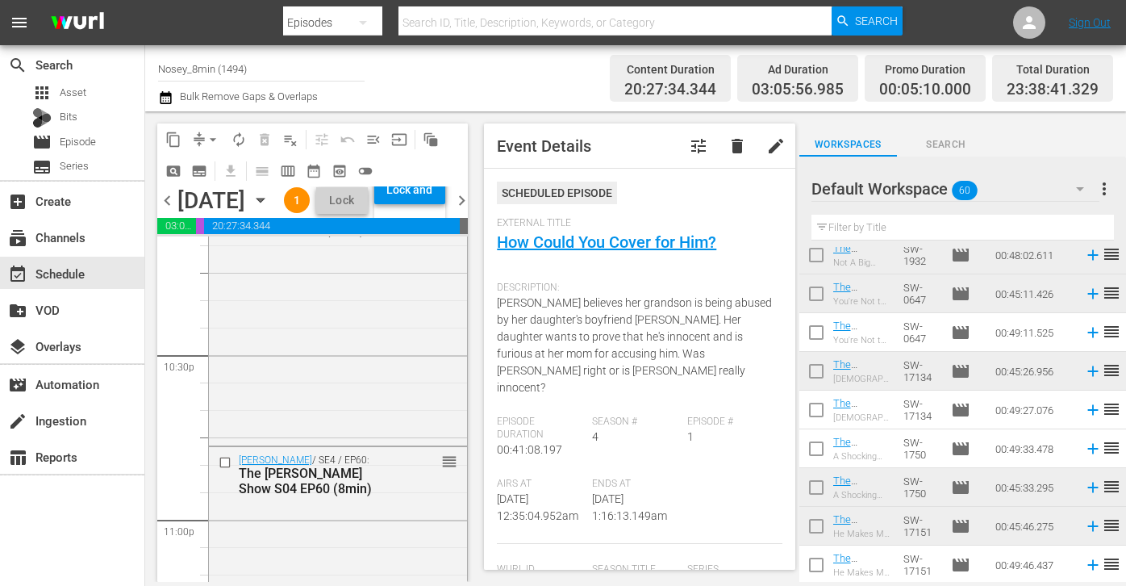
scroll to position [7039, 0]
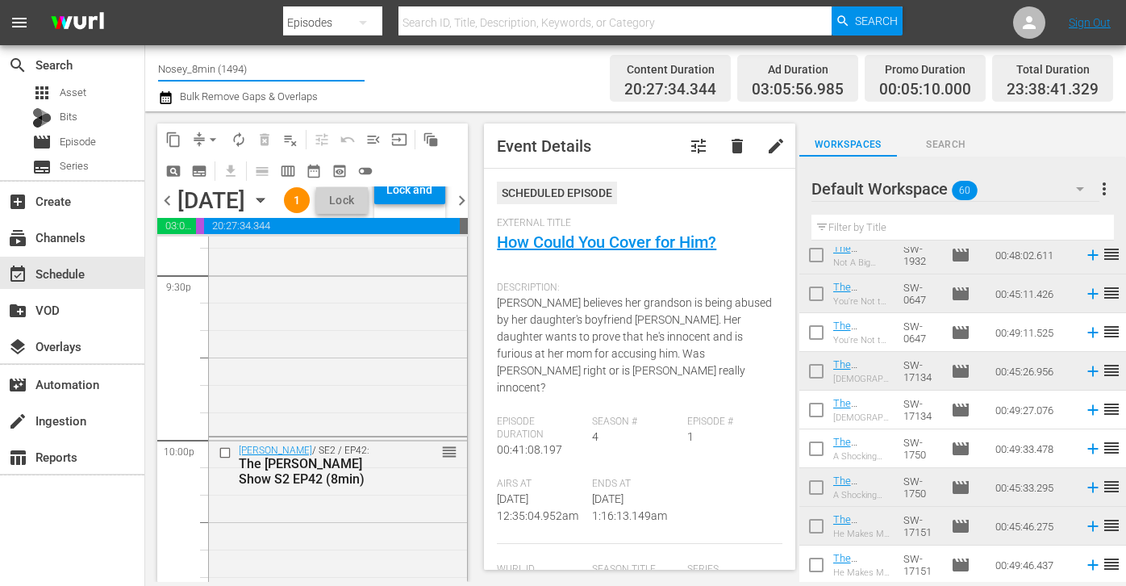
drag, startPoint x: 235, startPoint y: 68, endPoint x: 281, endPoint y: 68, distance: 46.0
click at [281, 68] on input "Nosey_8min (1494)" at bounding box center [261, 68] width 207 height 39
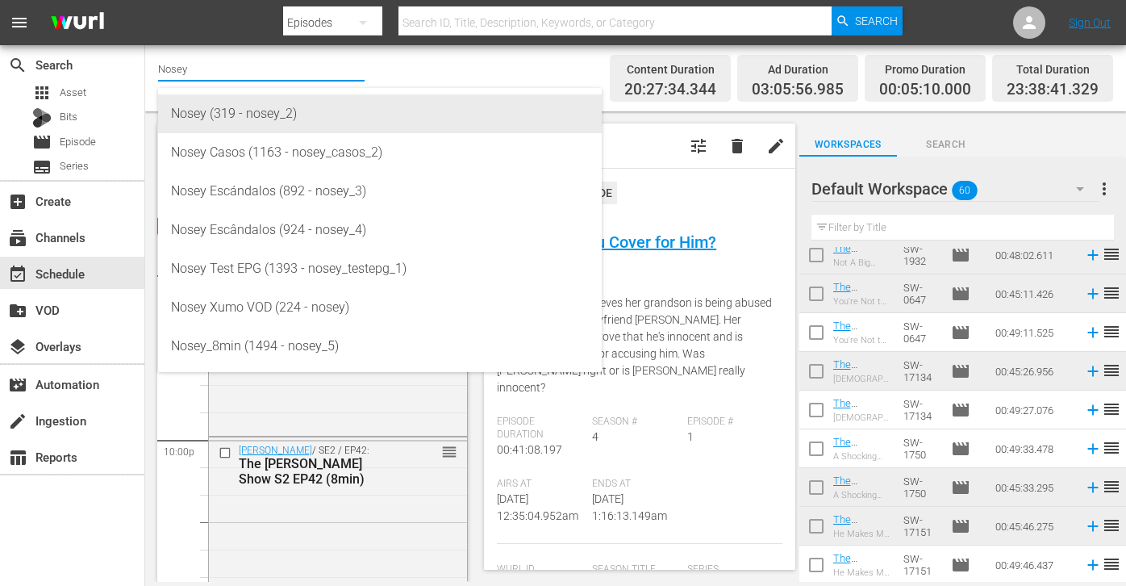
click at [256, 117] on div "Nosey (319 - nosey_2)" at bounding box center [380, 113] width 418 height 39
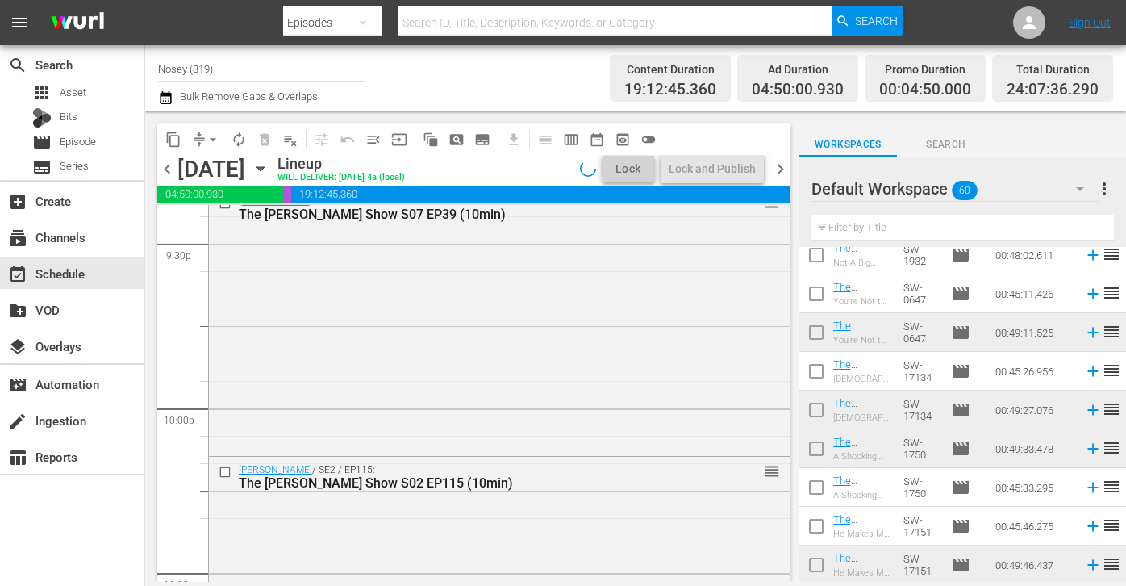
scroll to position [7176, 0]
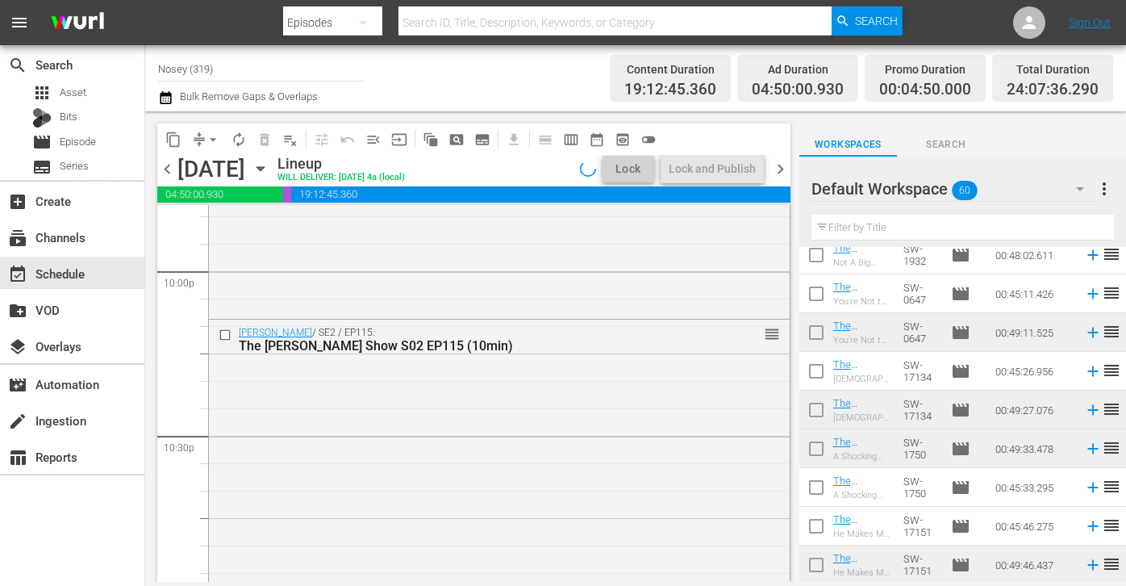
click at [1099, 175] on button "more_vert" at bounding box center [1104, 188] width 19 height 39
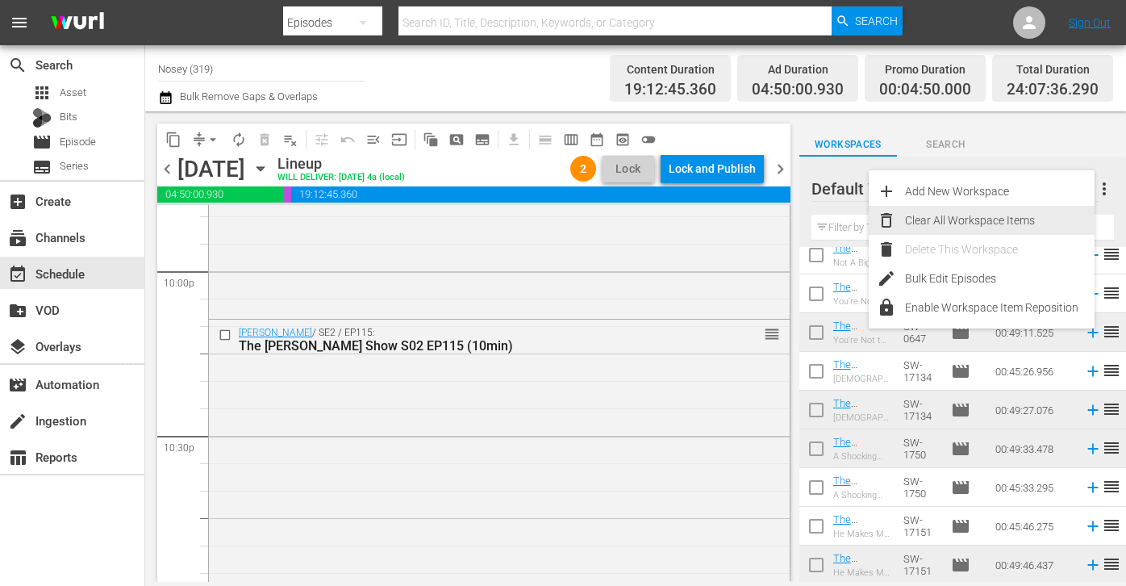
click at [968, 207] on div "Clear All Workspace Items" at bounding box center [1000, 220] width 190 height 29
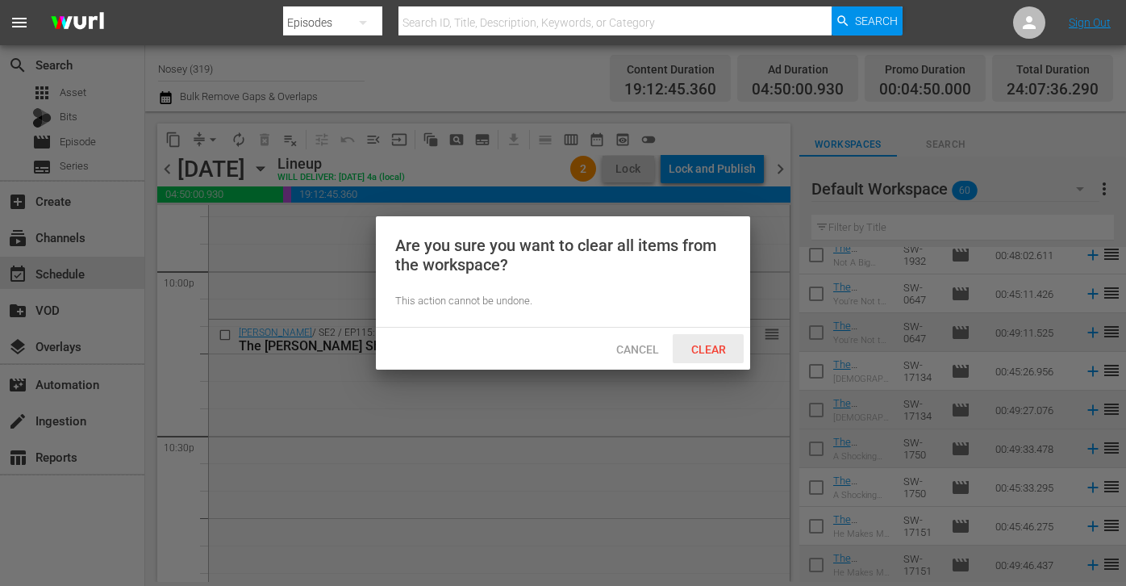
click at [723, 344] on span "Clear" at bounding box center [709, 349] width 61 height 13
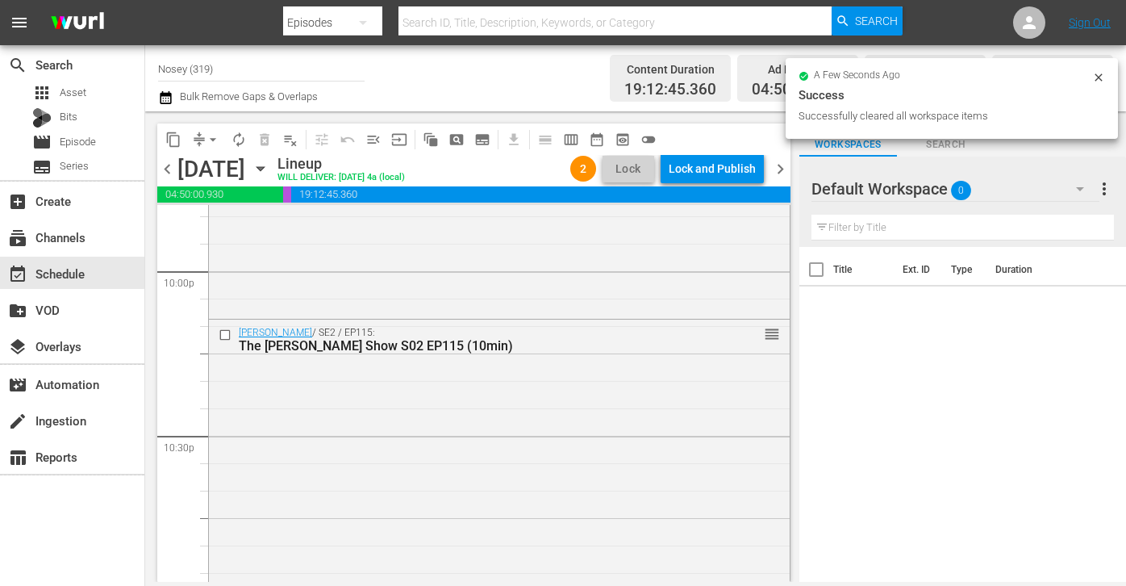
scroll to position [0, 0]
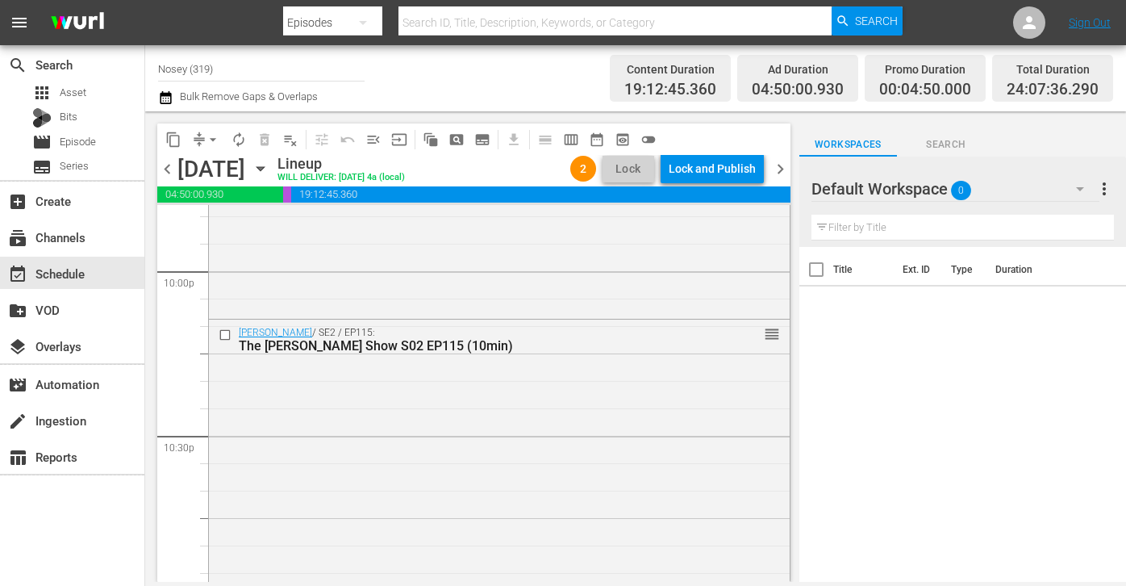
drag, startPoint x: 775, startPoint y: 165, endPoint x: 658, endPoint y: 108, distance: 129.9
click at [775, 165] on span "chevron_right" at bounding box center [781, 169] width 20 height 20
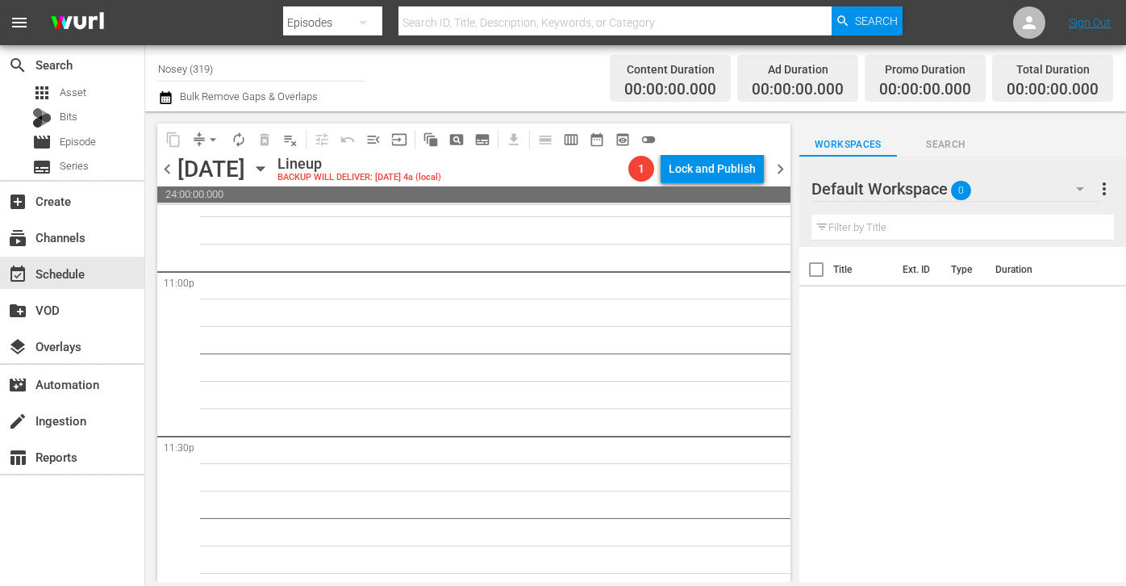
scroll to position [7478, 0]
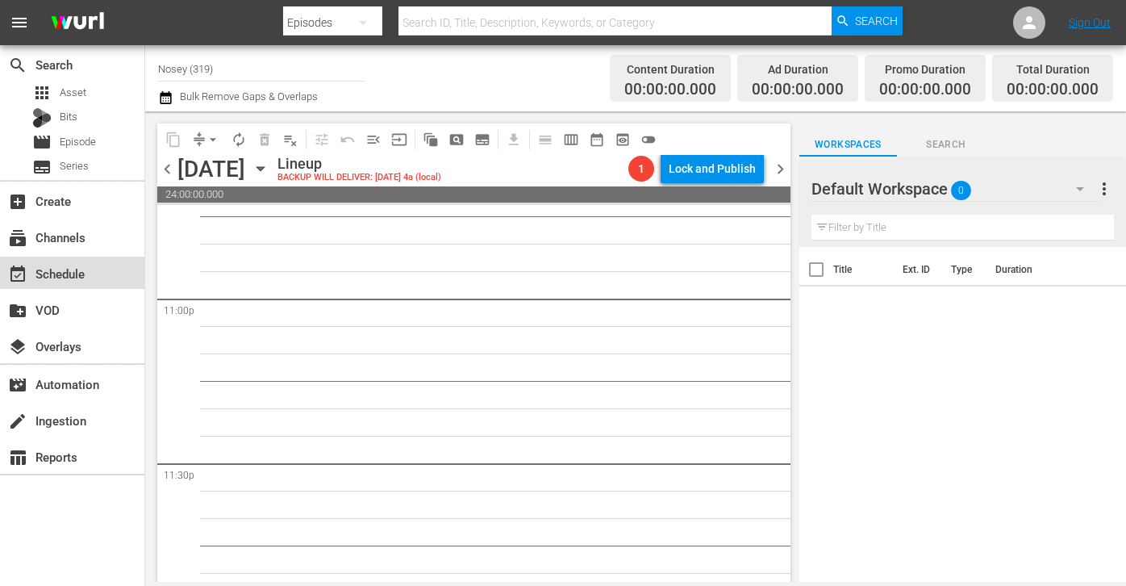
click at [67, 277] on div "event_available Schedule" at bounding box center [45, 271] width 90 height 15
click at [251, 71] on input "Nosey (319)" at bounding box center [261, 68] width 207 height 39
click at [167, 77] on input "Nosey (319)" at bounding box center [261, 68] width 207 height 39
drag, startPoint x: 167, startPoint y: 77, endPoint x: 220, endPoint y: 77, distance: 53.3
click at [220, 77] on input "Nosey (319)" at bounding box center [261, 68] width 207 height 39
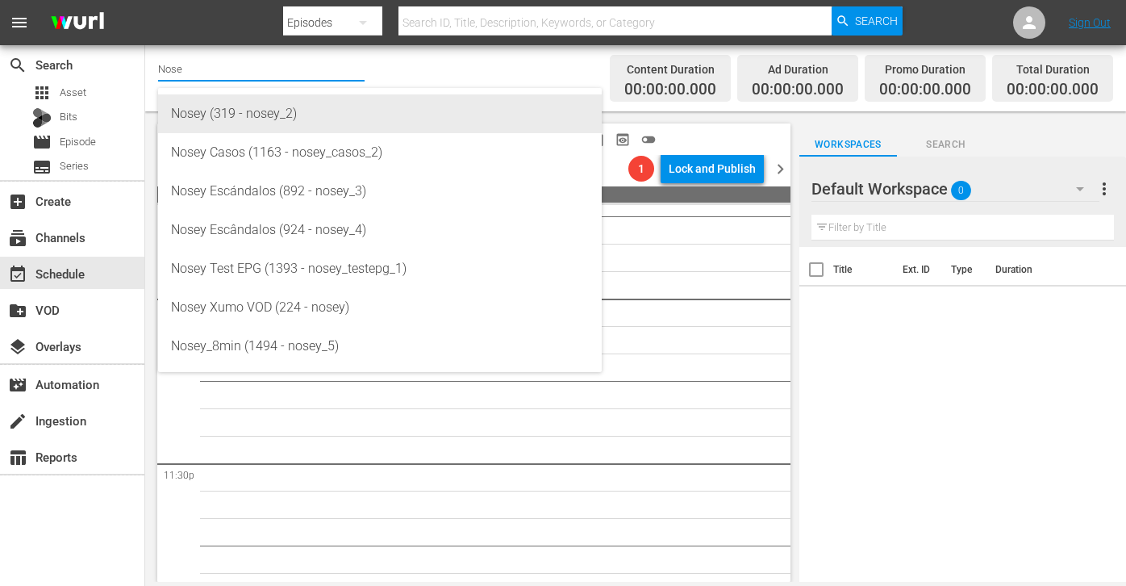
click at [307, 102] on div "Nosey (319 - nosey_2)" at bounding box center [380, 113] width 418 height 39
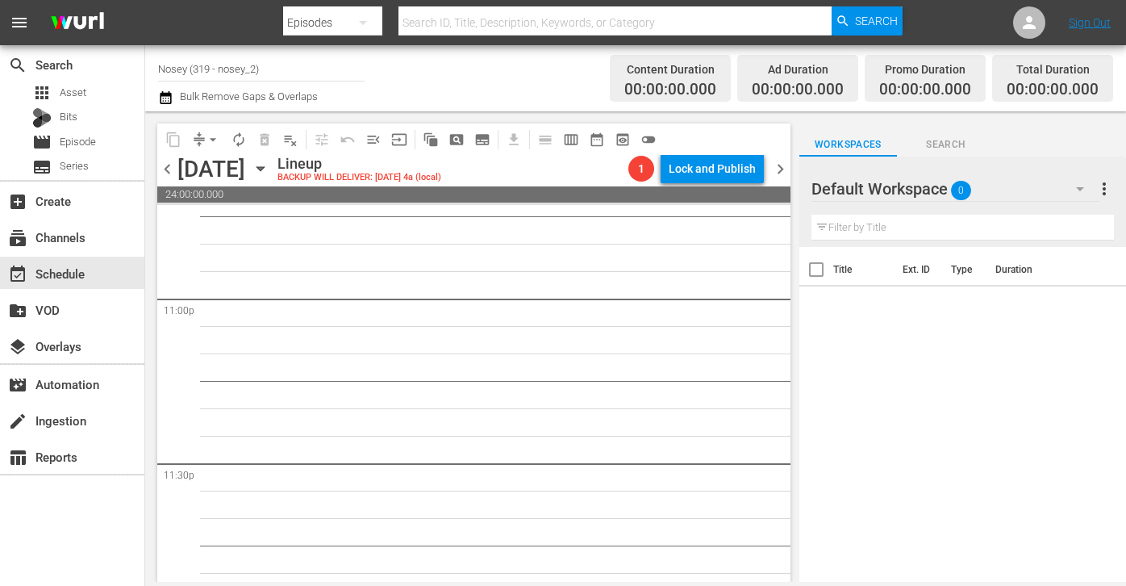
click at [169, 166] on span "chevron_left" at bounding box center [167, 169] width 20 height 20
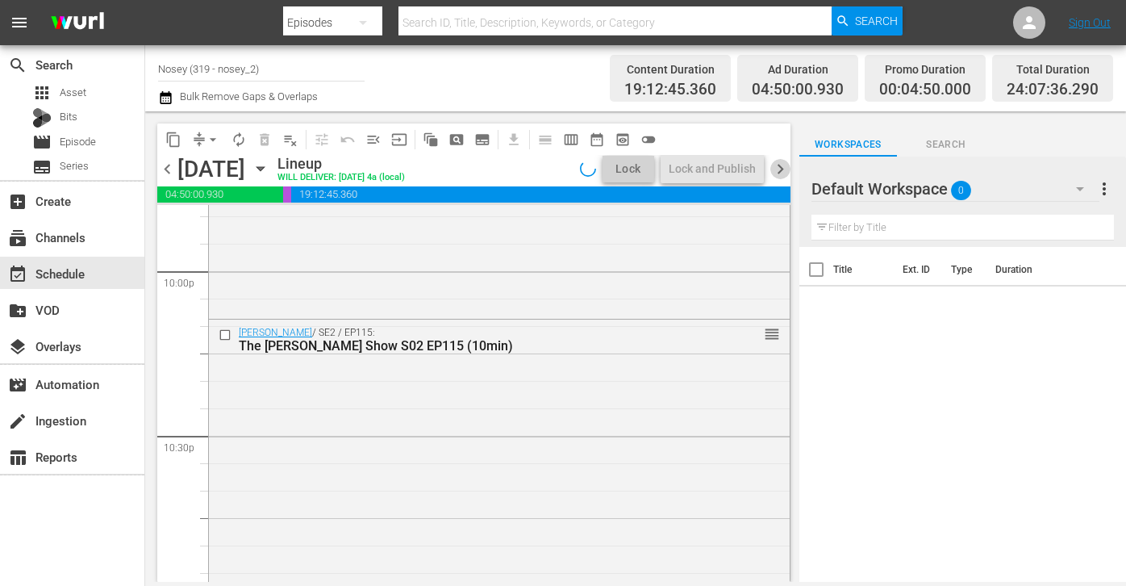
click at [779, 162] on span "chevron_right" at bounding box center [781, 169] width 20 height 20
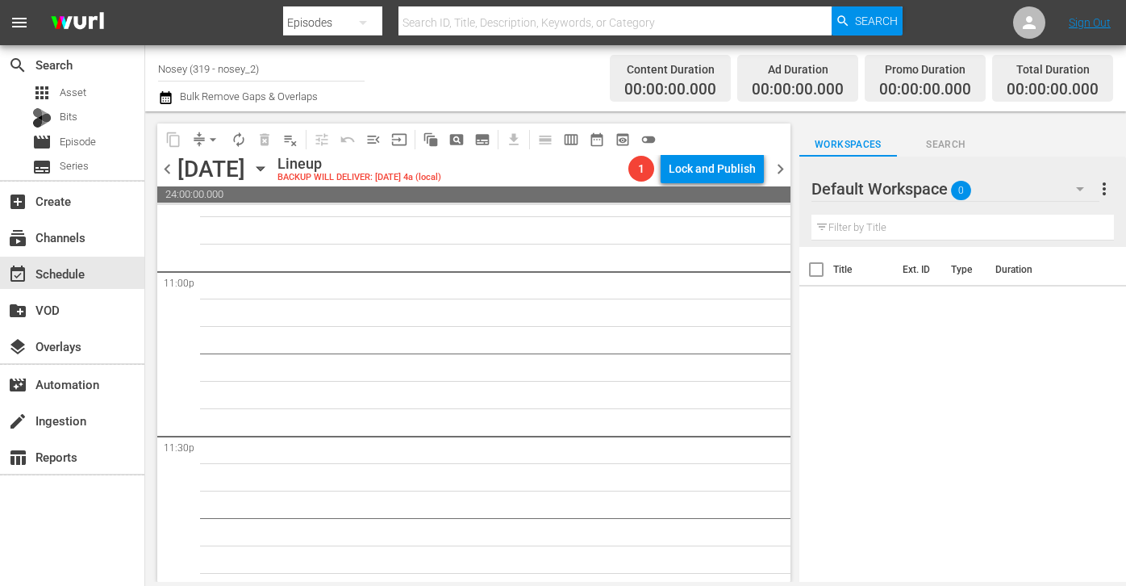
scroll to position [7478, 0]
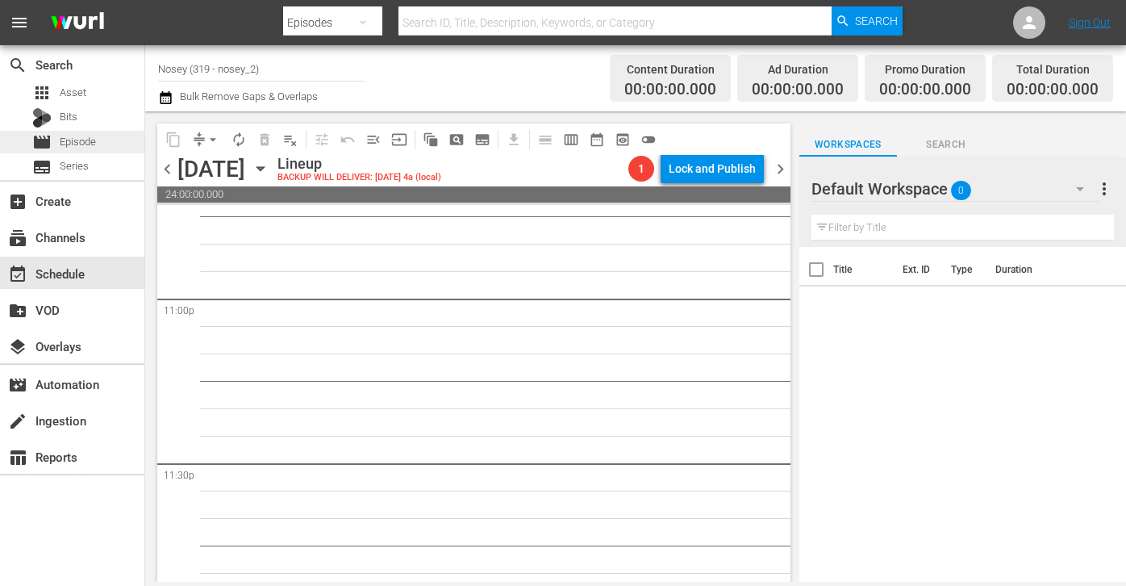
click at [82, 145] on span "Episode" at bounding box center [78, 142] width 36 height 16
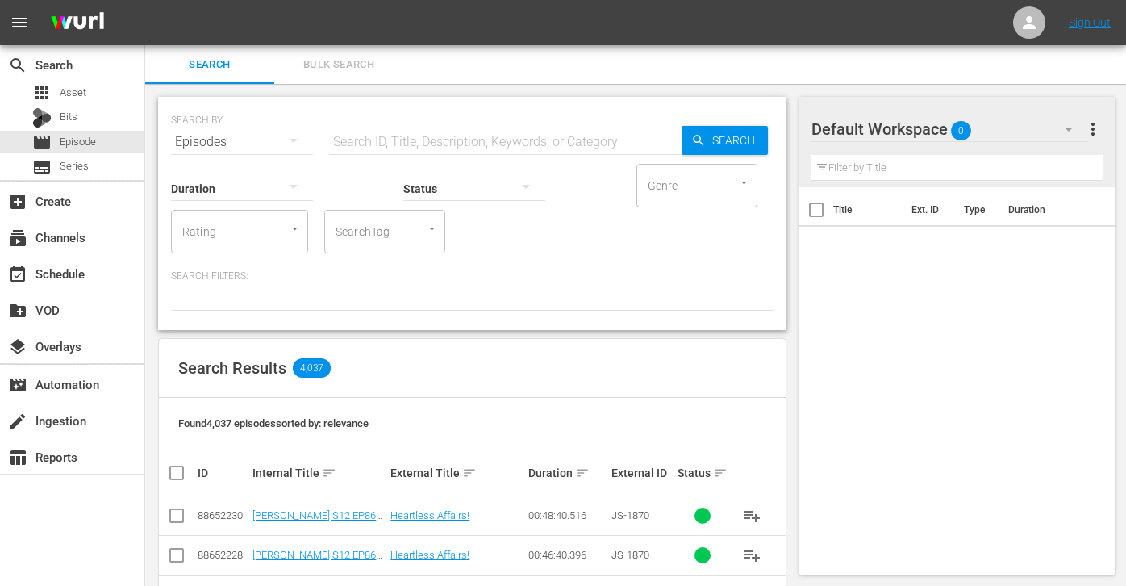
click at [359, 61] on span "Bulk Search" at bounding box center [339, 65] width 110 height 19
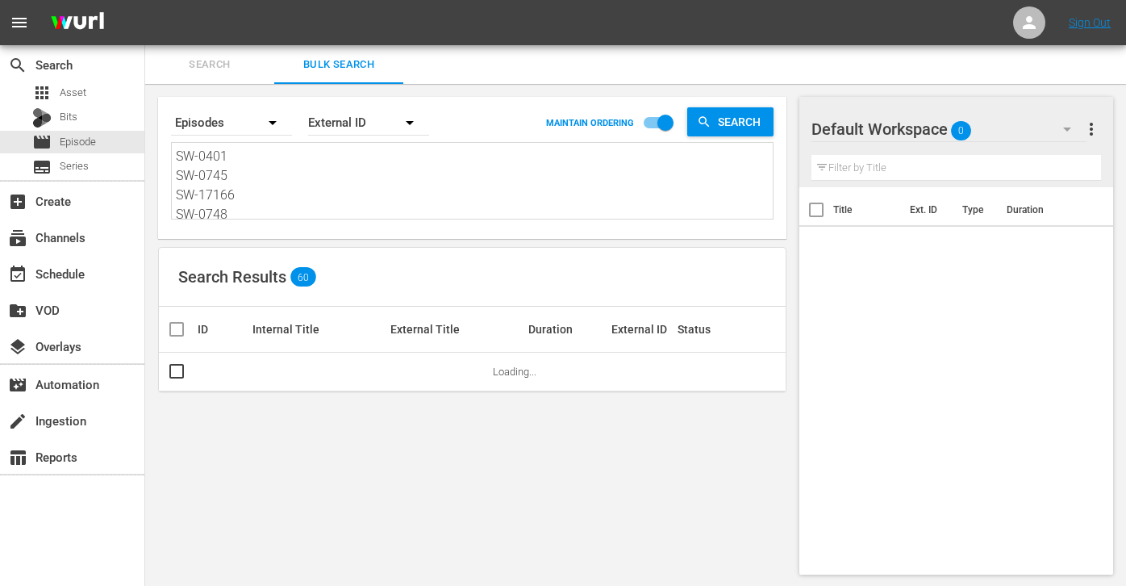
click at [303, 190] on textarea "SW-0401 SW-0745 SW-17166 SW-0748 SW-1734 SW-18164 SW-1929 SW-1905 SW-19113 SW-1…" at bounding box center [474, 183] width 597 height 73
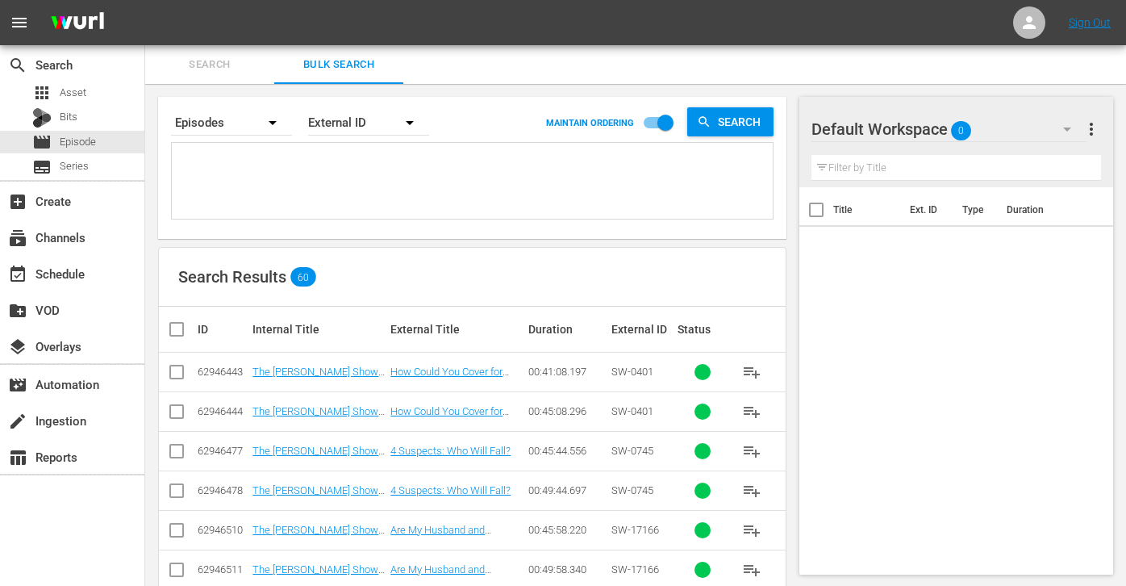
paste textarea "SW-04117 SW-1706 SW-17180 SW-1701 SW-1751 SW-18165 SW-1933 SW-1907 SW-19114 SW-…"
drag, startPoint x: 180, startPoint y: 152, endPoint x: 233, endPoint y: 154, distance: 53.3
click at [233, 154] on textarea "SW-04117 SW-1706 SW-17180 SW-1701 SW-1751 SW-18165 SW-1933 SW-1907 SW-19114 SW-…" at bounding box center [474, 181] width 597 height 73
click at [253, 152] on textarea "SW-04117 SW-1706 SW-17180 SW-1701 SW-1751 SW-18165 SW-1933 SW-1907 SW-19114 SW-…" at bounding box center [474, 181] width 597 height 73
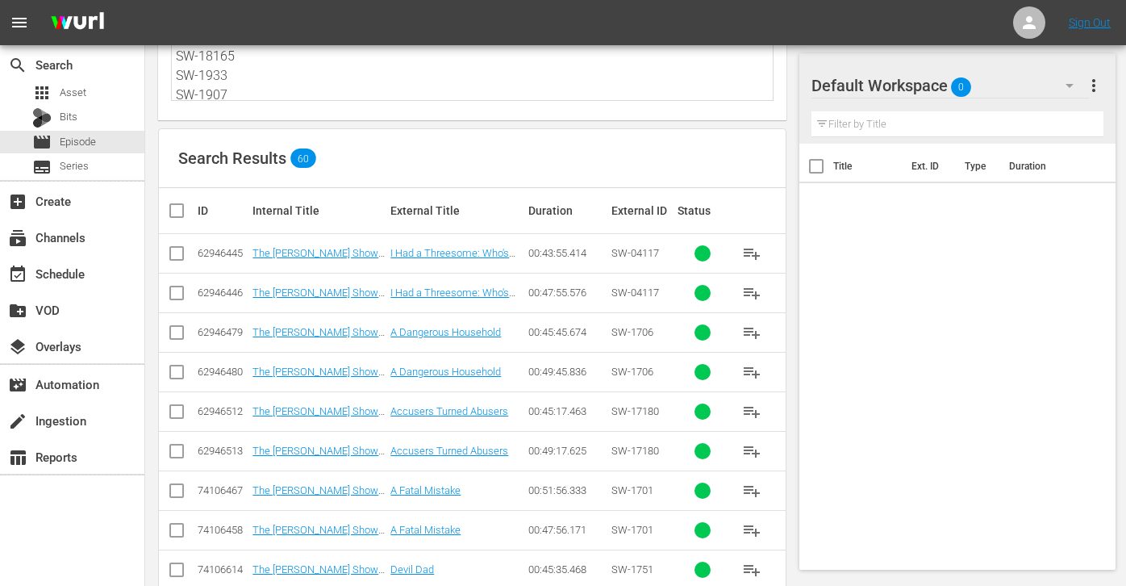
scroll to position [128, 0]
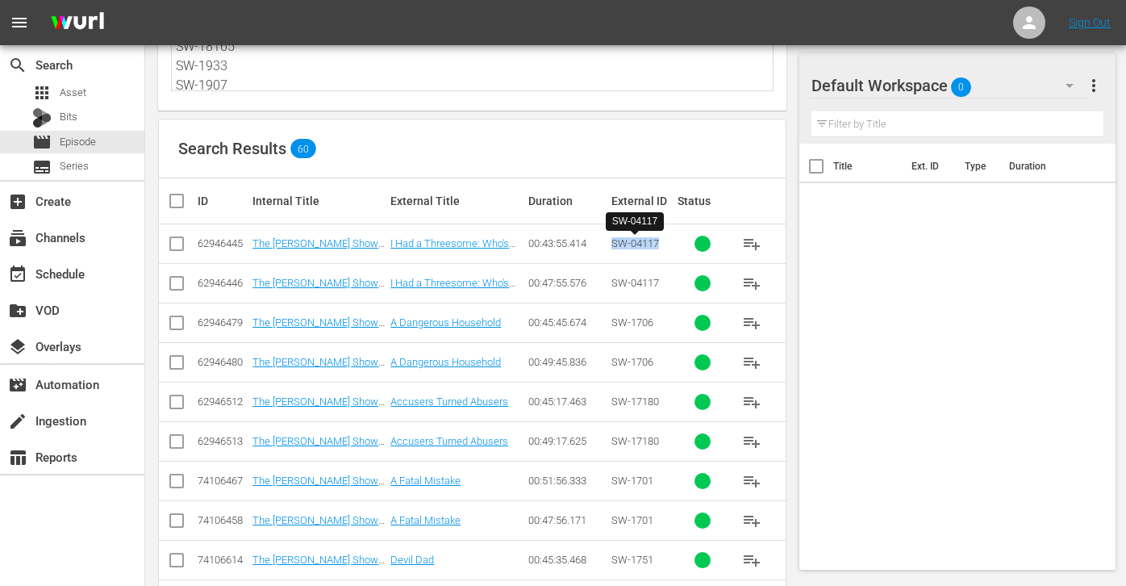
drag, startPoint x: 613, startPoint y: 244, endPoint x: 664, endPoint y: 243, distance: 50.8
click at [663, 243] on div "SW-04117" at bounding box center [642, 243] width 61 height 12
click at [664, 243] on div "SW-04117" at bounding box center [642, 243] width 61 height 12
click at [646, 248] on span "SW-04117" at bounding box center [636, 243] width 48 height 12
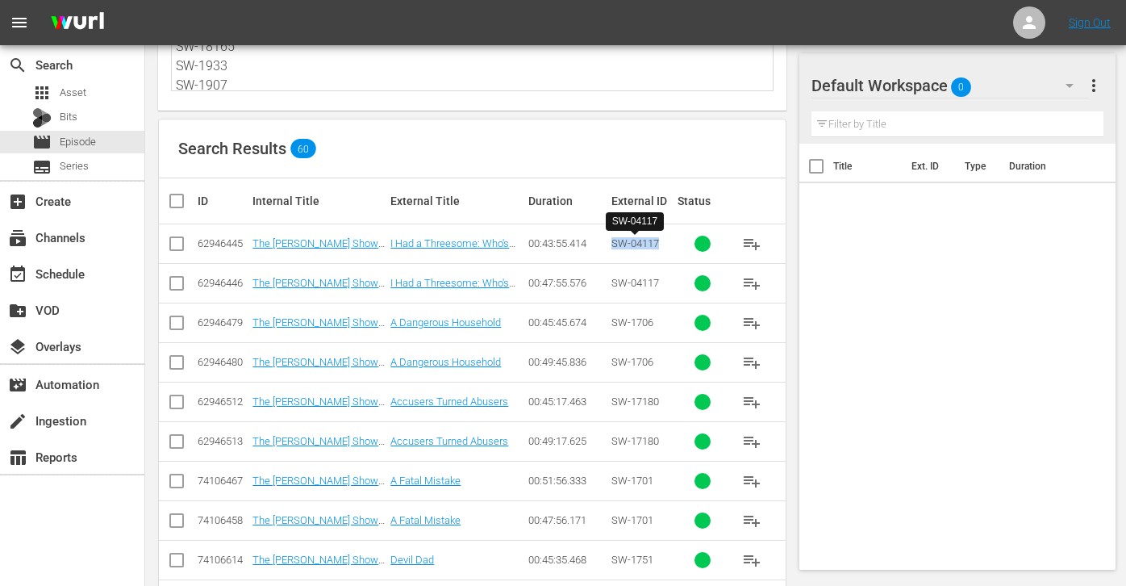
click at [646, 248] on span "SW-04117" at bounding box center [636, 243] width 48 height 12
click at [645, 269] on td "SW-04117" at bounding box center [642, 283] width 66 height 40
click at [179, 203] on input "checkbox" at bounding box center [183, 200] width 32 height 19
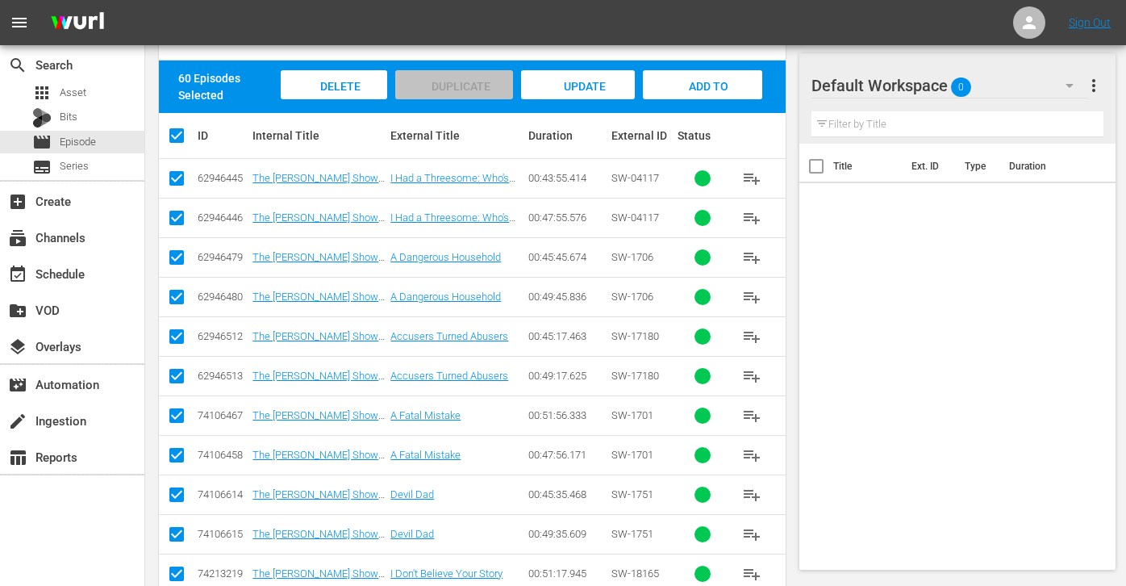
scroll to position [0, 0]
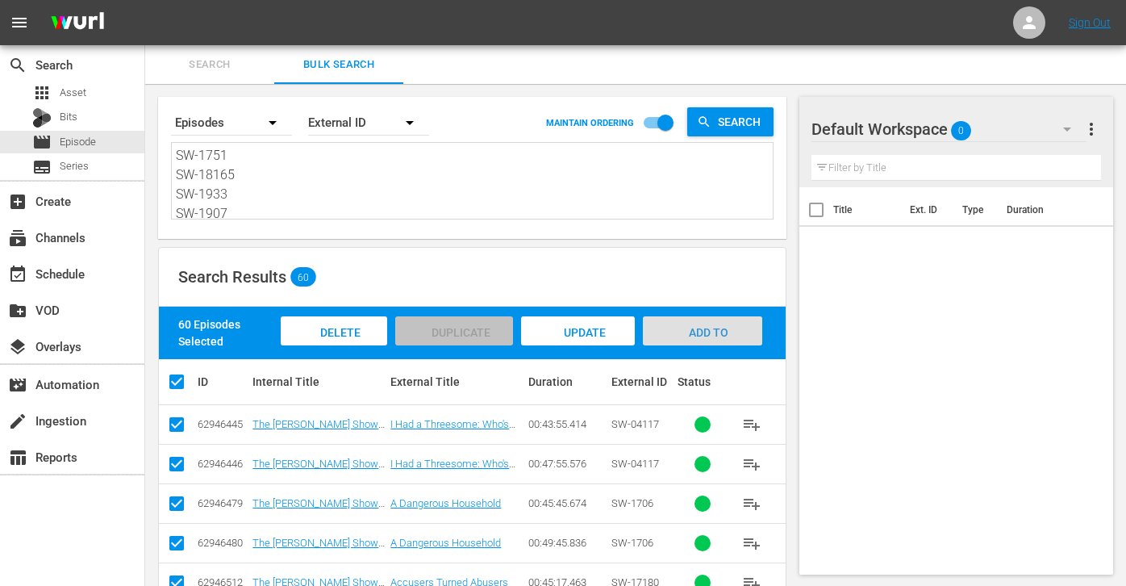
click at [704, 337] on span "Add to Workspace" at bounding box center [702, 348] width 79 height 44
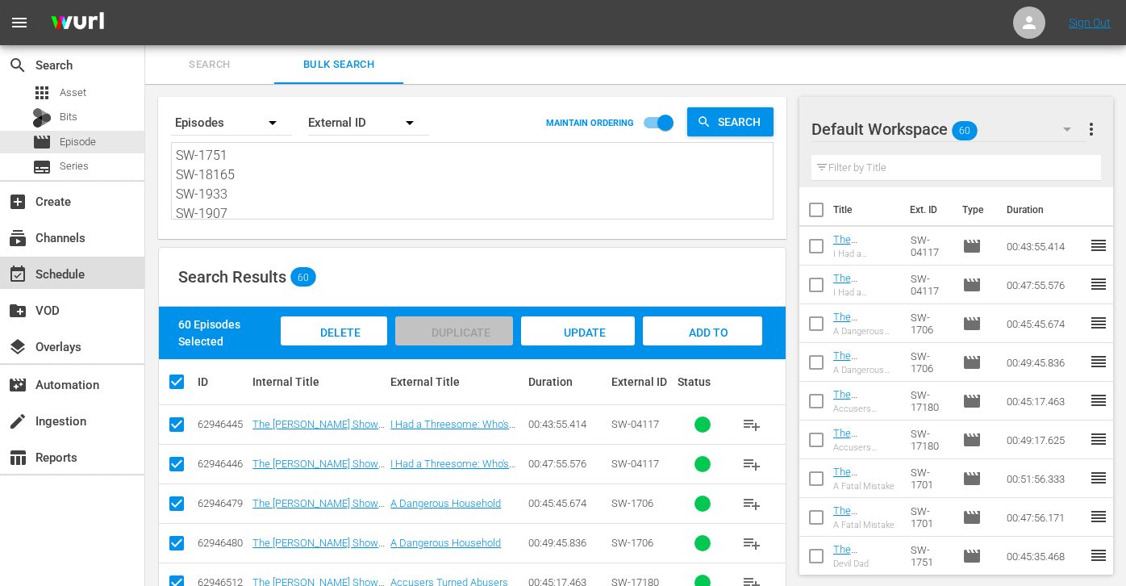
click at [71, 273] on div "event_available Schedule" at bounding box center [45, 271] width 90 height 15
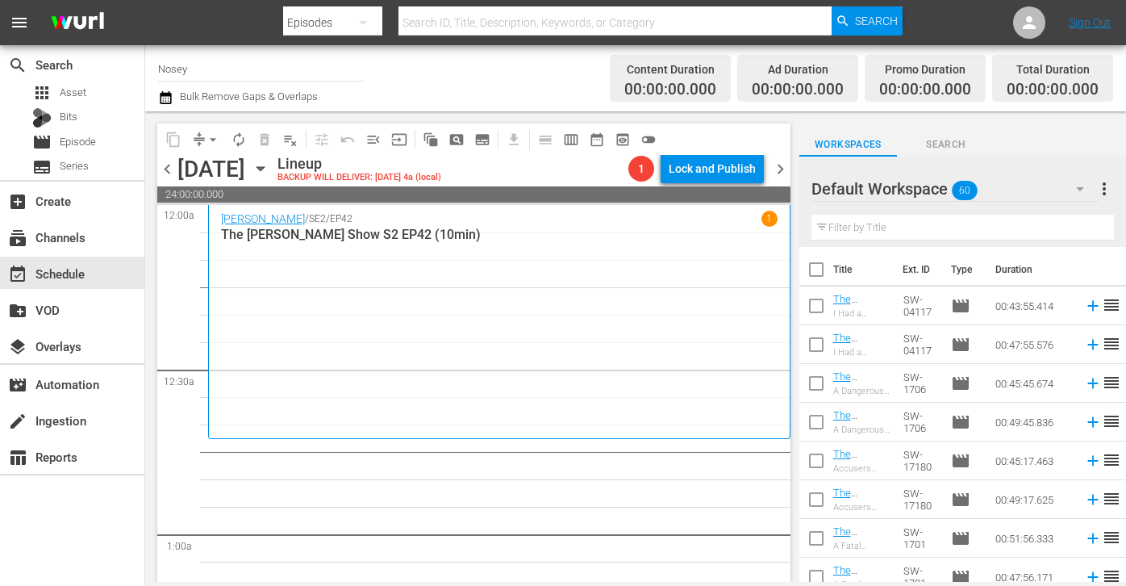
click at [886, 232] on input "text" at bounding box center [963, 228] width 303 height 26
click at [244, 77] on input "Nosey" at bounding box center [261, 68] width 207 height 39
click at [889, 215] on input "text" at bounding box center [963, 228] width 303 height 26
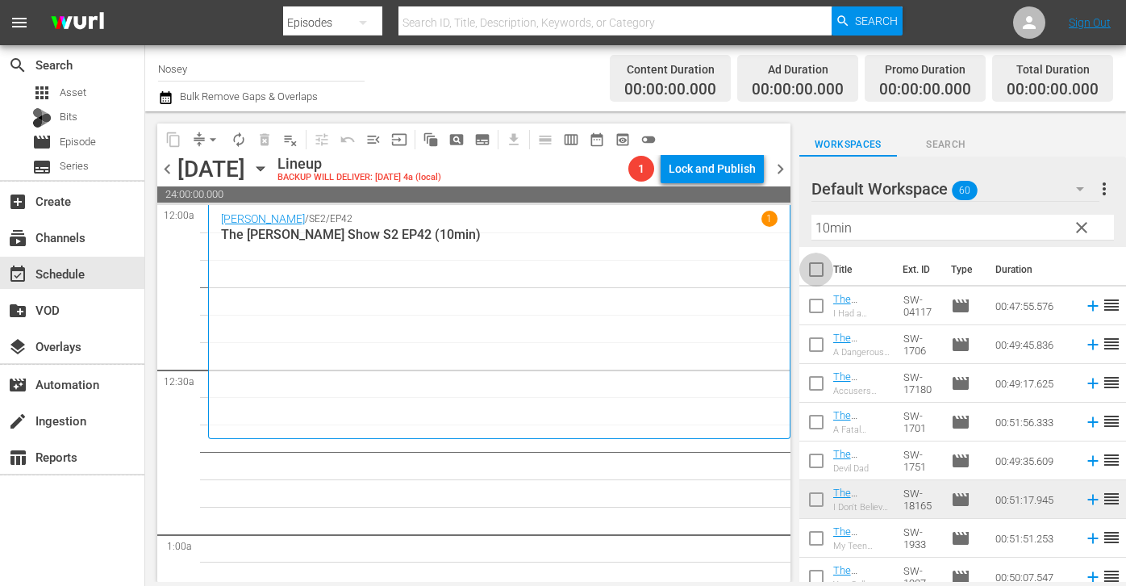
click at [815, 270] on input "checkbox" at bounding box center [817, 273] width 34 height 34
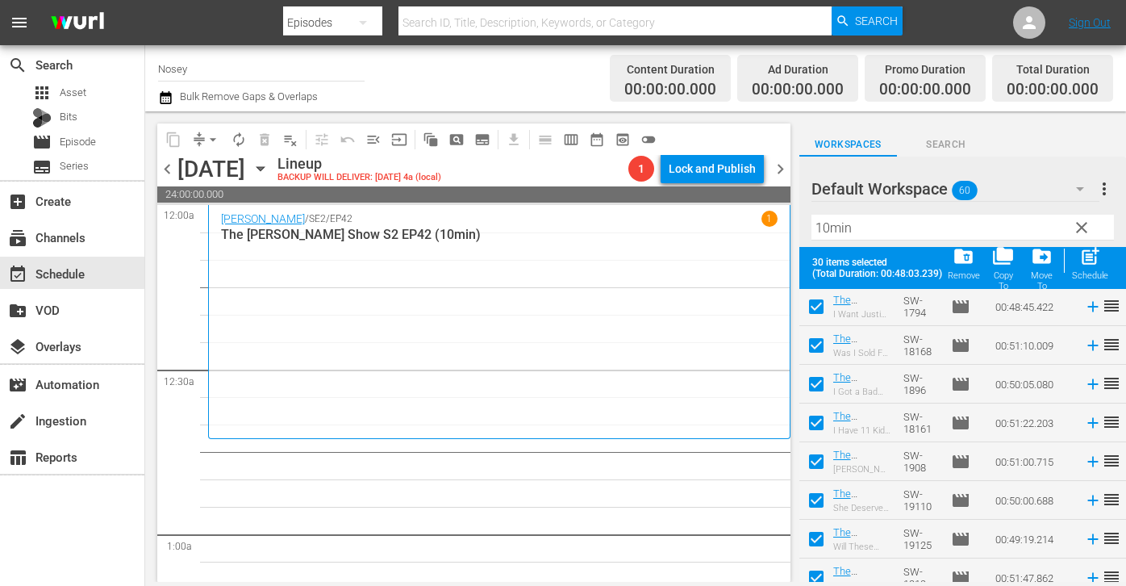
scroll to position [906, 0]
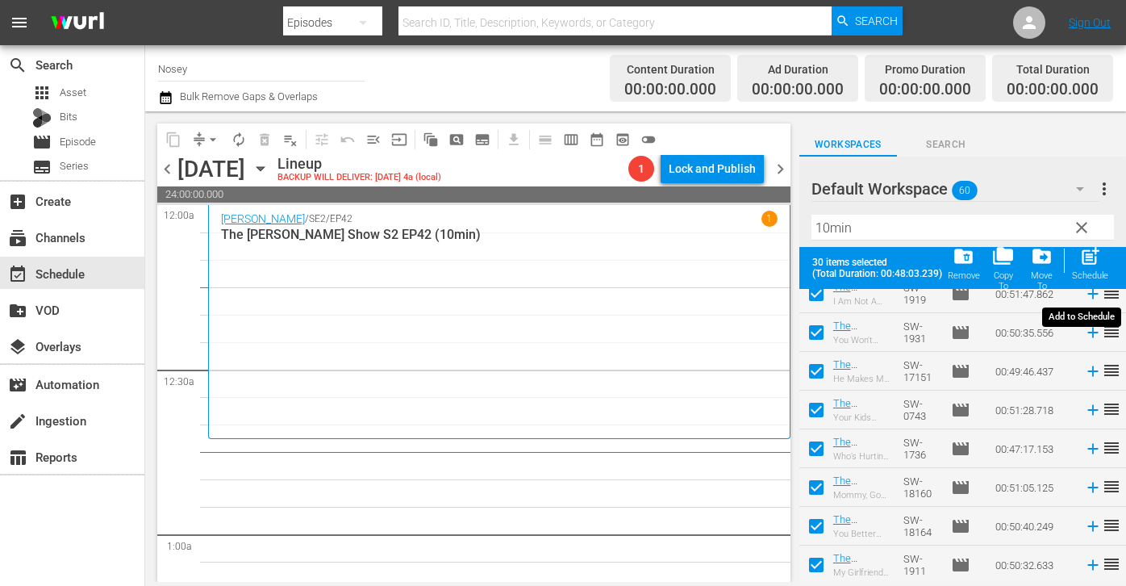
click at [1094, 249] on span "post_add" at bounding box center [1091, 256] width 22 height 22
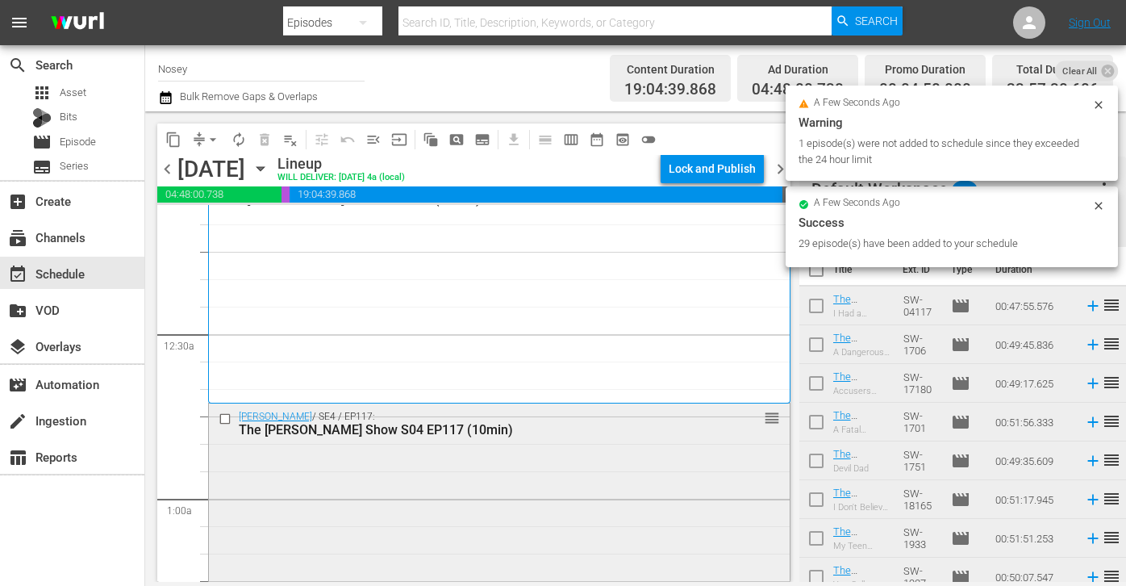
scroll to position [0, 0]
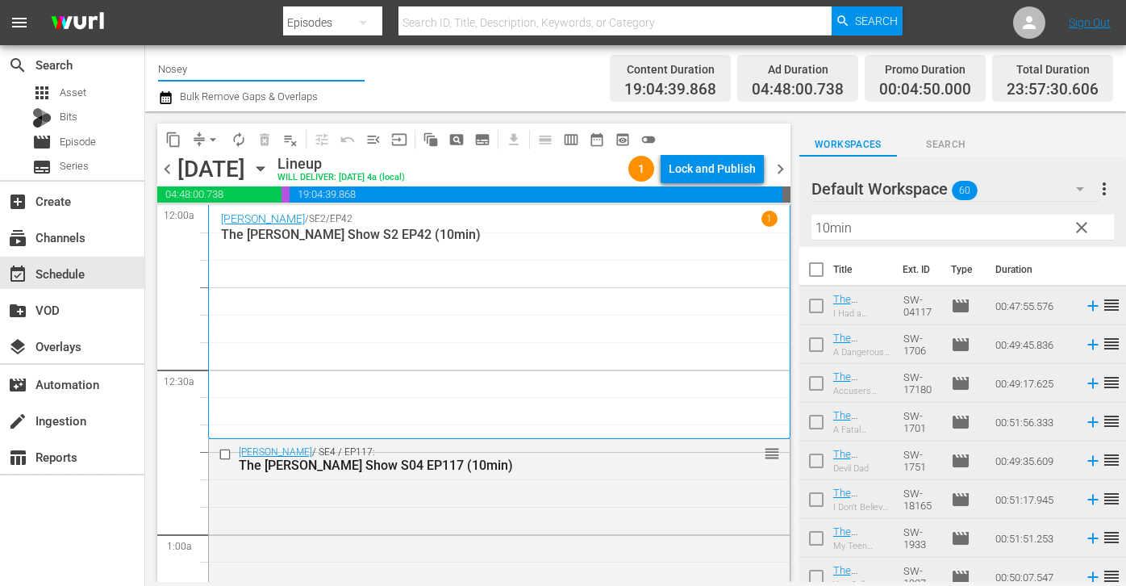
click at [219, 52] on input "Nosey" at bounding box center [261, 68] width 207 height 39
click at [219, 61] on input "Nosey" at bounding box center [261, 68] width 207 height 39
click at [219, 73] on input "Nosey" at bounding box center [261, 68] width 207 height 39
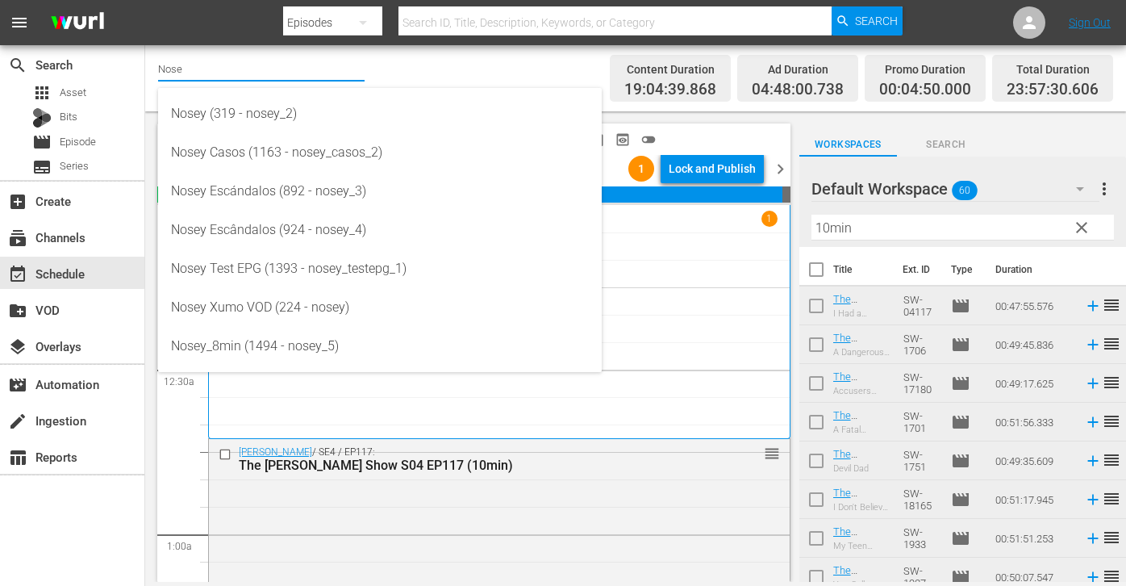
click at [498, 59] on div "Channel Title Nose Bulk Remove Gaps & Overlaps" at bounding box center [397, 78] width 478 height 58
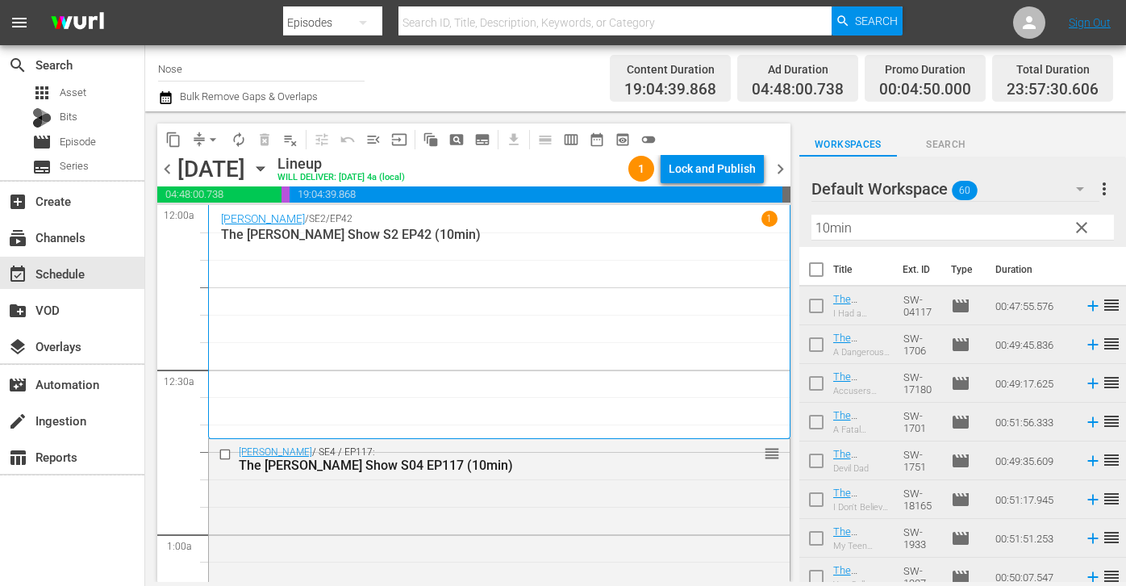
click at [227, 70] on input "Nose" at bounding box center [261, 68] width 207 height 39
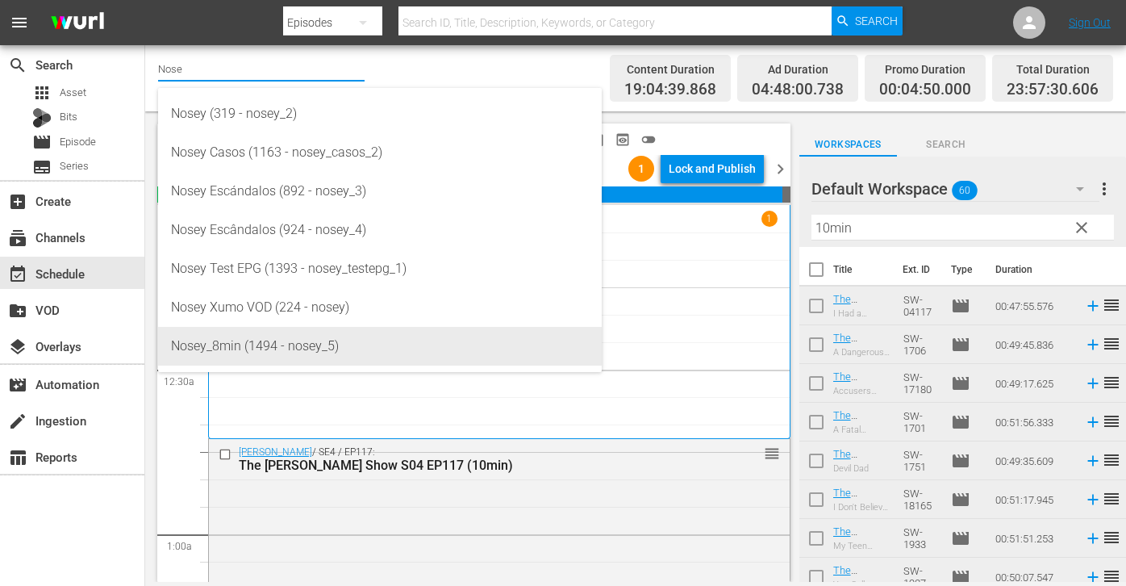
click at [219, 347] on div "Nosey_8min (1494 - nosey_5)" at bounding box center [380, 346] width 418 height 39
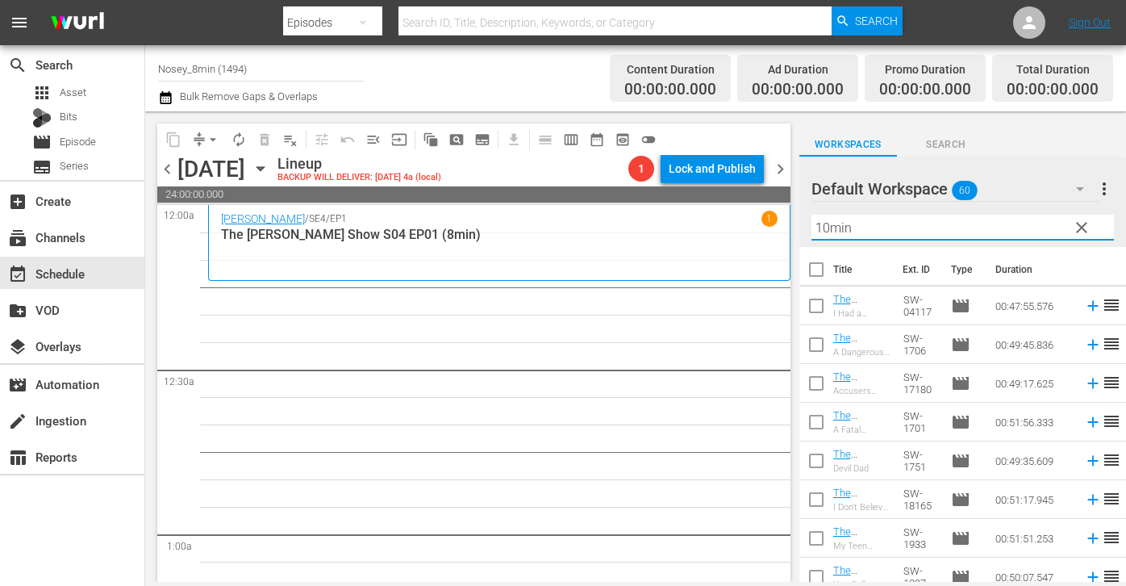
drag, startPoint x: 903, startPoint y: 235, endPoint x: 787, endPoint y: 233, distance: 115.4
click at [787, 233] on div "content_copy compress arrow_drop_down autorenew_outlined delete_forever_outline…" at bounding box center [635, 346] width 981 height 470
click at [809, 277] on input "checkbox" at bounding box center [817, 273] width 34 height 34
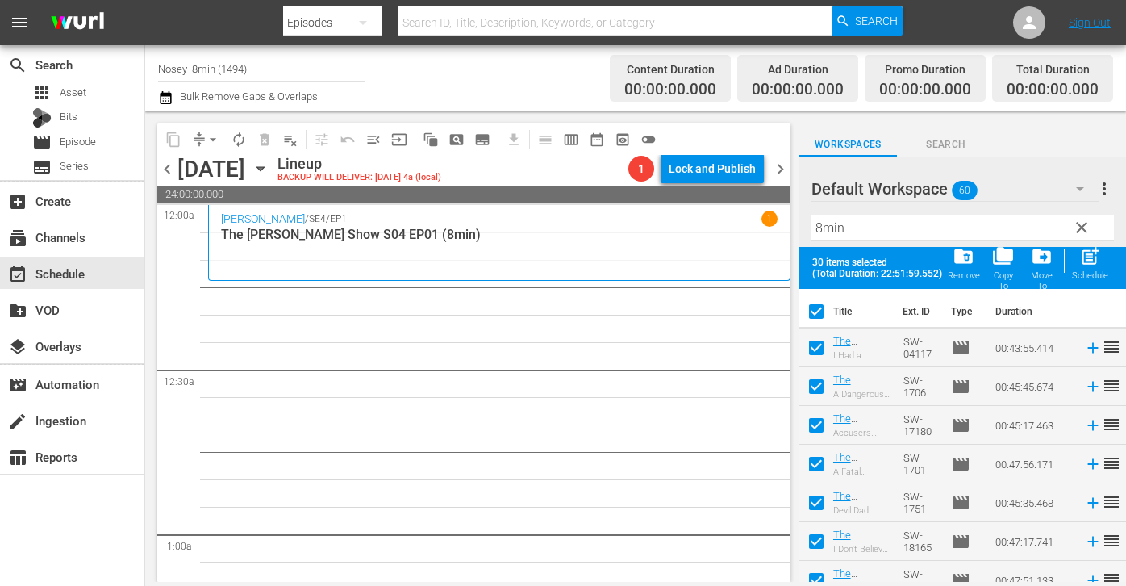
click at [885, 226] on input "8min" at bounding box center [963, 228] width 303 height 26
click at [1086, 254] on span "post_add" at bounding box center [1091, 256] width 22 height 22
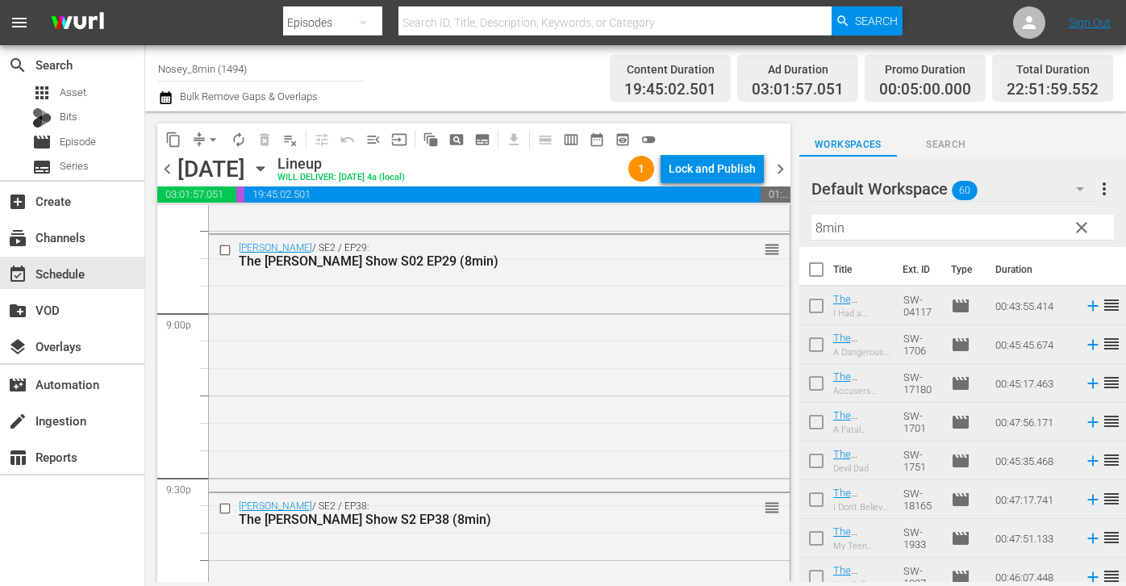
scroll to position [7524, 0]
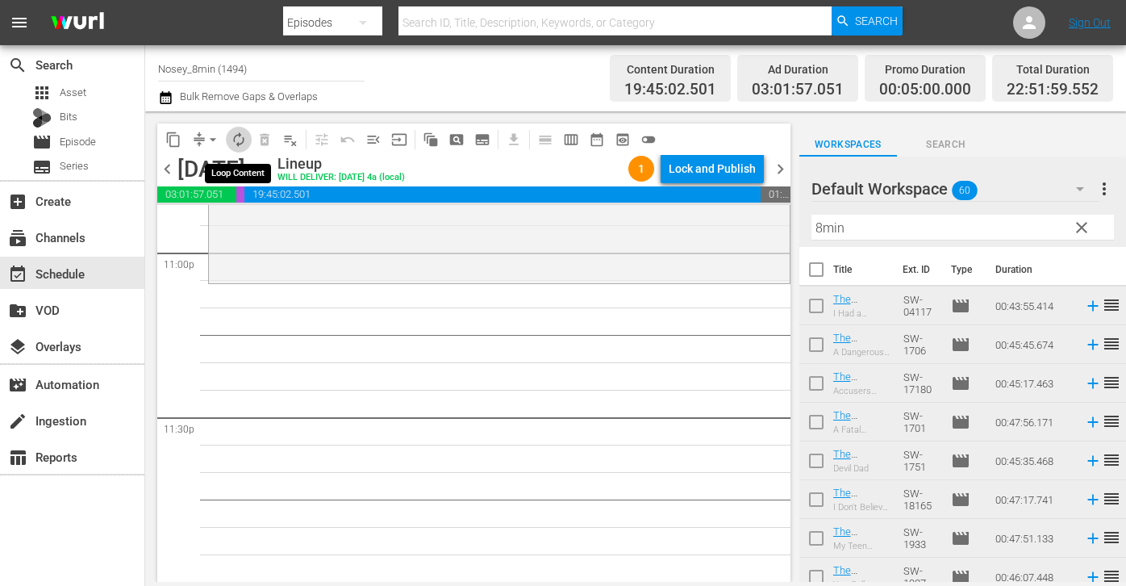
click at [236, 141] on span "autorenew_outlined" at bounding box center [239, 140] width 16 height 16
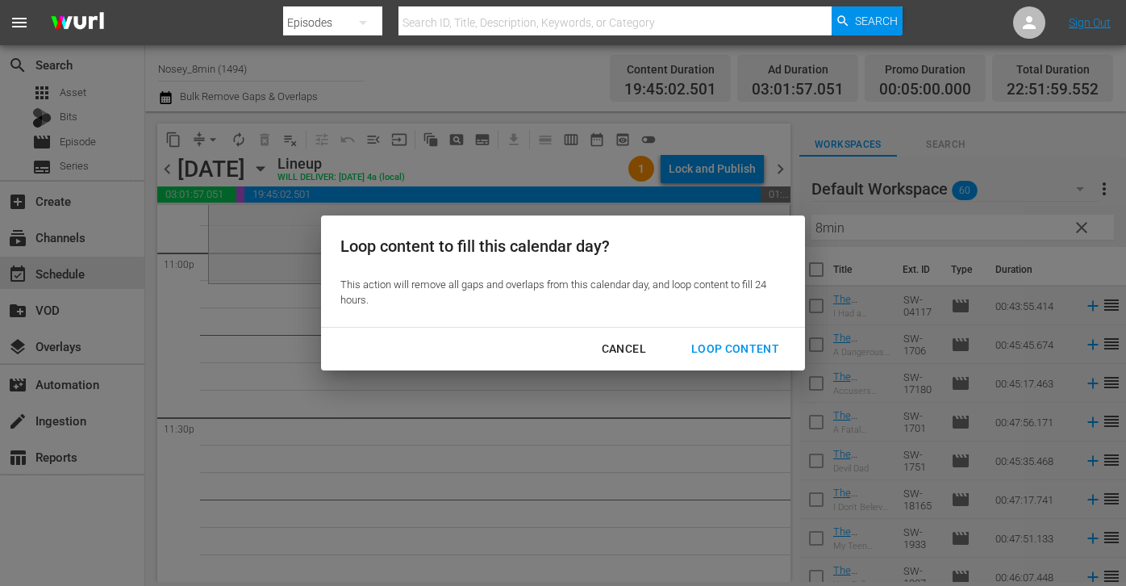
click at [716, 353] on div "Loop Content" at bounding box center [736, 349] width 114 height 20
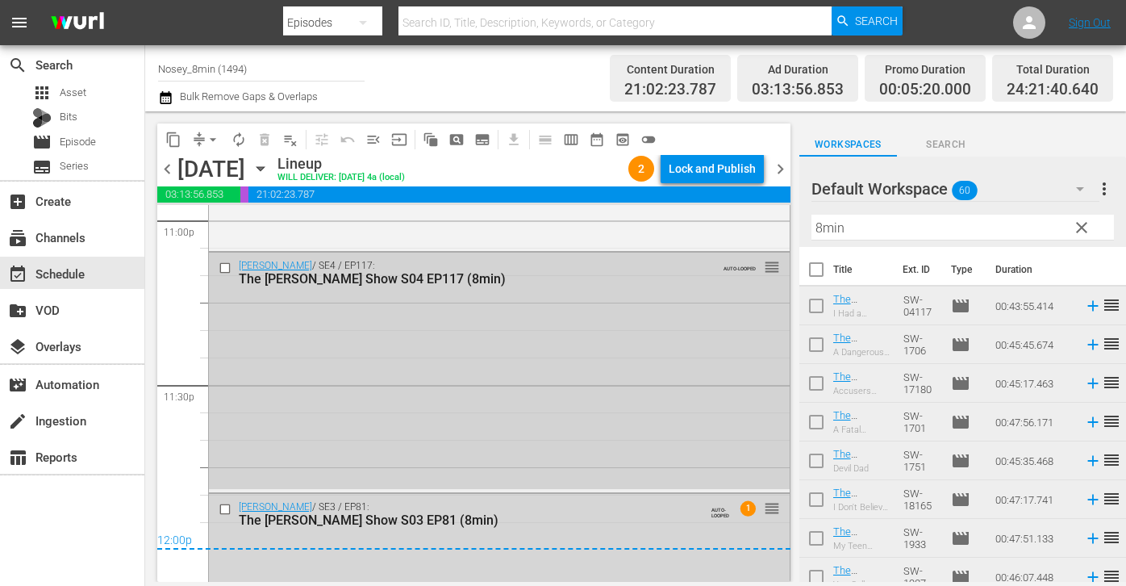
scroll to position [7718, 0]
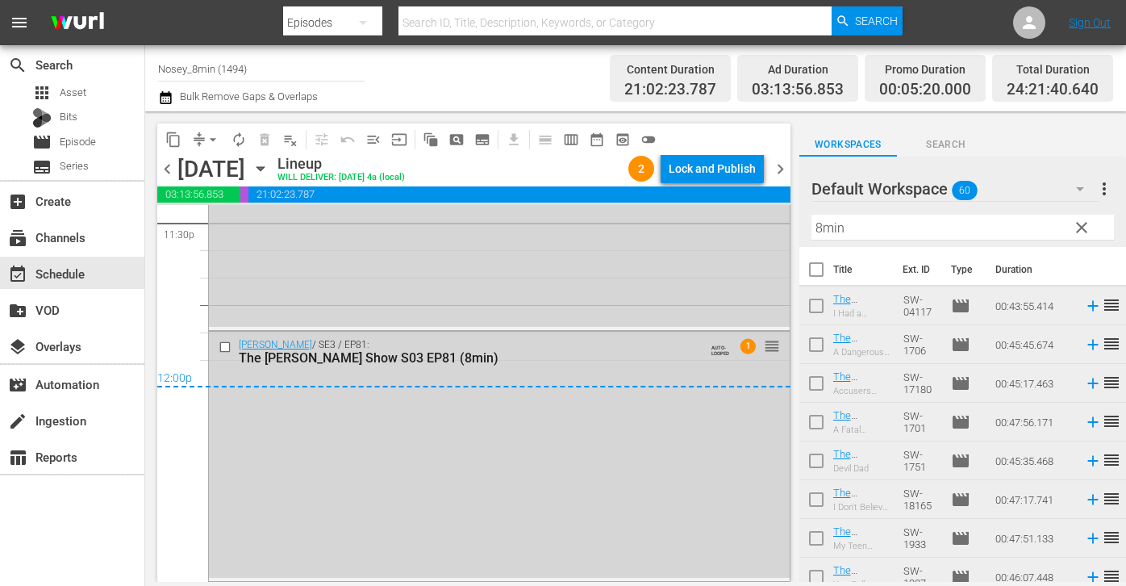
click at [1074, 217] on button "clear" at bounding box center [1081, 227] width 26 height 26
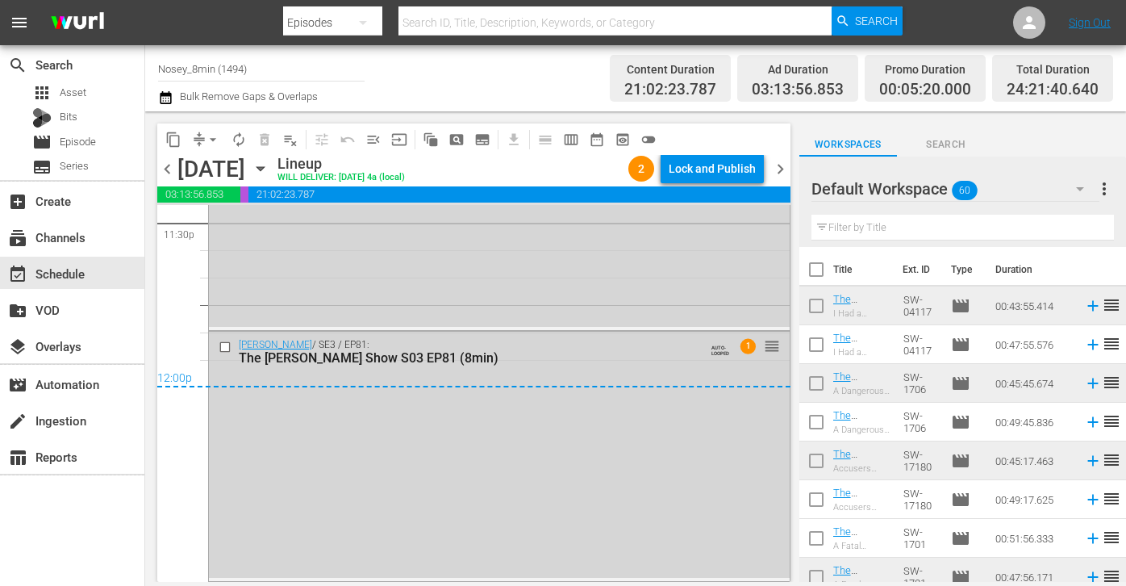
click at [429, 23] on input "text" at bounding box center [615, 22] width 433 height 39
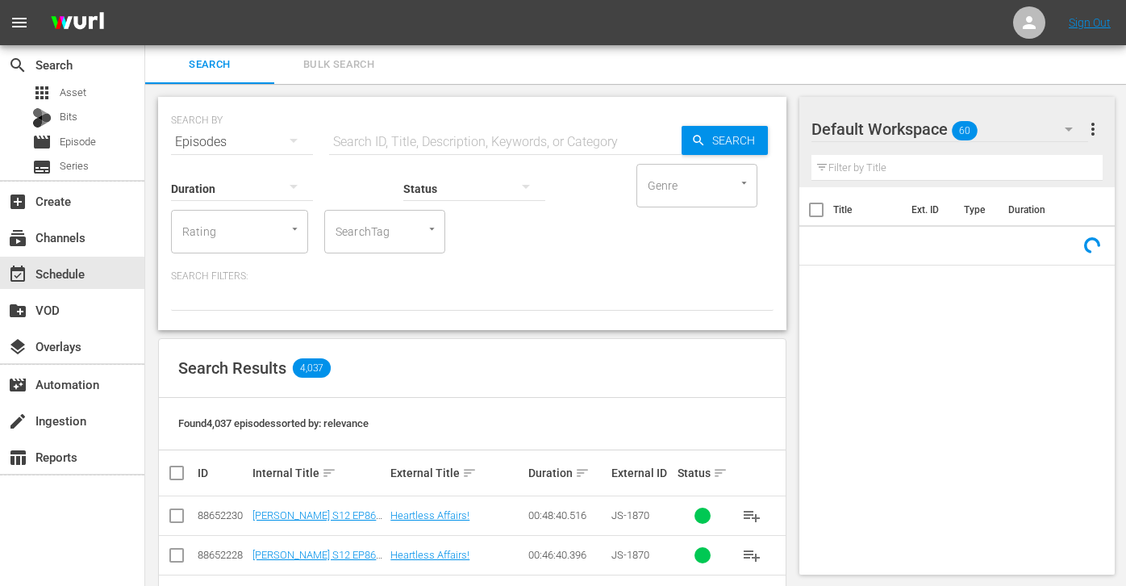
click at [342, 67] on span "Bulk Search" at bounding box center [339, 65] width 110 height 19
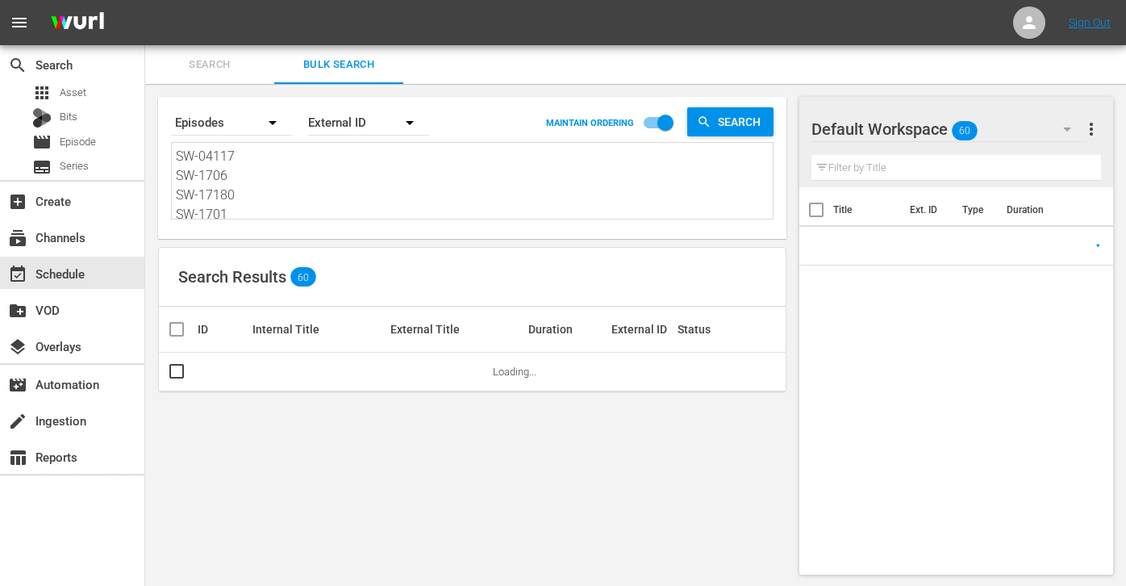
click at [267, 186] on textarea "SW-04117 SW-1706 SW-17180 SW-1701 SW-1751 SW-18165 SW-1933 SW-1907 SW-19114 SW-…" at bounding box center [474, 183] width 597 height 73
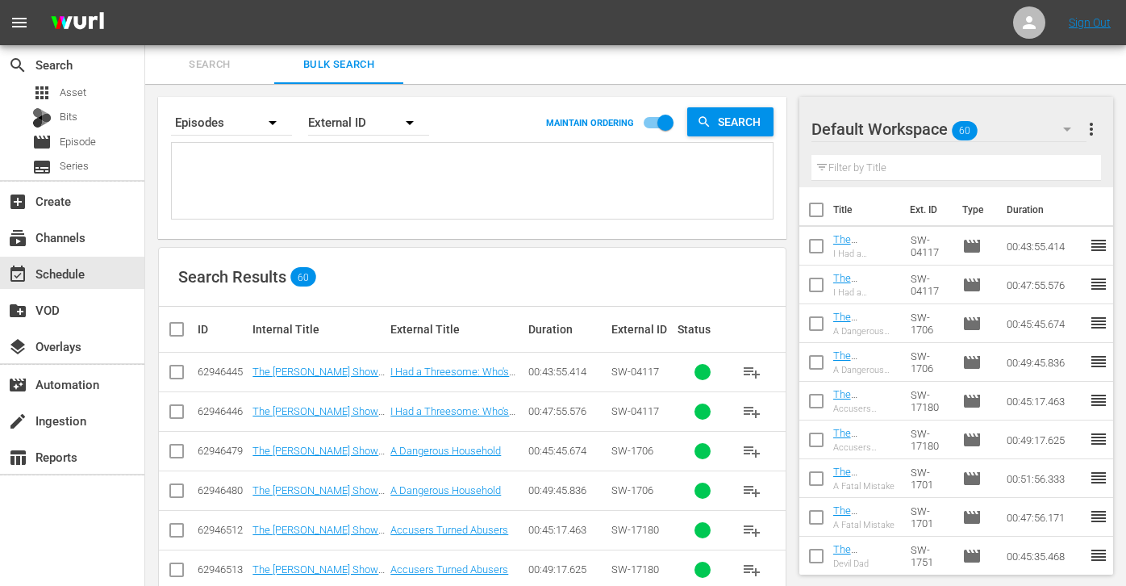
paste textarea "SW-1918 SW-18168 SW-17181 SW-1710 SW-0592 SW-0478 SW-17149 SW-0437 SW-1935 SW-1…"
click at [1097, 119] on span "more_vert" at bounding box center [1091, 128] width 19 height 19
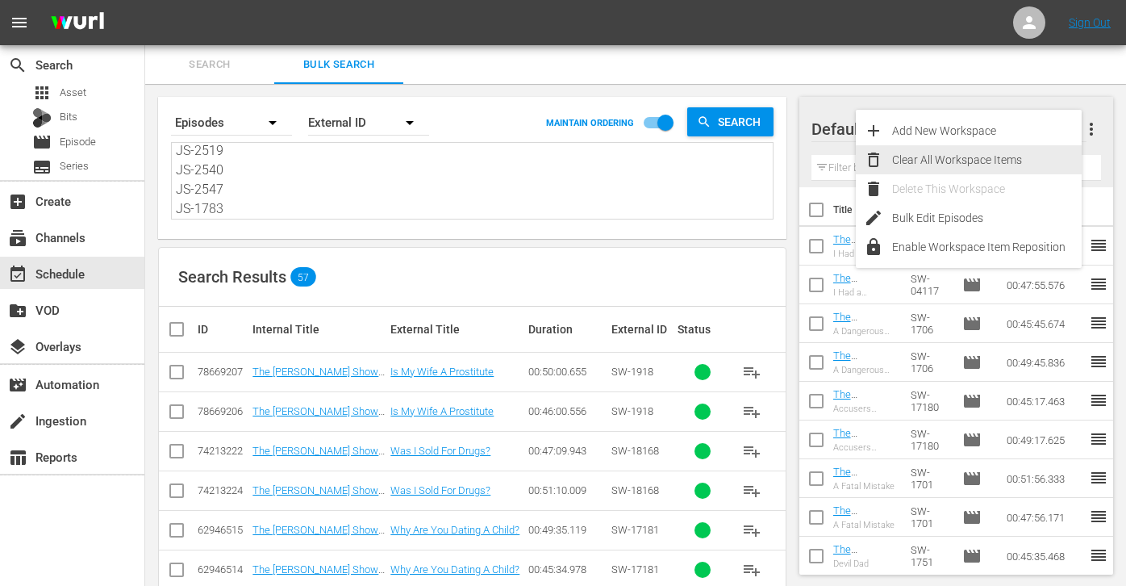
click at [988, 164] on div "Clear All Workspace Items" at bounding box center [987, 159] width 190 height 29
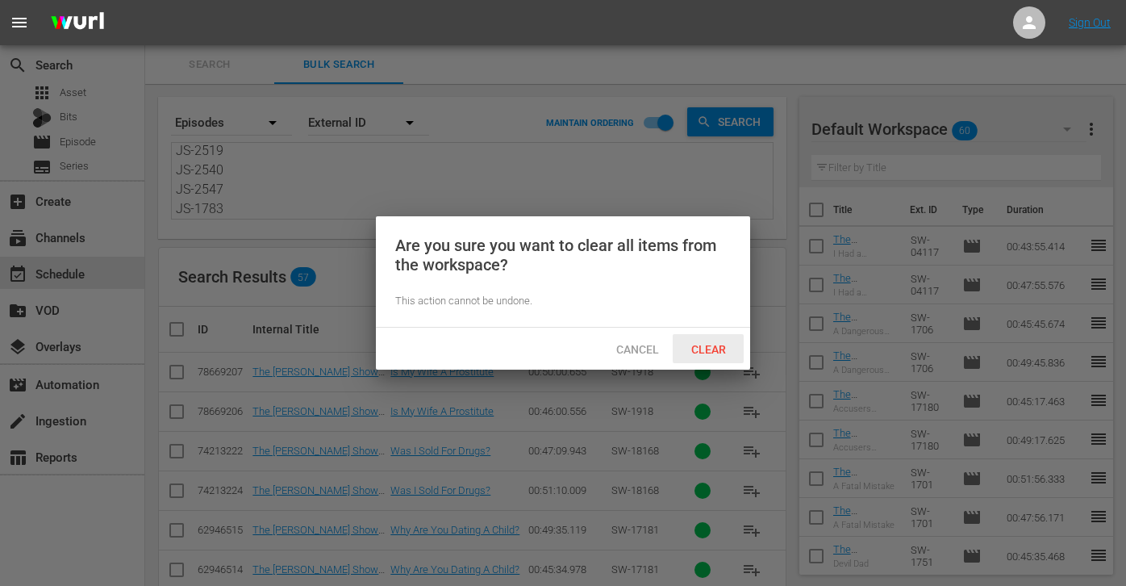
click at [704, 348] on span "Clear" at bounding box center [709, 349] width 61 height 13
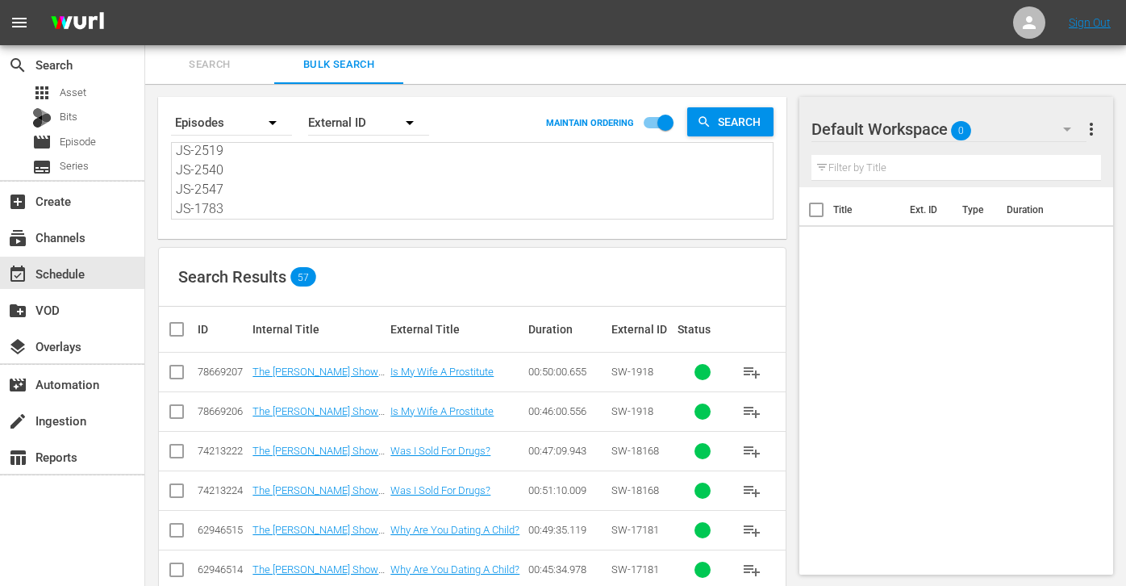
click at [175, 332] on input "checkbox" at bounding box center [183, 329] width 32 height 19
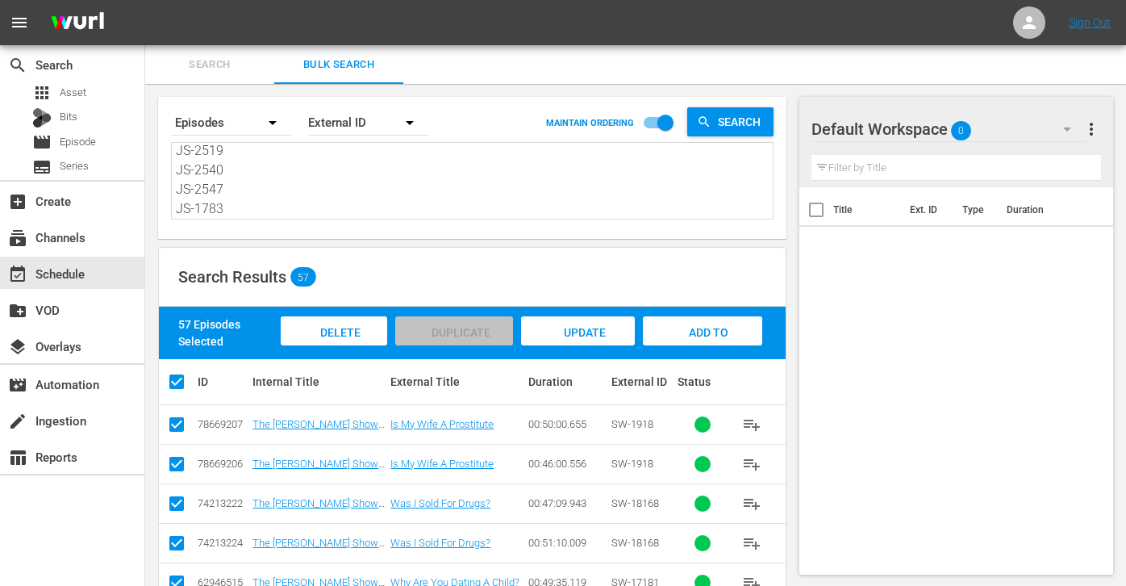
click at [692, 323] on div "Add to Workspace" at bounding box center [702, 346] width 119 height 61
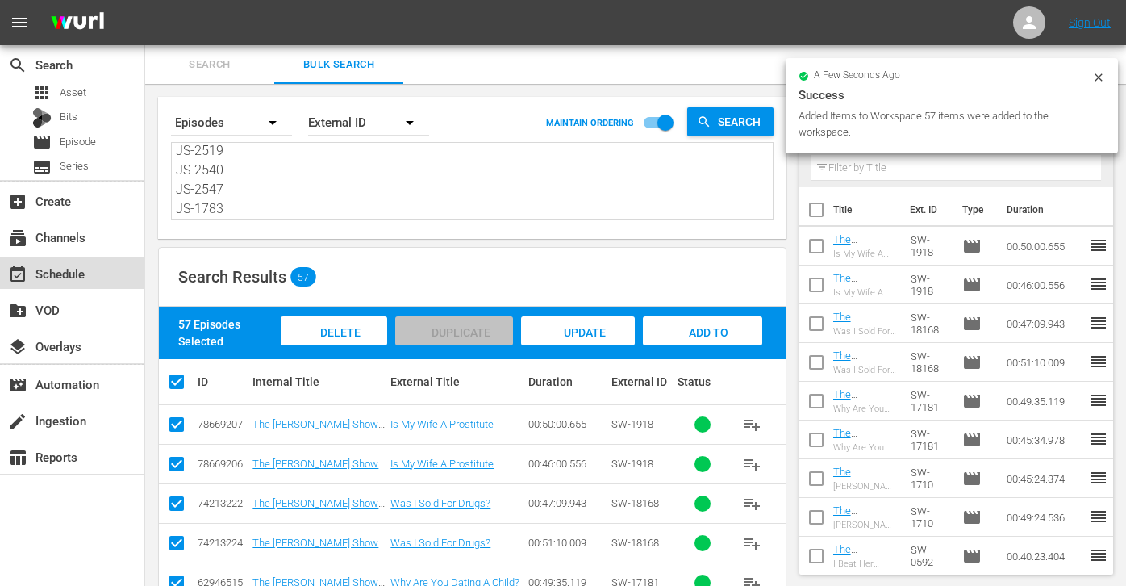
click at [59, 274] on div "event_available Schedule" at bounding box center [45, 271] width 90 height 15
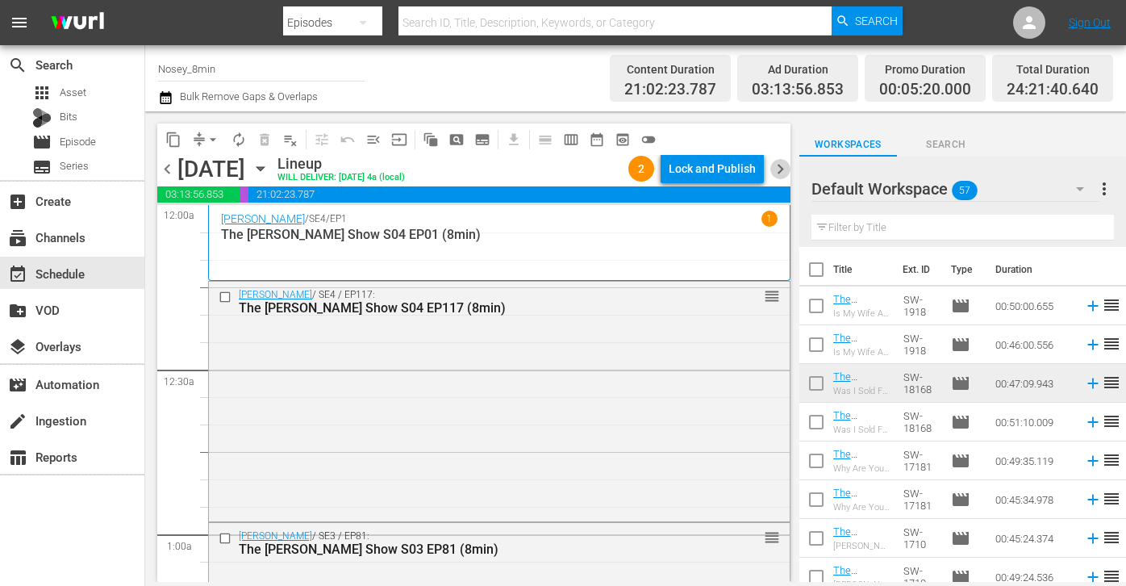
click at [789, 171] on span "chevron_right" at bounding box center [781, 169] width 20 height 20
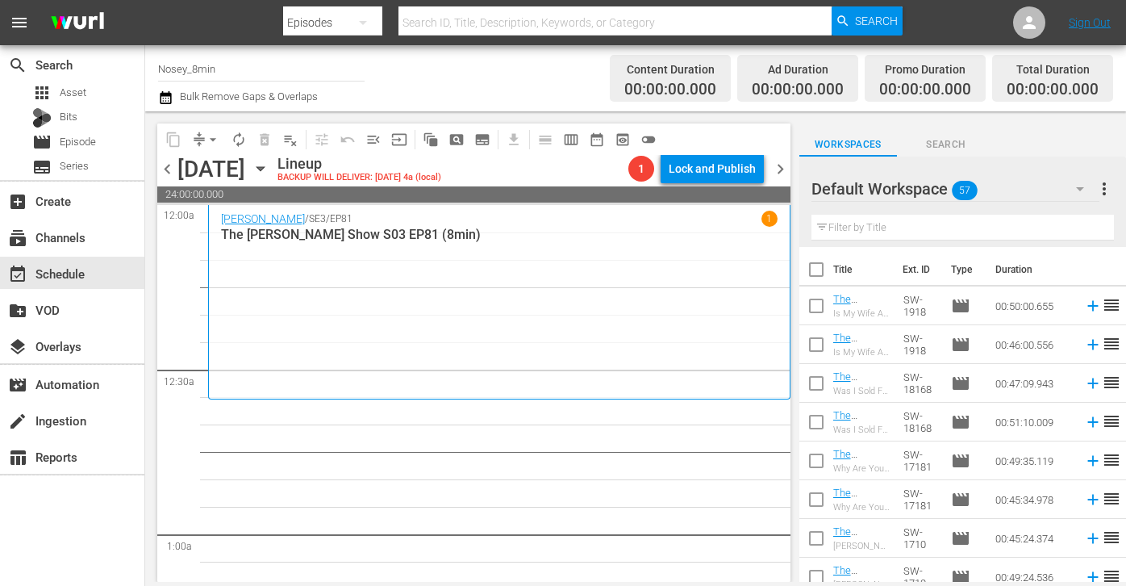
click at [865, 222] on input "text" at bounding box center [963, 228] width 303 height 26
click at [814, 273] on input "checkbox" at bounding box center [817, 273] width 34 height 34
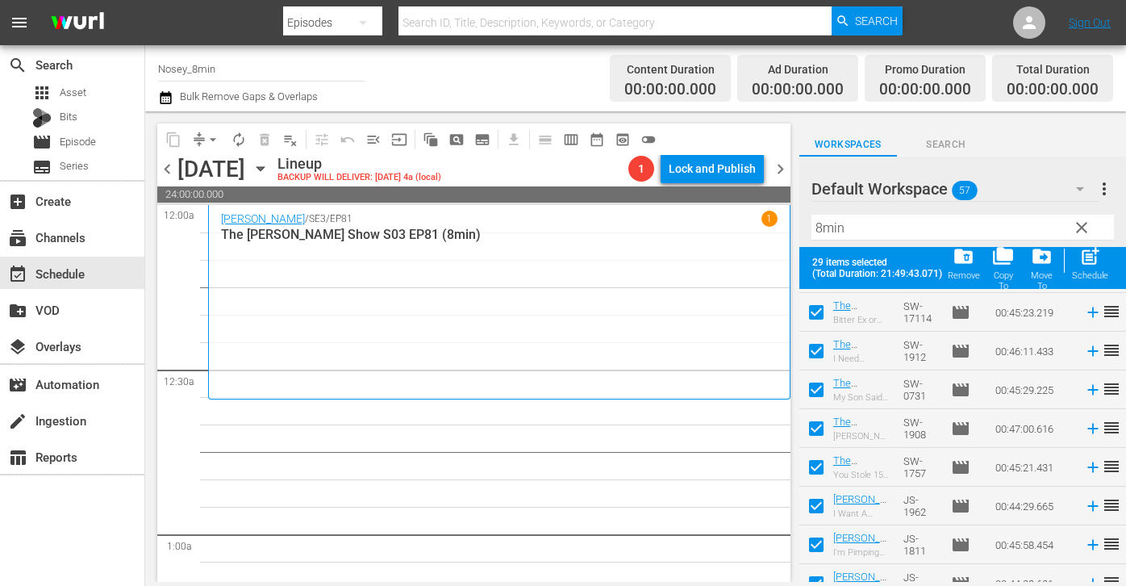
scroll to position [867, 0]
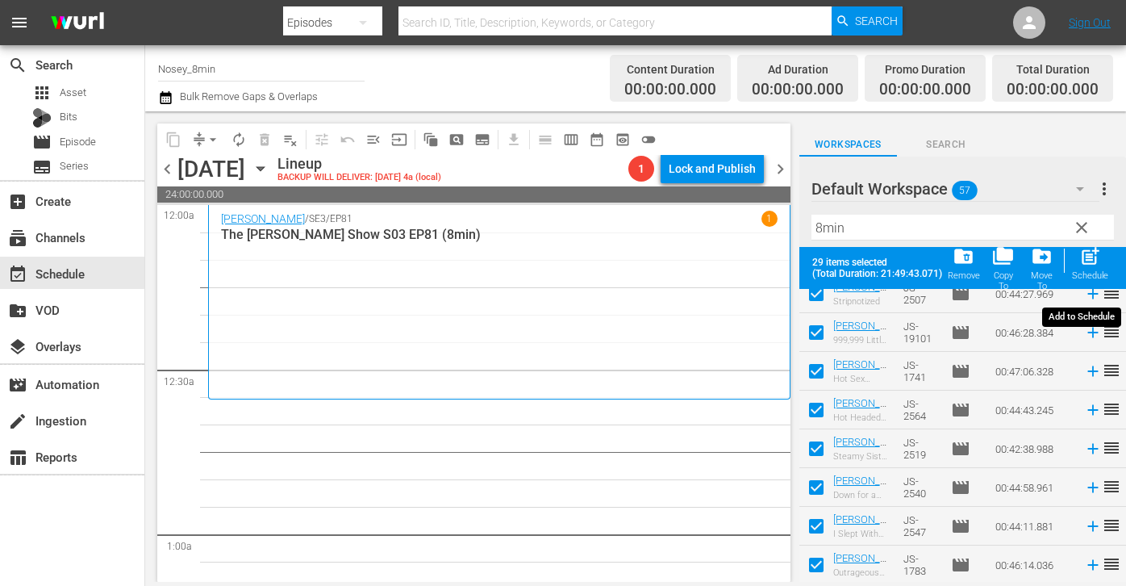
click at [1097, 264] on span "post_add" at bounding box center [1091, 256] width 22 height 22
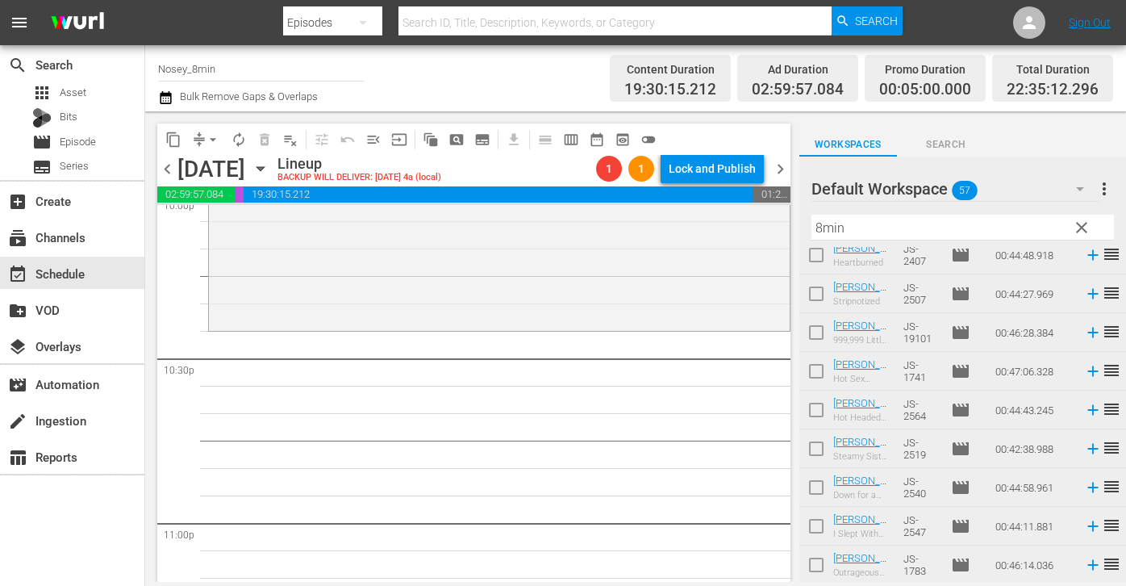
scroll to position [7524, 0]
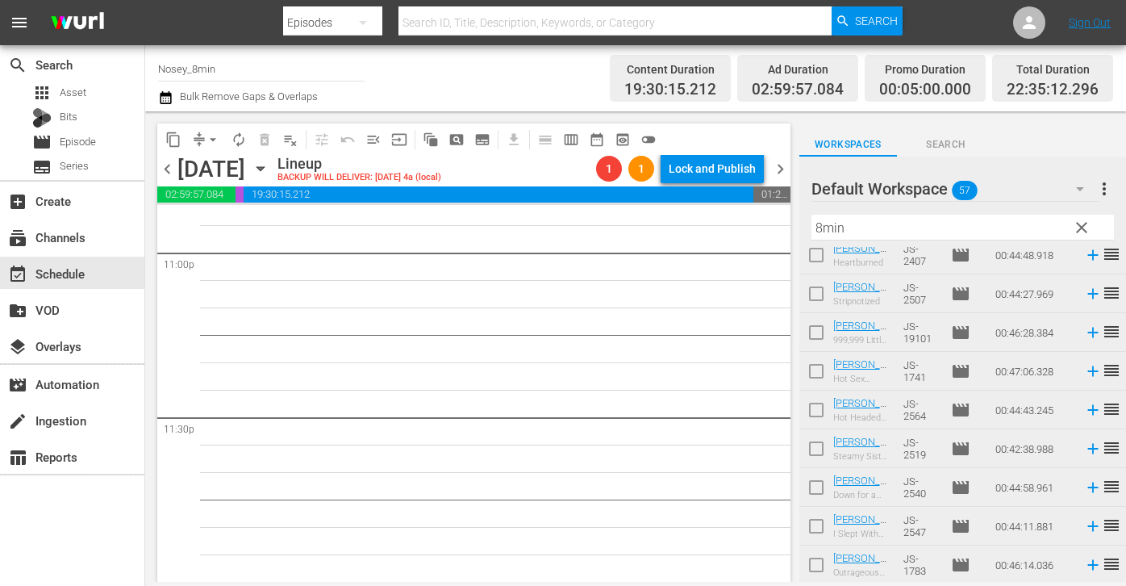
drag, startPoint x: 924, startPoint y: 394, endPoint x: 586, endPoint y: 18, distance: 505.6
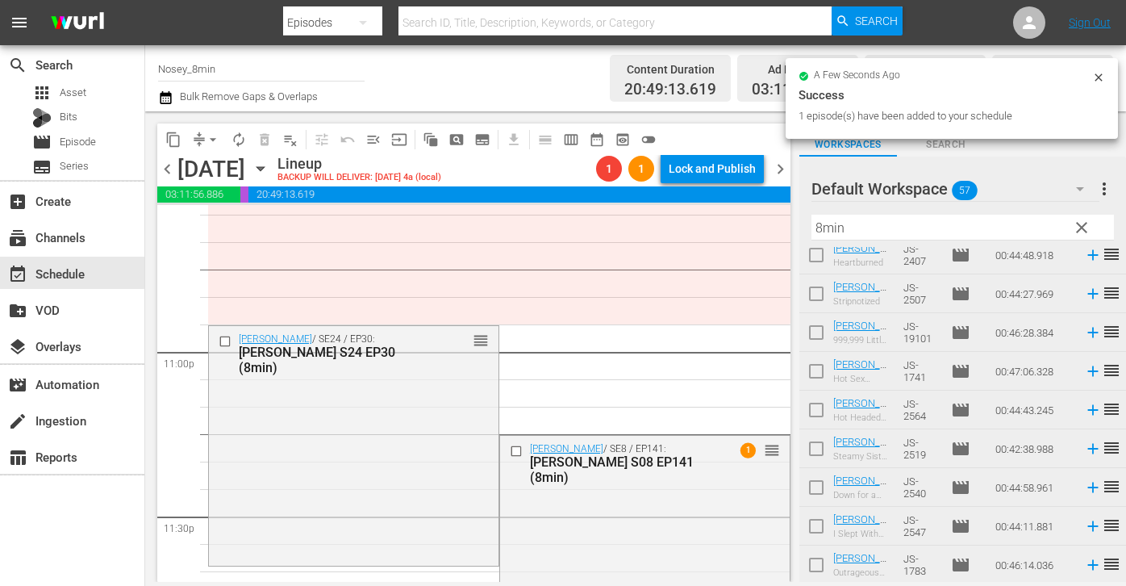
scroll to position [7424, 0]
click at [435, 424] on div "Jerry Springer / SE24 / EP30: Jerry Springer S24 EP30 (8min) reorder" at bounding box center [354, 446] width 290 height 238
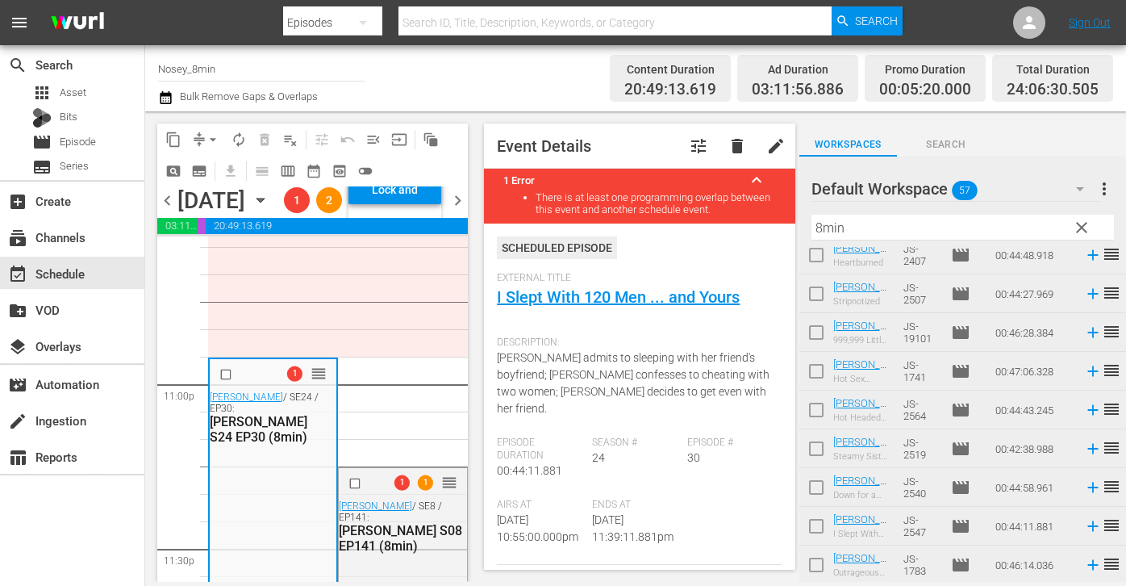
click at [738, 141] on span "delete" at bounding box center [737, 145] width 19 height 19
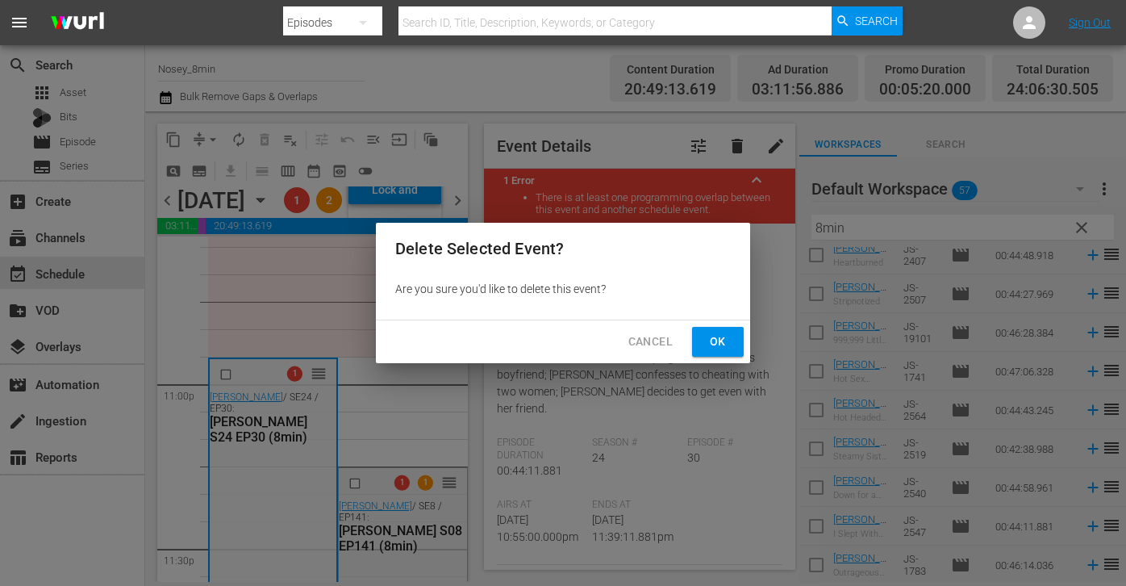
click at [712, 331] on button "Ok" at bounding box center [718, 342] width 52 height 30
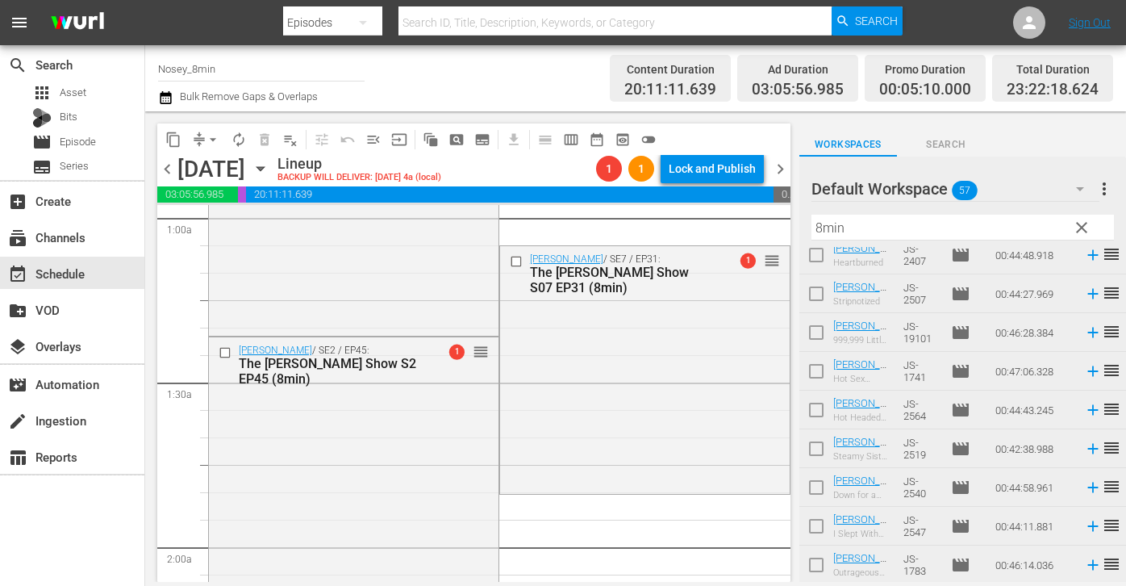
scroll to position [322, 0]
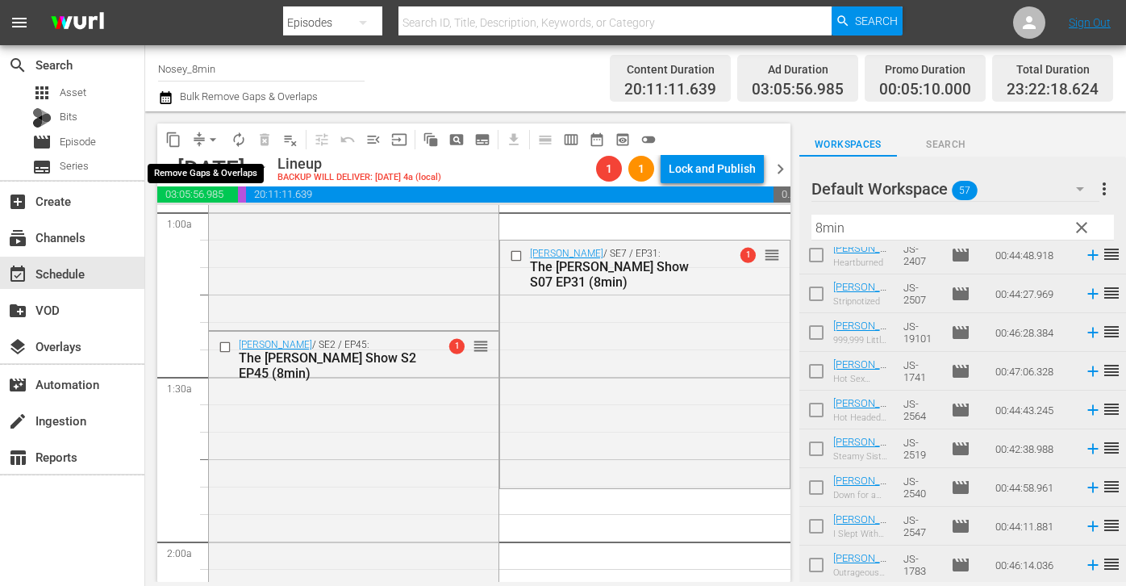
click at [201, 137] on button "arrow_drop_down" at bounding box center [213, 140] width 26 height 26
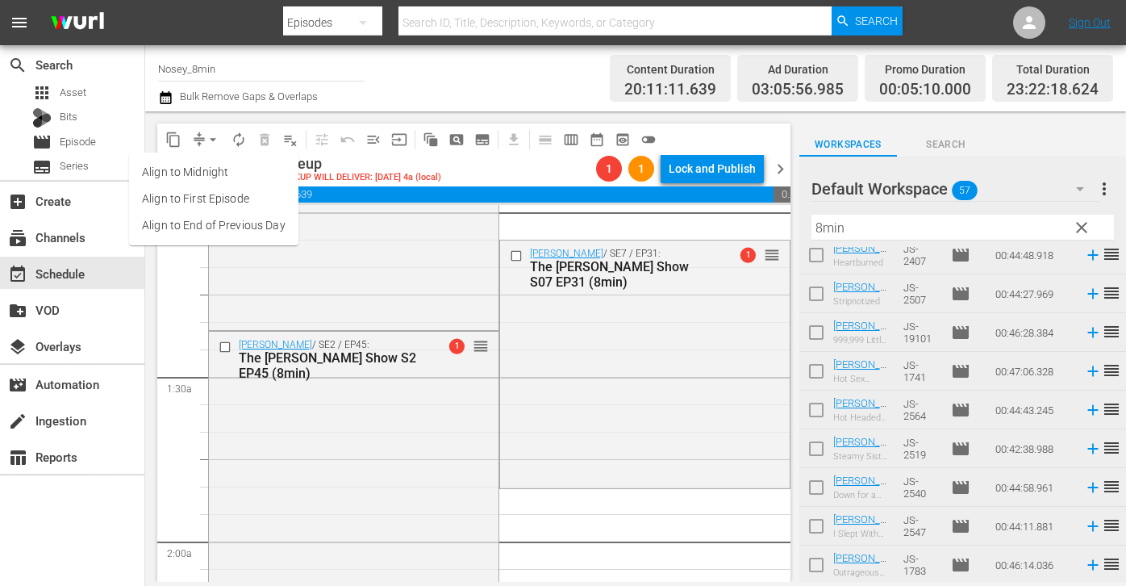
click at [278, 219] on li "Align to End of Previous Day" at bounding box center [213, 225] width 169 height 27
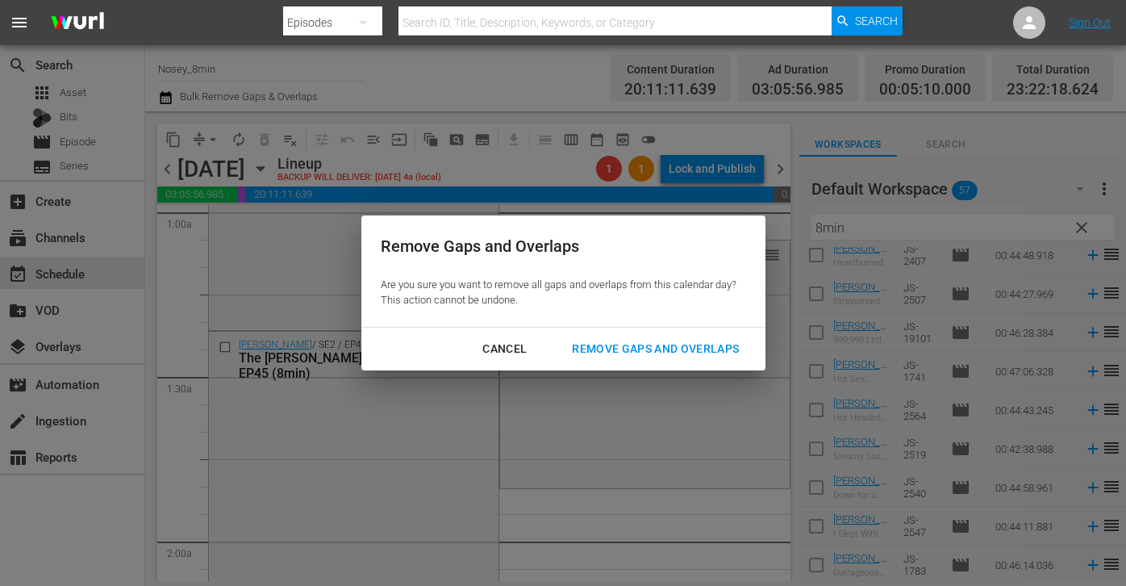
click at [645, 354] on div "Remove Gaps and Overlaps" at bounding box center [655, 349] width 193 height 20
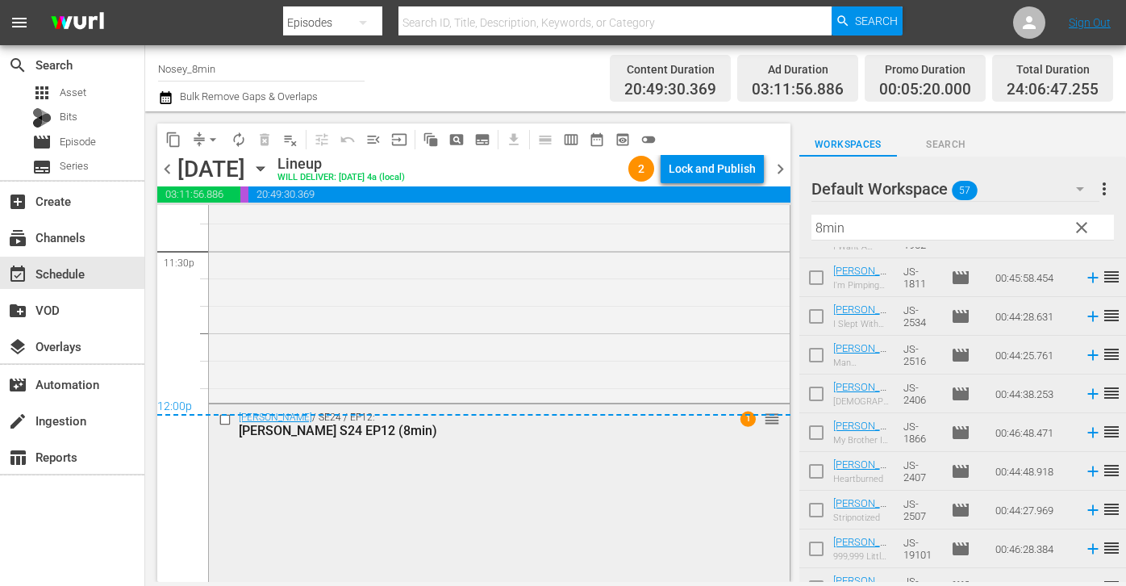
scroll to position [7755, 0]
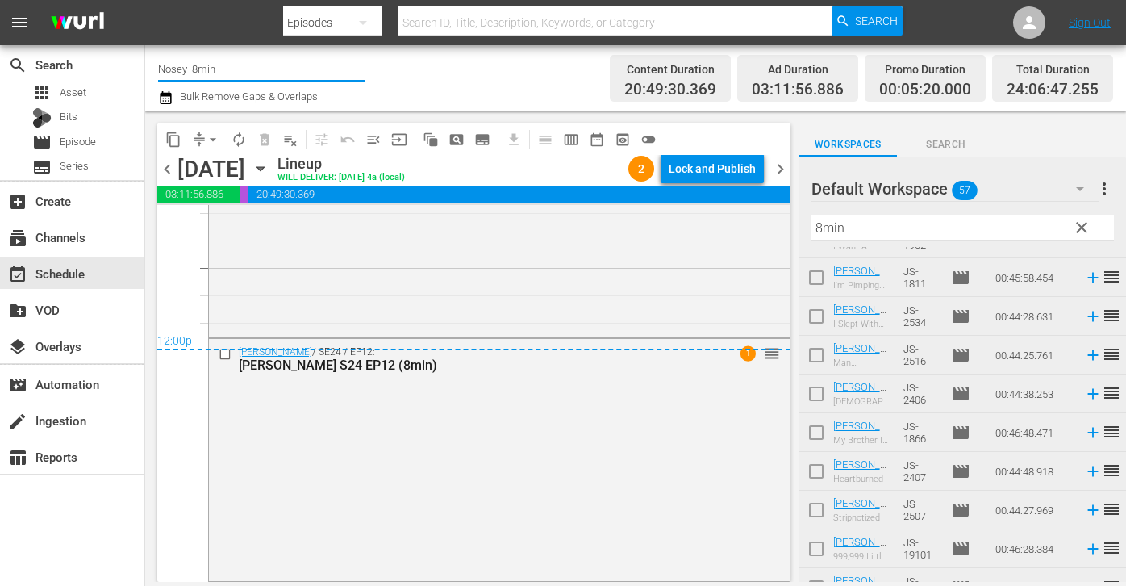
drag, startPoint x: 179, startPoint y: 69, endPoint x: 223, endPoint y: 69, distance: 44.4
click at [223, 69] on input "Nosey_8min" at bounding box center [261, 68] width 207 height 39
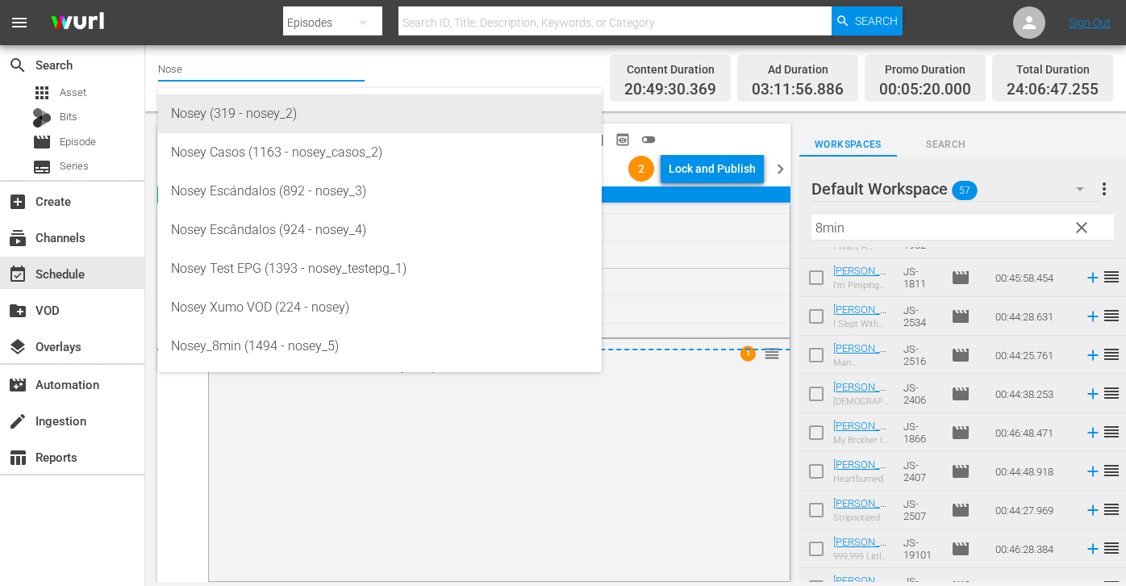
click at [257, 113] on div "Nosey (319 - nosey_2)" at bounding box center [380, 113] width 418 height 39
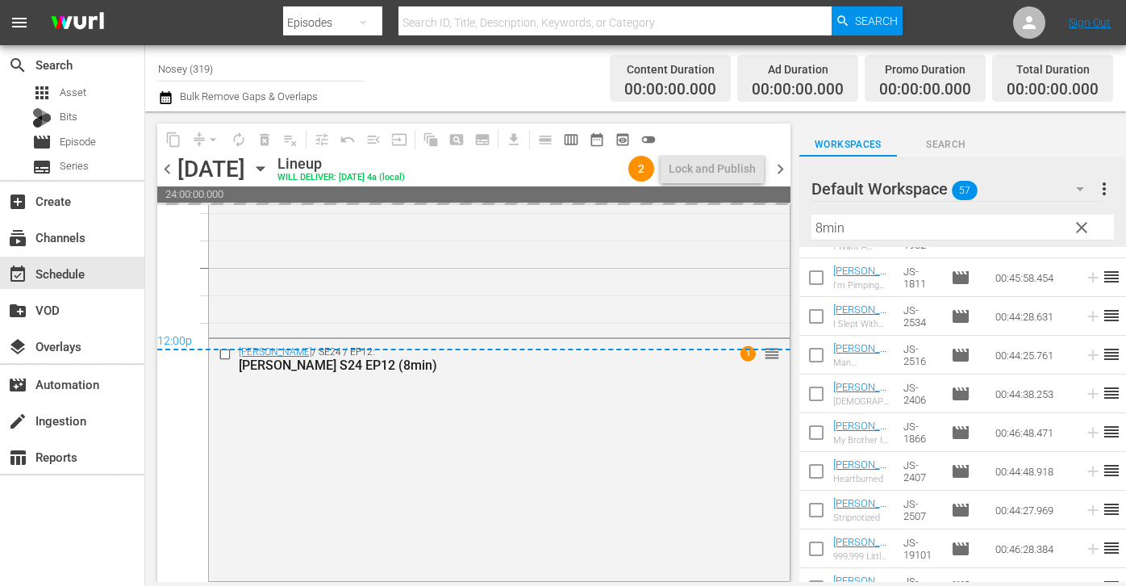
click at [1084, 233] on span "clear" at bounding box center [1081, 227] width 19 height 19
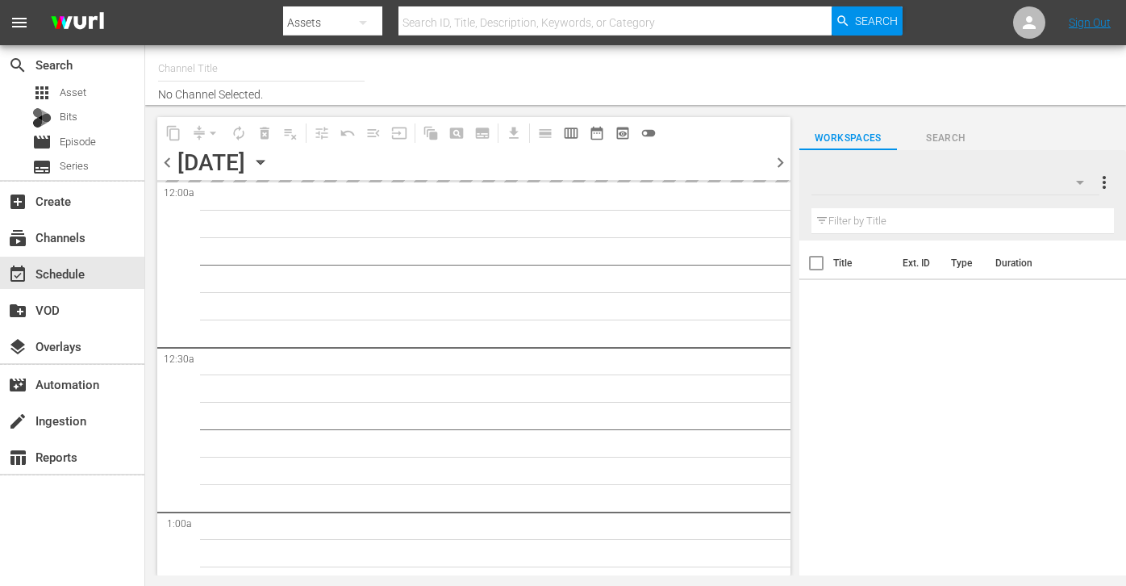
type input "Nosey (319)"
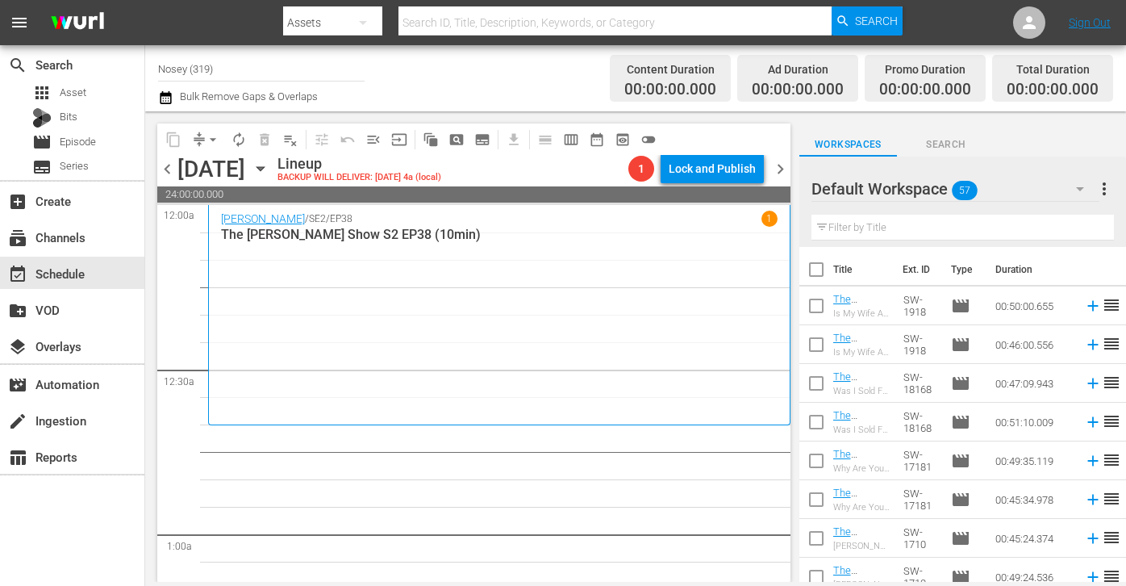
click at [863, 227] on input "text" at bounding box center [963, 228] width 303 height 26
type input "10min"
click at [820, 261] on input "checkbox" at bounding box center [817, 273] width 34 height 34
checkbox input "true"
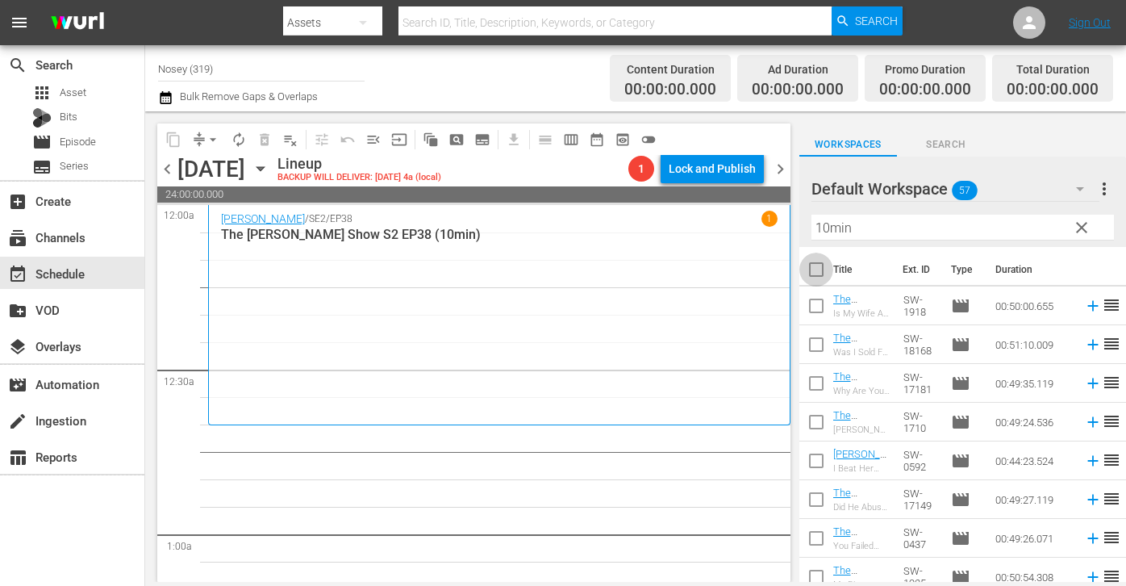
checkbox input "true"
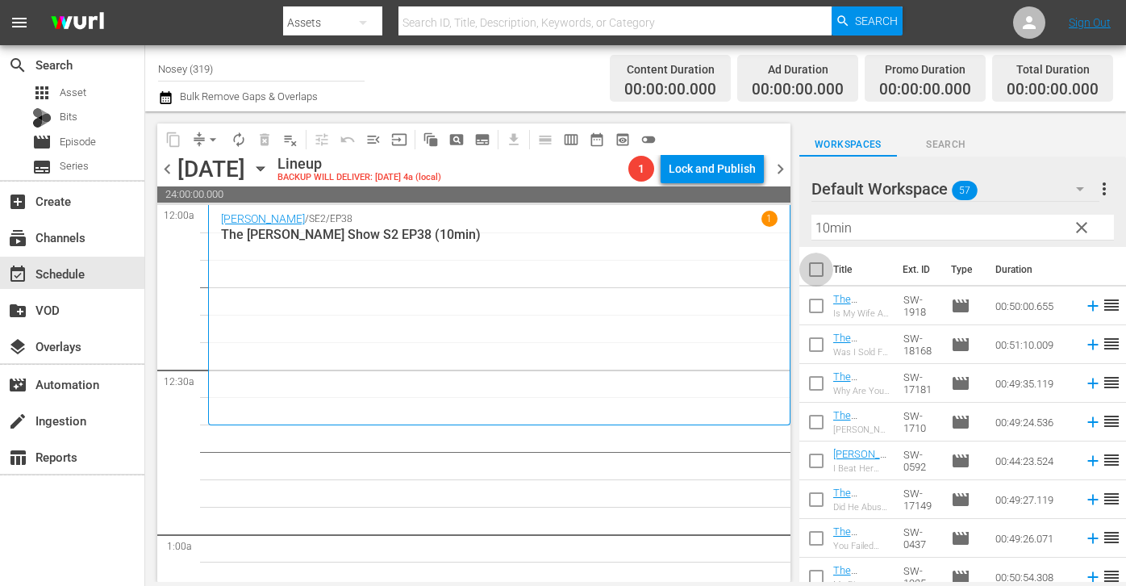
checkbox input "true"
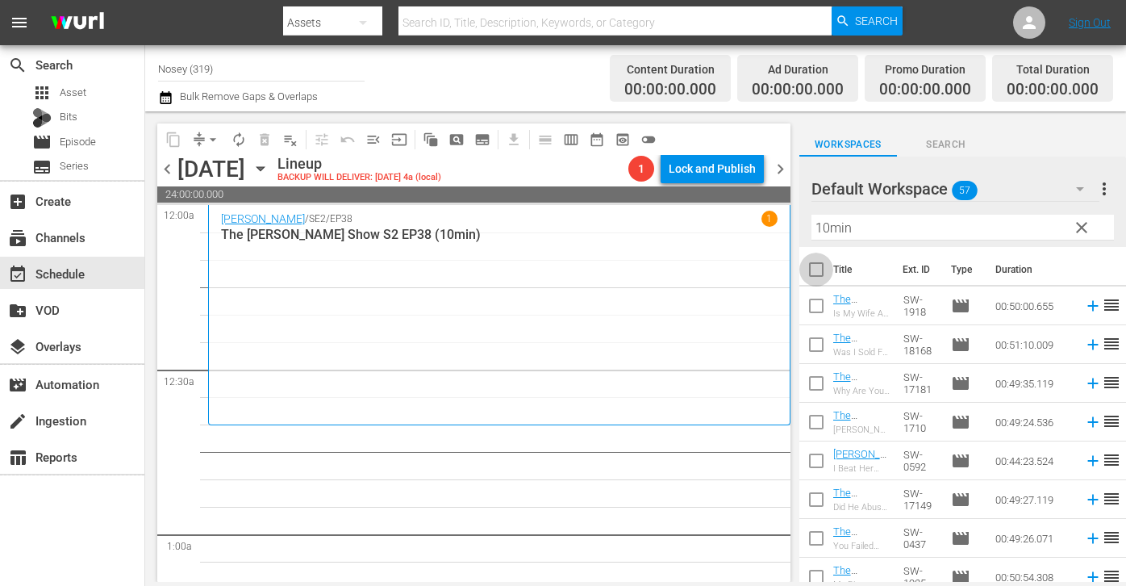
checkbox input "true"
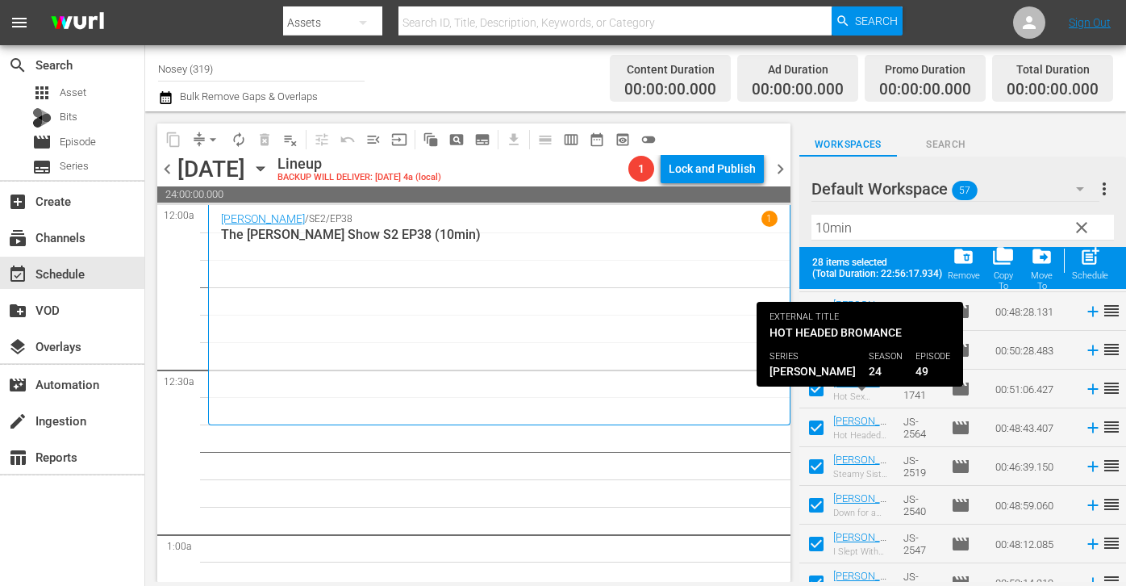
scroll to position [829, 0]
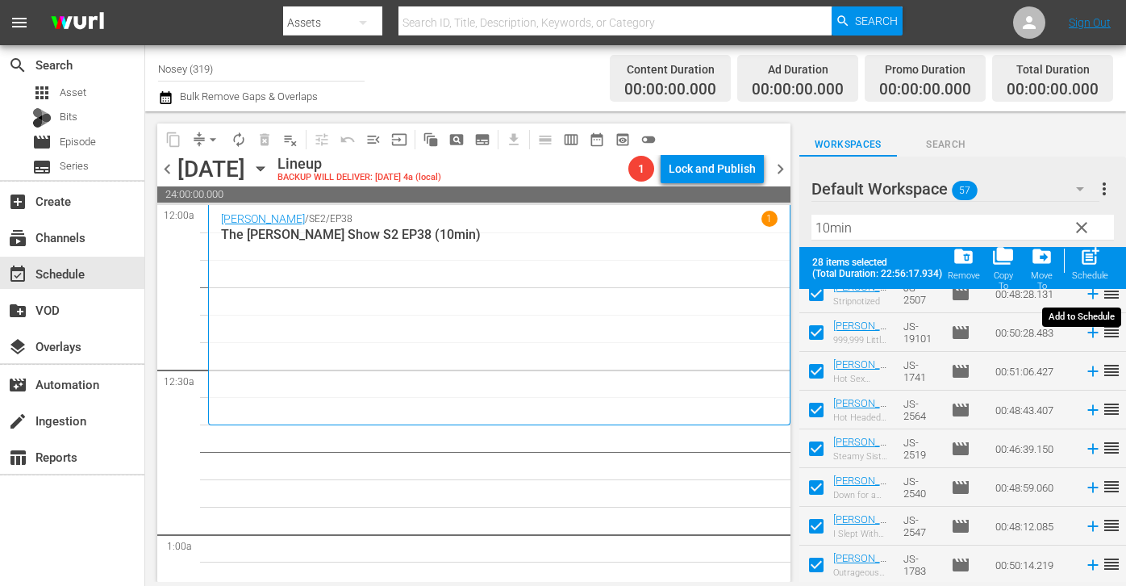
click at [1102, 269] on div "post_add Schedule" at bounding box center [1090, 263] width 36 height 36
checkbox input "false"
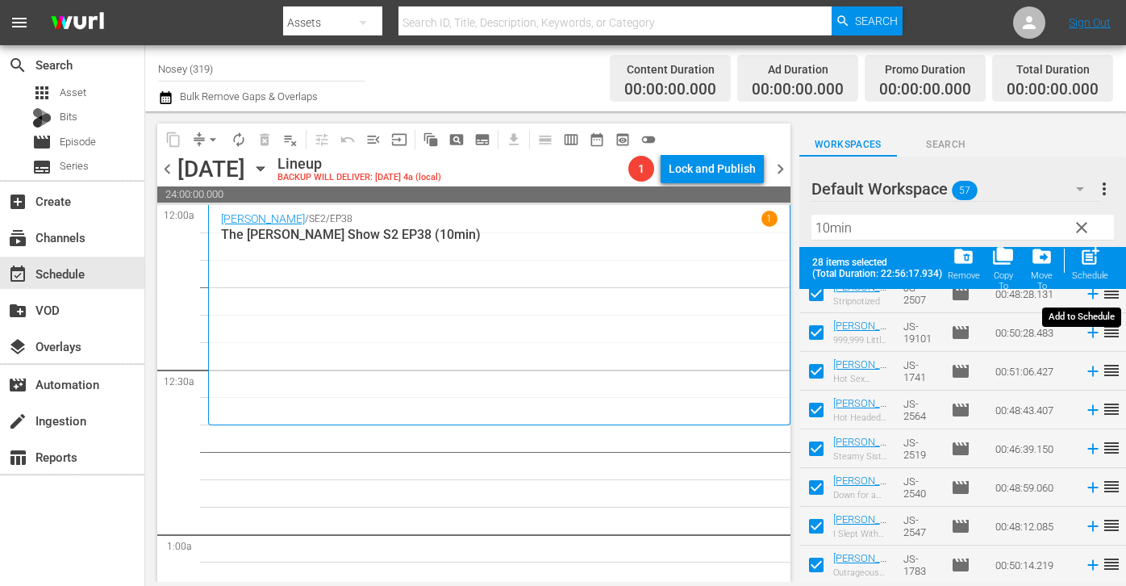
checkbox input "false"
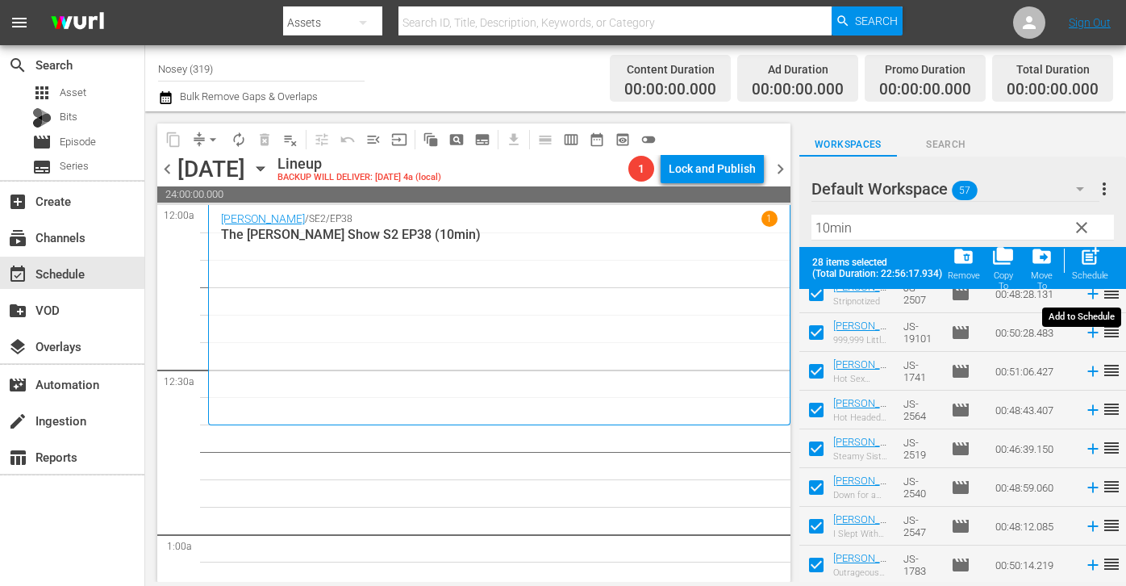
checkbox input "false"
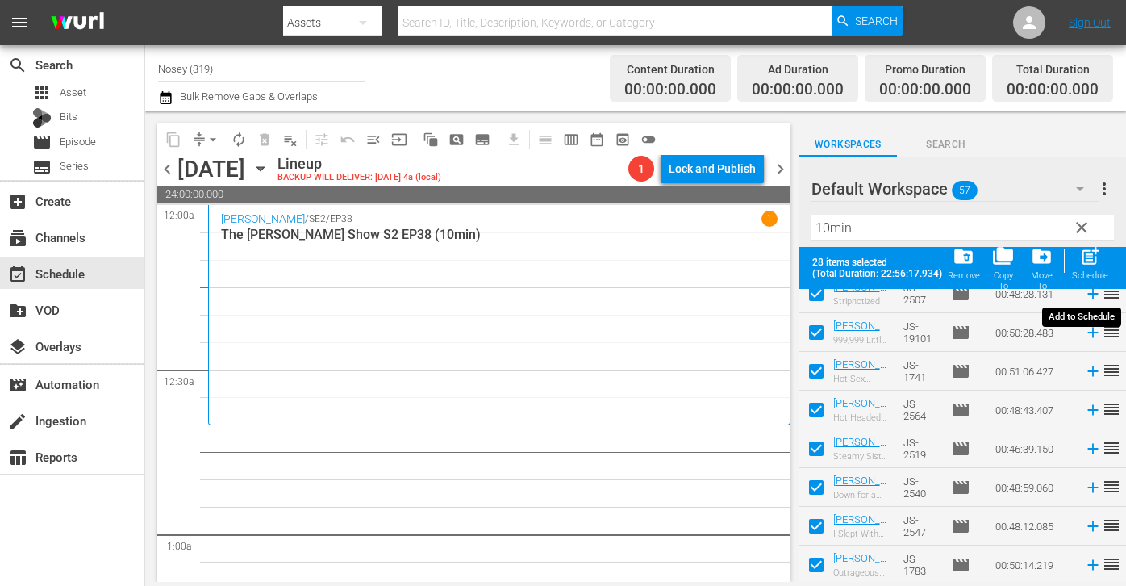
checkbox input "false"
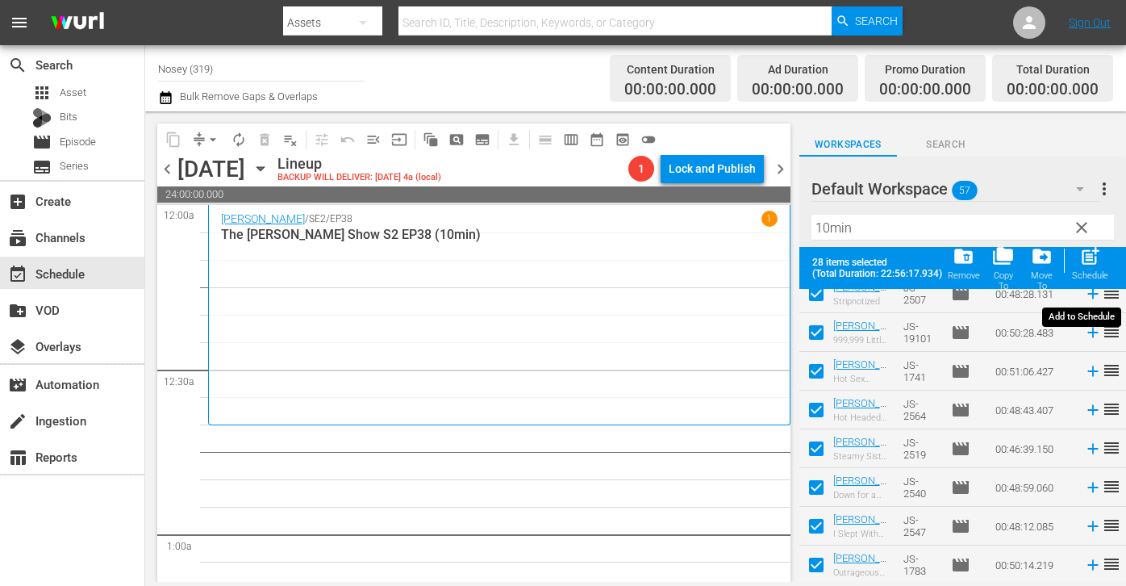
checkbox input "false"
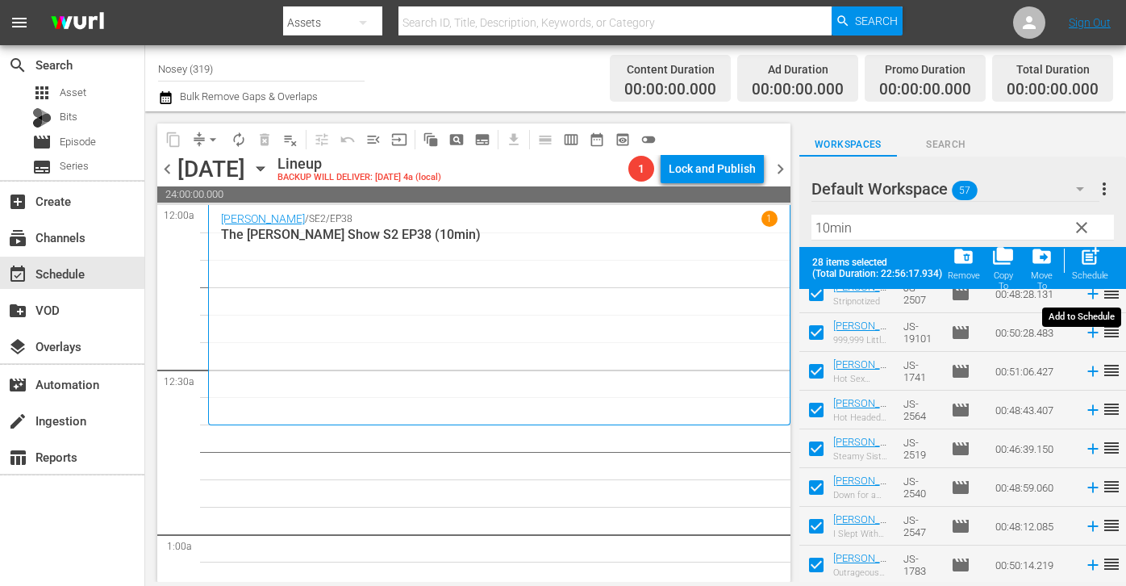
checkbox input "false"
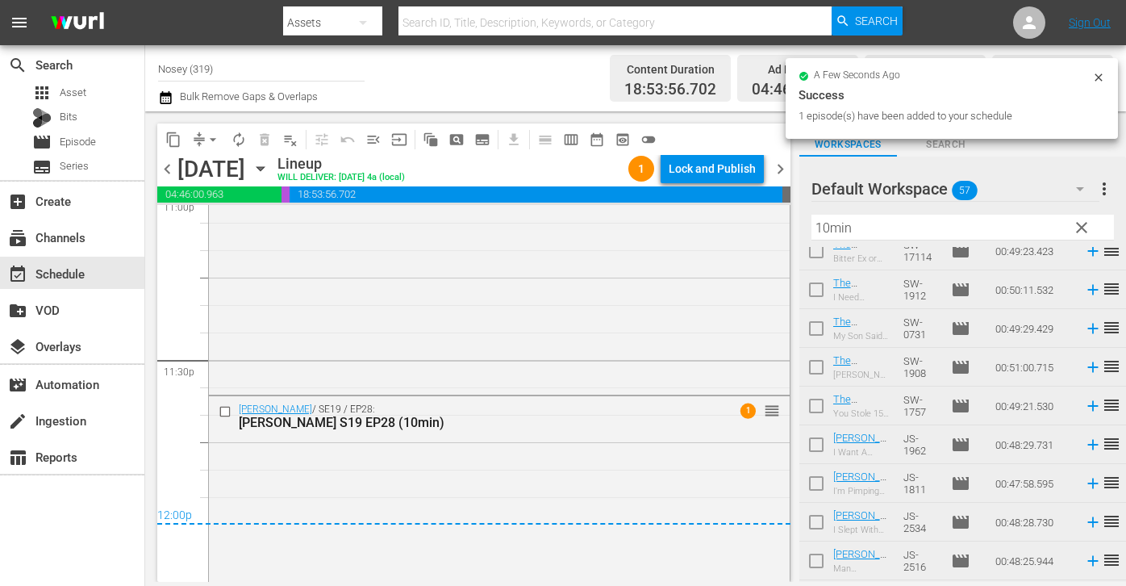
scroll to position [7660, 0]
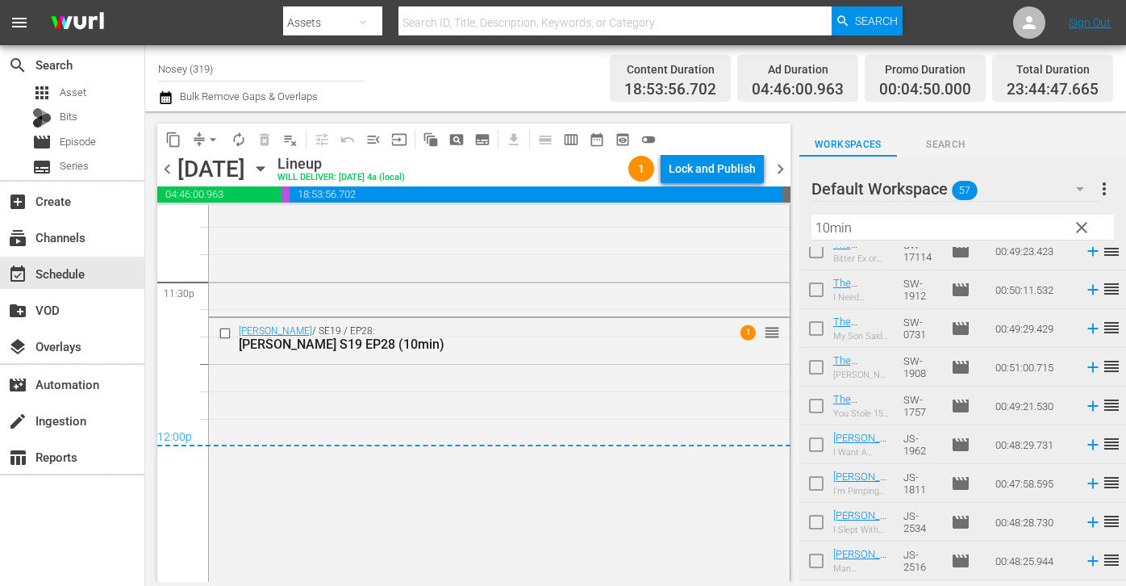
drag, startPoint x: 898, startPoint y: 451, endPoint x: 274, endPoint y: 0, distance: 769.7
click at [792, 166] on div "content_copy compress arrow_drop_down autorenew_outlined delete_forever_outline…" at bounding box center [470, 346] width 650 height 470
click at [1069, 222] on button "clear" at bounding box center [1081, 227] width 26 height 26
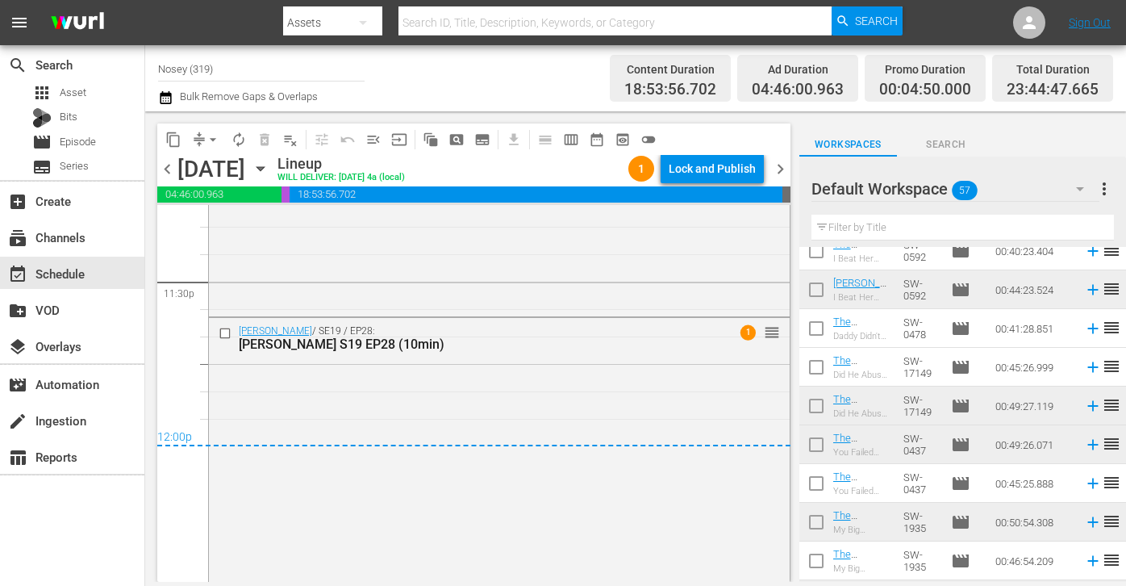
click at [1103, 189] on span "more_vert" at bounding box center [1104, 188] width 19 height 19
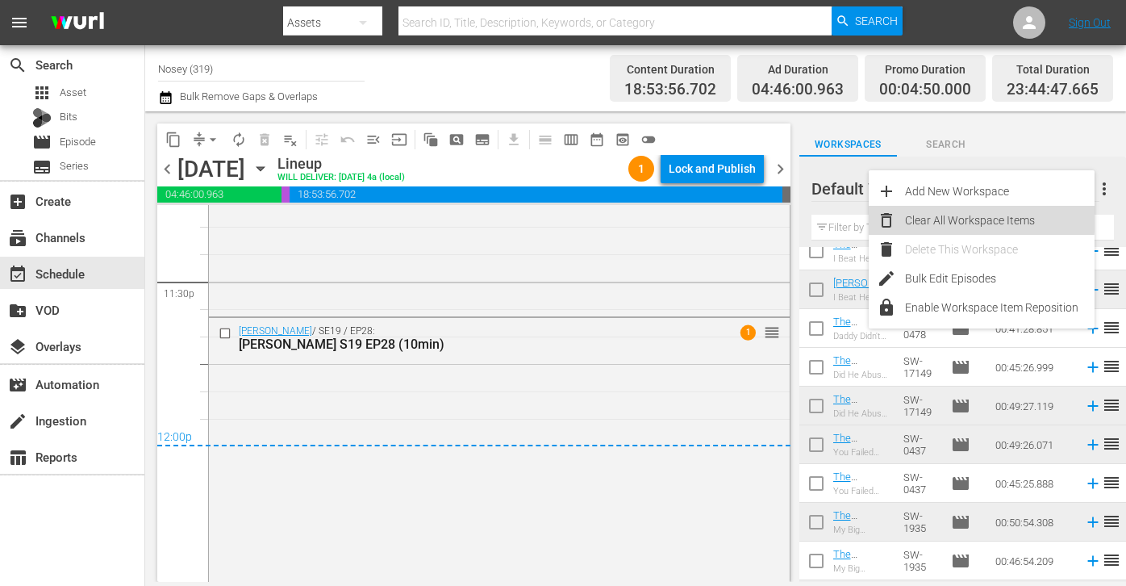
click at [952, 210] on div "Clear All Workspace Items" at bounding box center [1000, 220] width 190 height 29
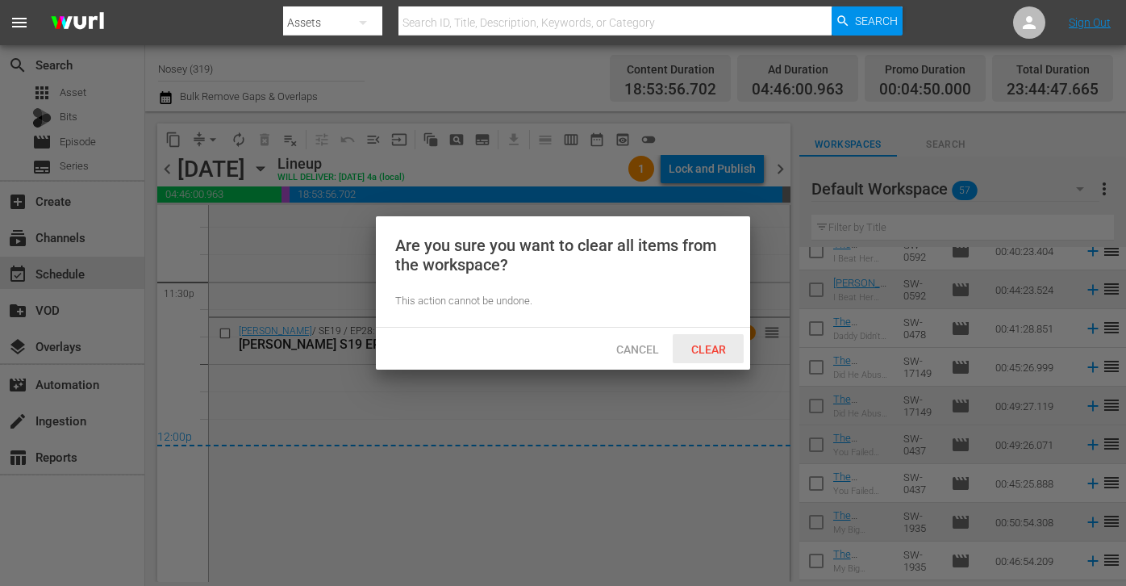
click at [712, 353] on span "Clear" at bounding box center [709, 349] width 61 height 13
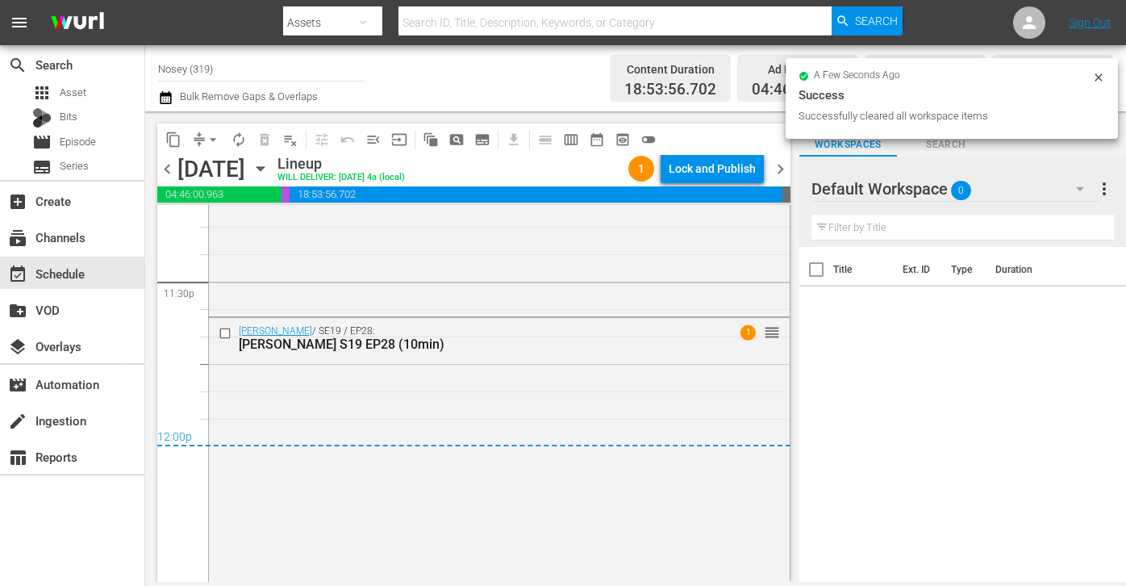
scroll to position [0, 0]
